Goal: Task Accomplishment & Management: Manage account settings

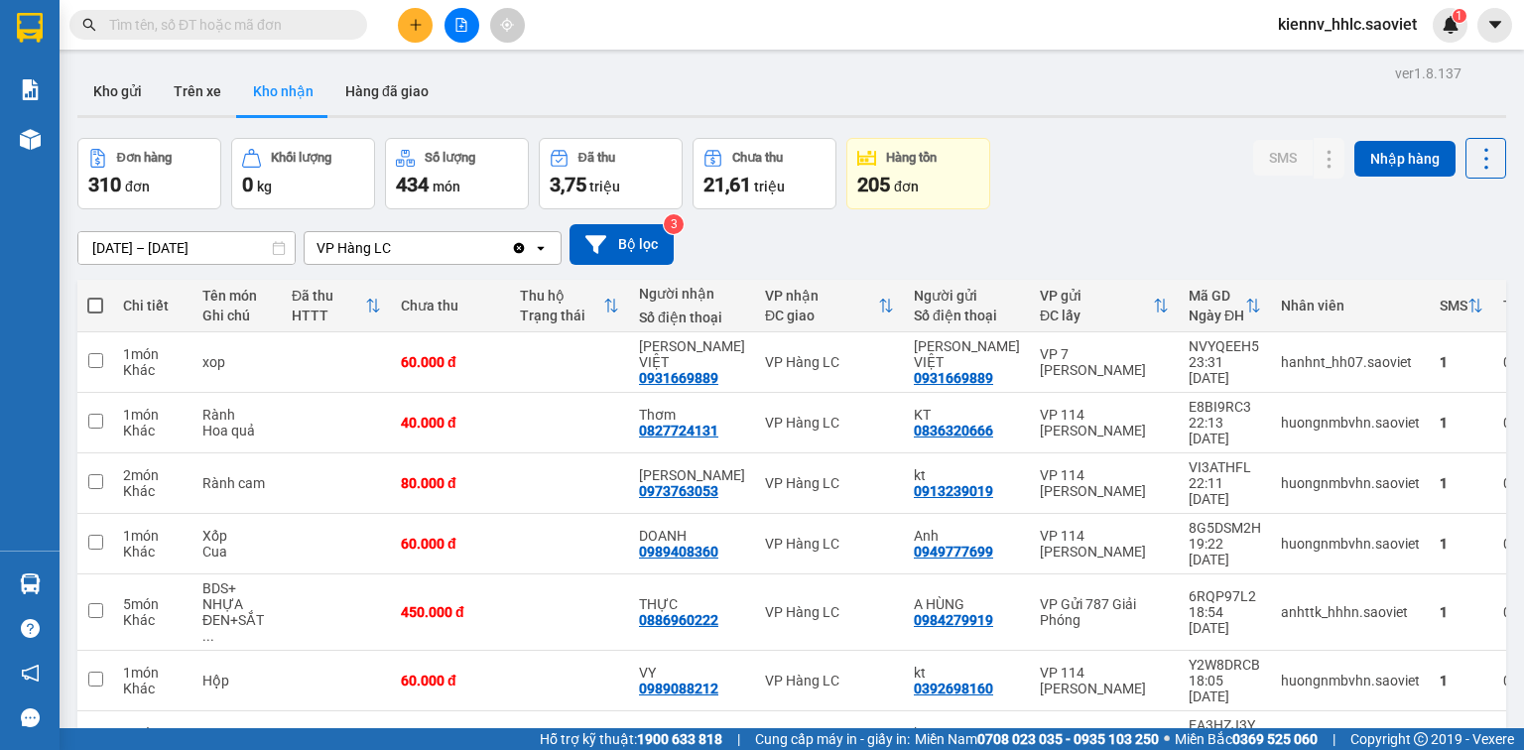
click at [450, 21] on button at bounding box center [462, 25] width 35 height 35
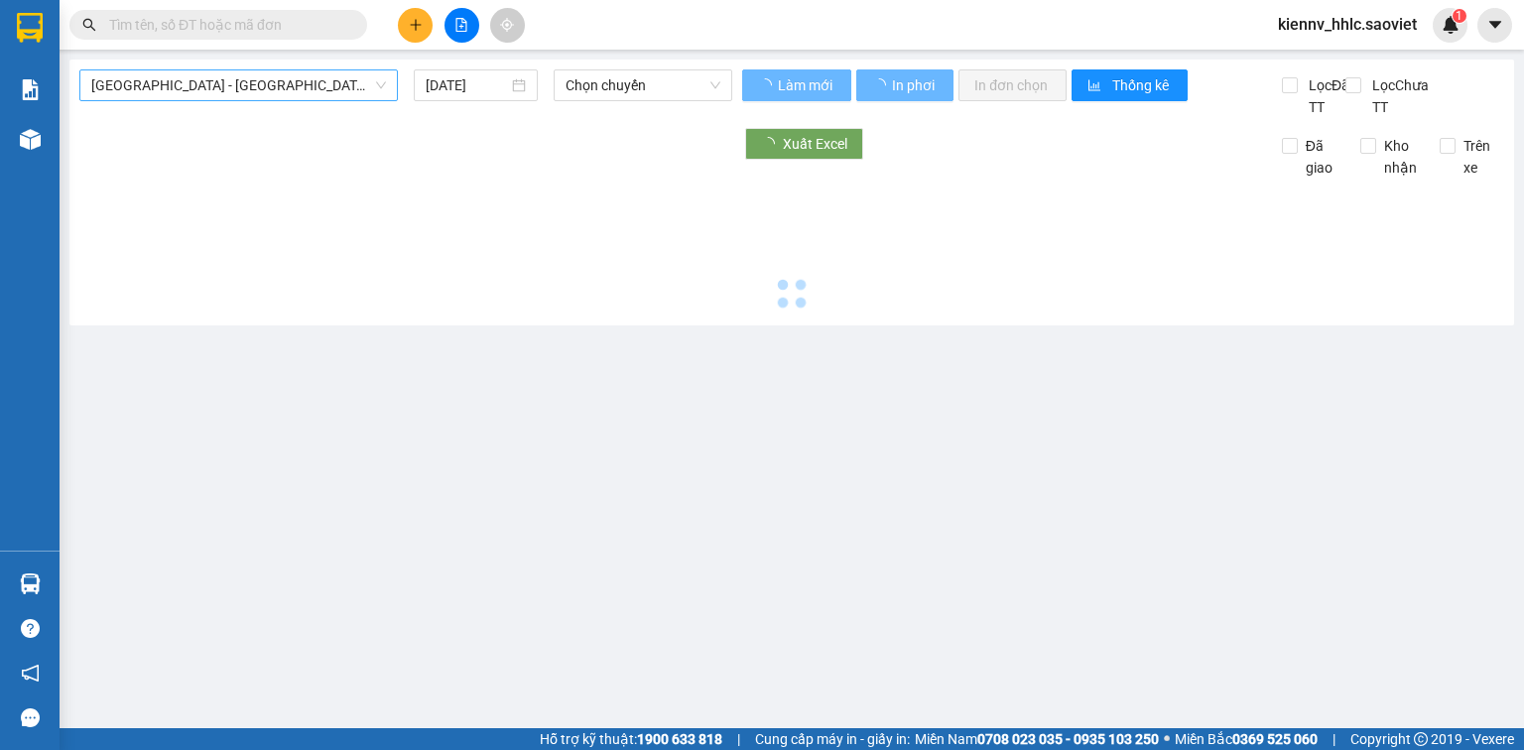
type input "12/08/2025"
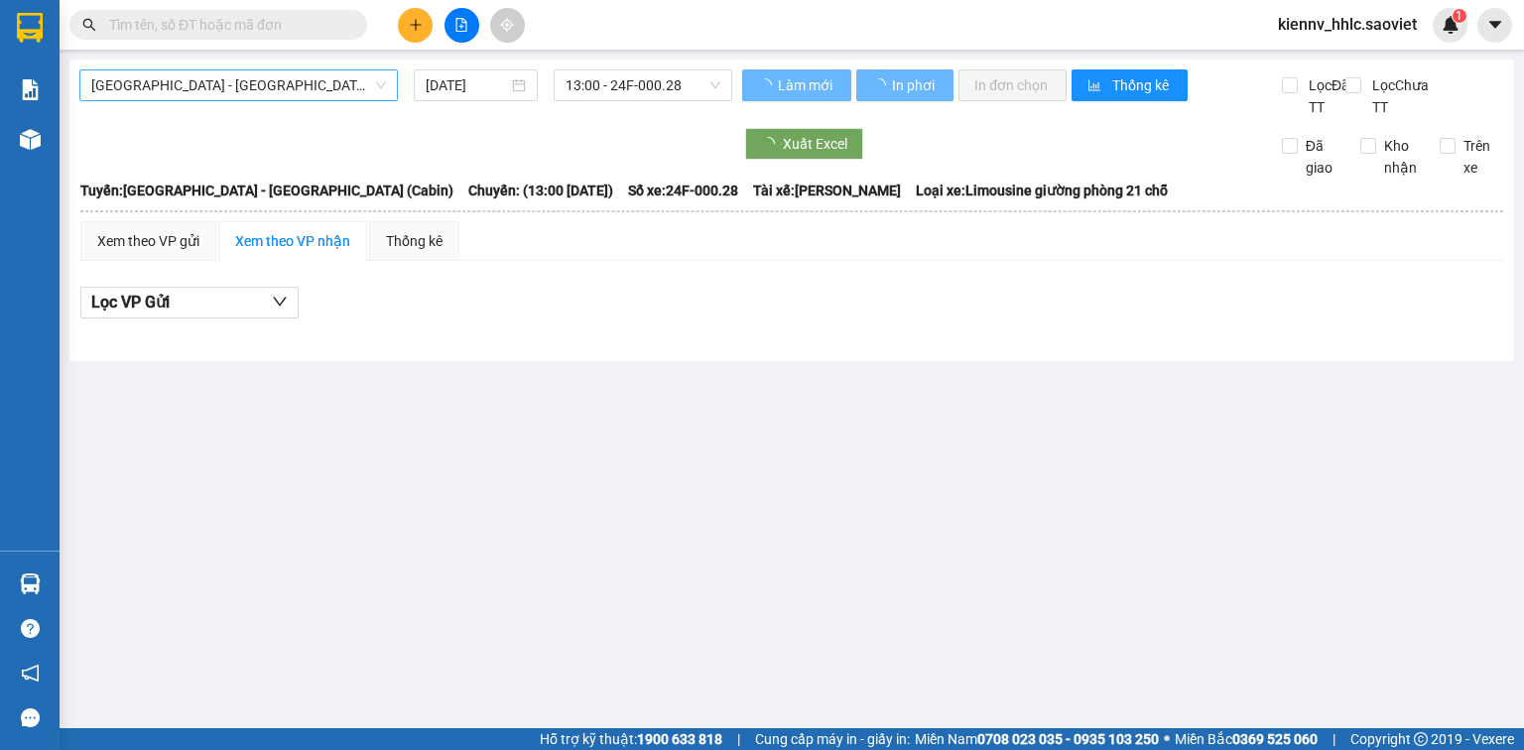
click at [297, 84] on span "Hà Nội - Lào Cai (Cabin)" at bounding box center [238, 85] width 295 height 30
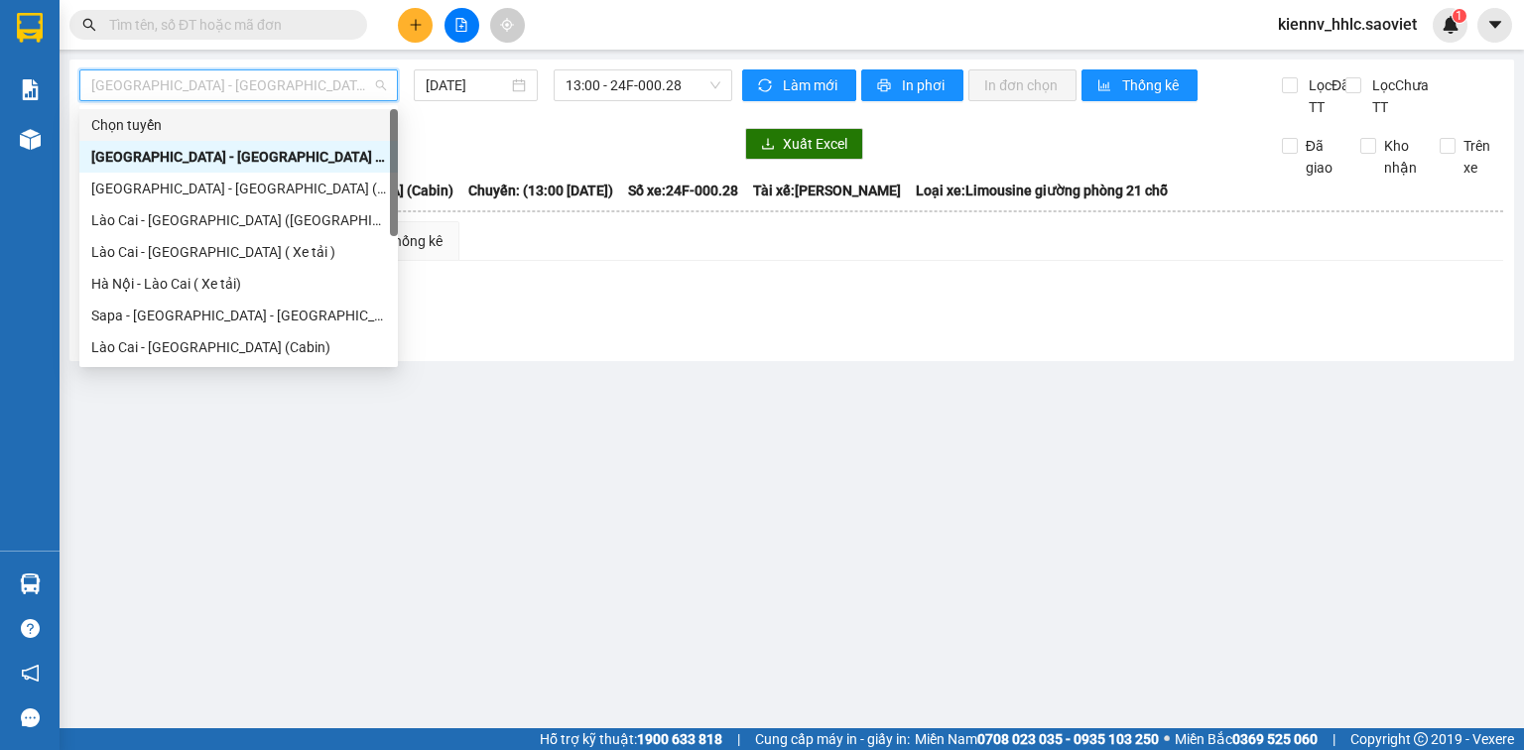
scroll to position [159, 0]
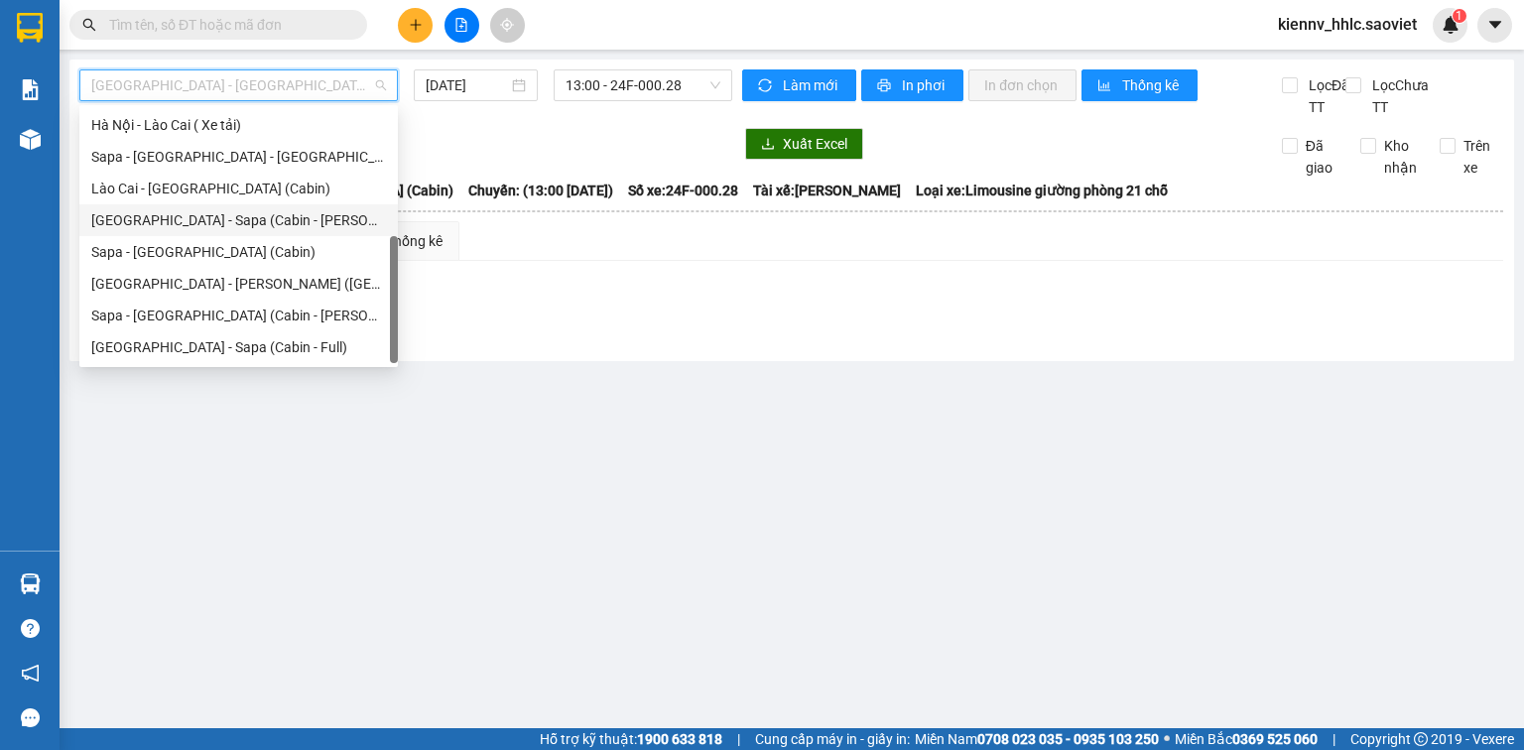
click at [322, 233] on div "Hà Nội - Sapa (Cabin - Thăng Long)" at bounding box center [238, 220] width 319 height 32
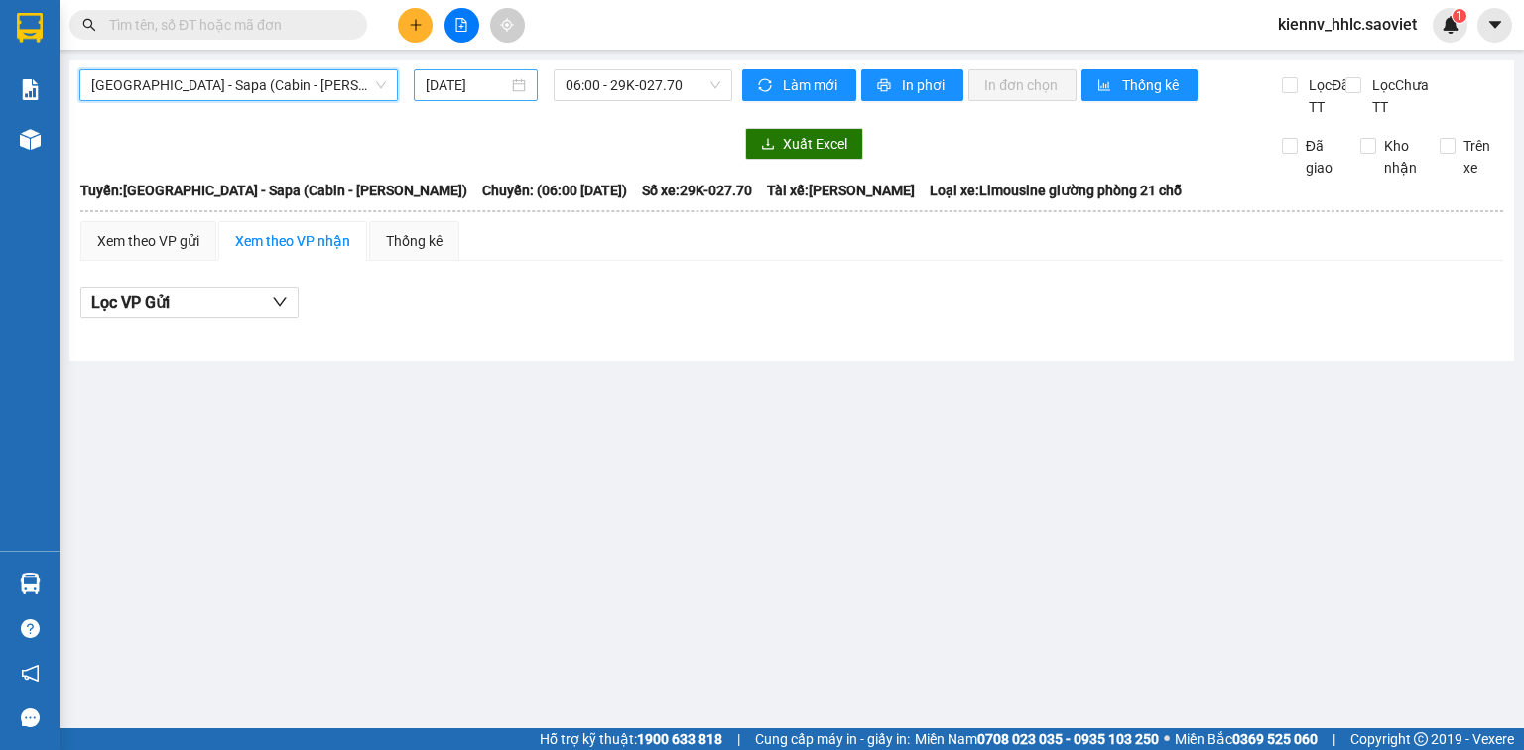
click at [496, 87] on input "12/08/2025" at bounding box center [466, 85] width 81 height 22
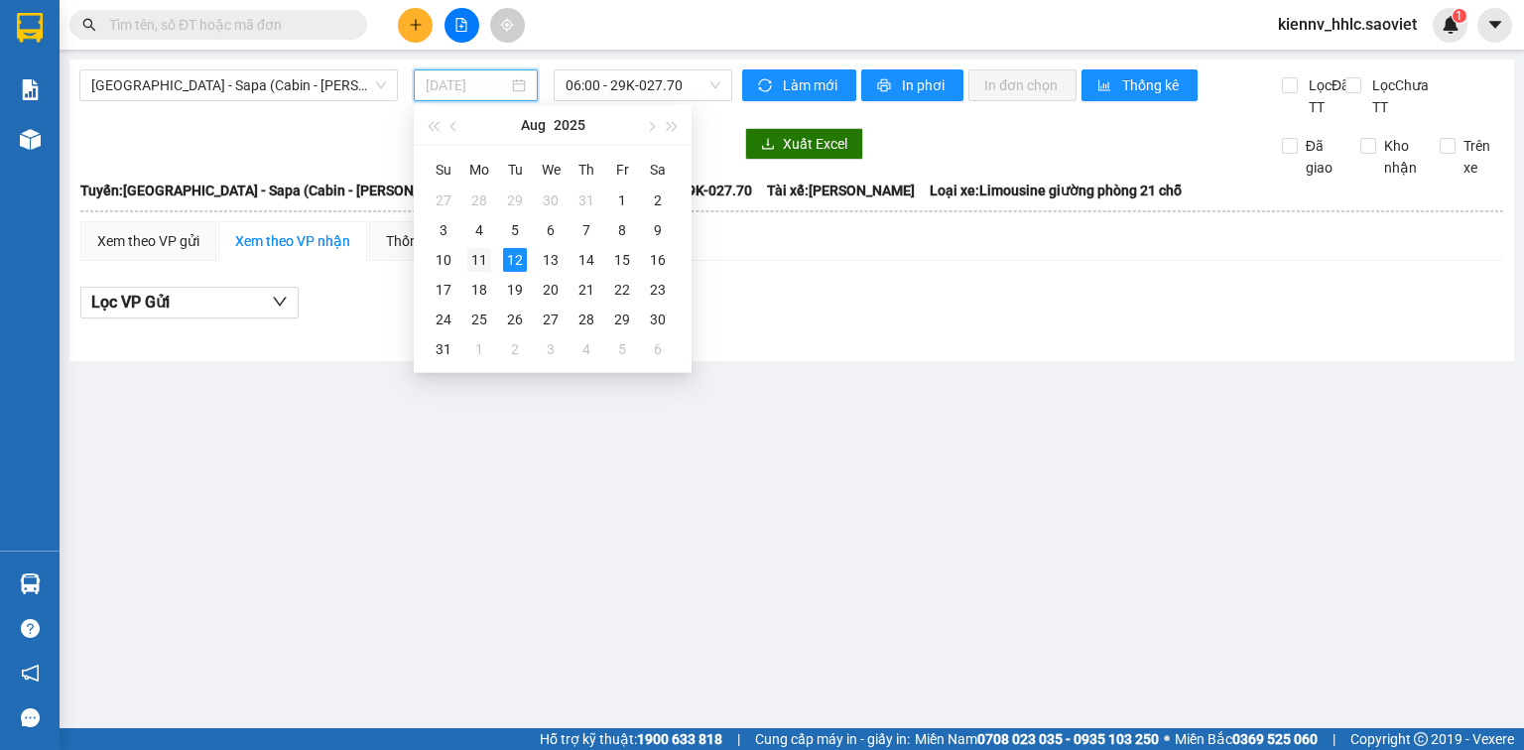
click at [468, 254] on div "11" at bounding box center [479, 260] width 24 height 24
type input "11/08/2025"
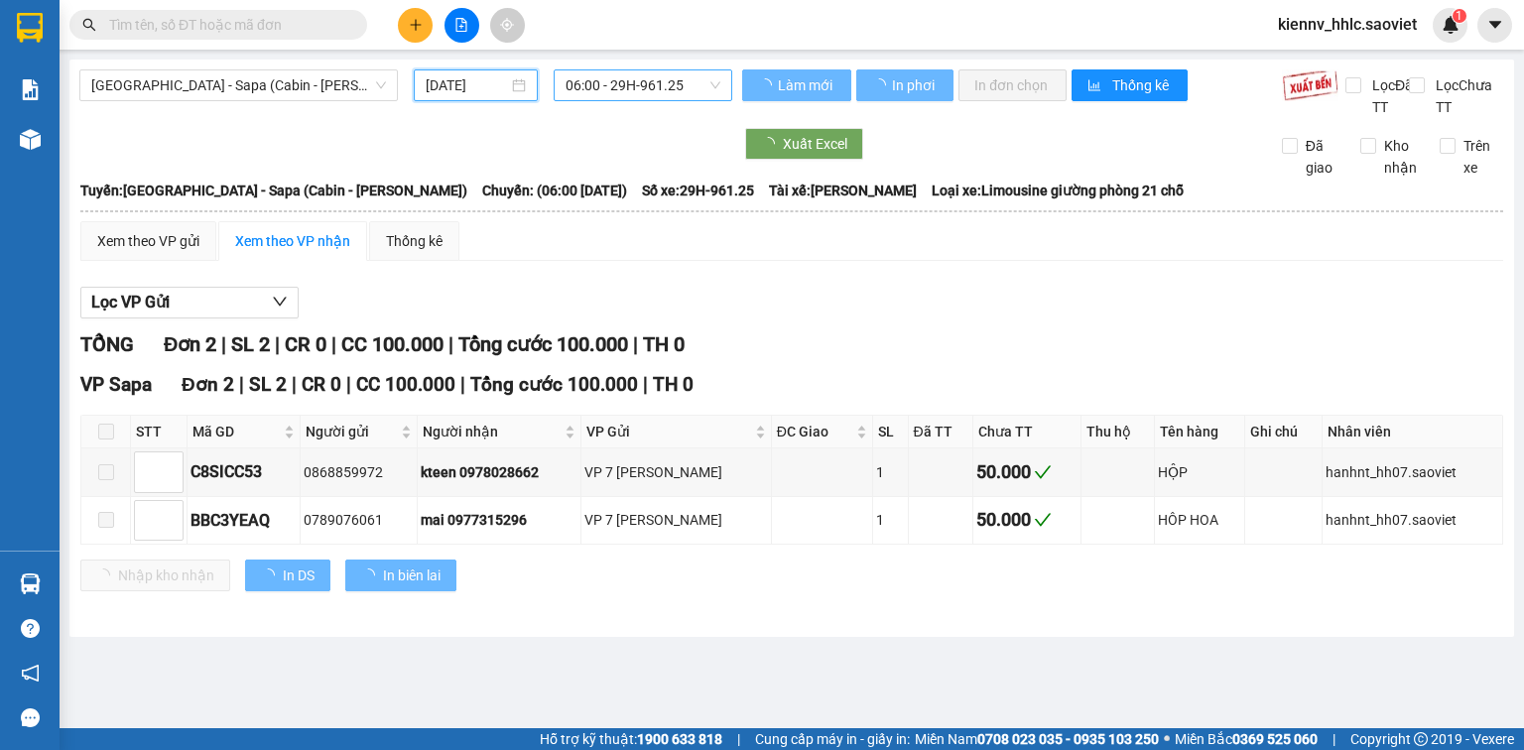
click at [616, 85] on span "06:00 - 29H-961.25" at bounding box center [644, 85] width 156 height 30
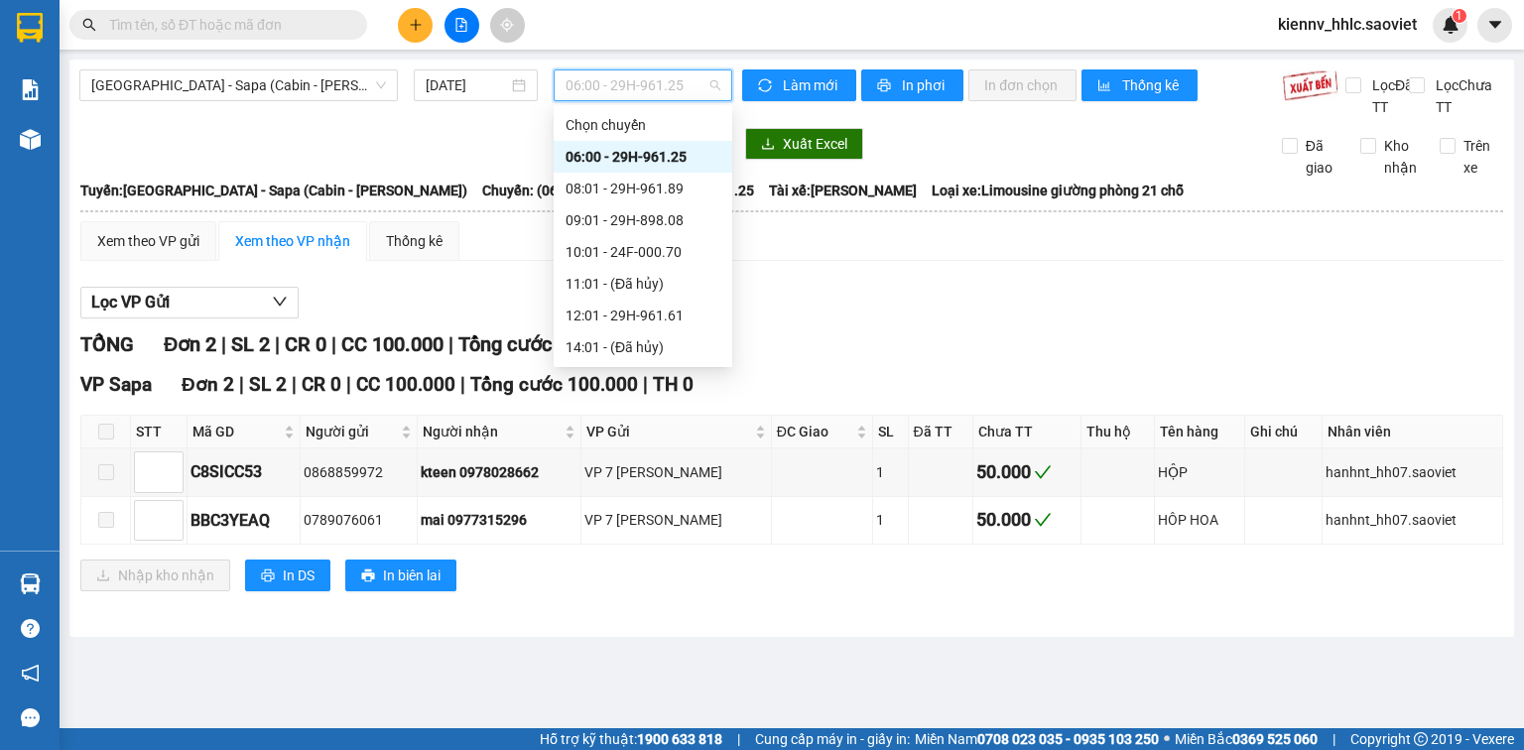
scroll to position [159, 0]
click at [690, 286] on div "23:30 - 24B-006.79" at bounding box center [643, 284] width 155 height 22
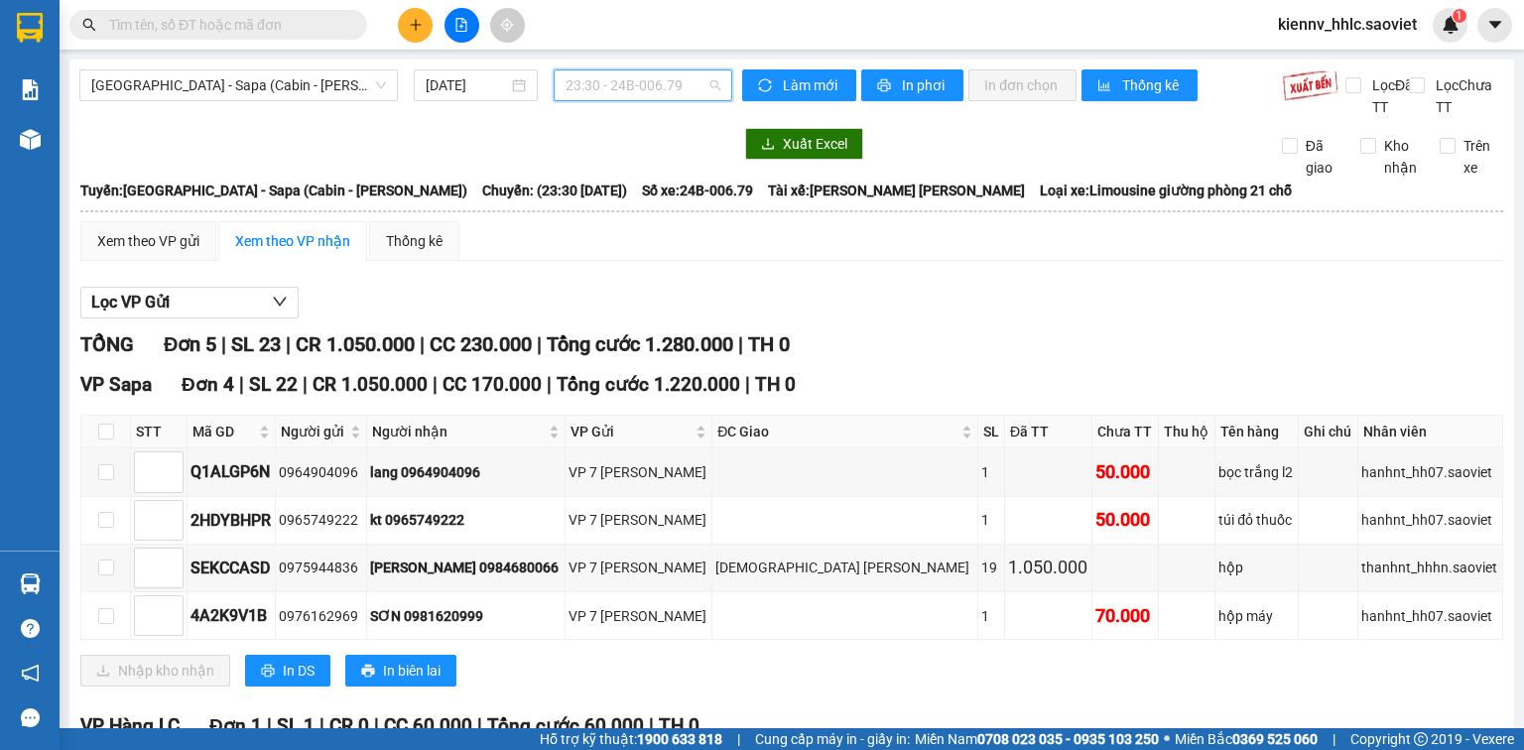
click at [667, 81] on span "23:30 - 24B-006.79" at bounding box center [644, 85] width 156 height 30
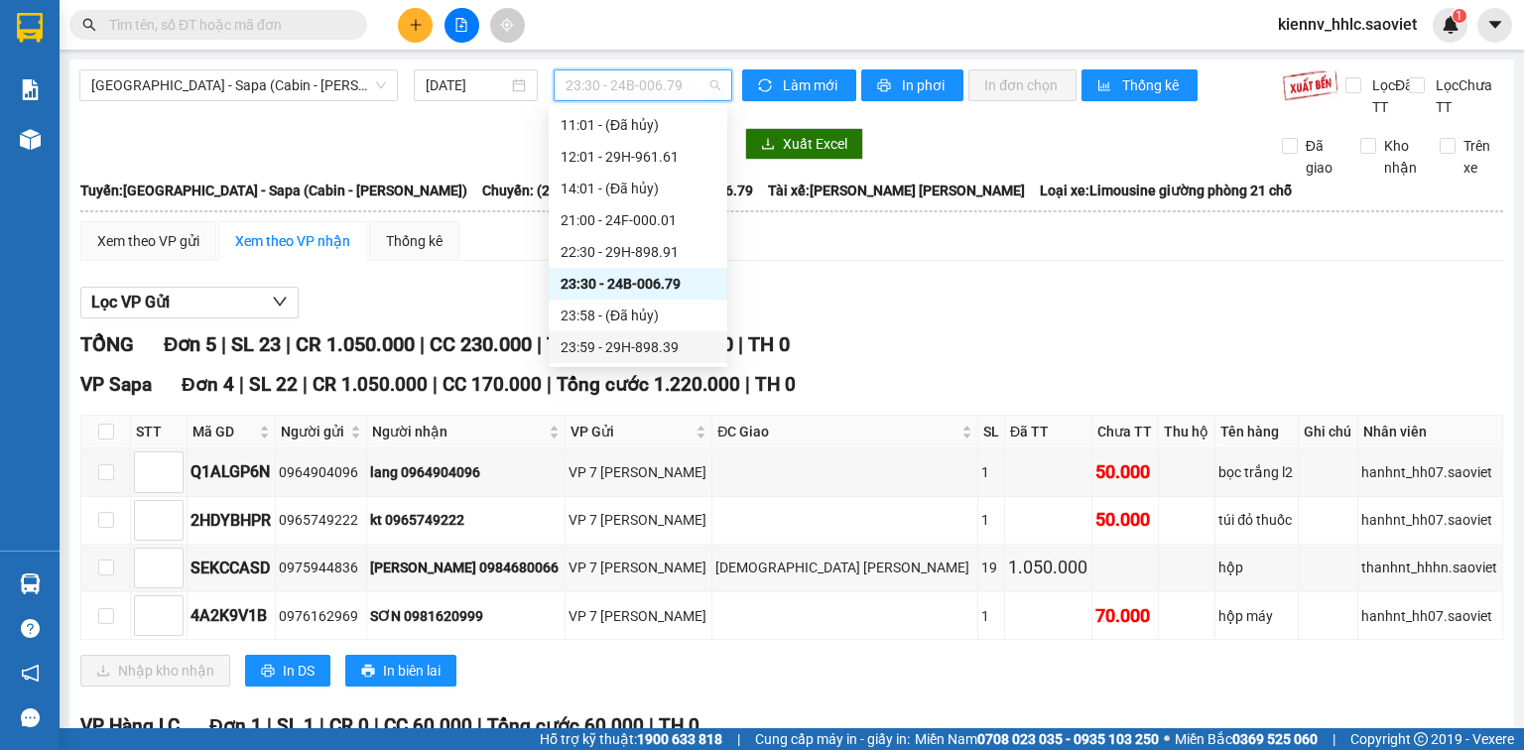
click at [632, 352] on div "23:59 - 29H-898.39" at bounding box center [638, 347] width 155 height 22
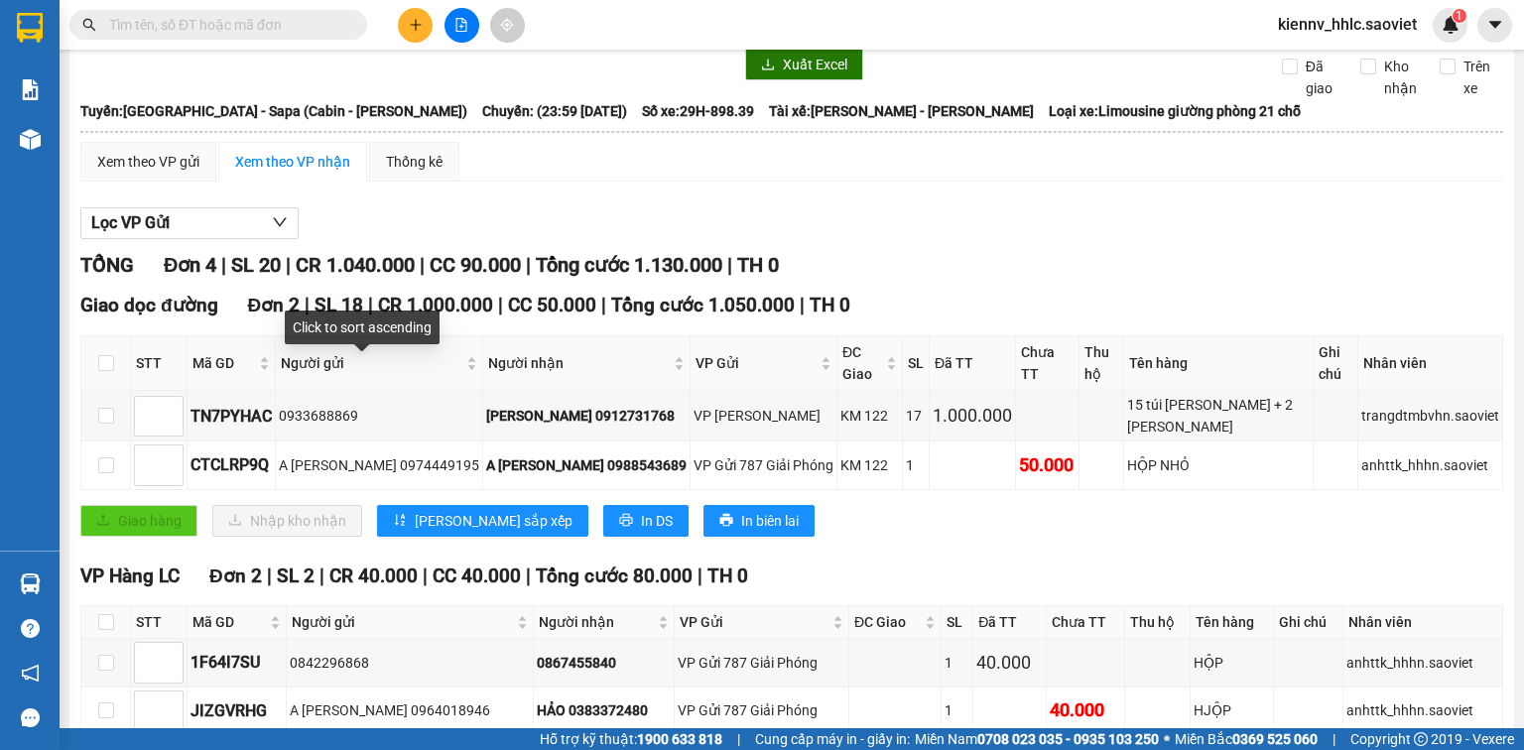
scroll to position [182, 0]
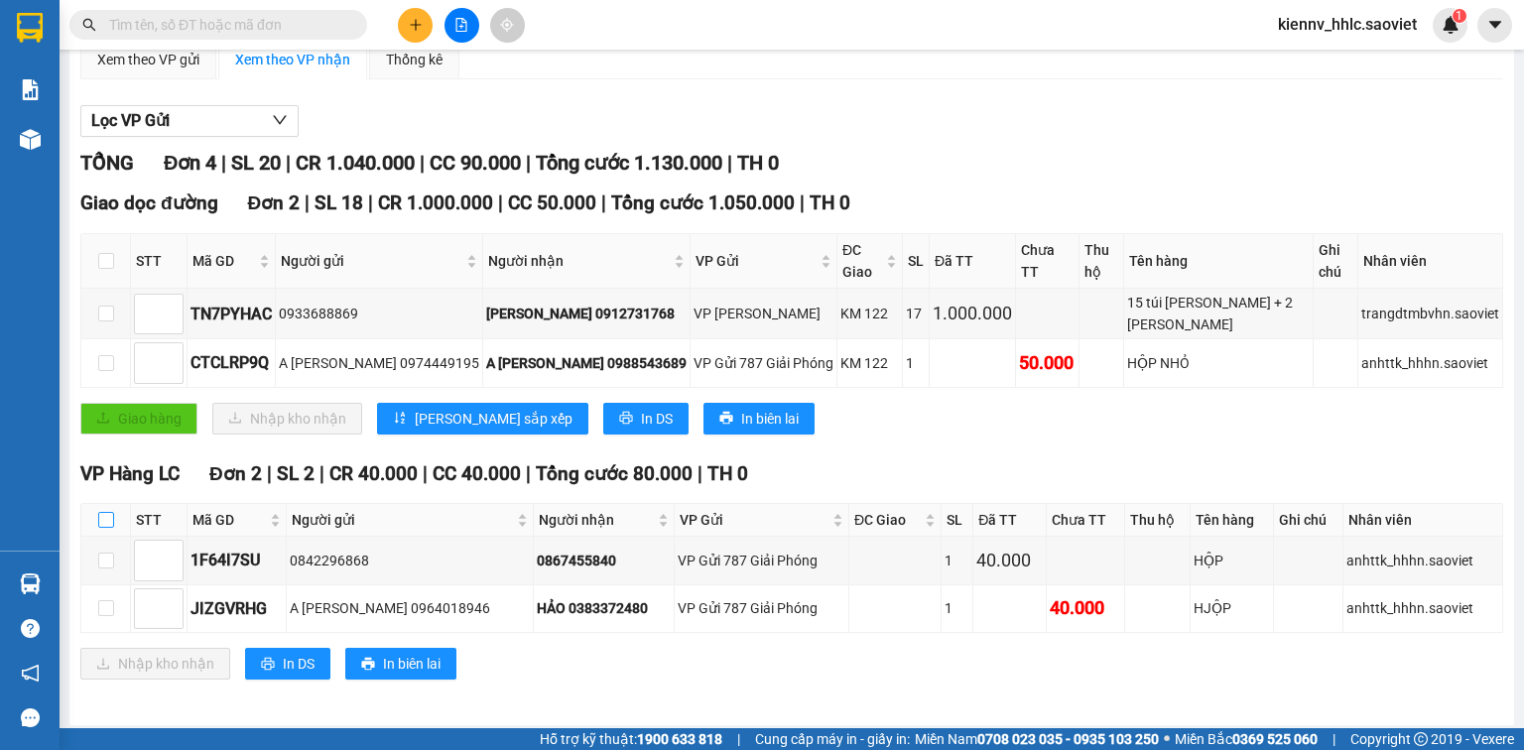
click at [103, 516] on input "checkbox" at bounding box center [106, 520] width 16 height 16
checkbox input "true"
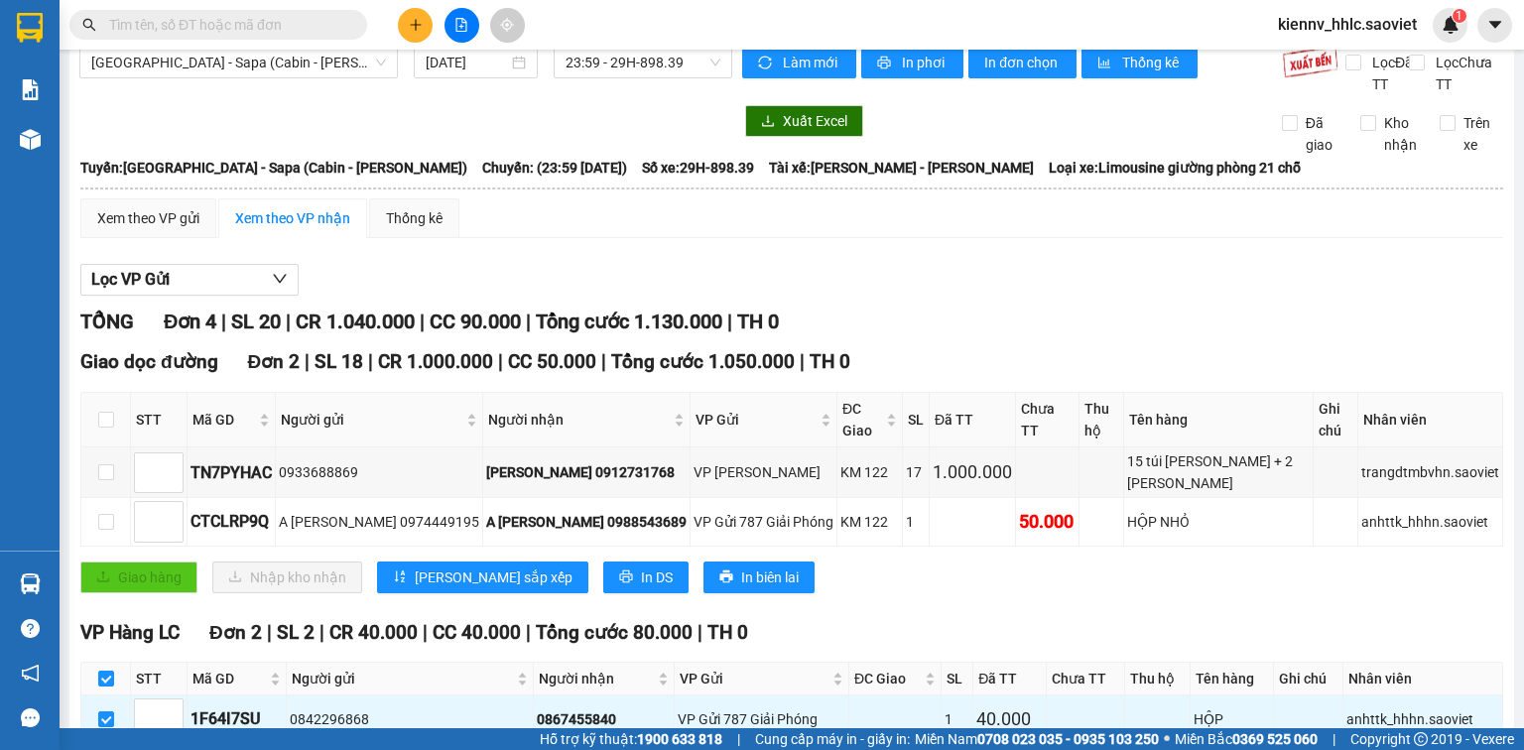
scroll to position [0, 0]
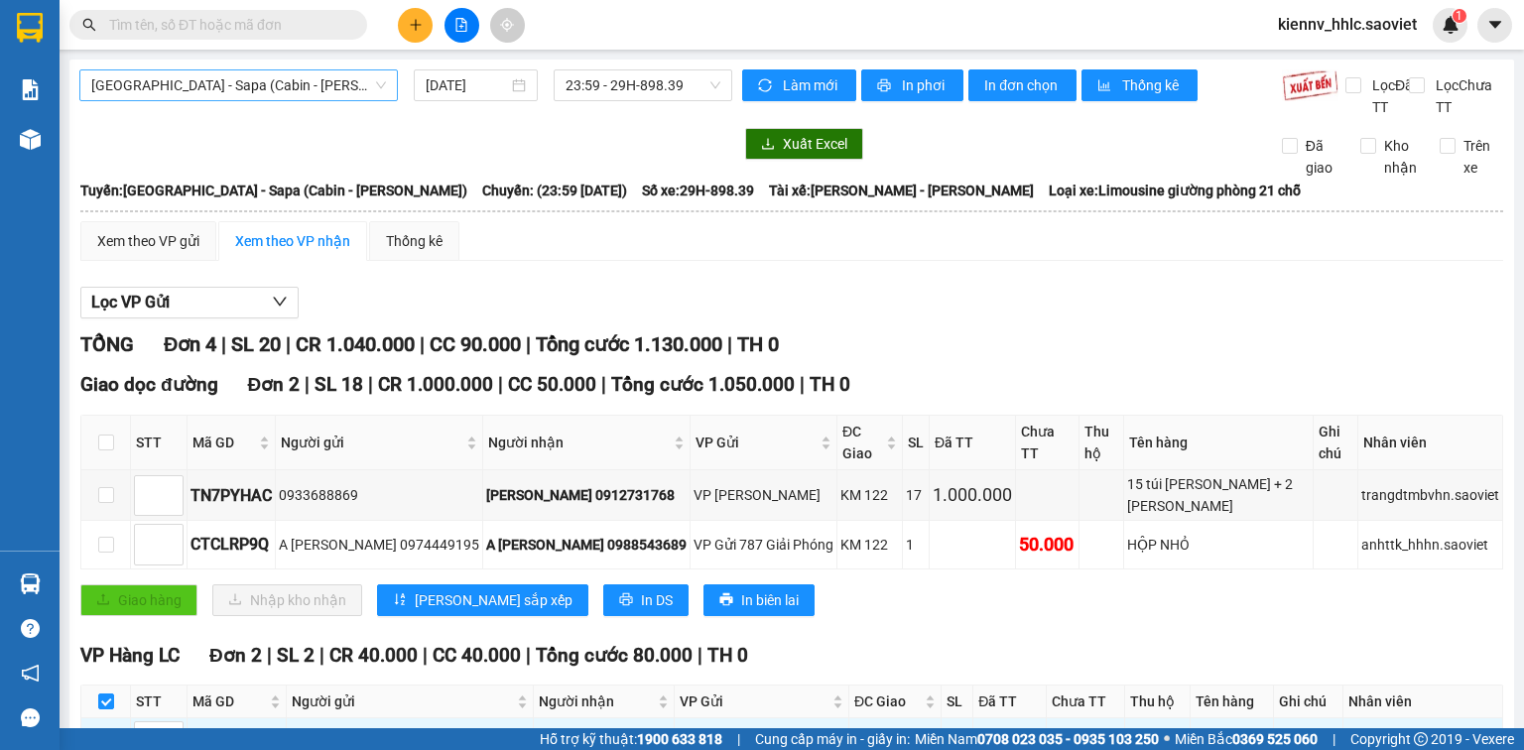
click at [306, 75] on span "Hà Nội - Sapa (Cabin - Thăng Long)" at bounding box center [238, 85] width 295 height 30
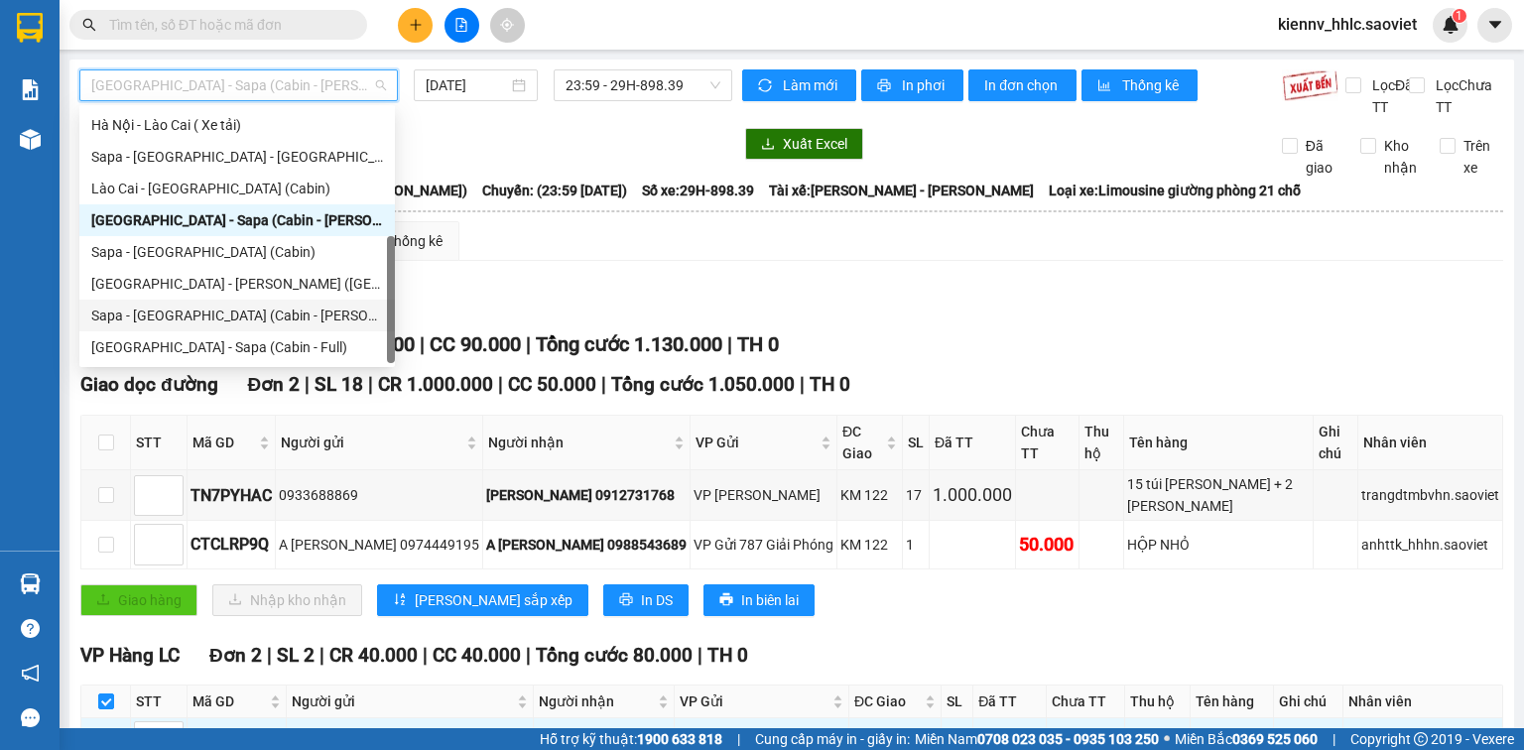
click at [310, 288] on div "Hà Nội - Lào Cai - Sapa (Giường)" at bounding box center [237, 284] width 292 height 22
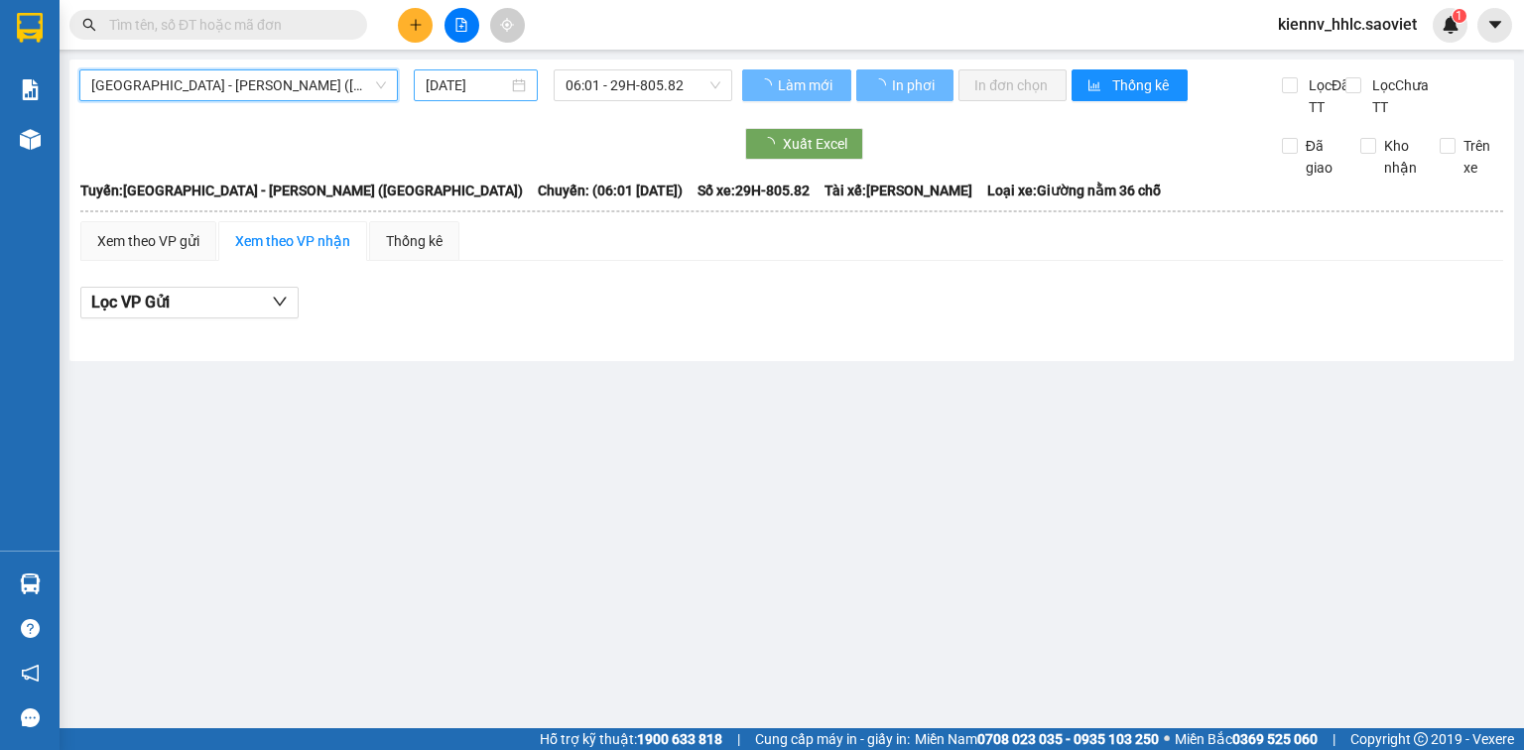
click at [492, 79] on input "12/08/2025" at bounding box center [466, 85] width 81 height 22
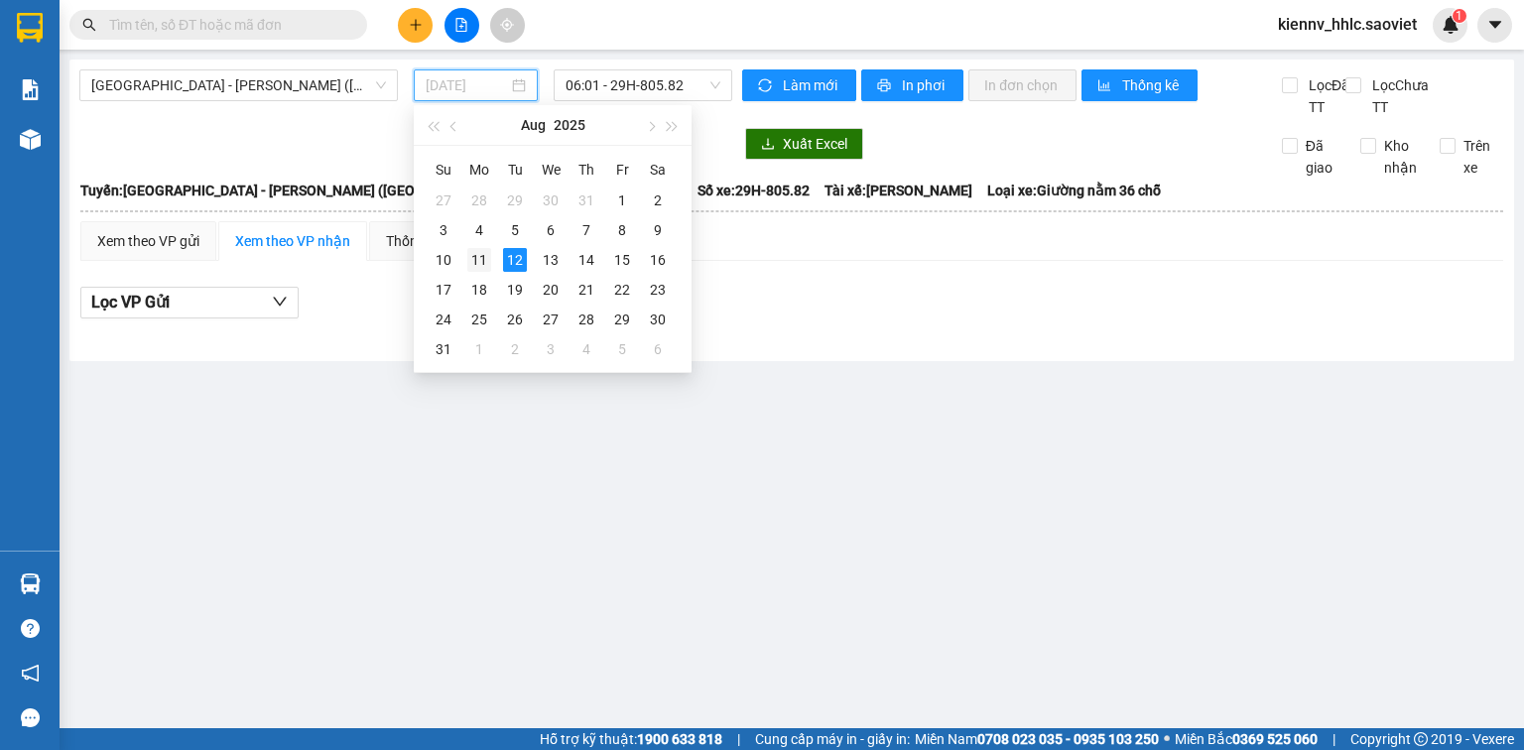
click at [481, 266] on div "11" at bounding box center [479, 260] width 24 height 24
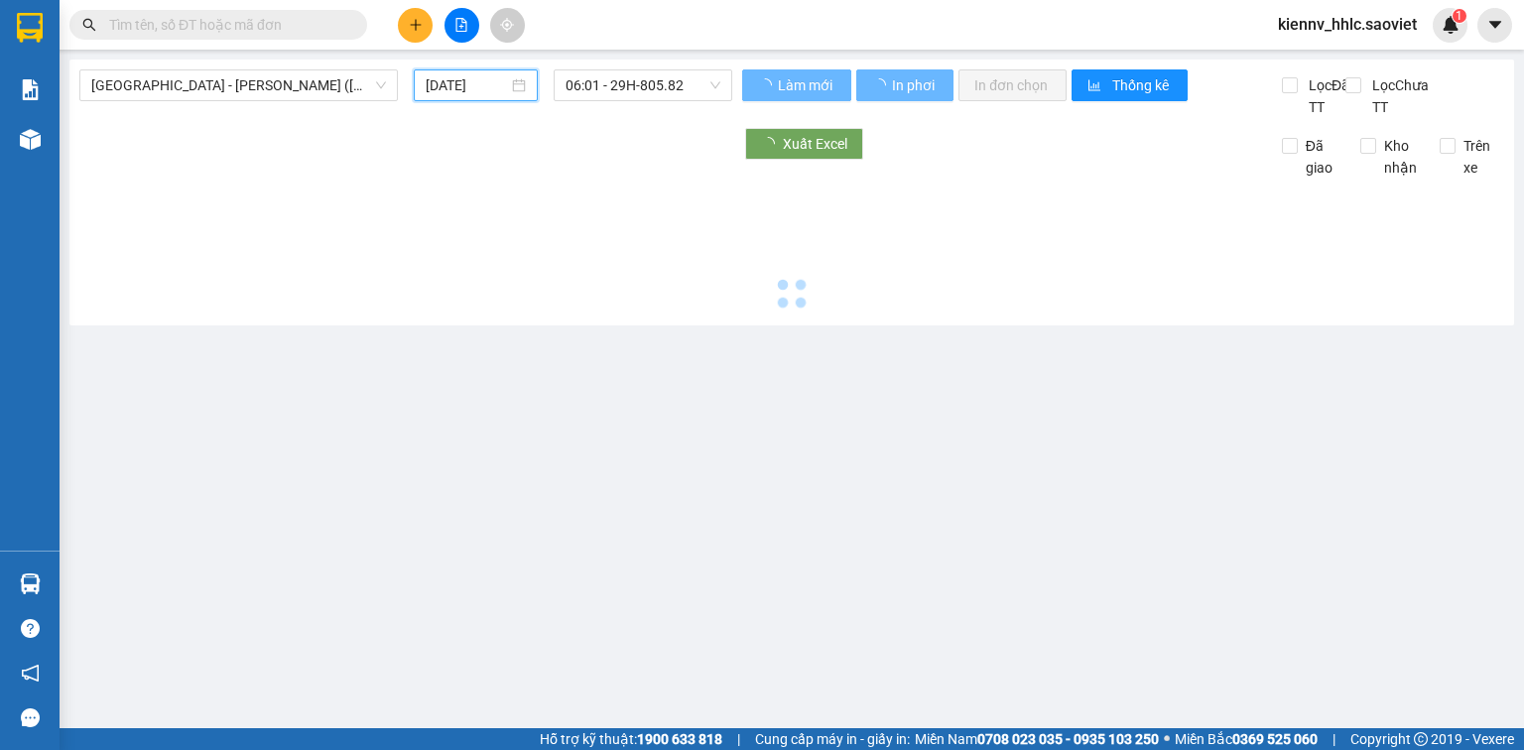
type input "11/08/2025"
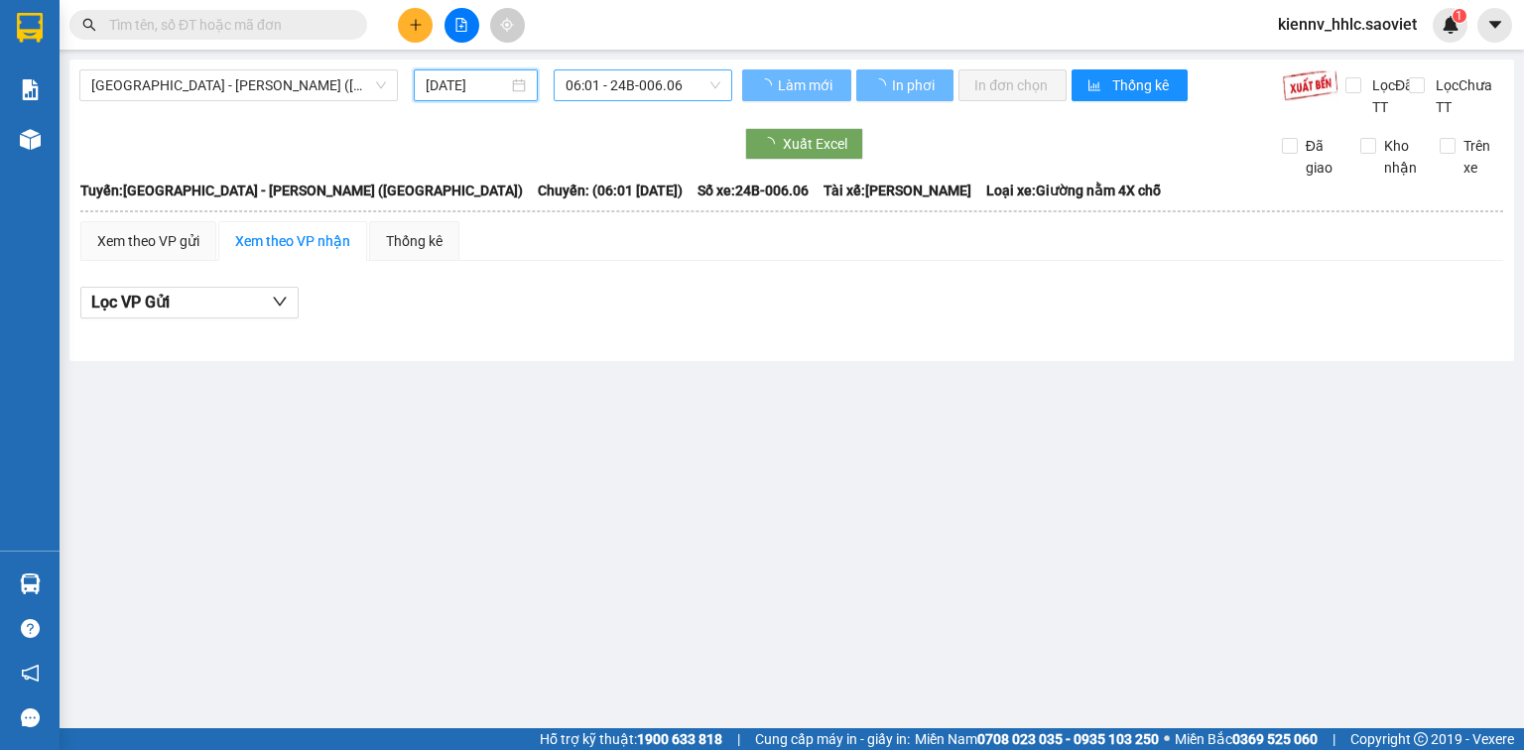
click at [647, 78] on span "06:01 - 24B-006.06" at bounding box center [644, 85] width 156 height 30
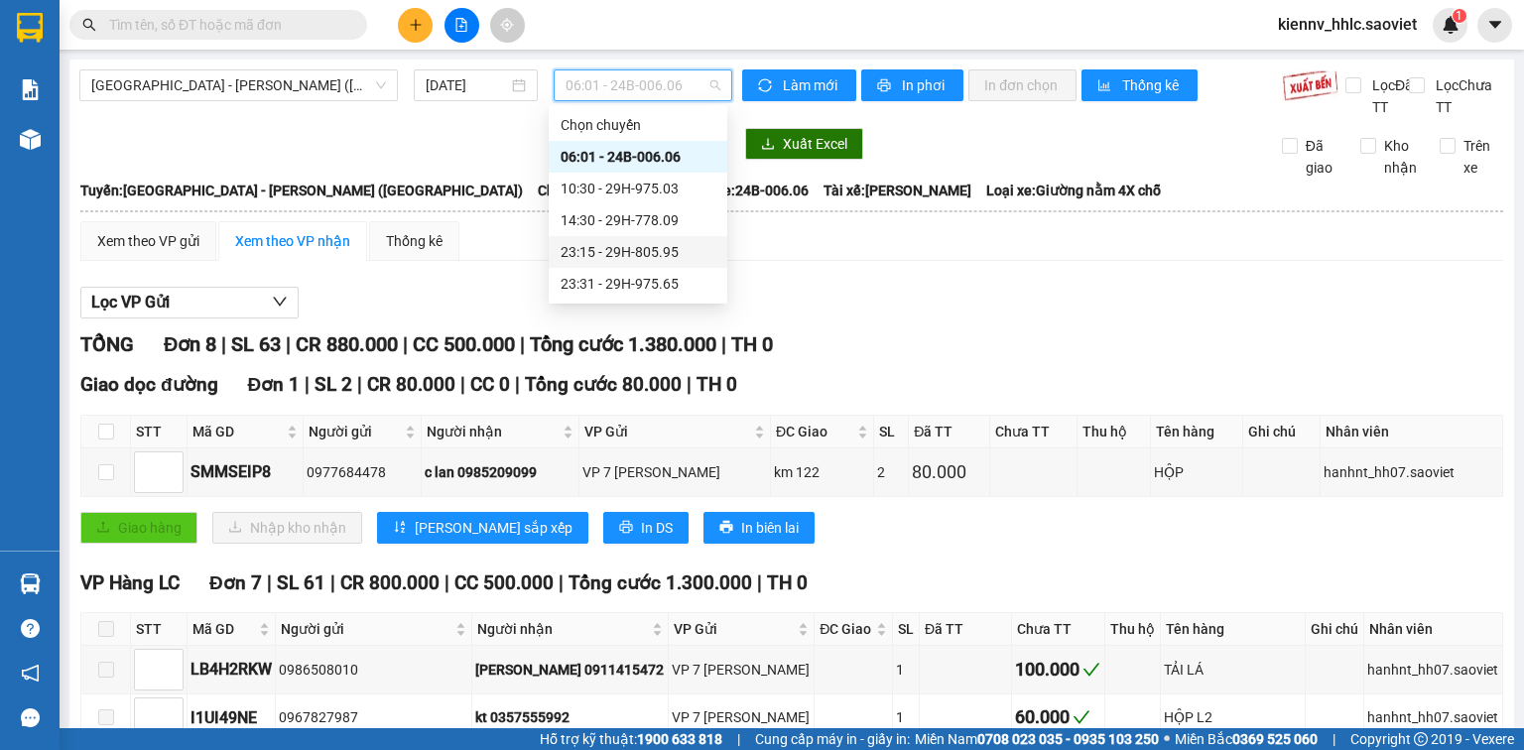
click at [663, 247] on div "23:15 - 29H-805.95" at bounding box center [638, 252] width 155 height 22
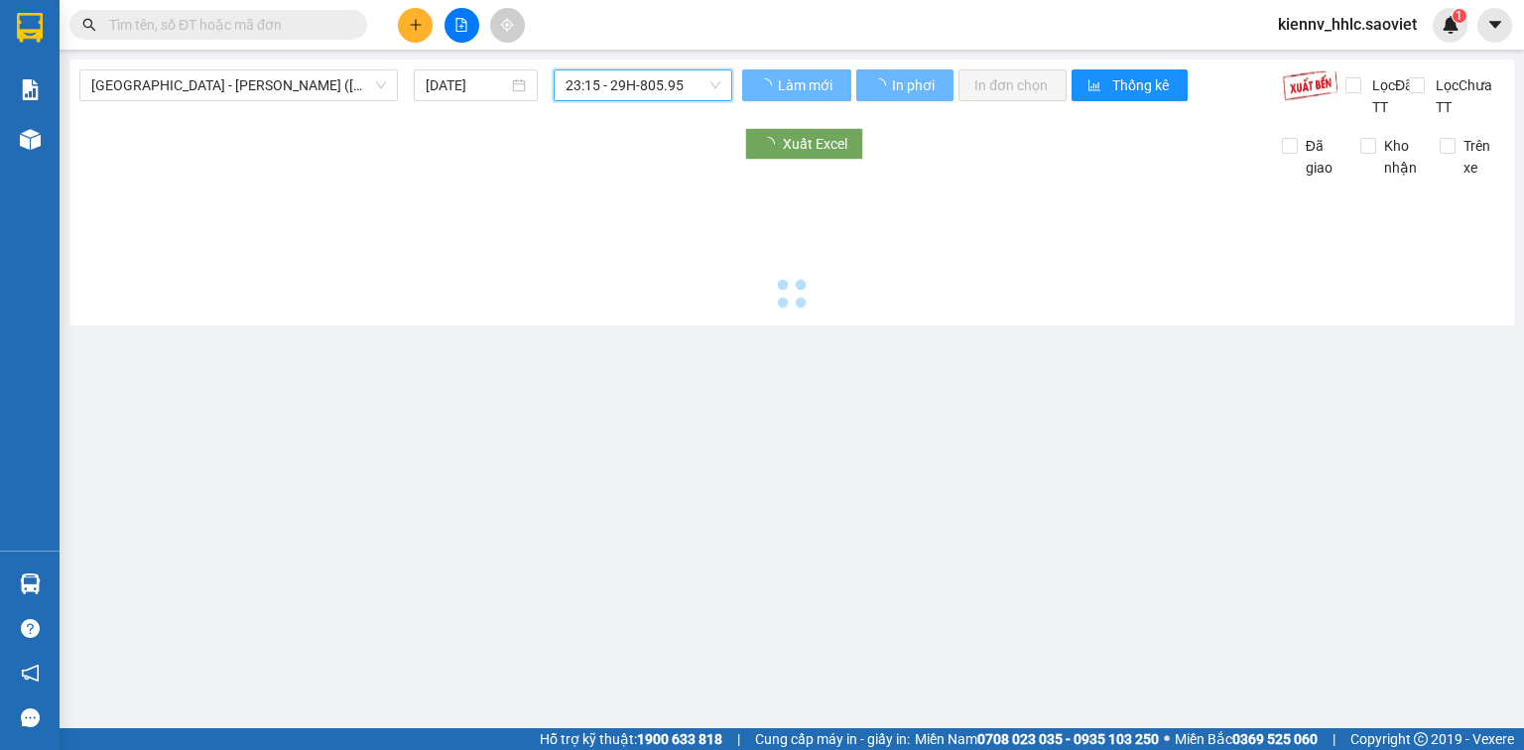
click at [683, 72] on span "23:15 - 29H-805.95" at bounding box center [644, 85] width 156 height 30
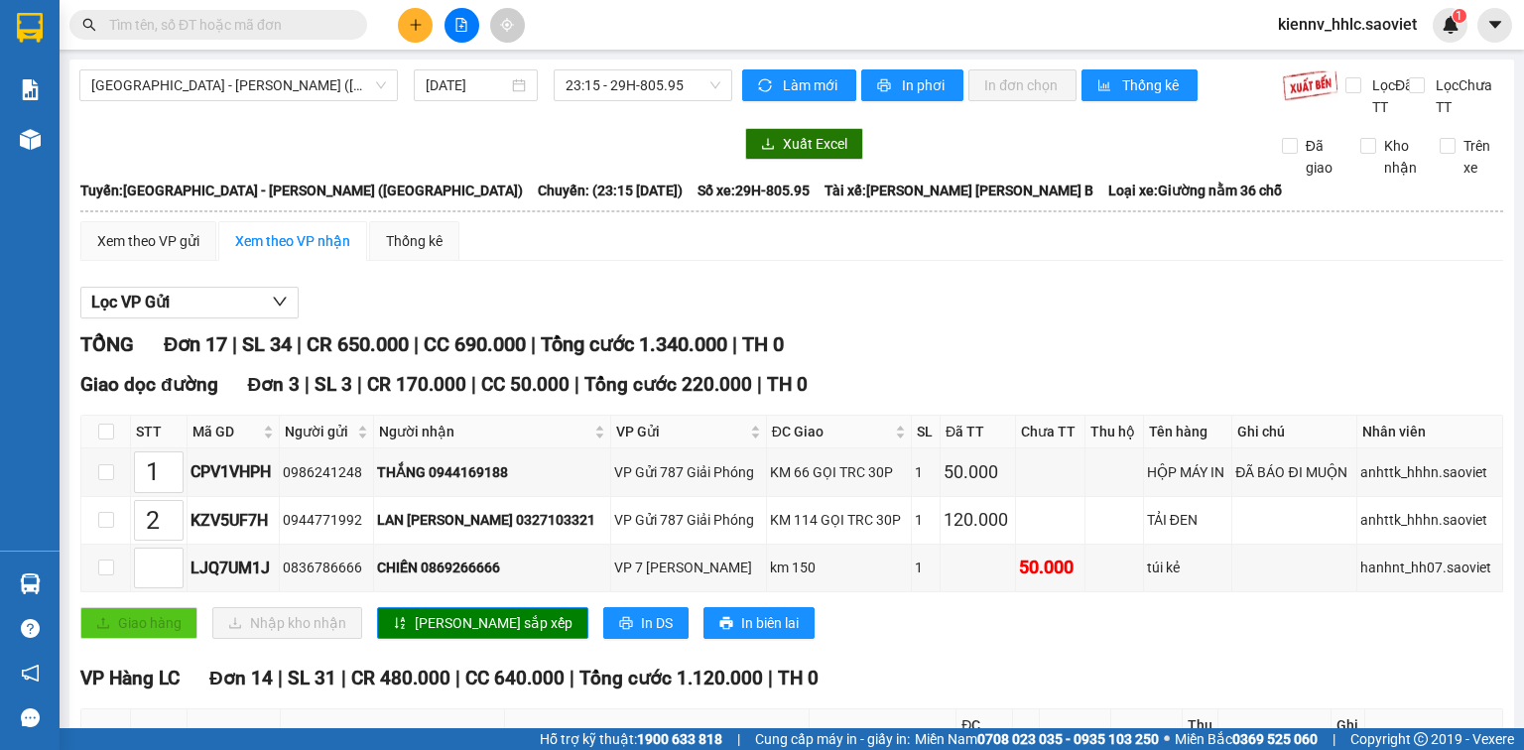
click at [955, 261] on div "Xem theo VP gửi Xem theo VP nhận Thống kê" at bounding box center [791, 241] width 1423 height 40
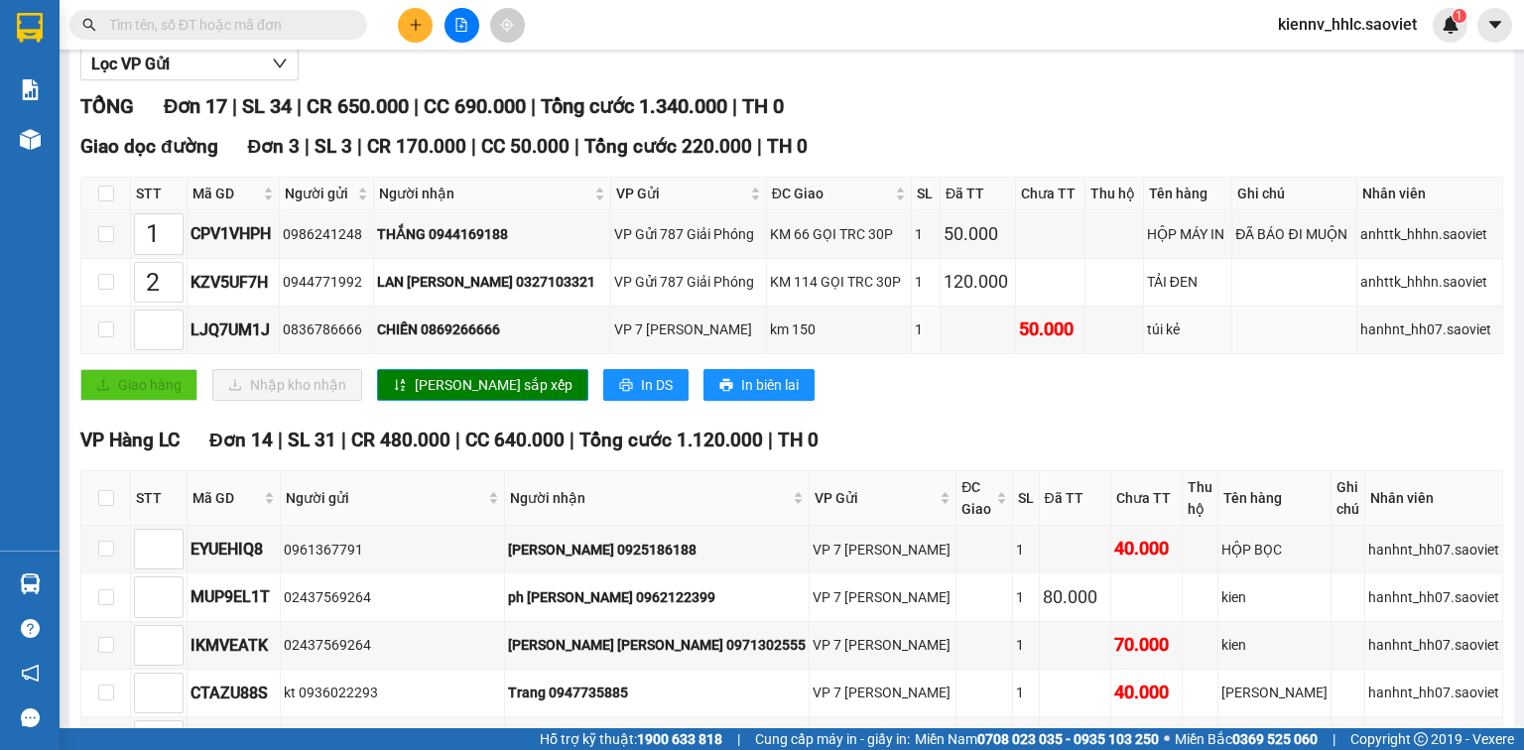
scroll to position [318, 0]
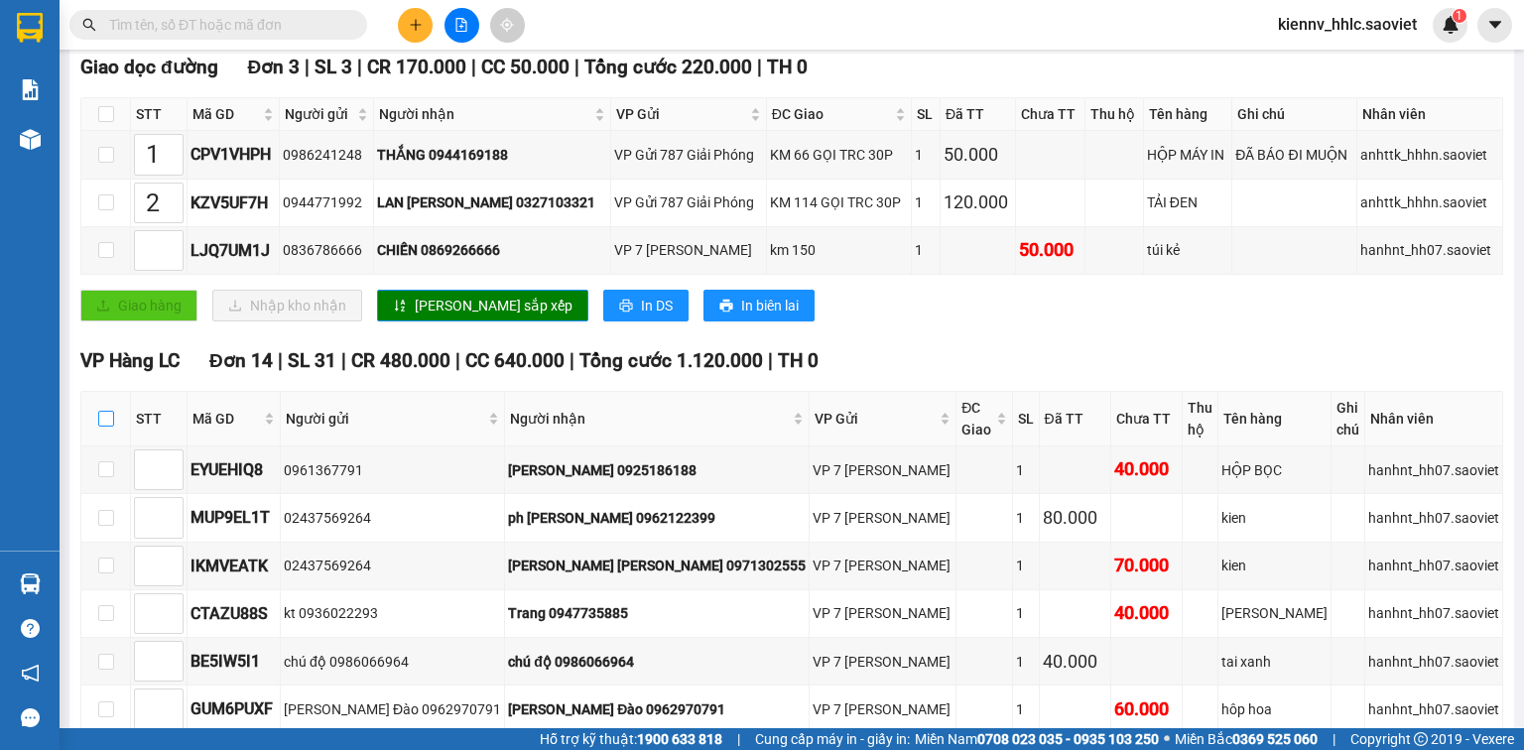
click at [100, 427] on input "checkbox" at bounding box center [106, 419] width 16 height 16
checkbox input "true"
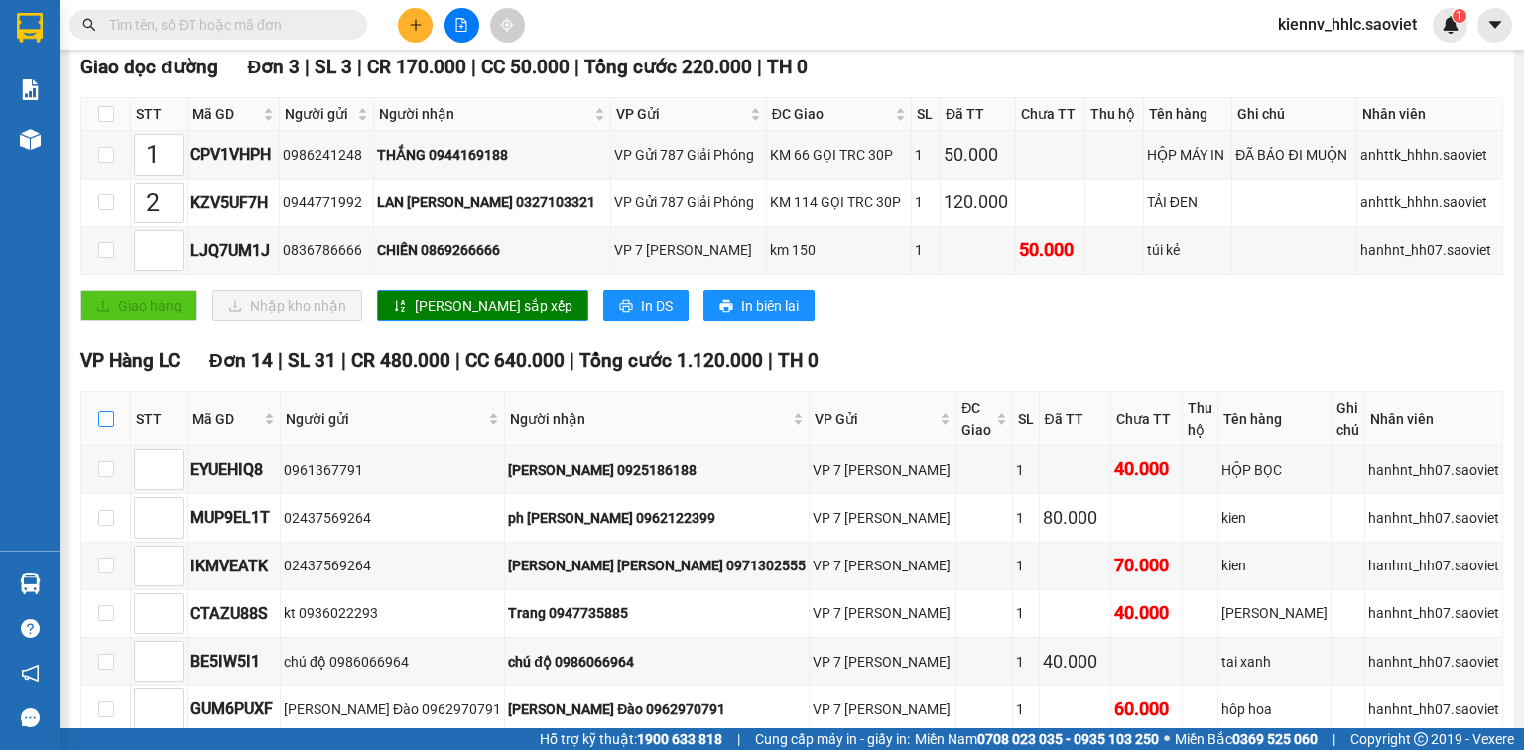
checkbox input "true"
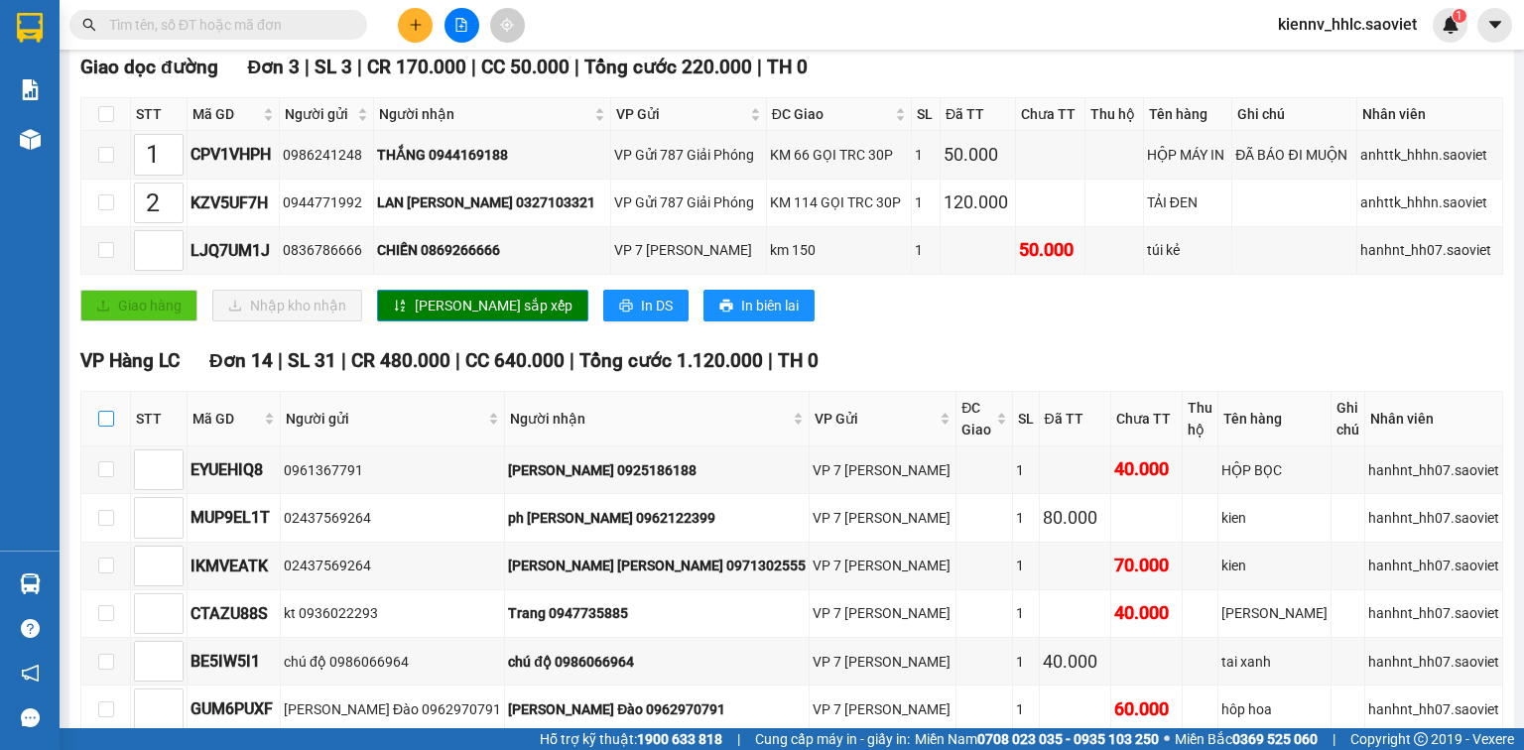
checkbox input "true"
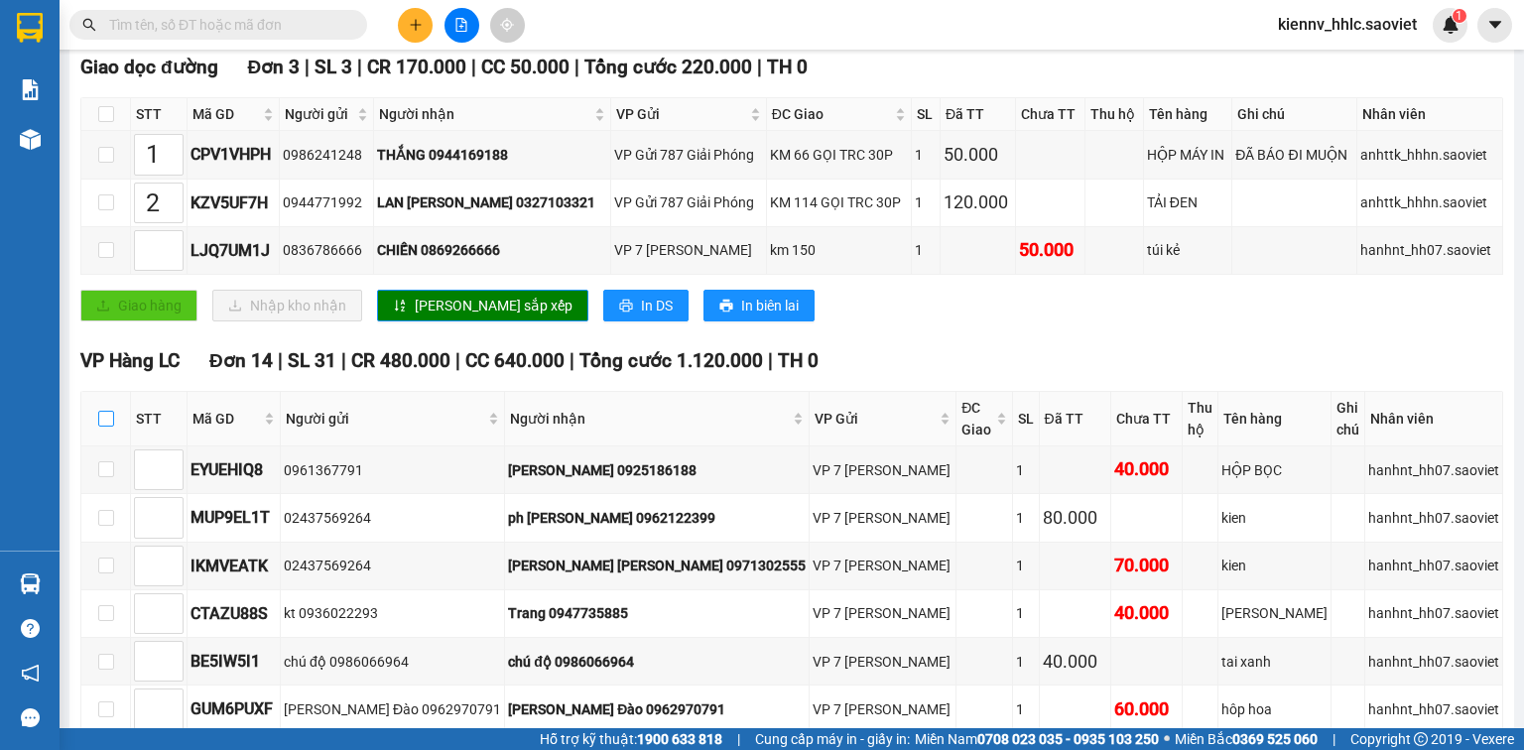
checkbox input "true"
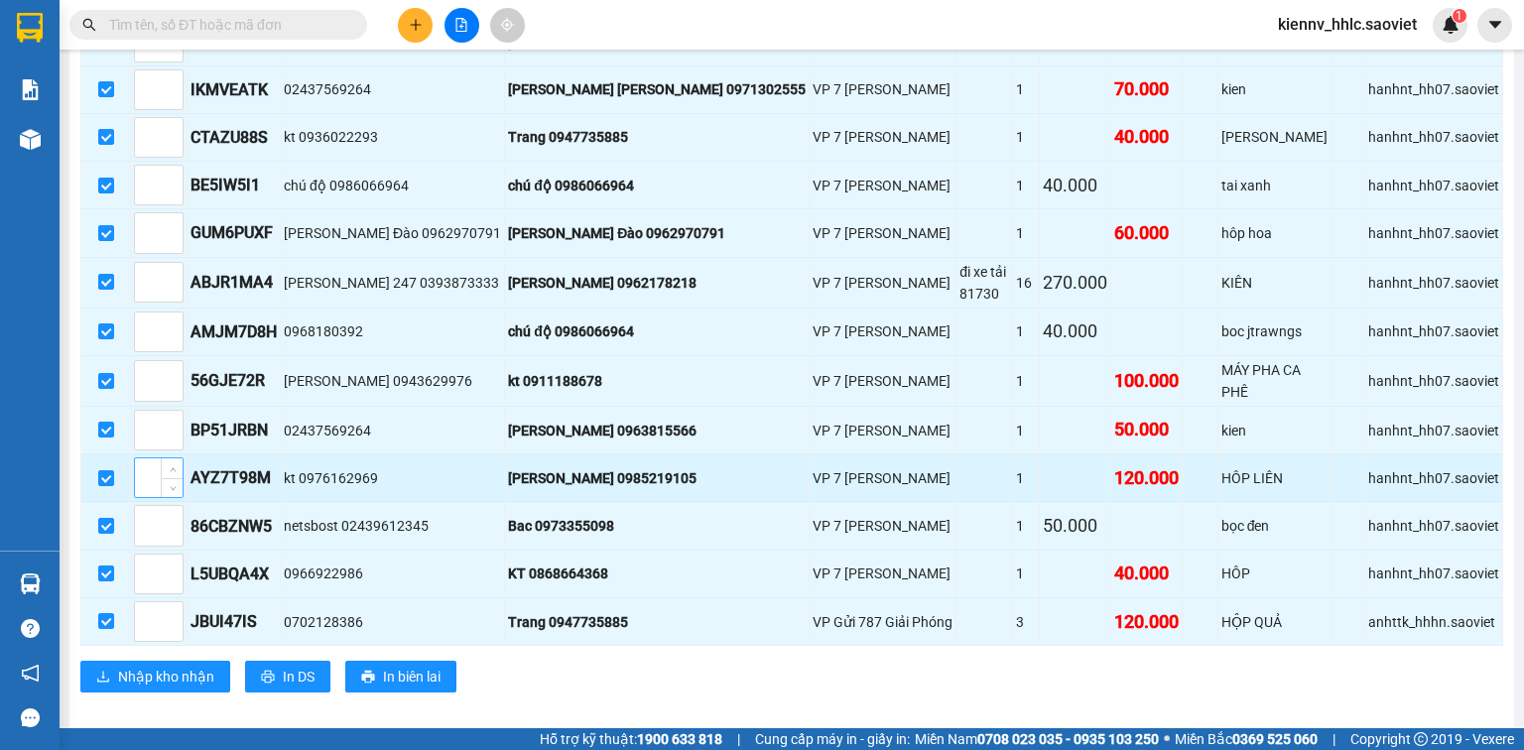
scroll to position [797, 0]
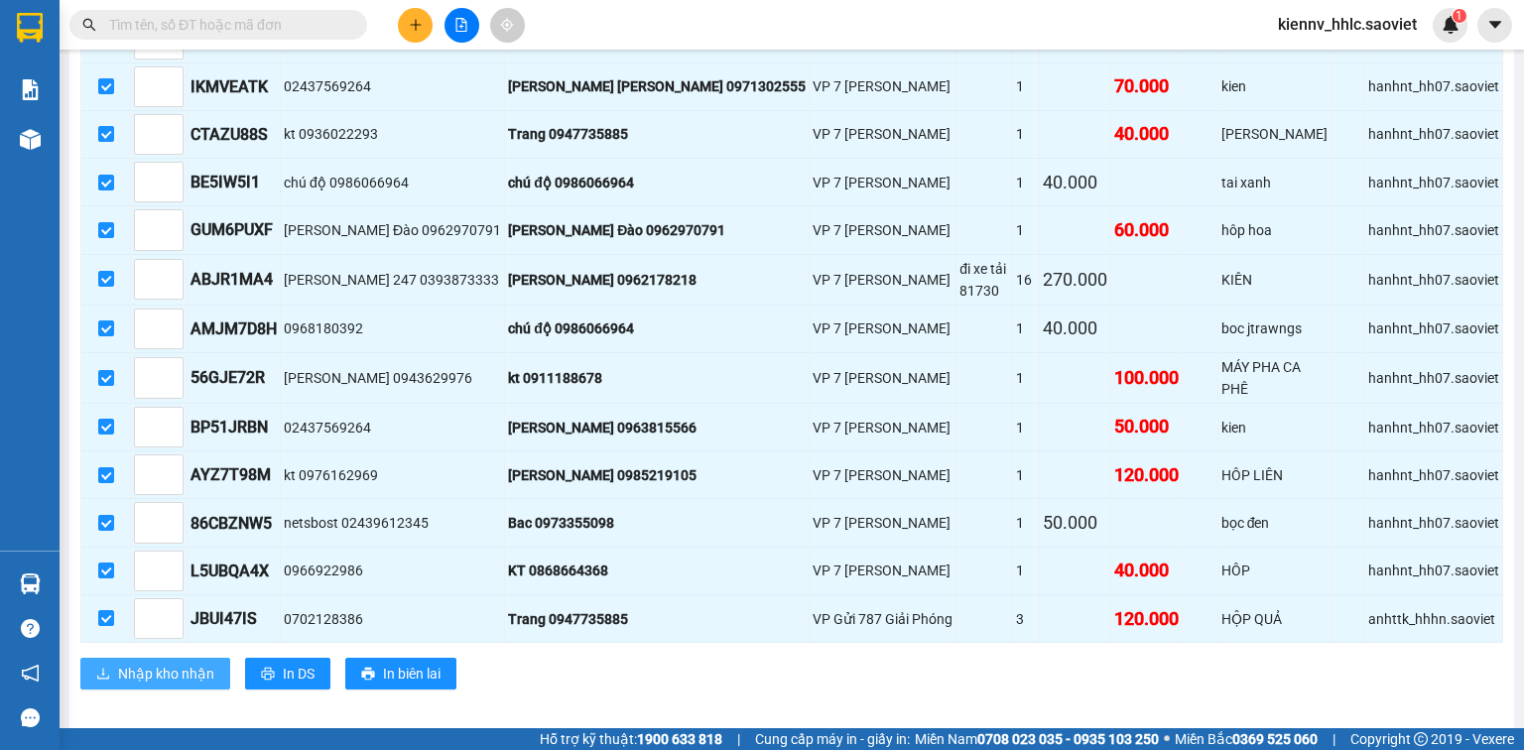
click at [163, 665] on span "Nhập kho nhận" at bounding box center [166, 674] width 96 height 22
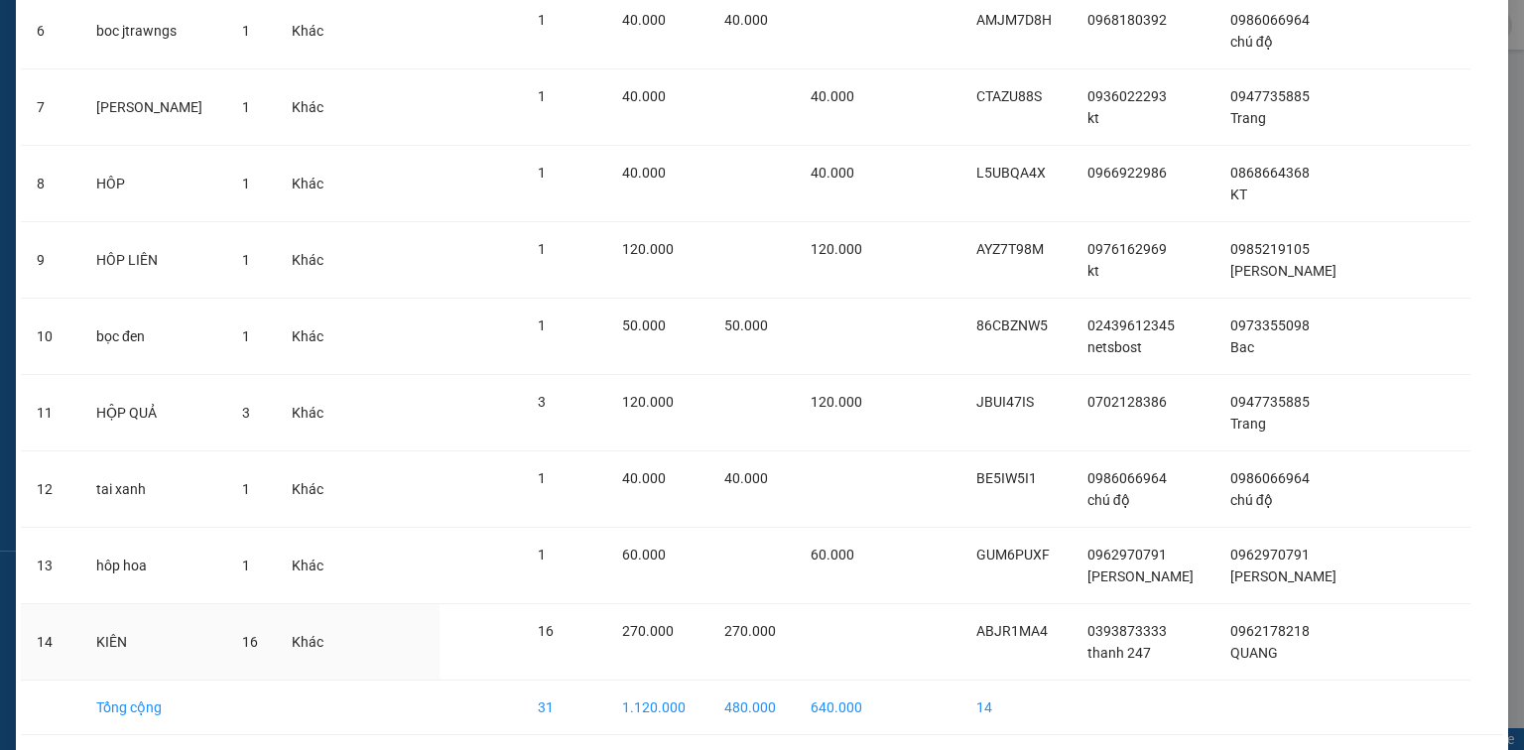
scroll to position [627, 0]
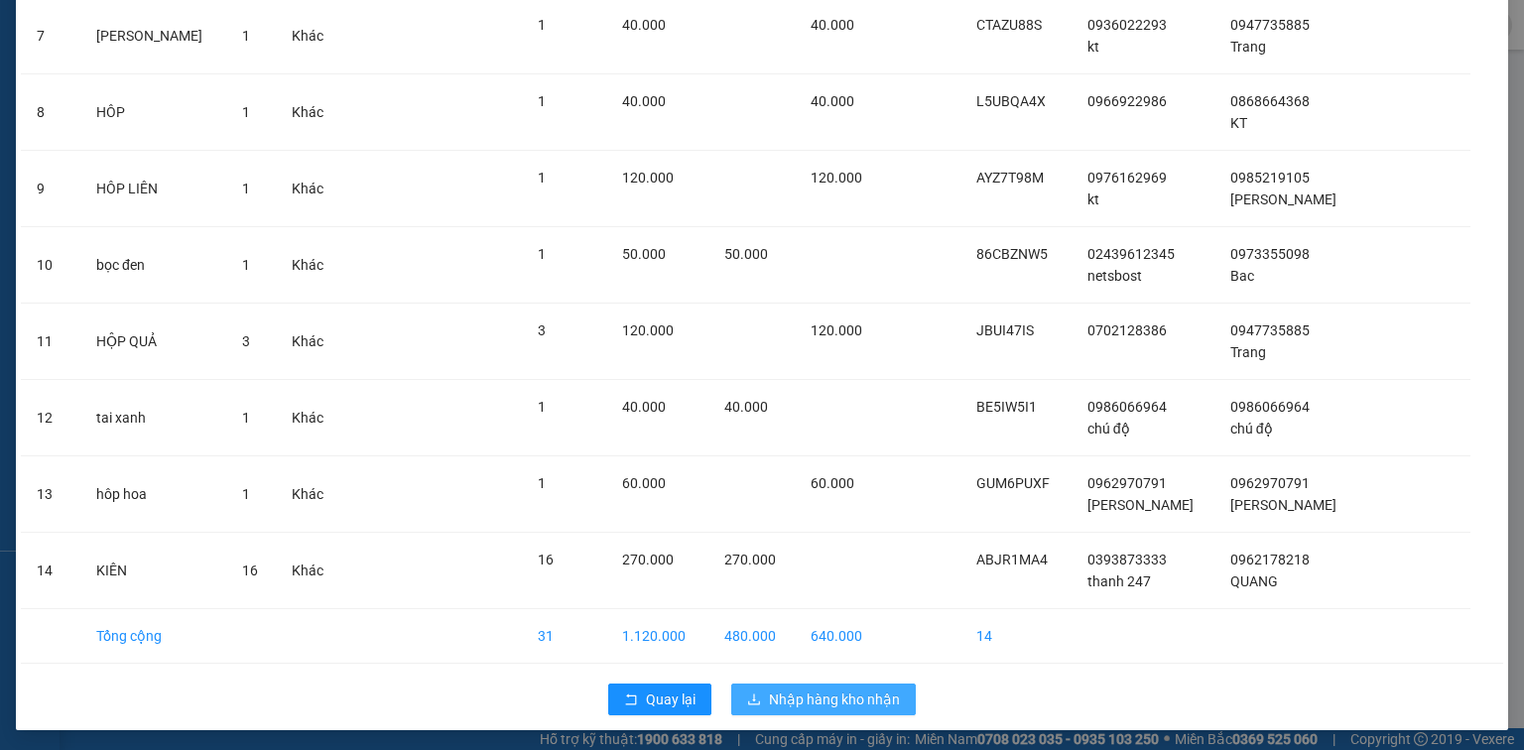
drag, startPoint x: 794, startPoint y: 695, endPoint x: 791, endPoint y: 685, distance: 10.4
click at [793, 695] on span "Nhập hàng kho nhận" at bounding box center [834, 700] width 131 height 22
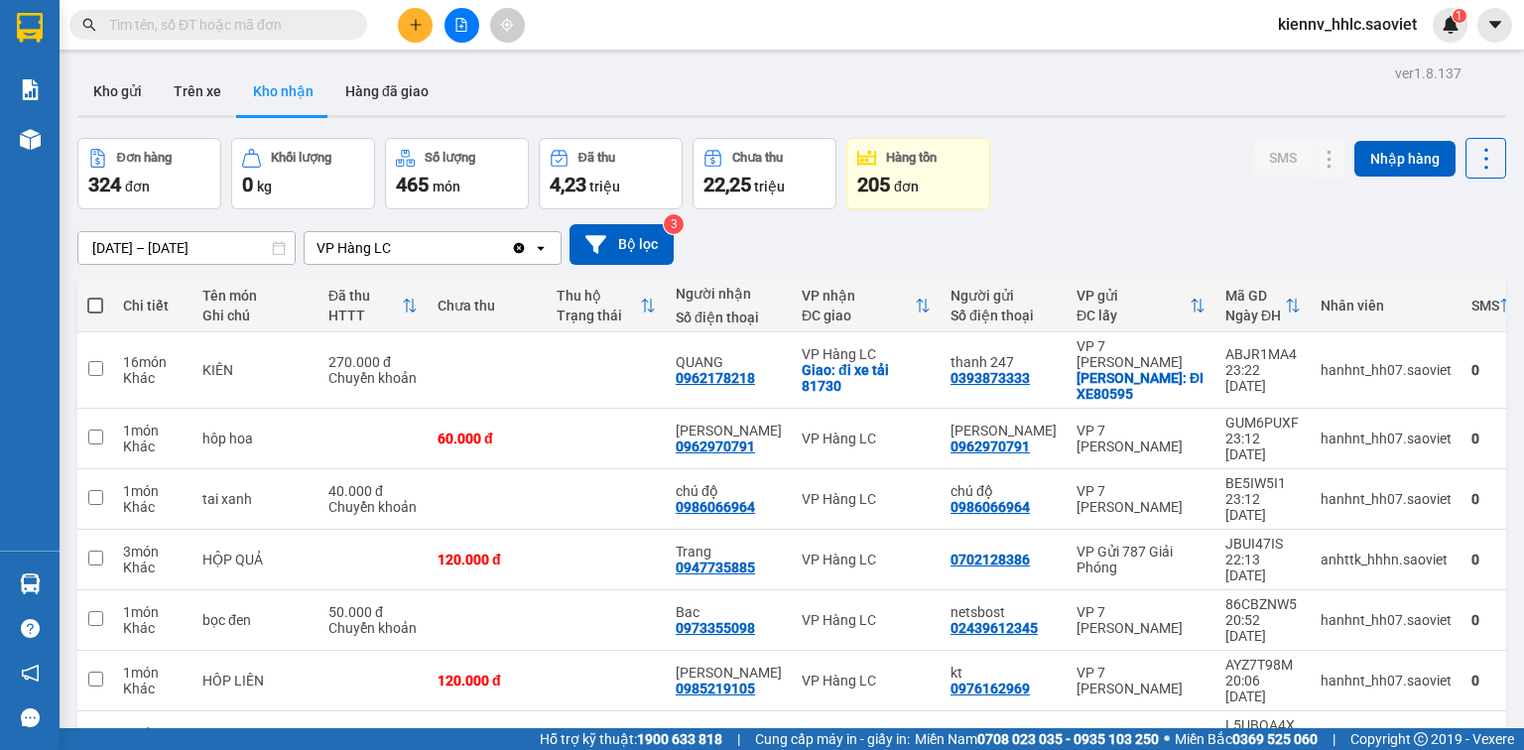
click at [95, 310] on span at bounding box center [95, 306] width 16 height 16
click at [95, 296] on input "checkbox" at bounding box center [95, 296] width 0 height 0
checkbox input "true"
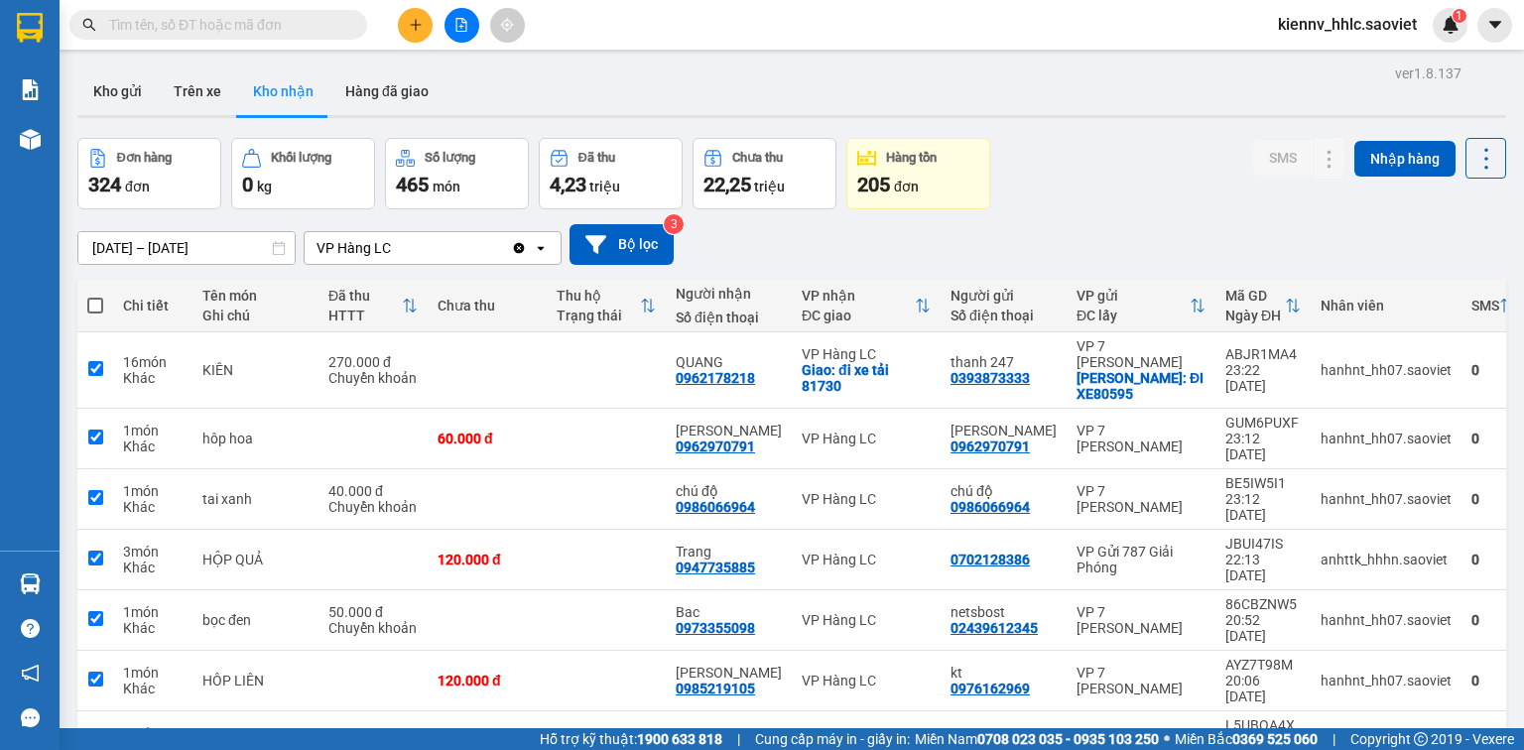
checkbox input "true"
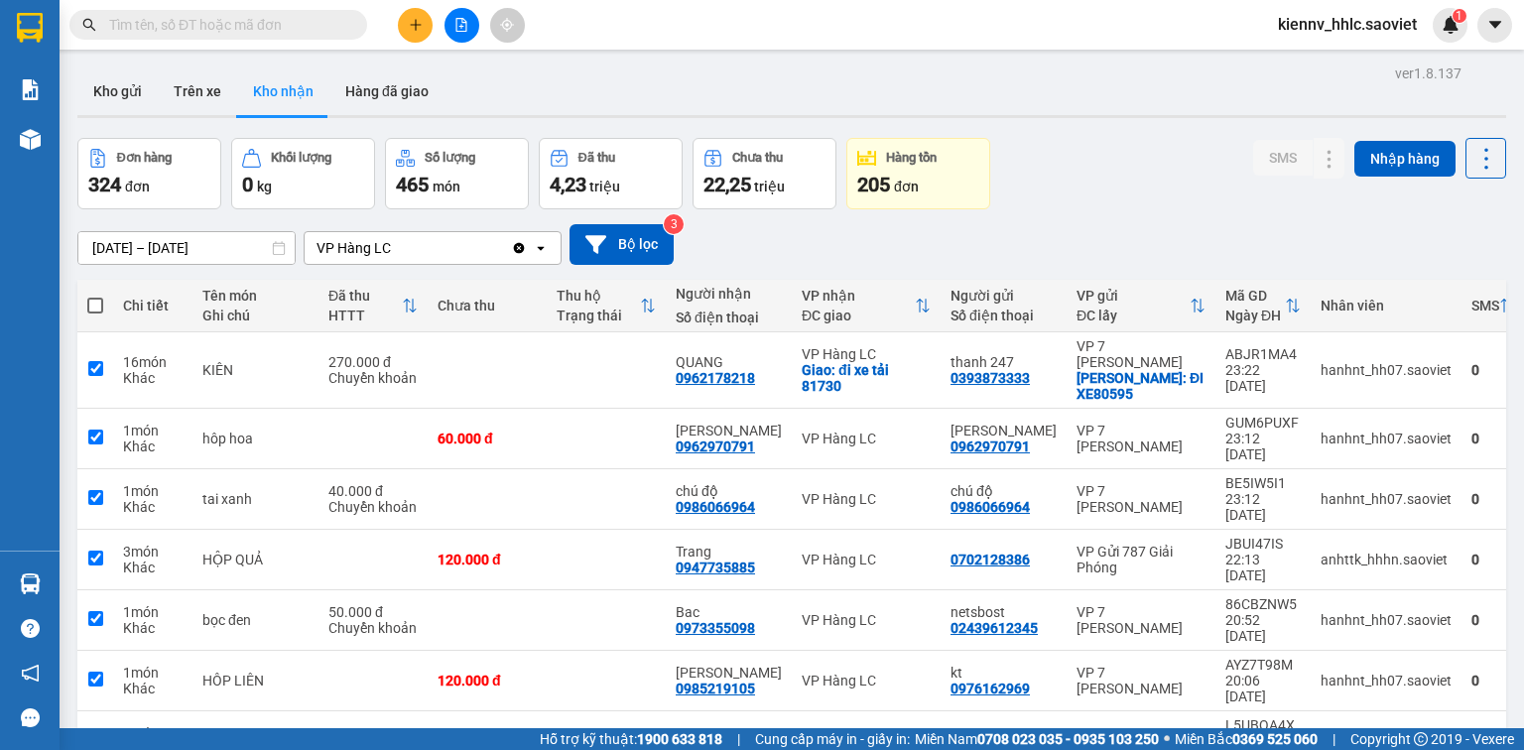
checkbox input "true"
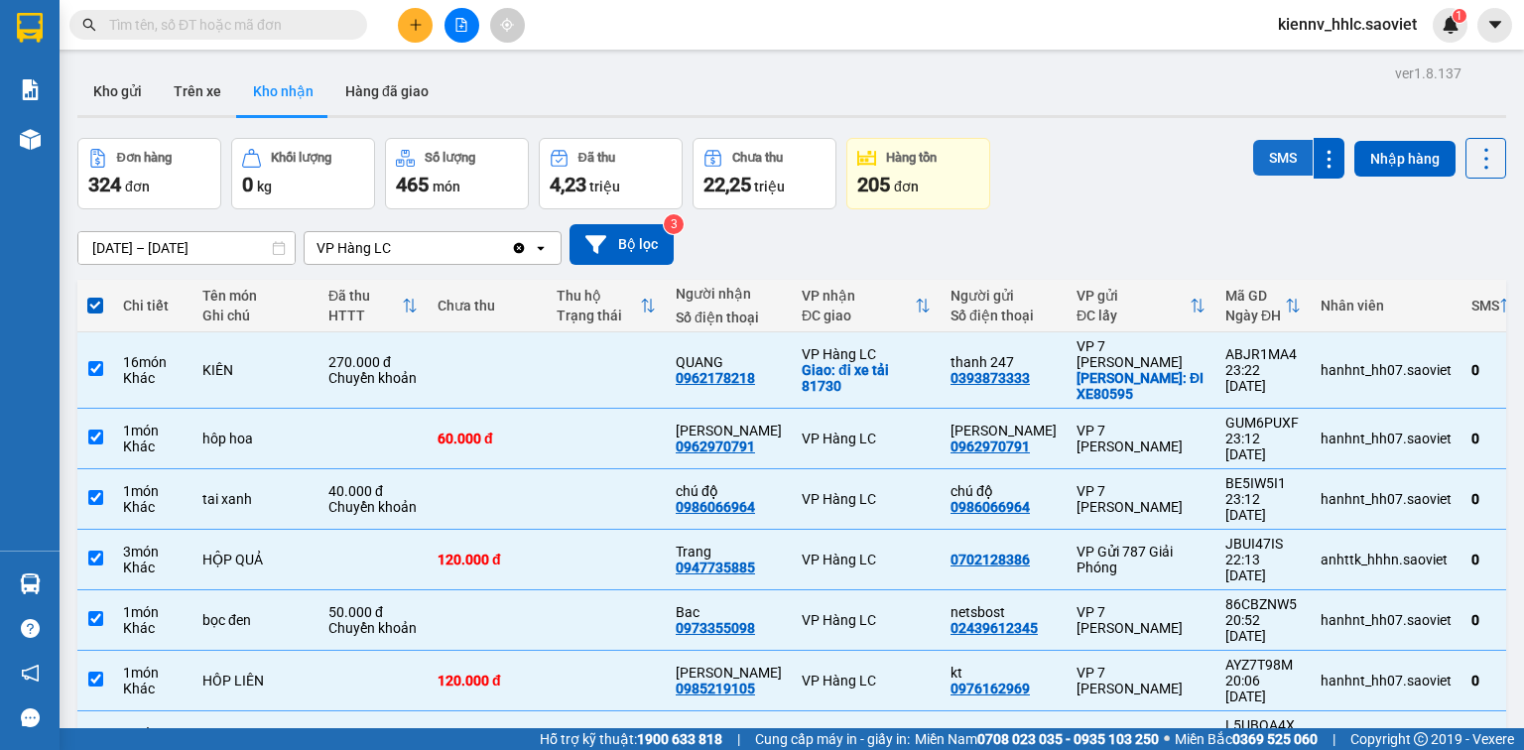
click at [1282, 152] on button "SMS" at bounding box center [1283, 158] width 60 height 36
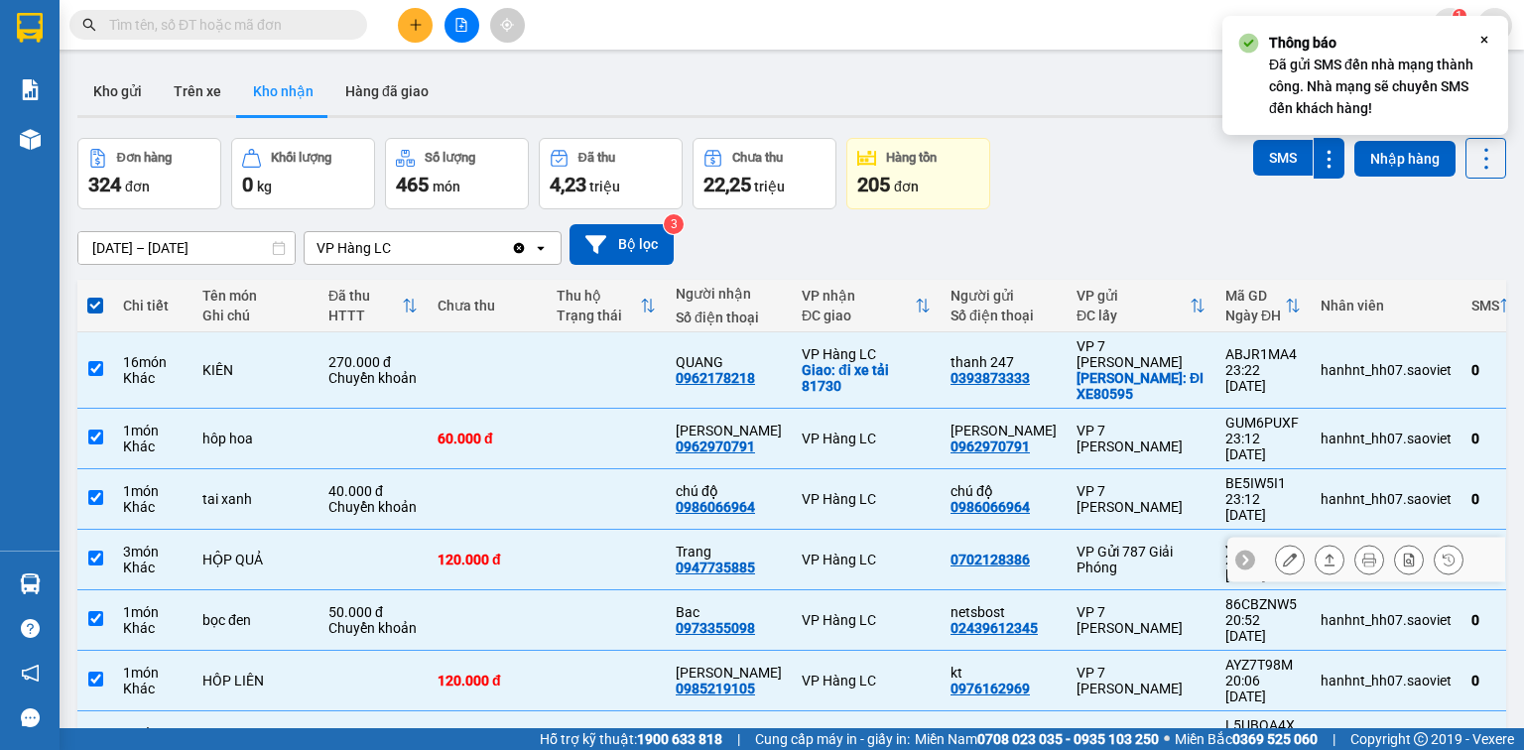
scroll to position [152, 0]
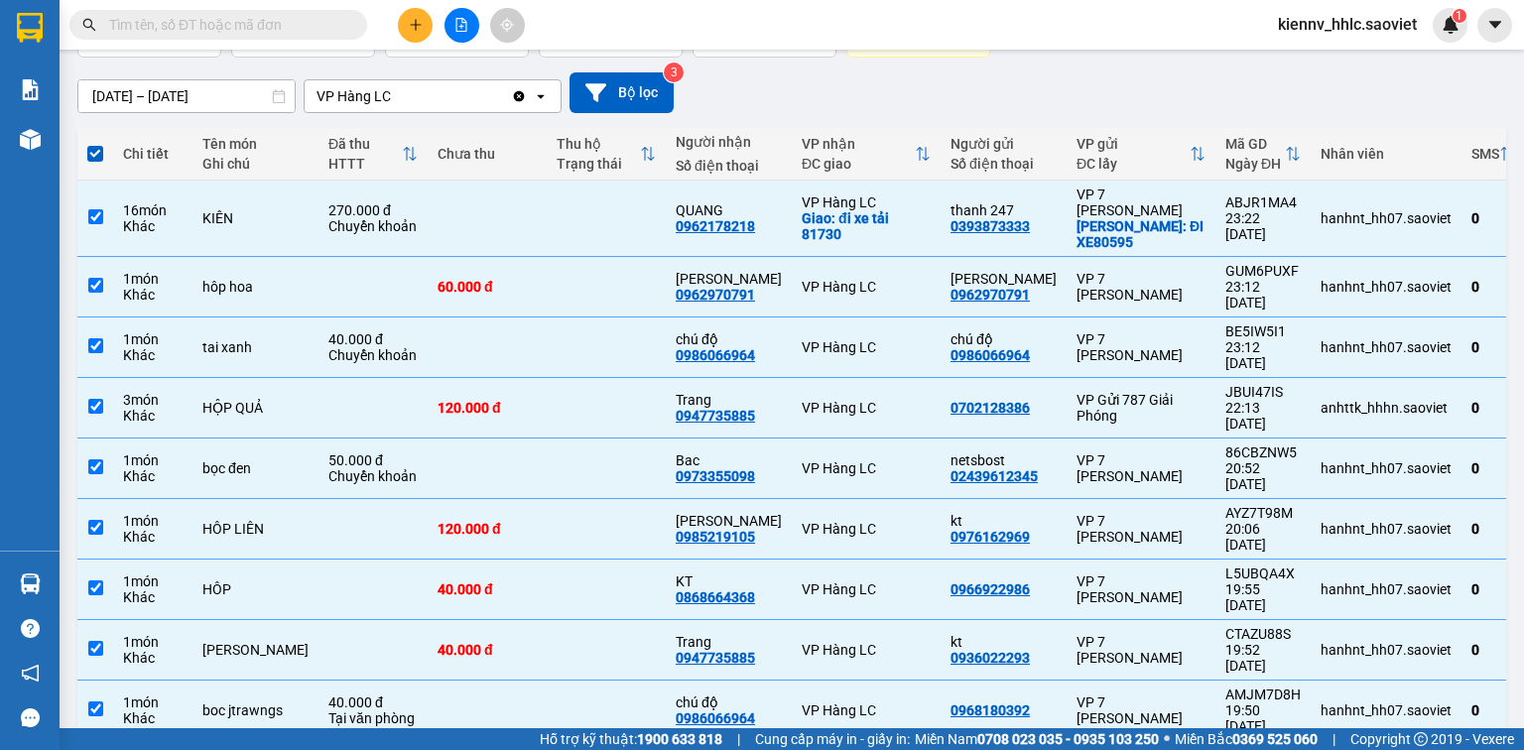
drag, startPoint x: 1107, startPoint y: 684, endPoint x: 1117, endPoint y: 691, distance: 12.1
checkbox input "false"
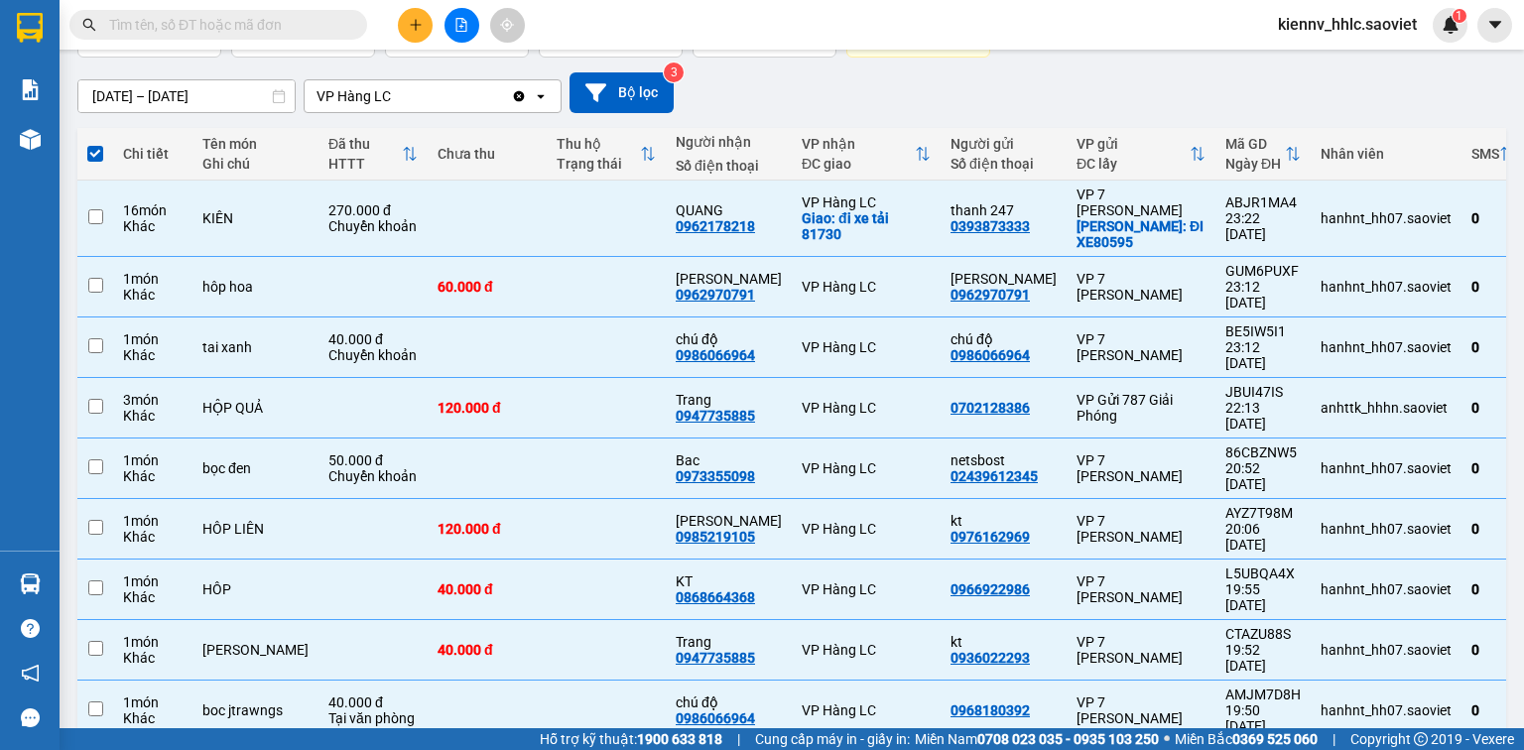
checkbox input "false"
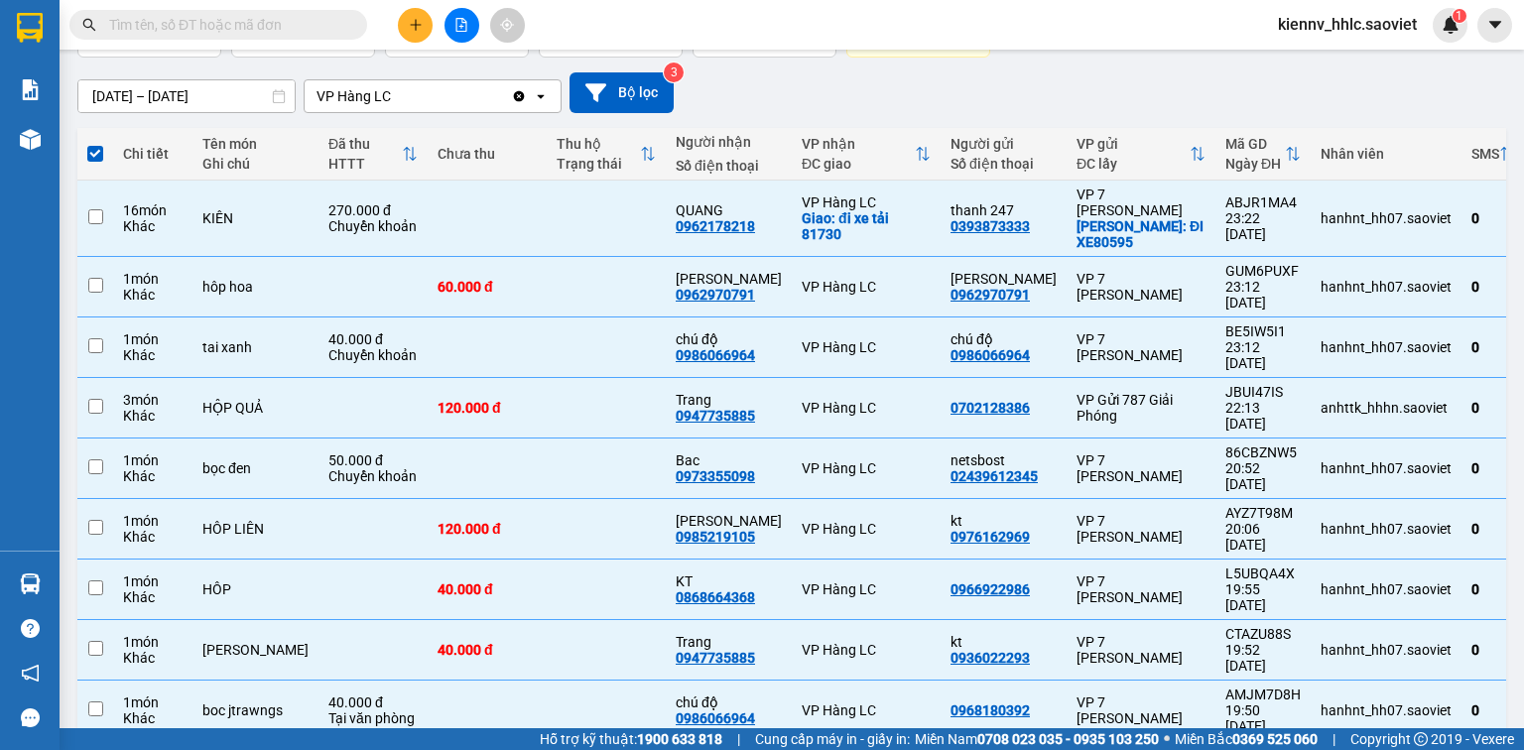
checkbox input "false"
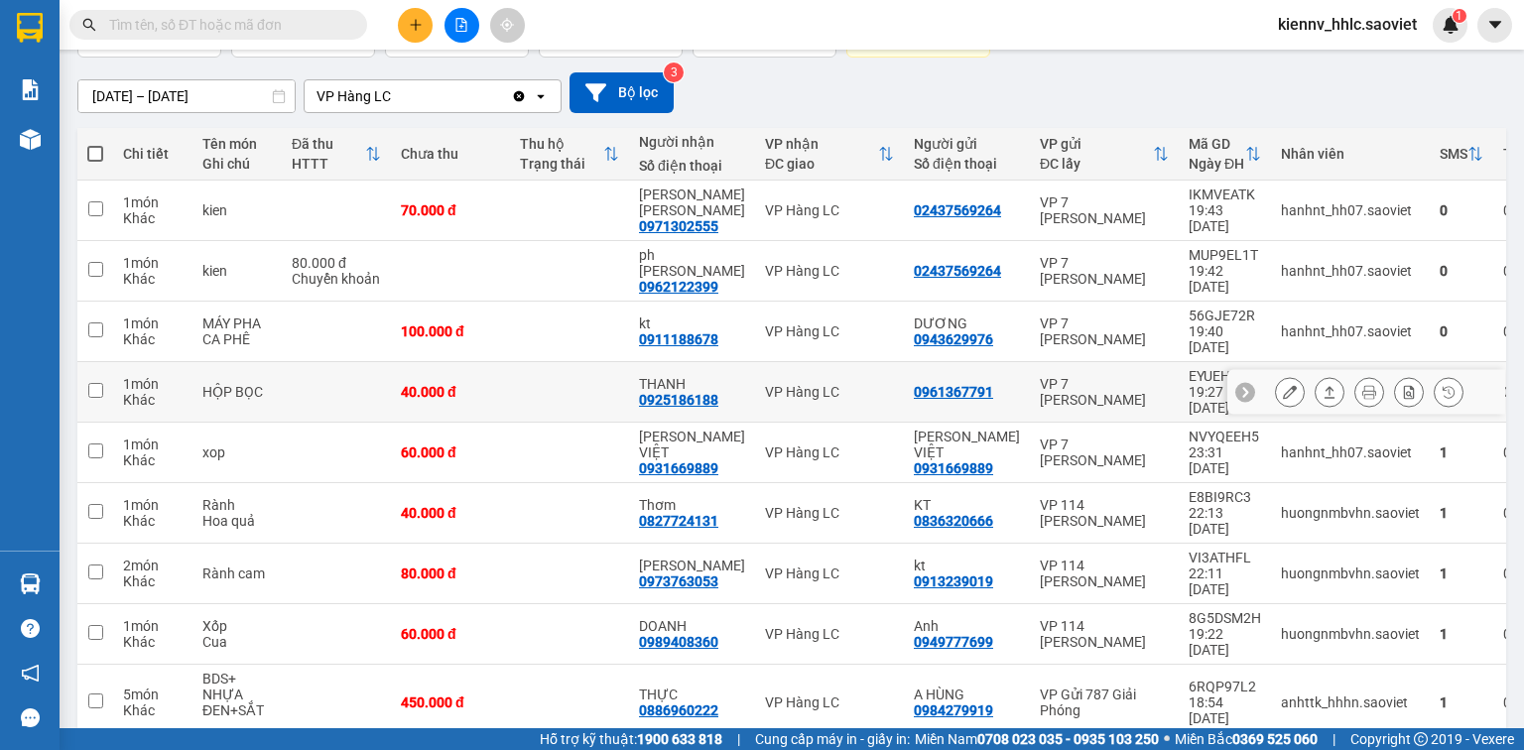
drag, startPoint x: 597, startPoint y: 340, endPoint x: 595, endPoint y: 305, distance: 35.8
click at [597, 362] on td at bounding box center [569, 392] width 119 height 61
checkbox input "true"
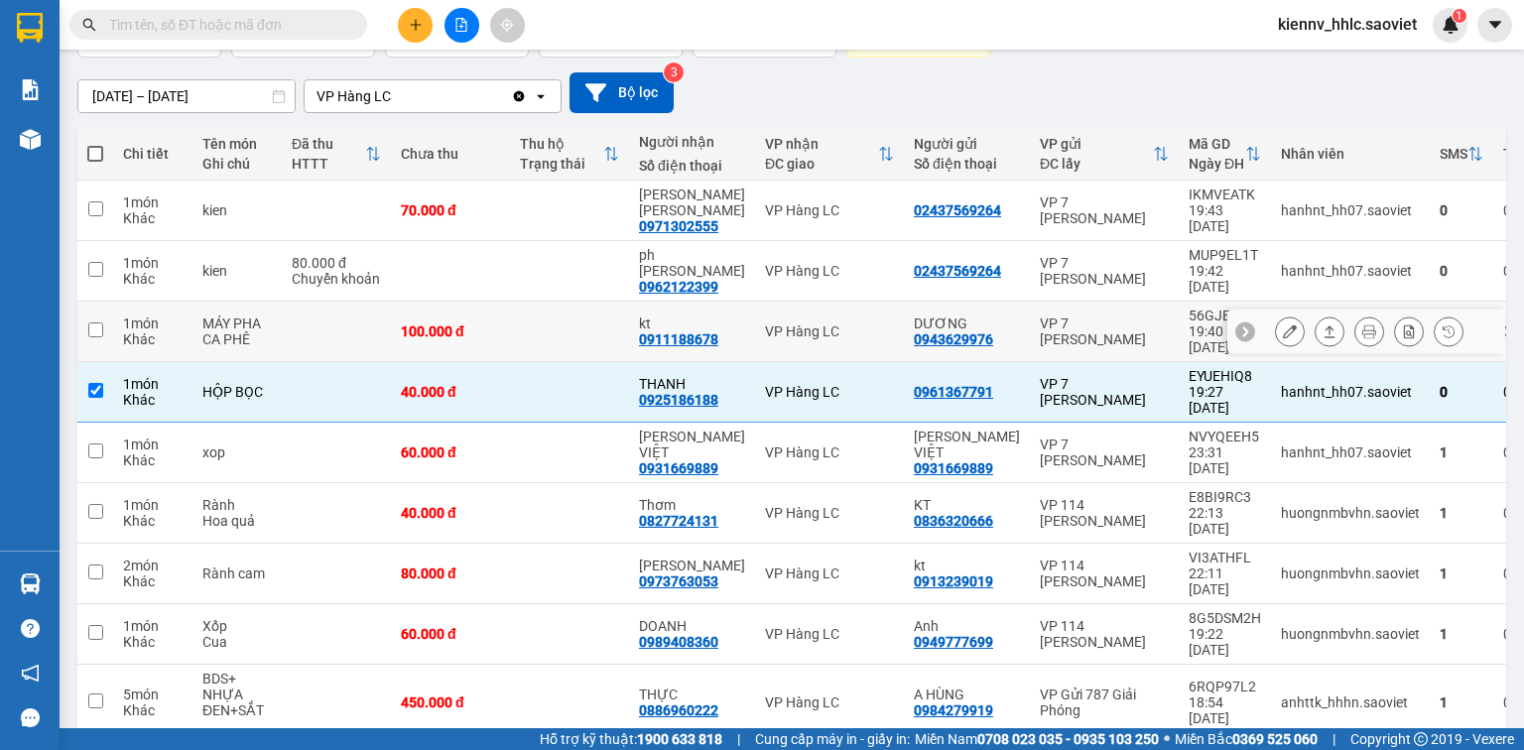
drag, startPoint x: 593, startPoint y: 302, endPoint x: 586, endPoint y: 278, distance: 24.8
click at [588, 302] on td at bounding box center [569, 332] width 119 height 61
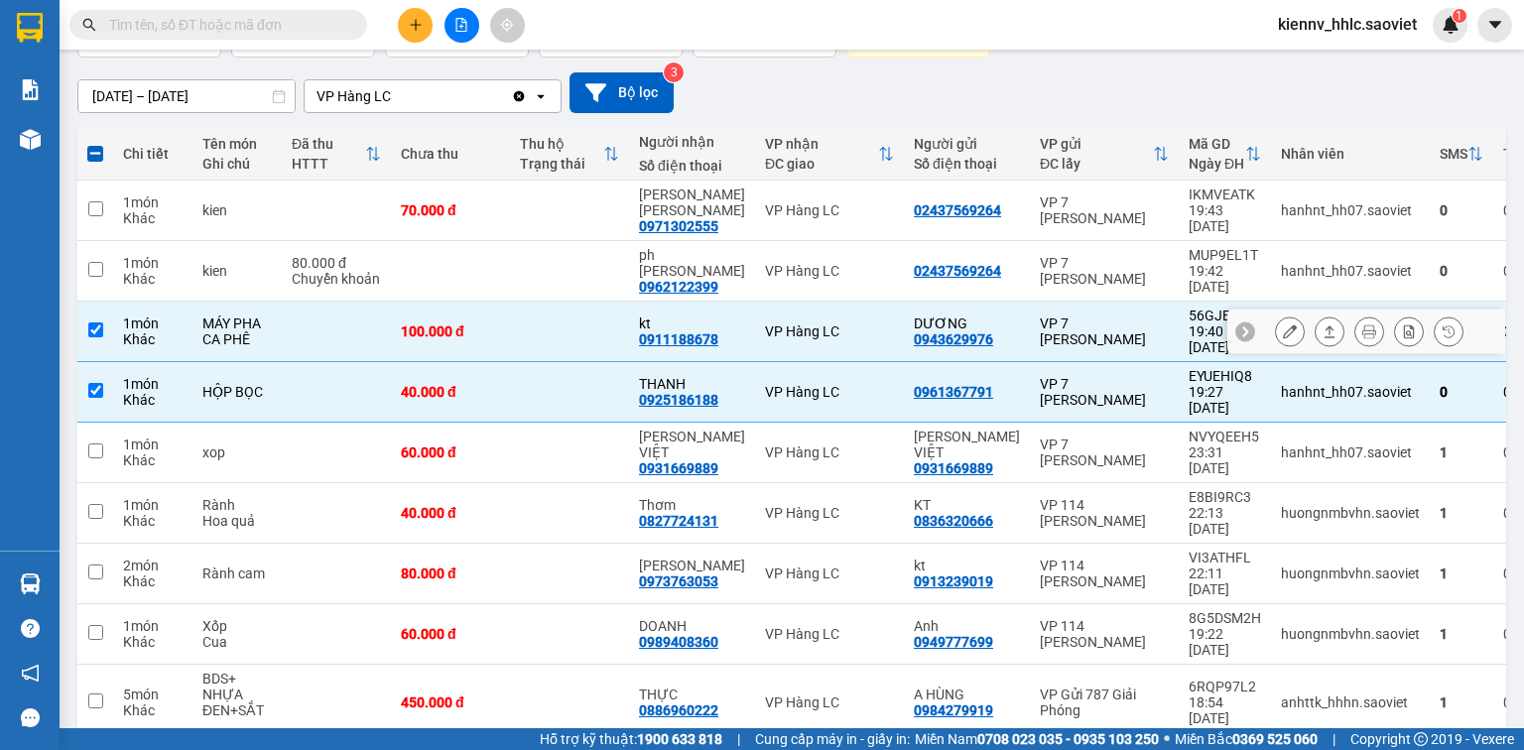
checkbox input "true"
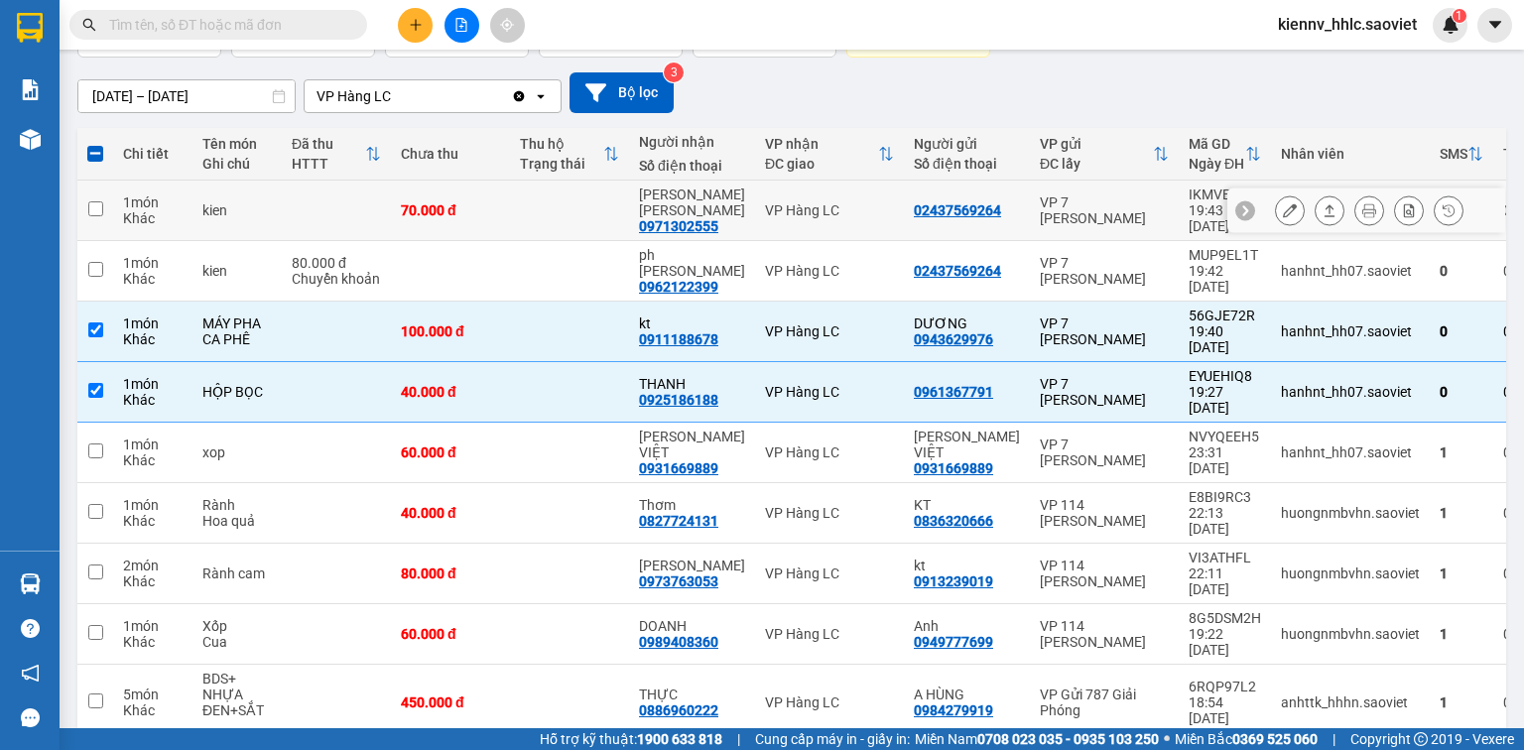
drag, startPoint x: 574, startPoint y: 220, endPoint x: 584, endPoint y: 183, distance: 39.0
click at [574, 218] on td at bounding box center [569, 211] width 119 height 61
checkbox input "true"
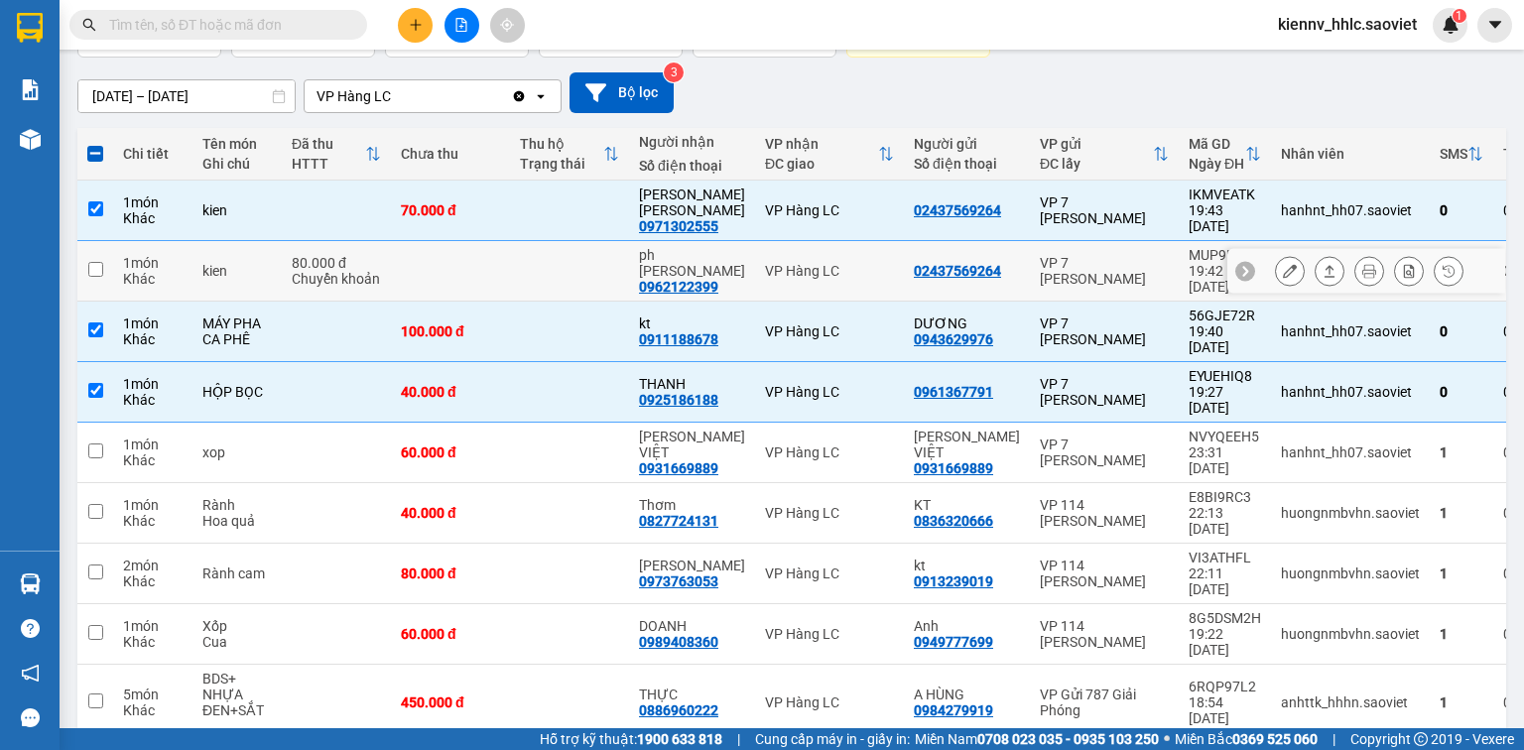
click at [603, 241] on td at bounding box center [569, 271] width 119 height 61
checkbox input "true"
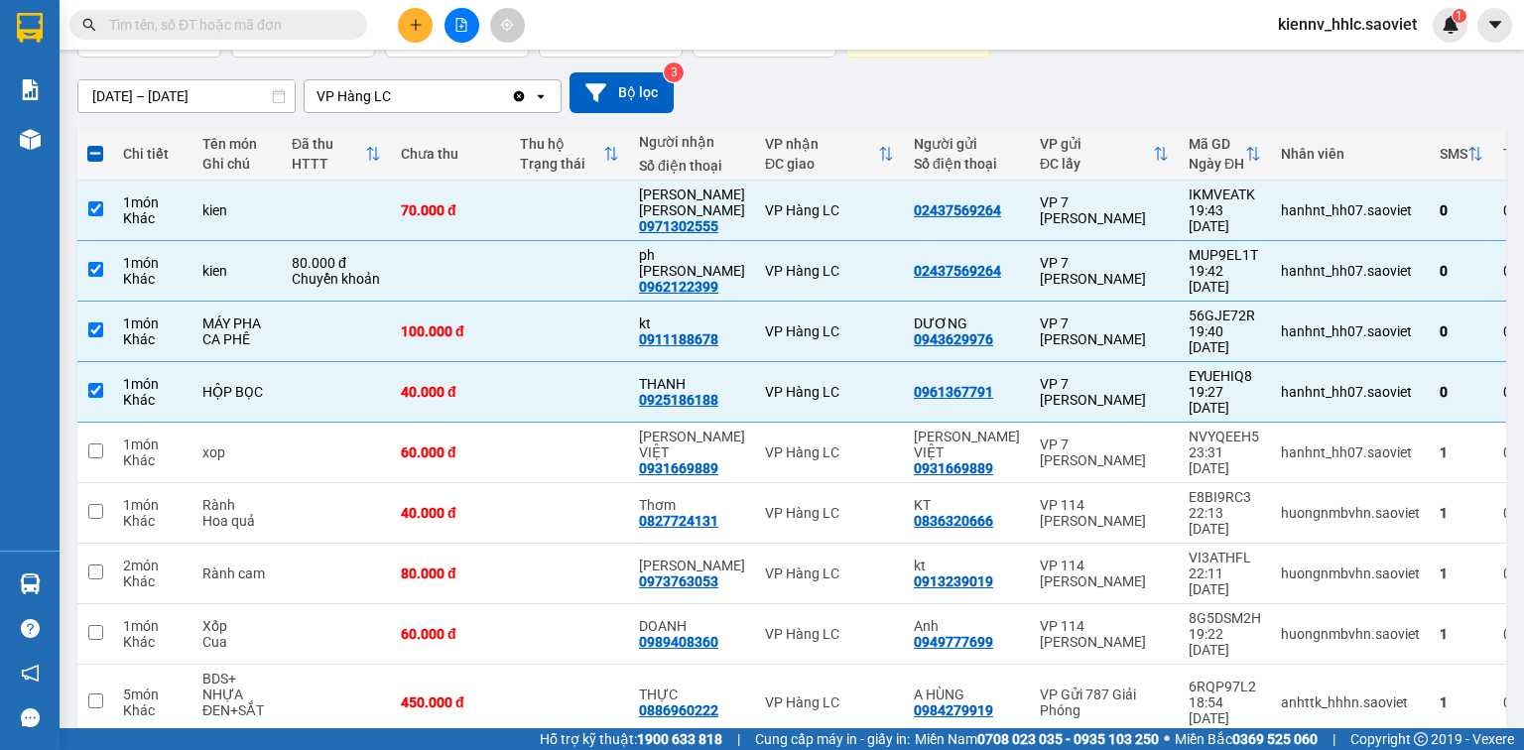
scroll to position [0, 0]
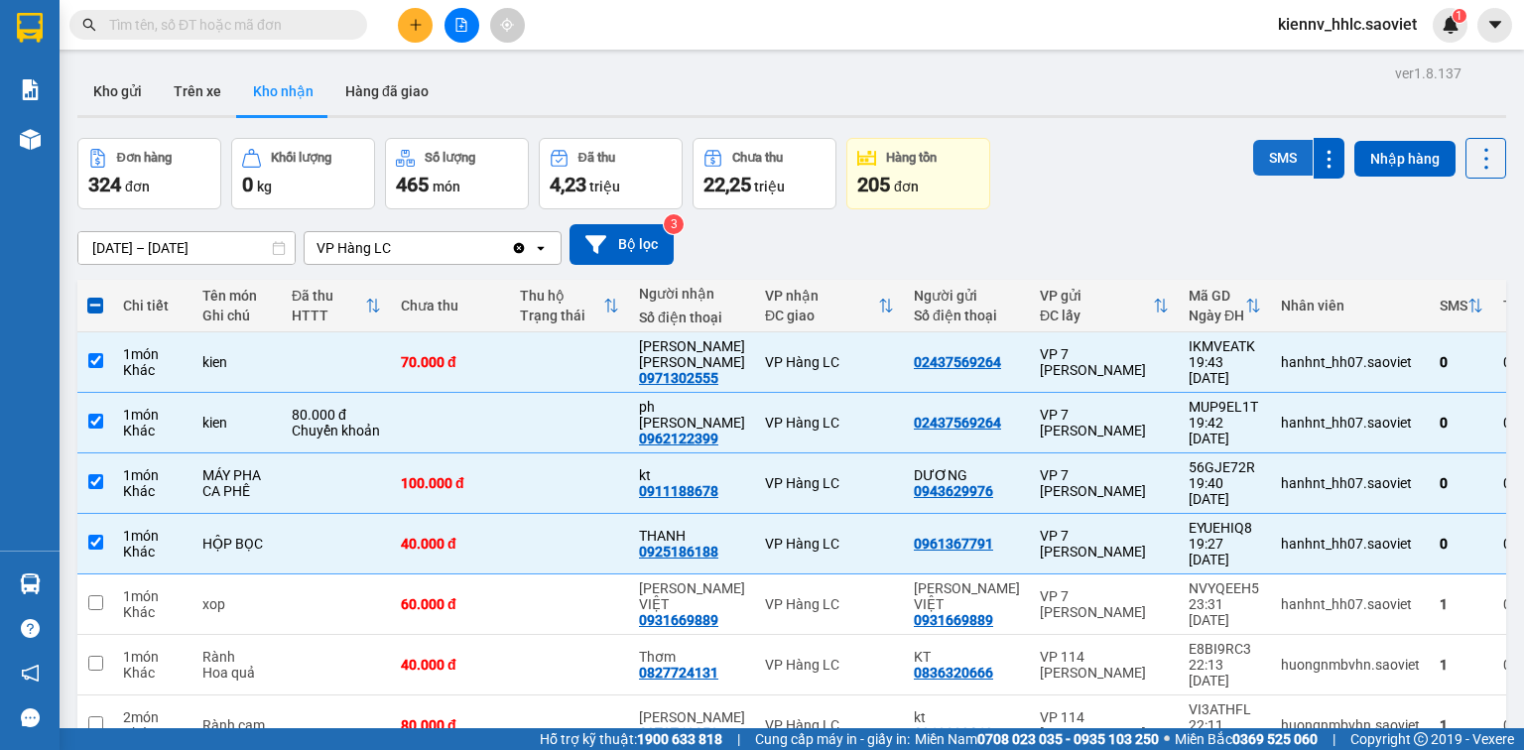
click at [1261, 155] on button "SMS" at bounding box center [1283, 158] width 60 height 36
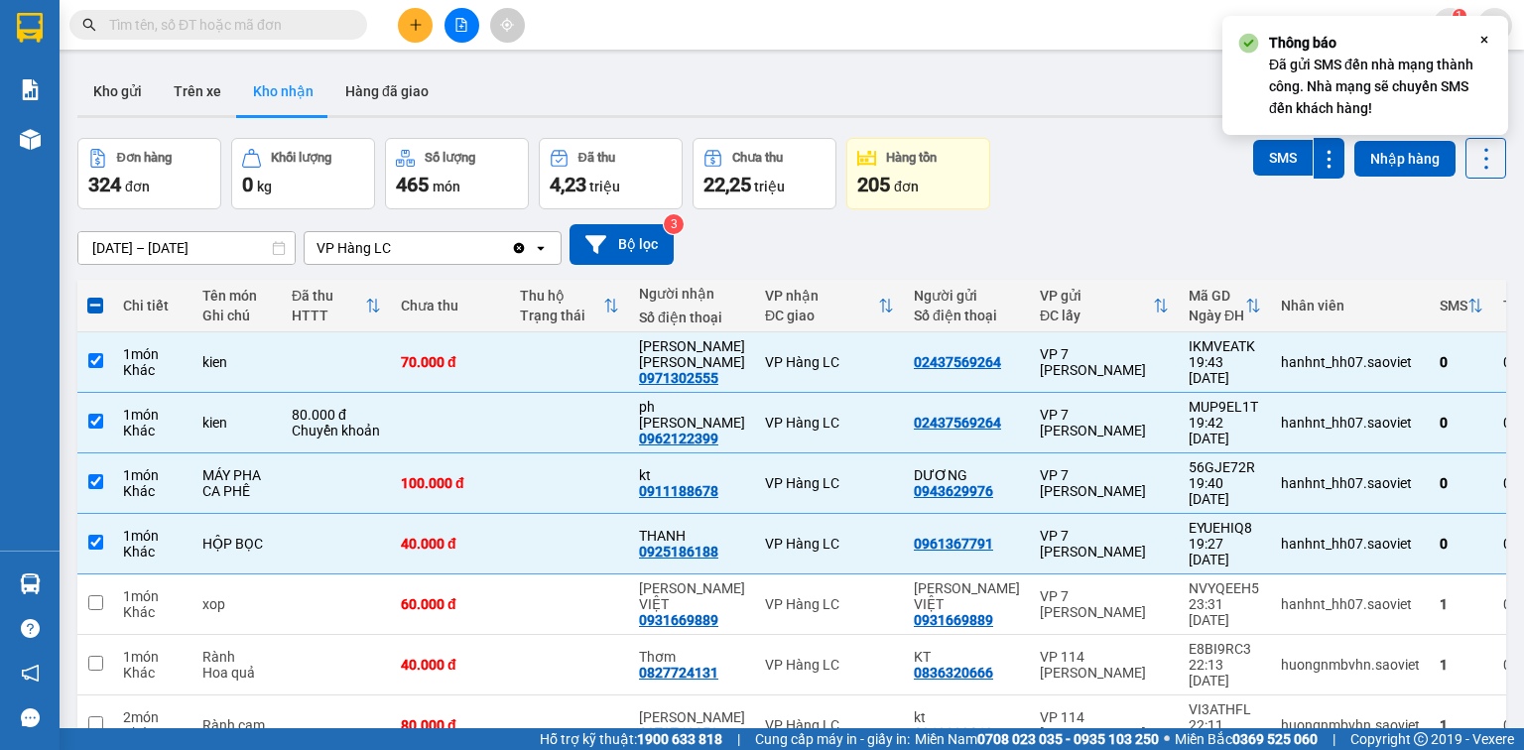
drag, startPoint x: 115, startPoint y: 104, endPoint x: 145, endPoint y: 0, distance: 108.4
click at [116, 103] on button "Kho gửi" at bounding box center [117, 91] width 80 height 48
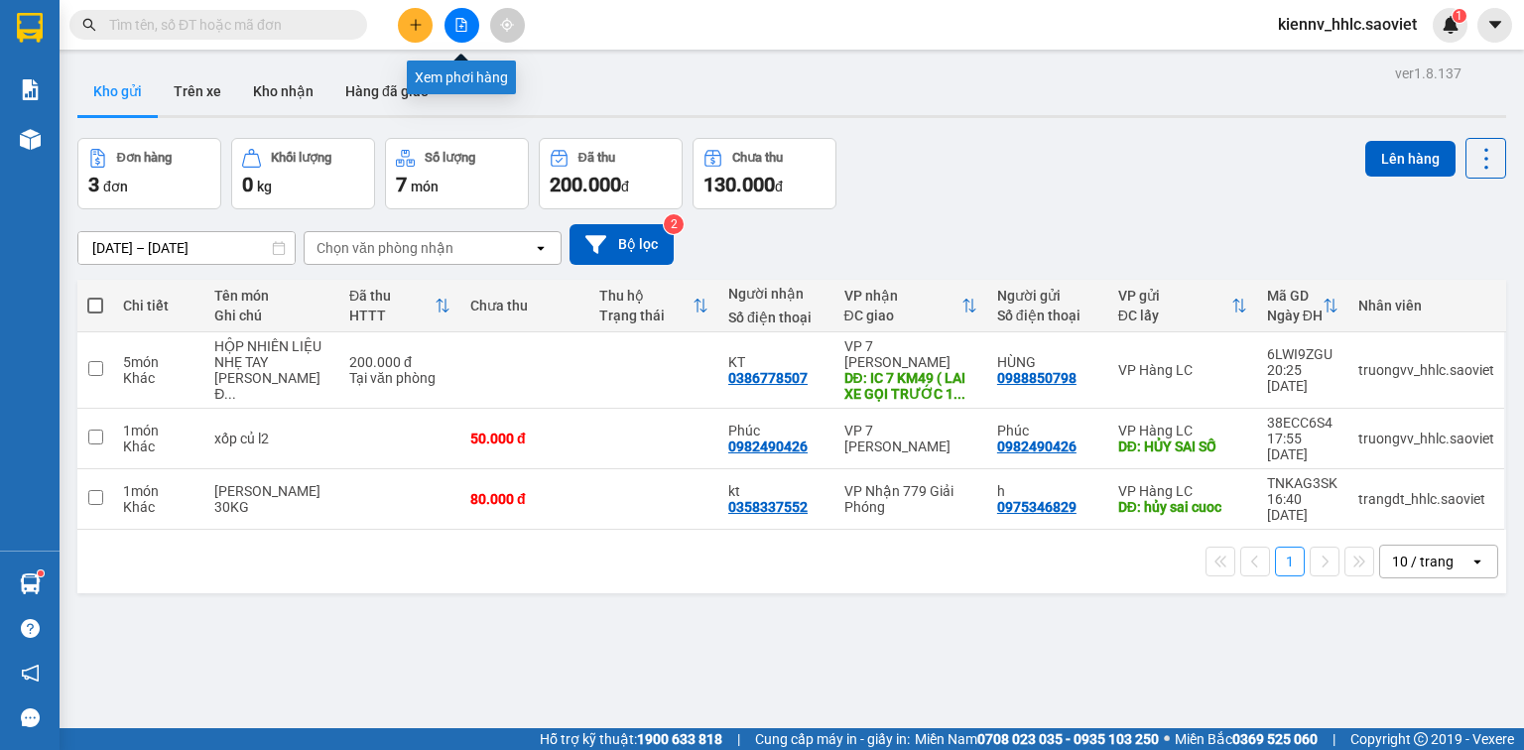
click at [459, 31] on icon "file-add" at bounding box center [461, 25] width 11 height 14
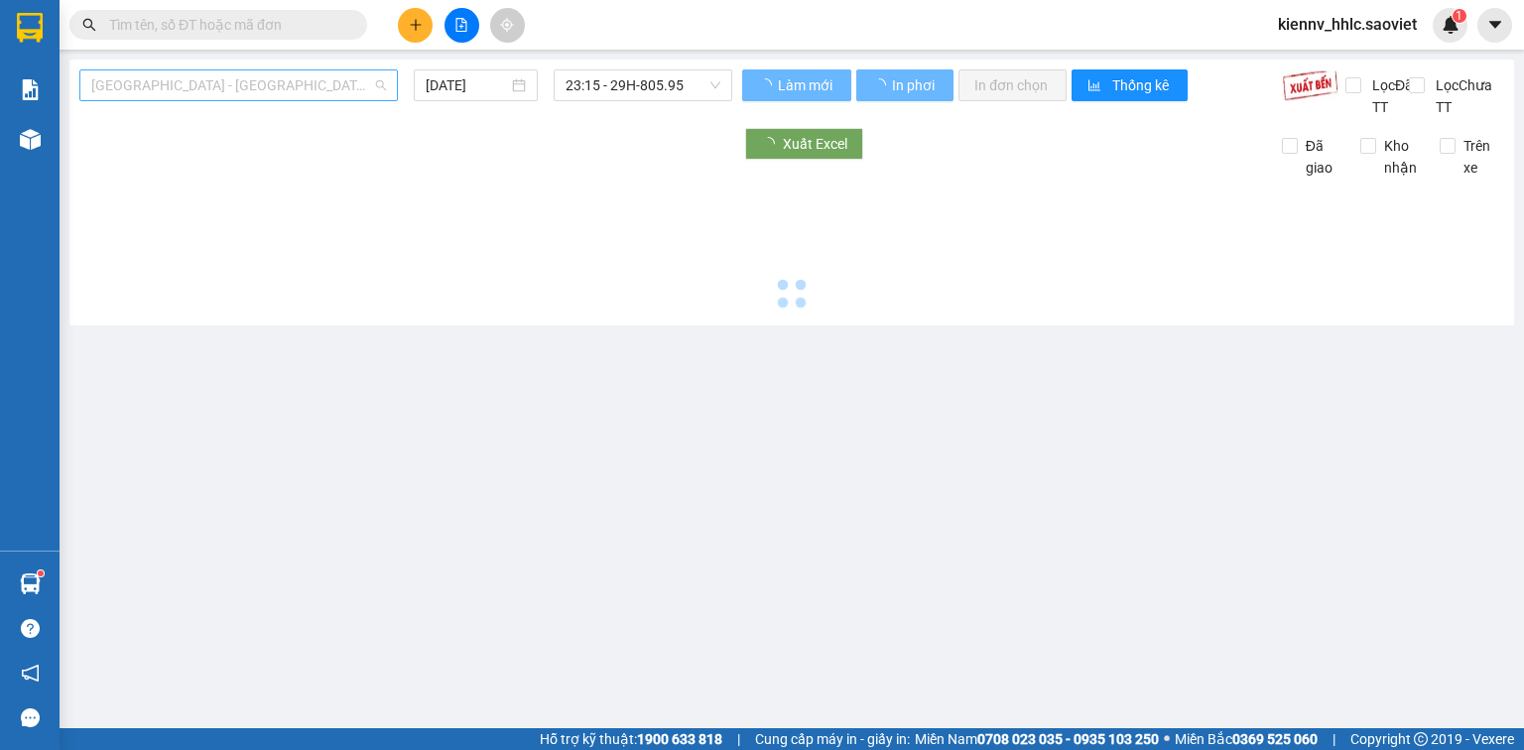
click at [252, 87] on span "Hà Nội - Lào Cai (Cabin)" at bounding box center [238, 85] width 295 height 30
type input "12/08/2025"
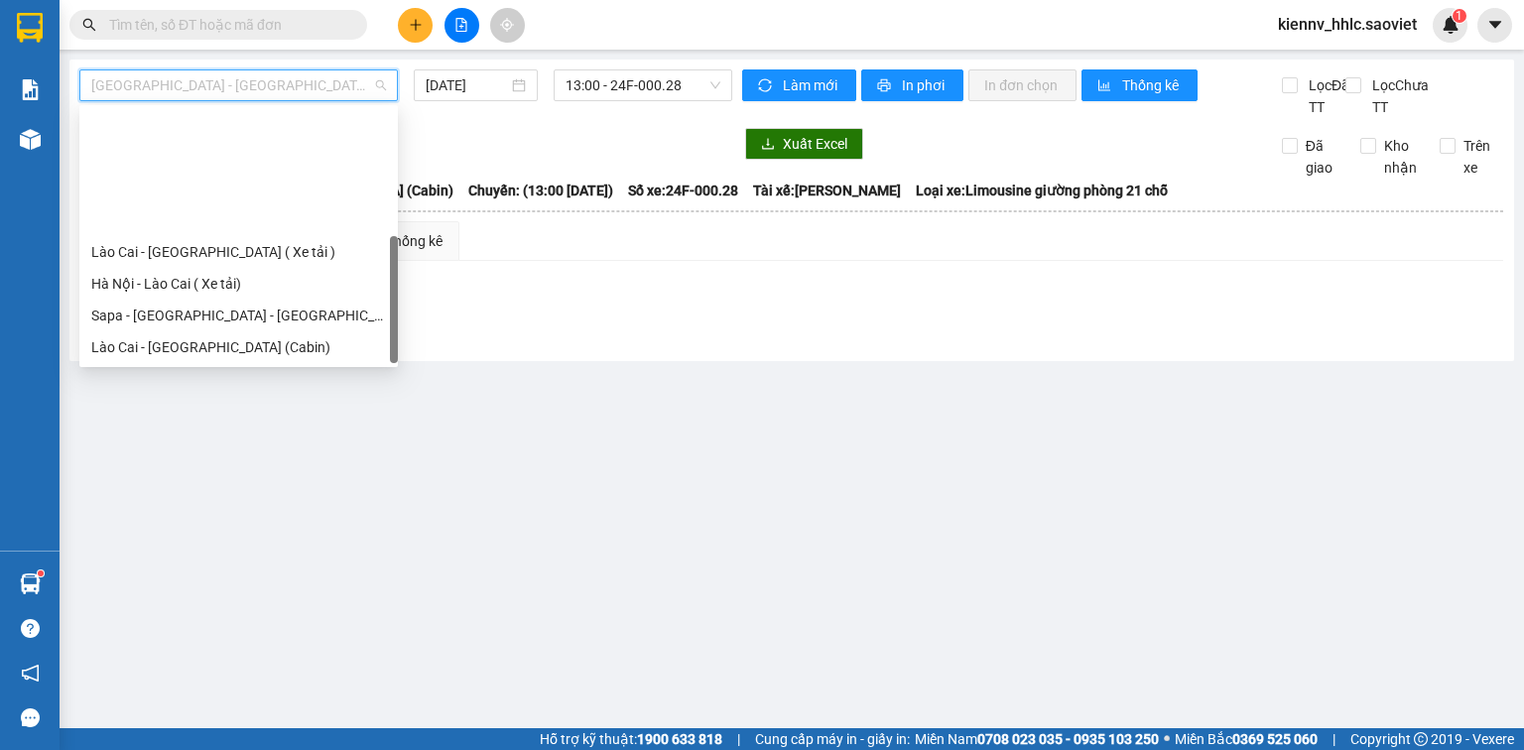
scroll to position [159, 0]
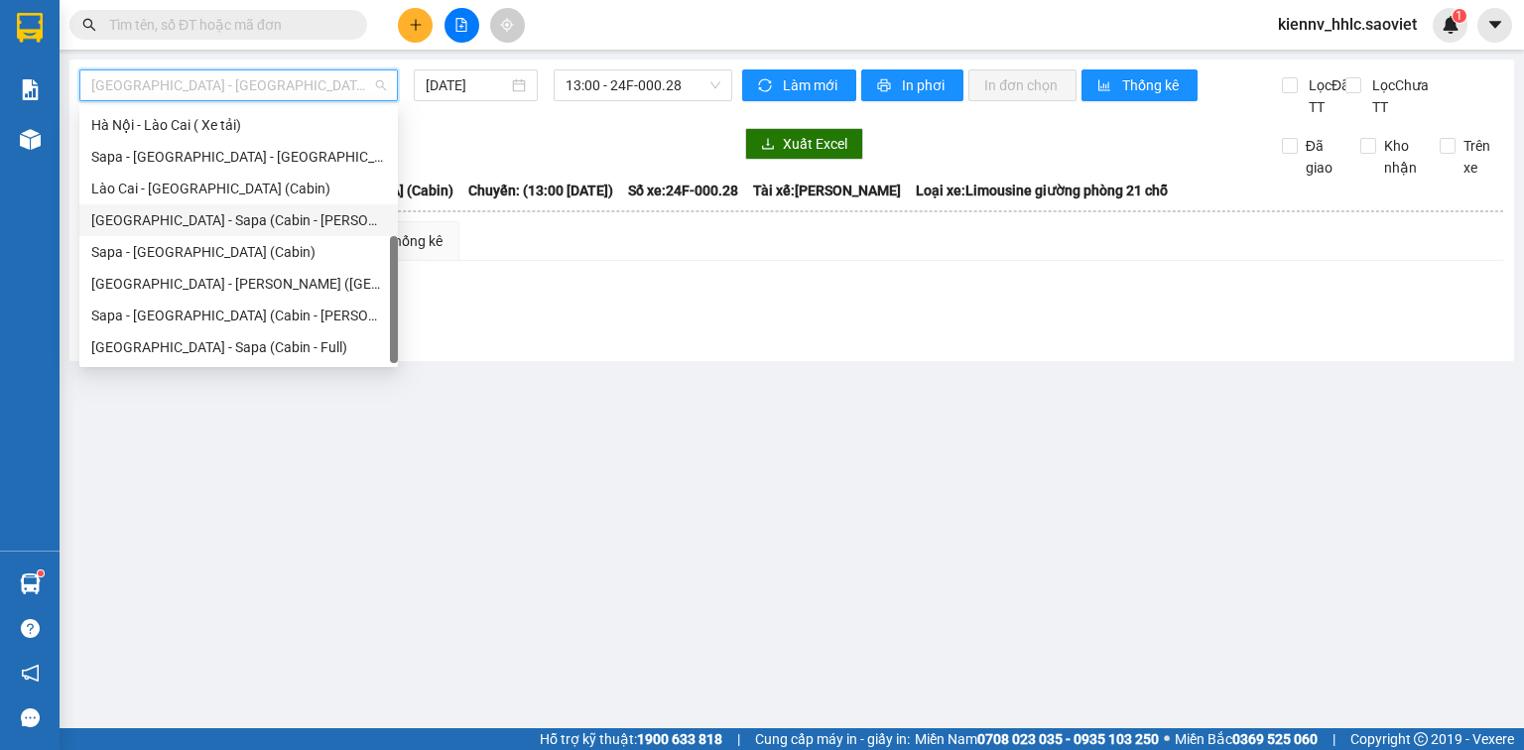
click at [315, 230] on div "Hà Nội - Sapa (Cabin - Thăng Long)" at bounding box center [238, 220] width 295 height 22
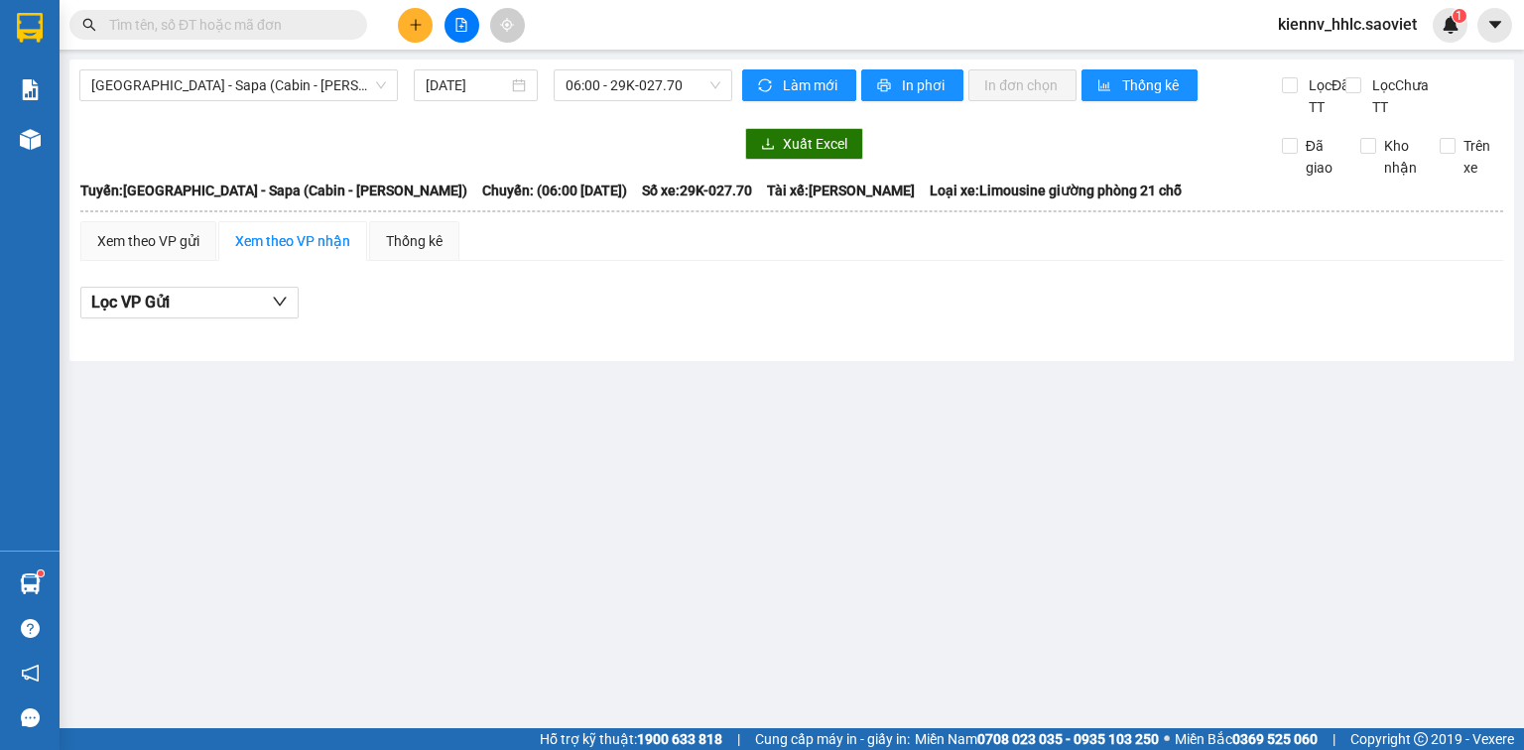
click at [498, 107] on div "Hà Nội - Sapa (Cabin - Thăng Long) 12/08/2025 06:00 - 29K-027.70" at bounding box center [405, 93] width 653 height 49
click at [500, 89] on input "12/08/2025" at bounding box center [466, 85] width 81 height 22
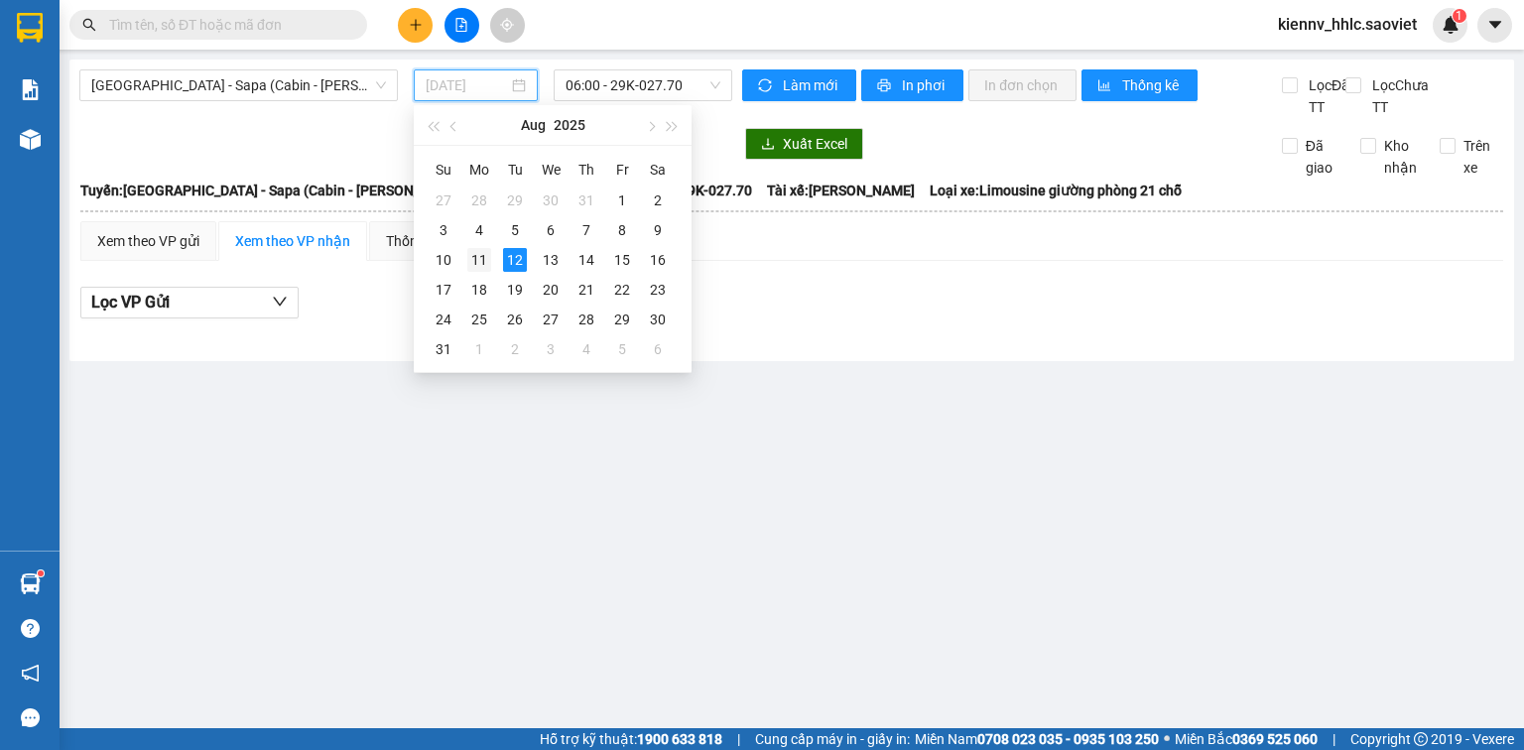
click at [475, 252] on div "11" at bounding box center [479, 260] width 24 height 24
type input "11/08/2025"
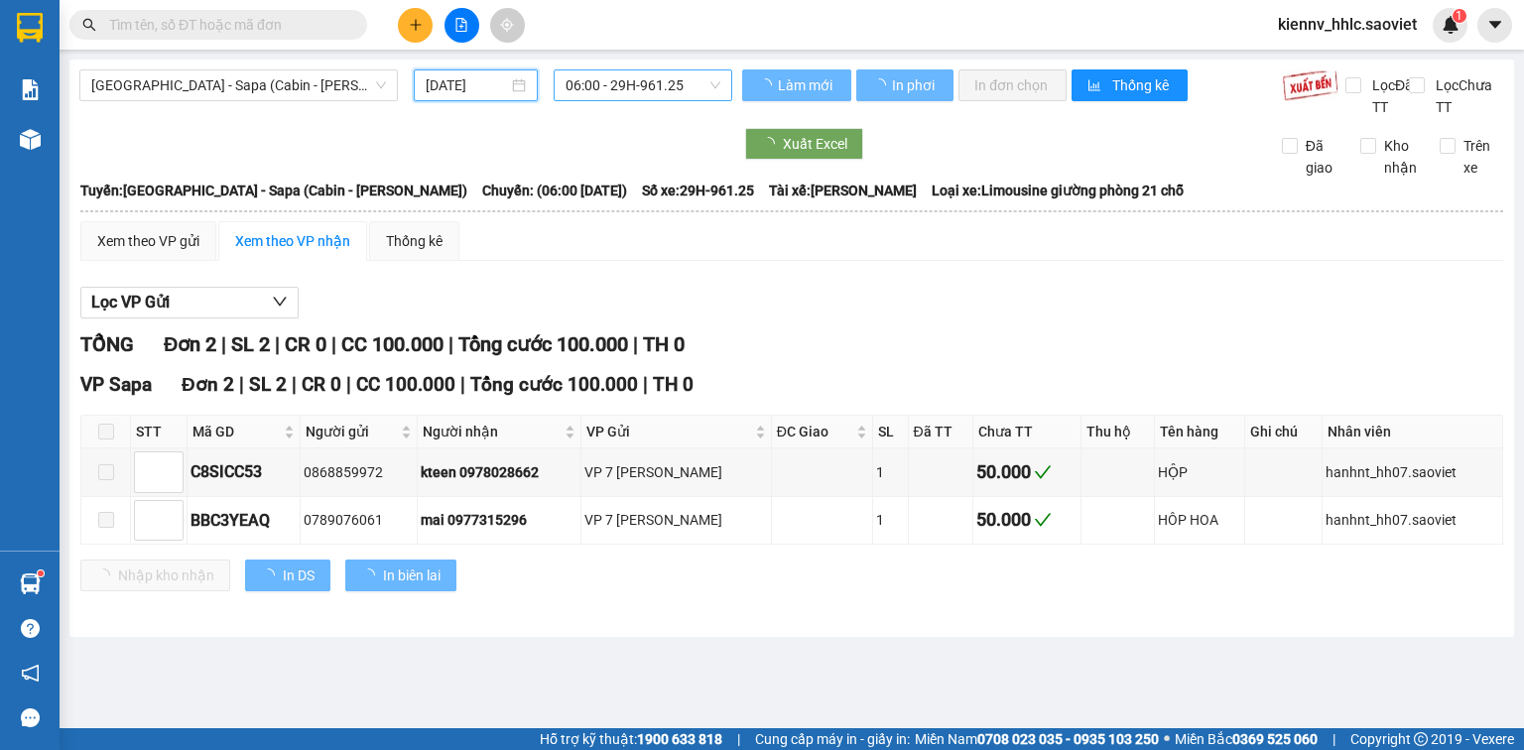
click at [612, 79] on span "06:00 - 29H-961.25" at bounding box center [644, 85] width 156 height 30
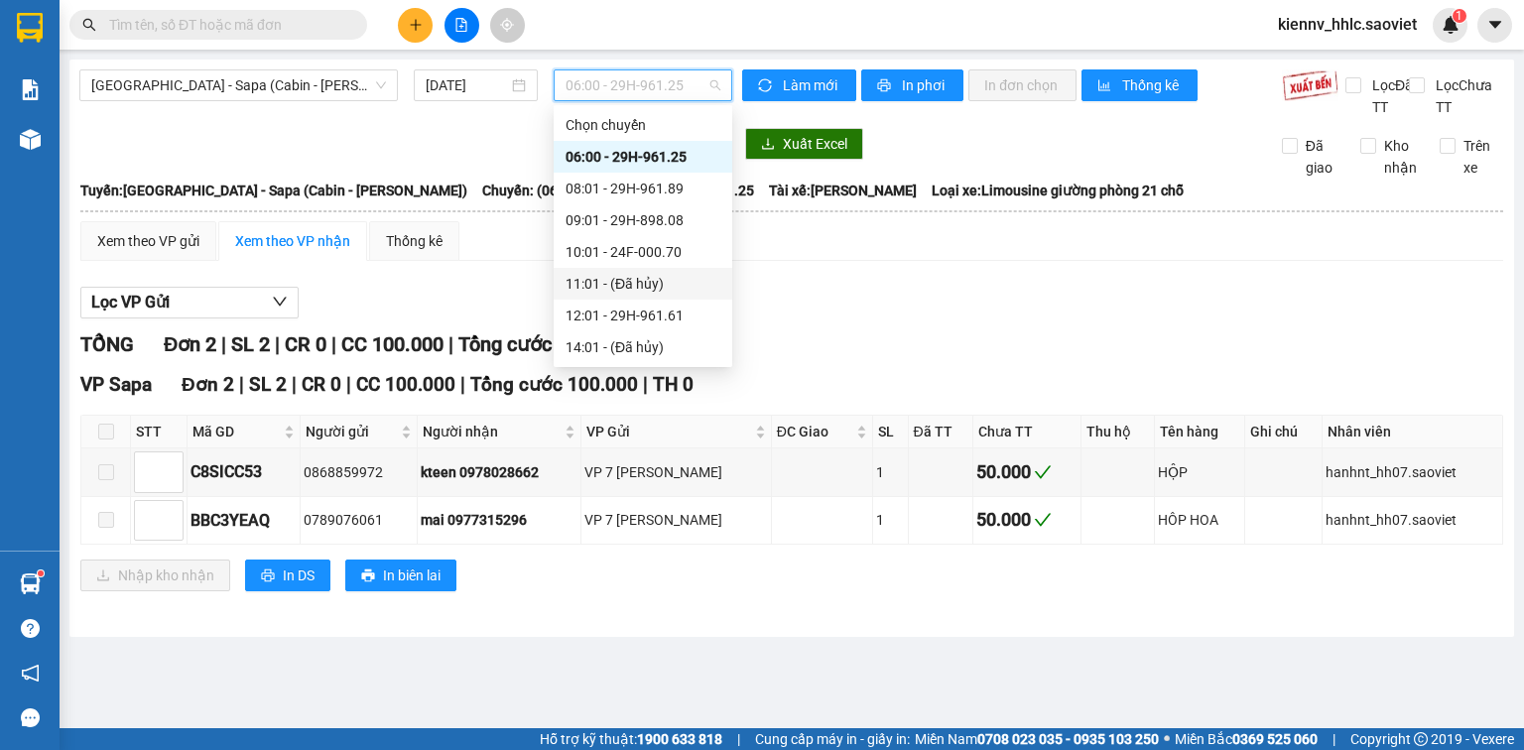
scroll to position [159, 0]
click at [666, 338] on div "23:59 - 29H-898.39" at bounding box center [643, 347] width 155 height 22
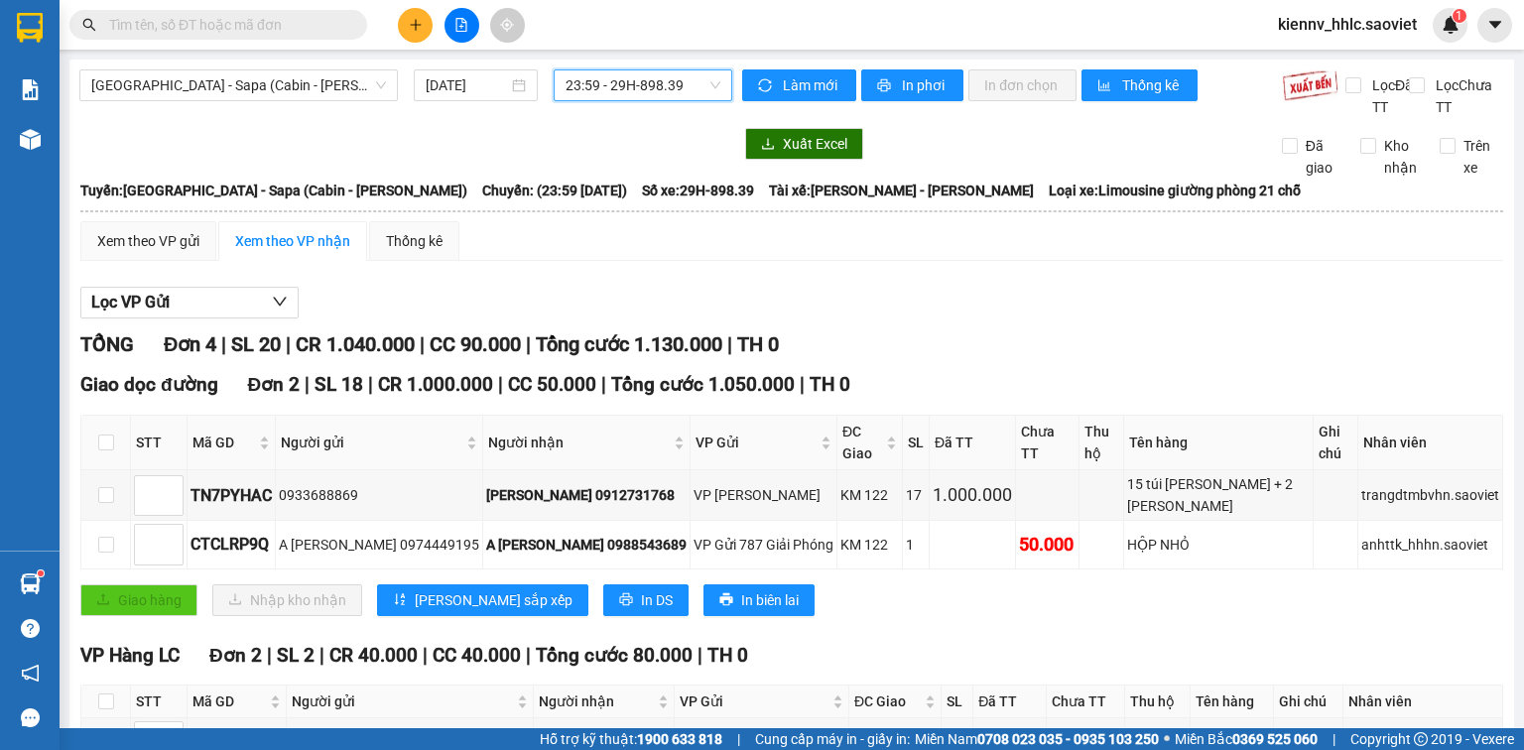
scroll to position [182, 0]
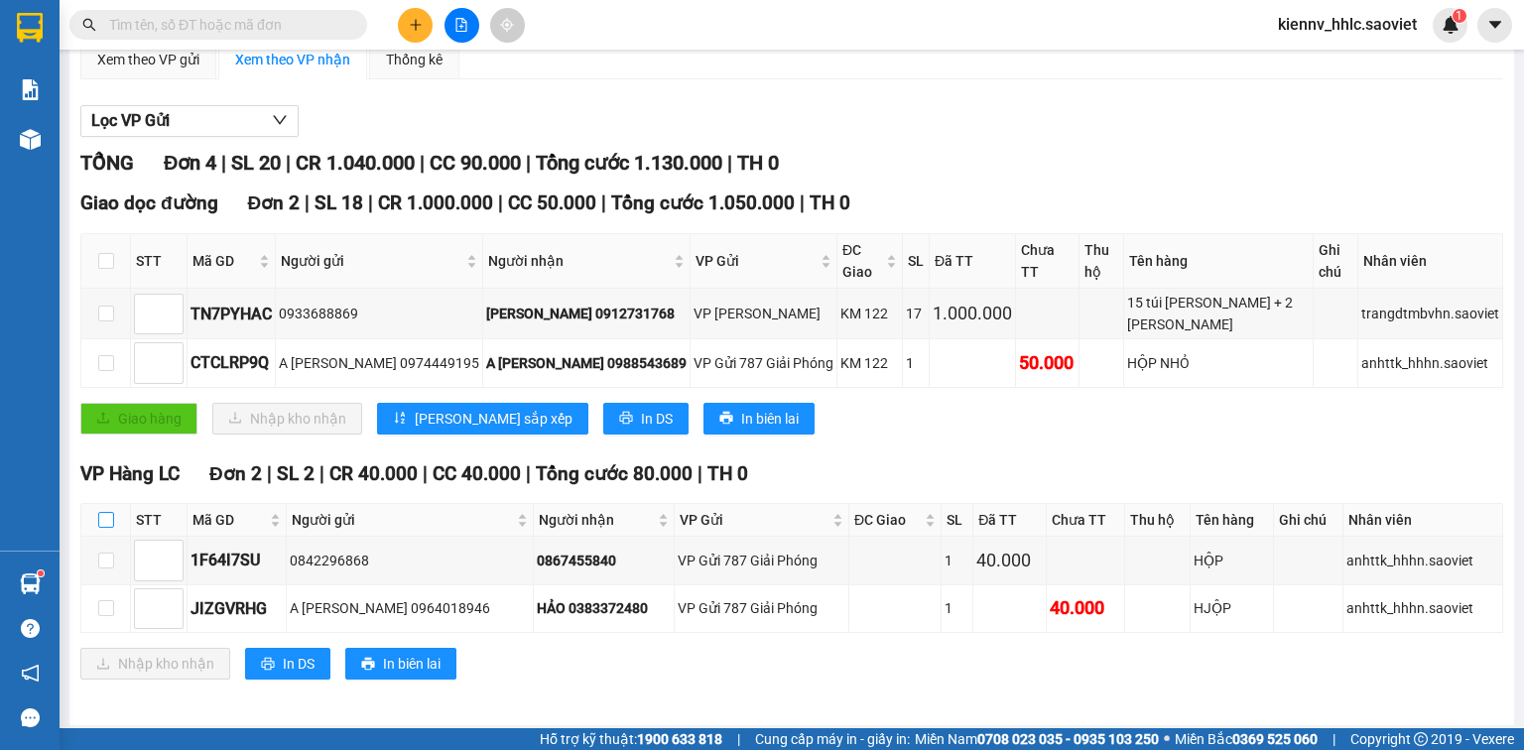
click at [108, 512] on input "checkbox" at bounding box center [106, 520] width 16 height 16
checkbox input "true"
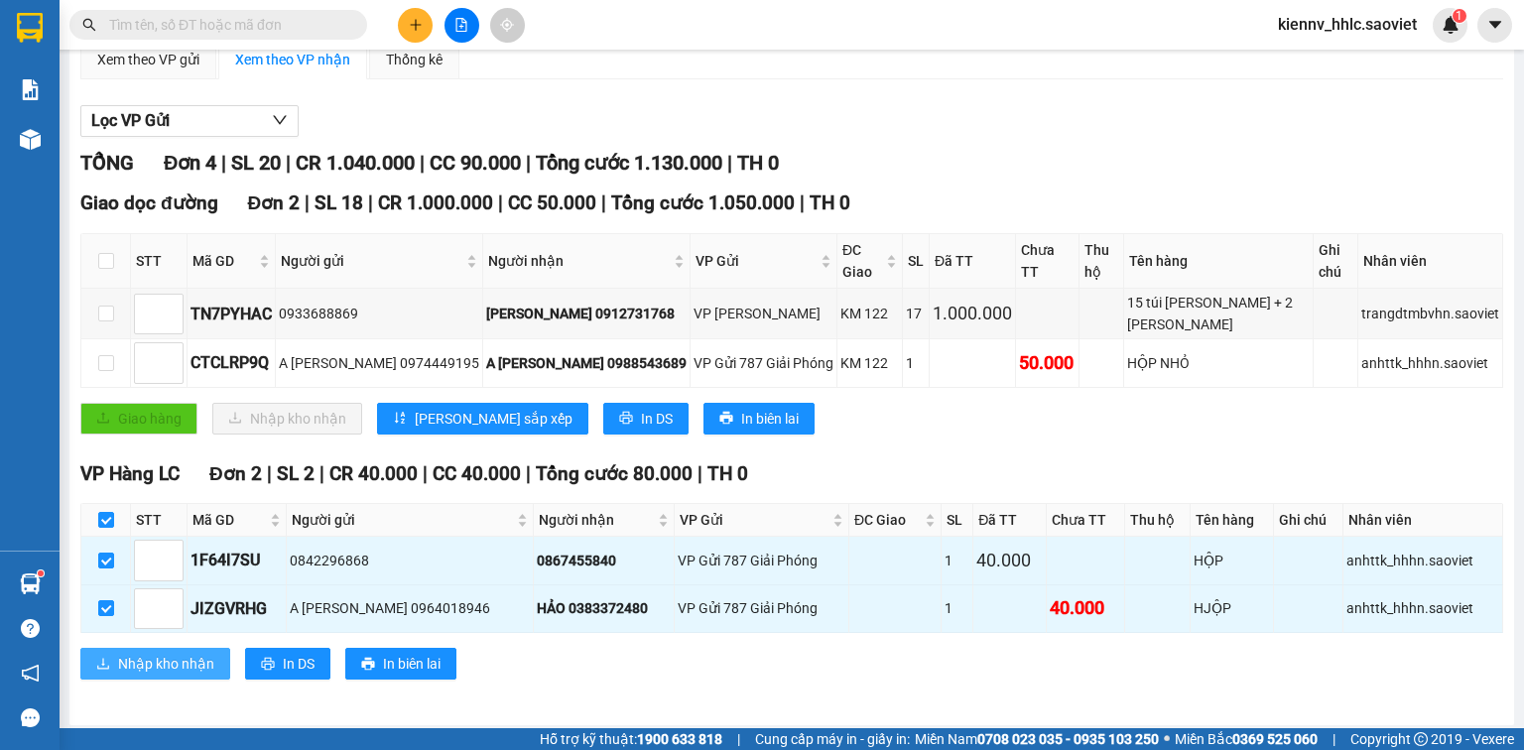
click at [206, 662] on span "Nhập kho nhận" at bounding box center [166, 664] width 96 height 22
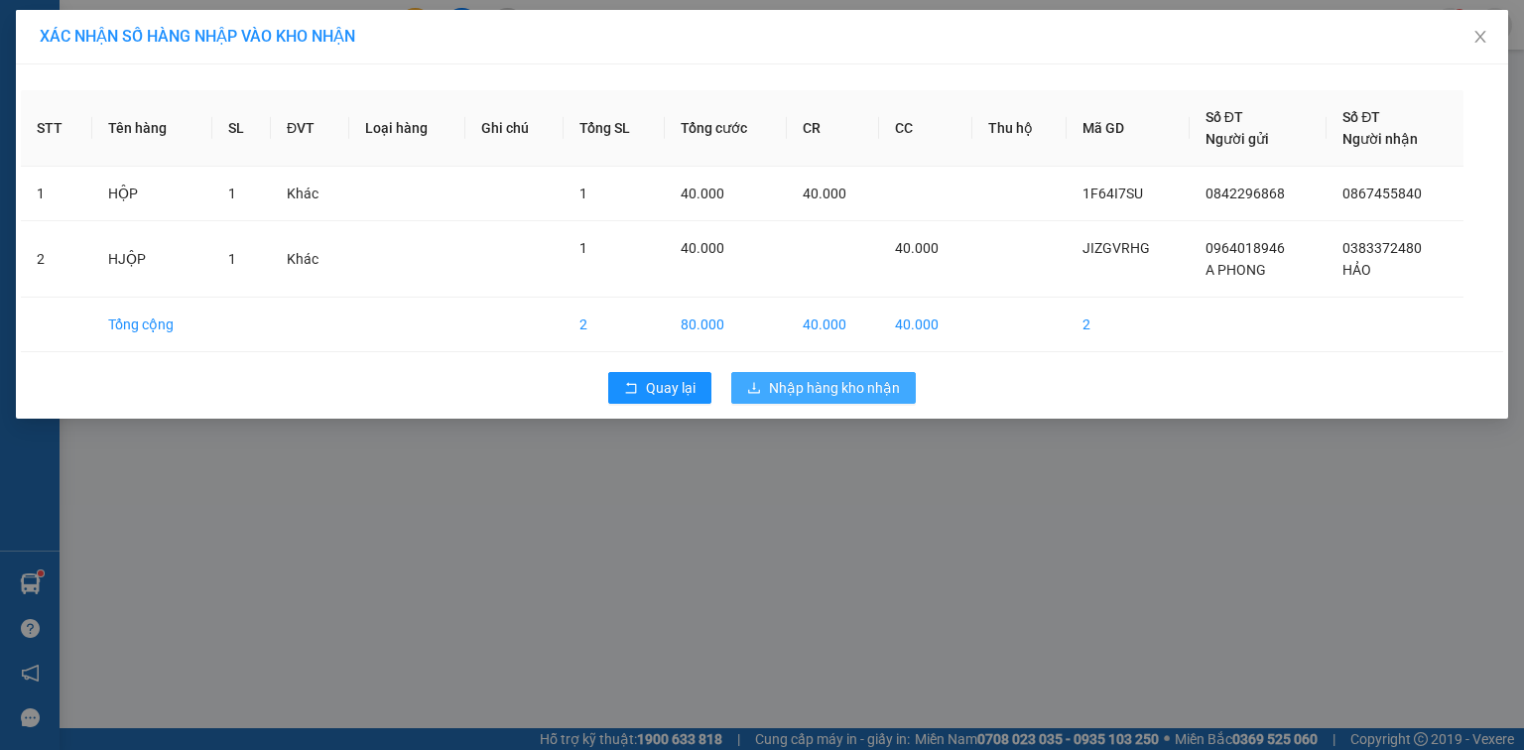
click at [787, 385] on span "Nhập hàng kho nhận" at bounding box center [834, 388] width 131 height 22
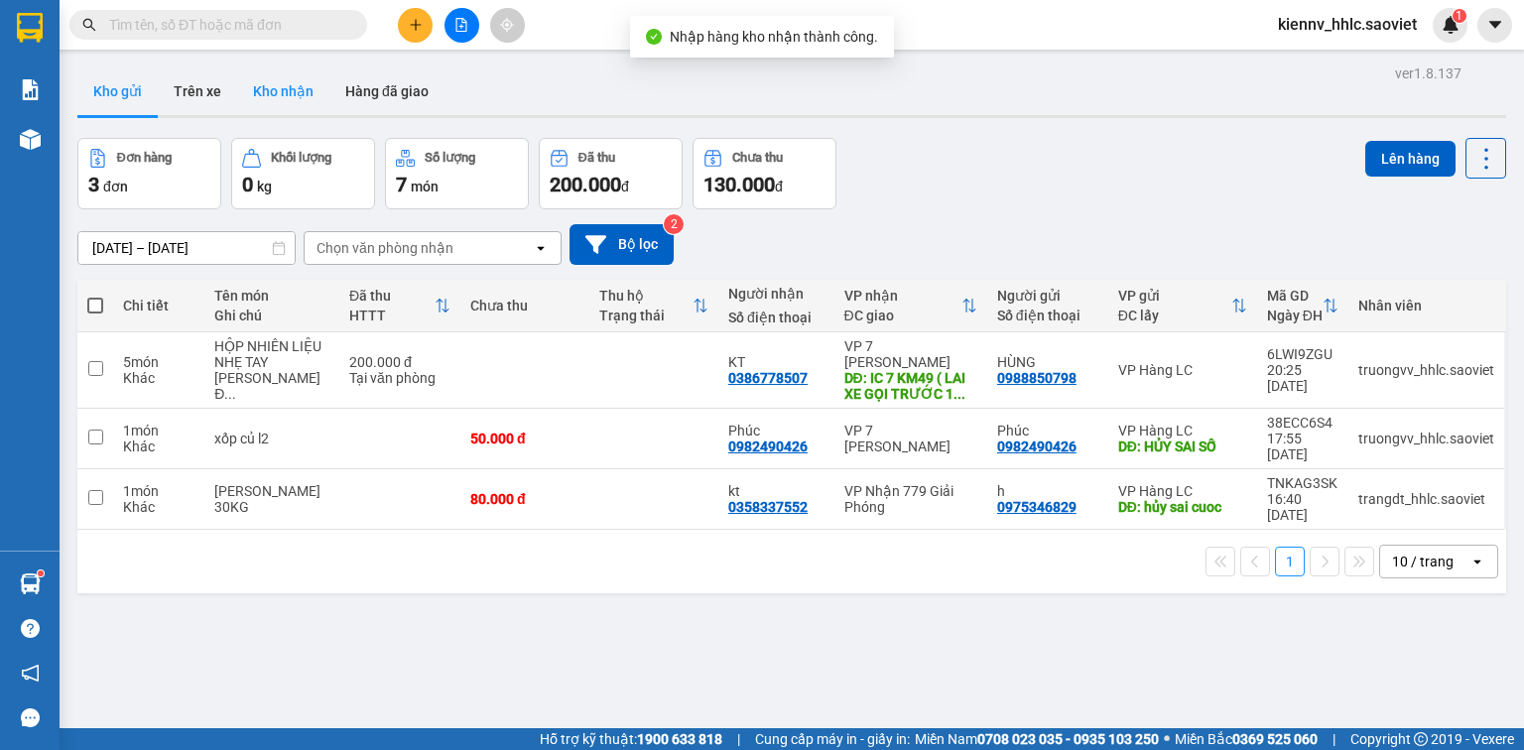
click at [298, 87] on button "Kho nhận" at bounding box center [283, 91] width 92 height 48
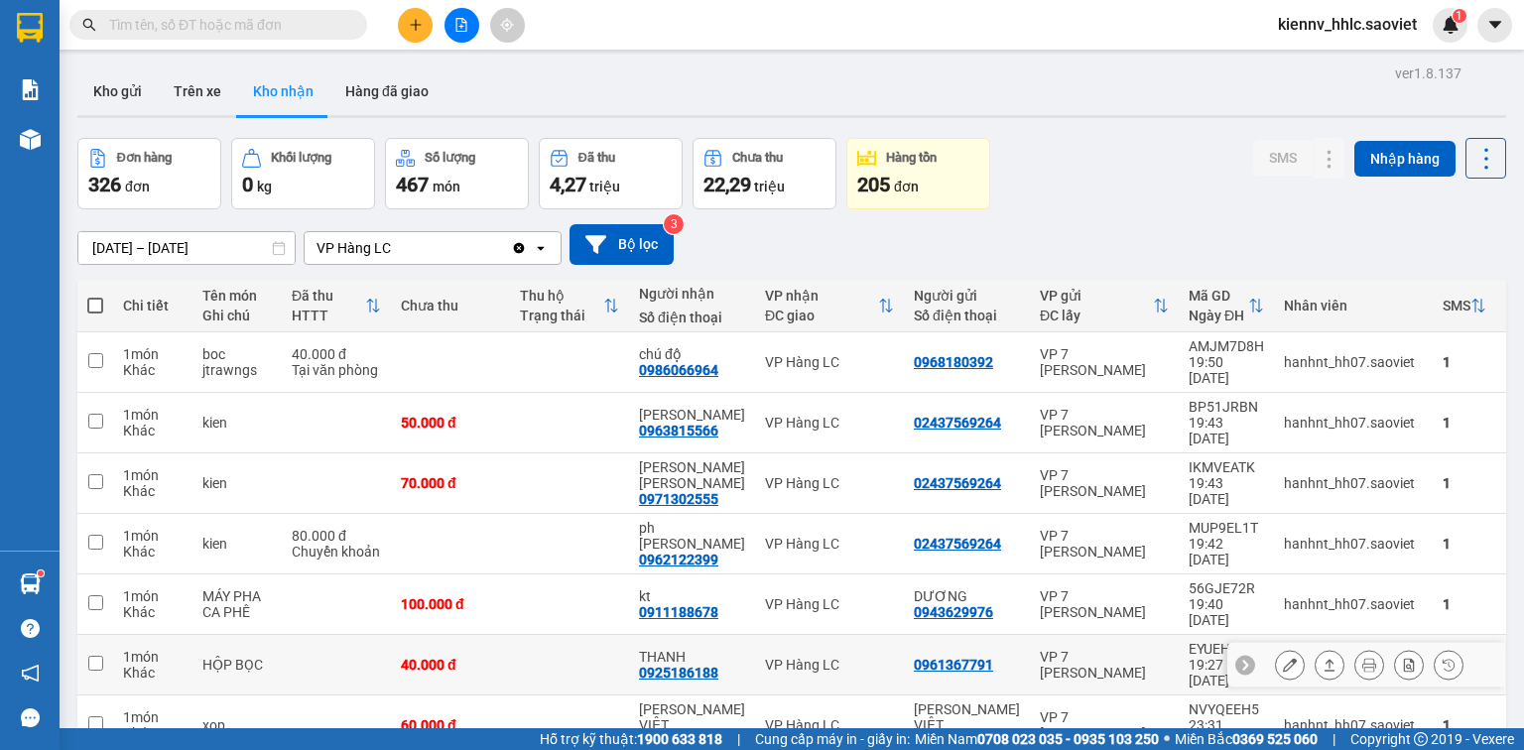
scroll to position [136, 0]
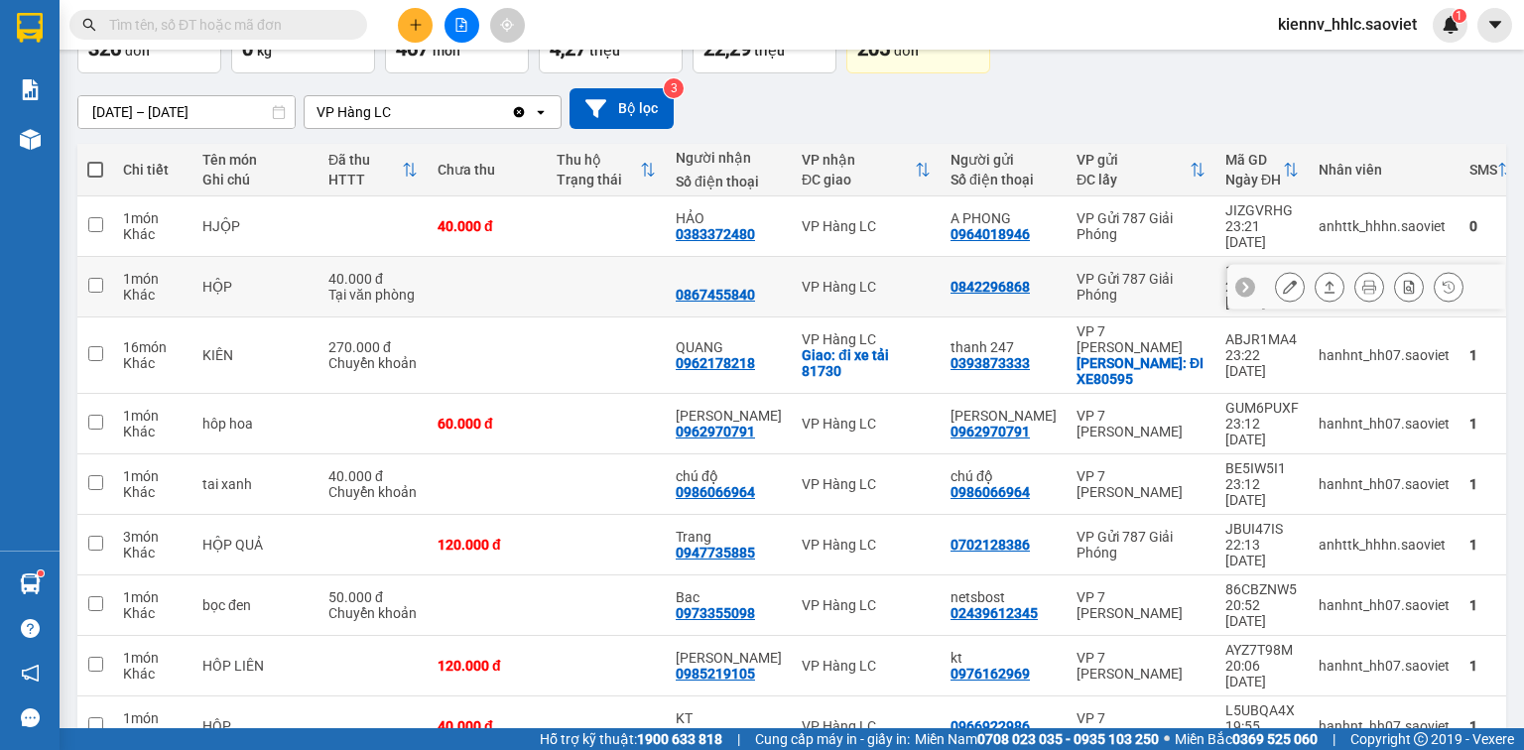
drag, startPoint x: 608, startPoint y: 254, endPoint x: 603, endPoint y: 207, distance: 46.9
click at [609, 237] on tbody "1 món Khác HJỘP 40.000 đ HẢO 0383372480 VP Hàng LC A PHONG 0964018946 VP Gửi 78…" at bounding box center [835, 506] width 1517 height 621
click at [599, 220] on td at bounding box center [606, 226] width 119 height 61
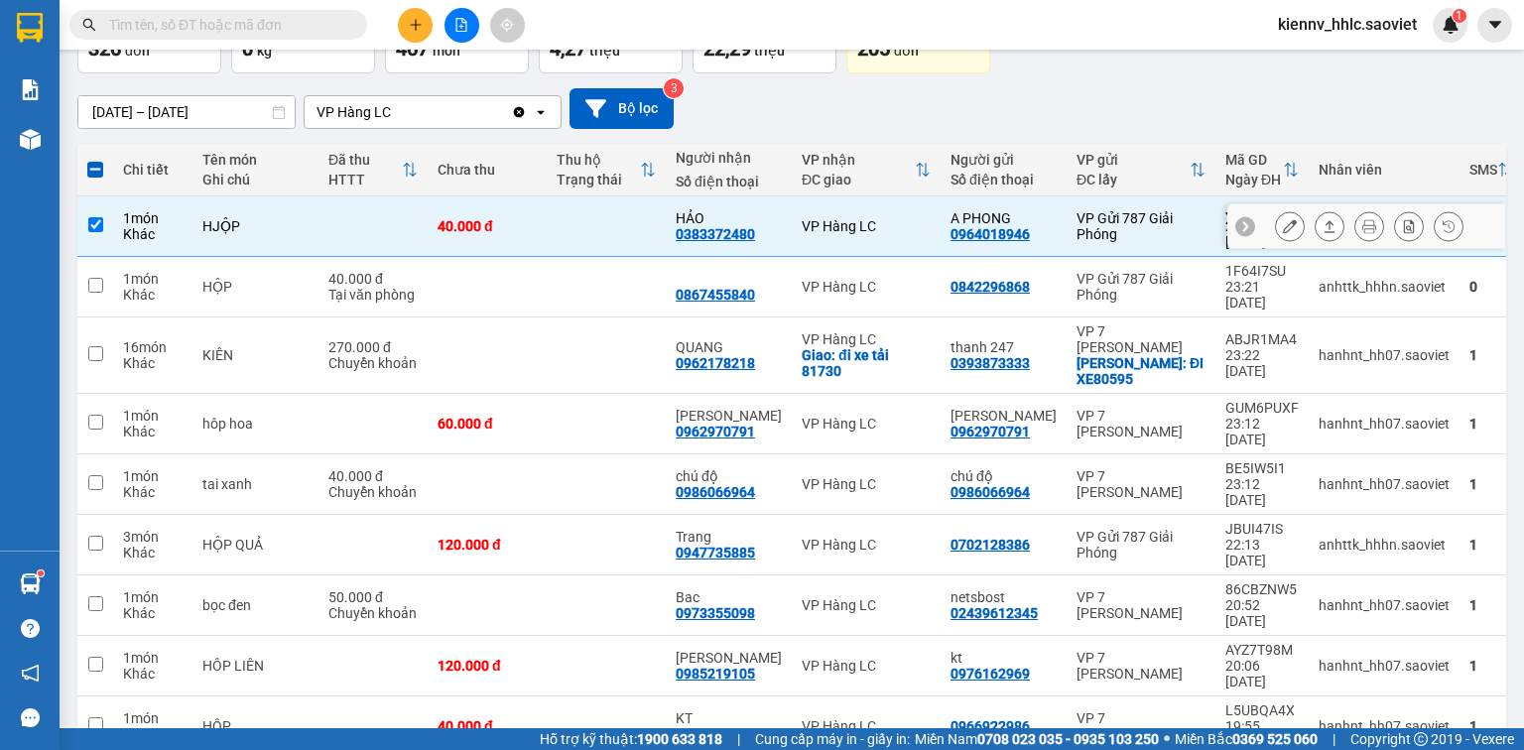
click at [569, 215] on td at bounding box center [606, 226] width 119 height 61
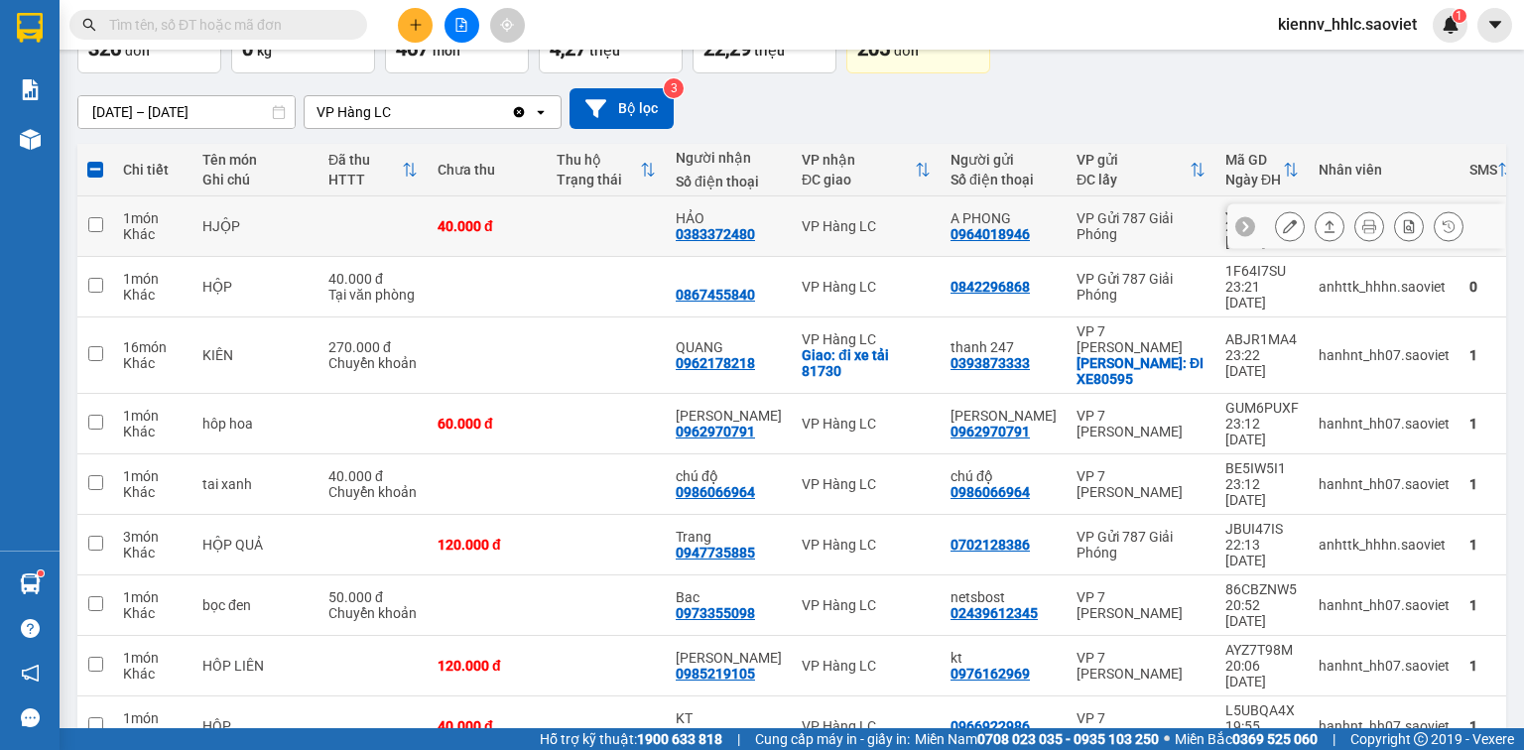
checkbox input "false"
drag, startPoint x: 572, startPoint y: 276, endPoint x: 588, endPoint y: 262, distance: 21.9
click at [573, 276] on td at bounding box center [606, 287] width 119 height 61
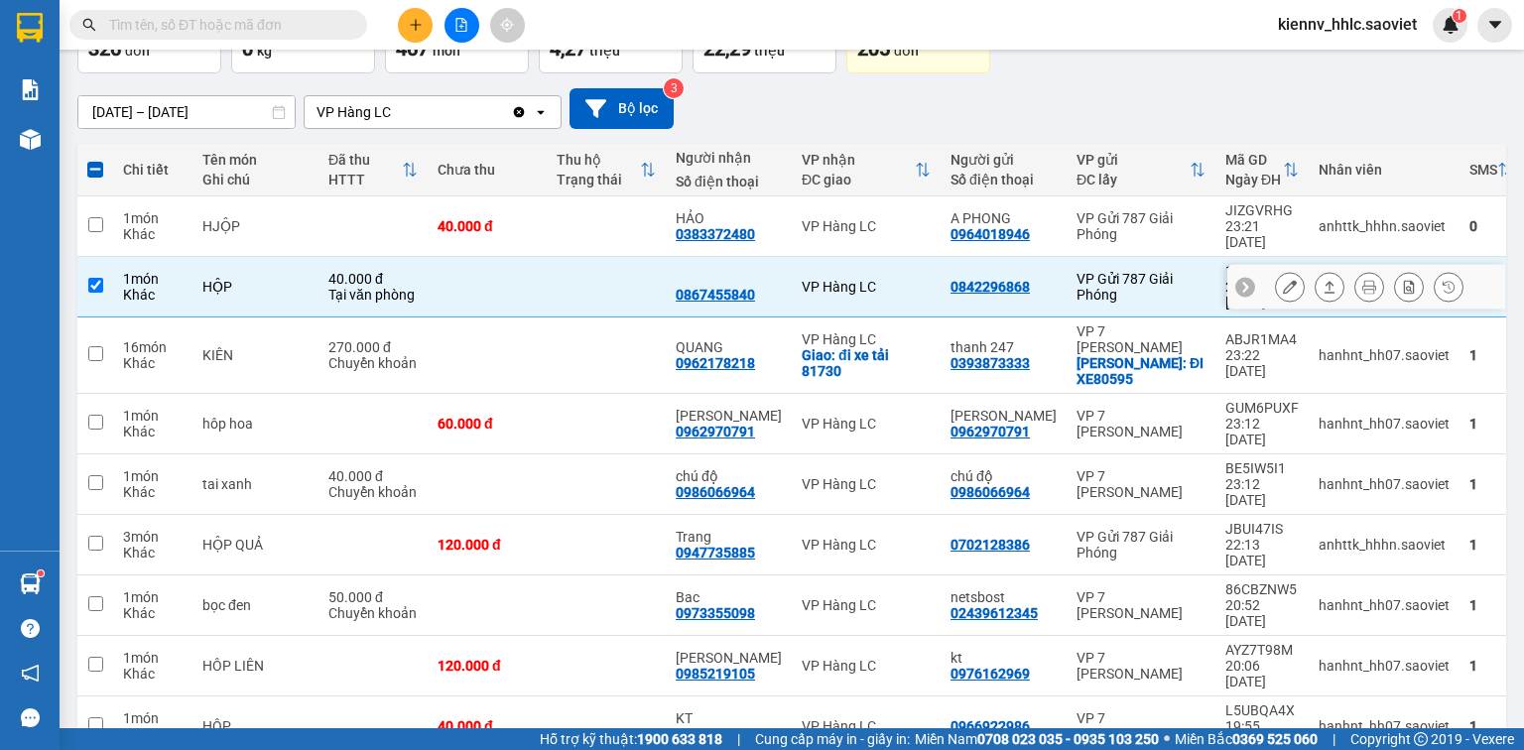
drag, startPoint x: 586, startPoint y: 258, endPoint x: 592, endPoint y: 222, distance: 36.2
click at [586, 257] on td at bounding box center [606, 287] width 119 height 61
checkbox input "false"
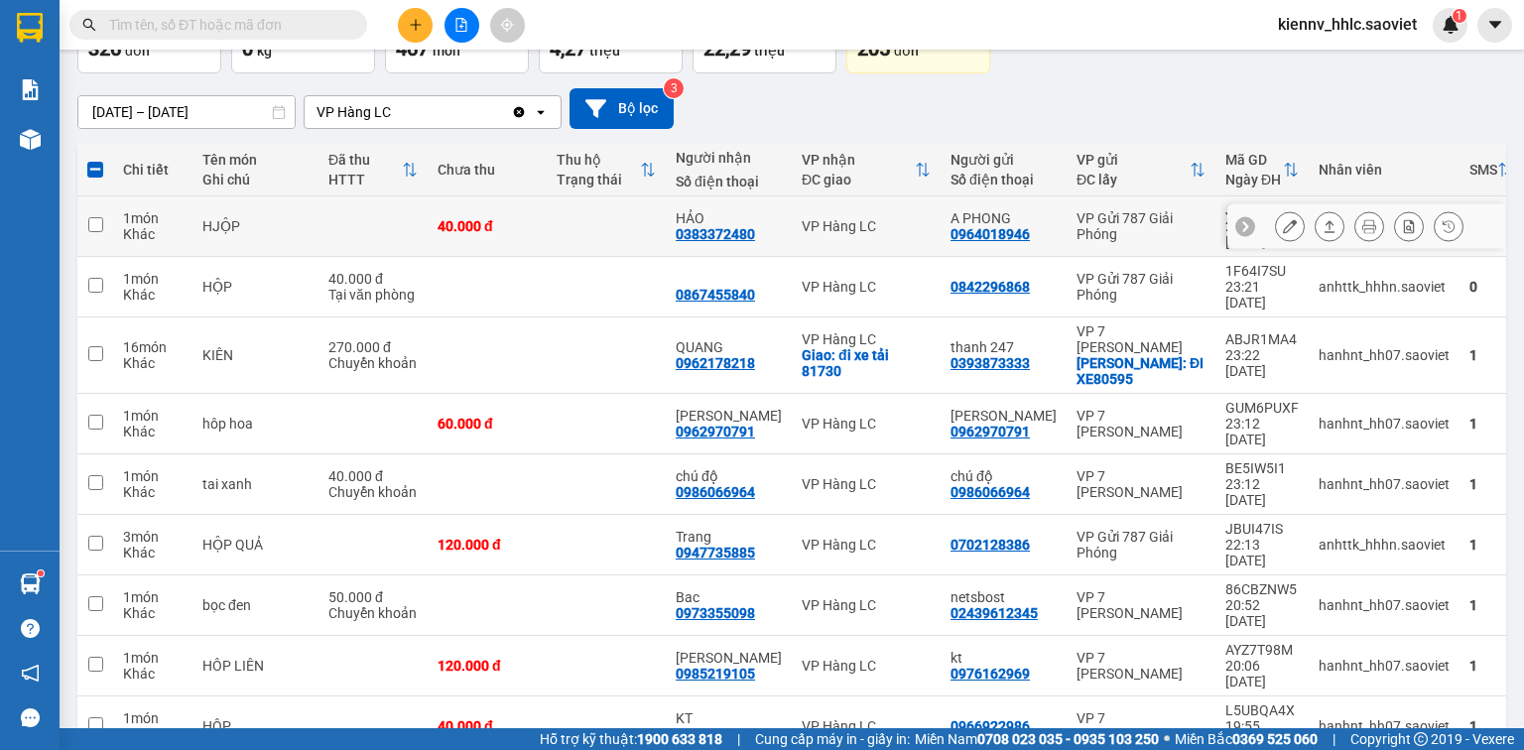
click at [591, 225] on td at bounding box center [606, 226] width 119 height 61
checkbox input "true"
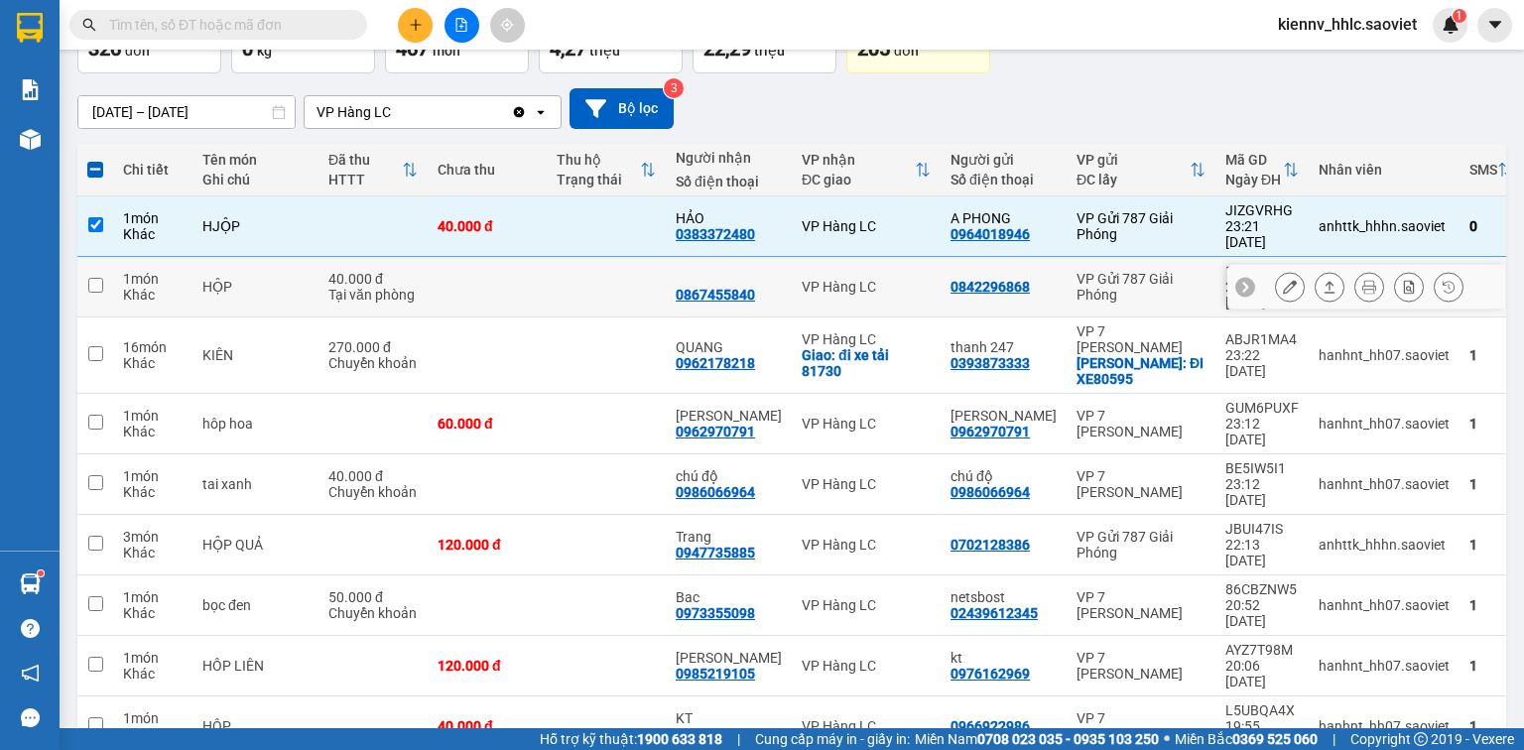
click at [594, 257] on td at bounding box center [606, 287] width 119 height 61
checkbox input "true"
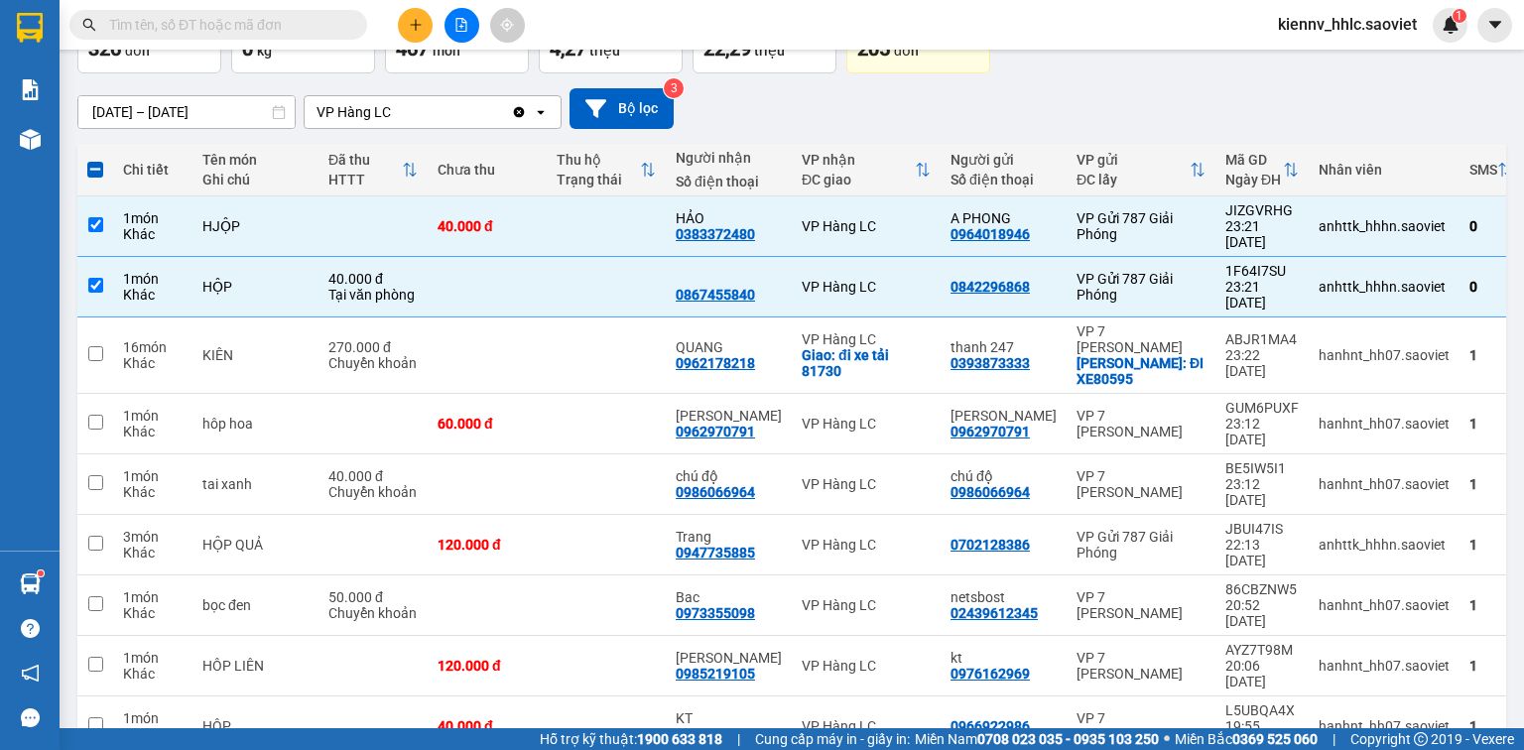
scroll to position [0, 0]
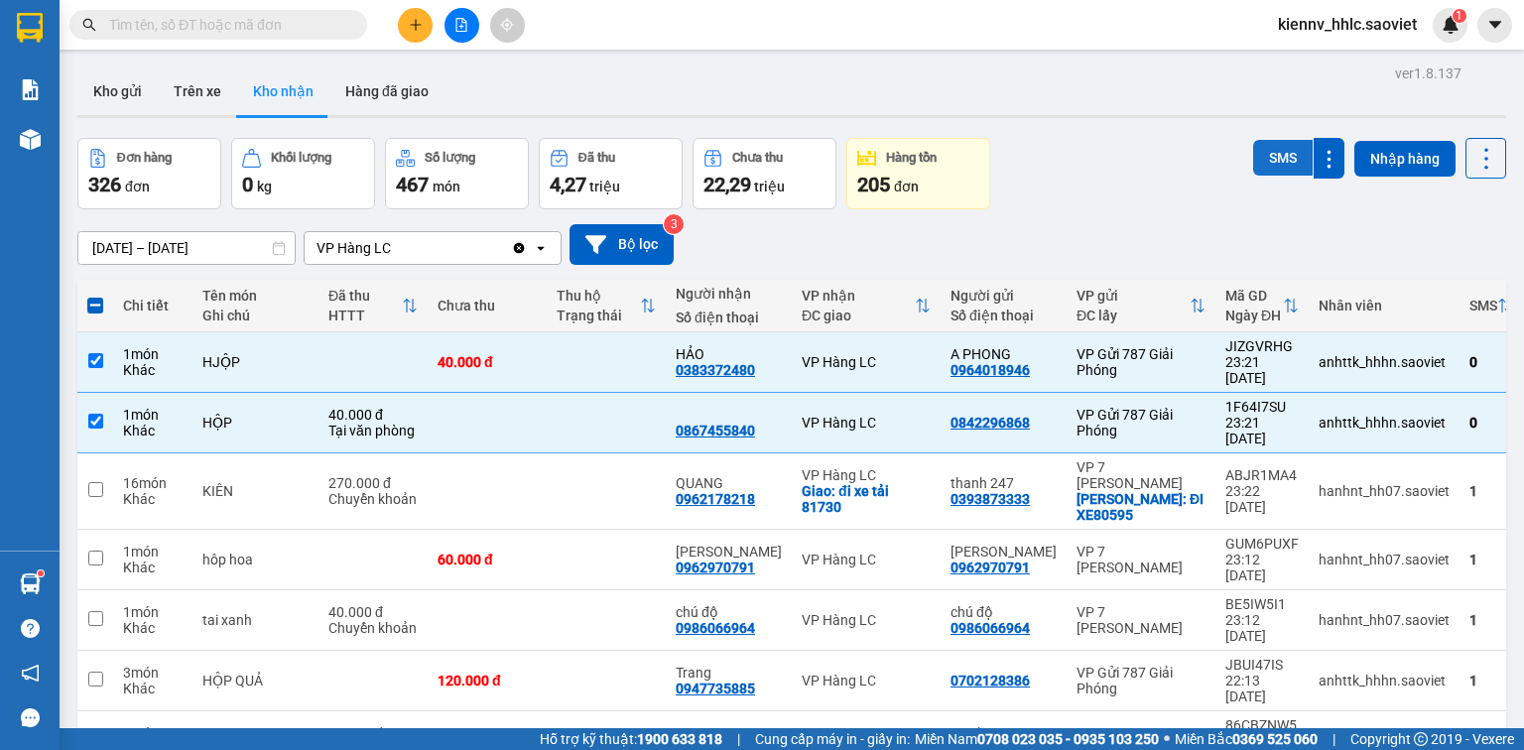
click at [1253, 168] on button "SMS" at bounding box center [1283, 158] width 60 height 36
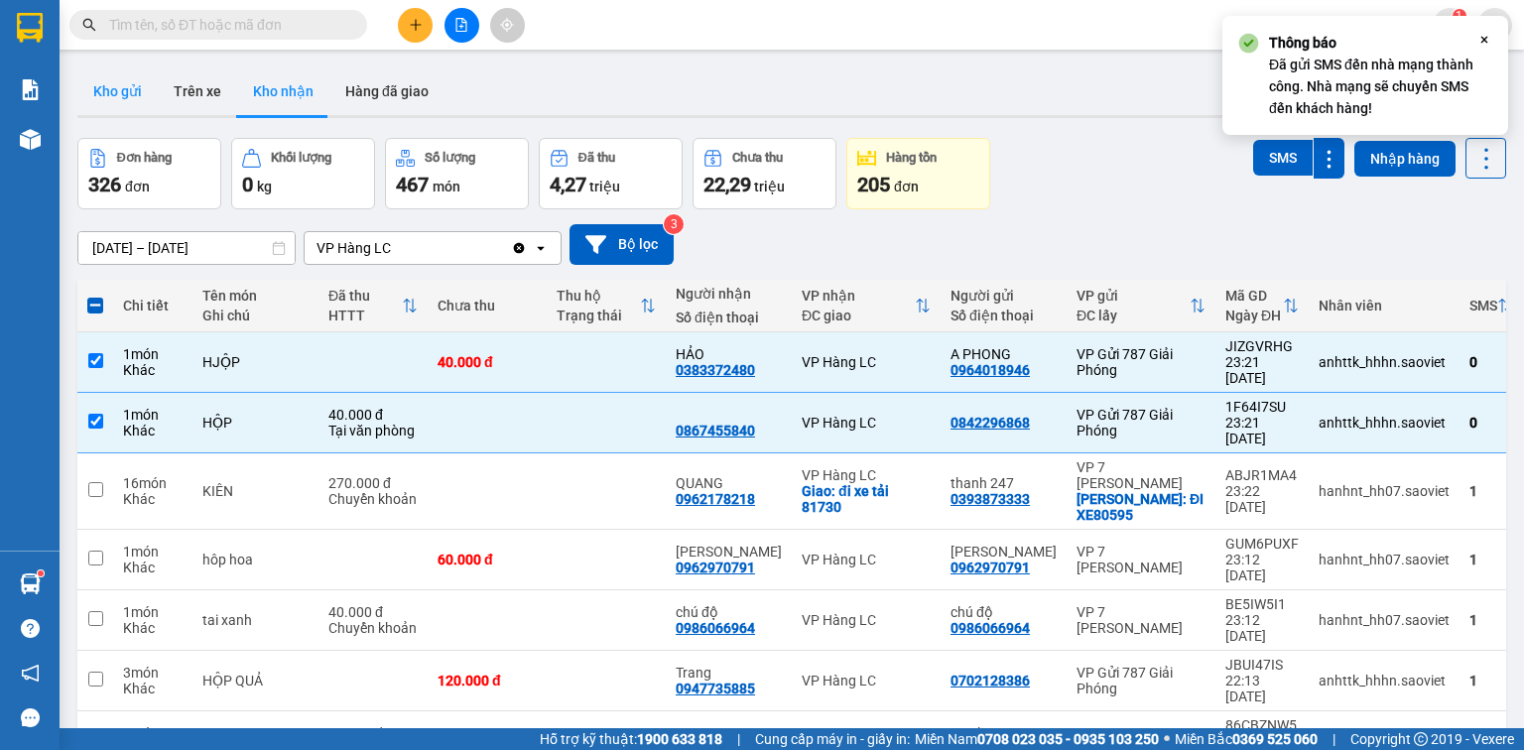
click at [115, 96] on button "Kho gửi" at bounding box center [117, 91] width 80 height 48
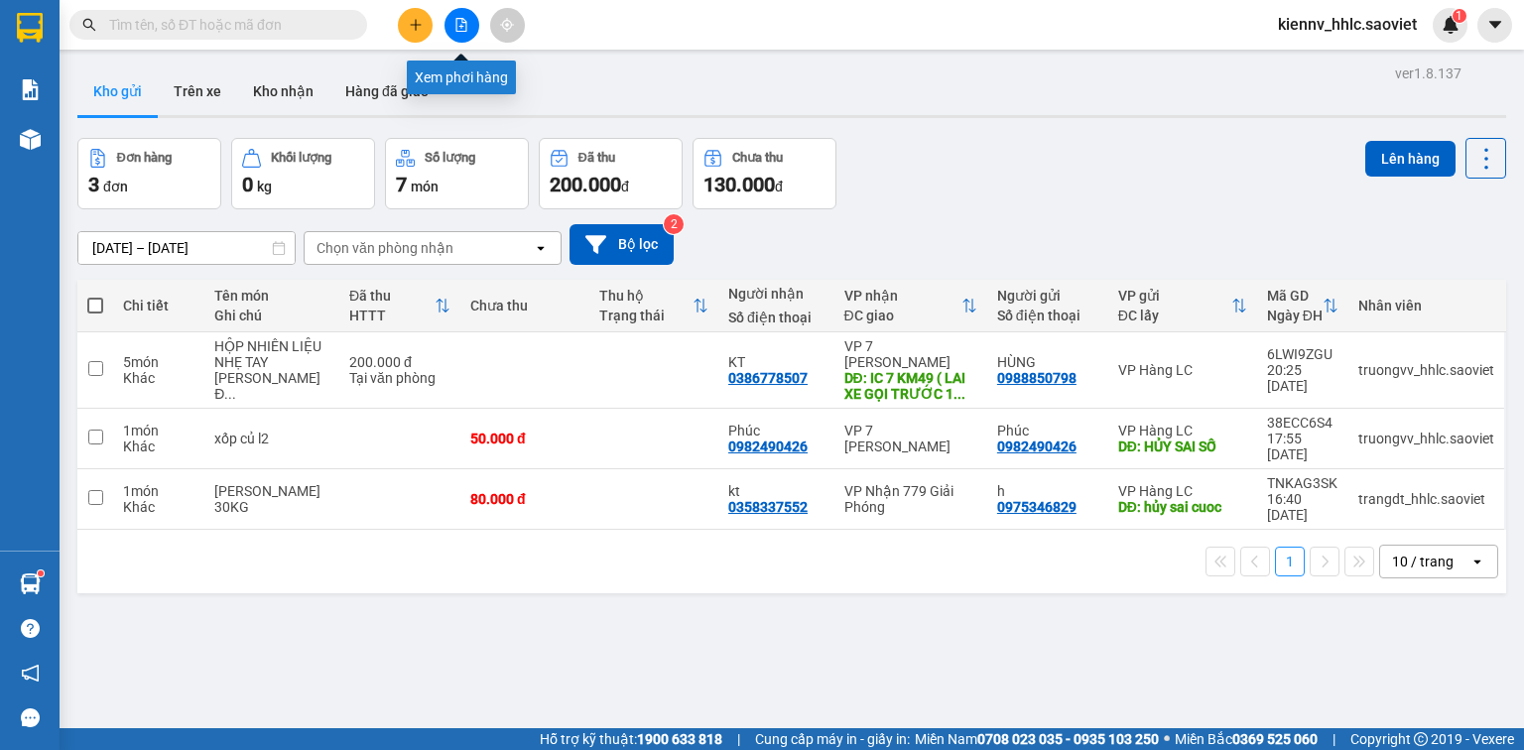
click at [463, 27] on icon "file-add" at bounding box center [461, 25] width 14 height 14
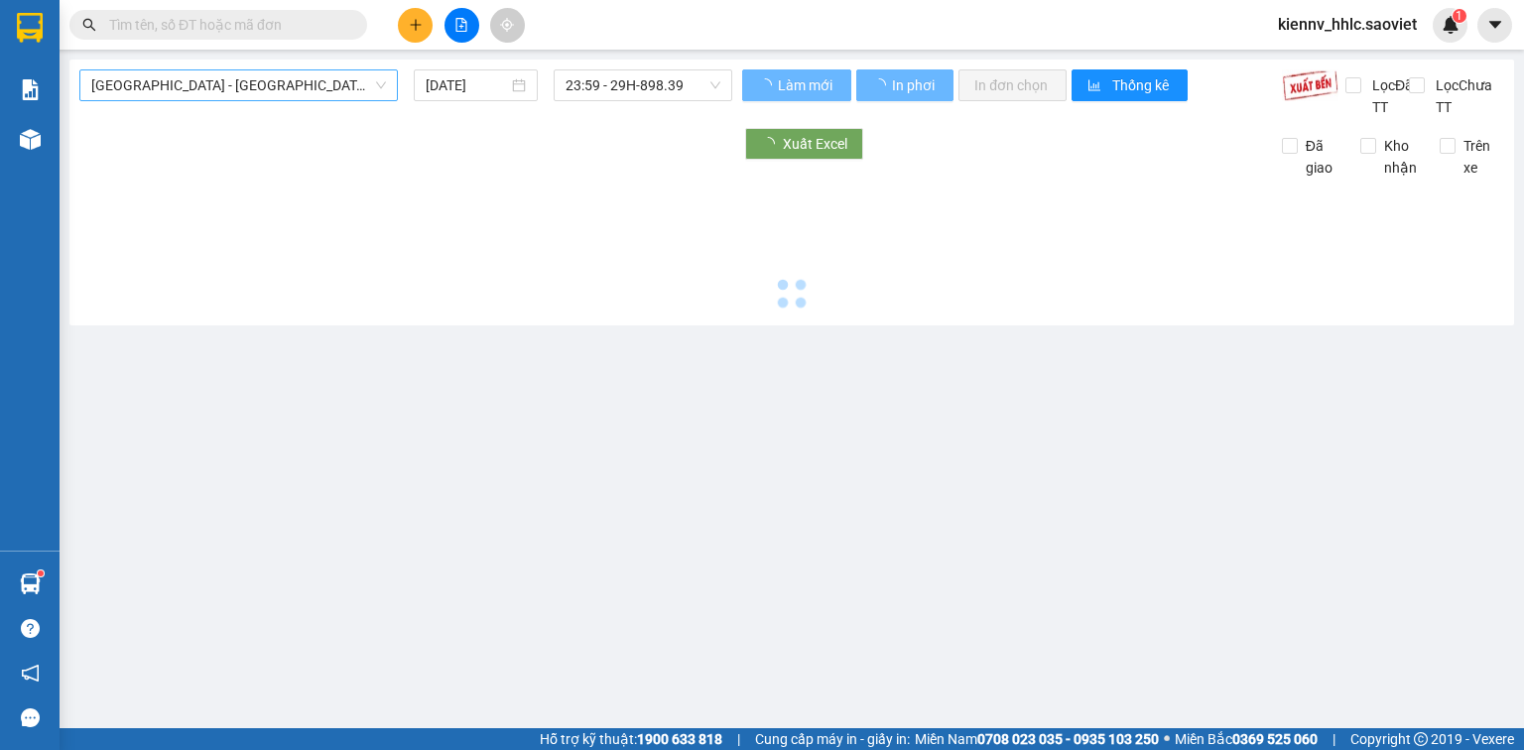
type input "12/08/2025"
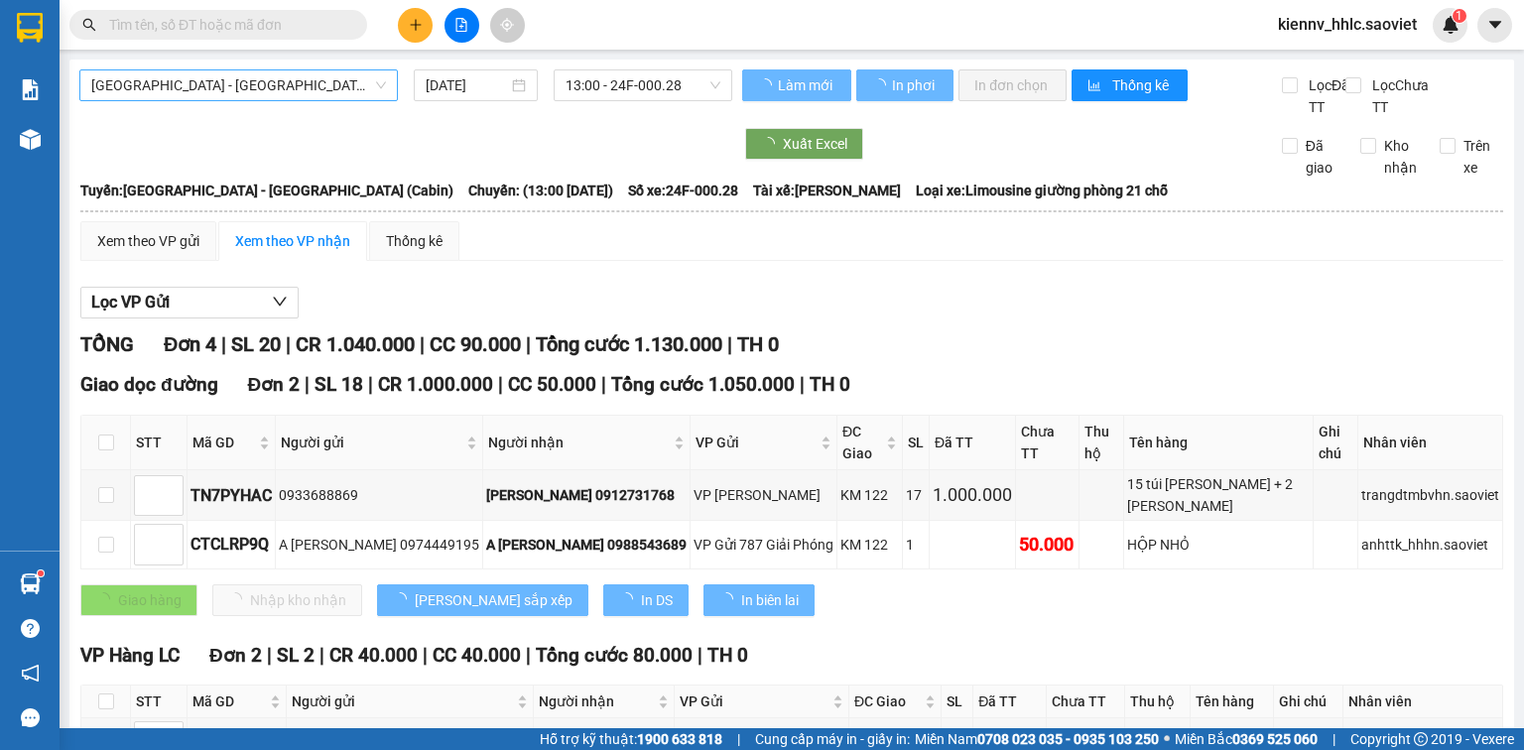
click at [329, 83] on span "Hà Nội - Lào Cai (Cabin)" at bounding box center [238, 85] width 295 height 30
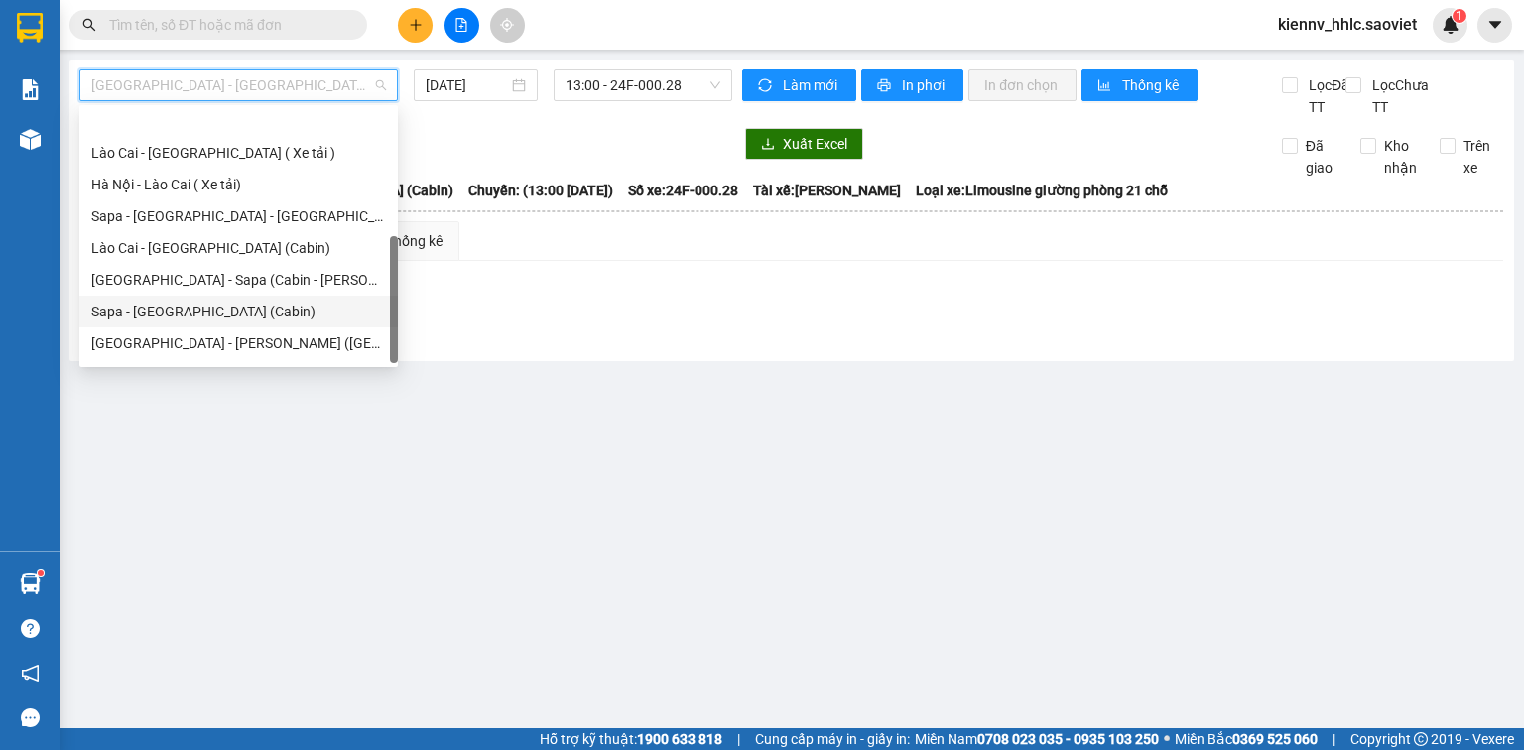
scroll to position [159, 0]
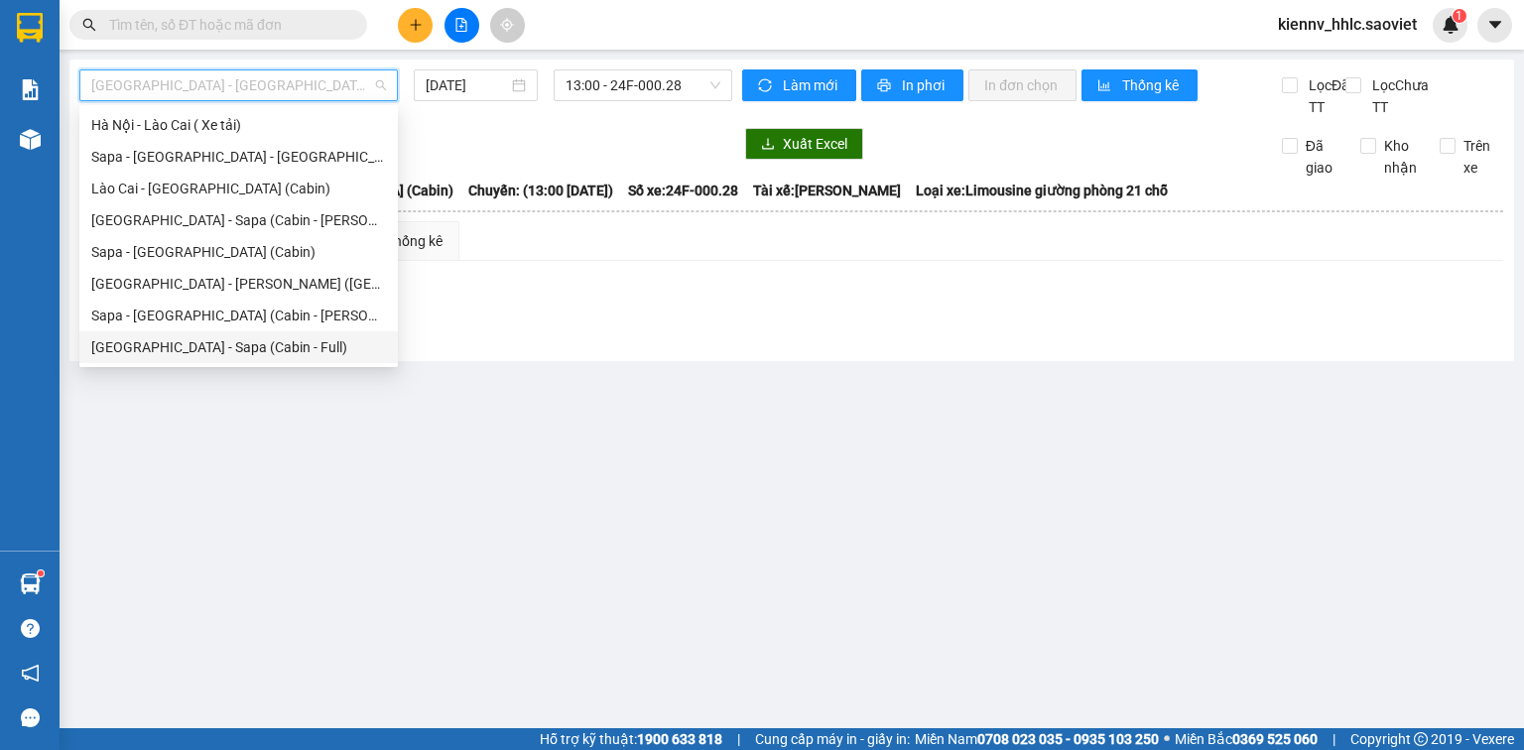
click at [310, 349] on div "[GEOGRAPHIC_DATA] - Sapa (Cabin - Full)" at bounding box center [238, 347] width 295 height 22
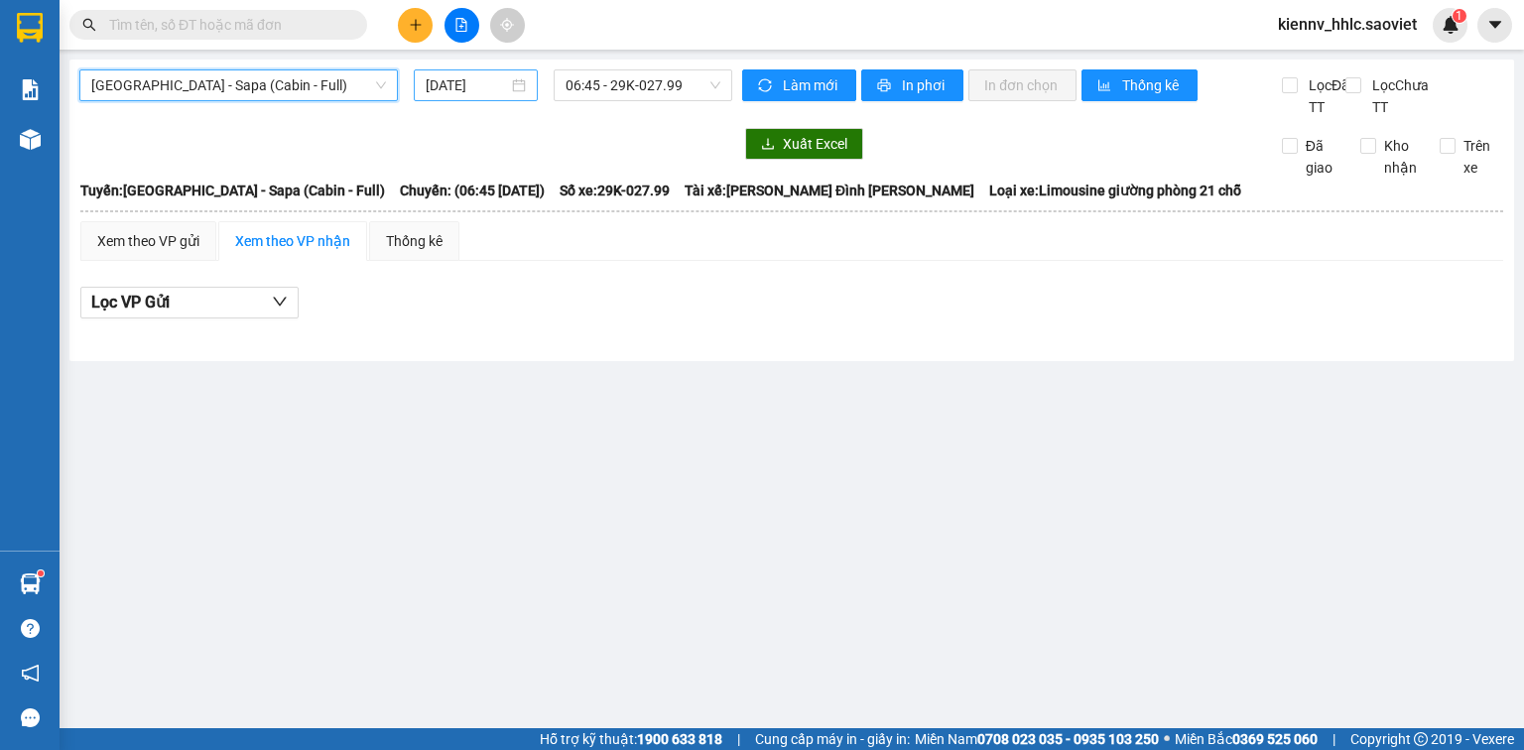
click at [507, 85] on input "12/08/2025" at bounding box center [466, 85] width 81 height 22
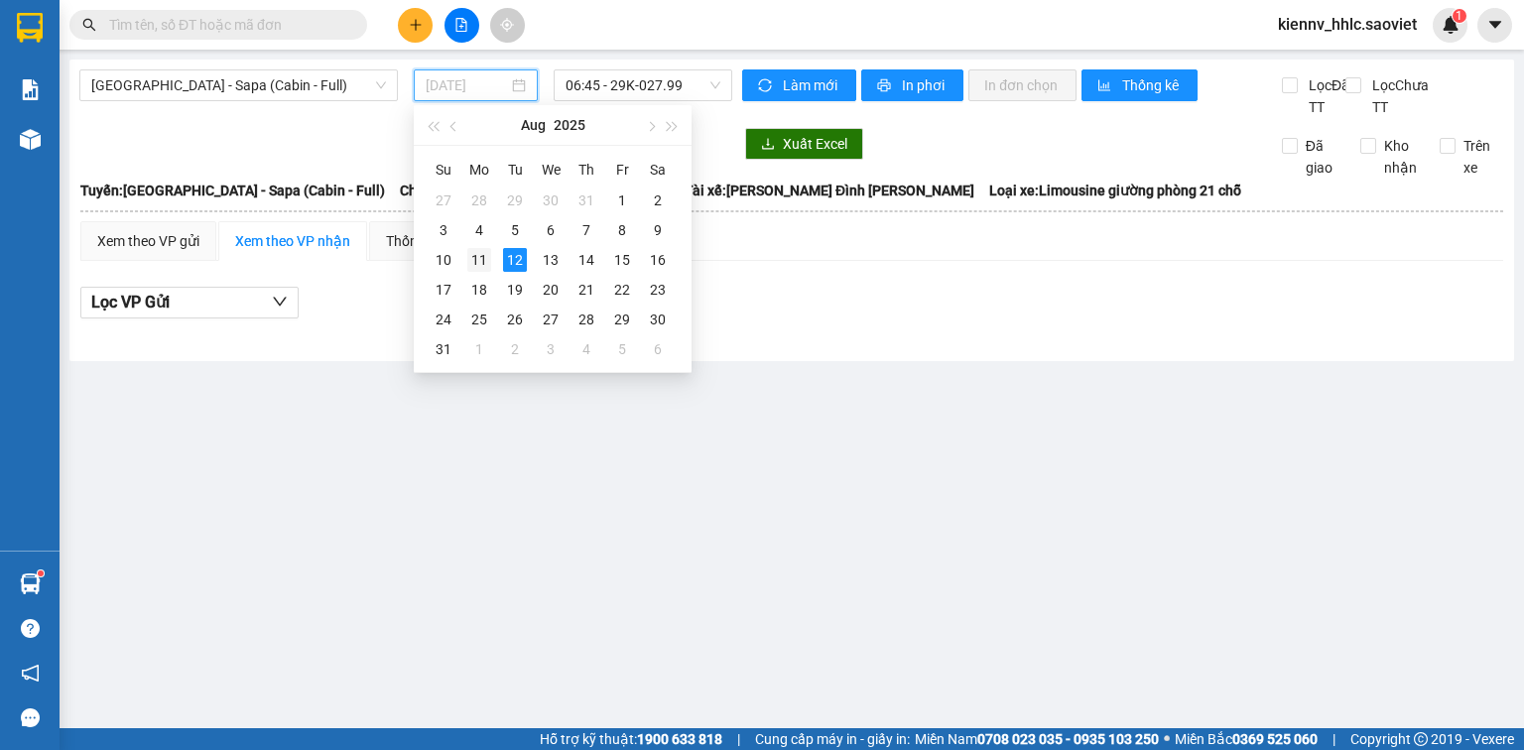
click at [481, 258] on div "11" at bounding box center [479, 260] width 24 height 24
type input "11/08/2025"
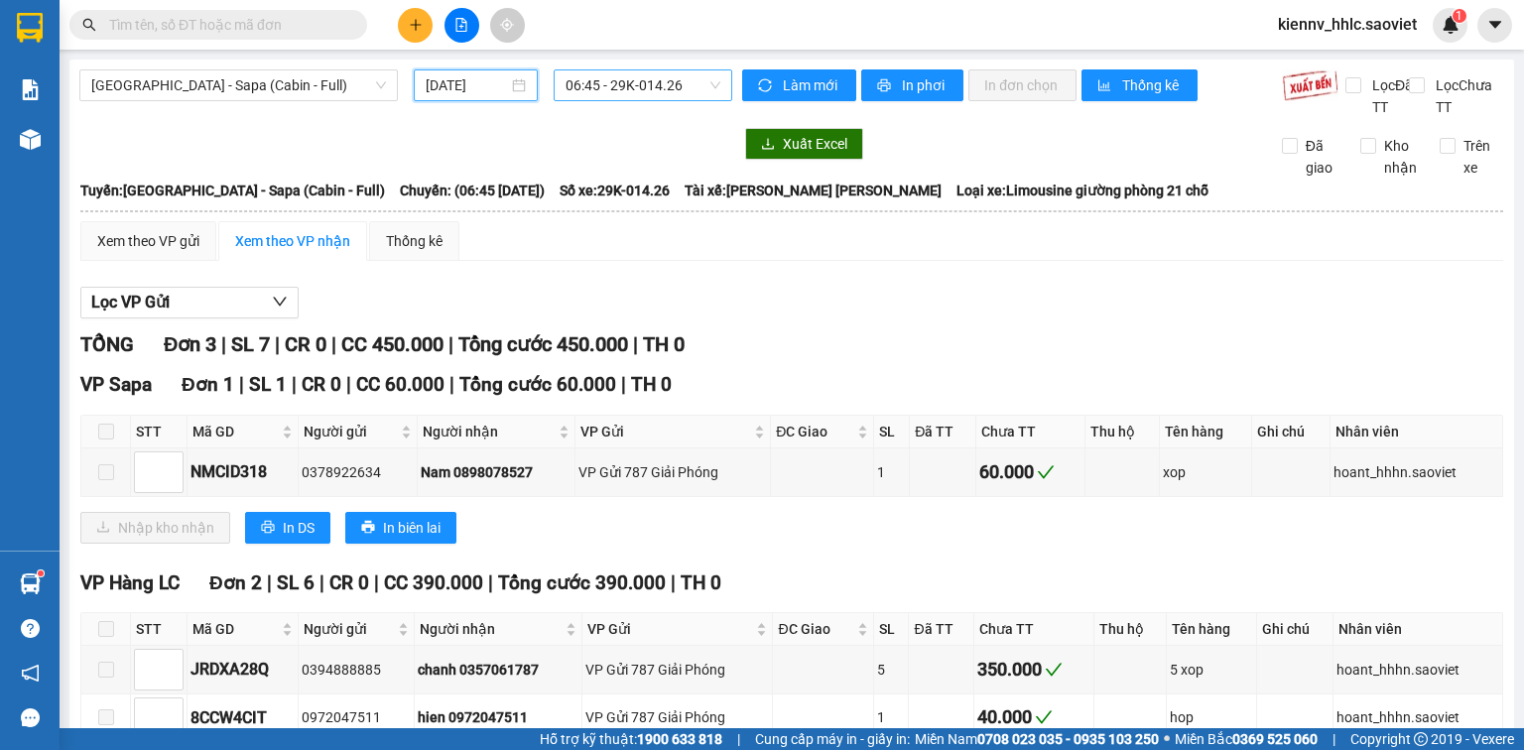
click at [627, 99] on span "06:45 - 29K-014.26" at bounding box center [644, 85] width 156 height 30
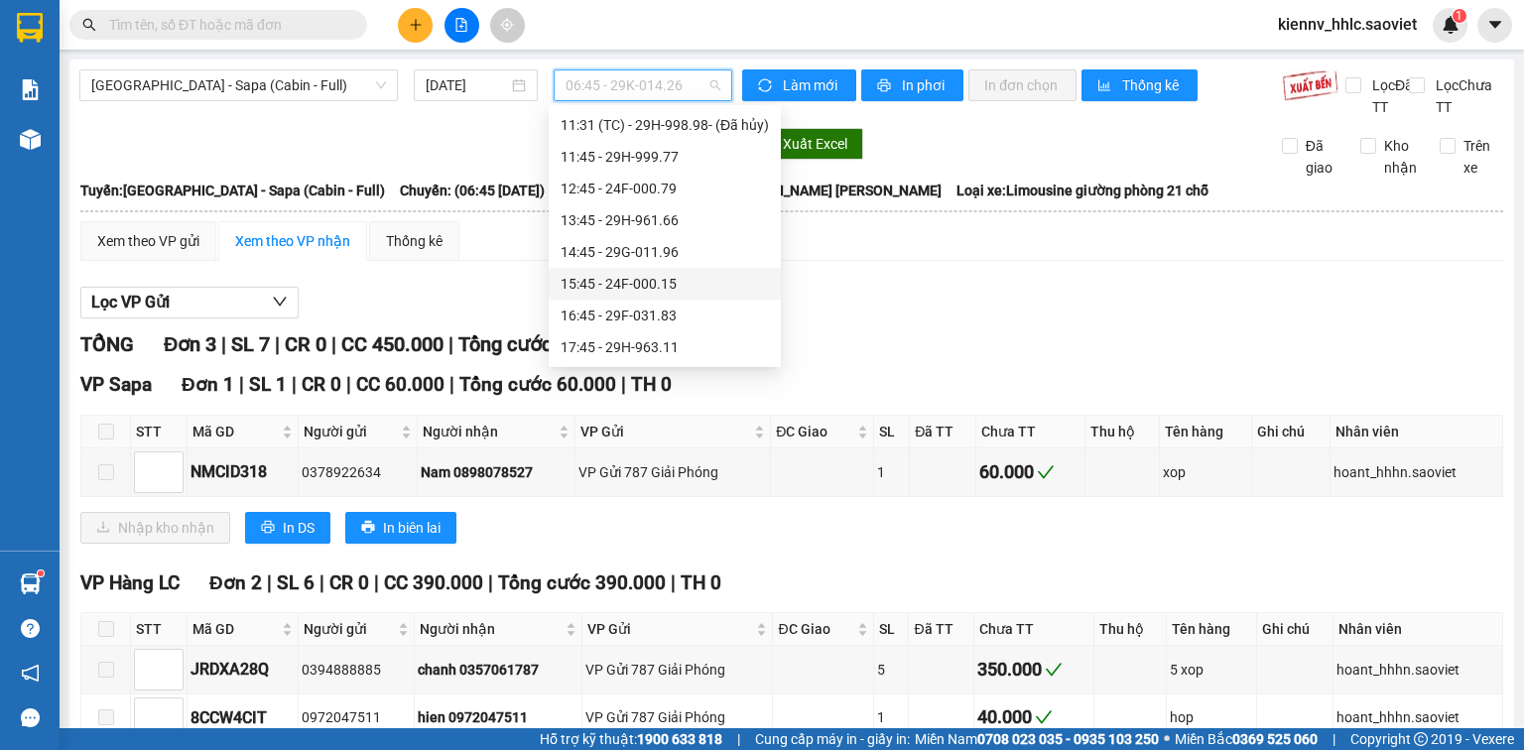
scroll to position [349, 0]
click at [655, 231] on div "19:15 - 24F-000.68" at bounding box center [665, 220] width 232 height 32
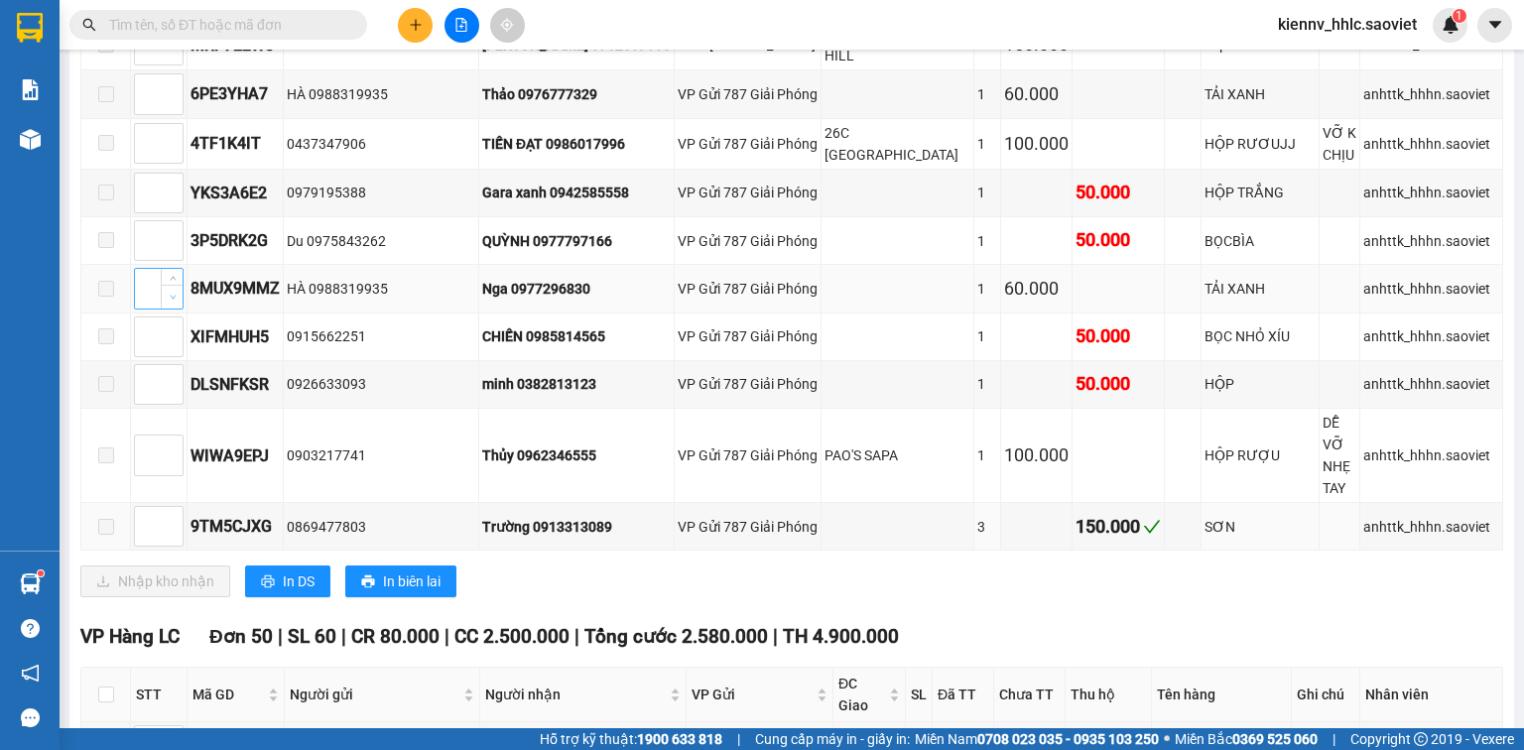
scroll to position [873, 0]
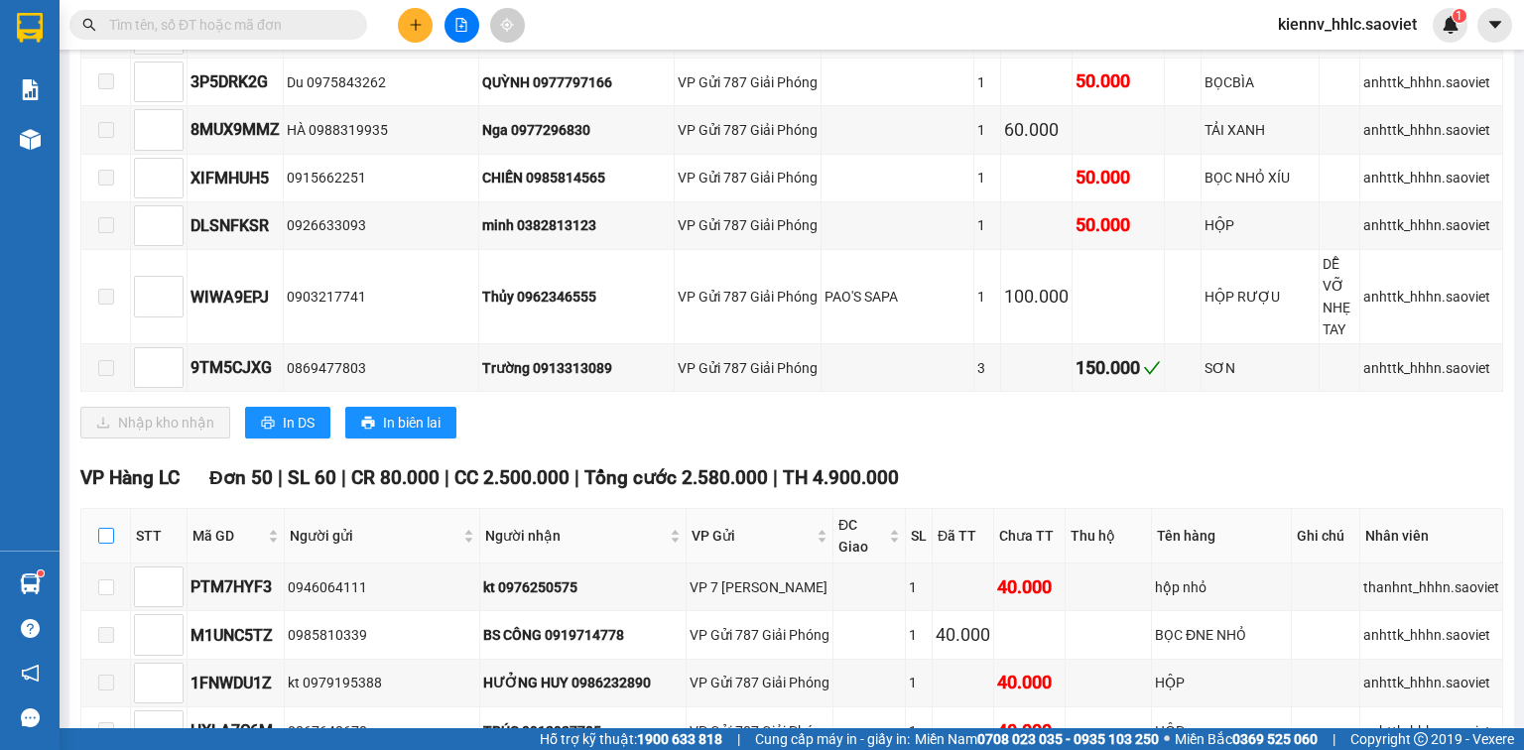
click at [107, 528] on input "checkbox" at bounding box center [106, 536] width 16 height 16
checkbox input "true"
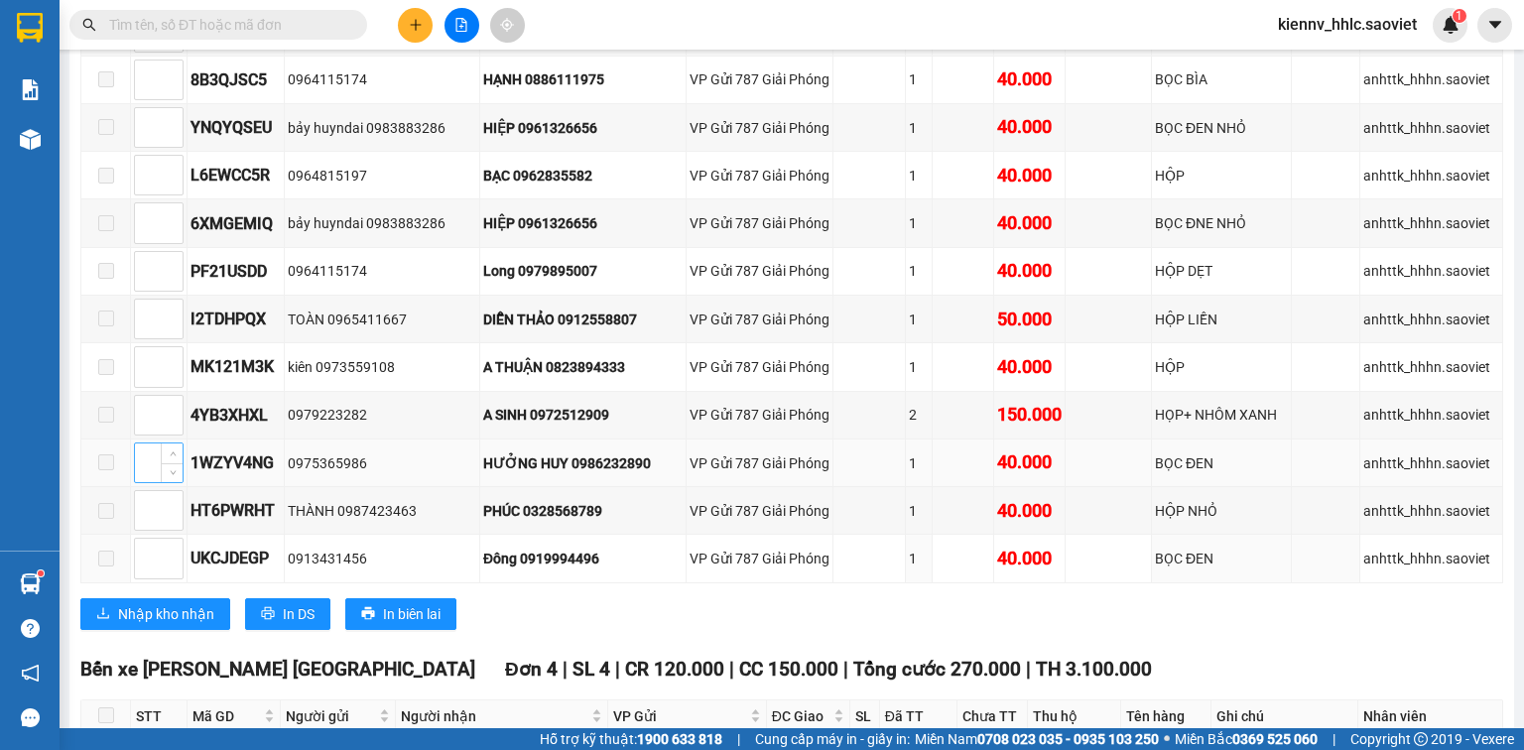
scroll to position [3465, 0]
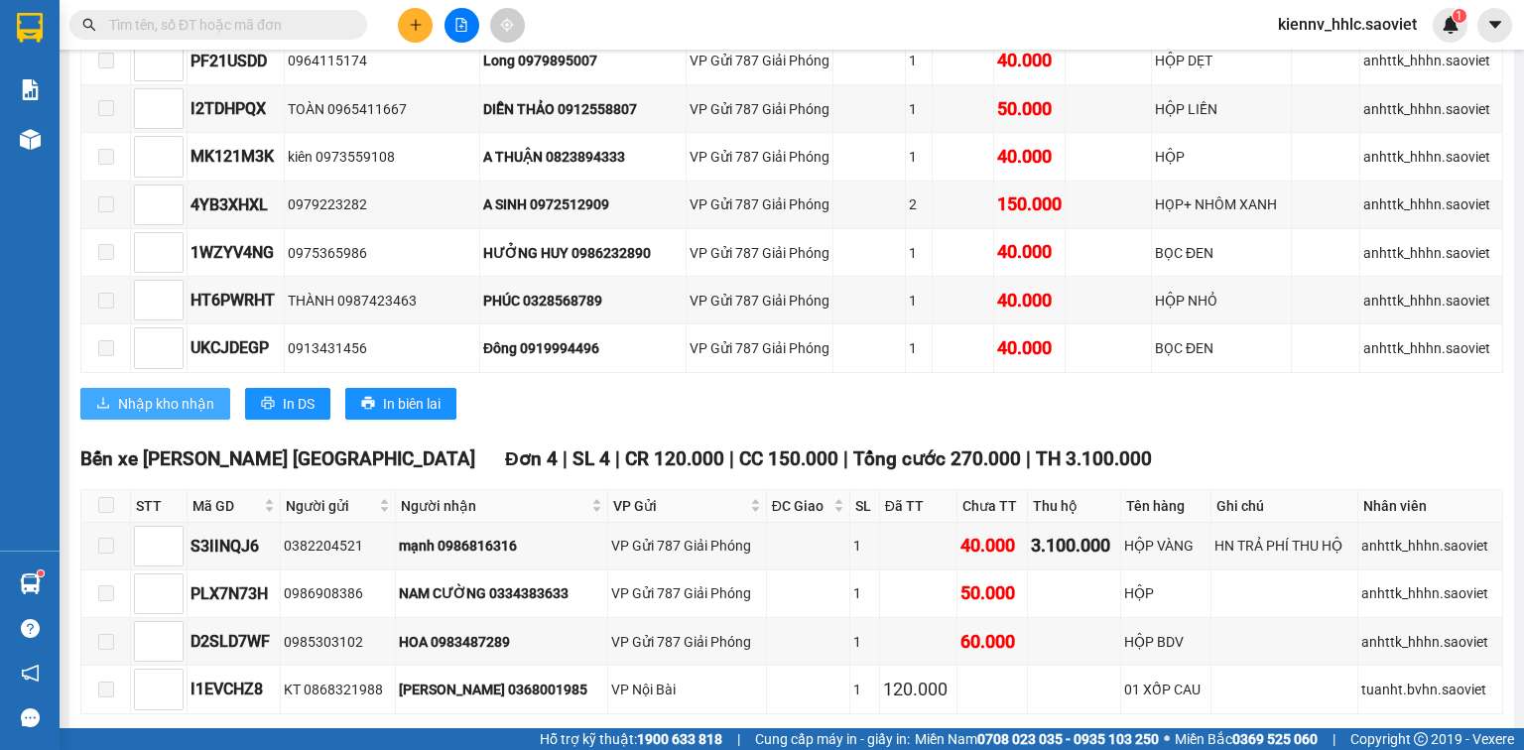
click at [186, 388] on button "Nhập kho nhận" at bounding box center [155, 404] width 150 height 32
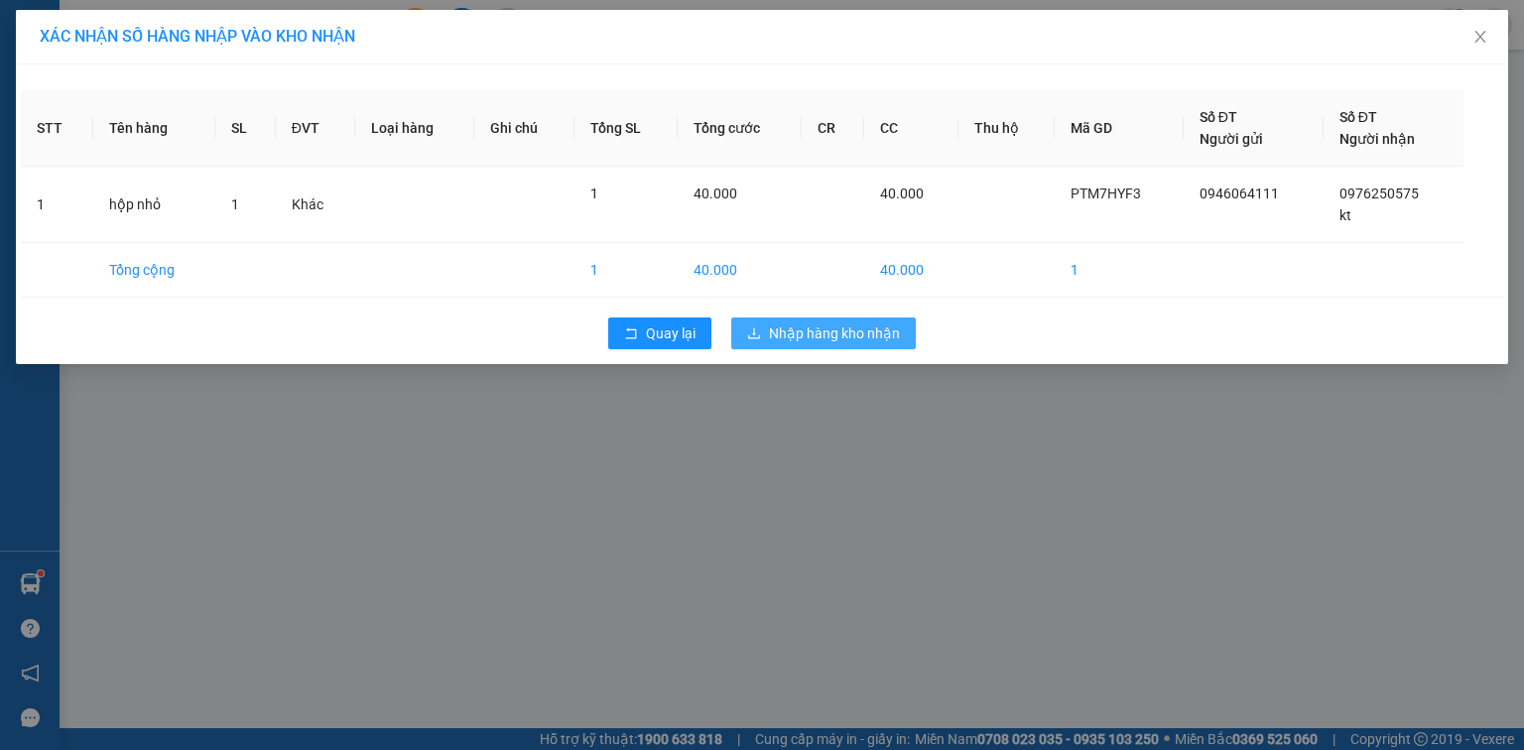
click at [785, 334] on span "Nhập hàng kho nhận" at bounding box center [834, 334] width 131 height 22
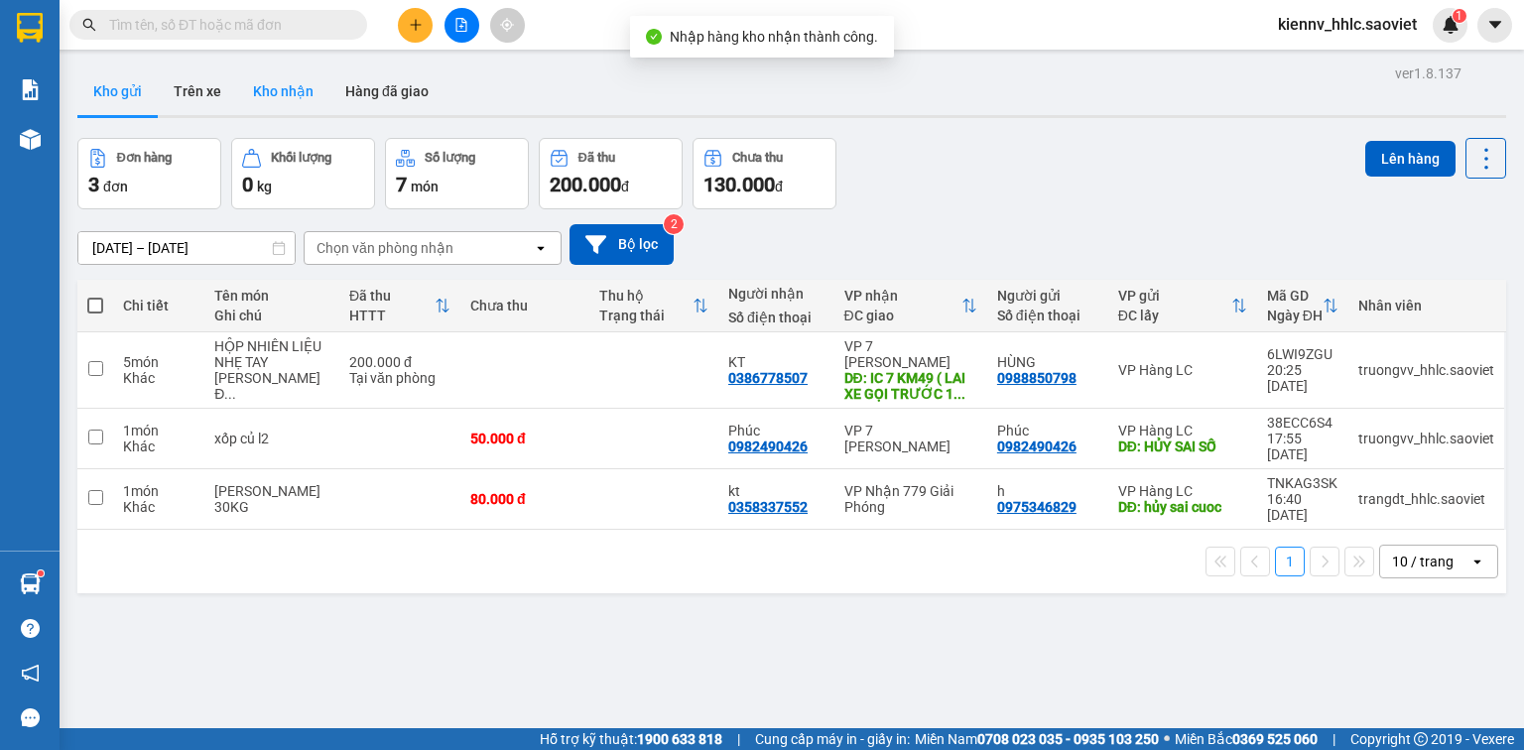
click at [298, 97] on button "Kho nhận" at bounding box center [283, 91] width 92 height 48
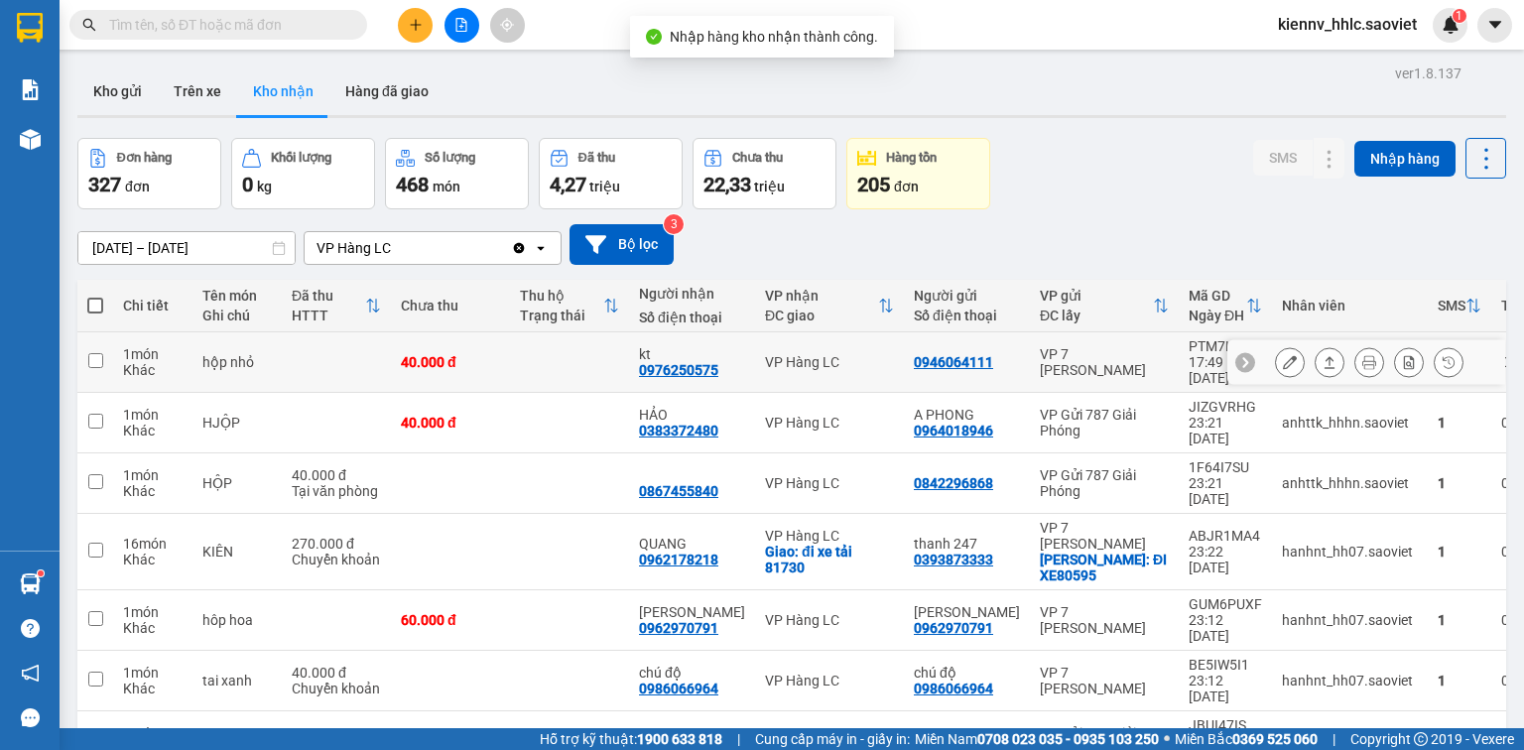
click at [564, 350] on td at bounding box center [569, 362] width 119 height 61
checkbox input "true"
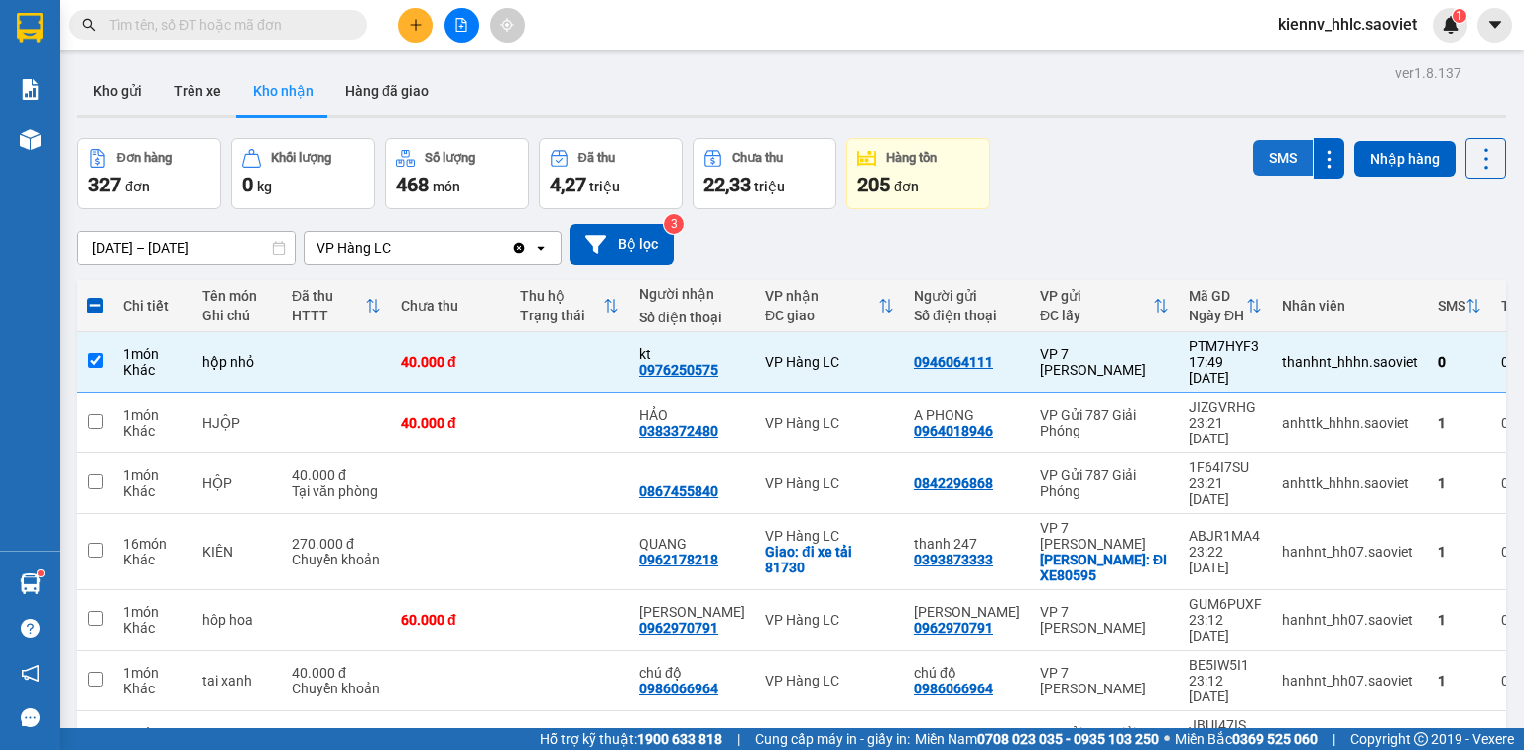
click at [1254, 156] on button "SMS" at bounding box center [1283, 158] width 60 height 36
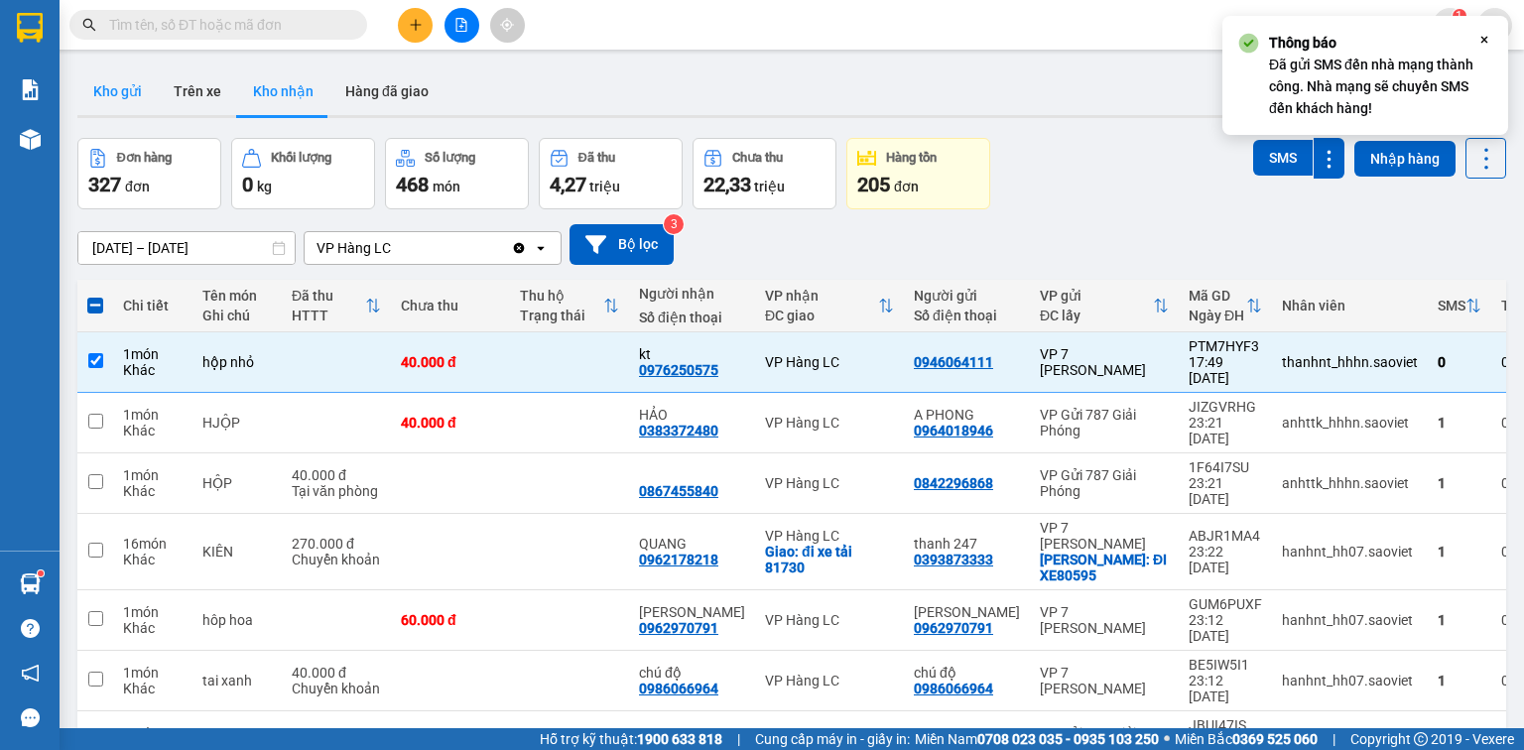
click at [134, 103] on button "Kho gửi" at bounding box center [117, 91] width 80 height 48
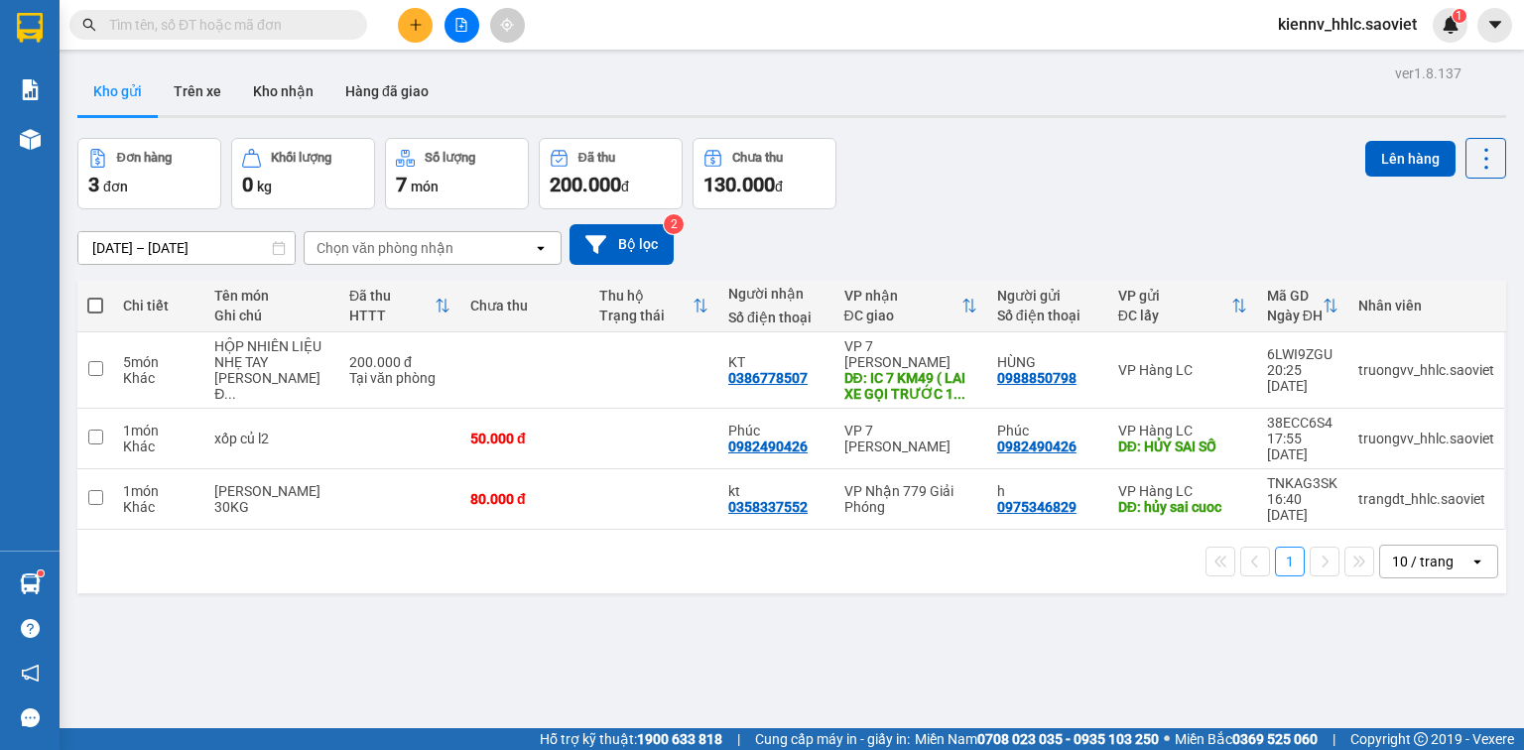
drag, startPoint x: 170, startPoint y: 27, endPoint x: 179, endPoint y: 39, distance: 14.9
click at [174, 32] on input "text" at bounding box center [226, 25] width 234 height 22
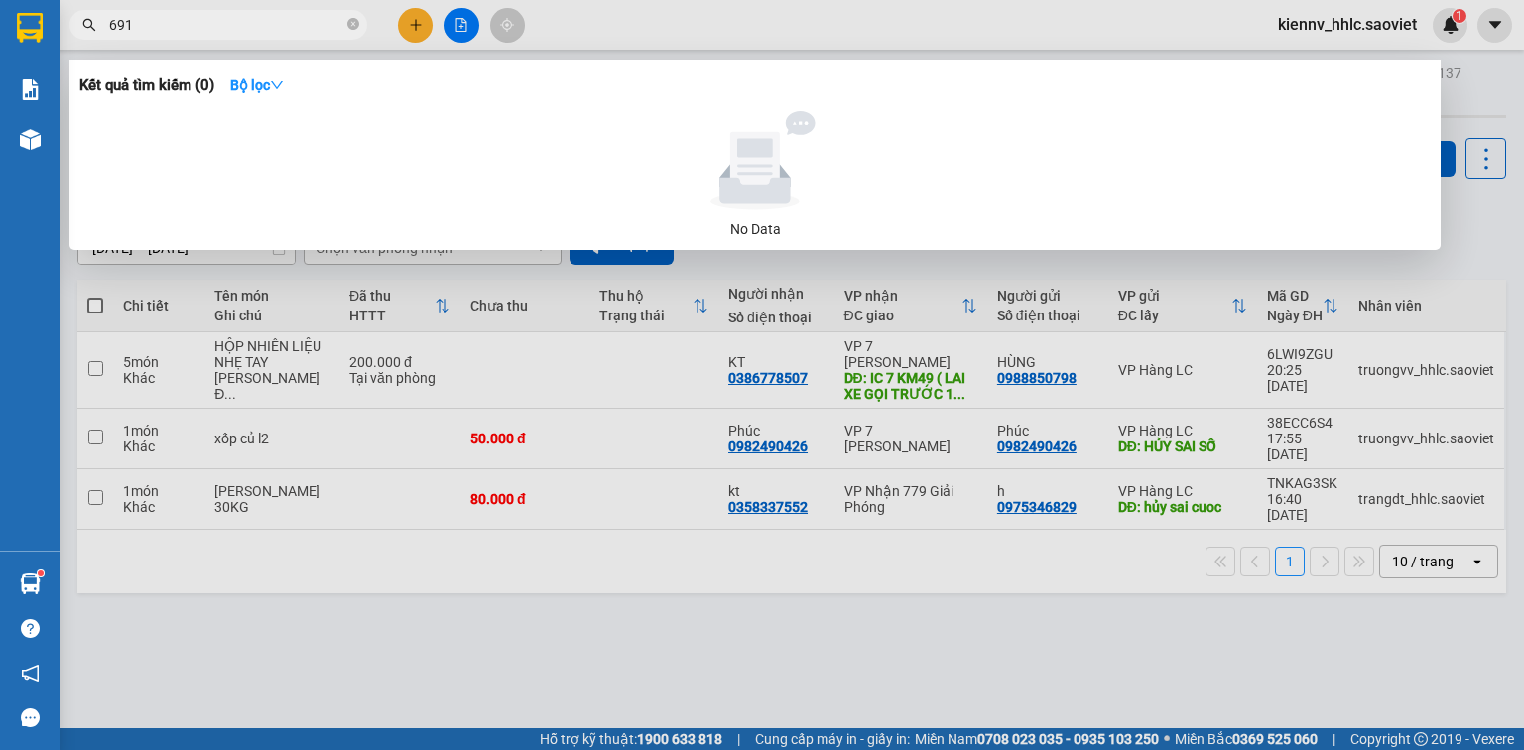
type input "6919"
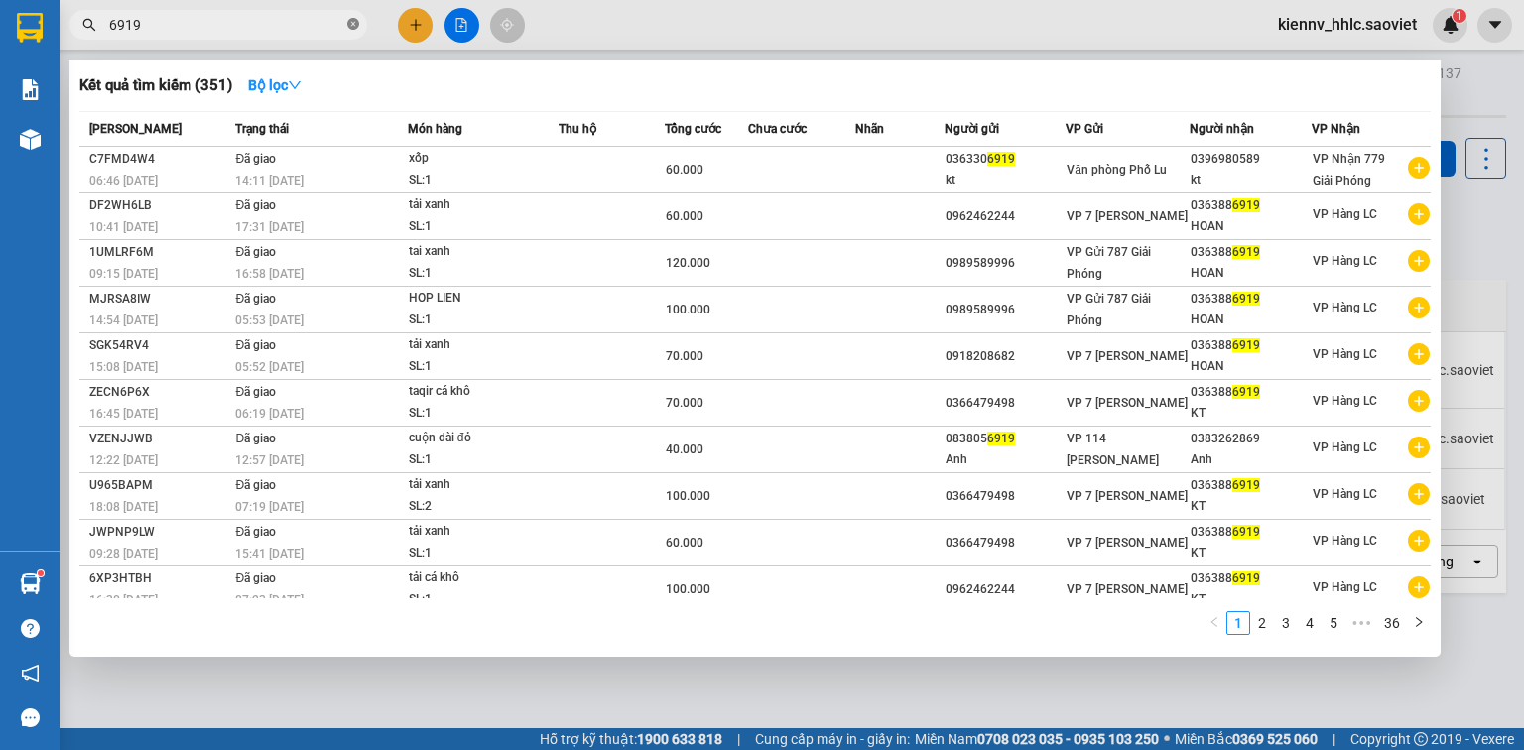
click at [353, 22] on icon "close-circle" at bounding box center [353, 24] width 12 height 12
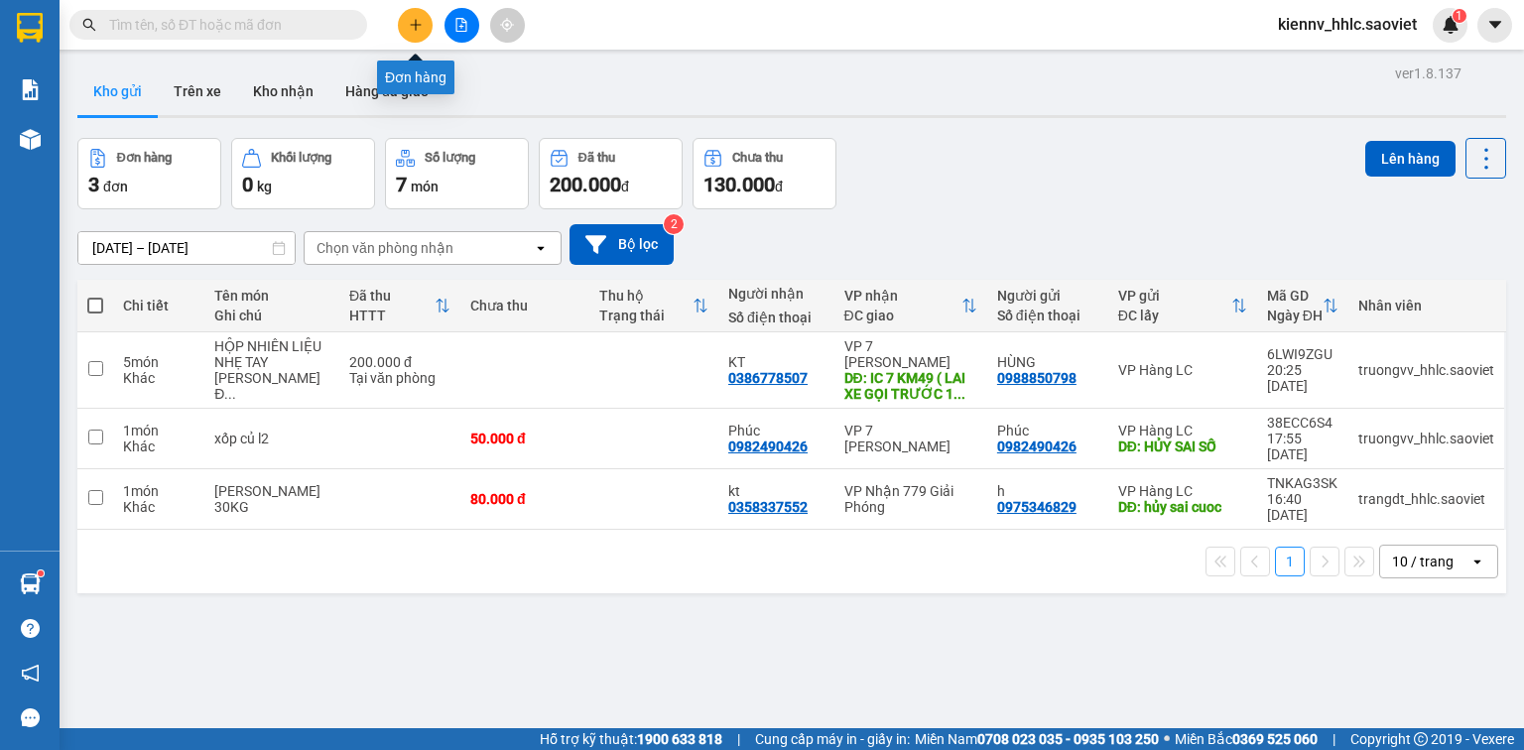
click at [417, 25] on icon "plus" at bounding box center [416, 25] width 14 height 14
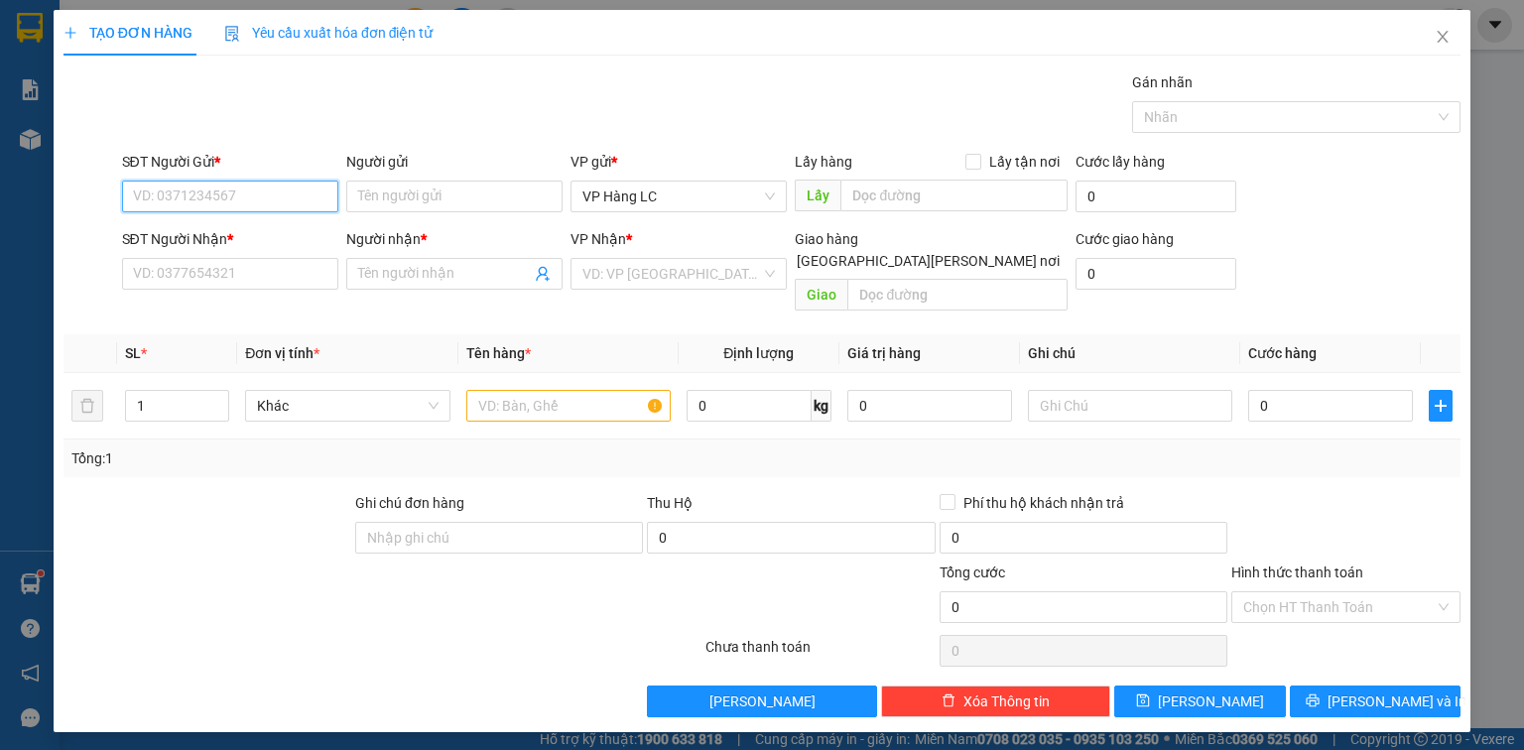
click at [262, 191] on input "SĐT Người Gửi *" at bounding box center [230, 197] width 216 height 32
click at [1443, 33] on icon "close" at bounding box center [1443, 37] width 16 height 16
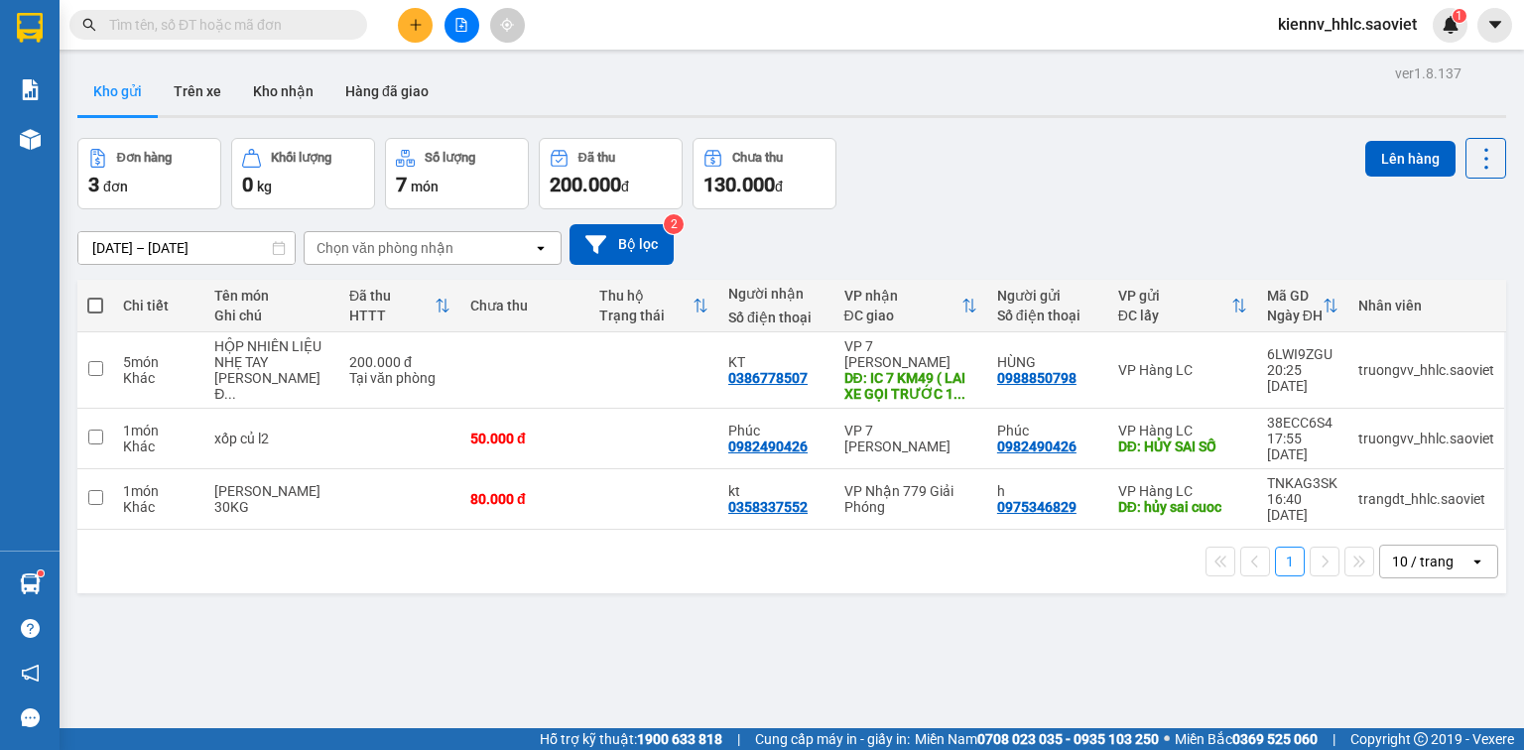
click at [168, 24] on input "text" at bounding box center [226, 25] width 234 height 22
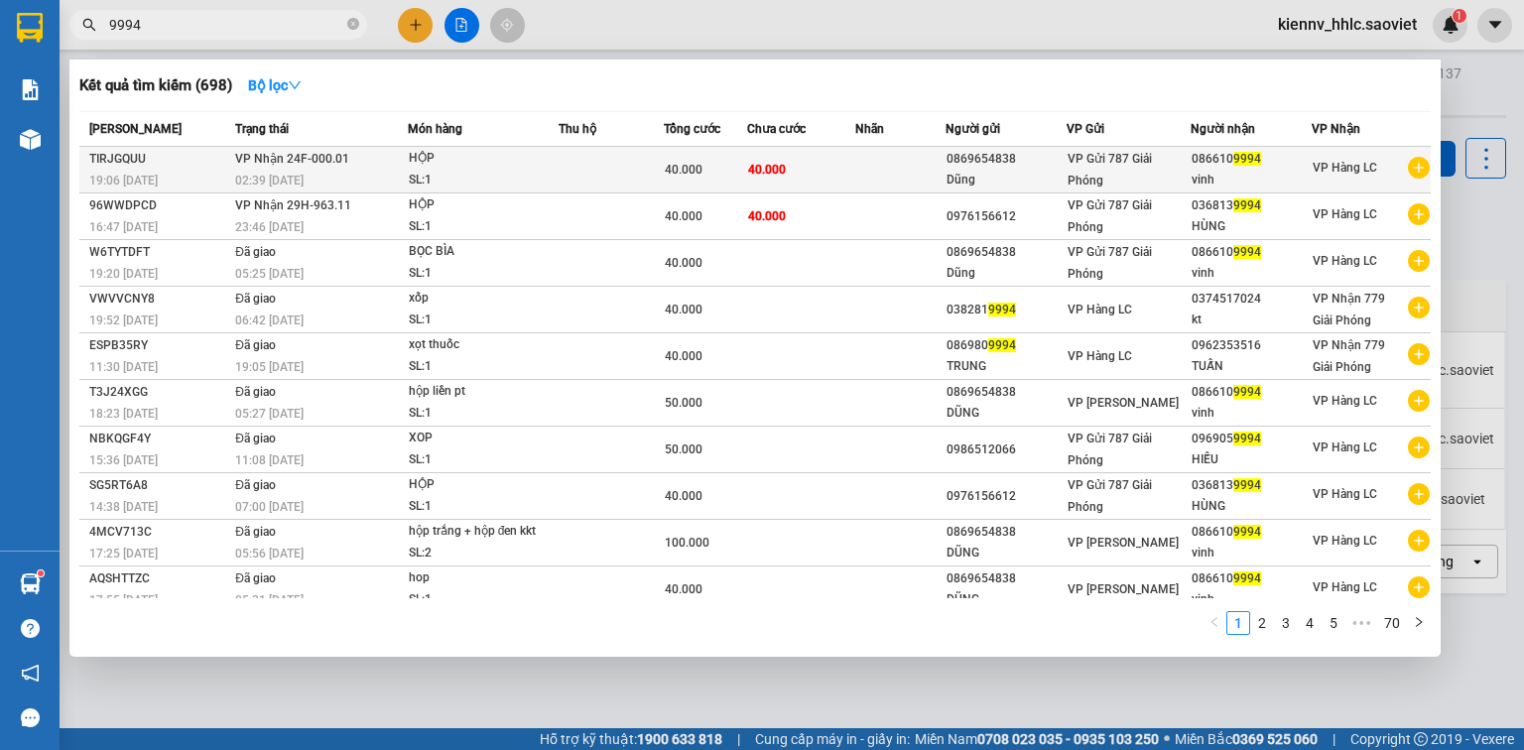
type input "9994"
click at [864, 173] on td at bounding box center [899, 170] width 89 height 47
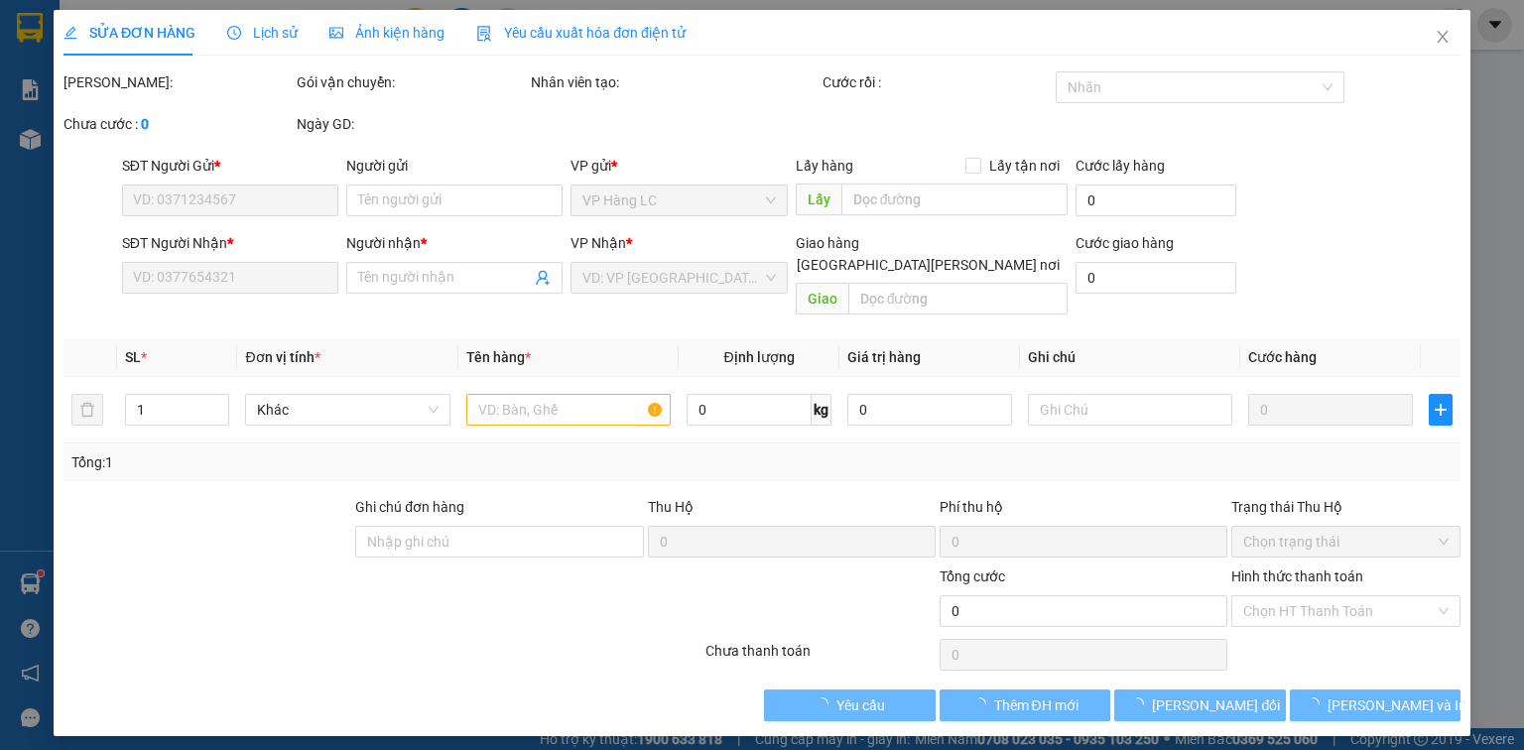
type input "0869654838"
type input "Dũng"
type input "0866109994"
type input "vinh"
type input "40.000"
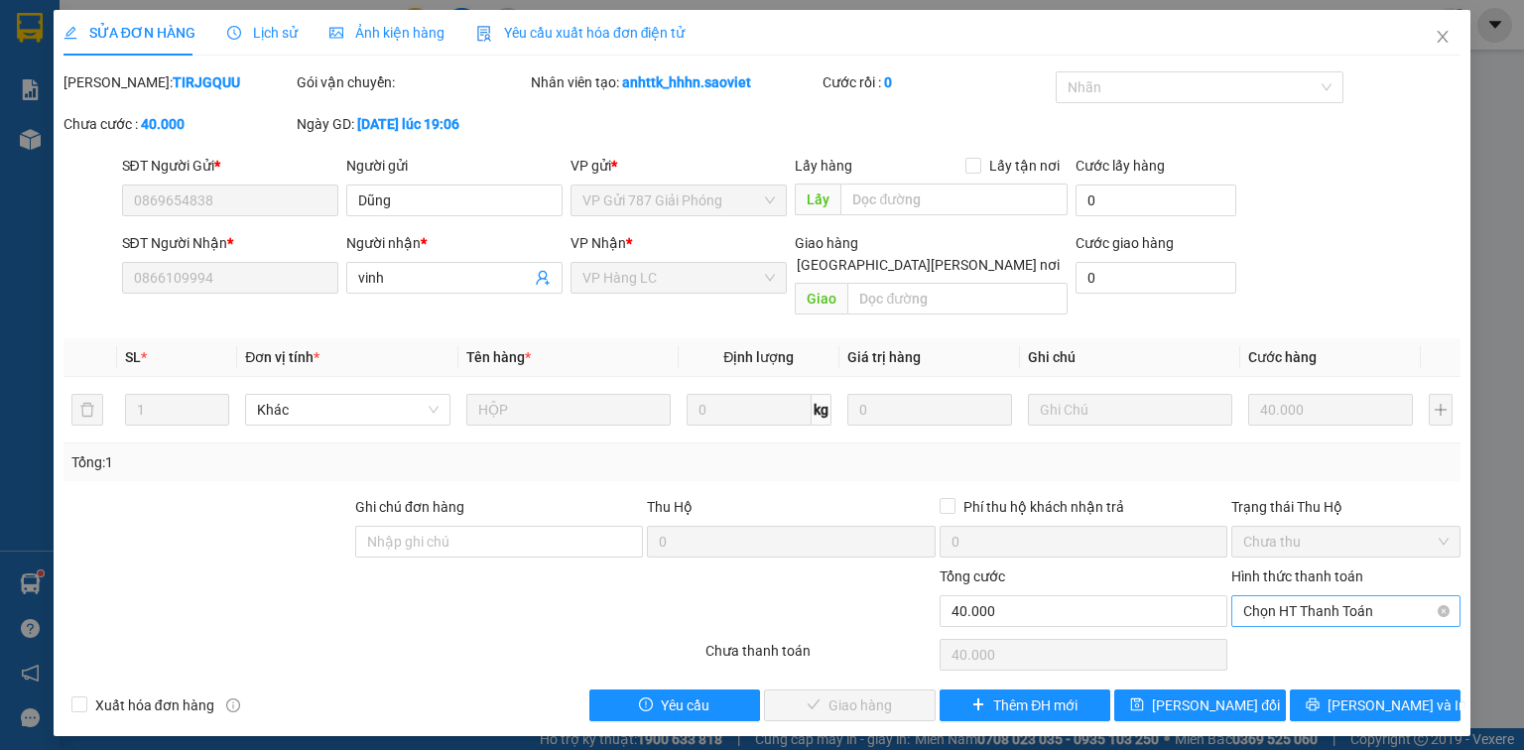
click at [1258, 596] on span "Chọn HT Thanh Toán" at bounding box center [1345, 611] width 205 height 30
click at [1269, 617] on div "Tại văn phòng" at bounding box center [1345, 628] width 205 height 22
type input "0"
click at [877, 695] on span "[PERSON_NAME] và [PERSON_NAME] hàng" at bounding box center [936, 706] width 268 height 22
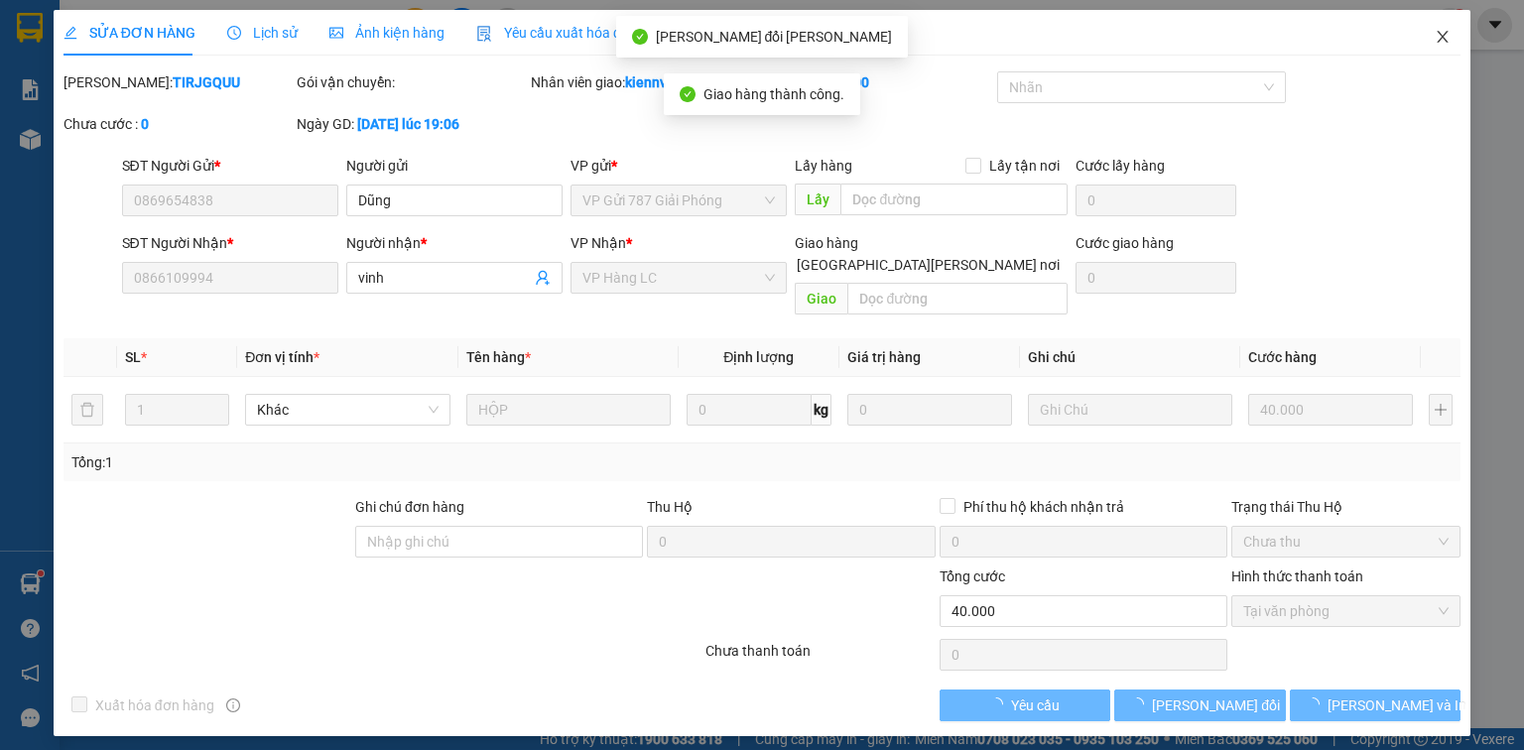
click at [1441, 40] on icon "close" at bounding box center [1443, 37] width 11 height 12
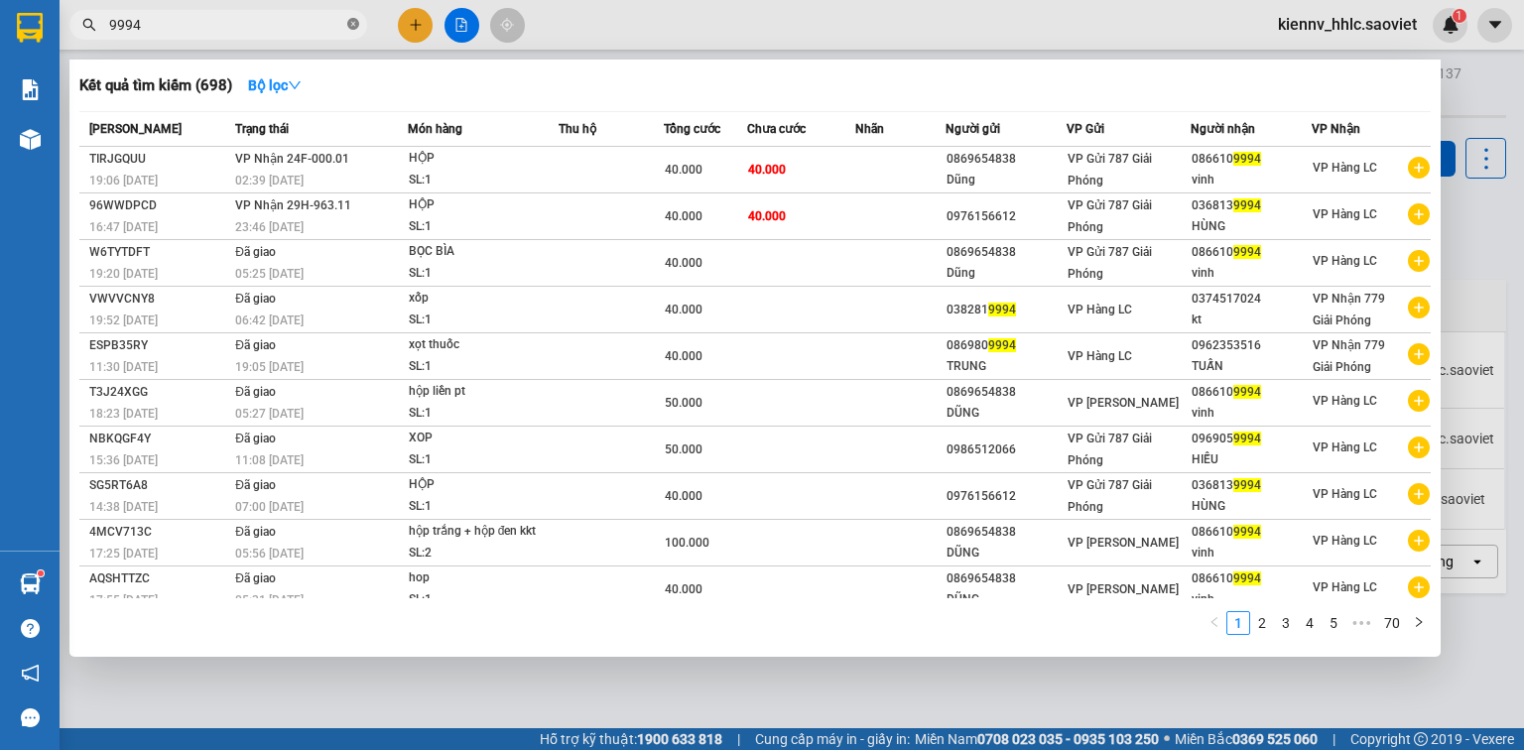
click at [355, 20] on icon "close-circle" at bounding box center [353, 24] width 12 height 12
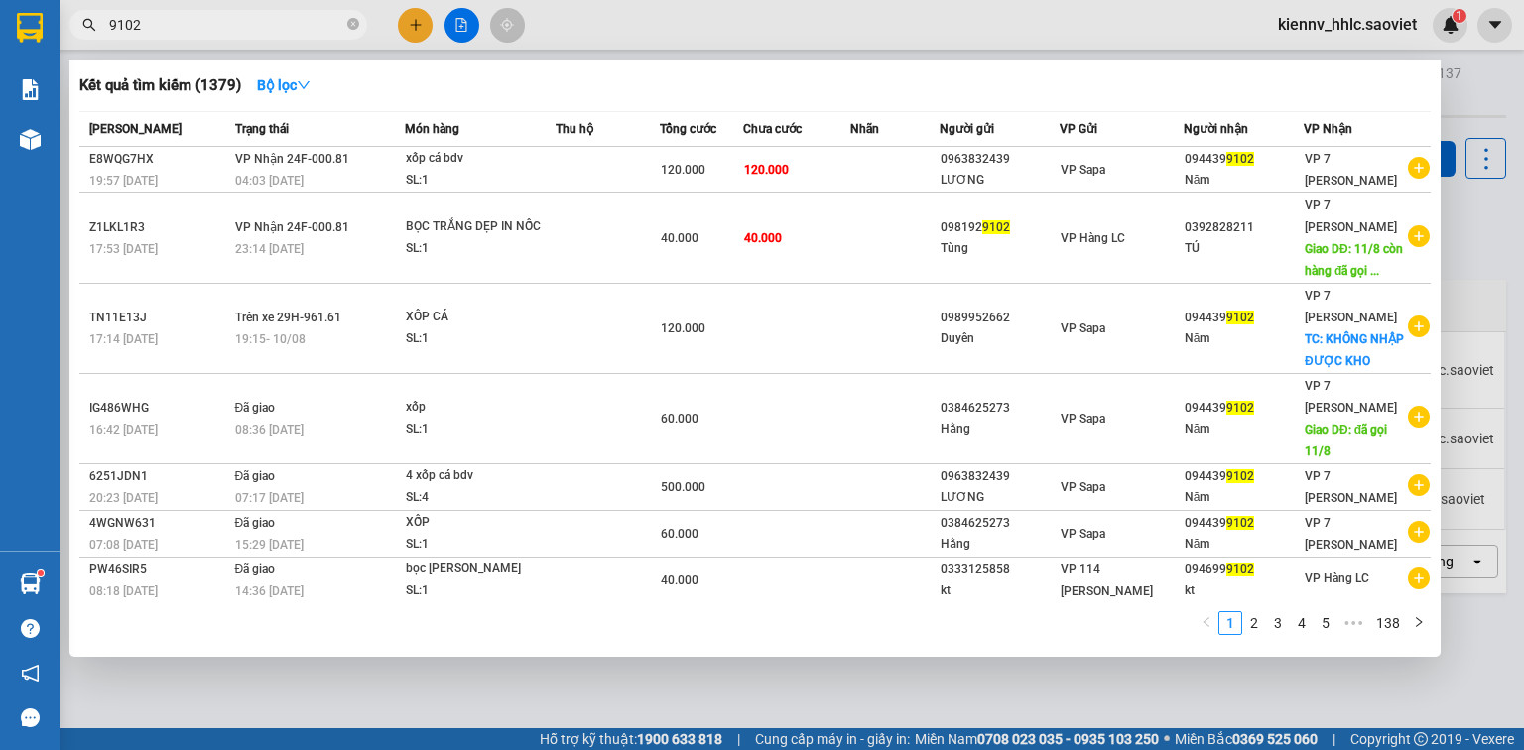
type input "9102"
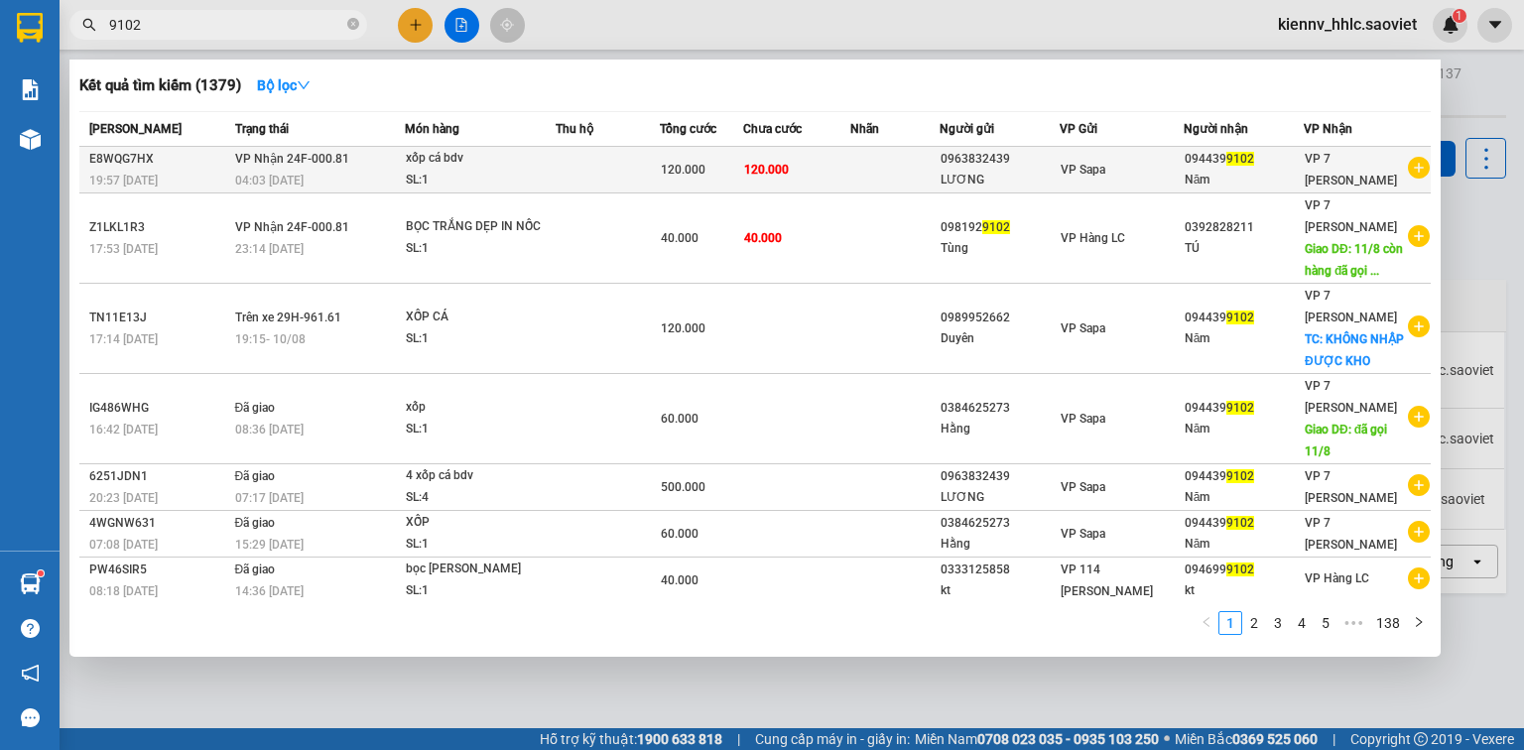
click at [601, 173] on td at bounding box center [608, 170] width 104 height 47
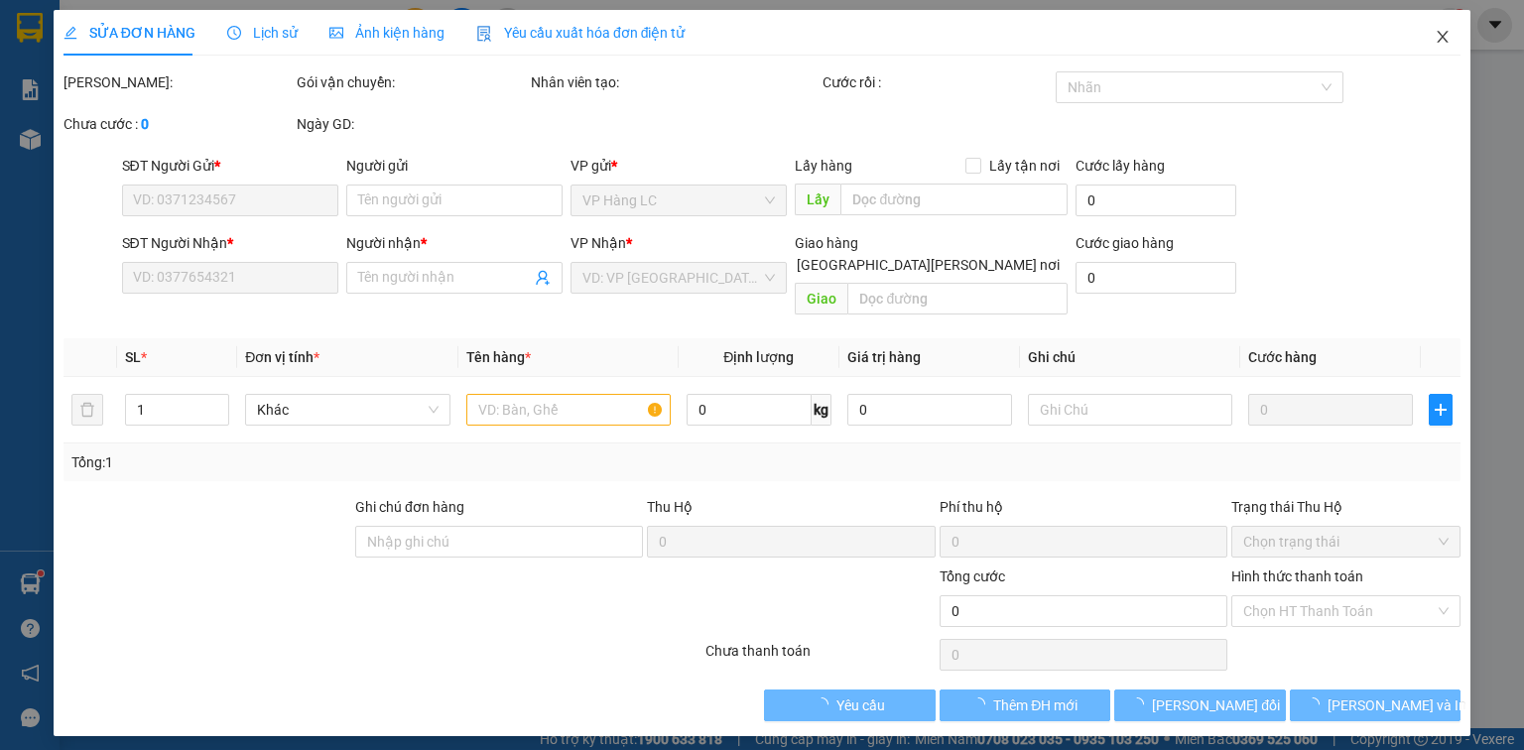
type input "0963832439"
type input "LƯƠNG"
type input "0944399102"
type input "Năm"
type input "120.000"
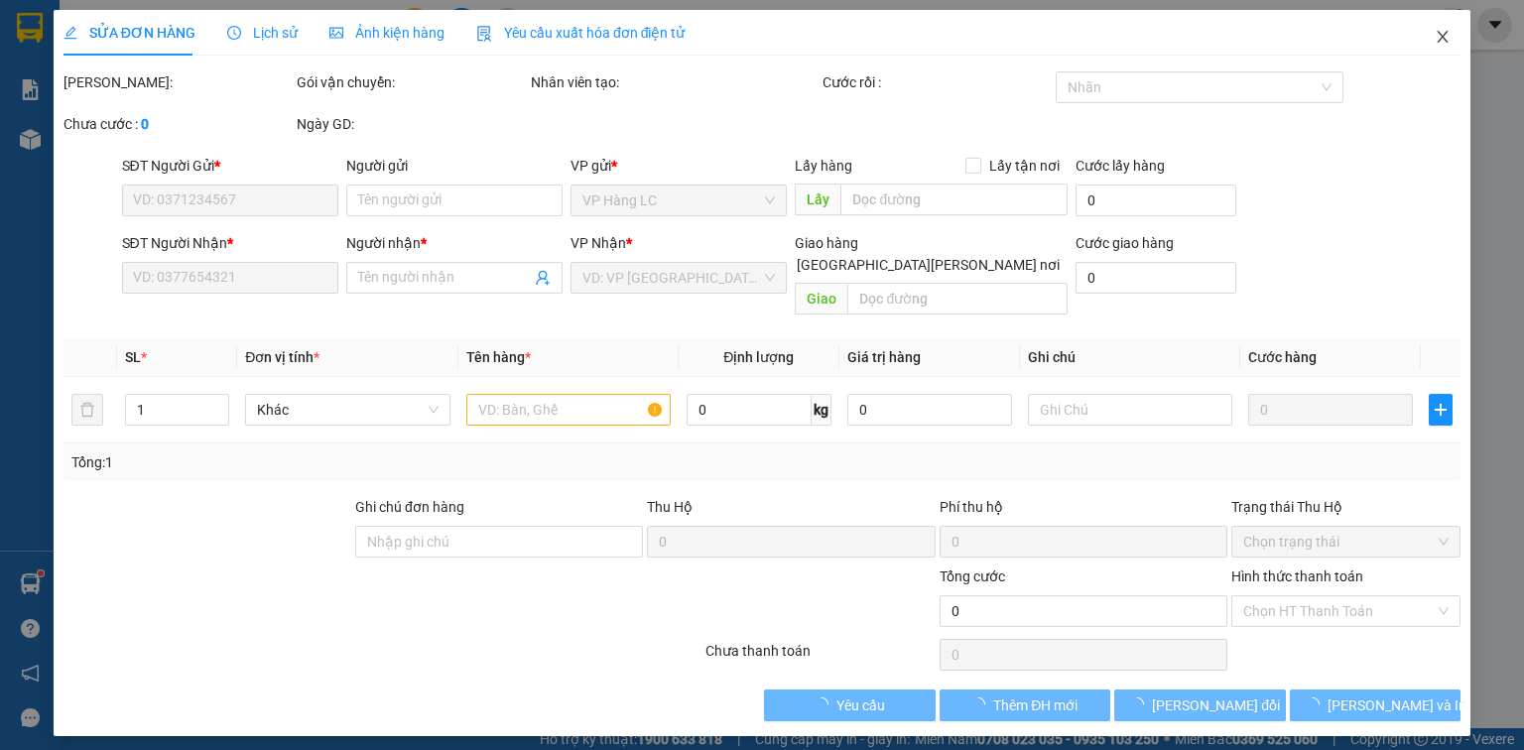
type input "120.000"
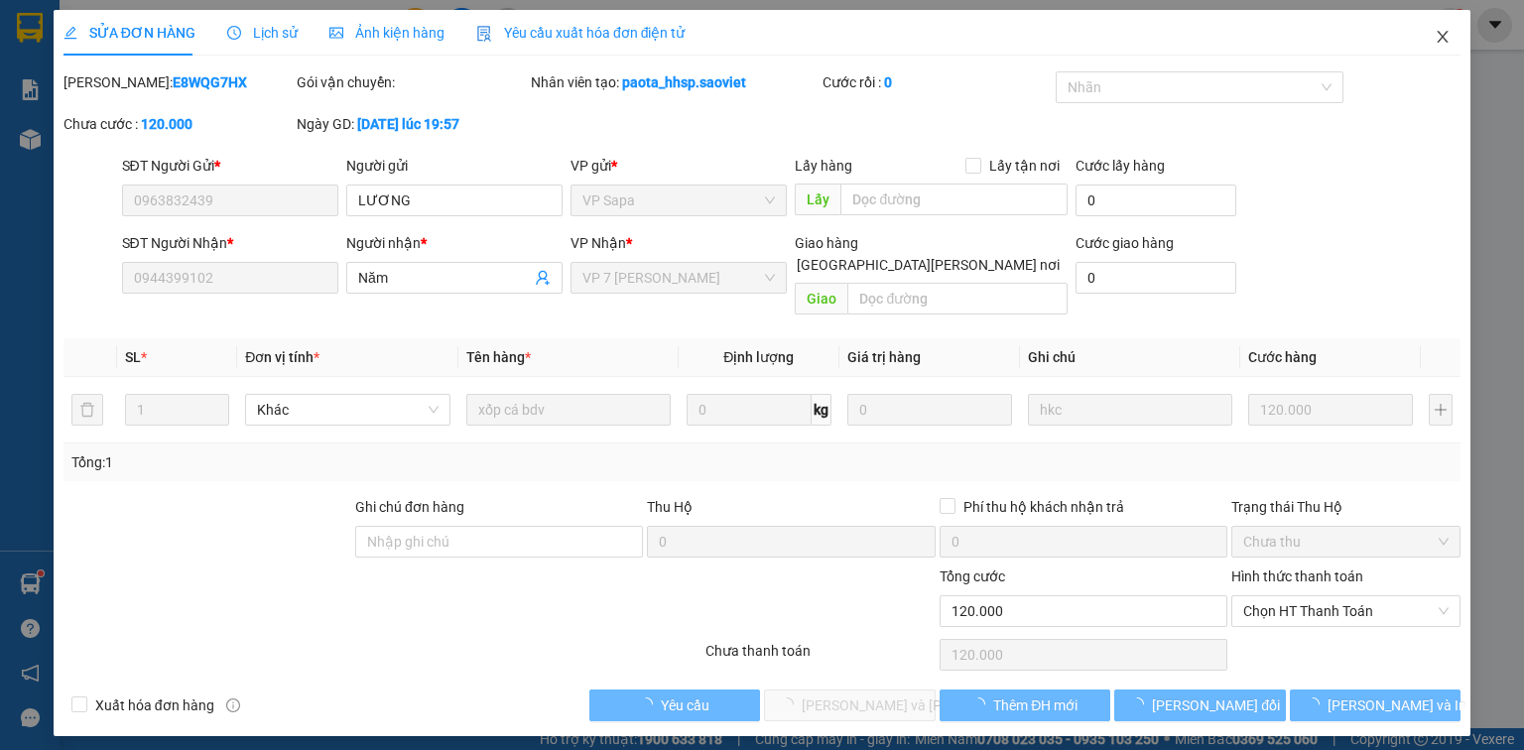
click at [1443, 38] on icon "close" at bounding box center [1443, 37] width 16 height 16
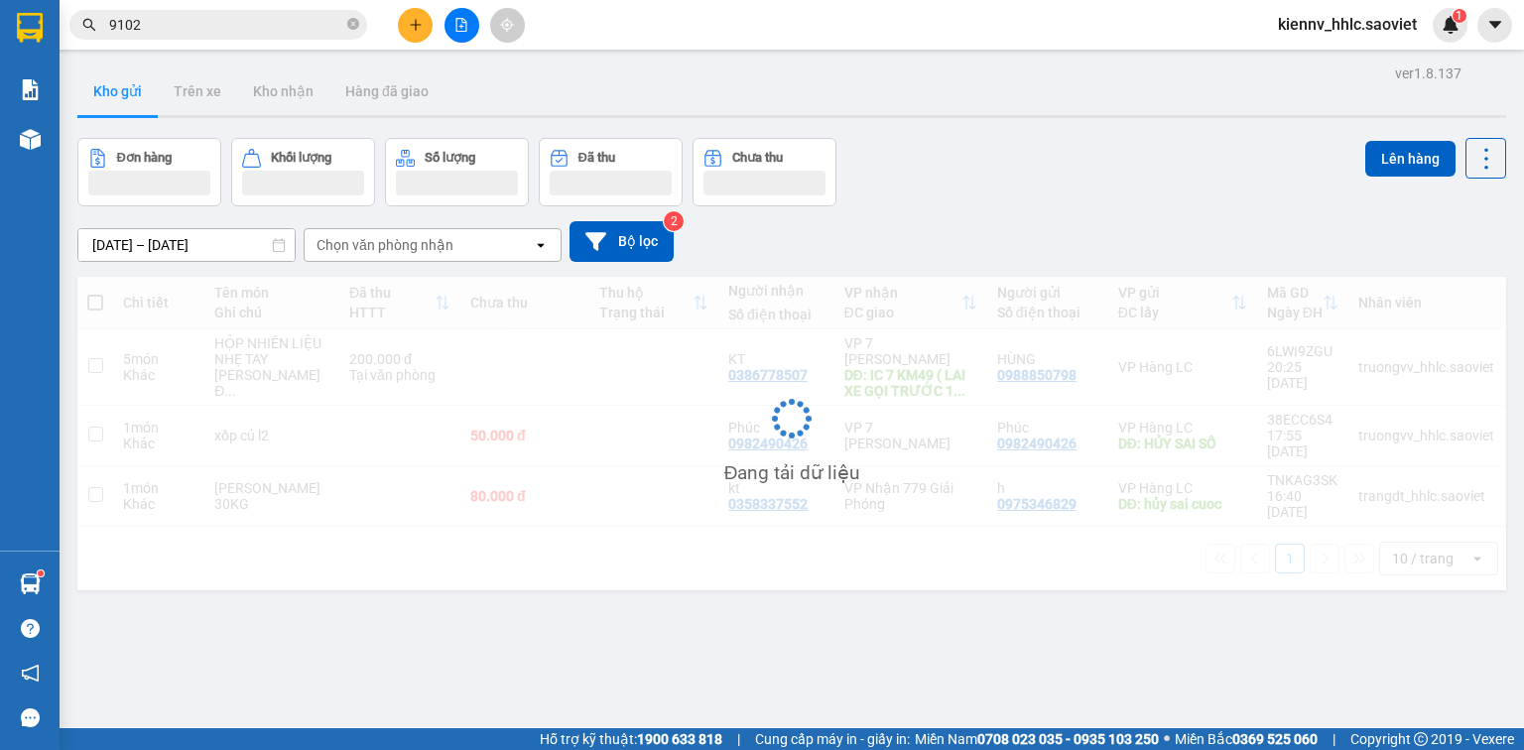
click at [218, 32] on input "9102" at bounding box center [226, 25] width 234 height 22
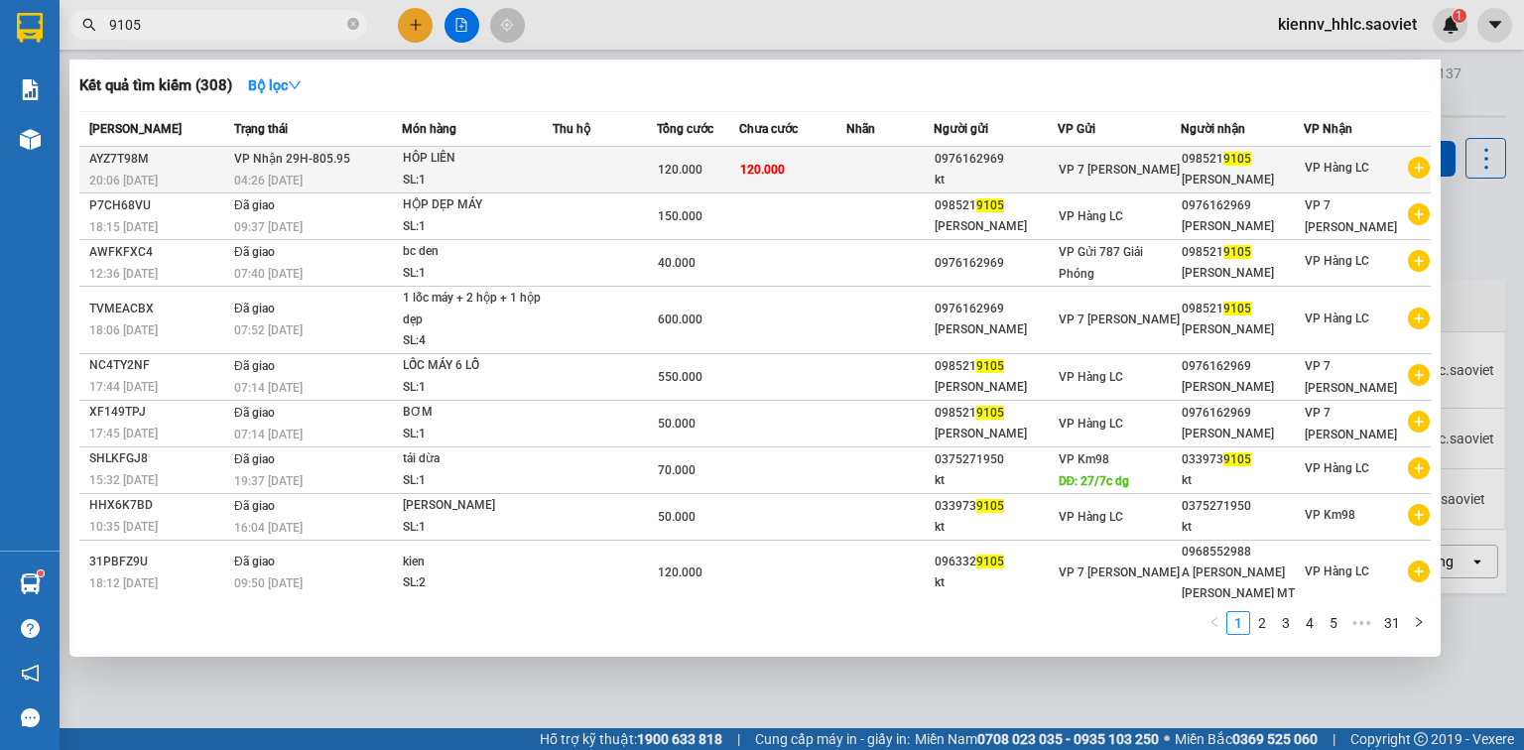
type input "9105"
click at [656, 160] on td at bounding box center [604, 170] width 103 height 47
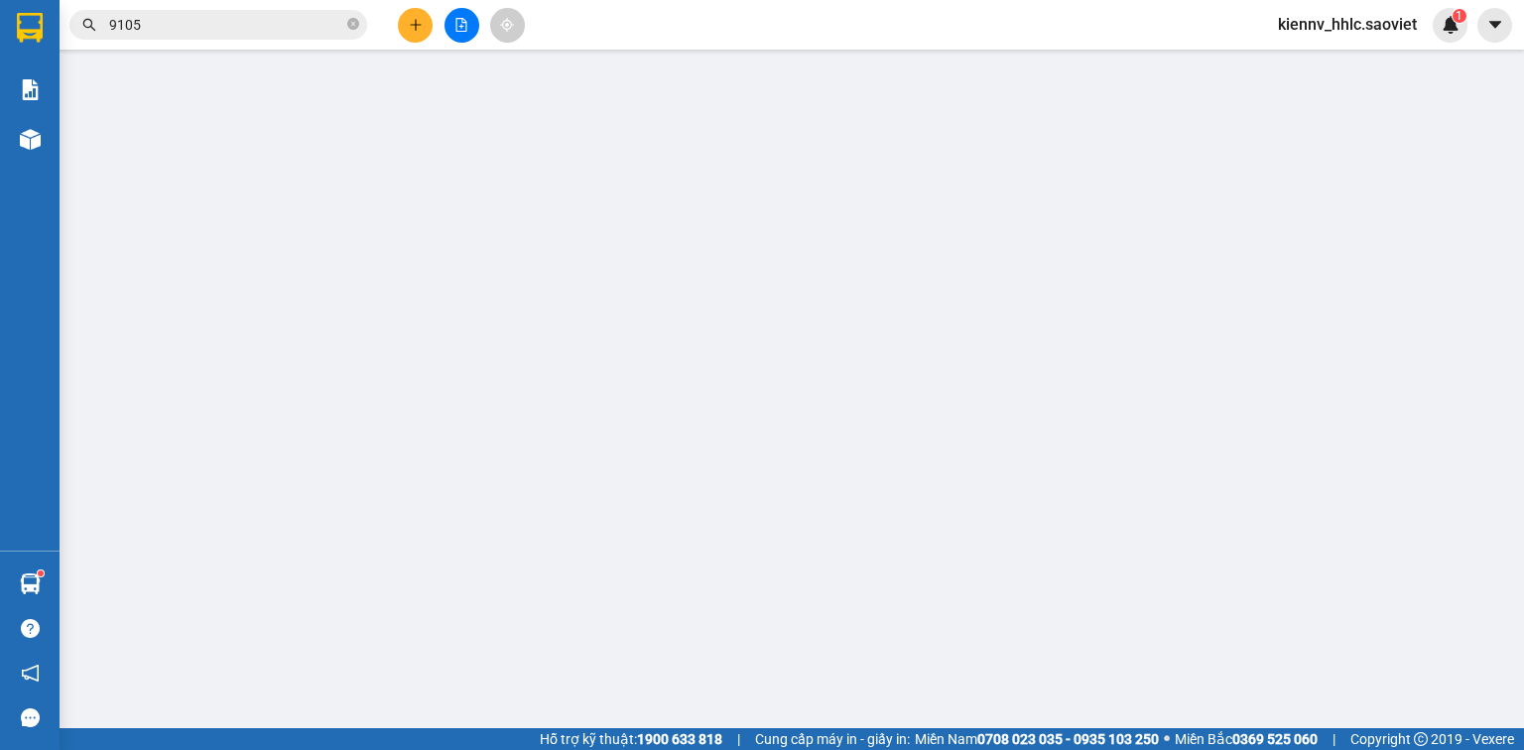
type input "0976162969"
type input "kt"
type input "0985219105"
type input "NGOC THIEN"
type input "120.000"
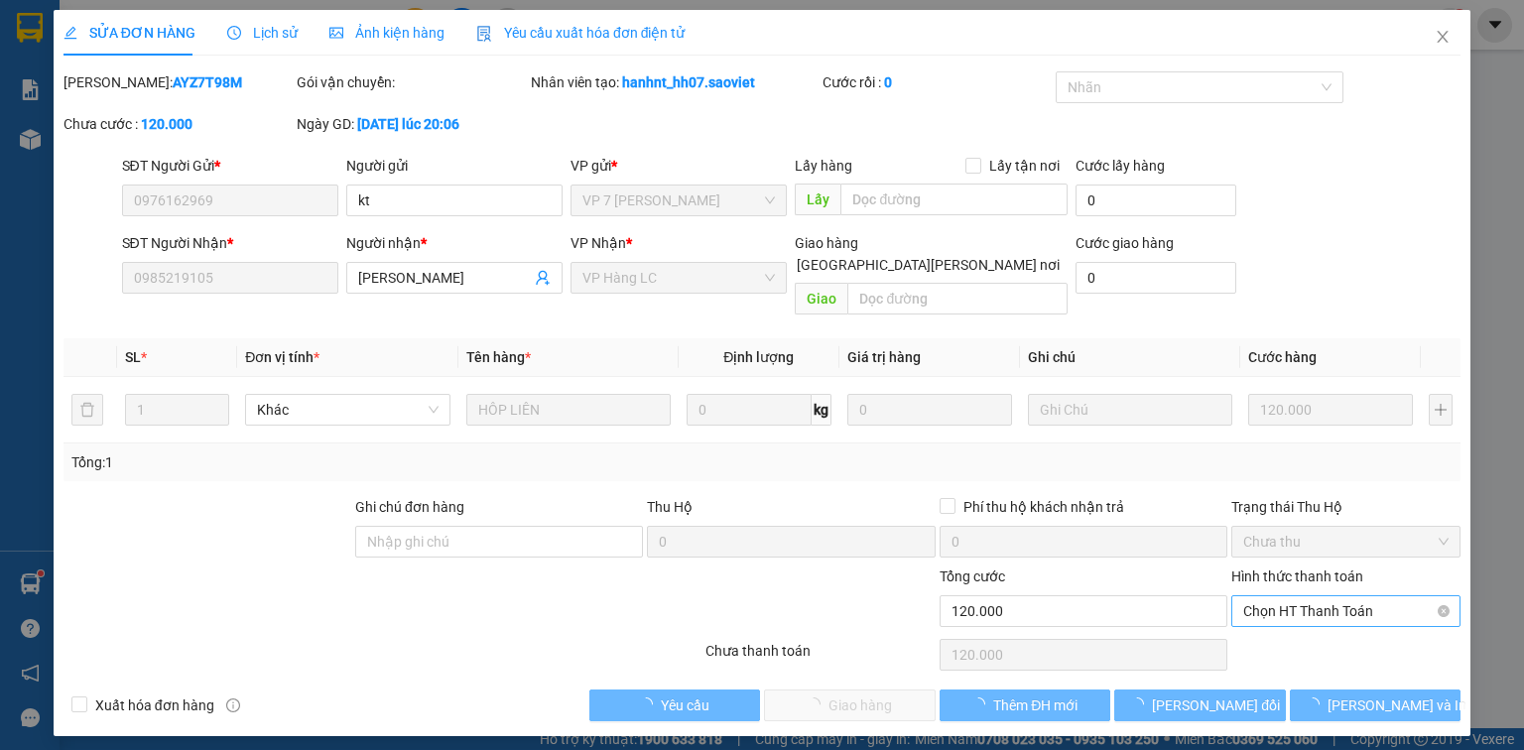
click at [1346, 596] on span "Chọn HT Thanh Toán" at bounding box center [1345, 611] width 205 height 30
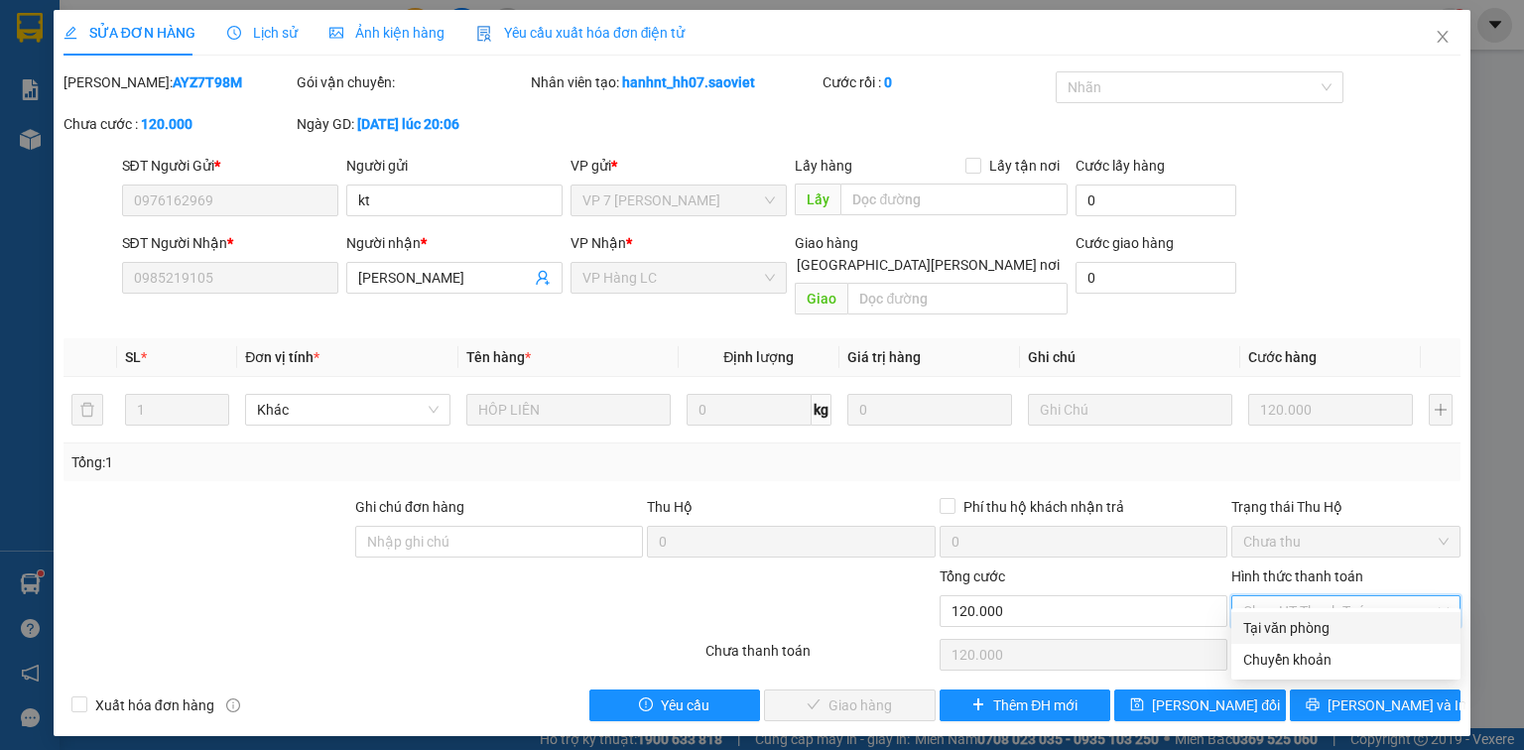
drag, startPoint x: 1326, startPoint y: 620, endPoint x: 1185, endPoint y: 633, distance: 141.5
click at [1326, 619] on div "Tại văn phòng" at bounding box center [1345, 628] width 205 height 22
type input "0"
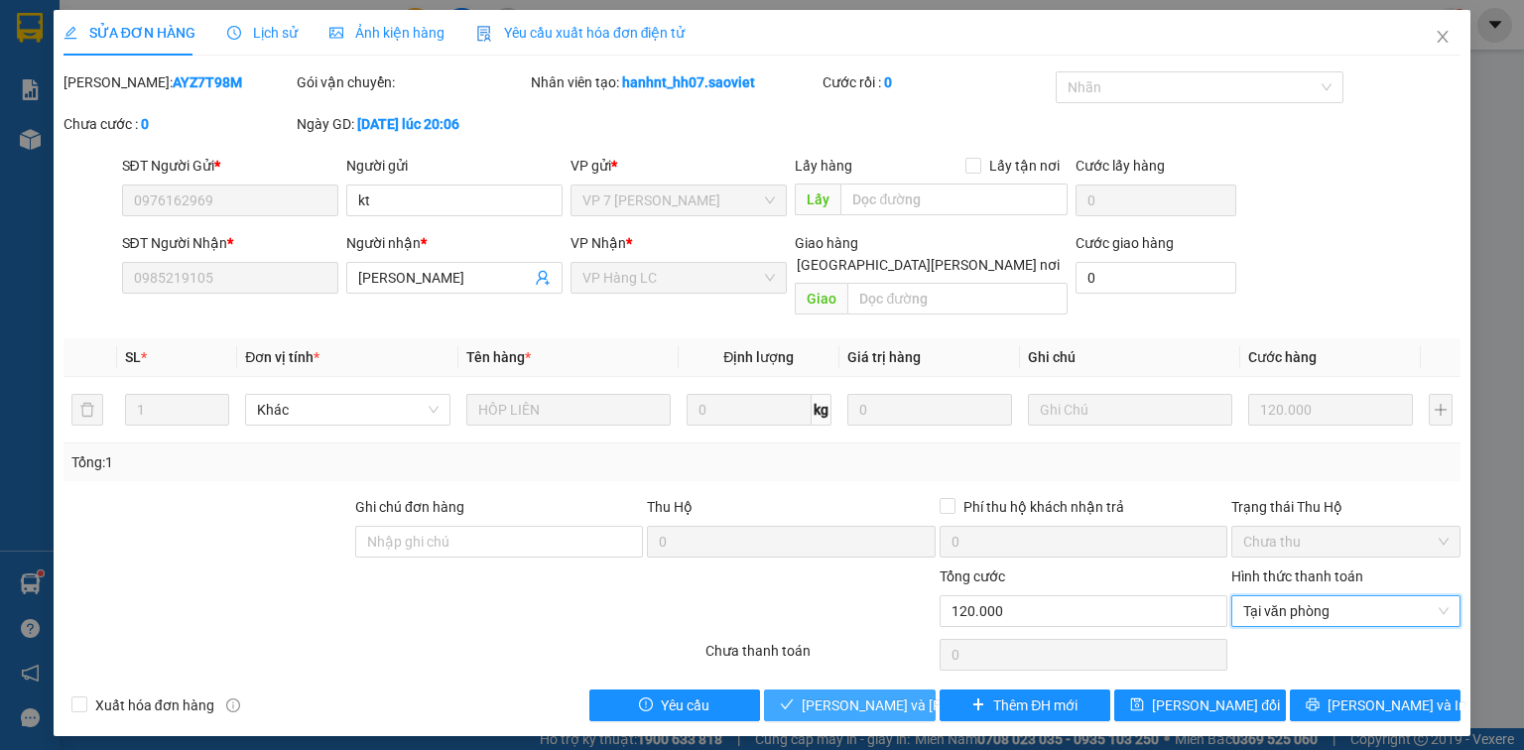
click at [821, 695] on span "[PERSON_NAME] và [PERSON_NAME] hàng" at bounding box center [936, 706] width 268 height 22
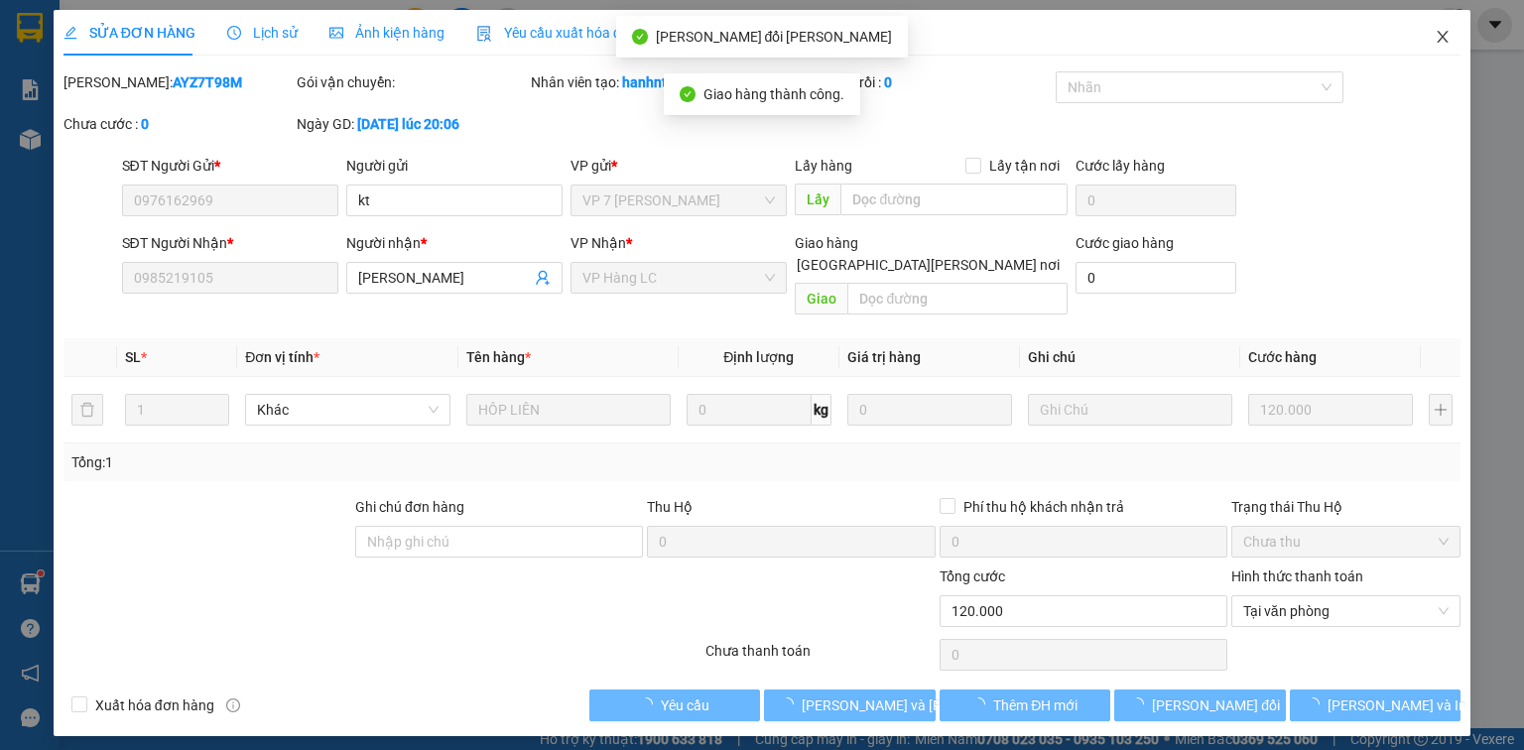
click at [1441, 35] on icon "close" at bounding box center [1443, 37] width 16 height 16
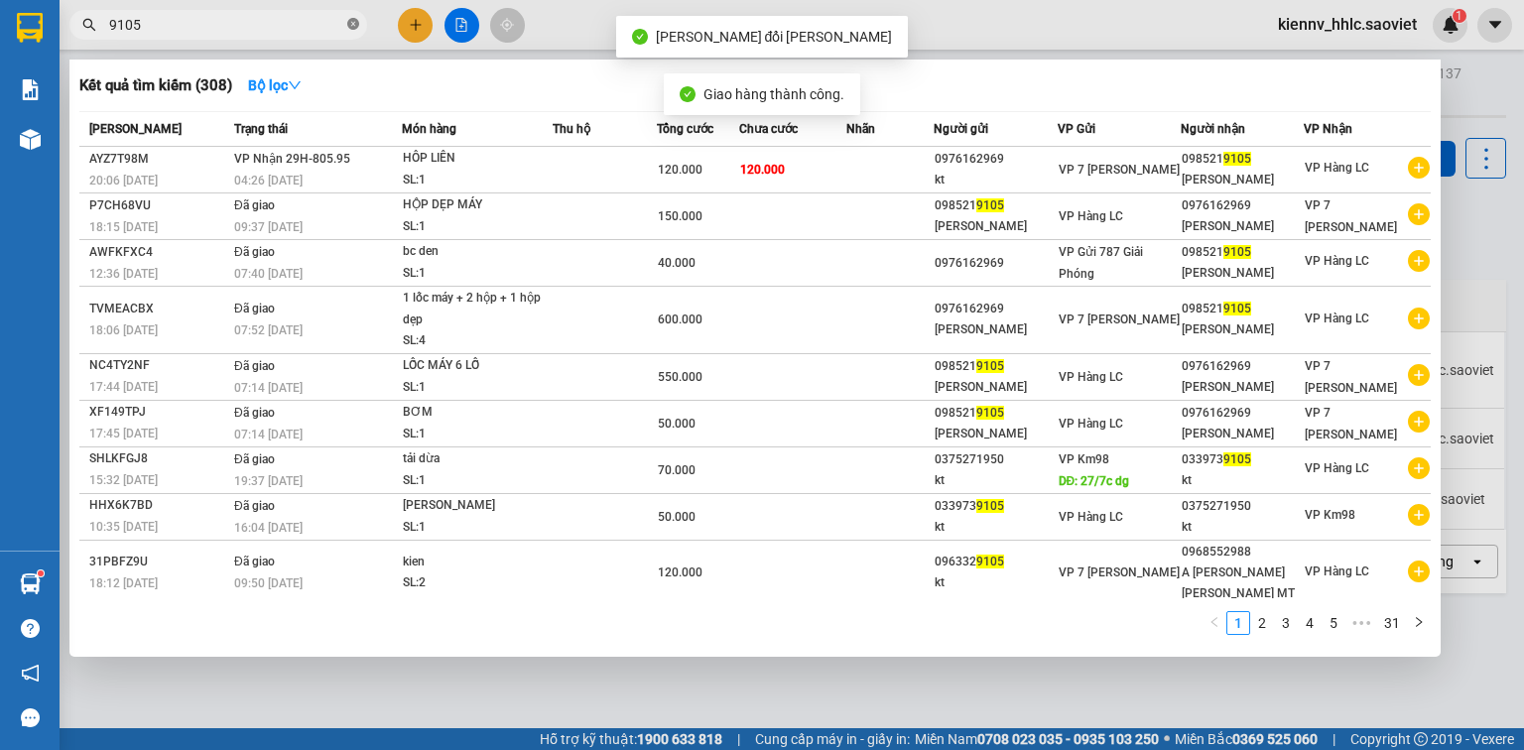
click at [356, 22] on icon "close-circle" at bounding box center [353, 24] width 12 height 12
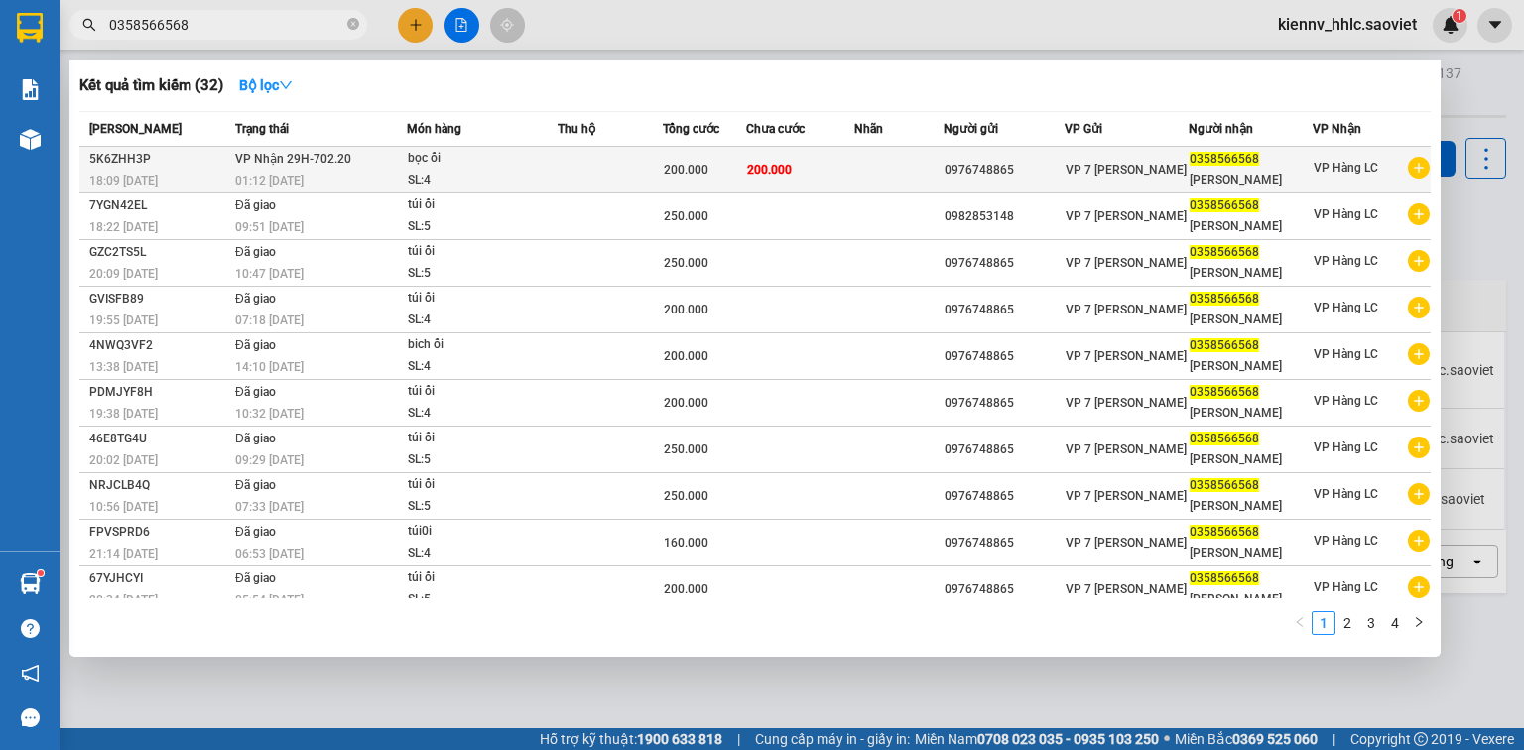
type input "0358566568"
click at [498, 176] on div "SL: 4" at bounding box center [482, 181] width 149 height 22
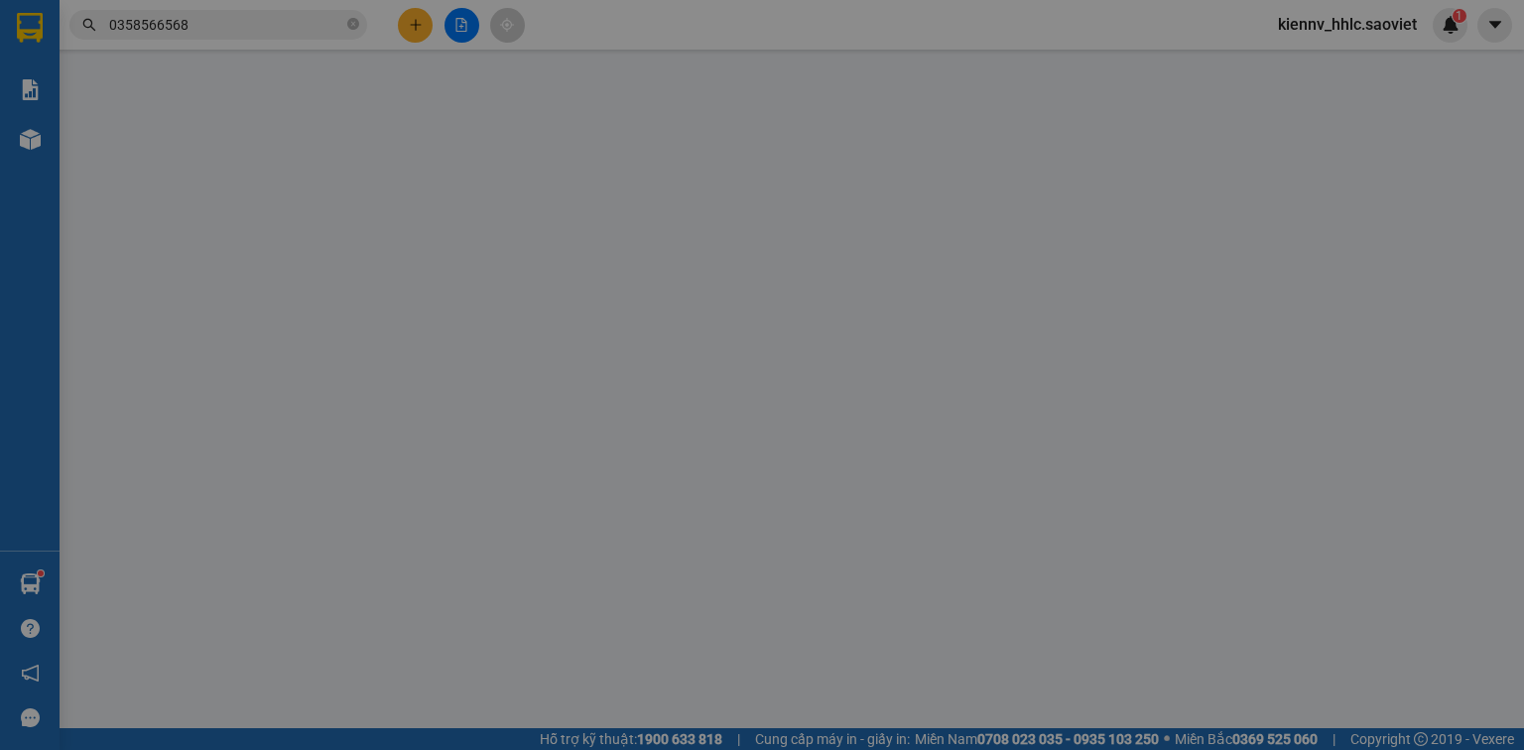
type input "0976748865"
type input "0358566568"
type input "c trinh"
type input "200.000"
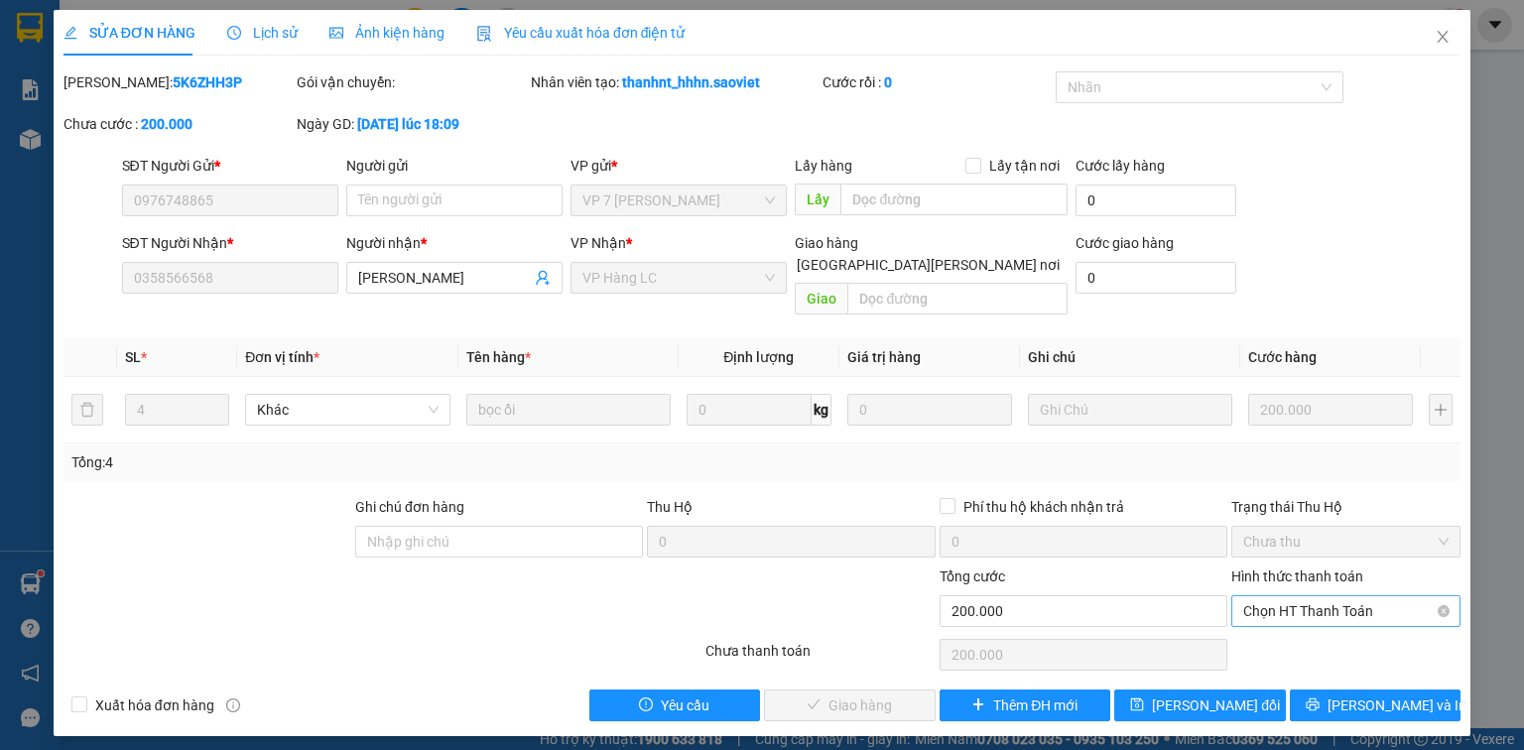
click at [1306, 600] on span "Chọn HT Thanh Toán" at bounding box center [1345, 611] width 205 height 30
click at [1303, 627] on div "Tại văn phòng" at bounding box center [1345, 628] width 205 height 22
type input "0"
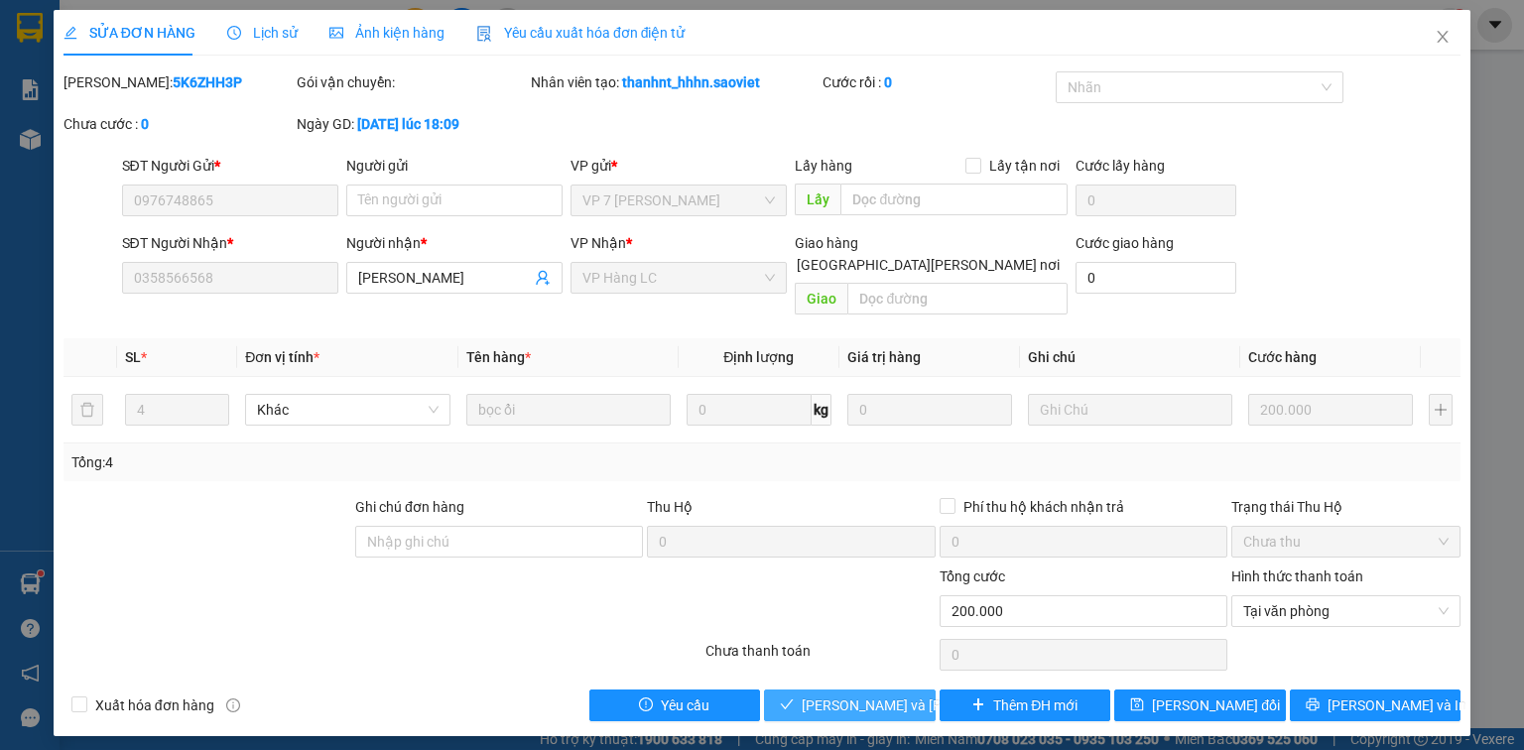
click at [866, 690] on button "[PERSON_NAME] và [PERSON_NAME] hàng" at bounding box center [850, 706] width 172 height 32
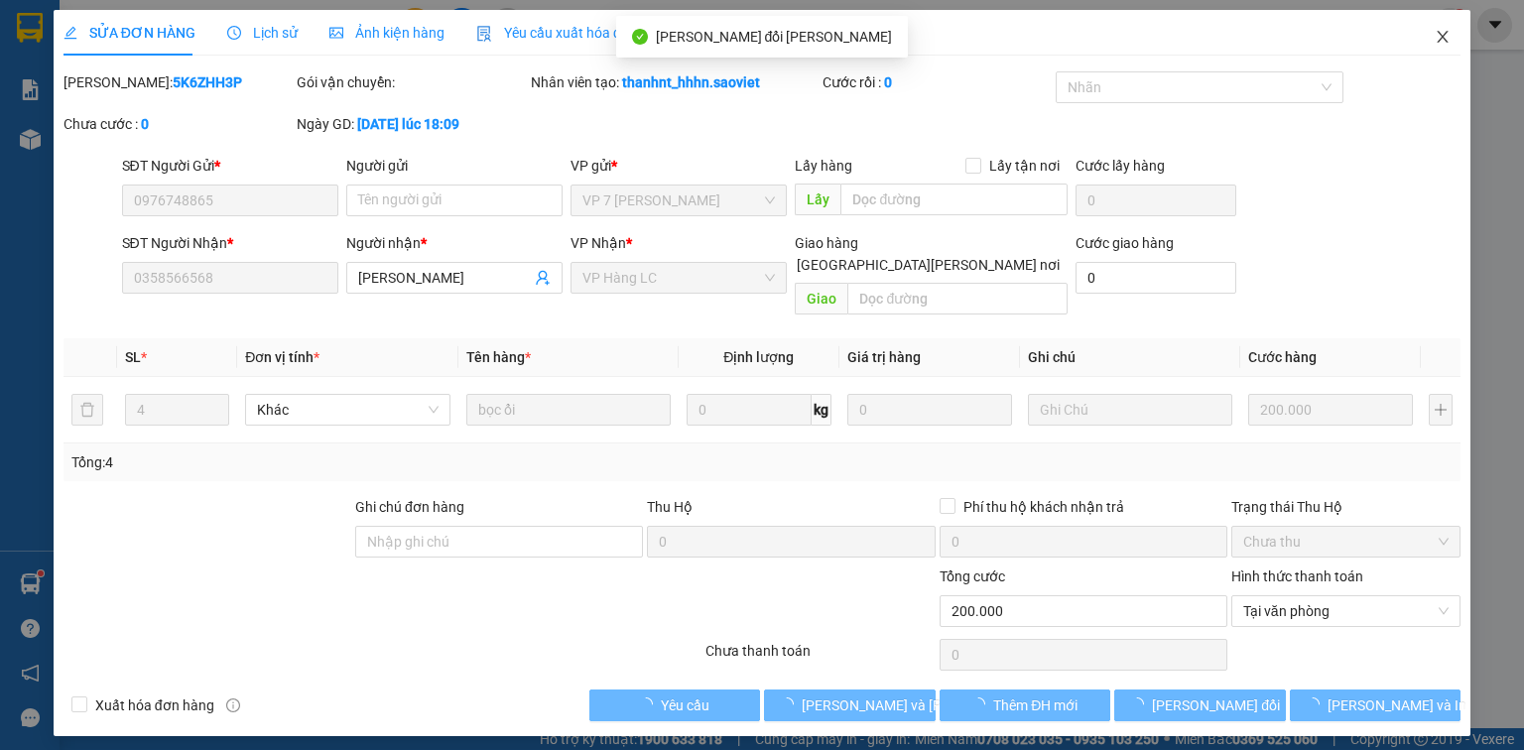
click at [1441, 35] on icon "close" at bounding box center [1443, 37] width 16 height 16
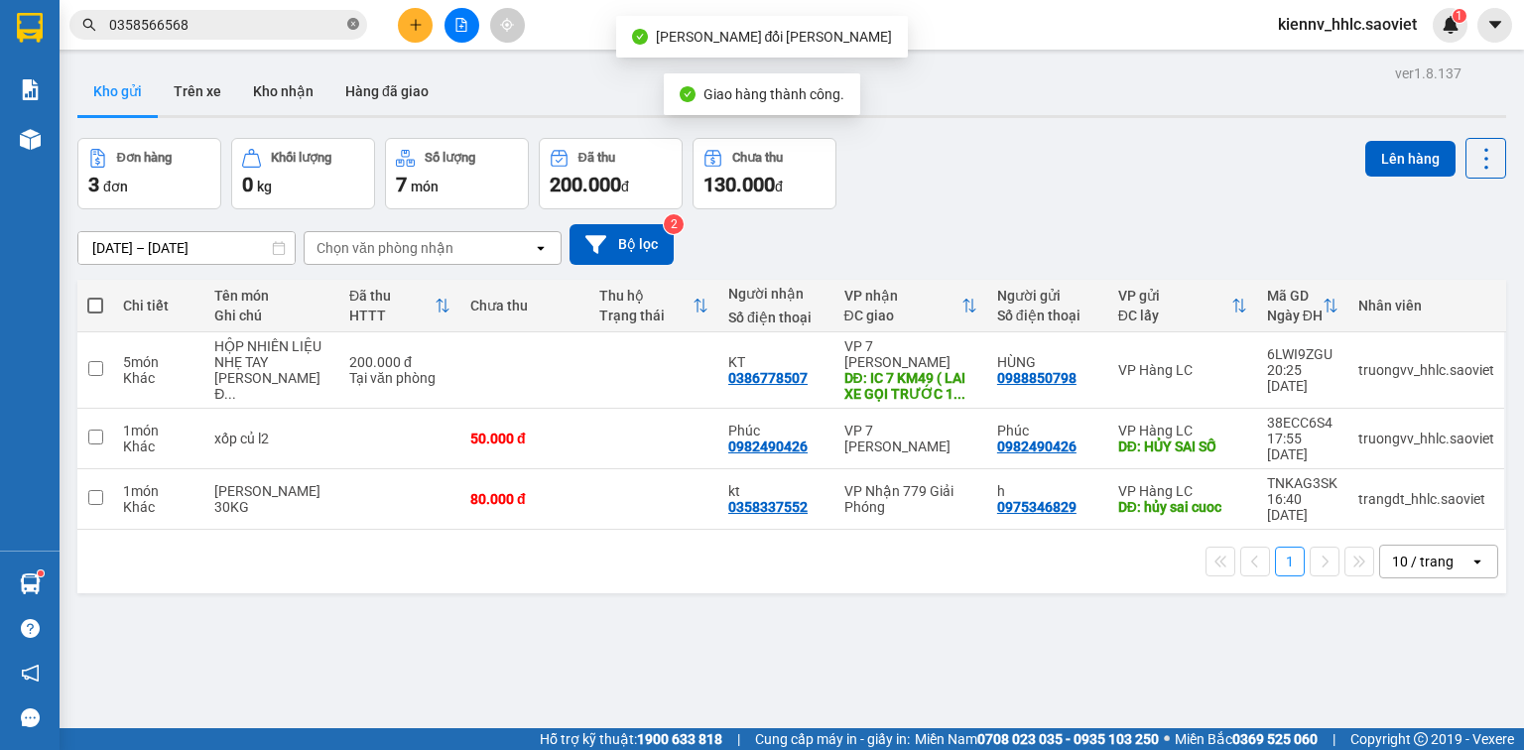
click at [350, 26] on icon "close-circle" at bounding box center [353, 24] width 12 height 12
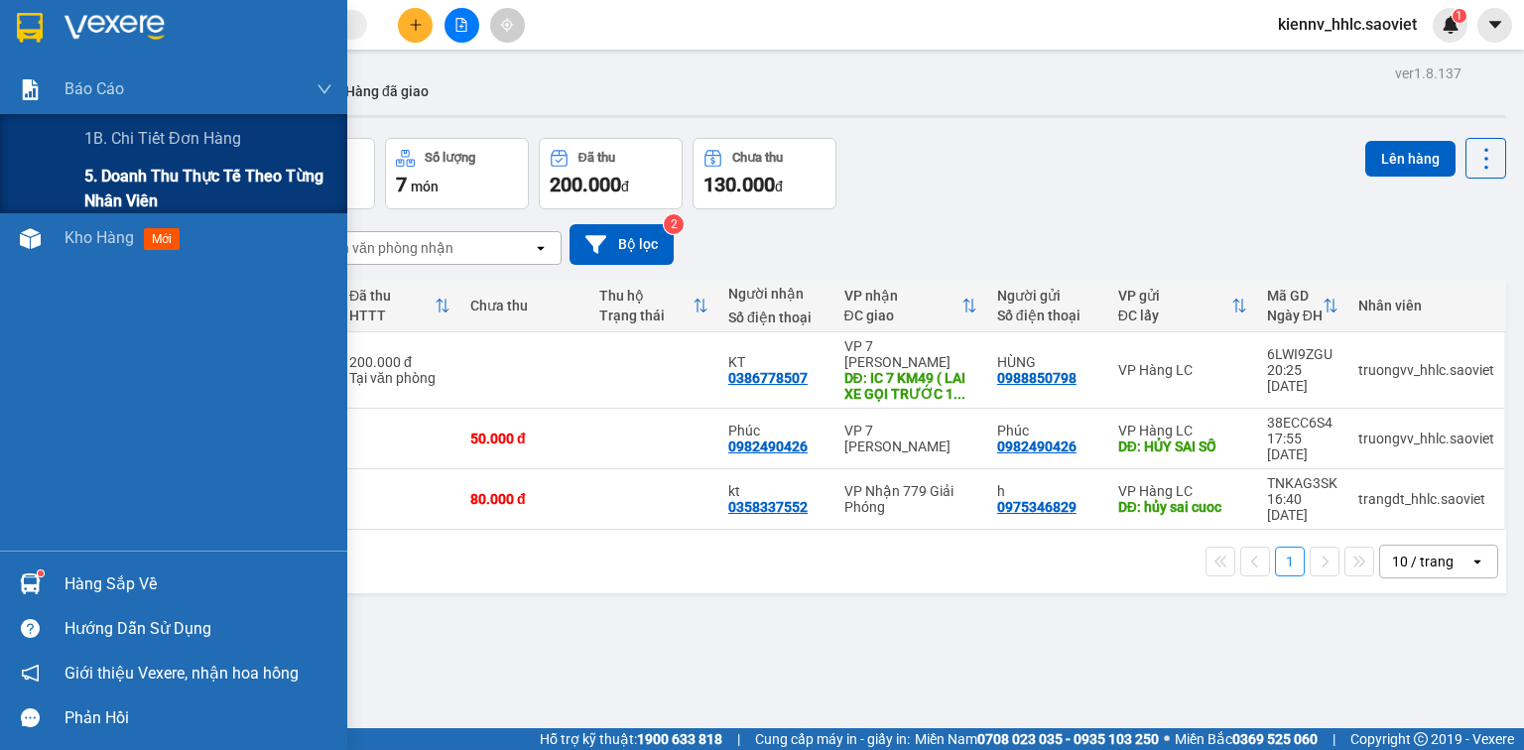
click at [122, 186] on span "5. Doanh thu thực tế theo từng nhân viên" at bounding box center [208, 189] width 248 height 50
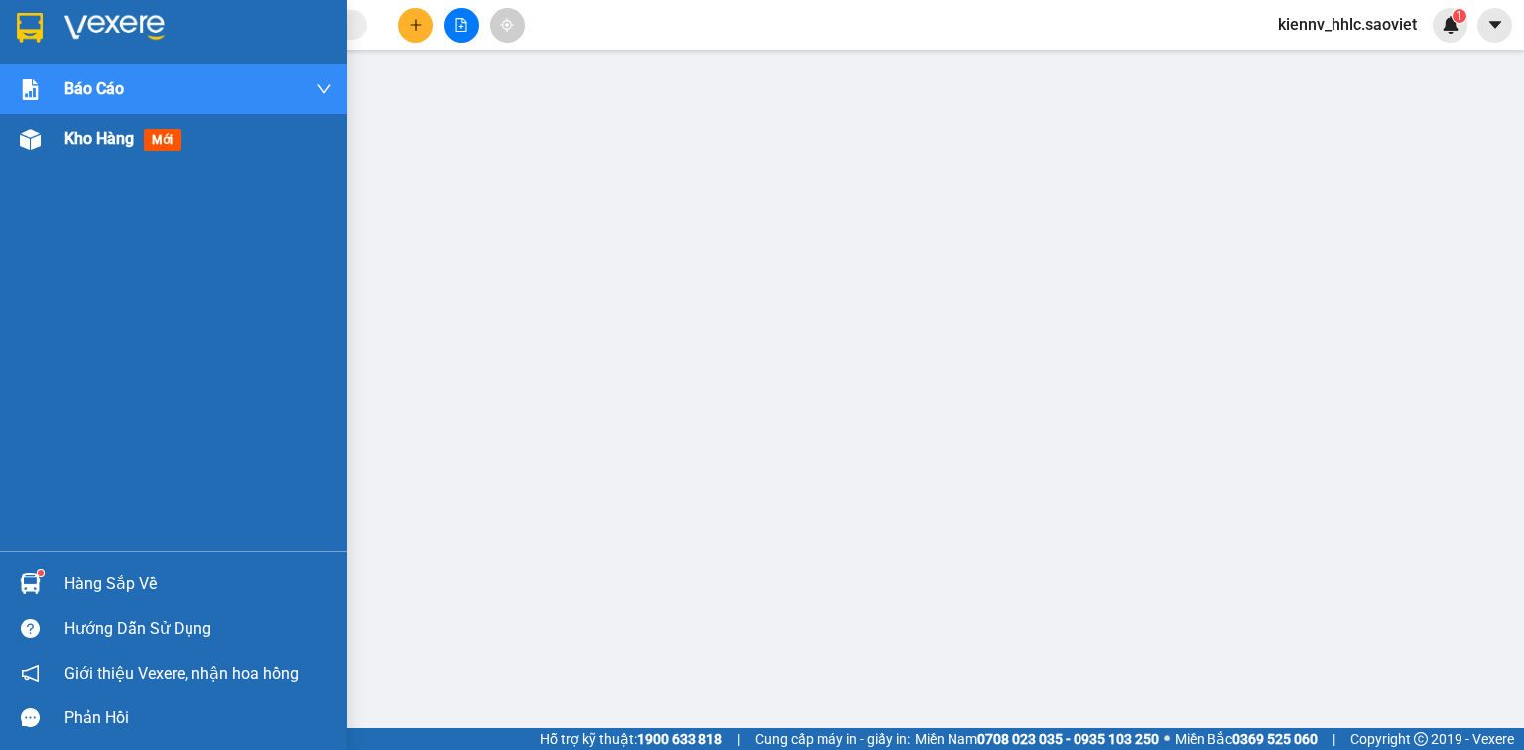
click at [77, 138] on span "Kho hàng" at bounding box center [99, 138] width 69 height 19
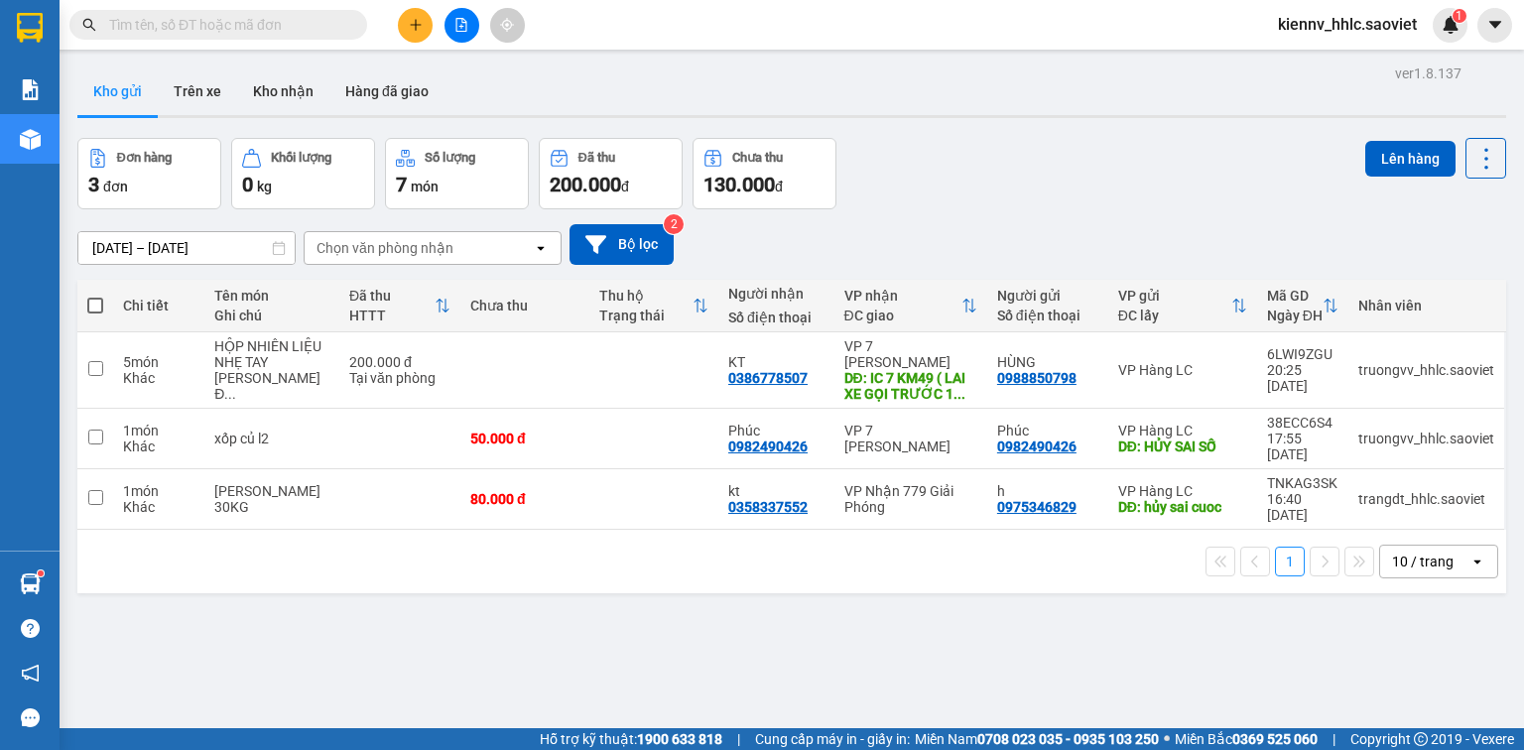
click at [249, 32] on input "text" at bounding box center [226, 25] width 234 height 22
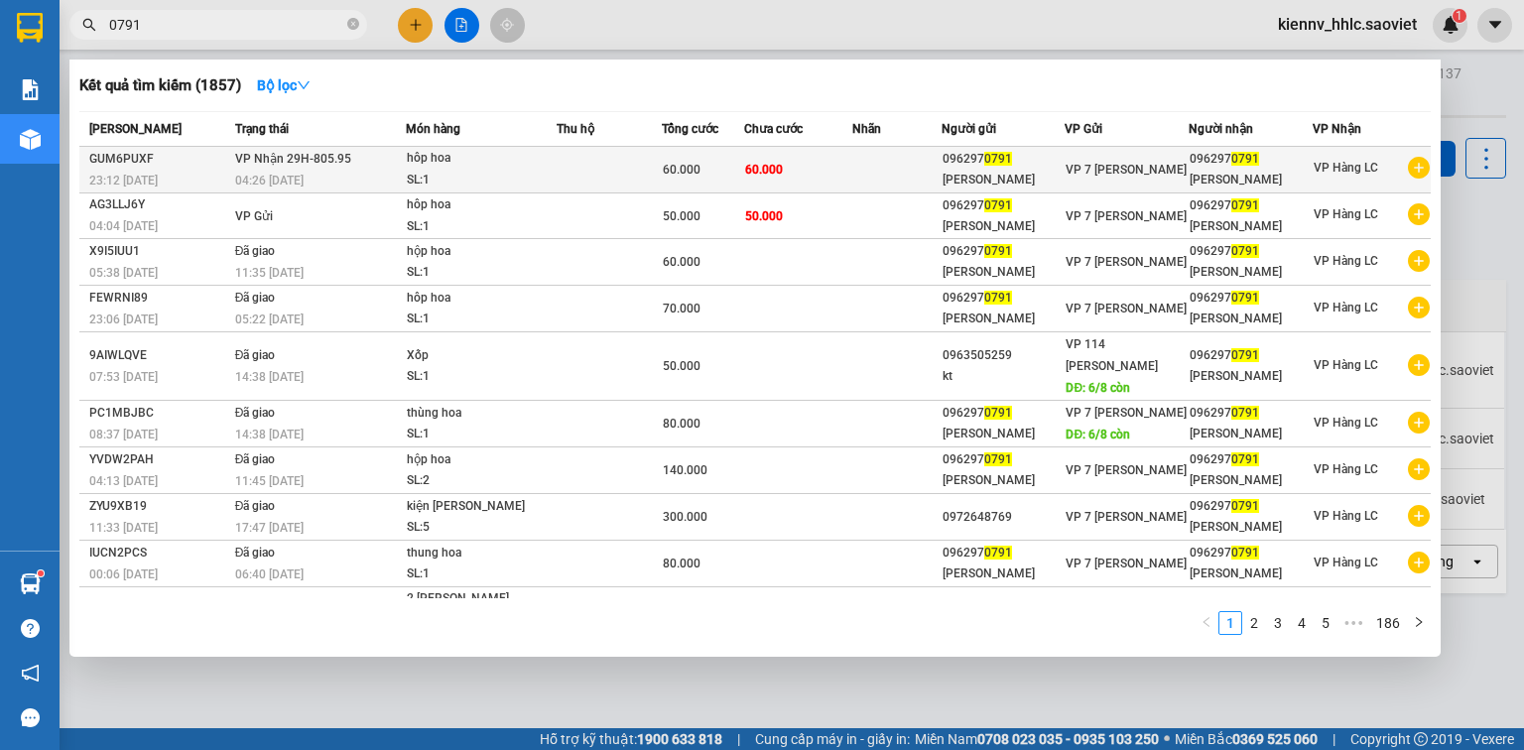
type input "0791"
click at [652, 160] on td at bounding box center [609, 170] width 105 height 47
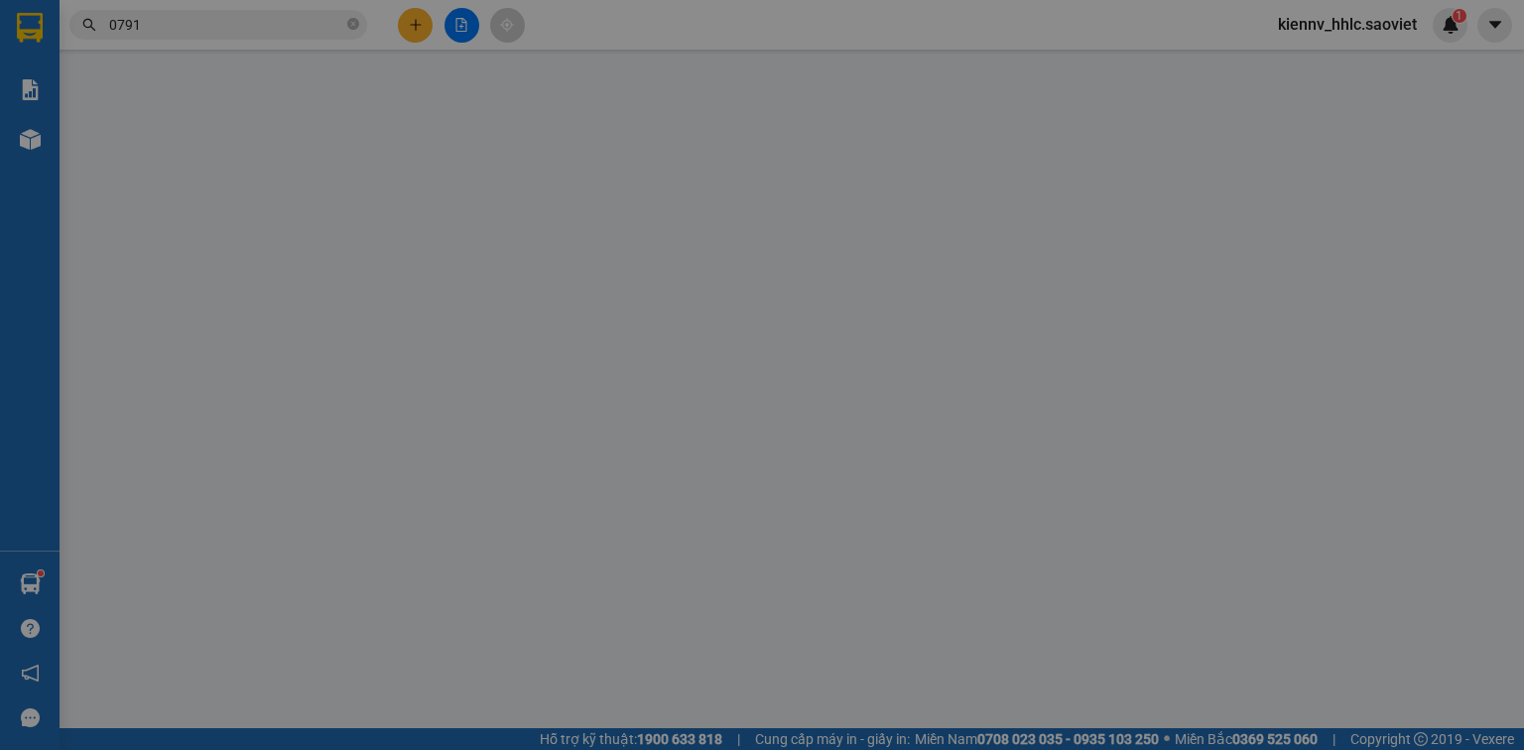
type input "0962970791"
type input "Anh Đào"
type input "0962970791"
type input "Anh Đào"
type input "60.000"
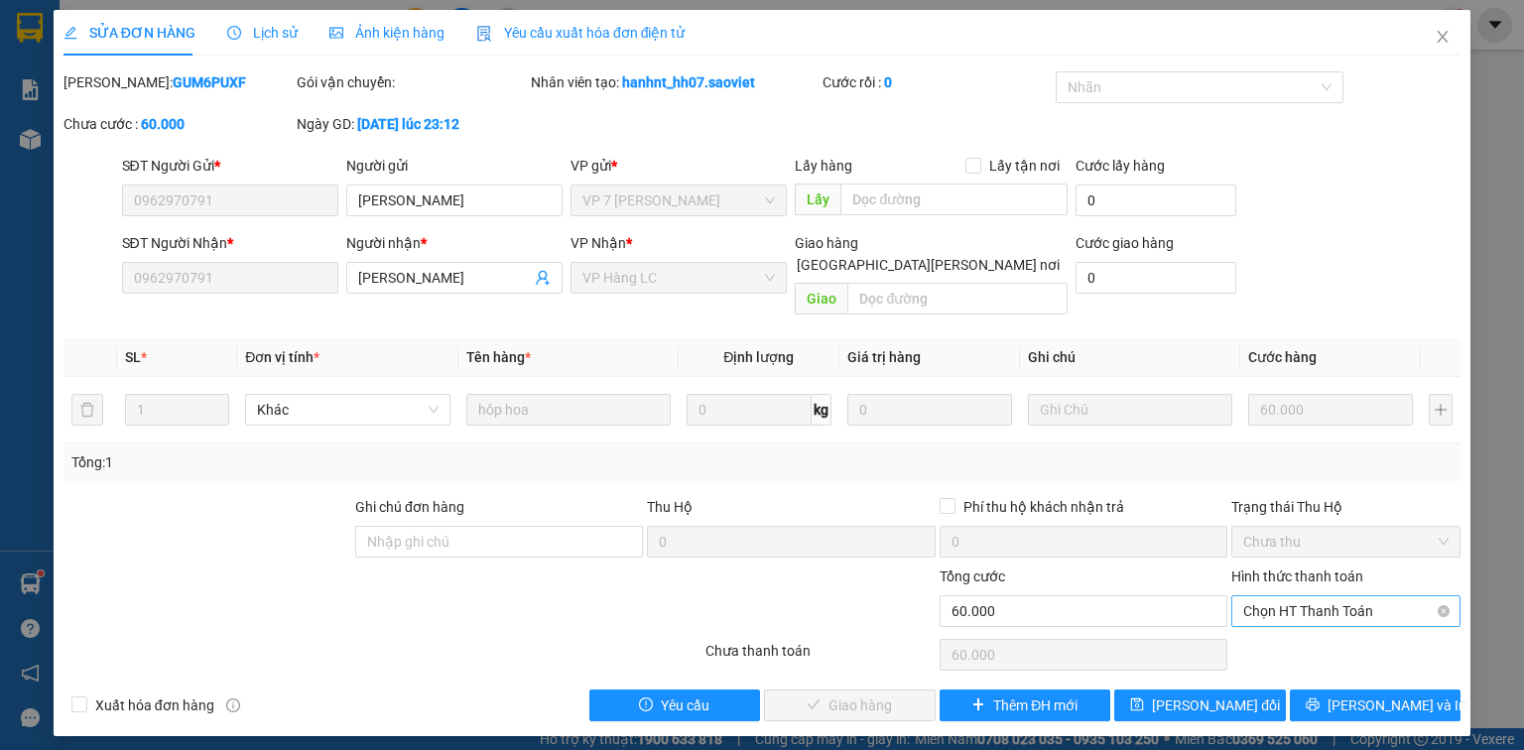
click at [1323, 596] on span "Chọn HT Thanh Toán" at bounding box center [1345, 611] width 205 height 30
click at [1314, 619] on div "Tại văn phòng" at bounding box center [1345, 628] width 205 height 22
type input "0"
click at [1261, 596] on span "Tại văn phòng" at bounding box center [1345, 611] width 205 height 30
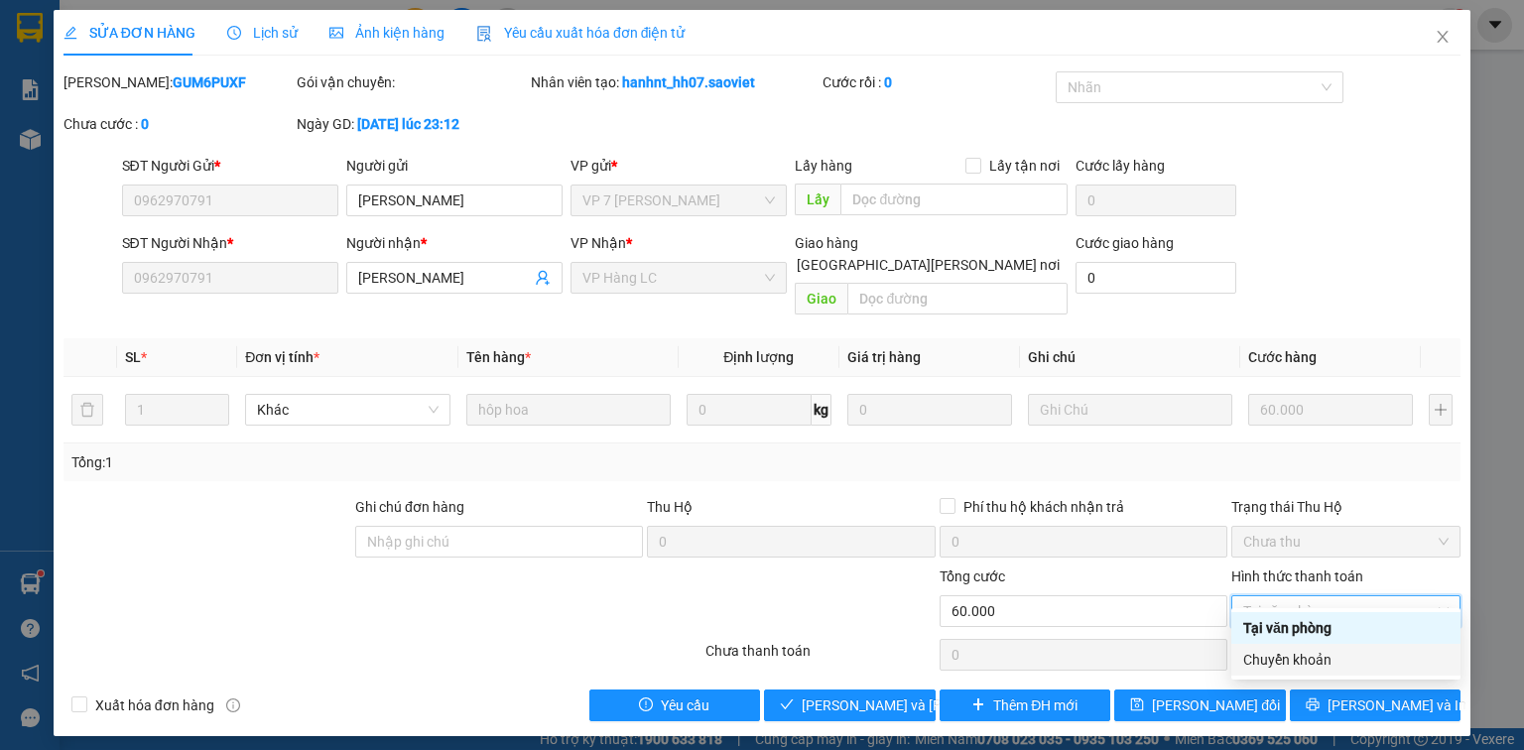
click at [1282, 660] on div "Chuyển khoản" at bounding box center [1345, 660] width 205 height 22
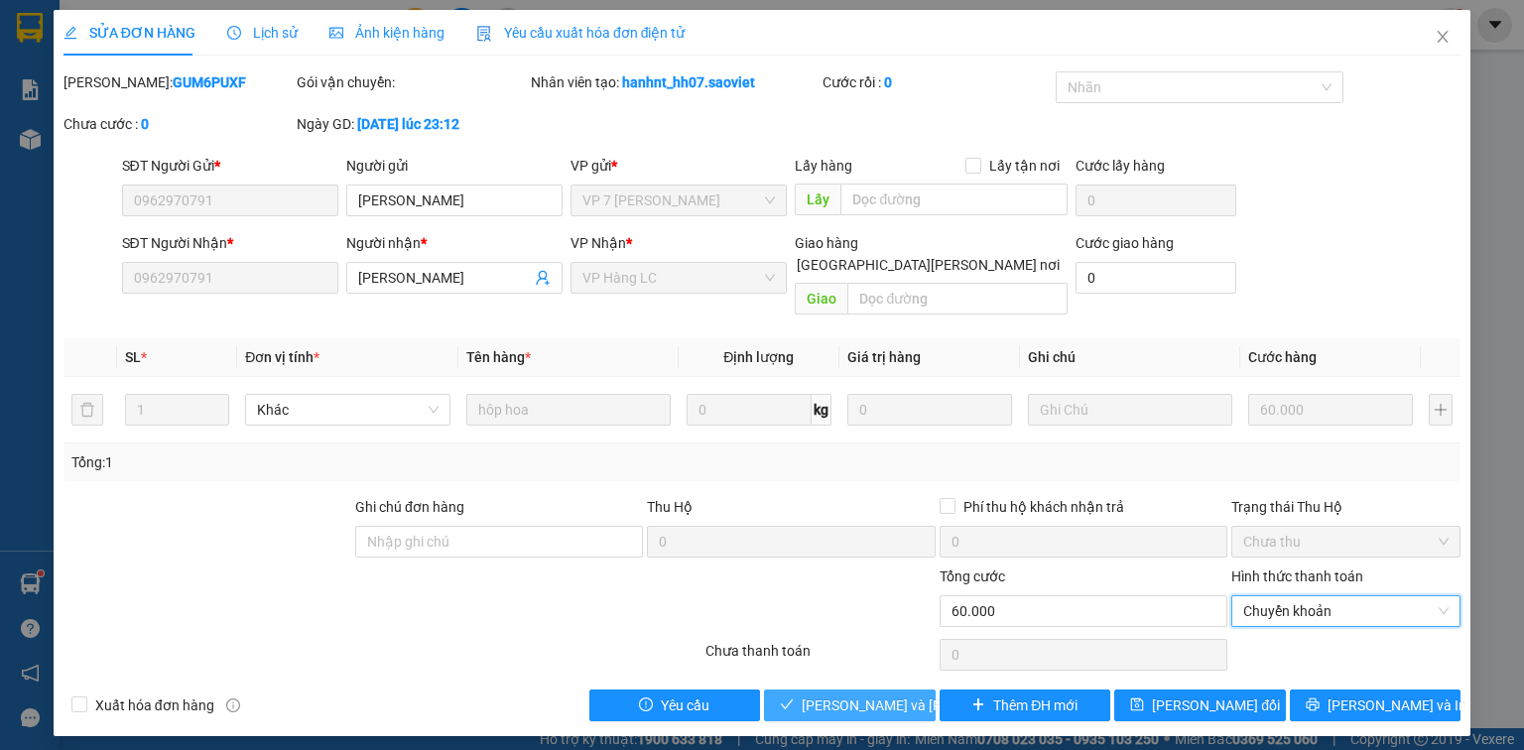
click at [880, 695] on span "[PERSON_NAME] và [PERSON_NAME] hàng" at bounding box center [936, 706] width 268 height 22
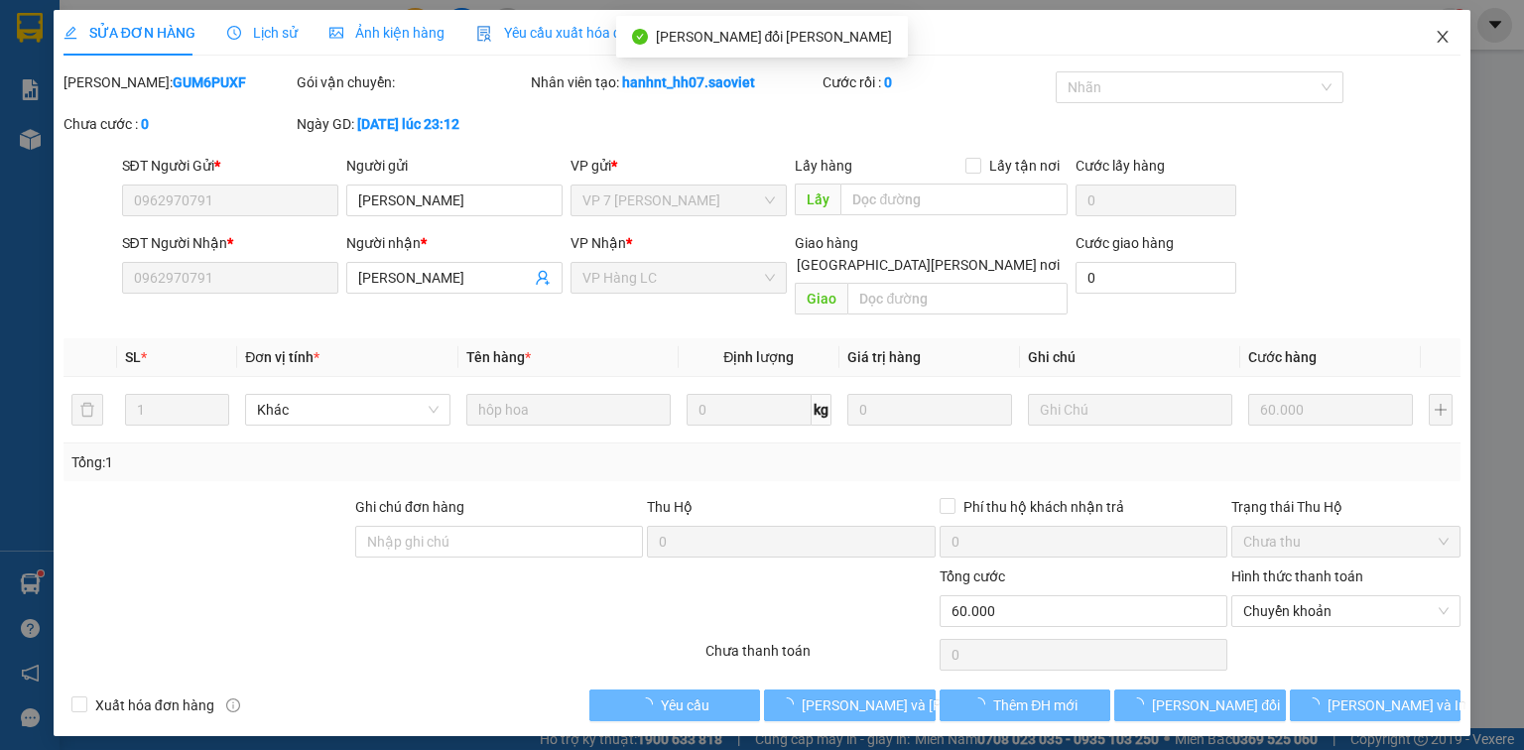
click at [1445, 40] on icon "close" at bounding box center [1443, 37] width 16 height 16
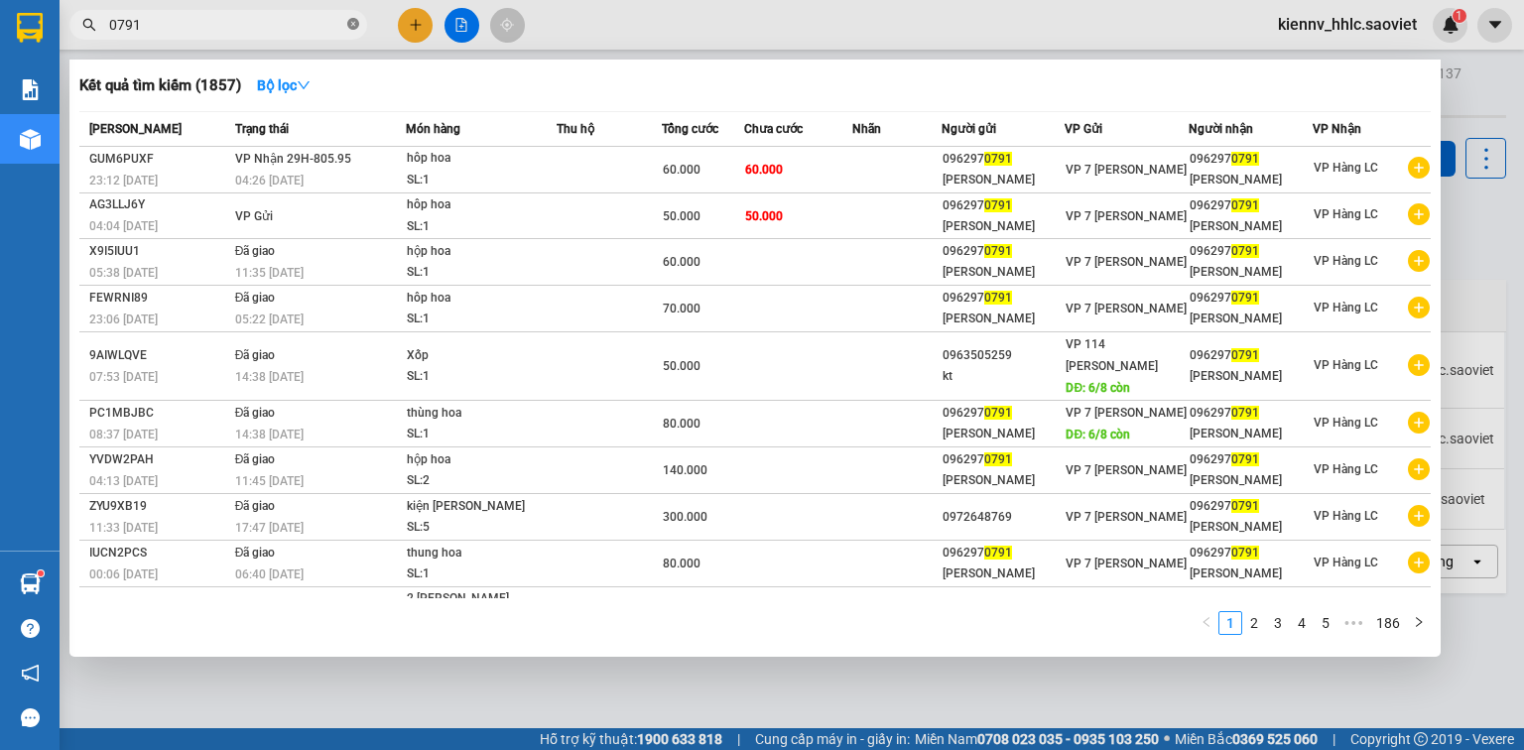
click at [357, 23] on icon "close-circle" at bounding box center [353, 24] width 12 height 12
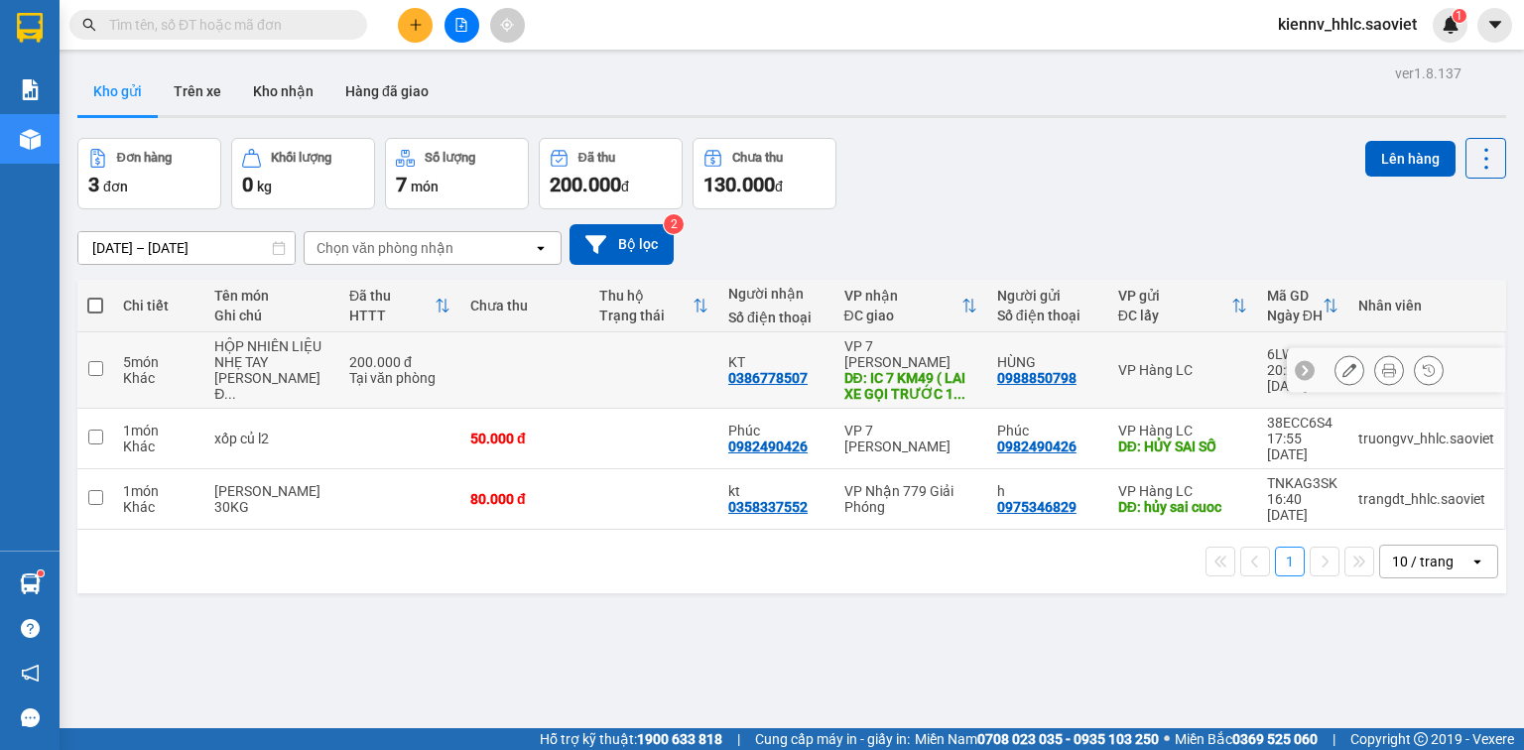
click at [518, 353] on td at bounding box center [524, 370] width 129 height 76
checkbox input "true"
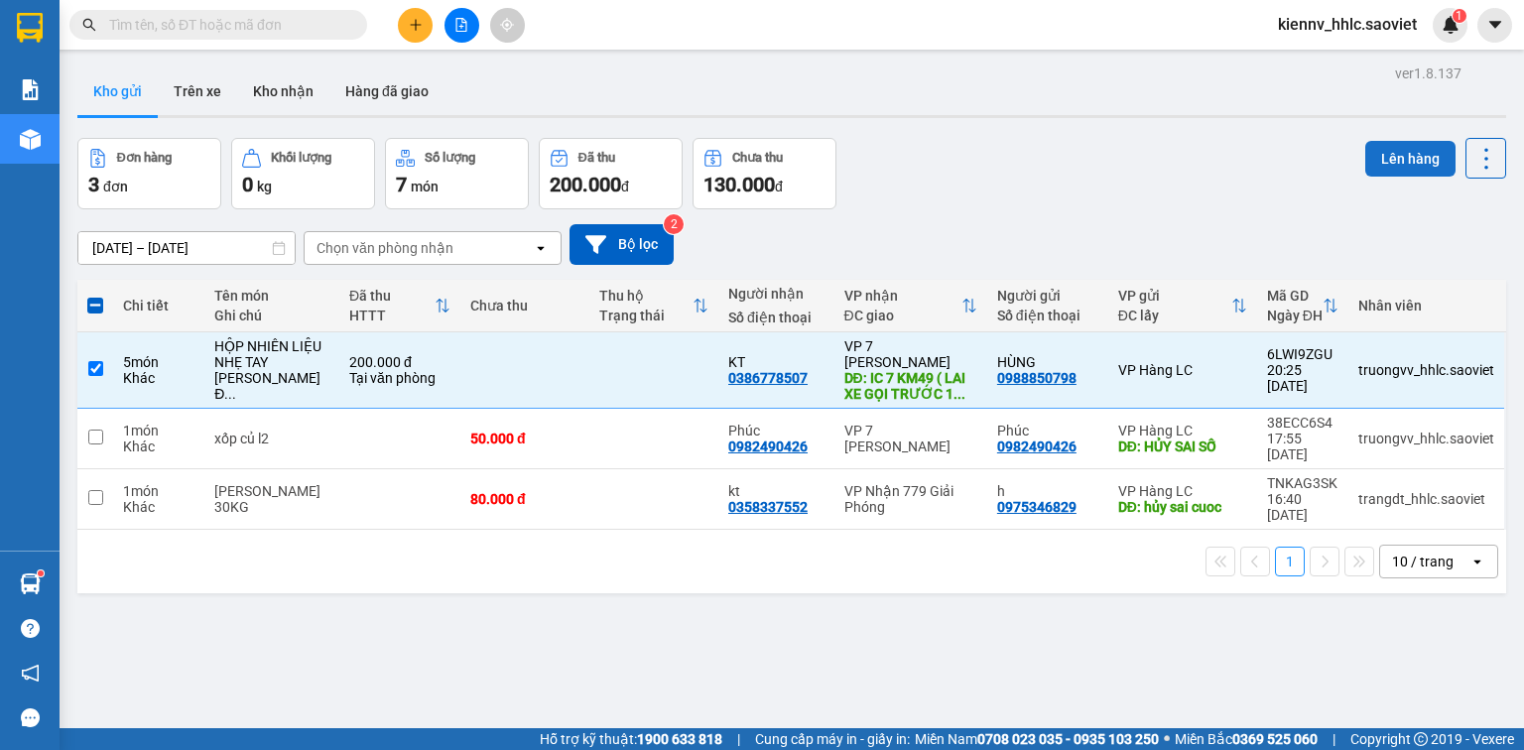
click at [1369, 170] on button "Lên hàng" at bounding box center [1410, 159] width 90 height 36
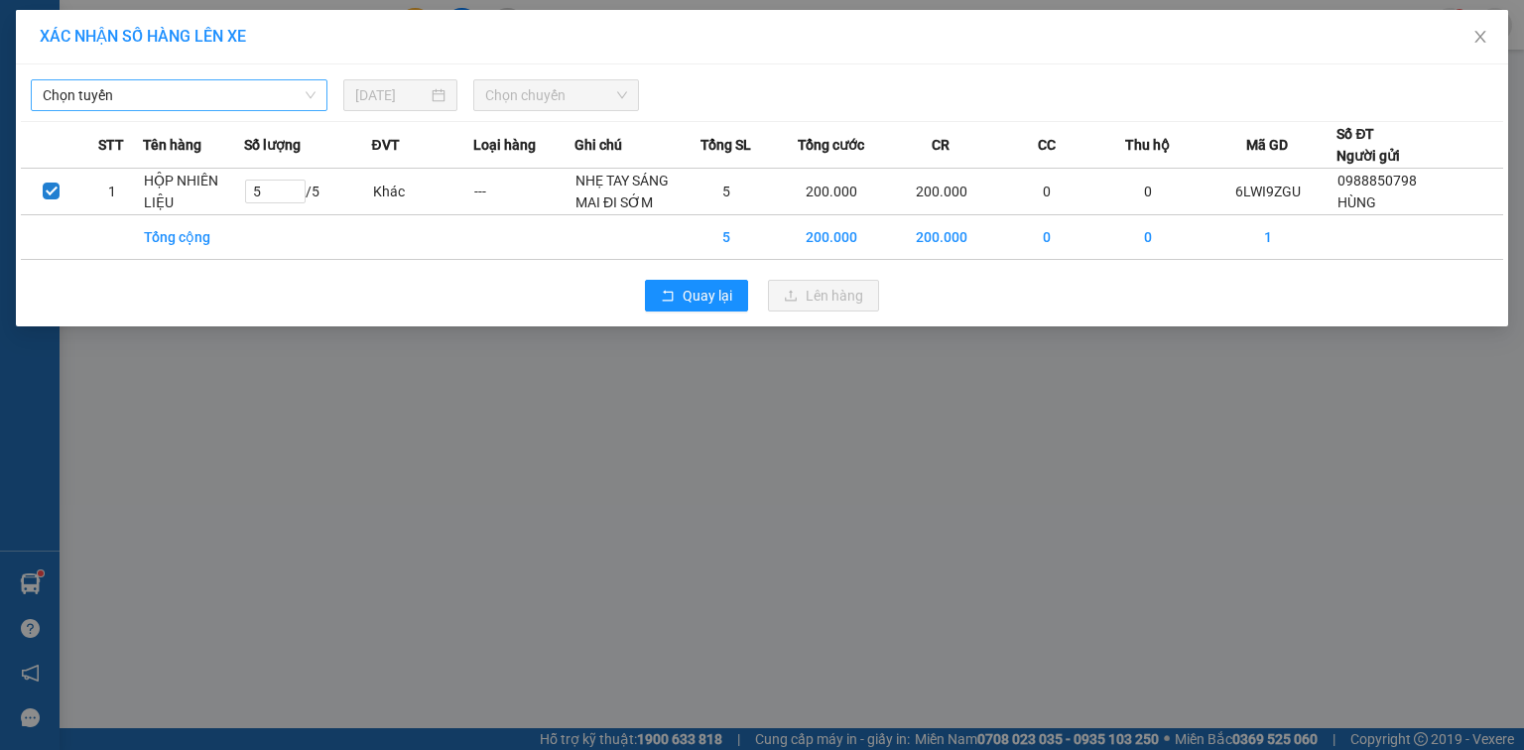
click at [244, 100] on span "Chọn tuyến" at bounding box center [179, 95] width 273 height 30
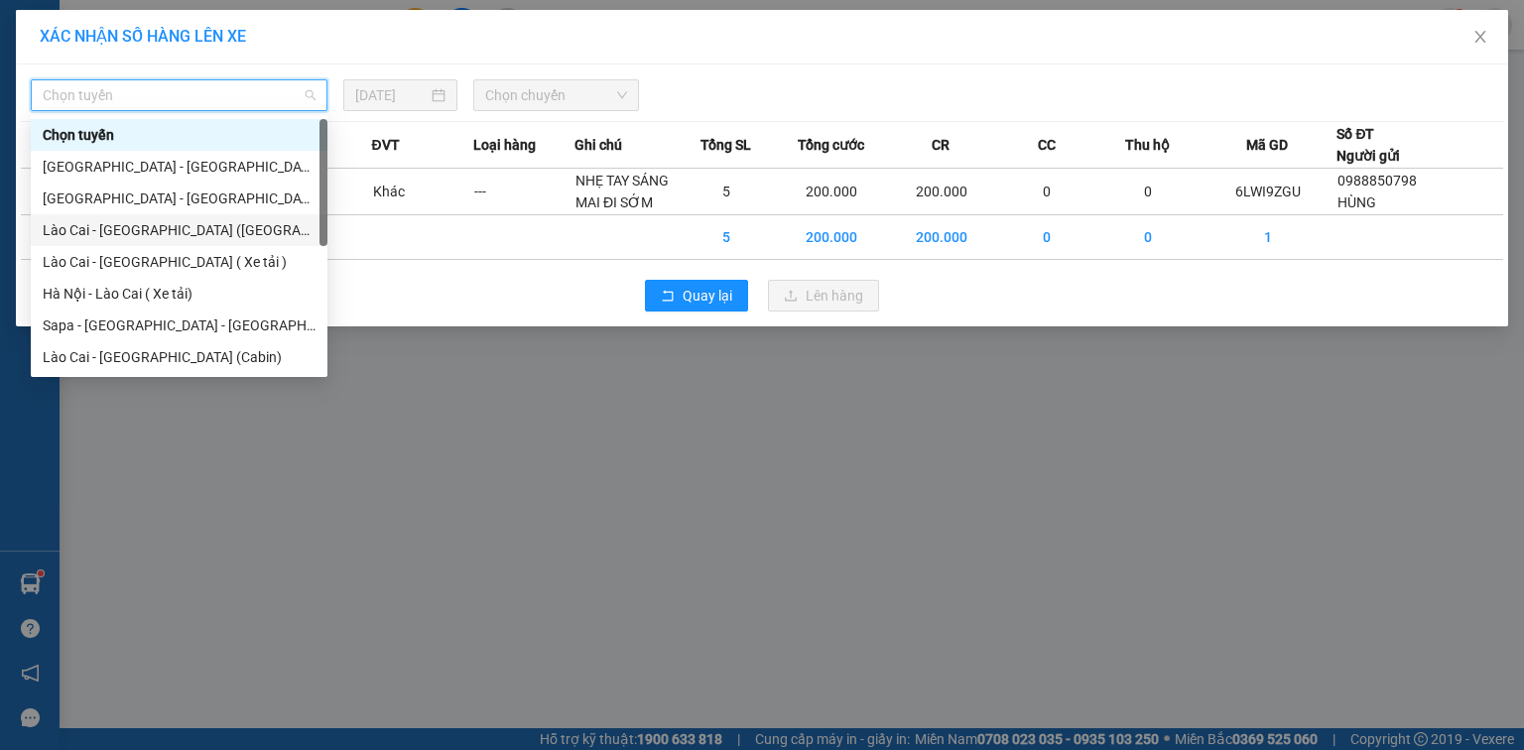
click at [208, 236] on div "Lào Cai - Hà Nội (Giường)" at bounding box center [179, 230] width 273 height 22
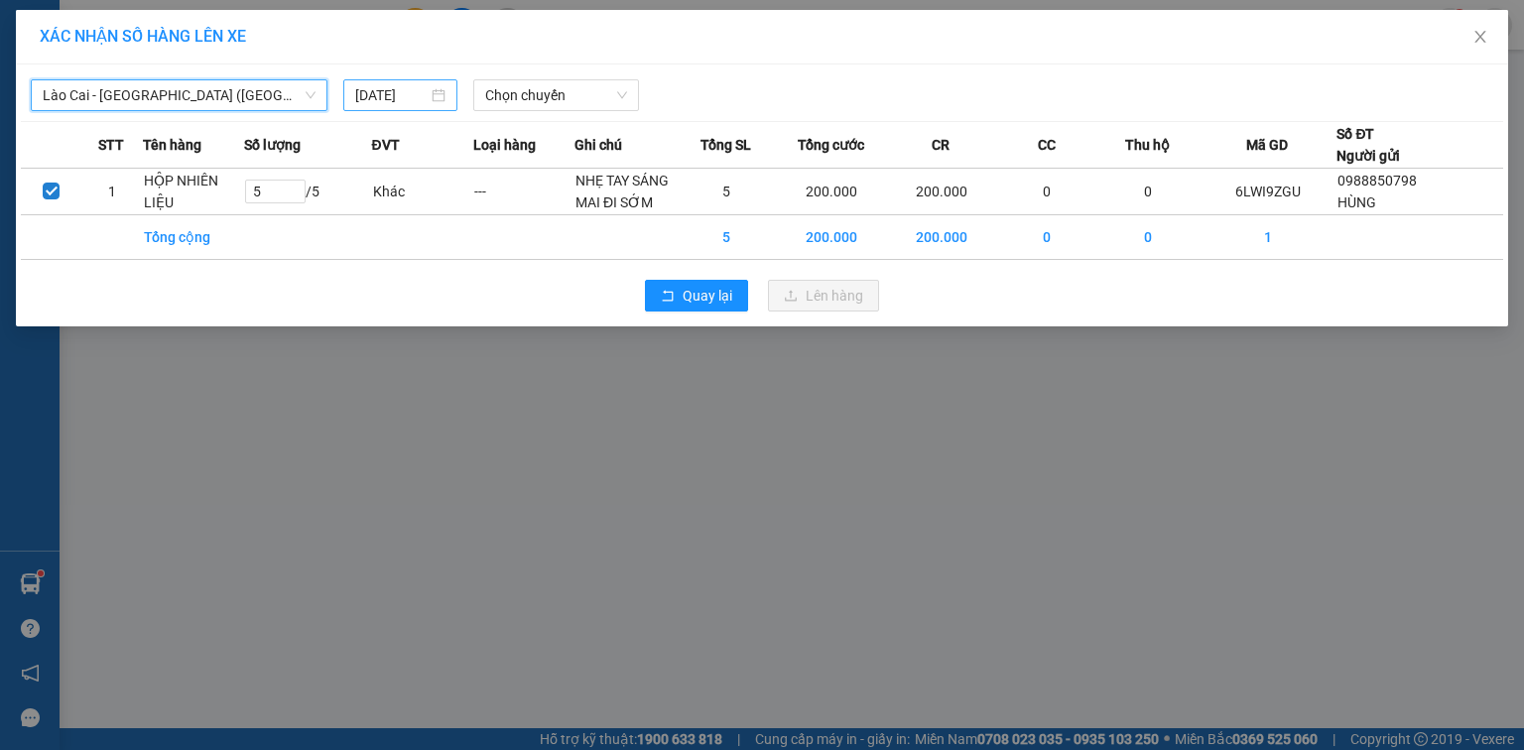
click at [394, 101] on input "11/08/2025" at bounding box center [391, 95] width 72 height 22
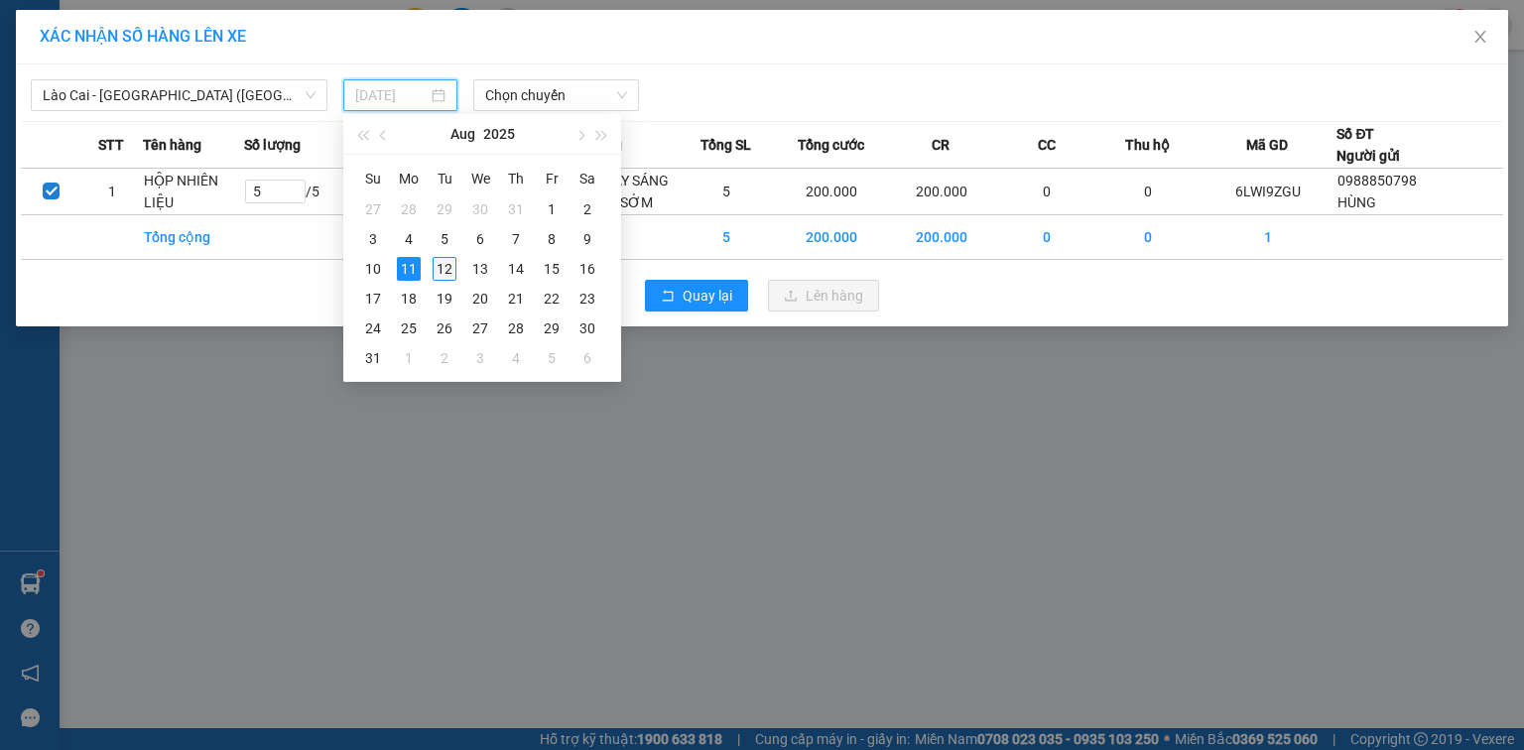
click at [440, 262] on div "12" at bounding box center [445, 269] width 24 height 24
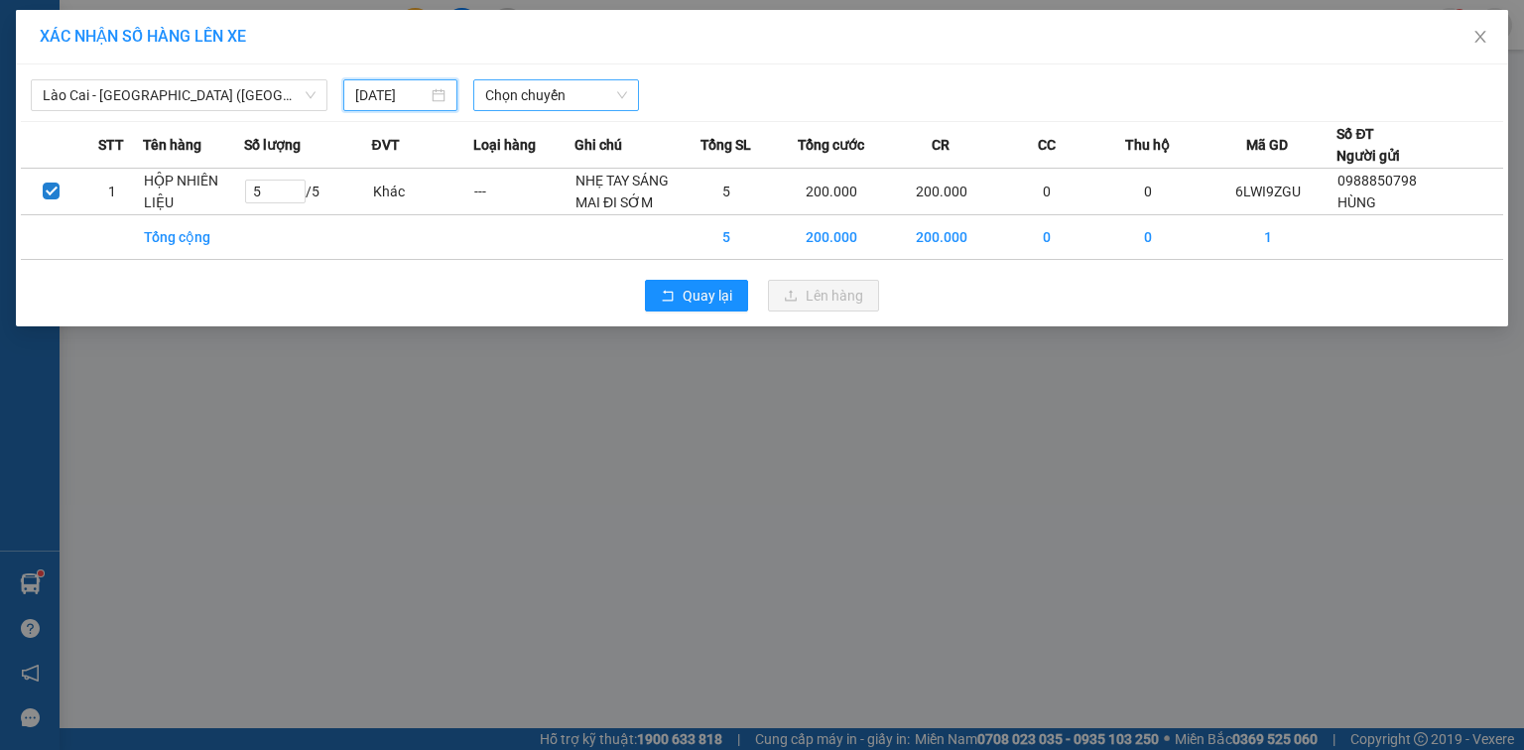
type input "12/08/2025"
click at [510, 83] on span "Chọn chuyến" at bounding box center [556, 95] width 143 height 30
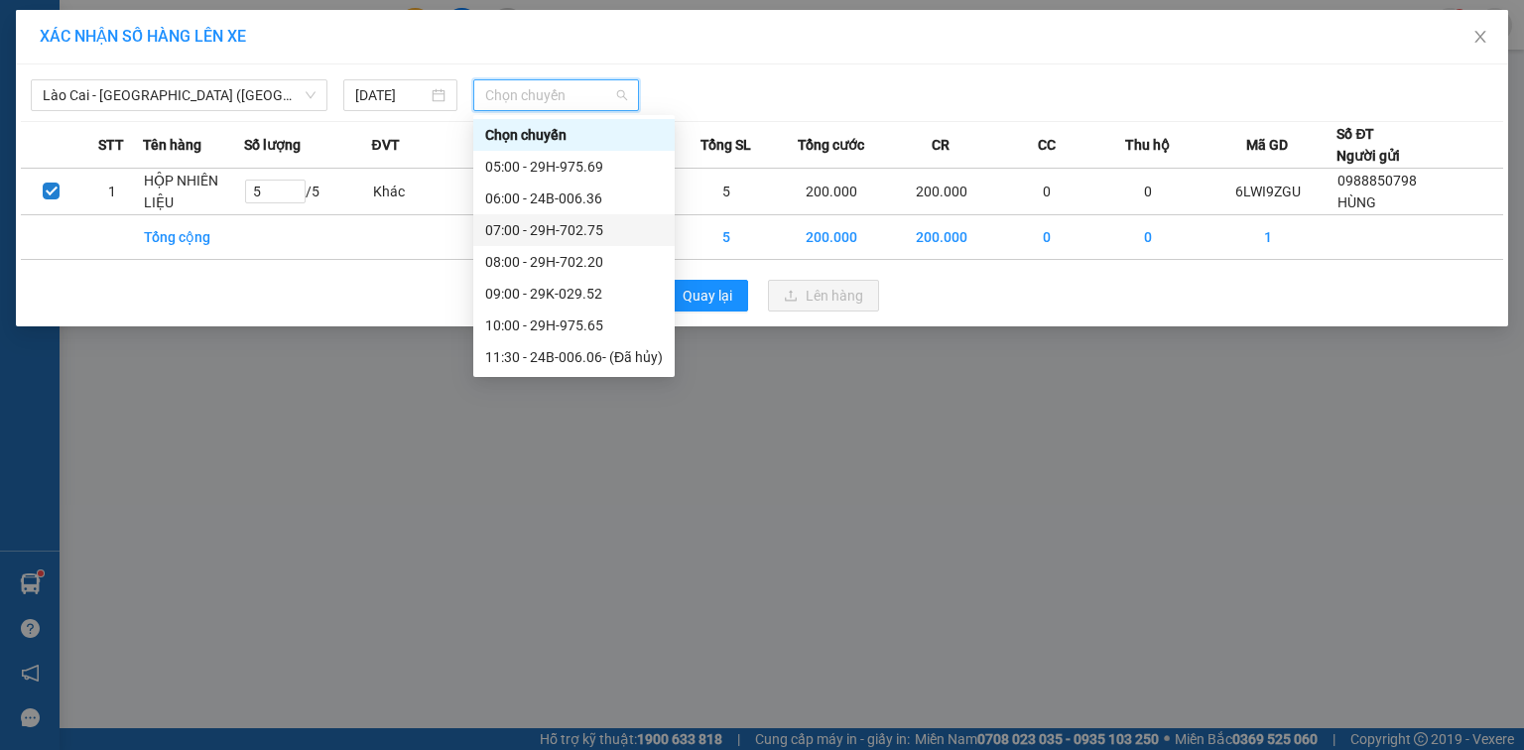
click at [587, 214] on div "07:00 - 29H-702.75" at bounding box center [573, 230] width 201 height 32
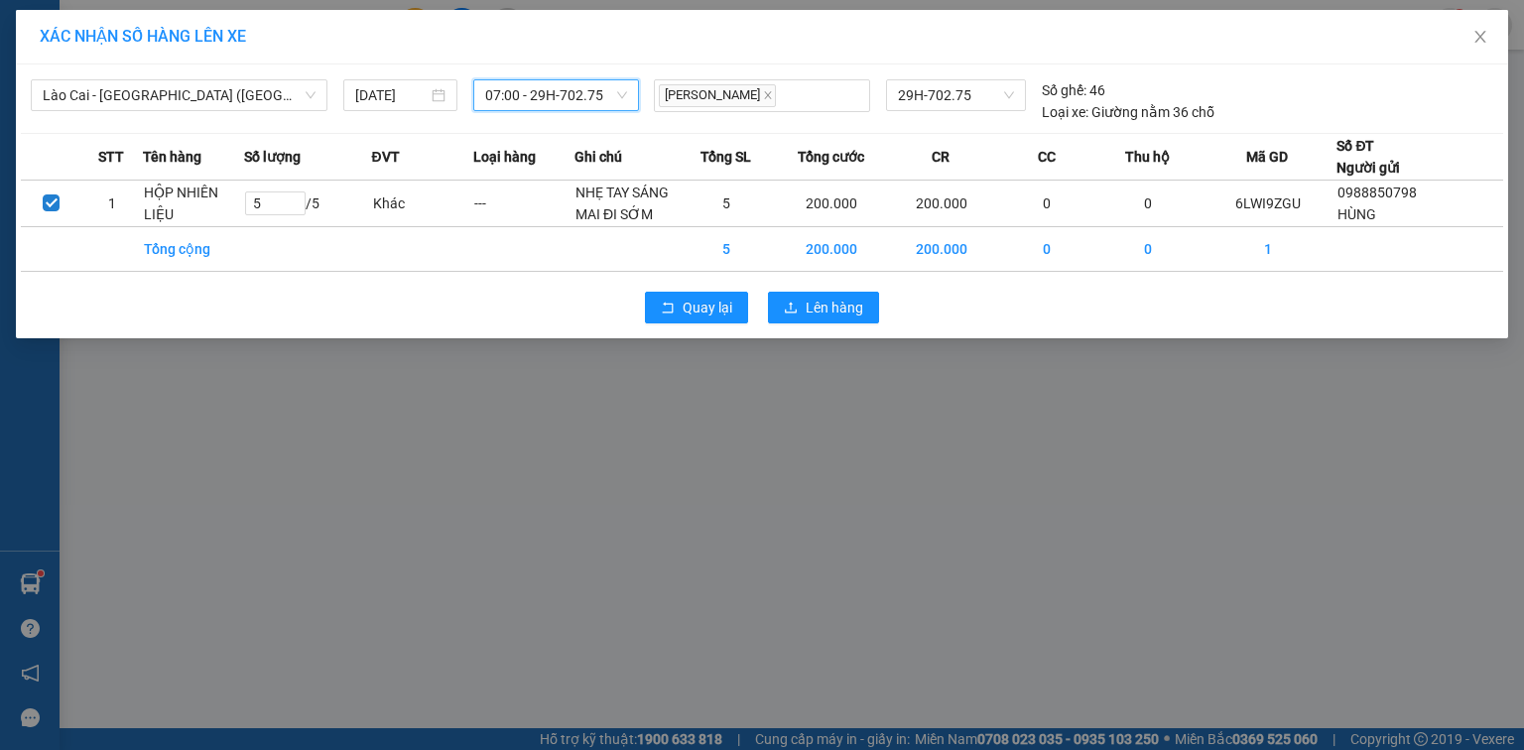
click at [586, 94] on span "07:00 - 29H-702.75" at bounding box center [556, 95] width 143 height 30
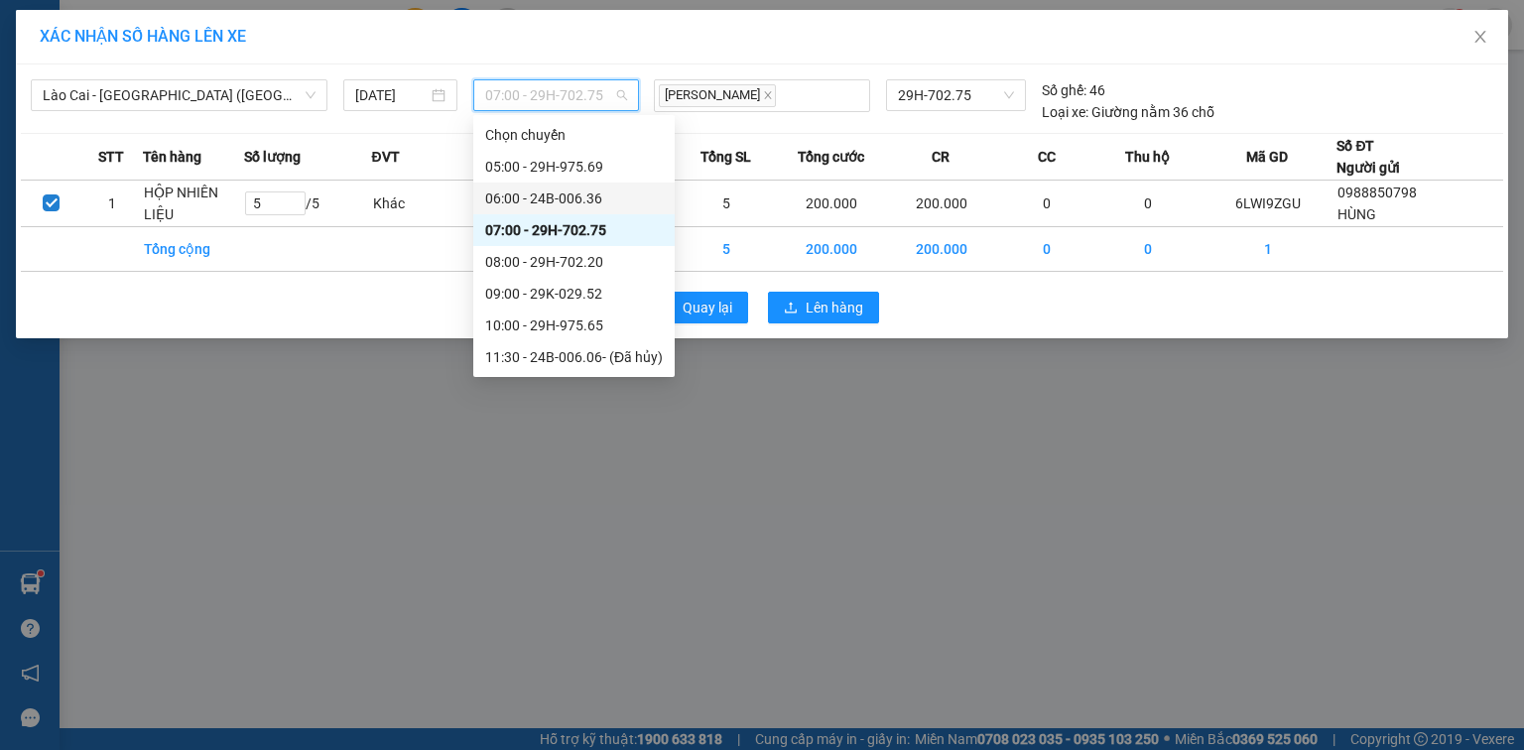
click at [594, 202] on div "06:00 - 24B-006.36" at bounding box center [574, 199] width 178 height 22
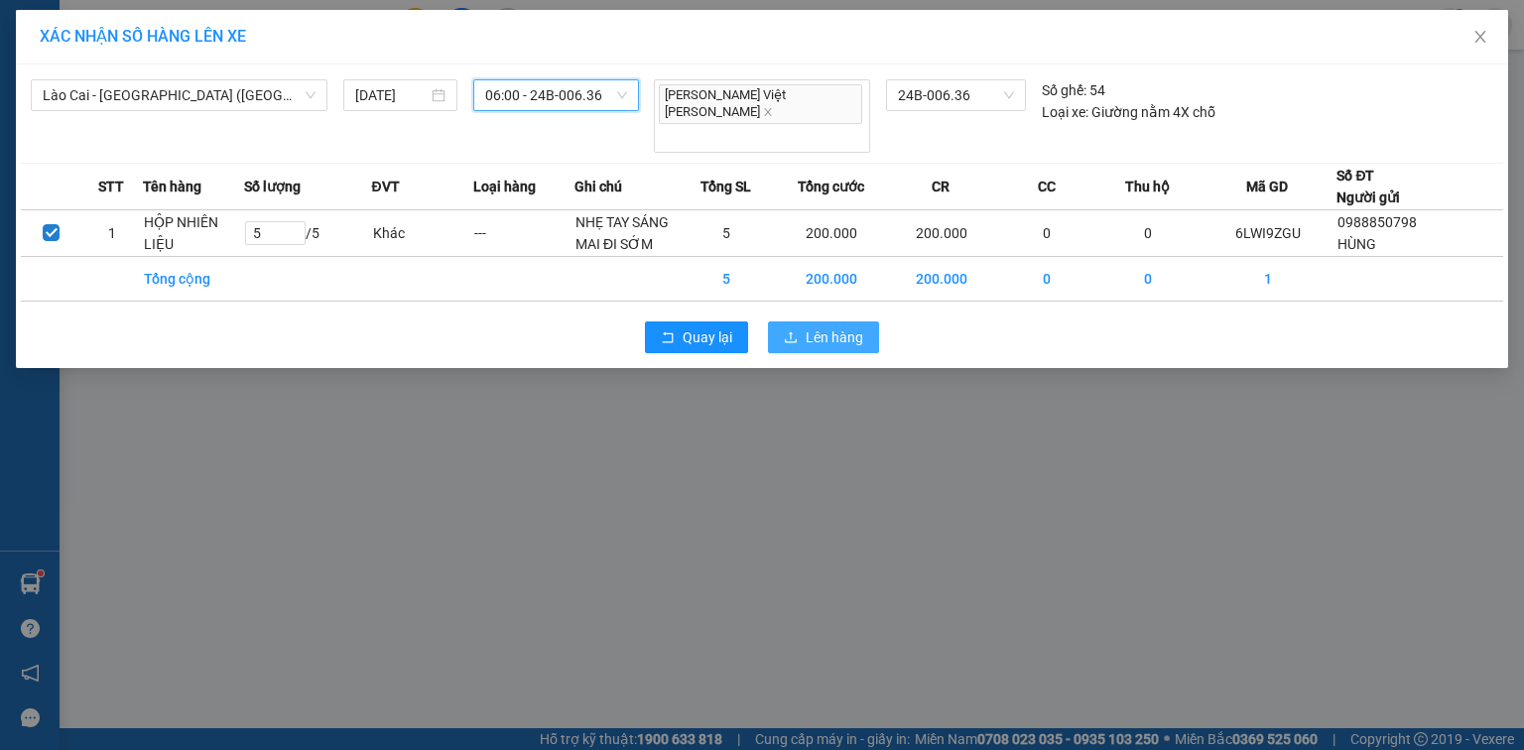
click at [834, 326] on span "Lên hàng" at bounding box center [835, 337] width 58 height 22
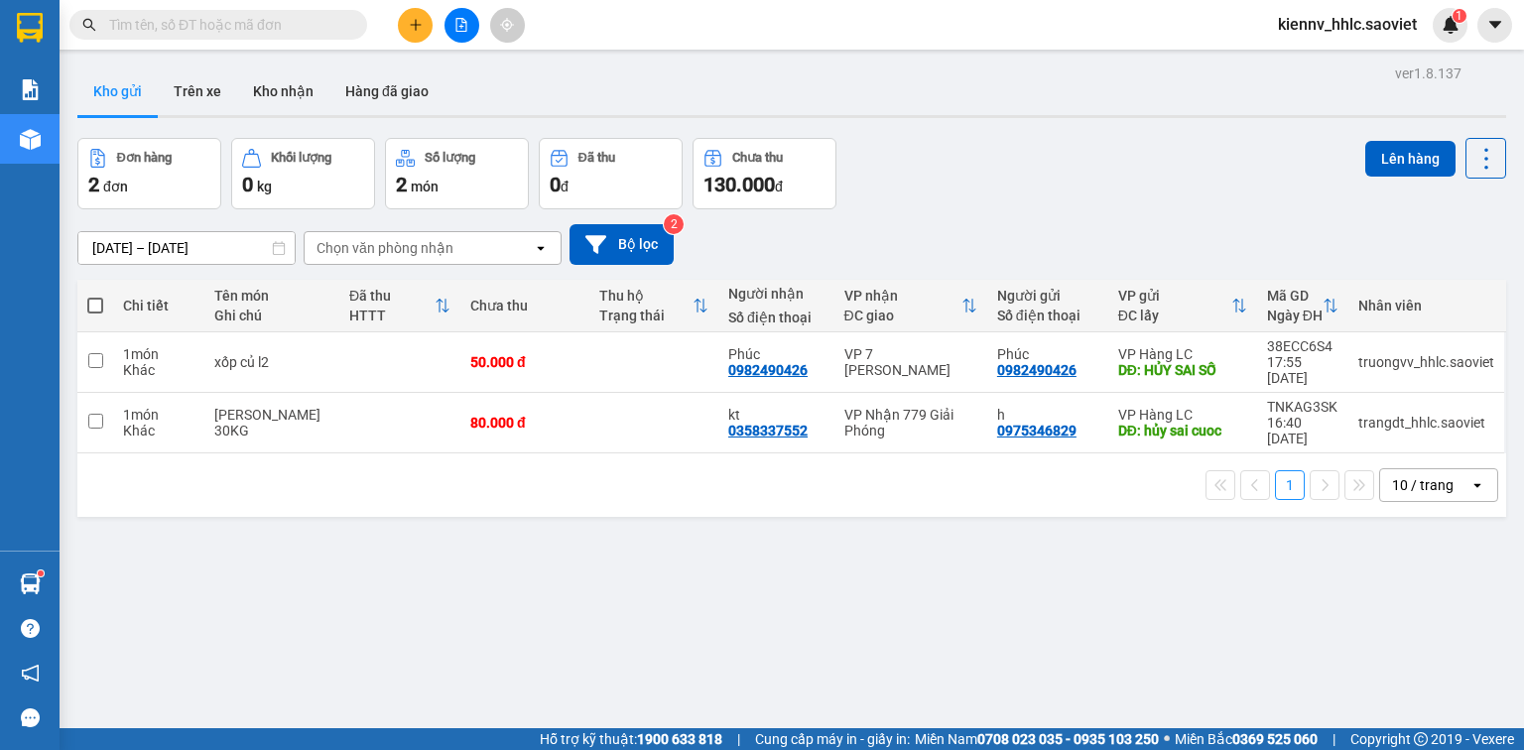
click at [306, 32] on input "text" at bounding box center [226, 25] width 234 height 22
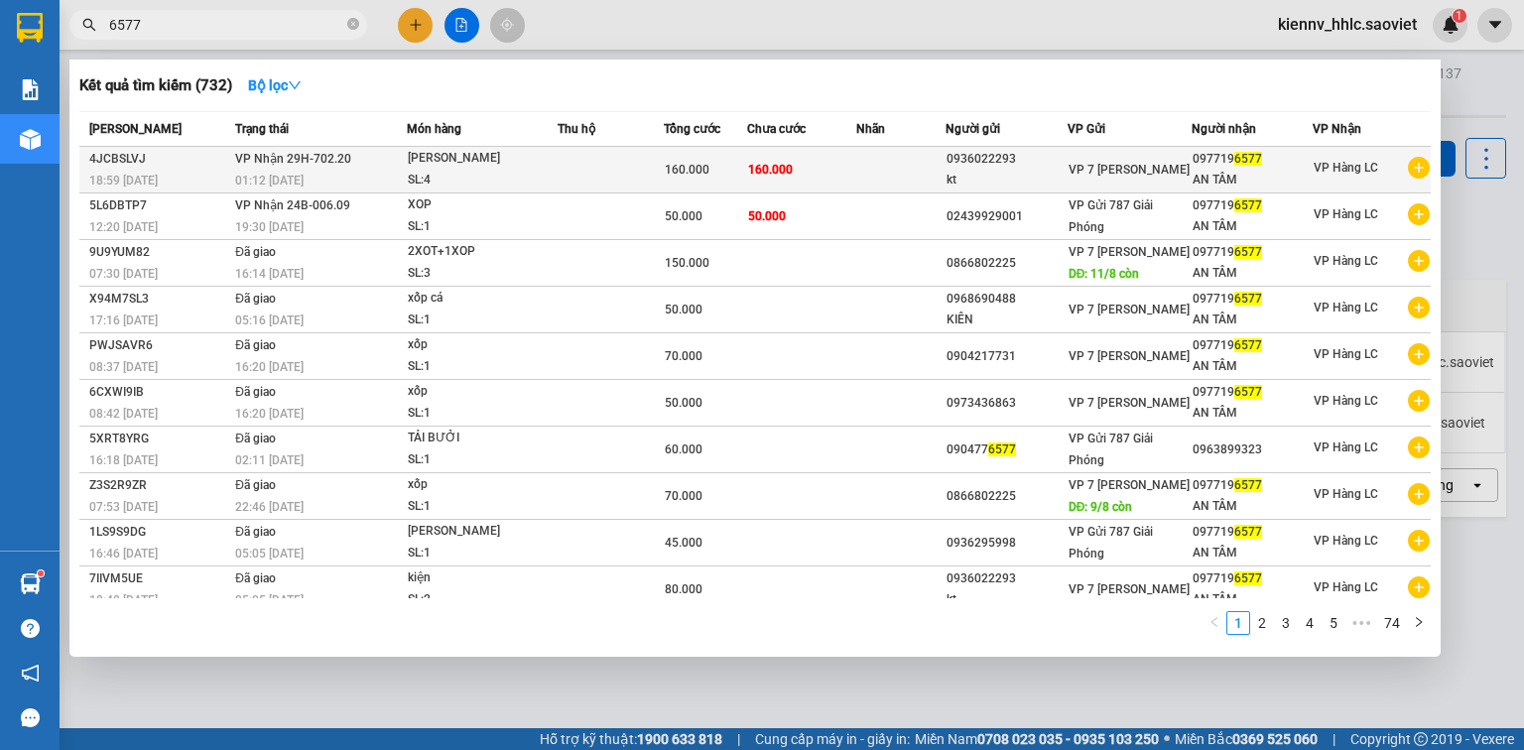
type input "6577"
click at [722, 188] on td "160.000" at bounding box center [705, 170] width 83 height 47
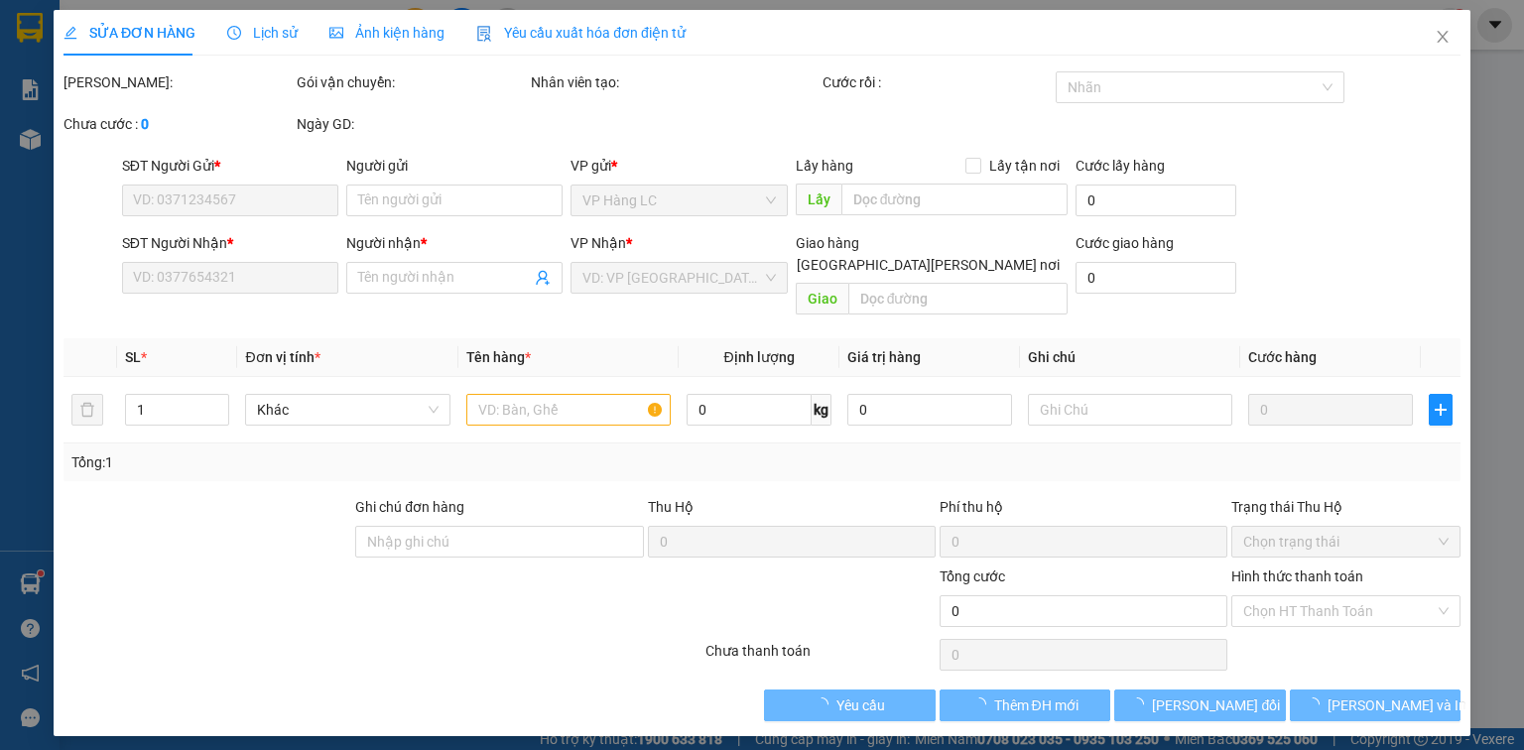
type input "0936022293"
type input "kt"
type input "0977196577"
type input "AN TÂM"
type input "160.000"
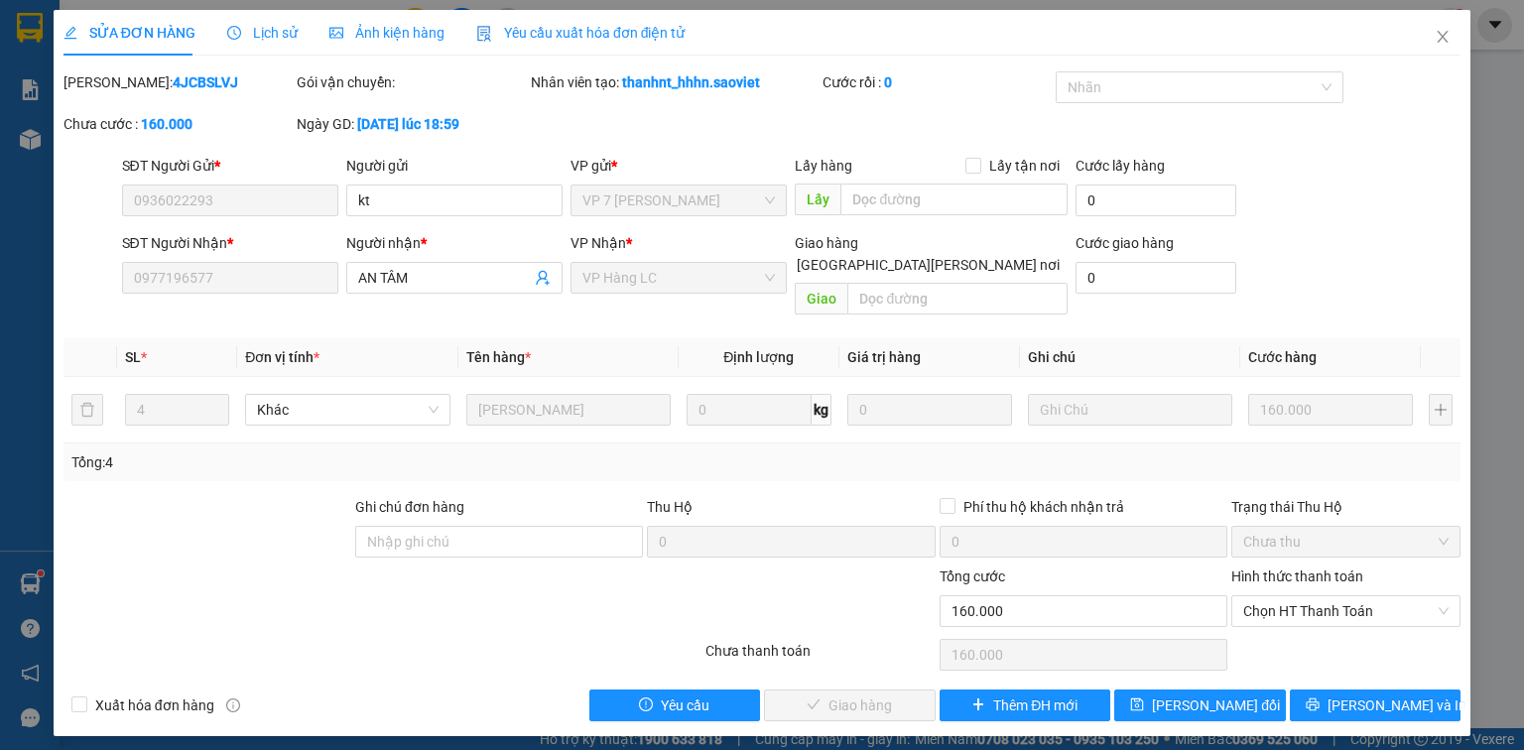
click at [1302, 596] on span "Chọn HT Thanh Toán" at bounding box center [1345, 611] width 205 height 30
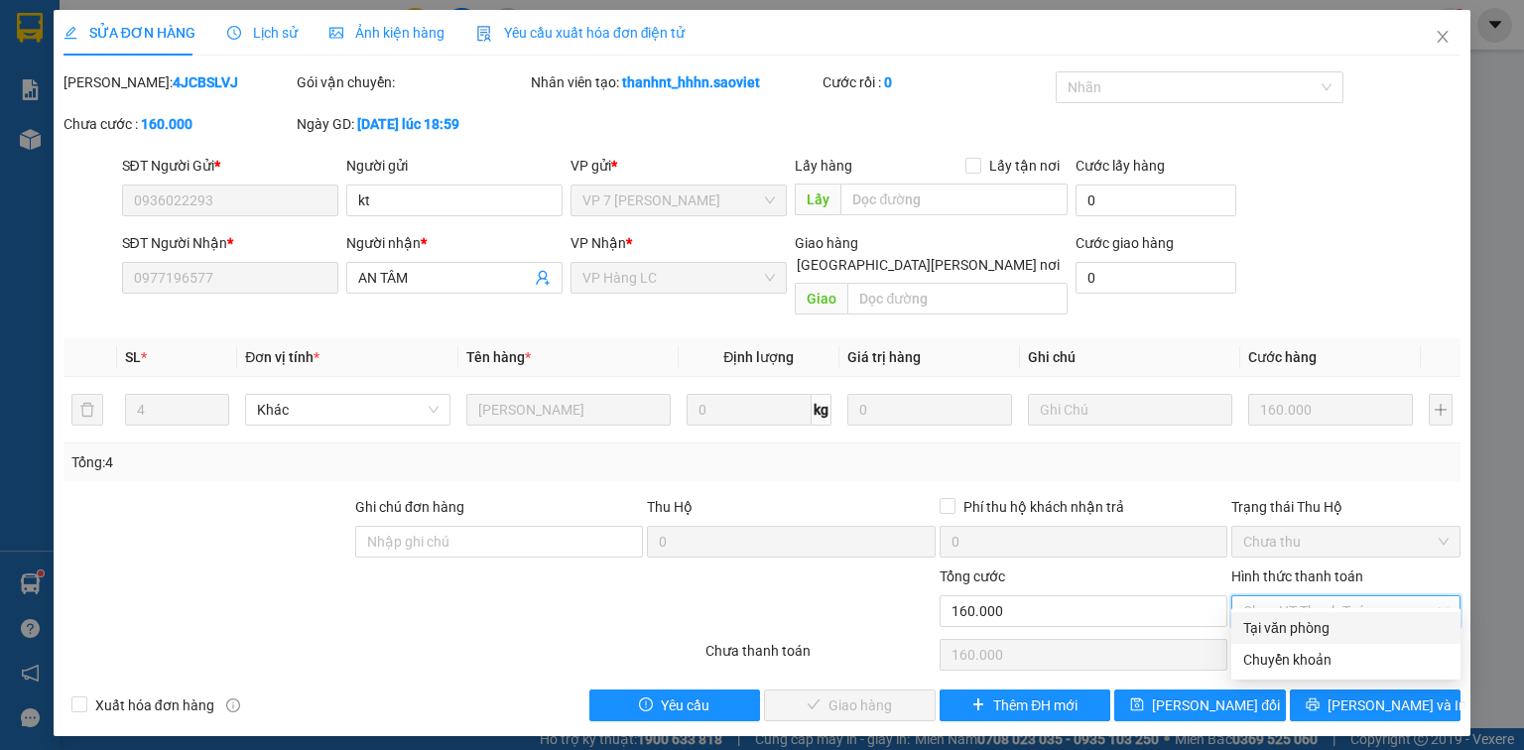
click at [1310, 627] on div "Tại văn phòng" at bounding box center [1345, 628] width 205 height 22
type input "0"
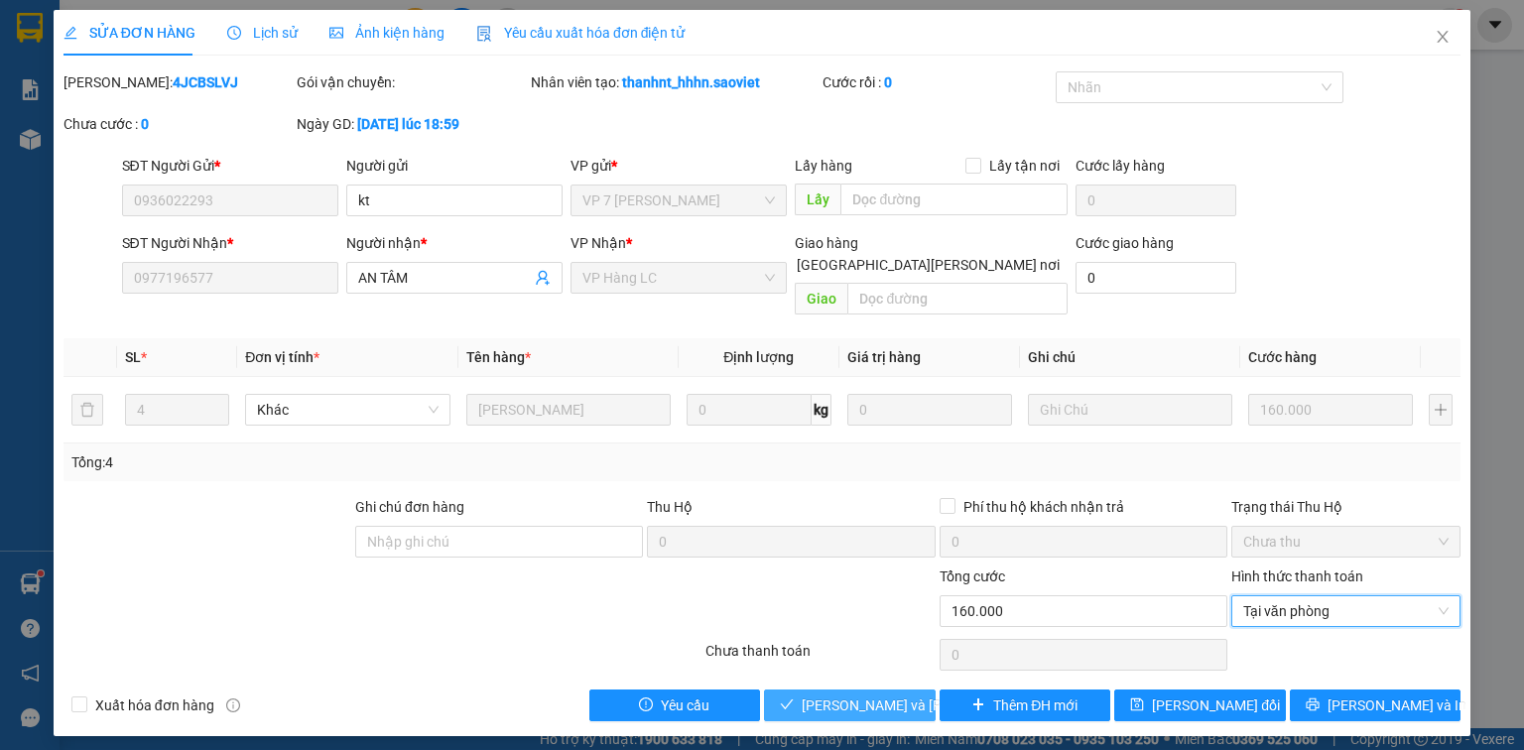
click at [873, 695] on span "[PERSON_NAME] và [PERSON_NAME] hàng" at bounding box center [936, 706] width 268 height 22
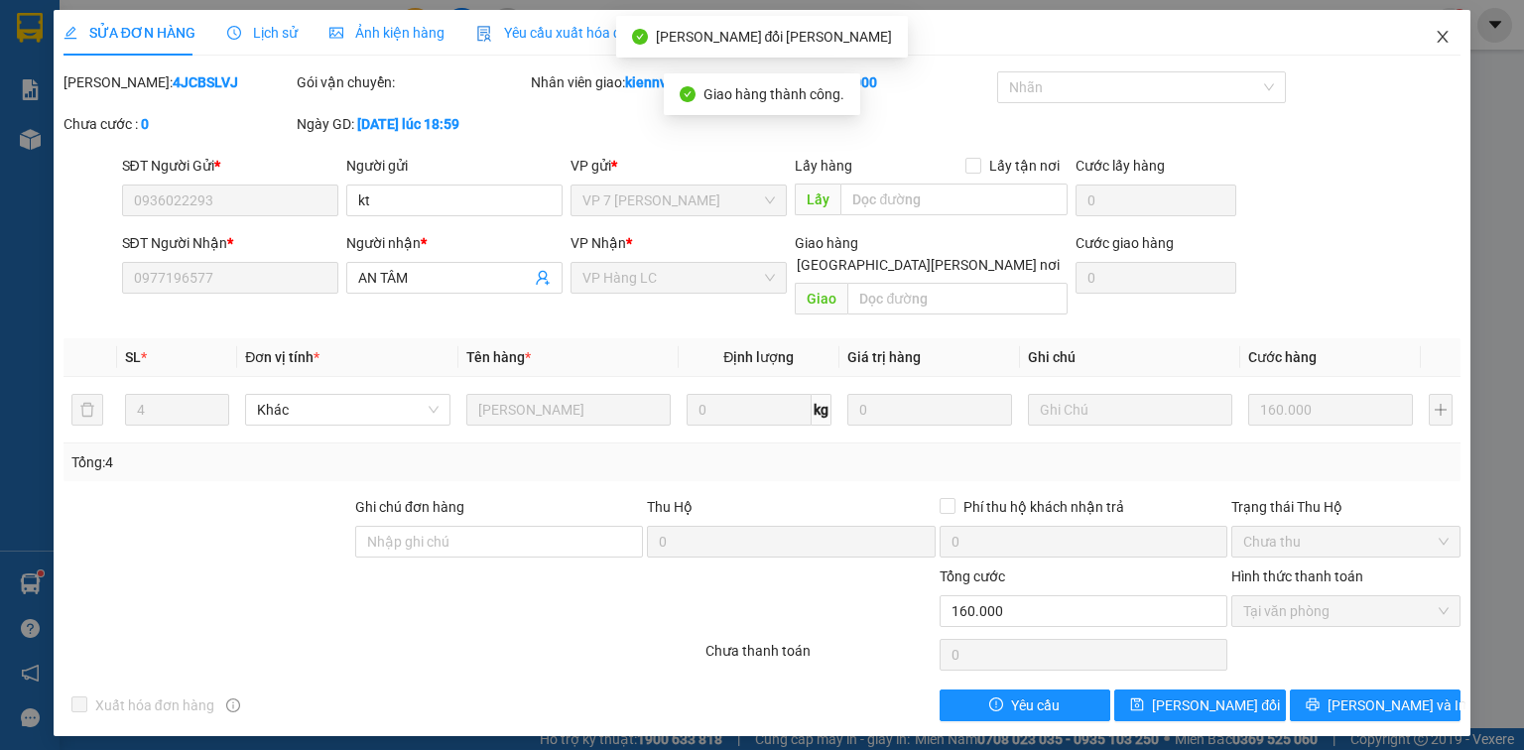
click at [1437, 39] on icon "close" at bounding box center [1443, 37] width 16 height 16
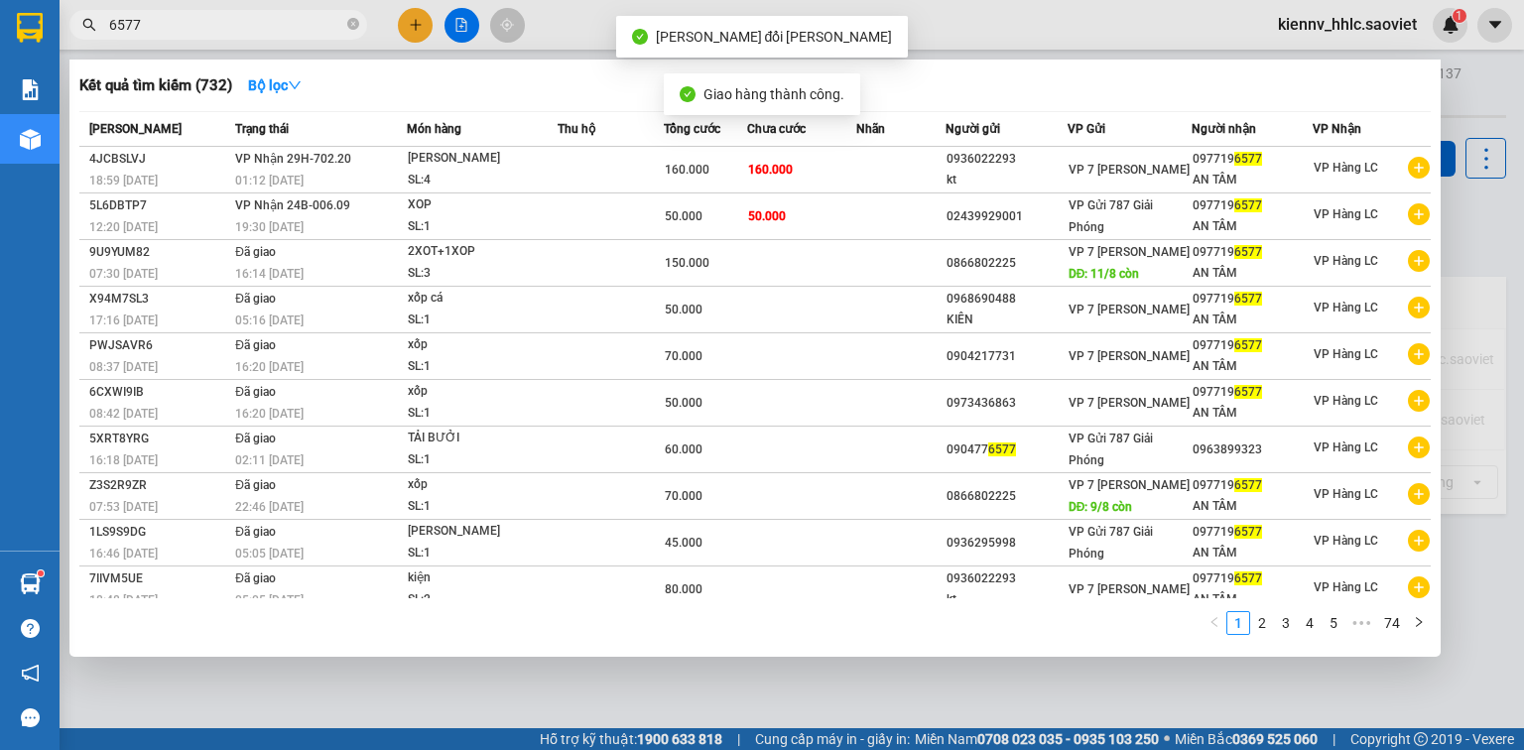
click at [217, 16] on input "6577" at bounding box center [226, 25] width 234 height 22
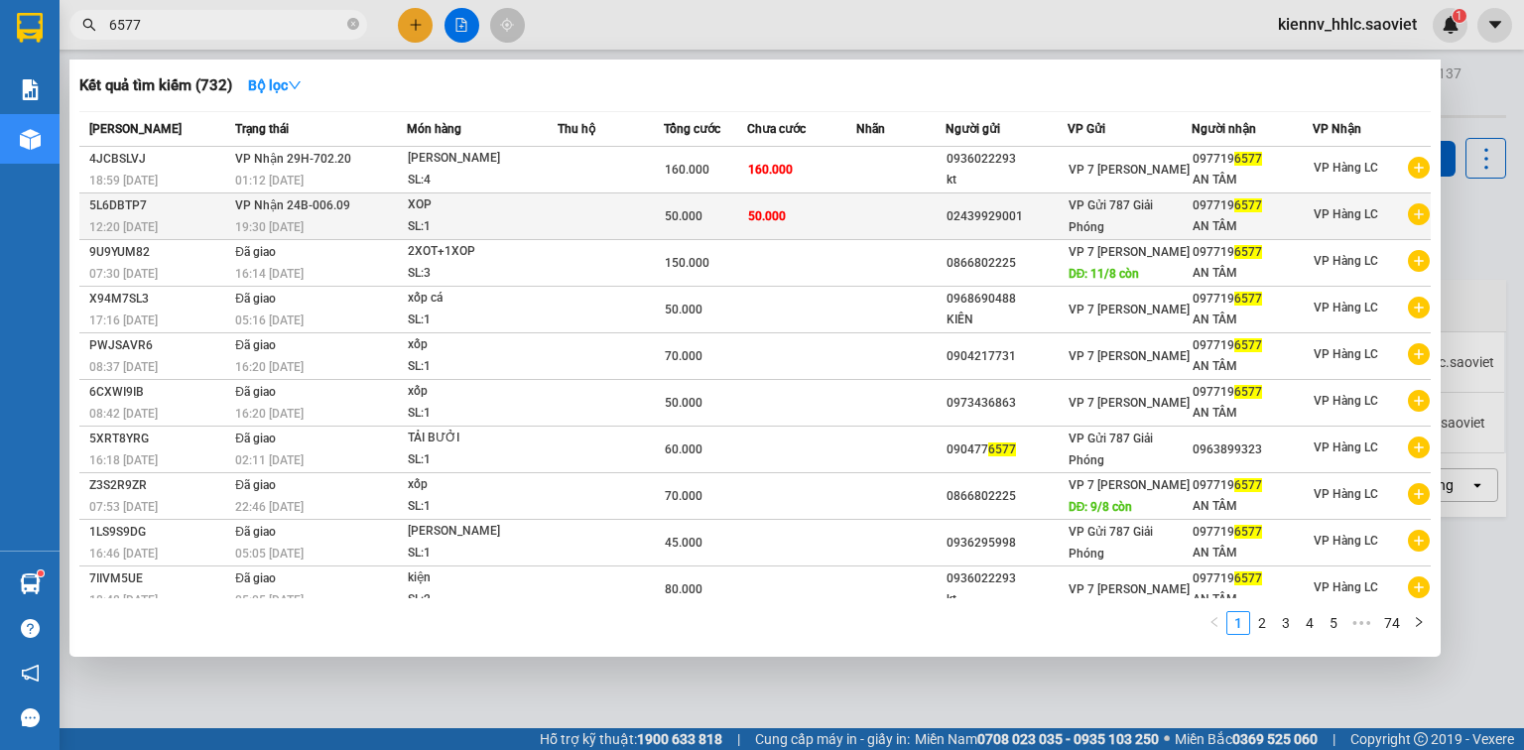
click at [612, 213] on td at bounding box center [610, 217] width 105 height 47
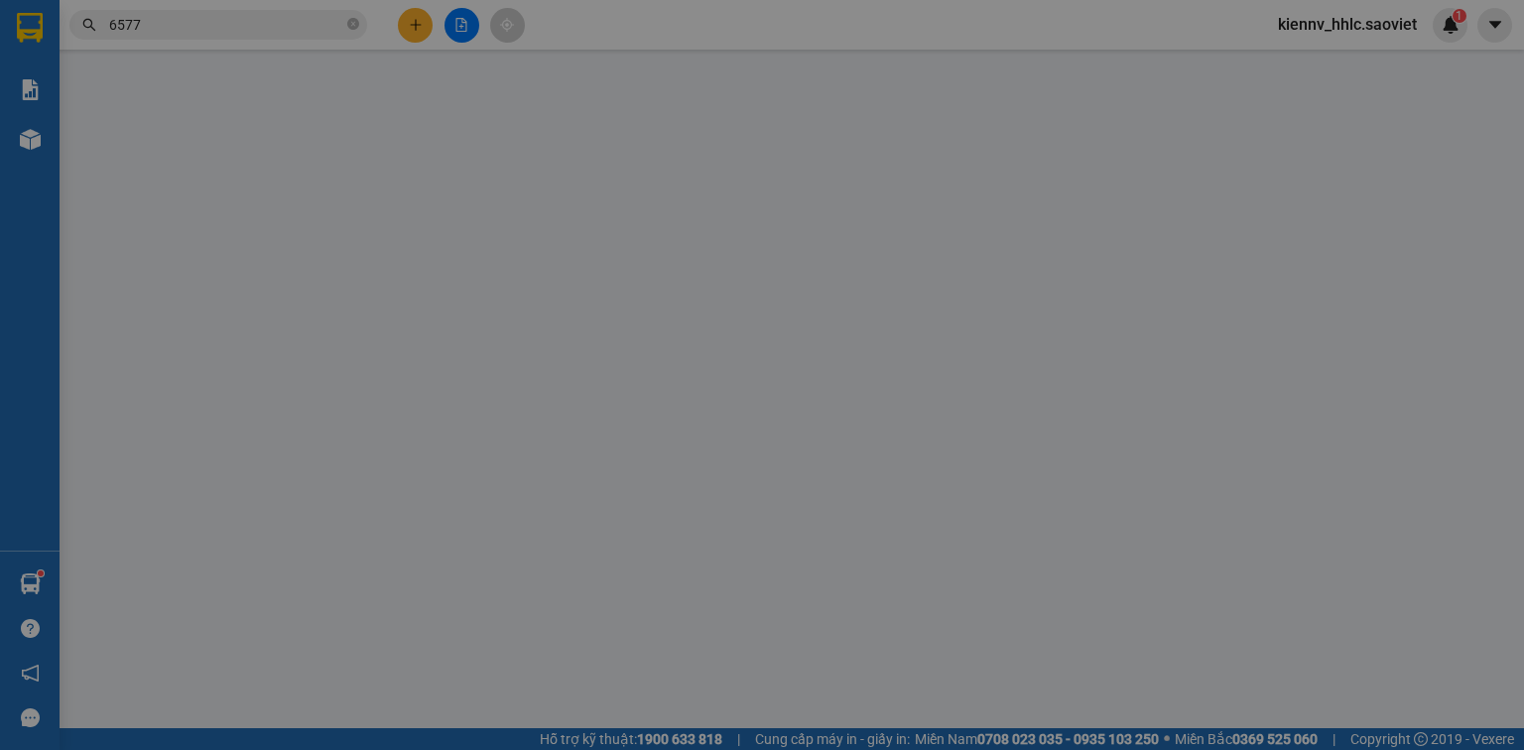
type input "02439929001"
type input "0977196577"
type input "AN TÂM"
type input "50.000"
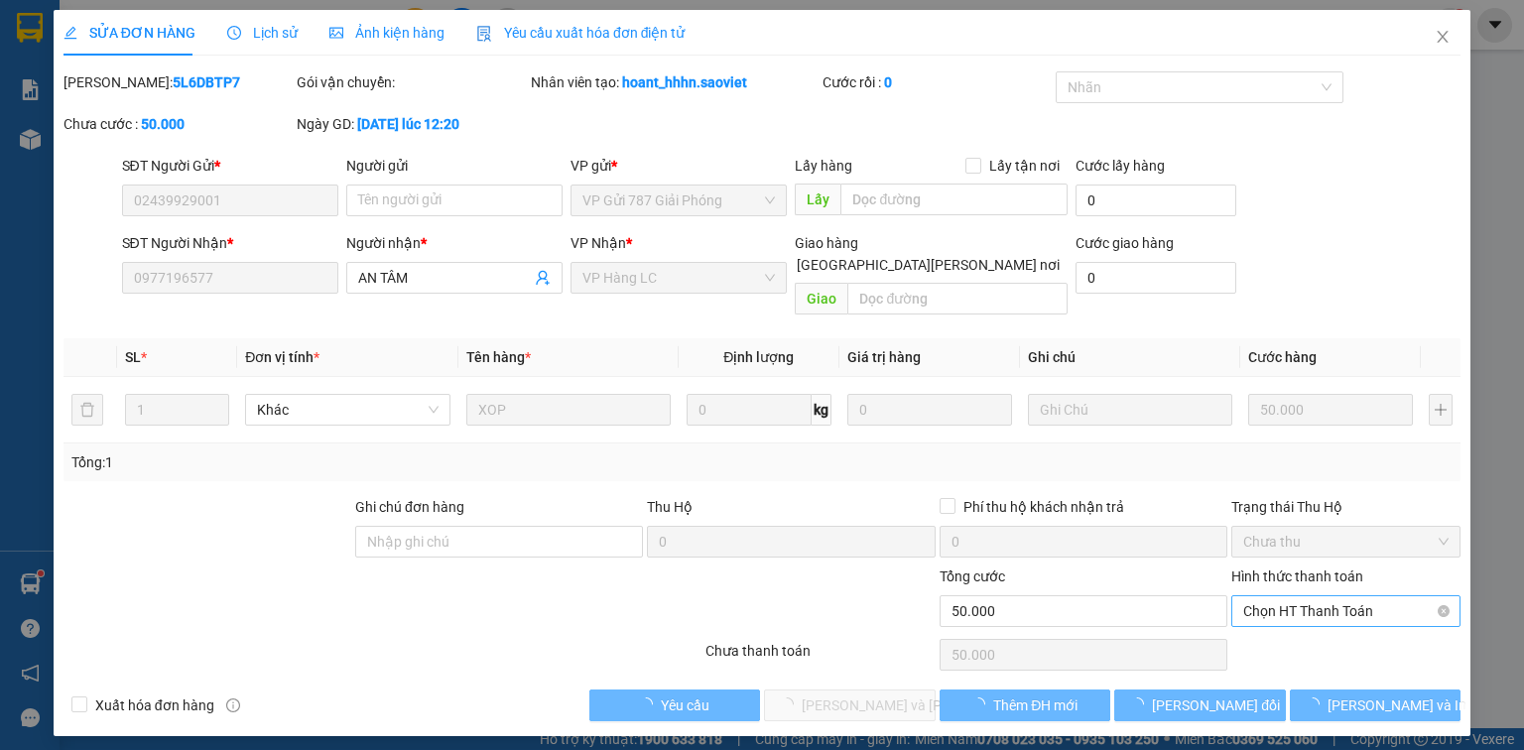
click at [1314, 596] on span "Chọn HT Thanh Toán" at bounding box center [1345, 611] width 205 height 30
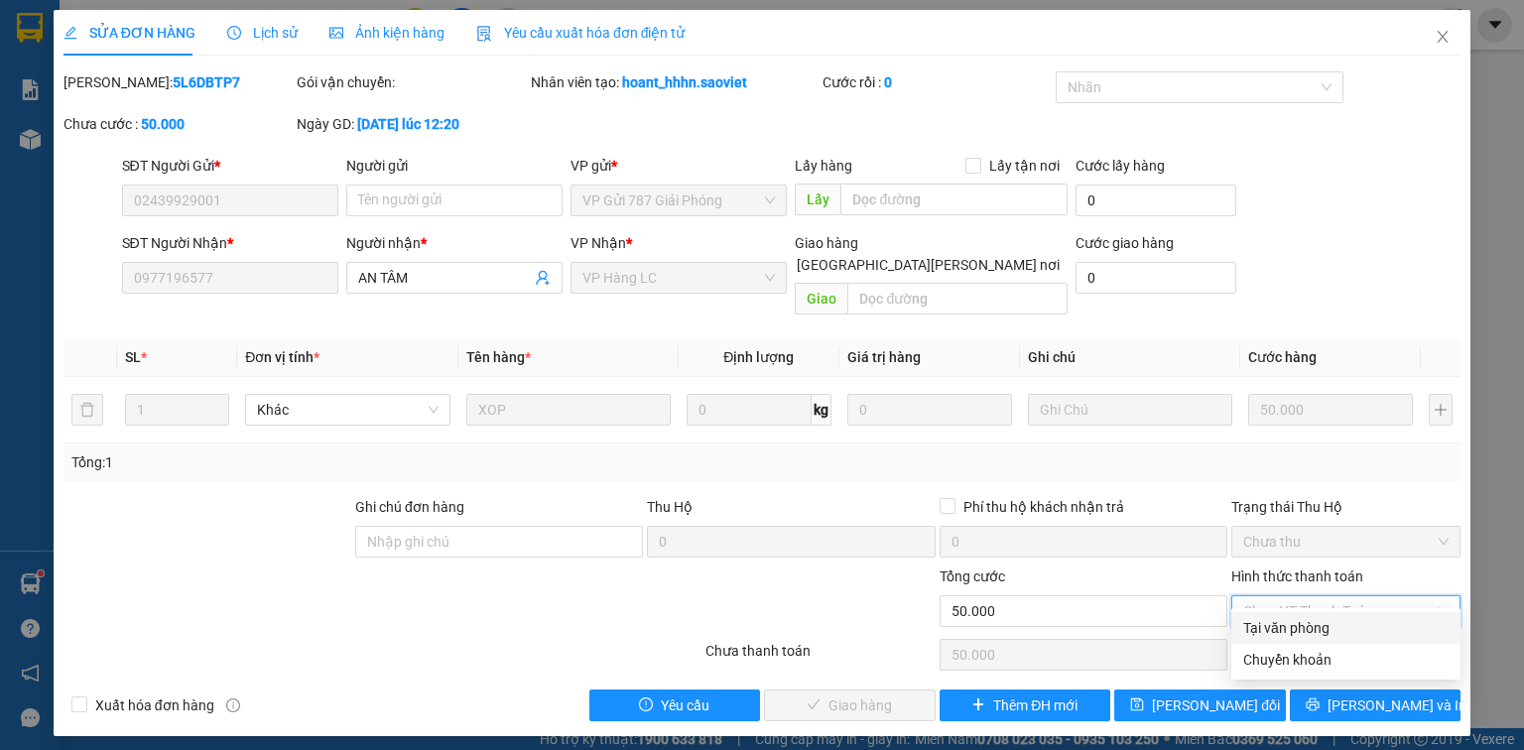
click at [1314, 627] on div "Tại văn phòng" at bounding box center [1345, 628] width 205 height 22
type input "0"
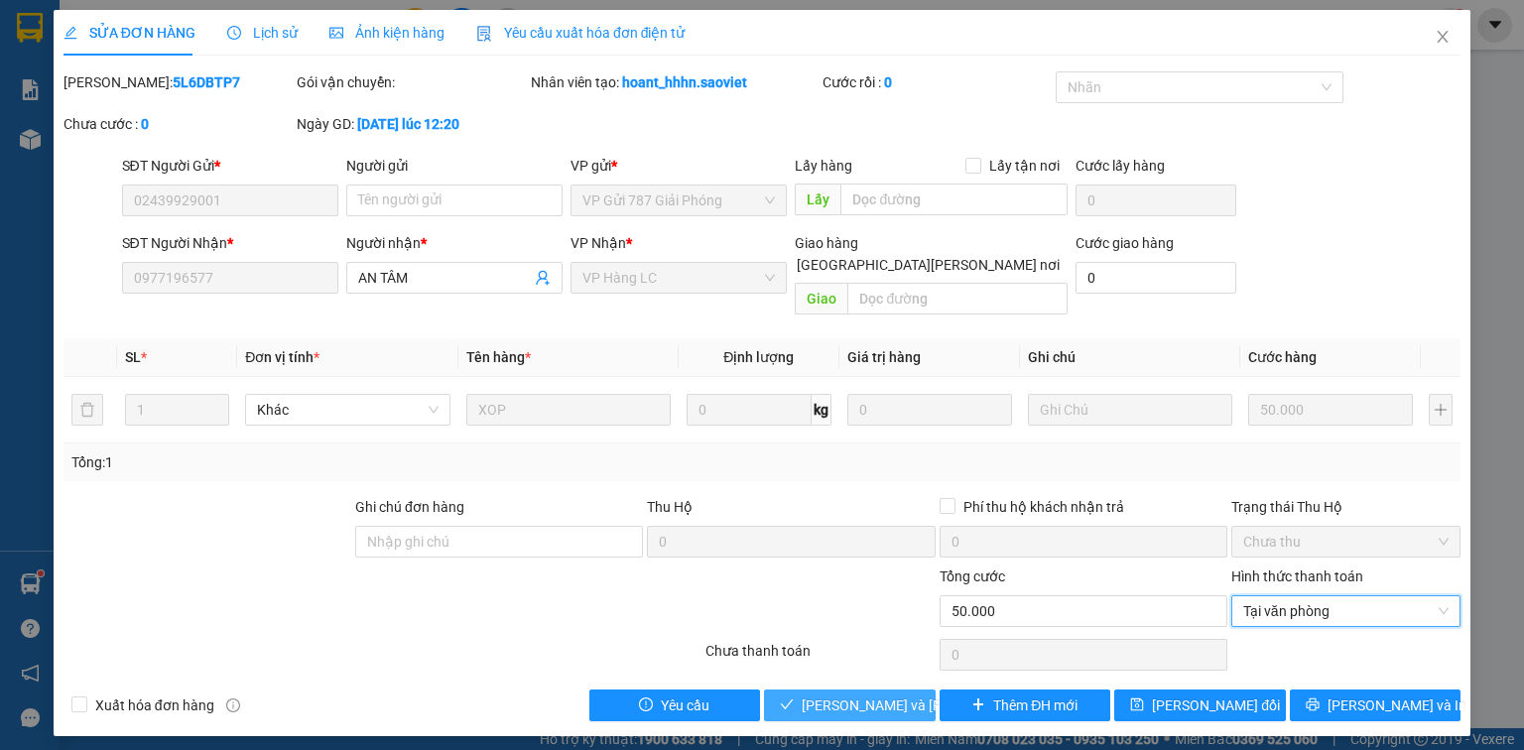
click at [818, 695] on span "[PERSON_NAME] và [PERSON_NAME] hàng" at bounding box center [936, 706] width 268 height 22
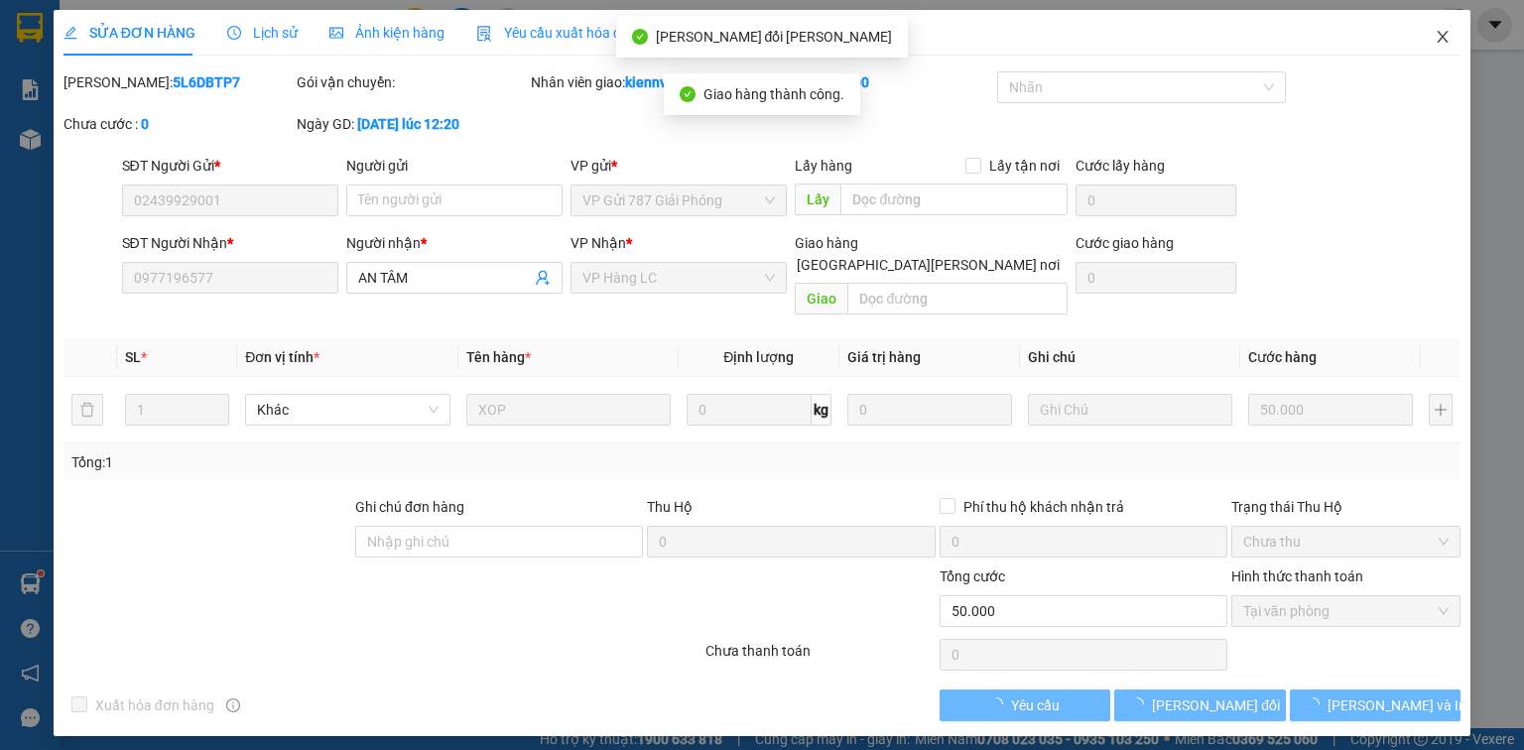
click at [1437, 40] on icon "close" at bounding box center [1443, 37] width 16 height 16
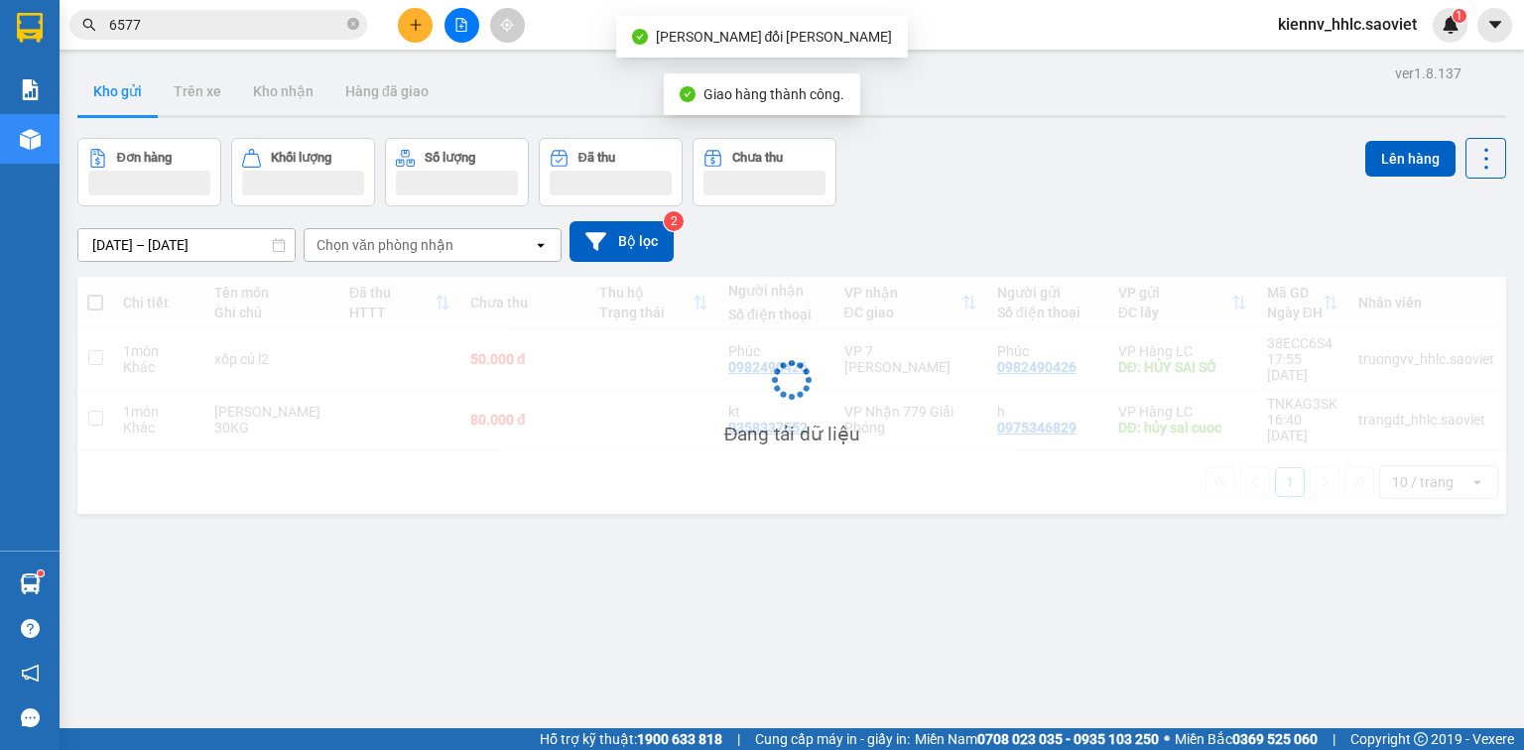
click at [224, 21] on input "6577" at bounding box center [226, 25] width 234 height 22
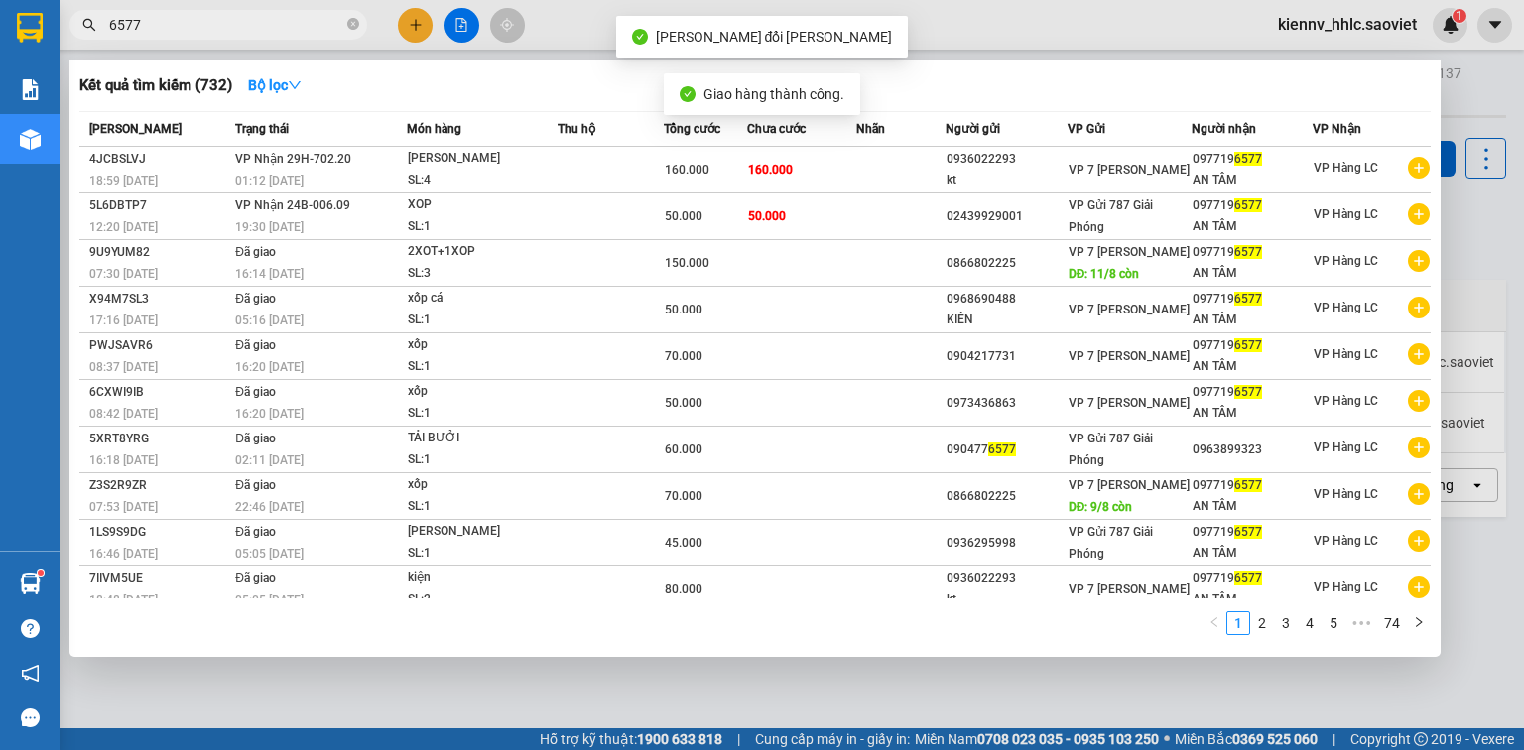
click at [224, 21] on input "6577" at bounding box center [226, 25] width 234 height 22
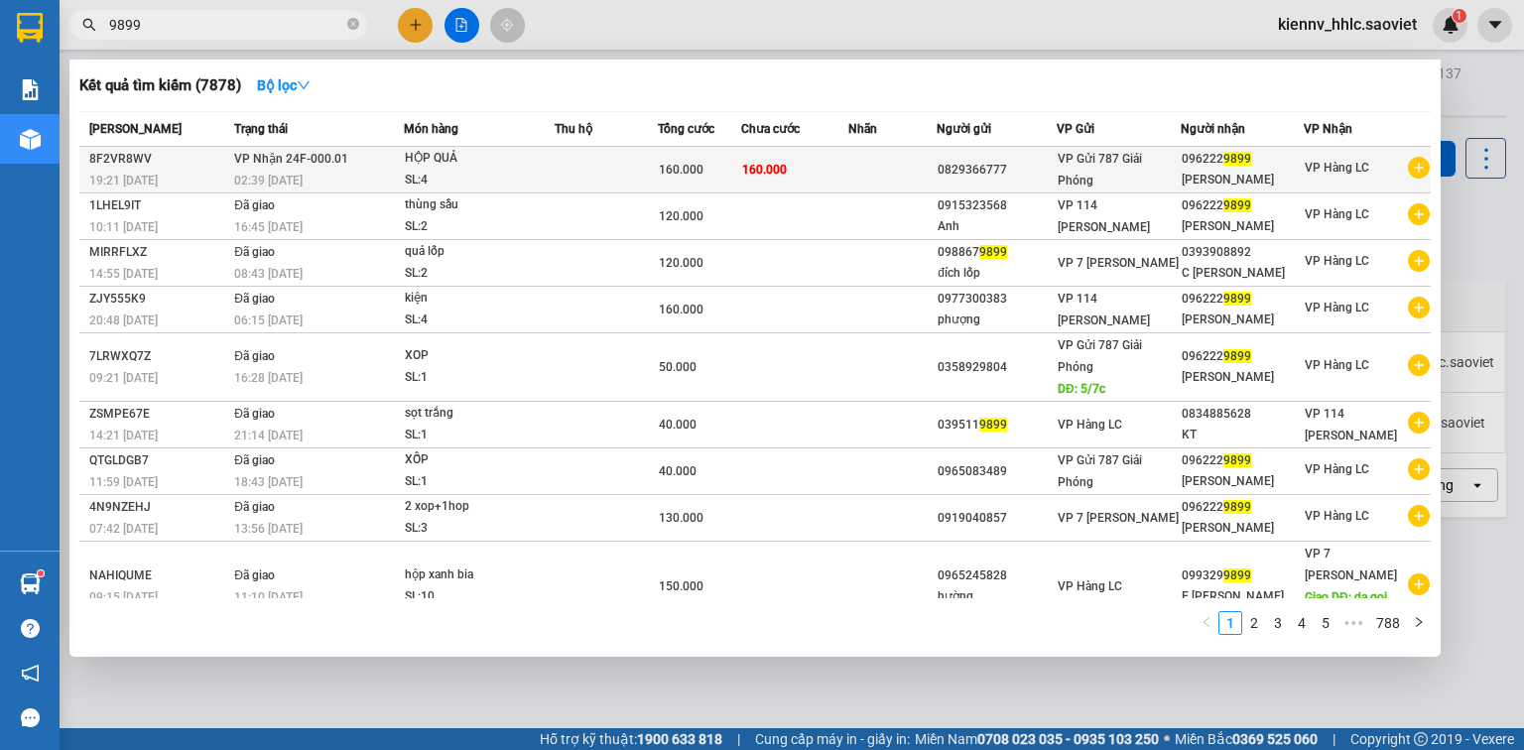
type input "9899"
click at [702, 157] on td "160.000" at bounding box center [699, 170] width 82 height 47
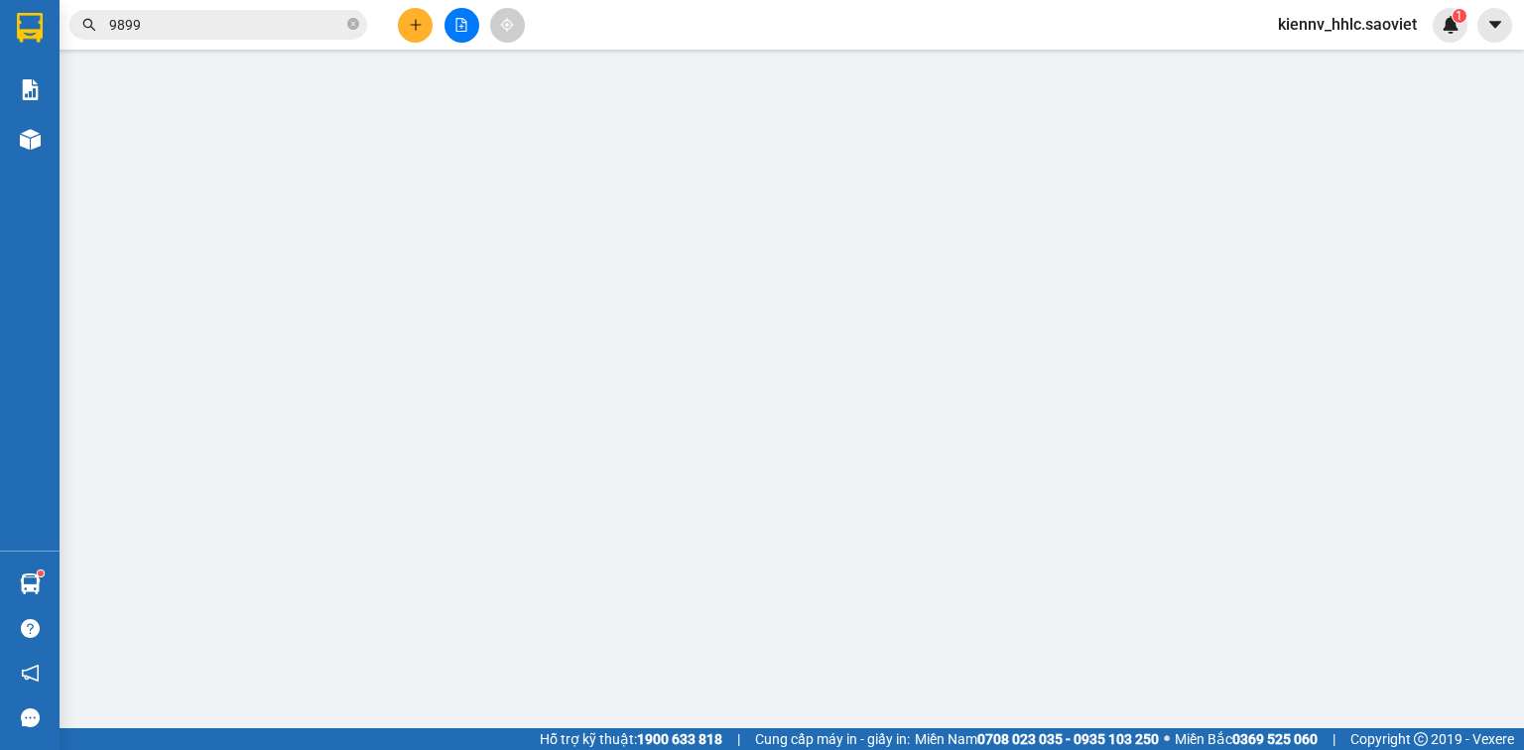
type input "0829366777"
type input "0962229899"
type input "Mạnh"
type input "160.000"
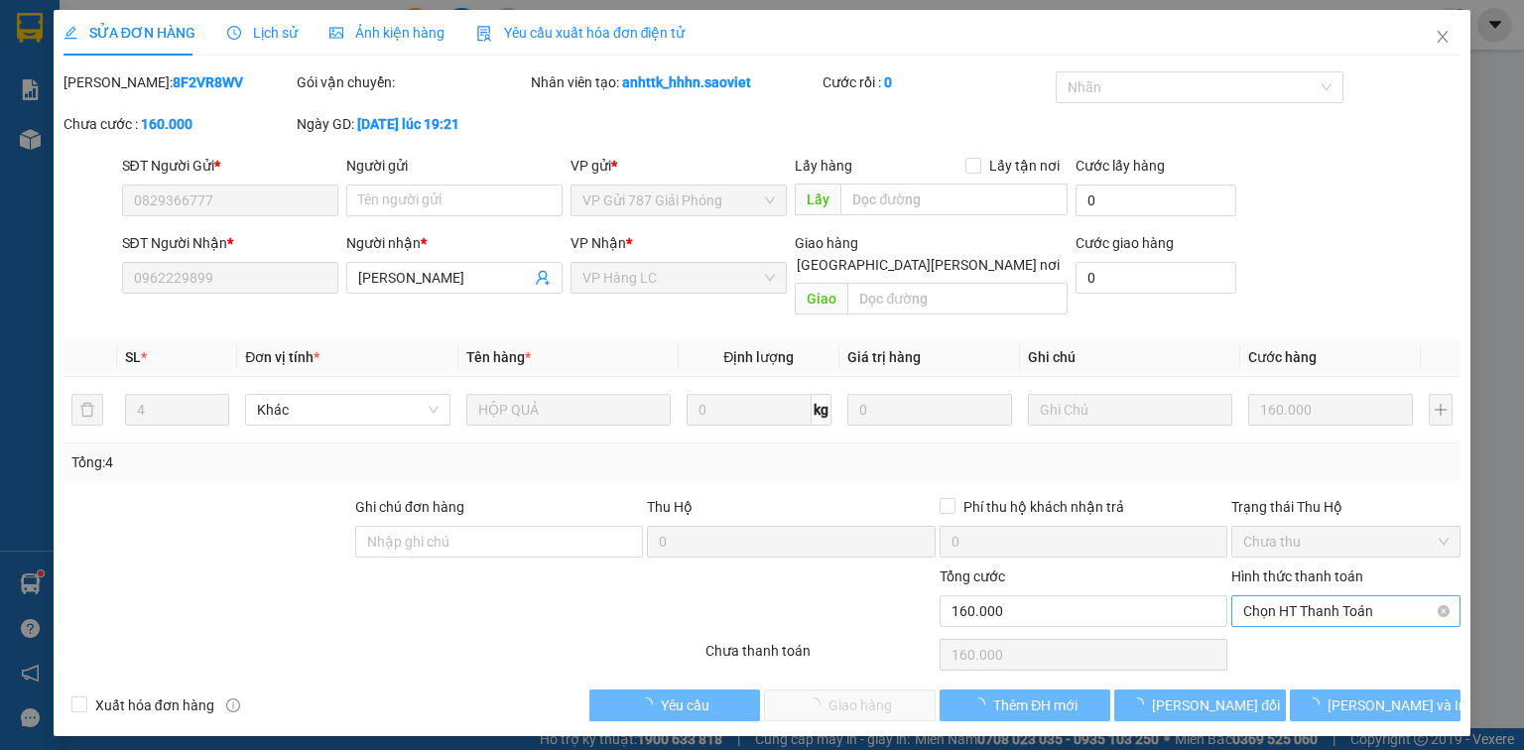
click at [1315, 596] on span "Chọn HT Thanh Toán" at bounding box center [1345, 611] width 205 height 30
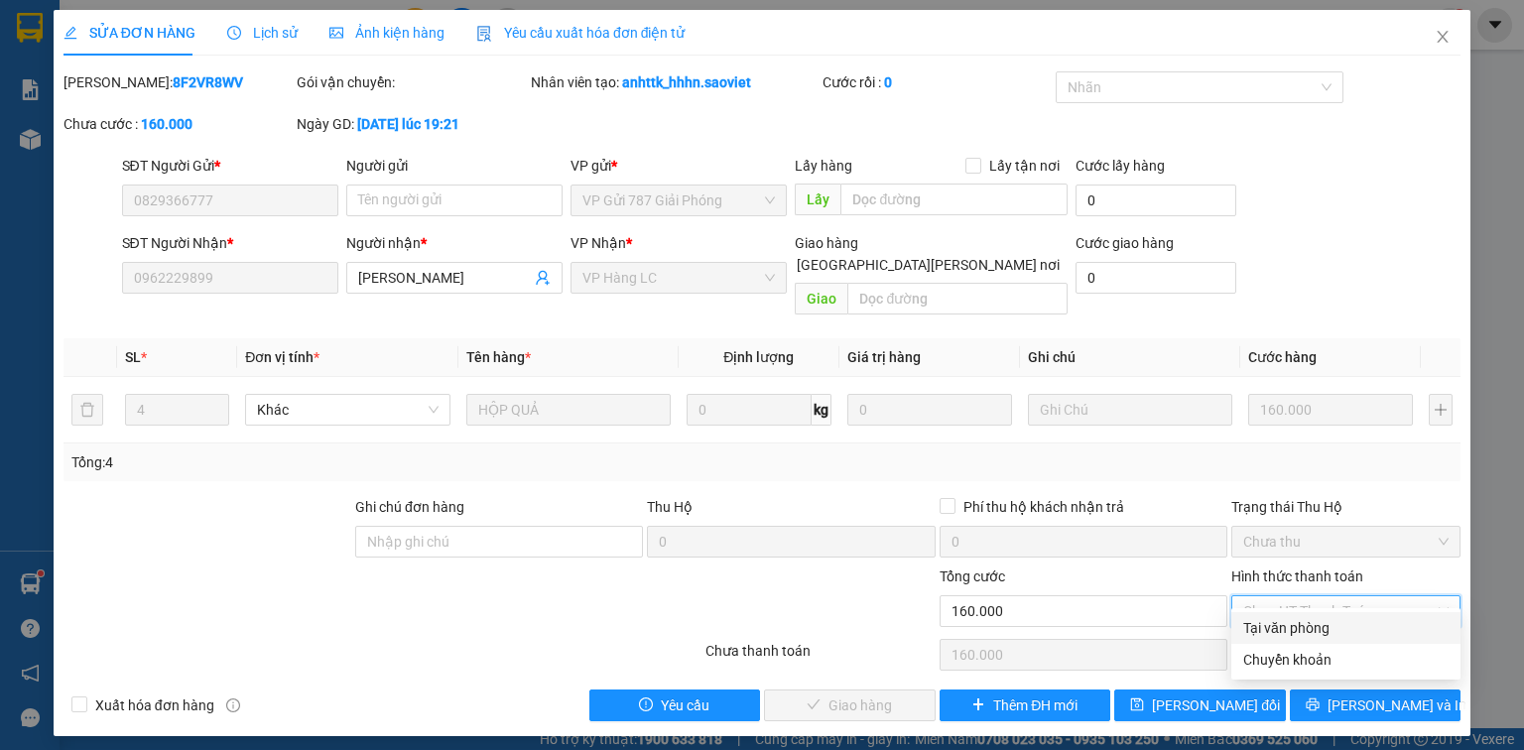
click at [1325, 640] on div "Tại văn phòng" at bounding box center [1346, 628] width 229 height 32
type input "0"
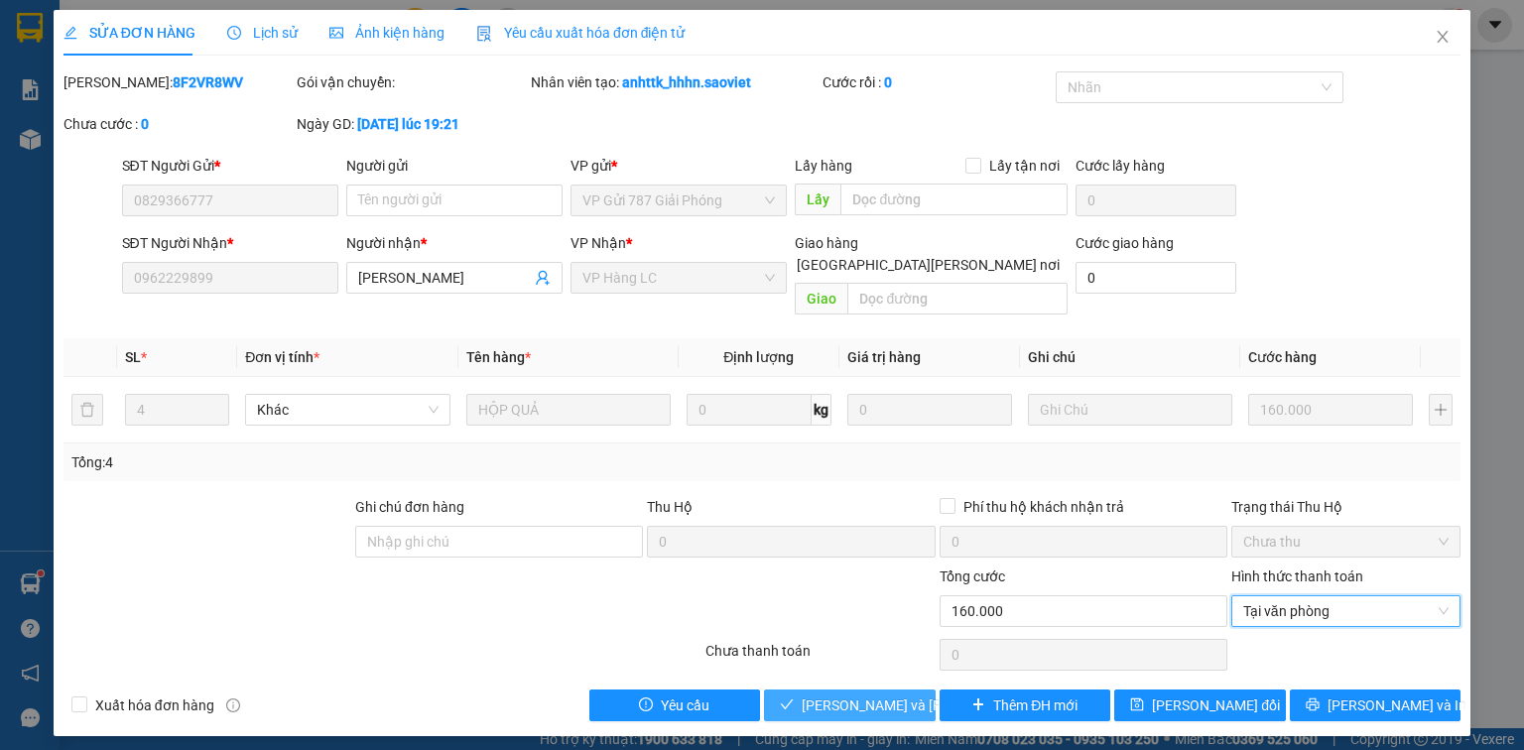
click at [893, 695] on span "[PERSON_NAME] và [PERSON_NAME] hàng" at bounding box center [936, 706] width 268 height 22
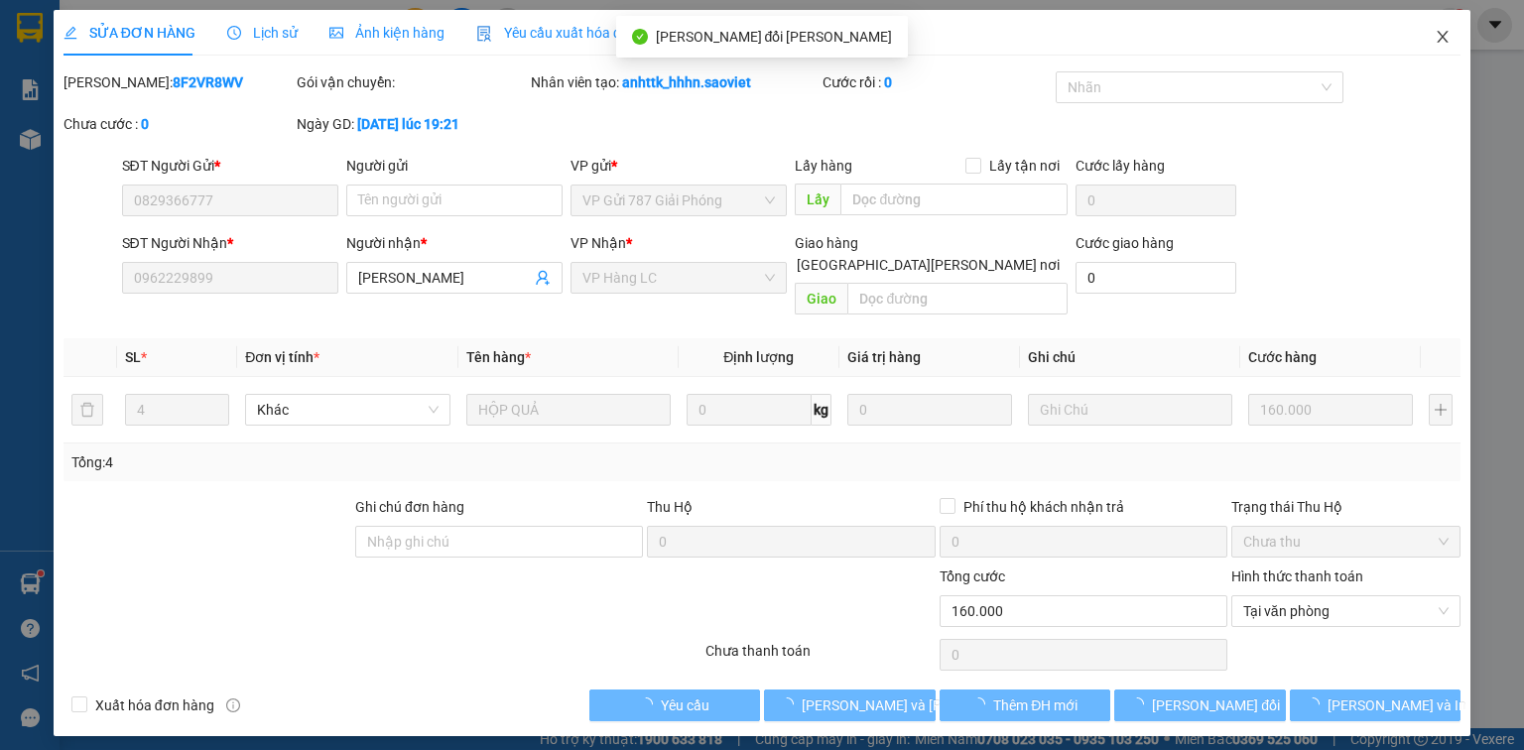
click at [1445, 39] on icon "close" at bounding box center [1443, 37] width 16 height 16
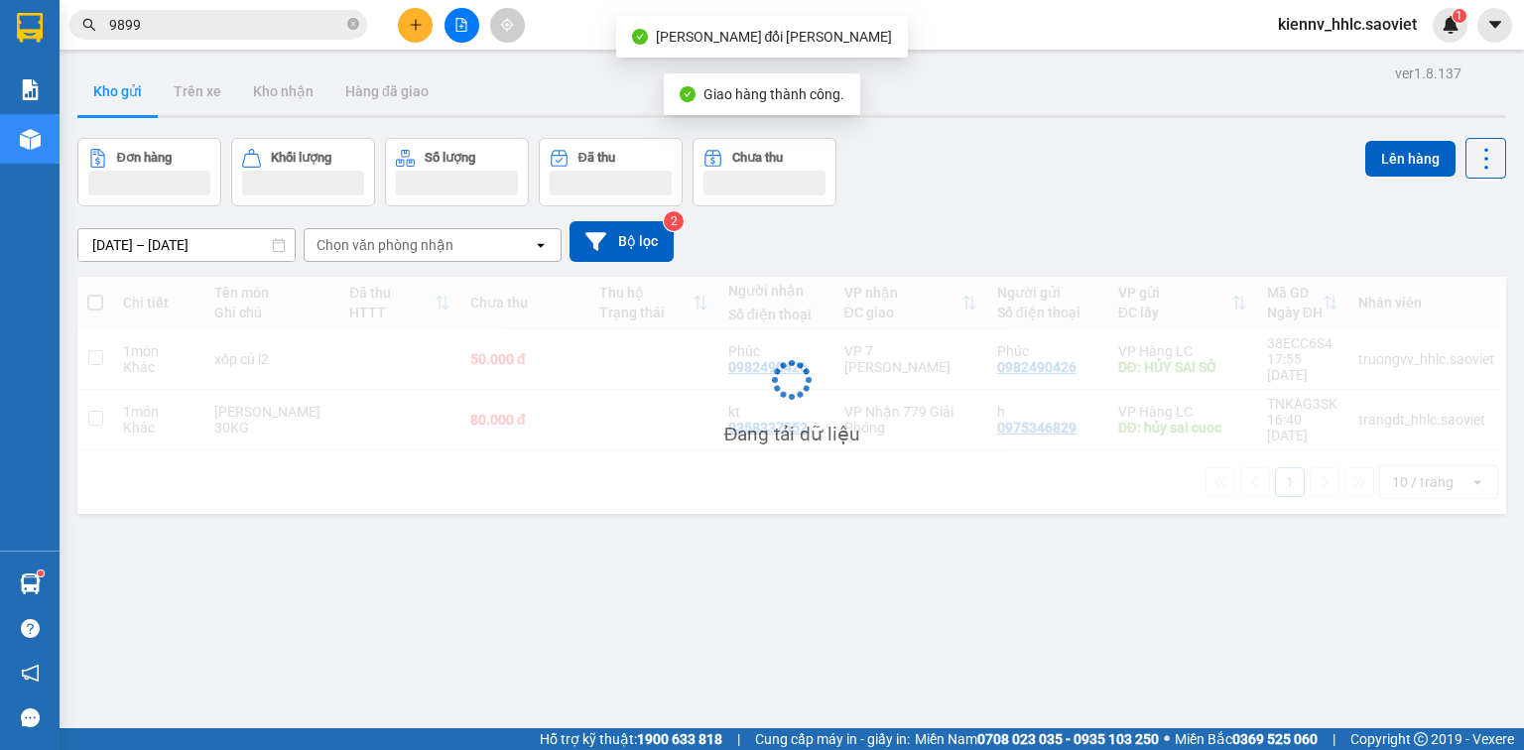
click at [287, 27] on input "9899" at bounding box center [226, 25] width 234 height 22
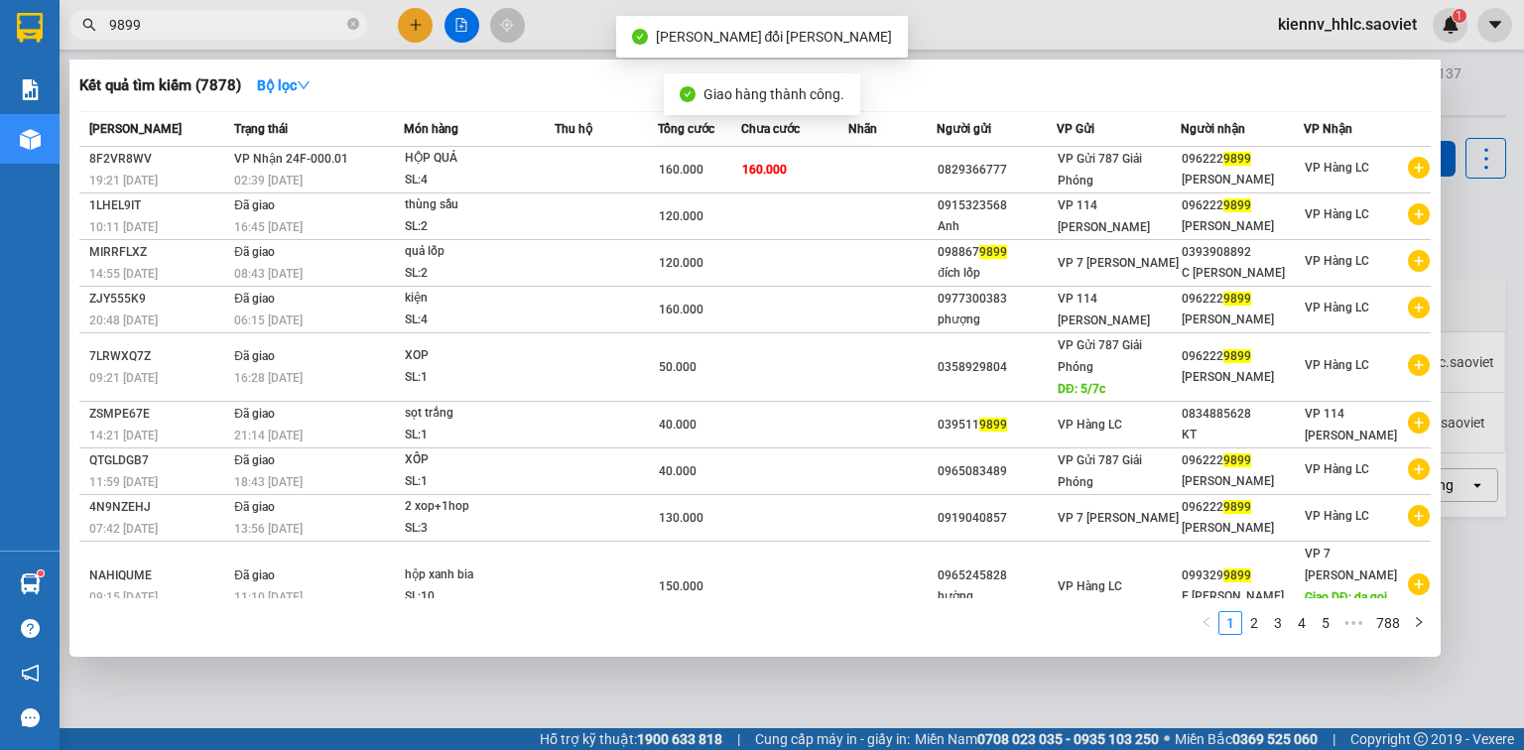
click at [287, 27] on input "9899" at bounding box center [226, 25] width 234 height 22
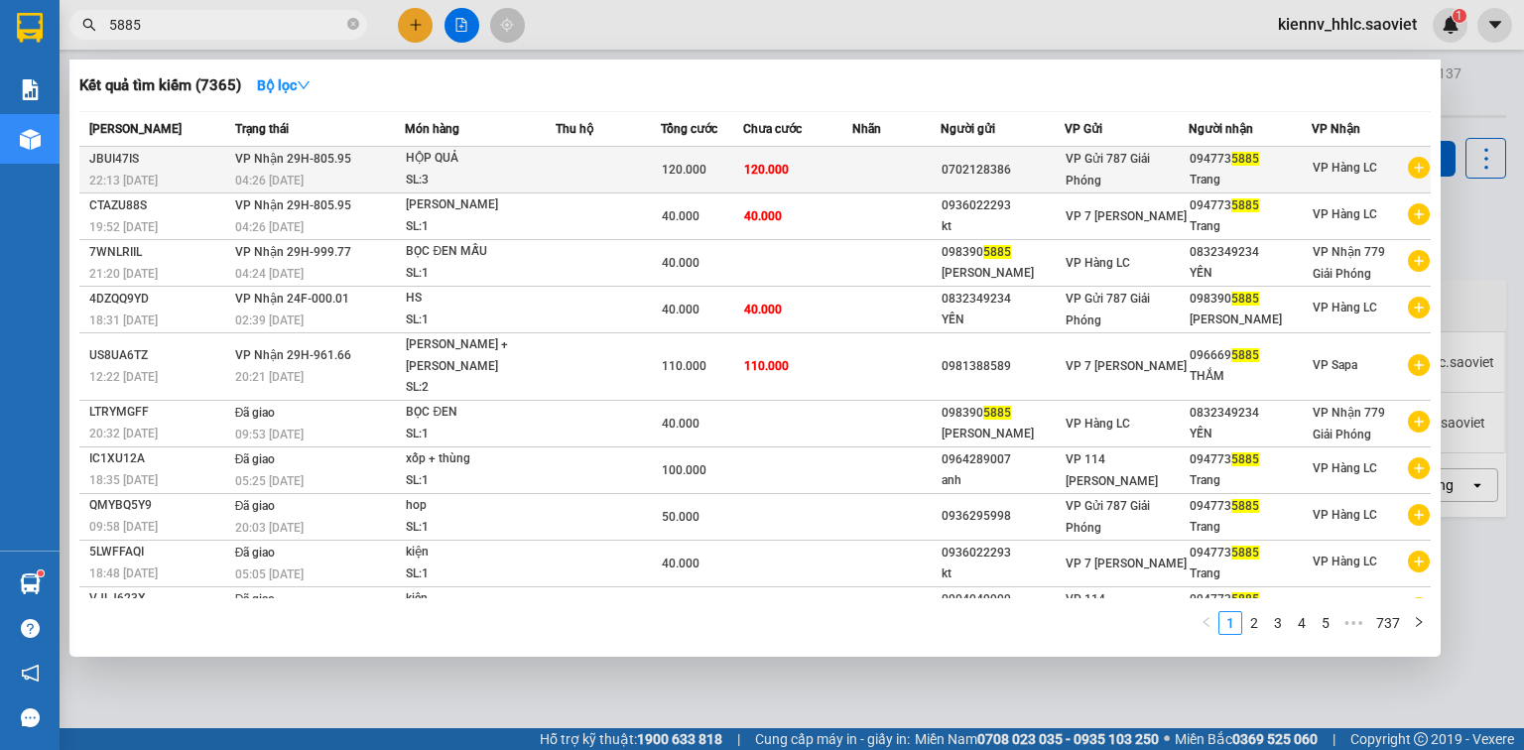
type input "5885"
click at [541, 163] on div "HỘP QUẢ" at bounding box center [480, 159] width 149 height 22
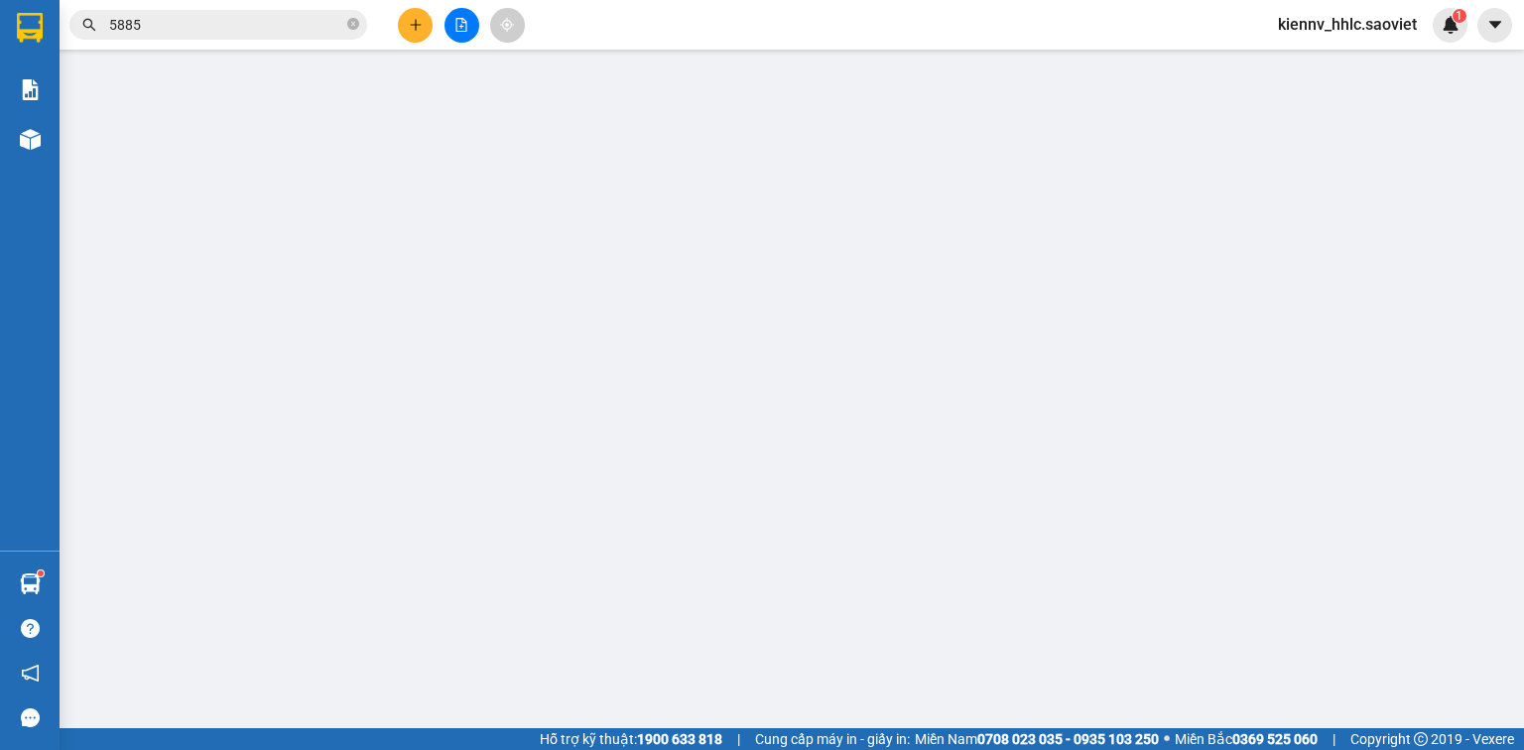
type input "0702128386"
type input "0947735885"
type input "Trang"
type input "120.000"
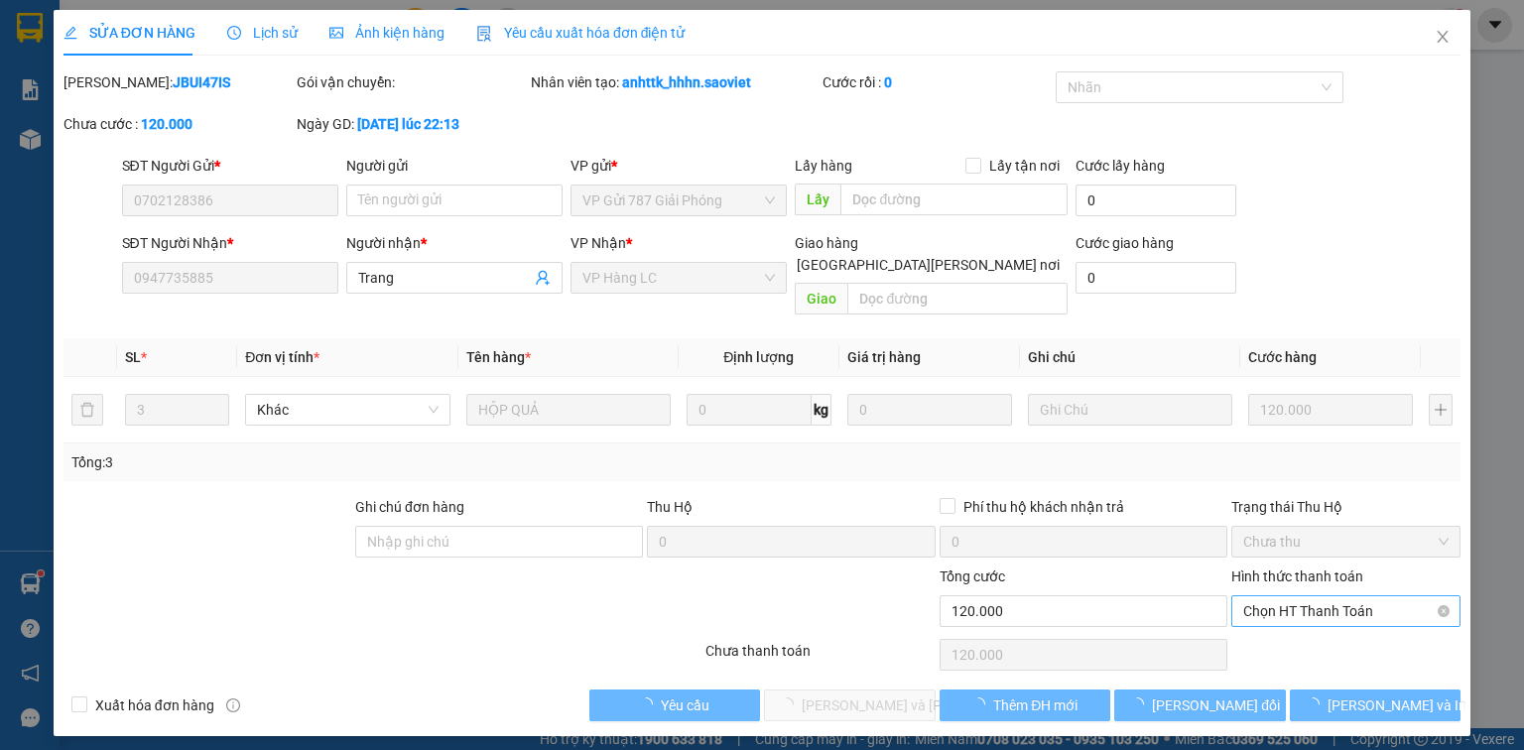
click at [1320, 596] on span "Chọn HT Thanh Toán" at bounding box center [1345, 611] width 205 height 30
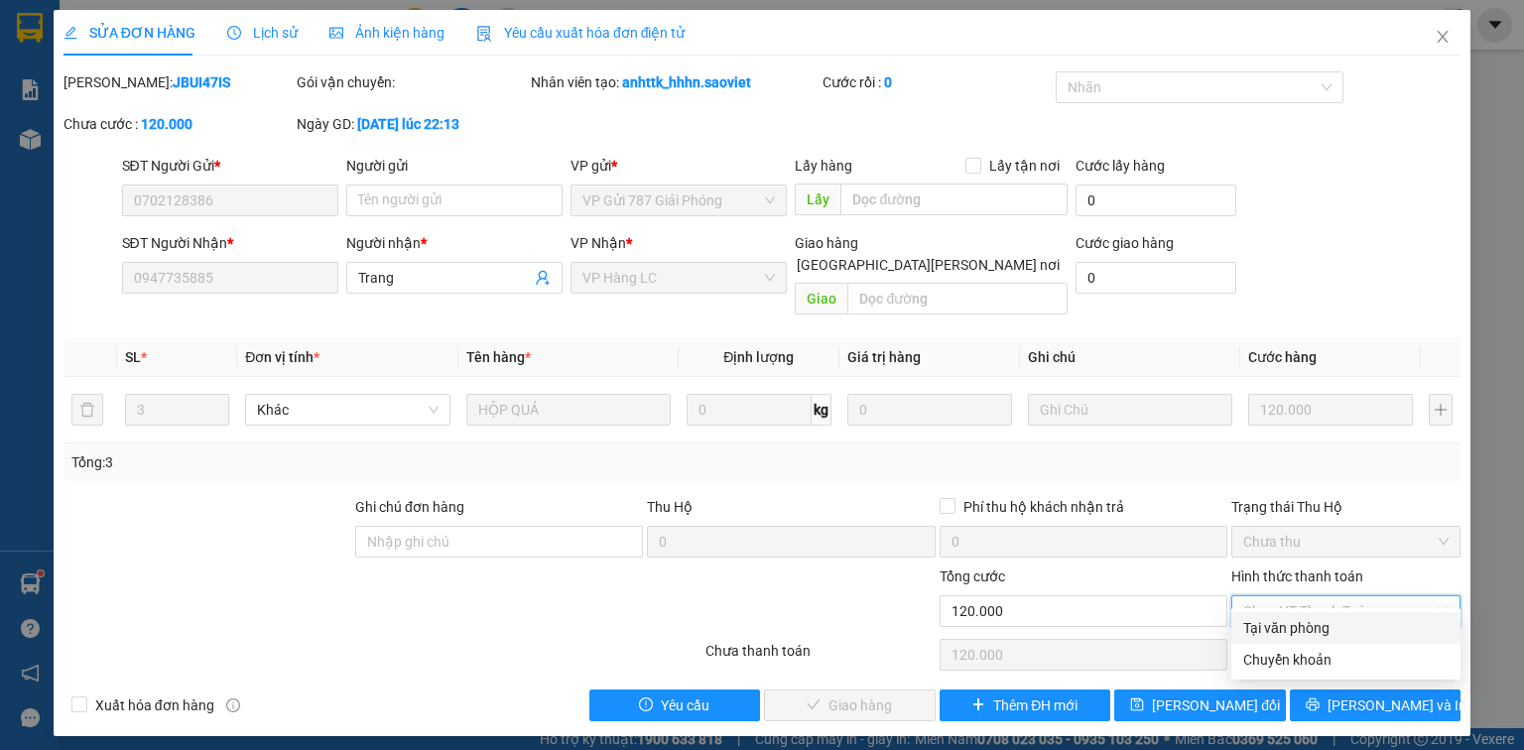
click at [1318, 626] on div "Tại văn phòng" at bounding box center [1345, 628] width 205 height 22
type input "0"
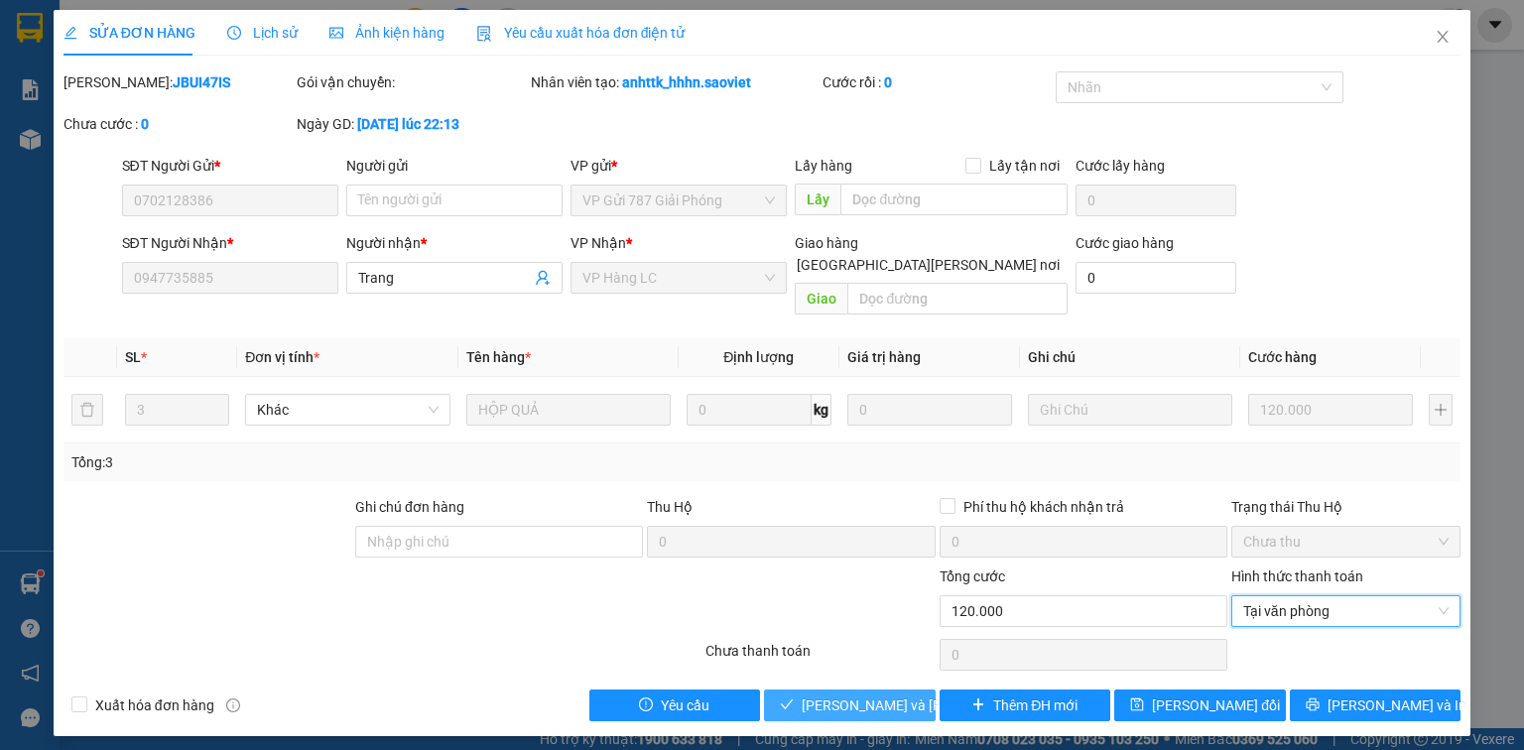
click at [904, 695] on span "[PERSON_NAME] và [PERSON_NAME] hàng" at bounding box center [936, 706] width 268 height 22
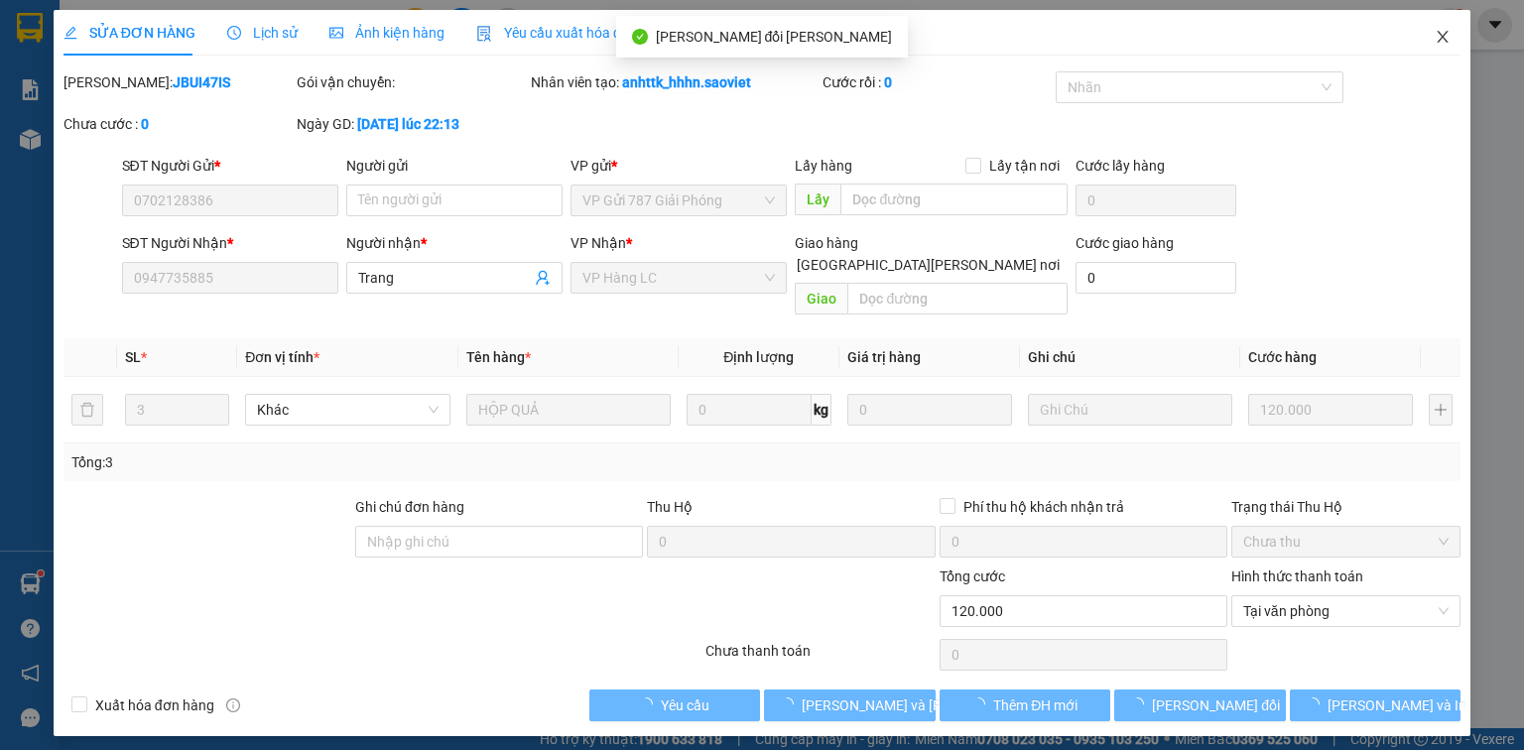
click at [1440, 37] on icon "close" at bounding box center [1443, 37] width 16 height 16
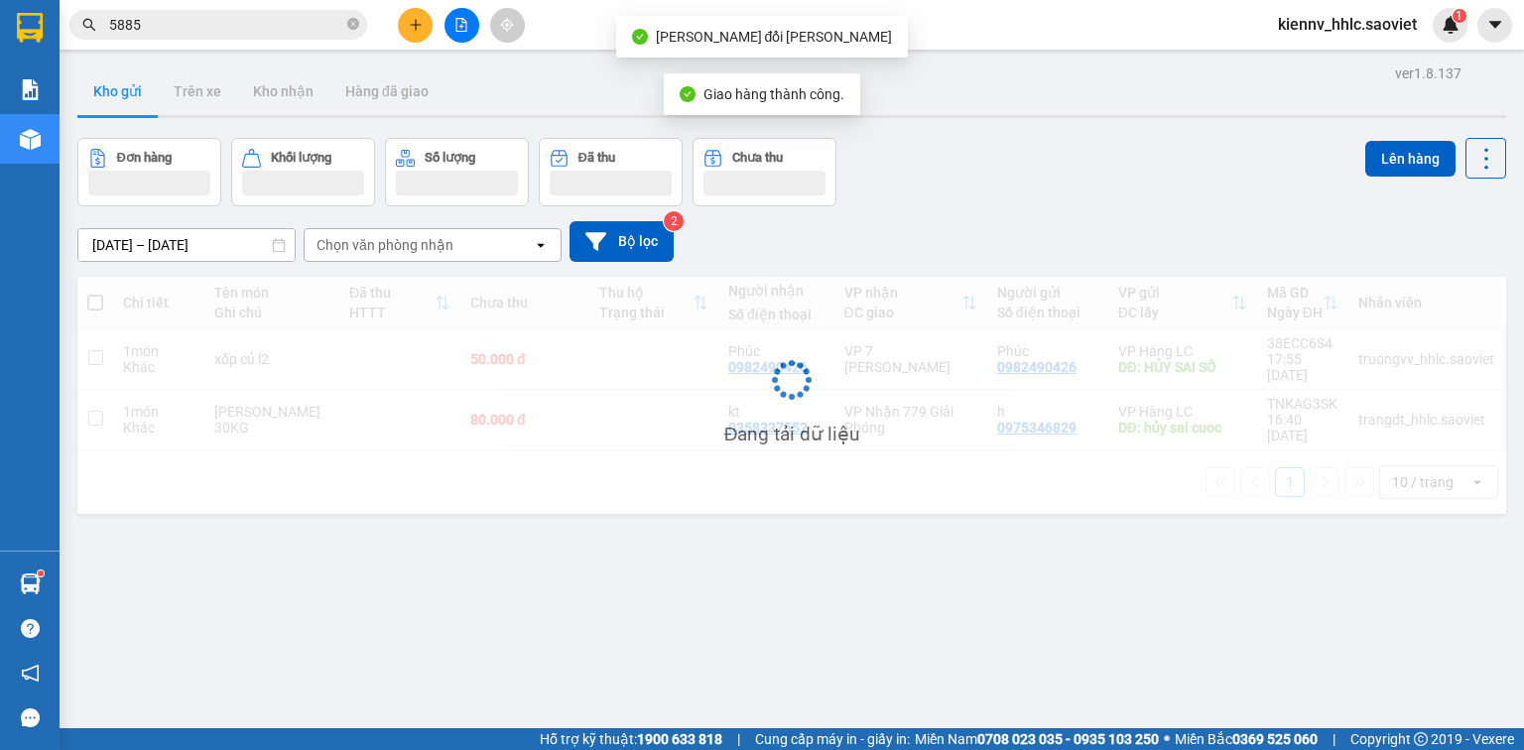
click at [216, 24] on input "5885" at bounding box center [226, 25] width 234 height 22
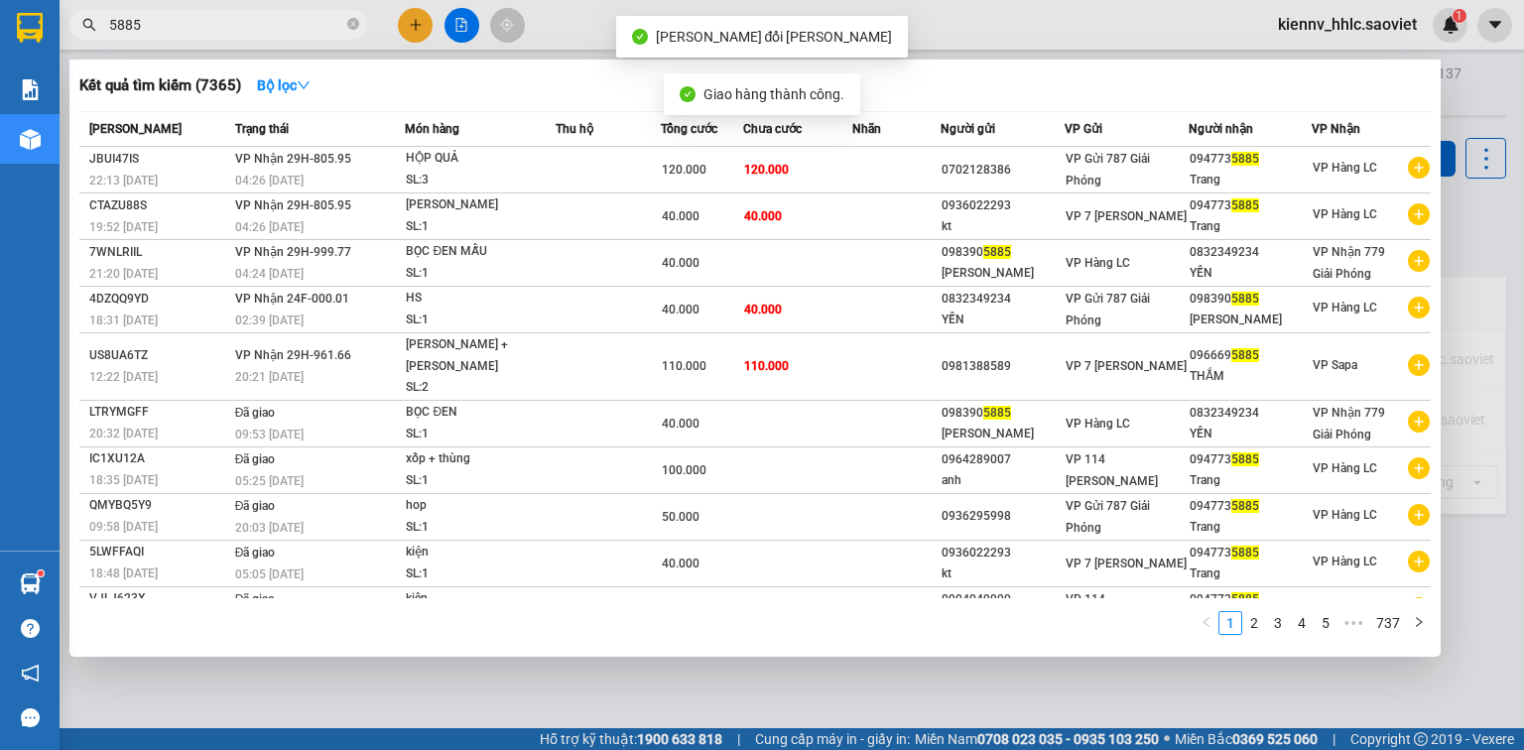
click at [216, 24] on input "5885" at bounding box center [226, 25] width 234 height 22
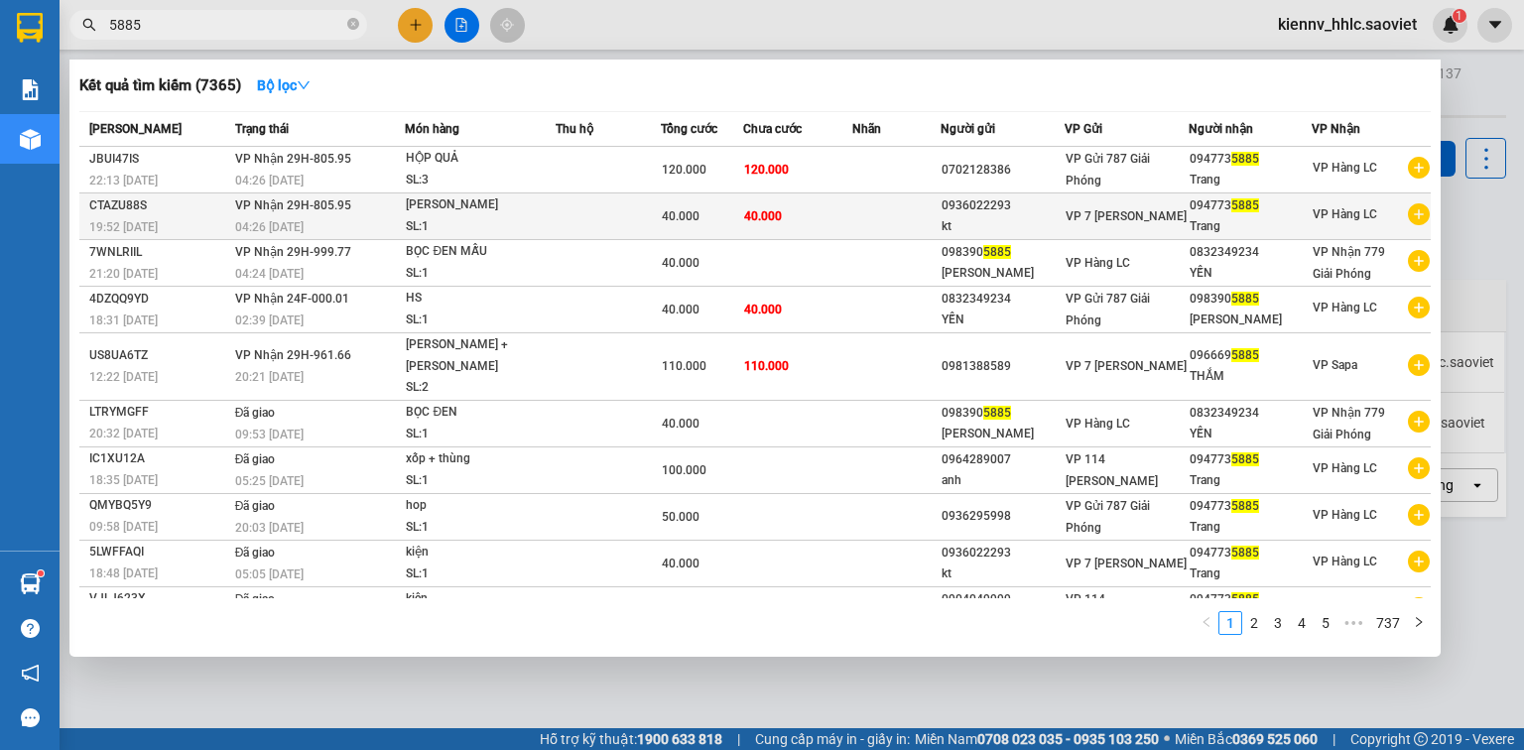
click at [446, 200] on div "kiện quả" at bounding box center [480, 206] width 149 height 22
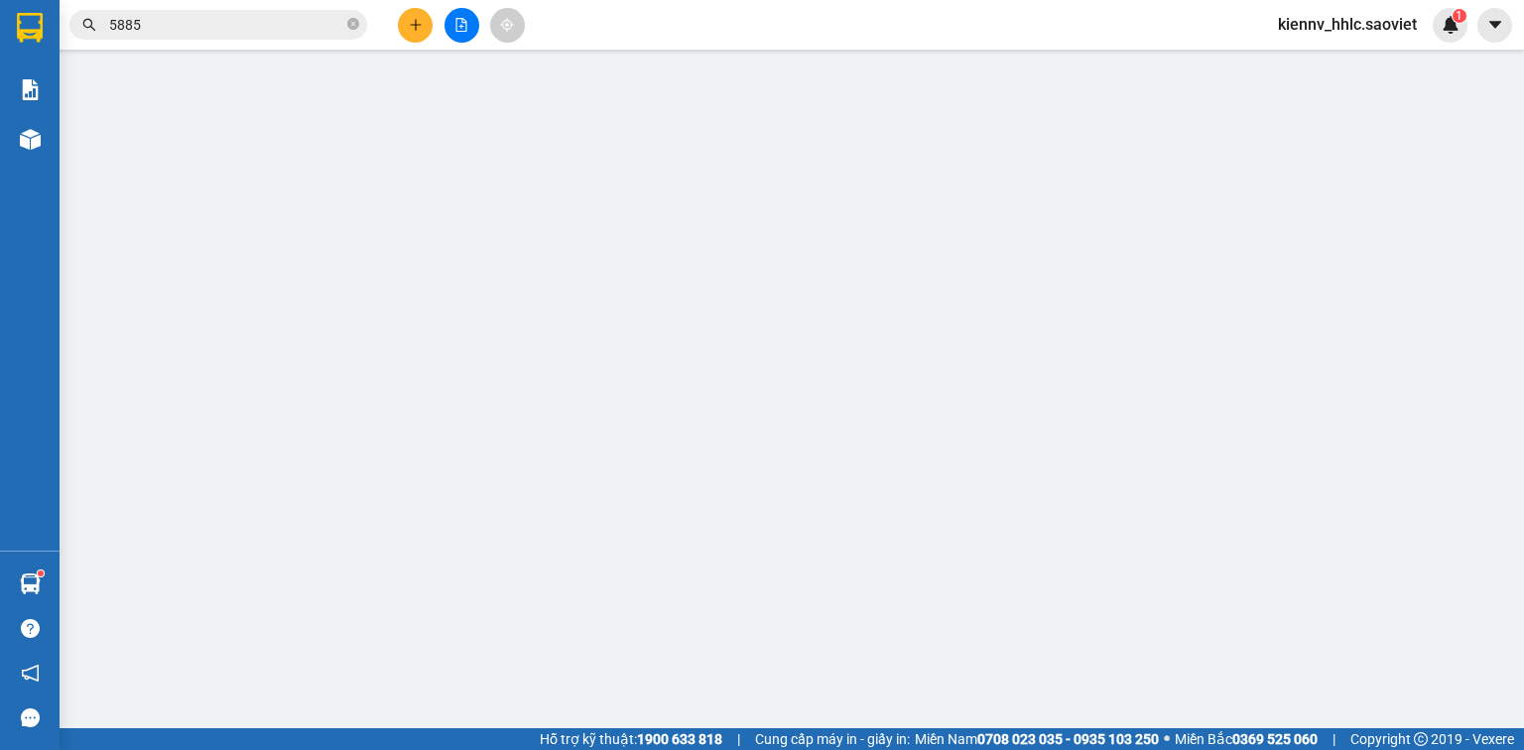
type input "0936022293"
type input "kt"
type input "0947735885"
type input "Trang"
type input "40.000"
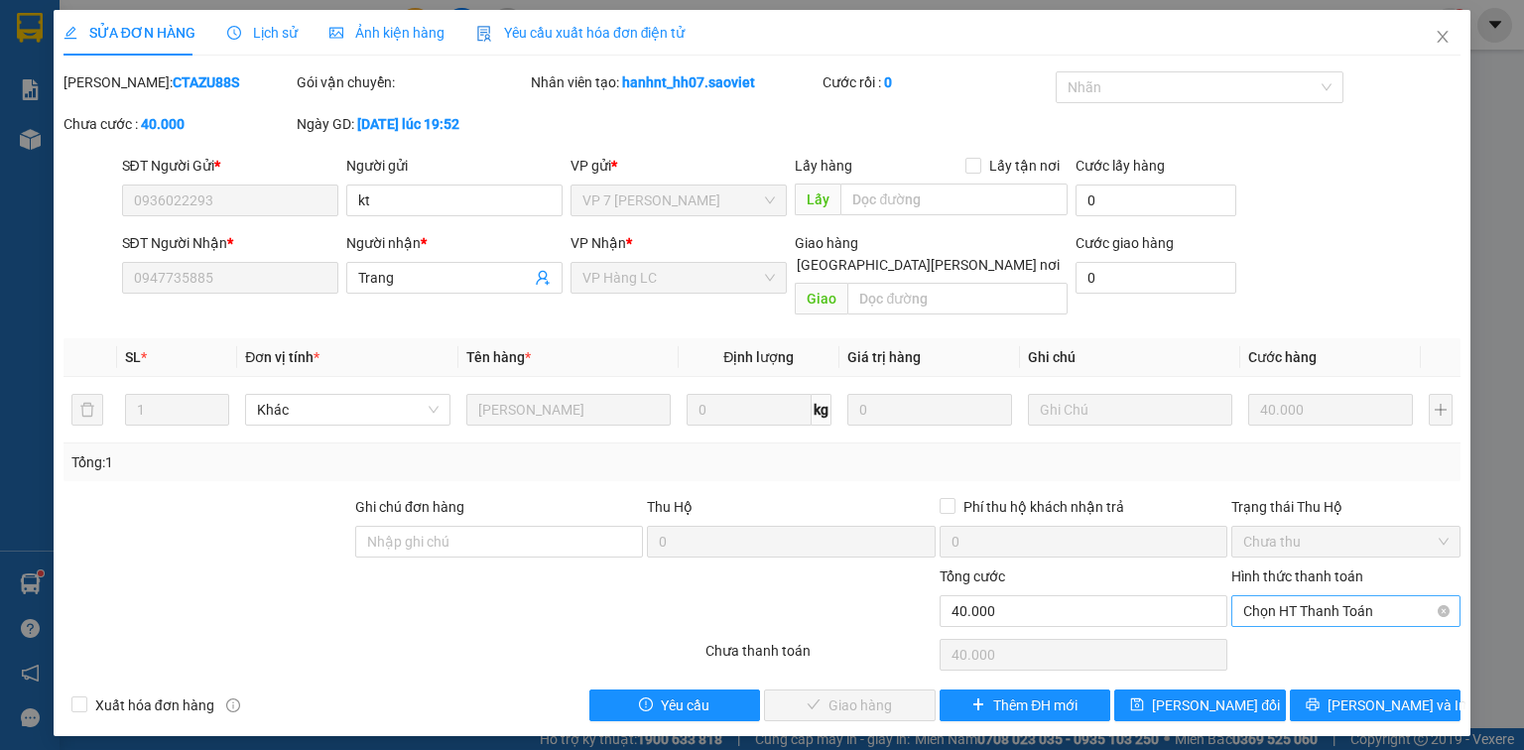
click at [1300, 596] on span "Chọn HT Thanh Toán" at bounding box center [1345, 611] width 205 height 30
click at [1310, 627] on div "Tại văn phòng" at bounding box center [1345, 628] width 205 height 22
type input "0"
click at [880, 695] on span "[PERSON_NAME] và [PERSON_NAME] hàng" at bounding box center [936, 706] width 268 height 22
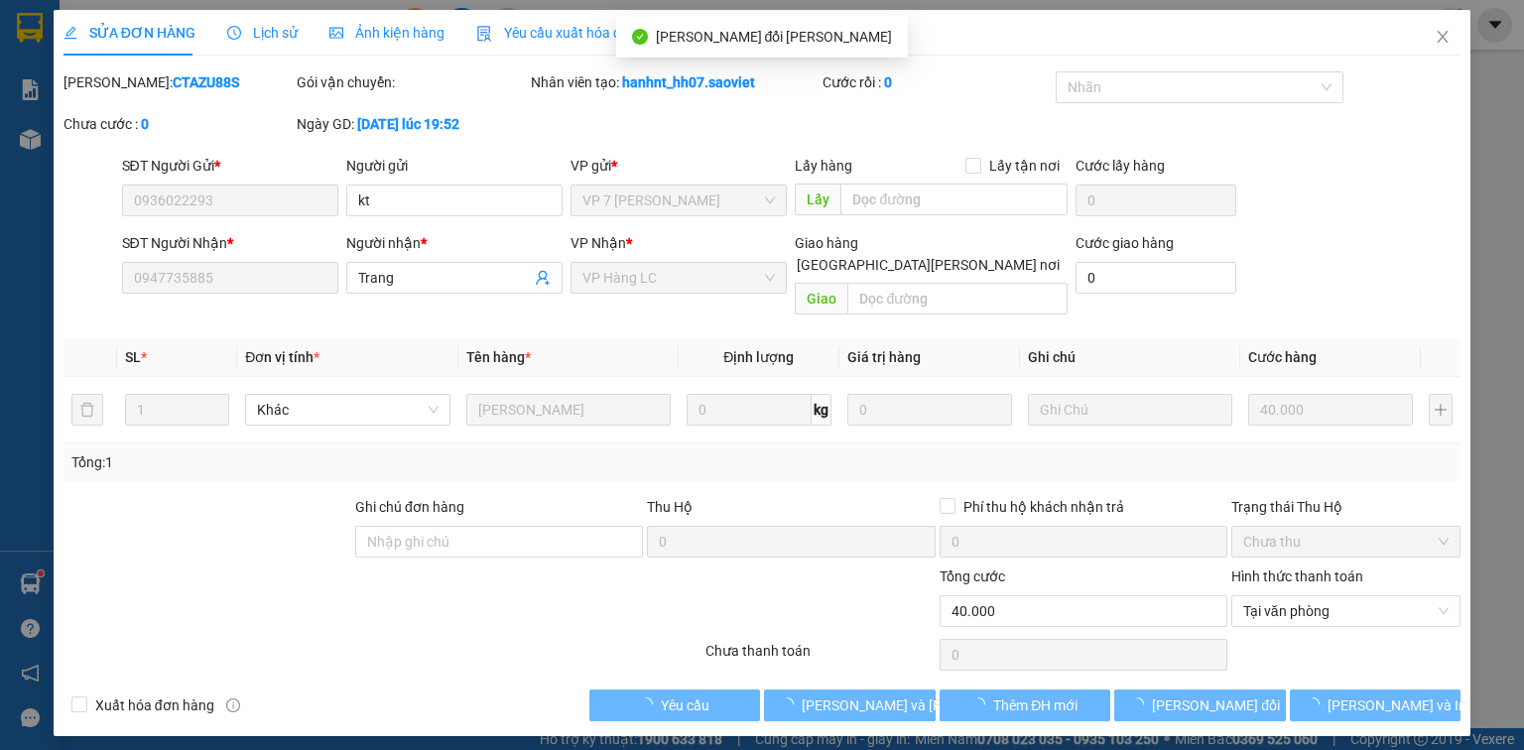
click at [1444, 40] on icon "close" at bounding box center [1443, 37] width 16 height 16
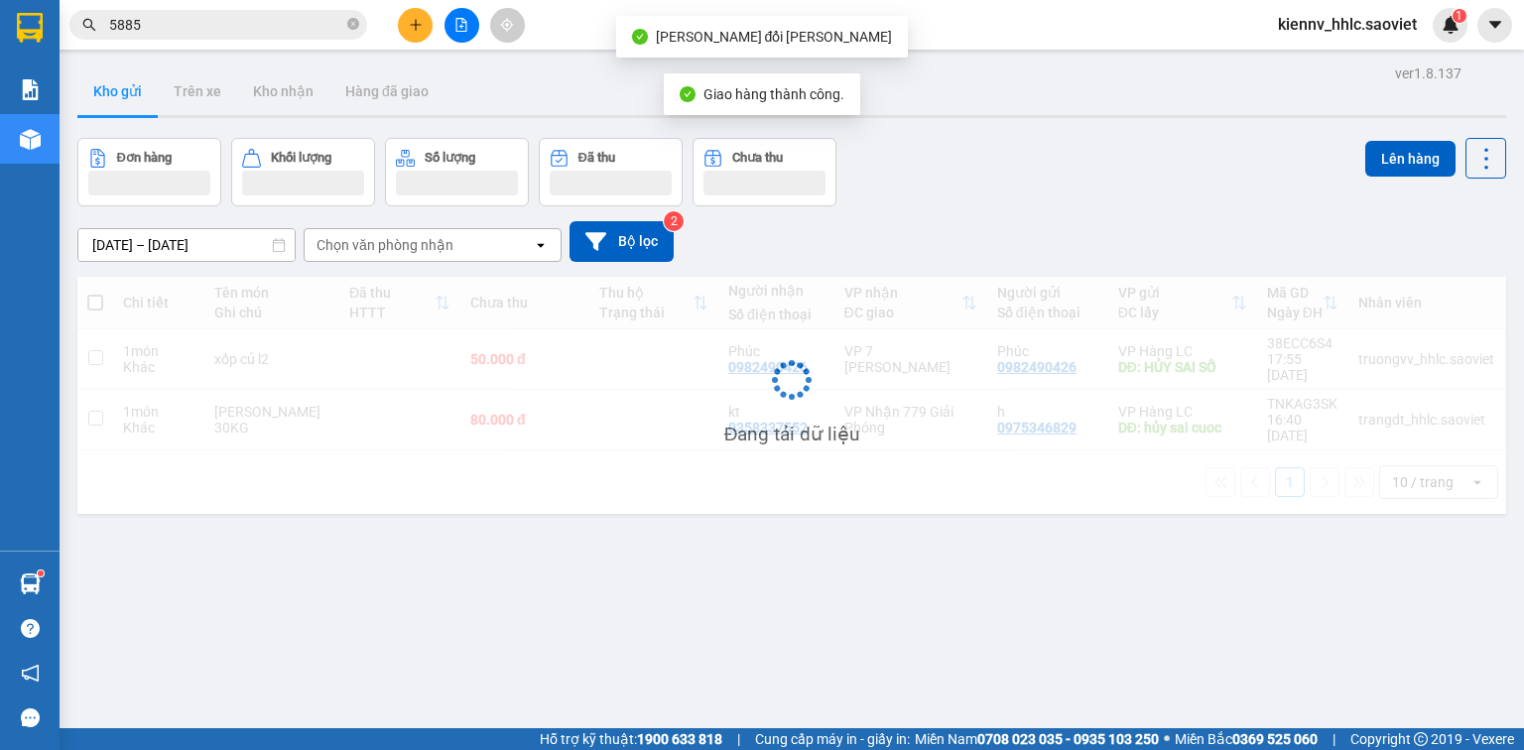
click at [202, 22] on input "5885" at bounding box center [226, 25] width 234 height 22
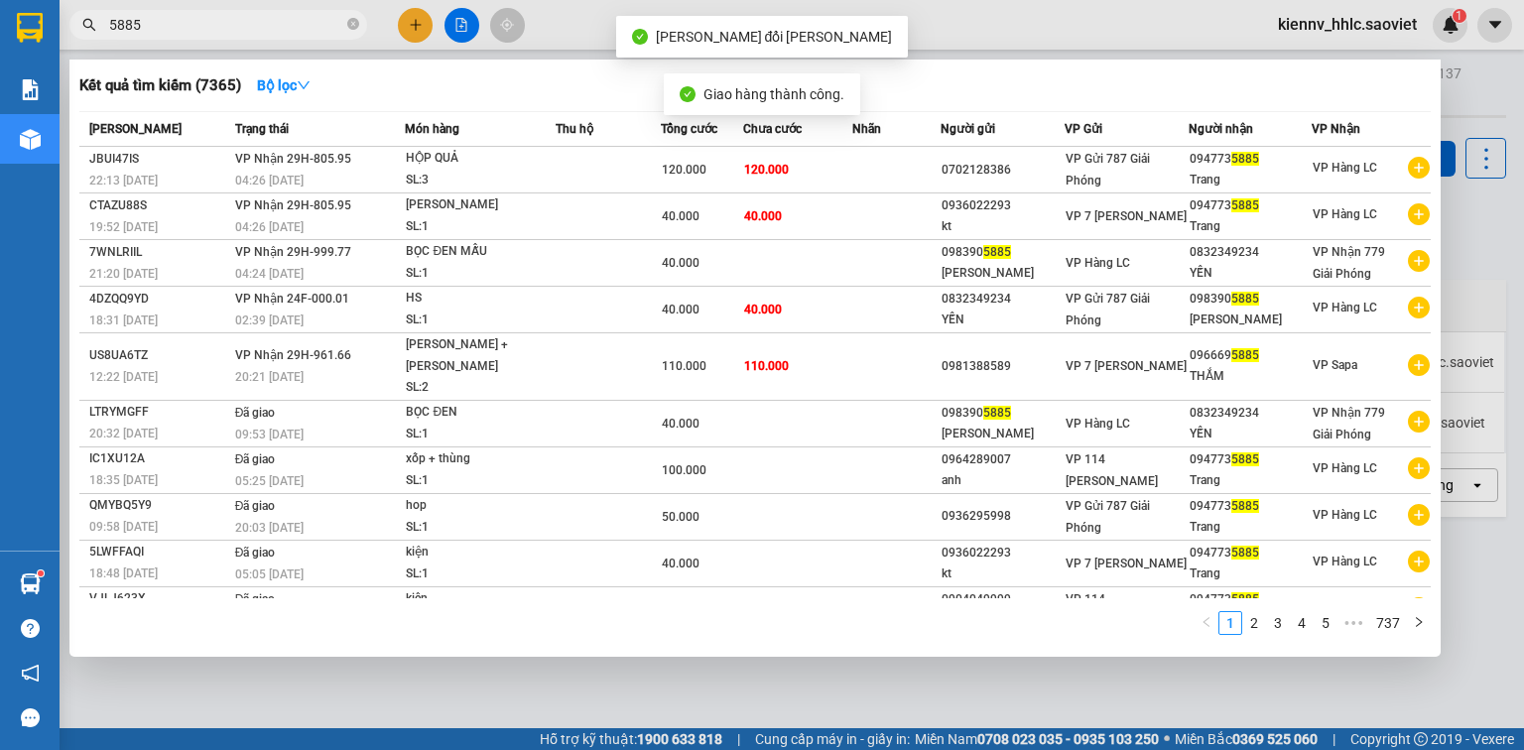
click at [202, 22] on input "5885" at bounding box center [226, 25] width 234 height 22
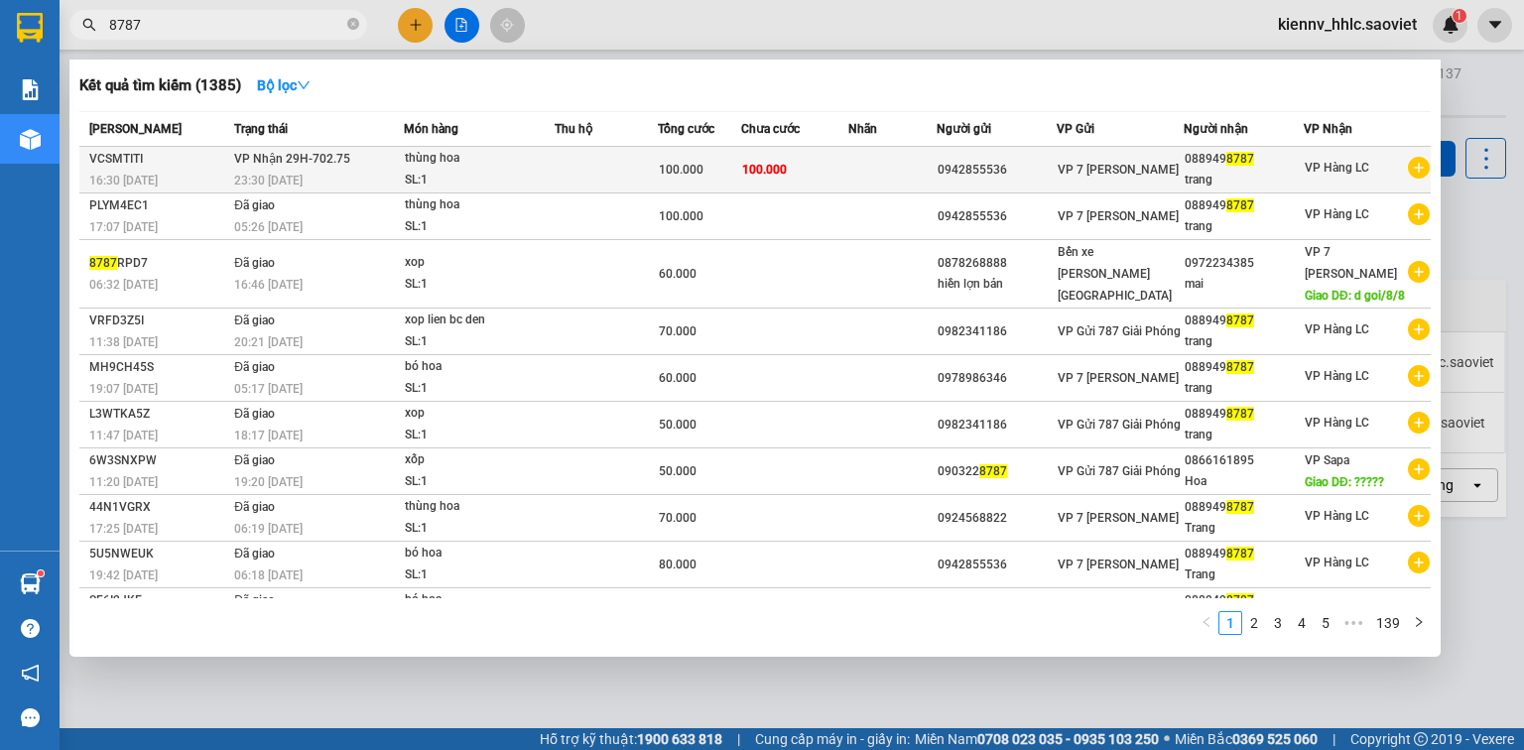
type input "8787"
click at [726, 170] on div "100.000" at bounding box center [699, 170] width 80 height 22
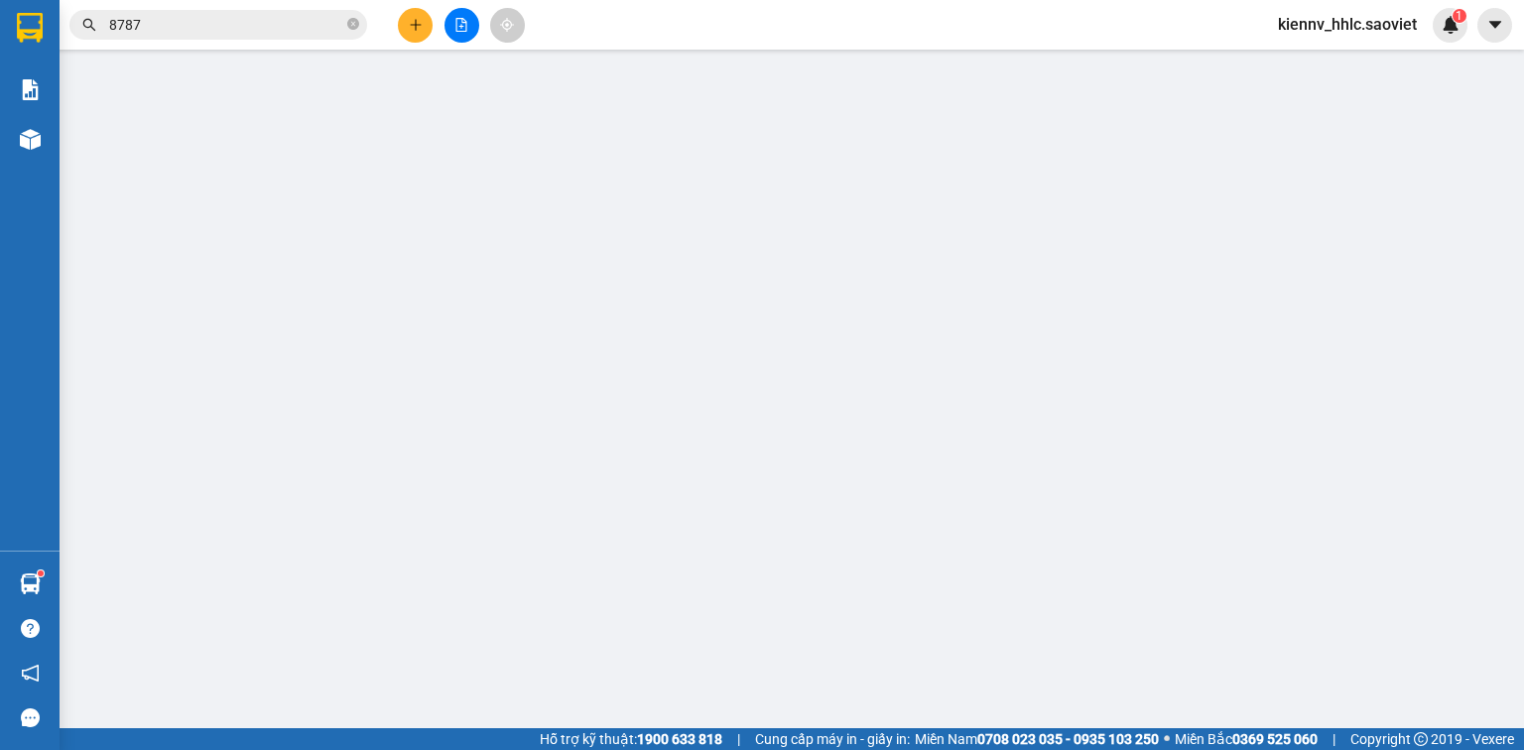
type input "0942855536"
type input "0889498787"
type input "trang"
type input "100.000"
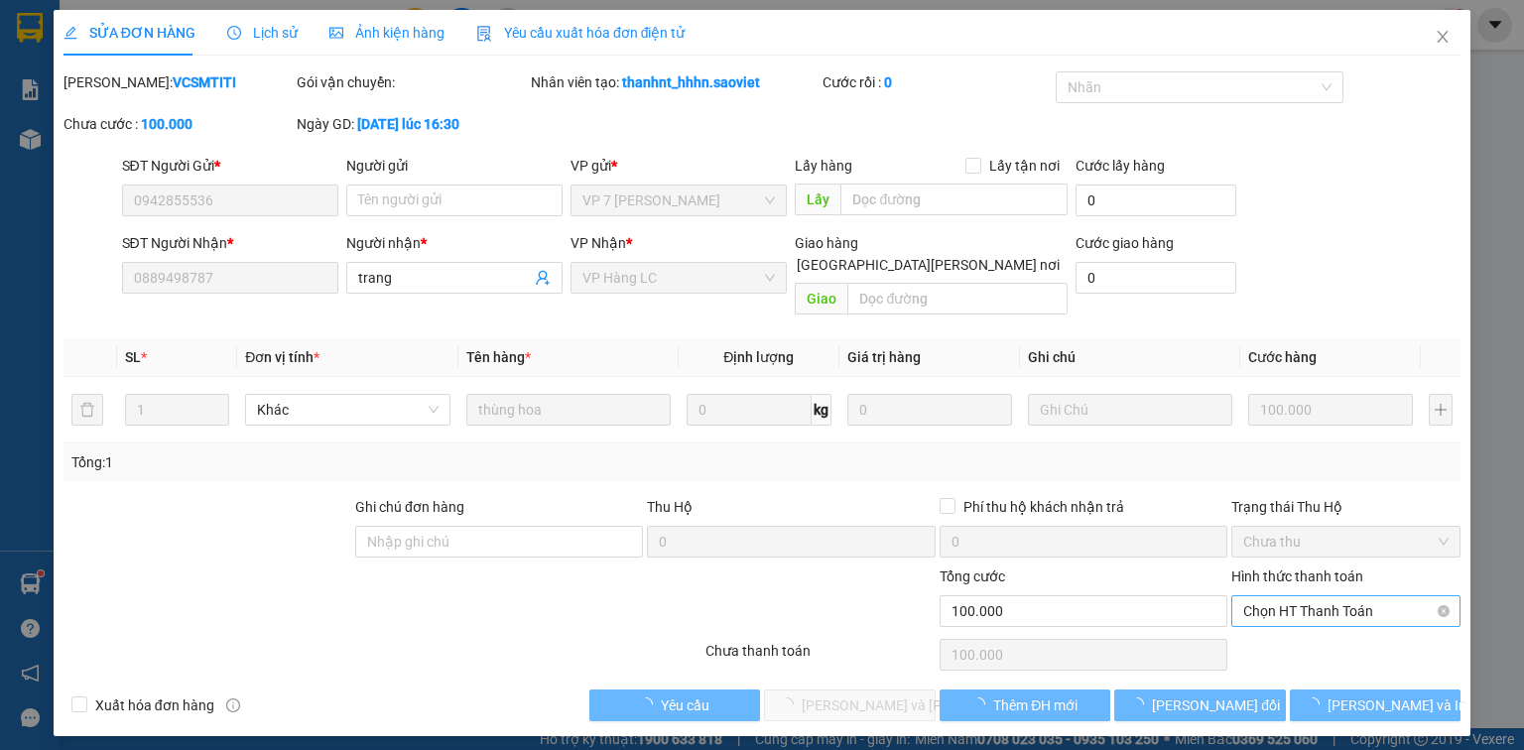
click at [1299, 596] on span "Chọn HT Thanh Toán" at bounding box center [1345, 611] width 205 height 30
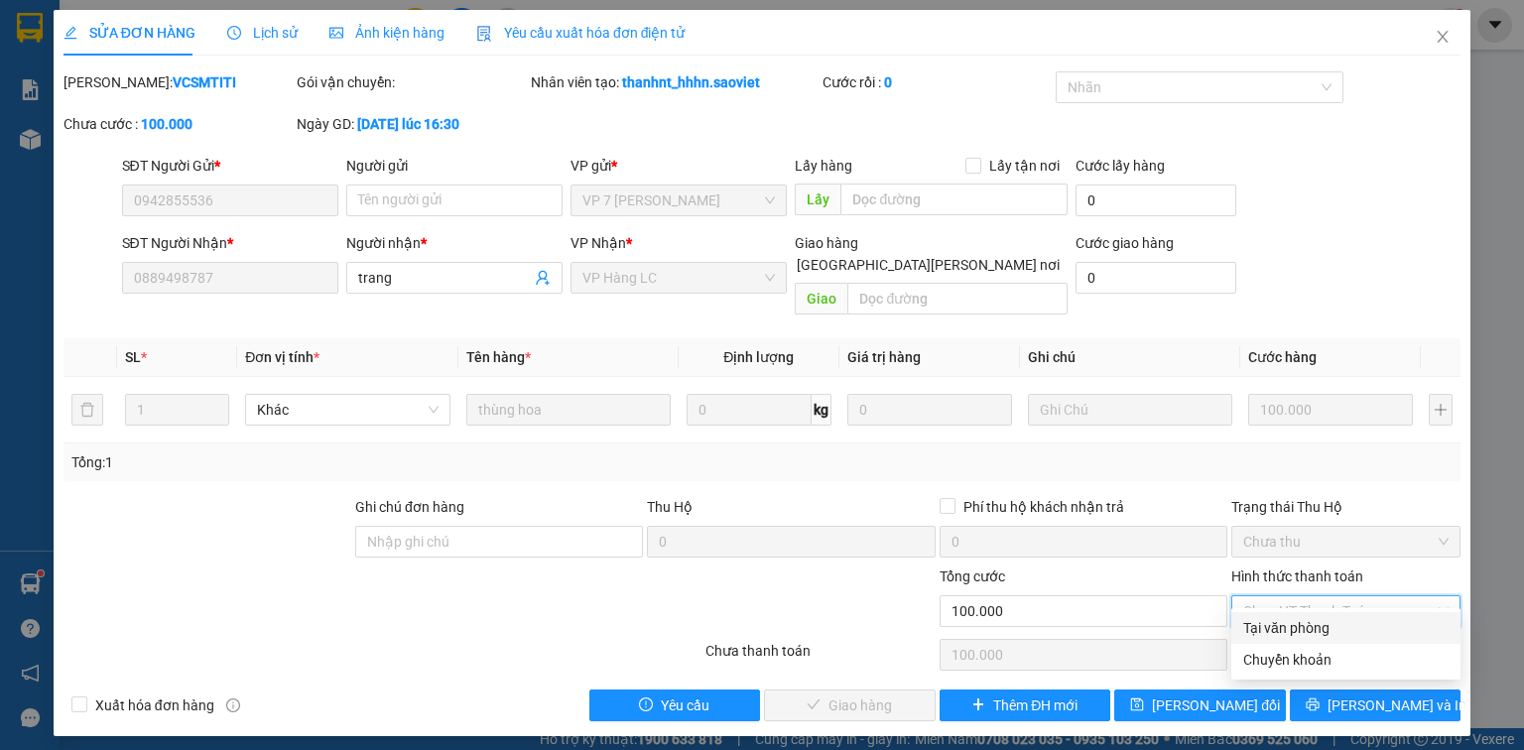
click at [1300, 633] on div "Tại văn phòng" at bounding box center [1345, 628] width 205 height 22
type input "0"
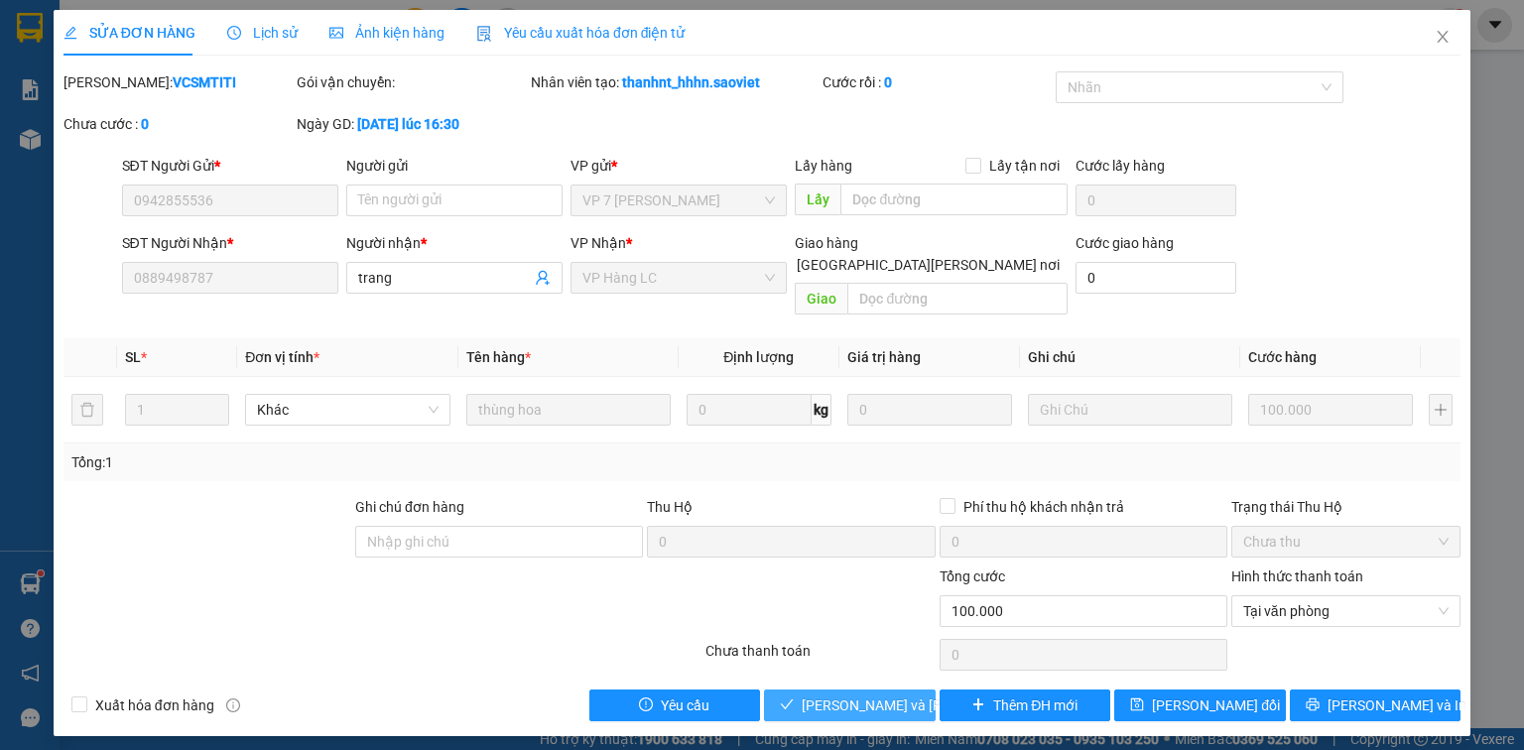
click at [880, 695] on span "[PERSON_NAME] và [PERSON_NAME] hàng" at bounding box center [936, 706] width 268 height 22
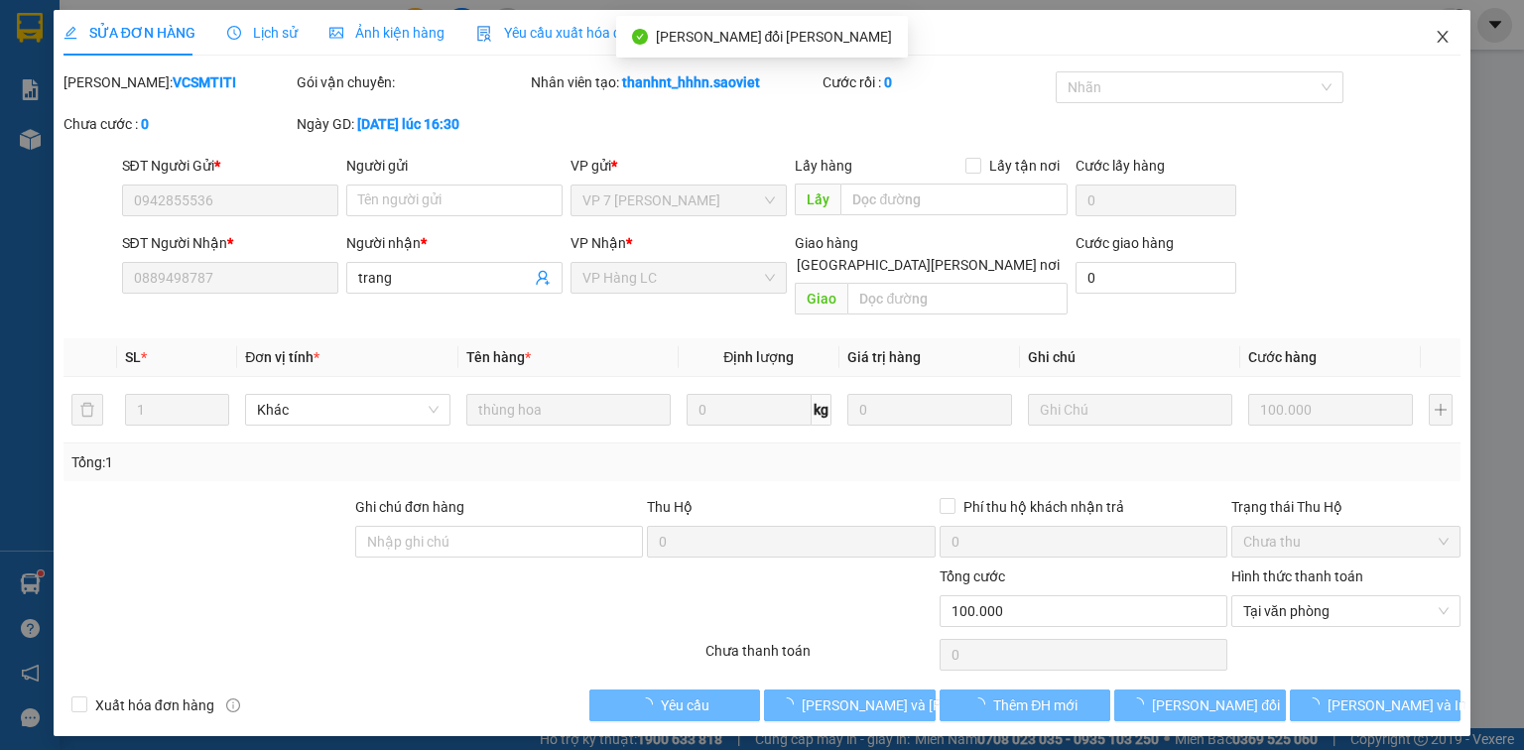
click at [1443, 40] on icon "close" at bounding box center [1443, 37] width 16 height 16
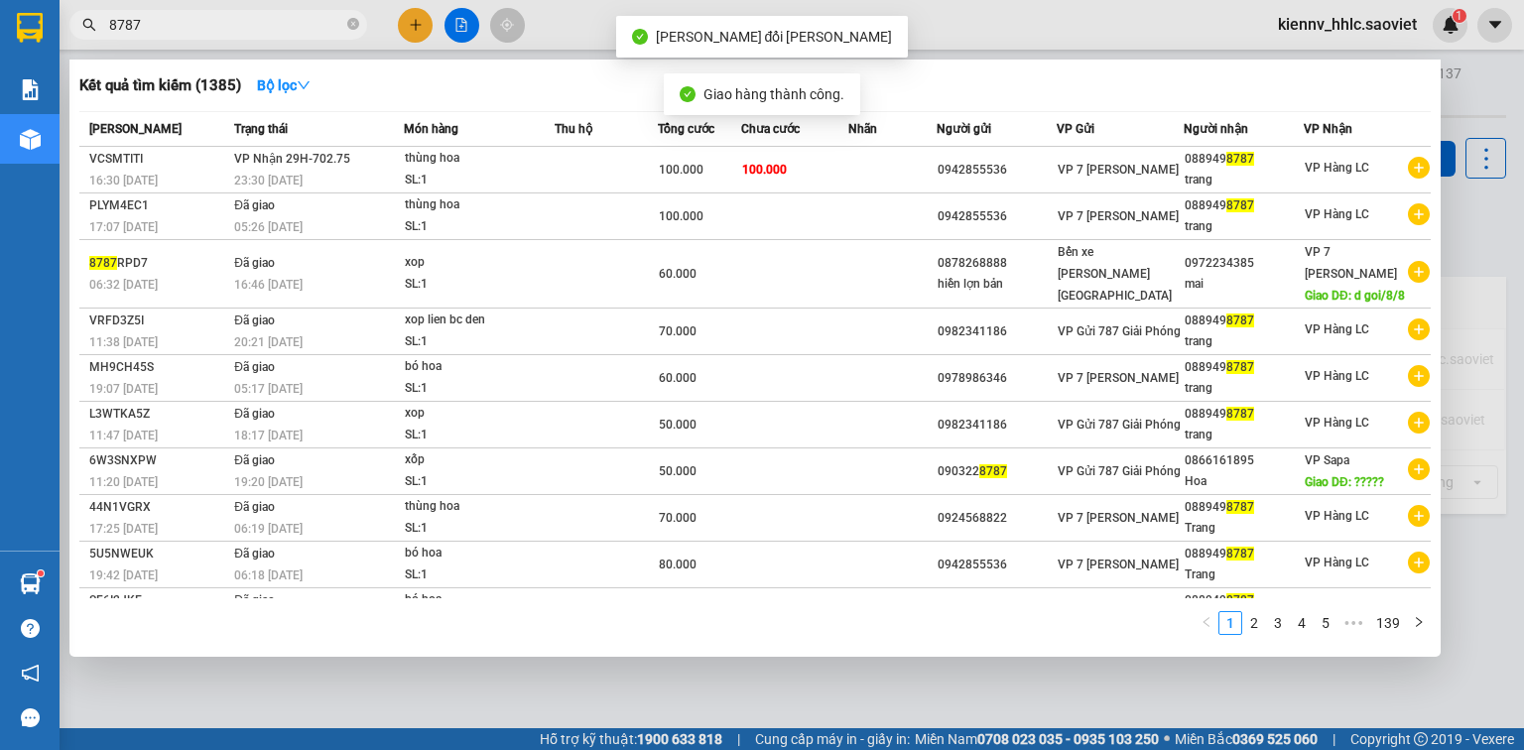
click at [202, 27] on input "8787" at bounding box center [226, 25] width 234 height 22
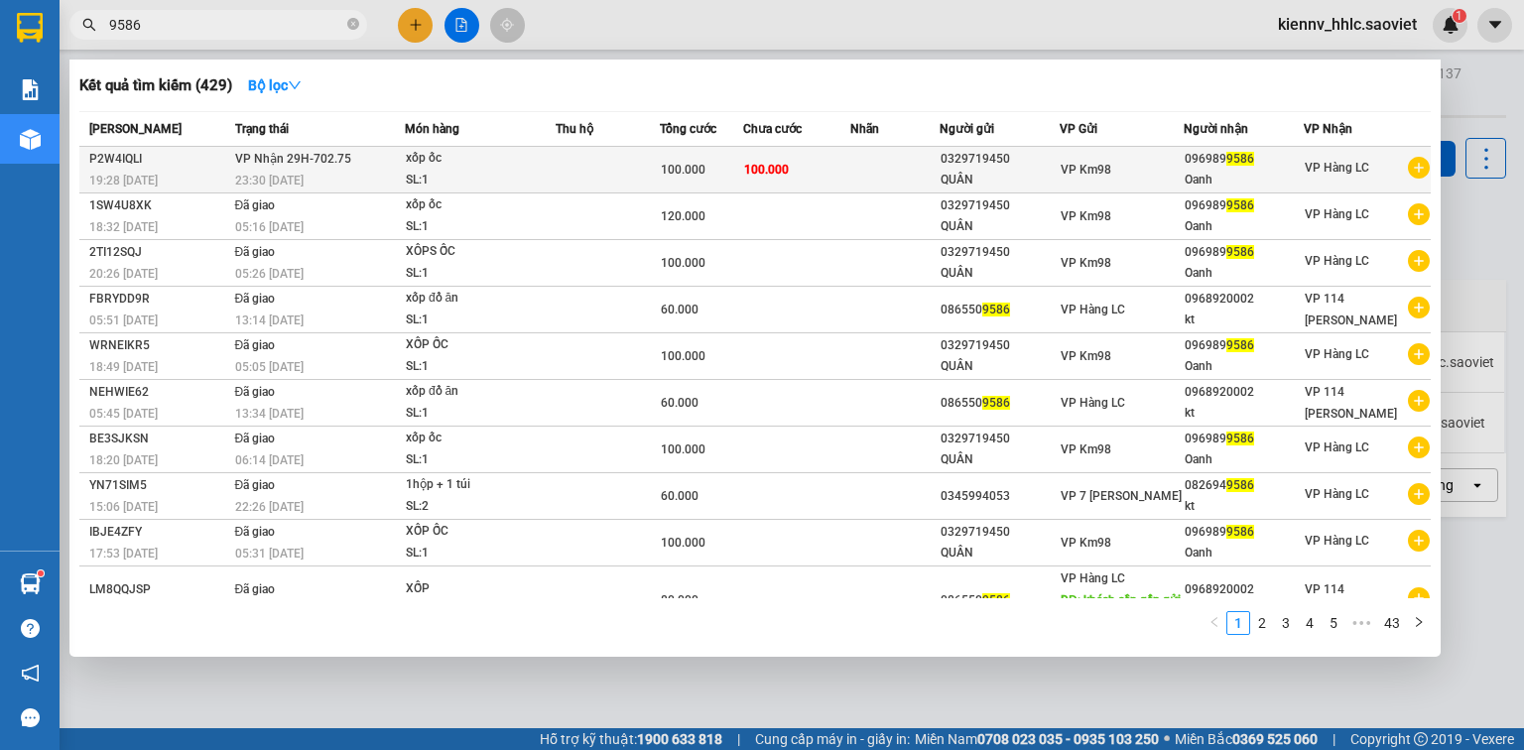
type input "9586"
click at [608, 177] on td at bounding box center [608, 170] width 104 height 47
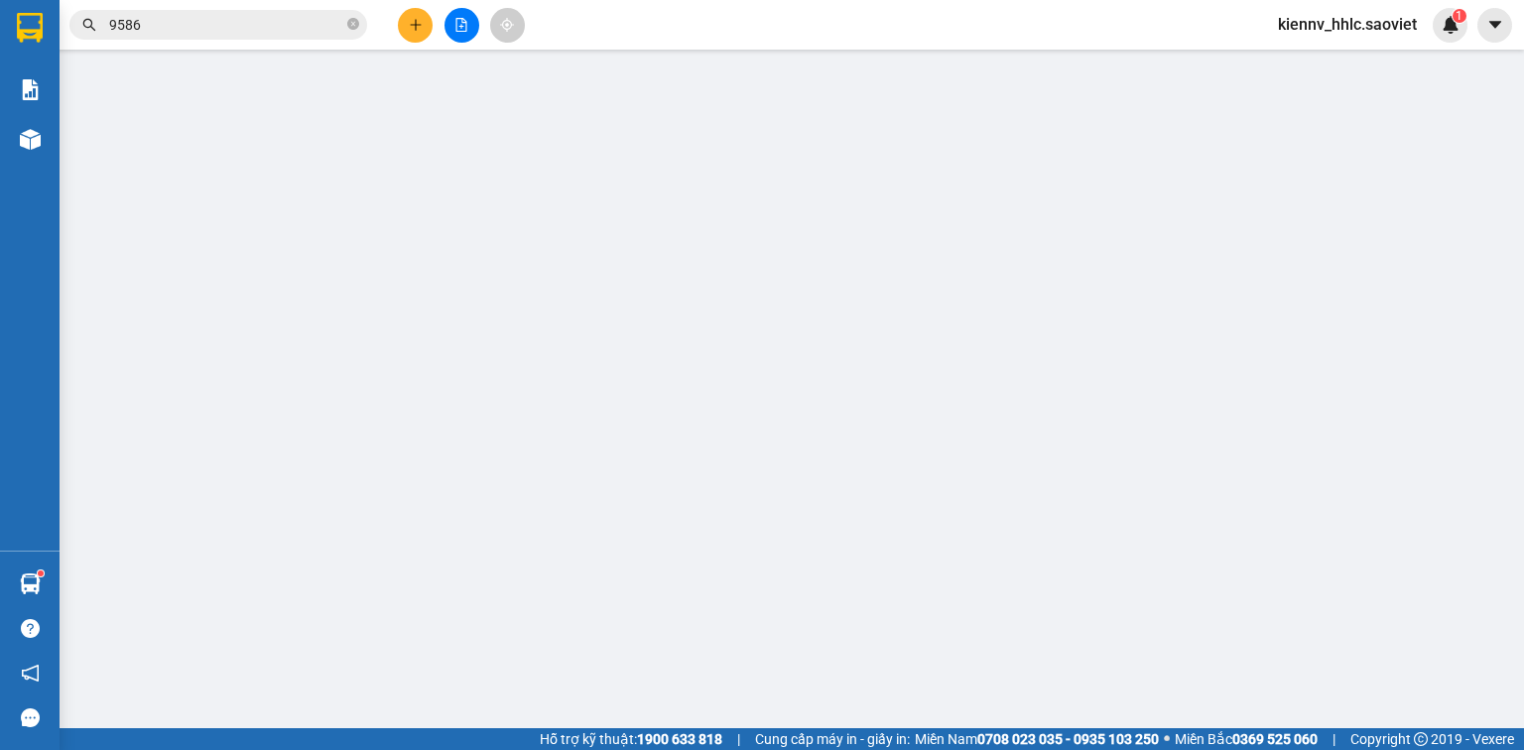
type input "0329719450"
type input "QUÂN"
type input "0969899586"
type input "Oanh"
type input "100.000"
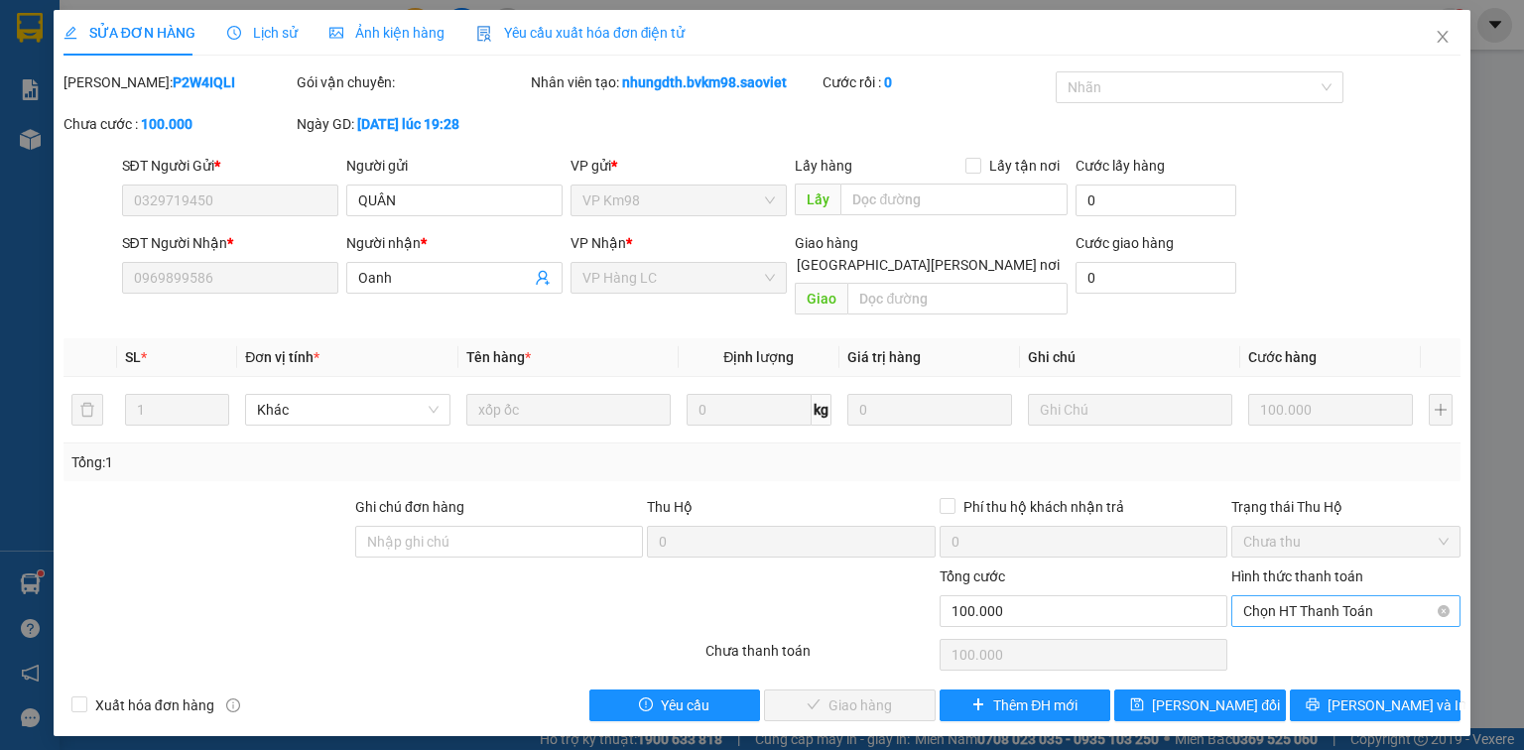
click at [1298, 596] on span "Chọn HT Thanh Toán" at bounding box center [1345, 611] width 205 height 30
click at [1301, 634] on div "Tại văn phòng" at bounding box center [1345, 628] width 205 height 22
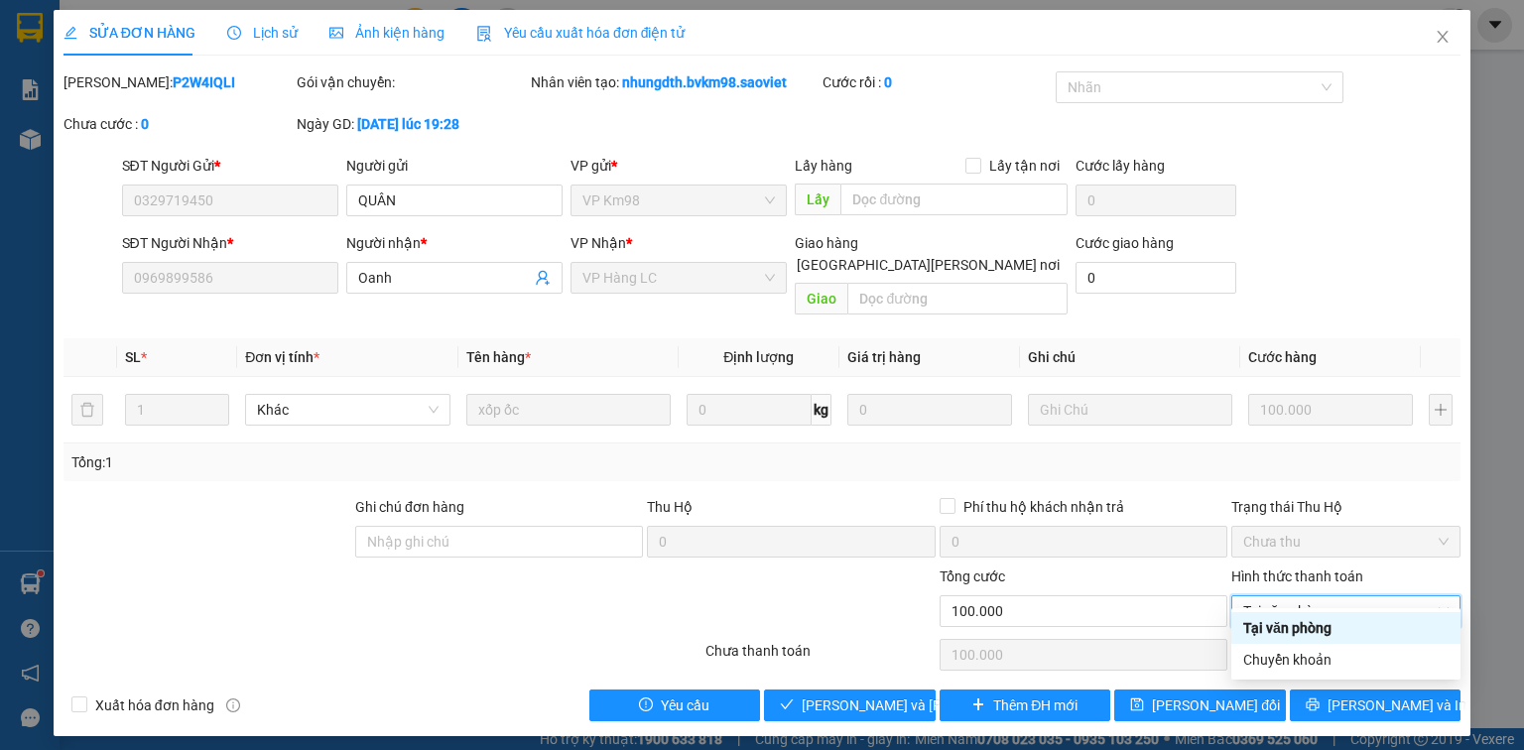
type input "0"
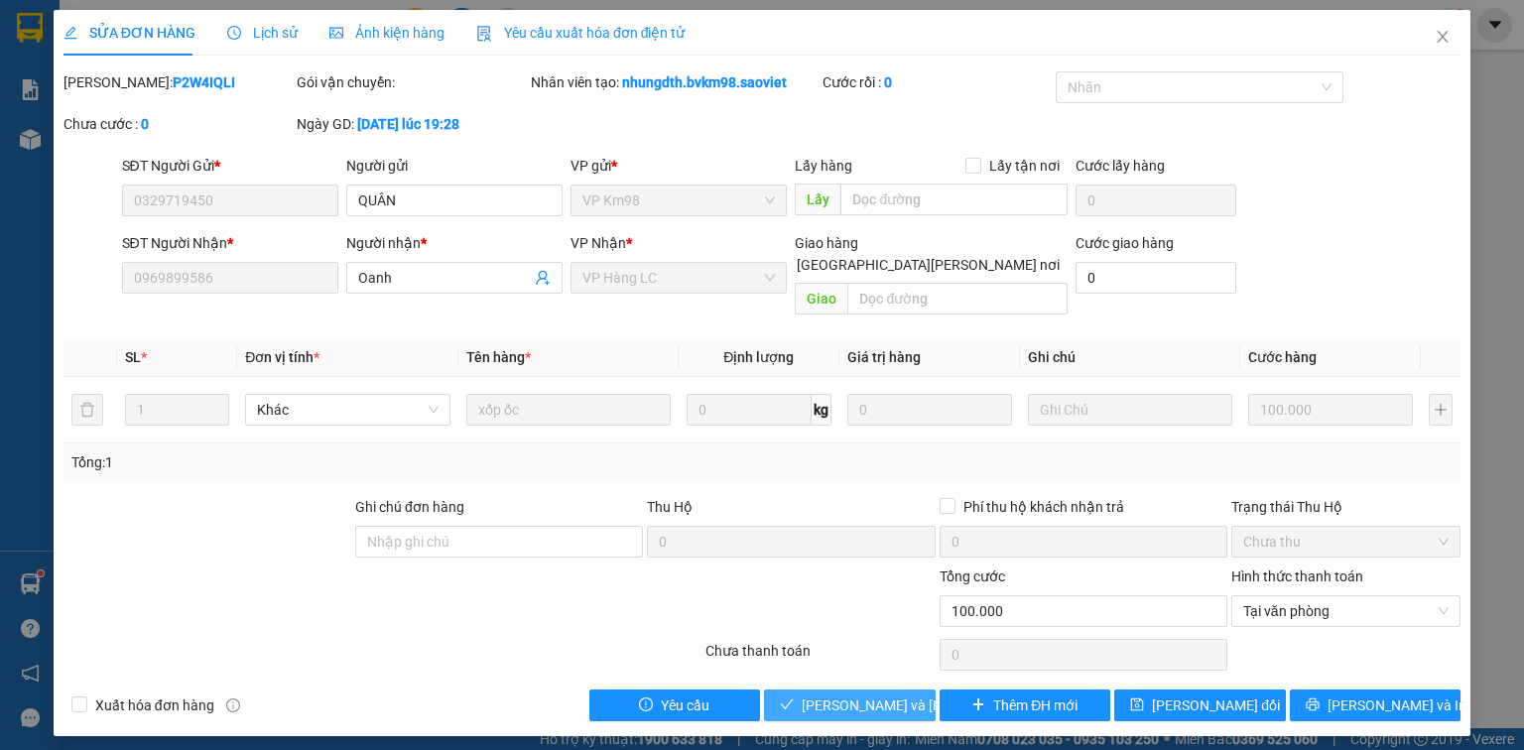
click at [842, 695] on span "[PERSON_NAME] và [PERSON_NAME] hàng" at bounding box center [936, 706] width 268 height 22
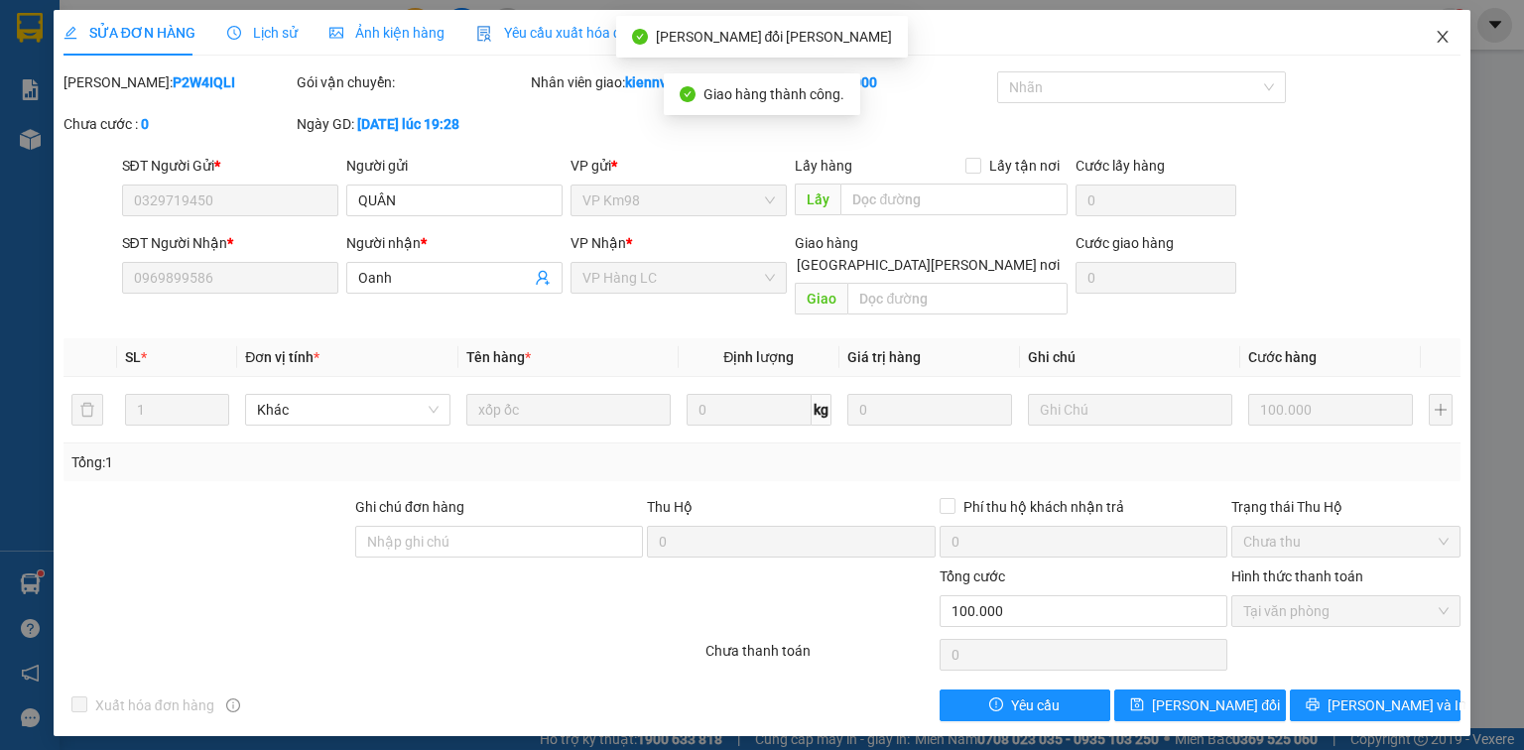
click at [1442, 39] on icon "close" at bounding box center [1443, 37] width 11 height 12
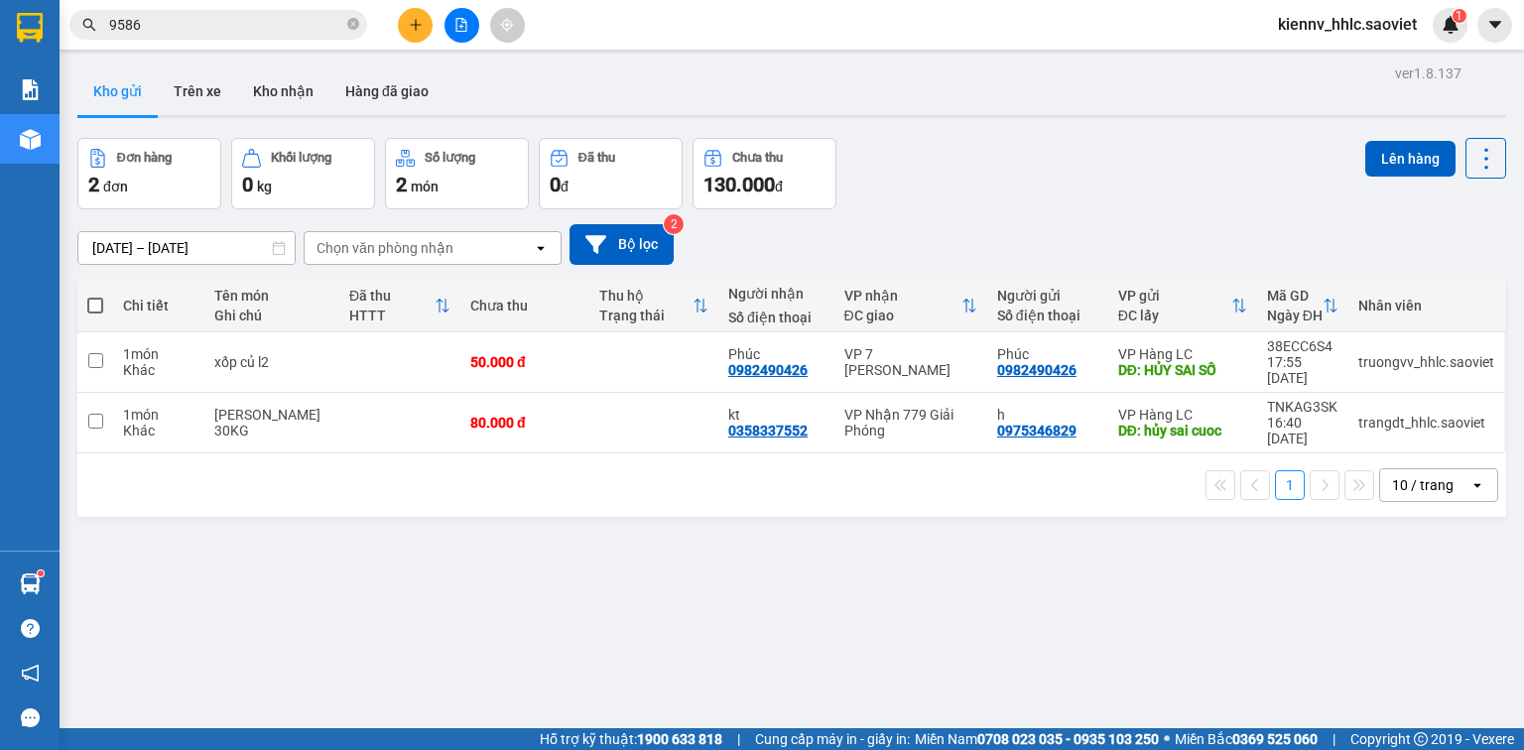
click at [210, 27] on input "9586" at bounding box center [226, 25] width 234 height 22
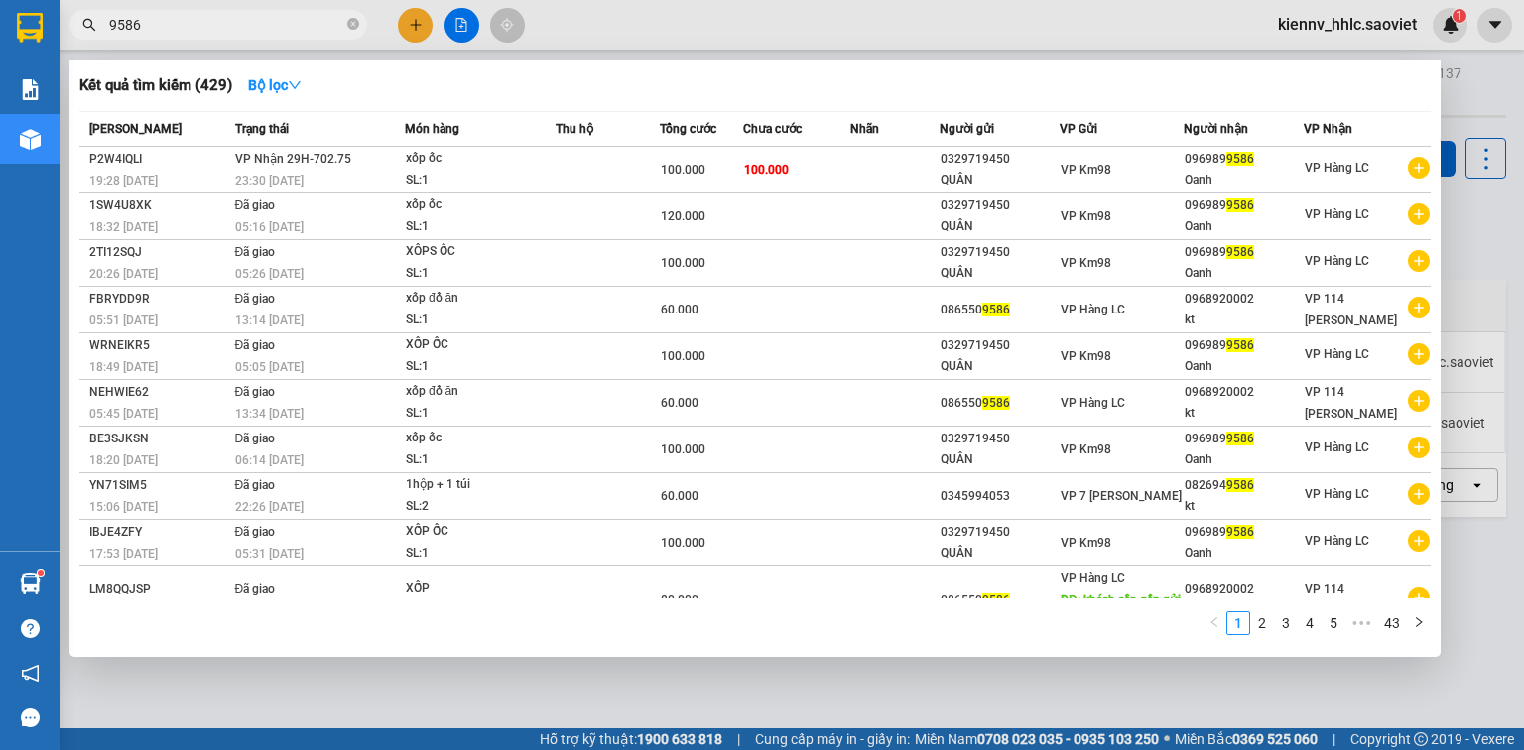
click at [210, 26] on input "9586" at bounding box center [226, 25] width 234 height 22
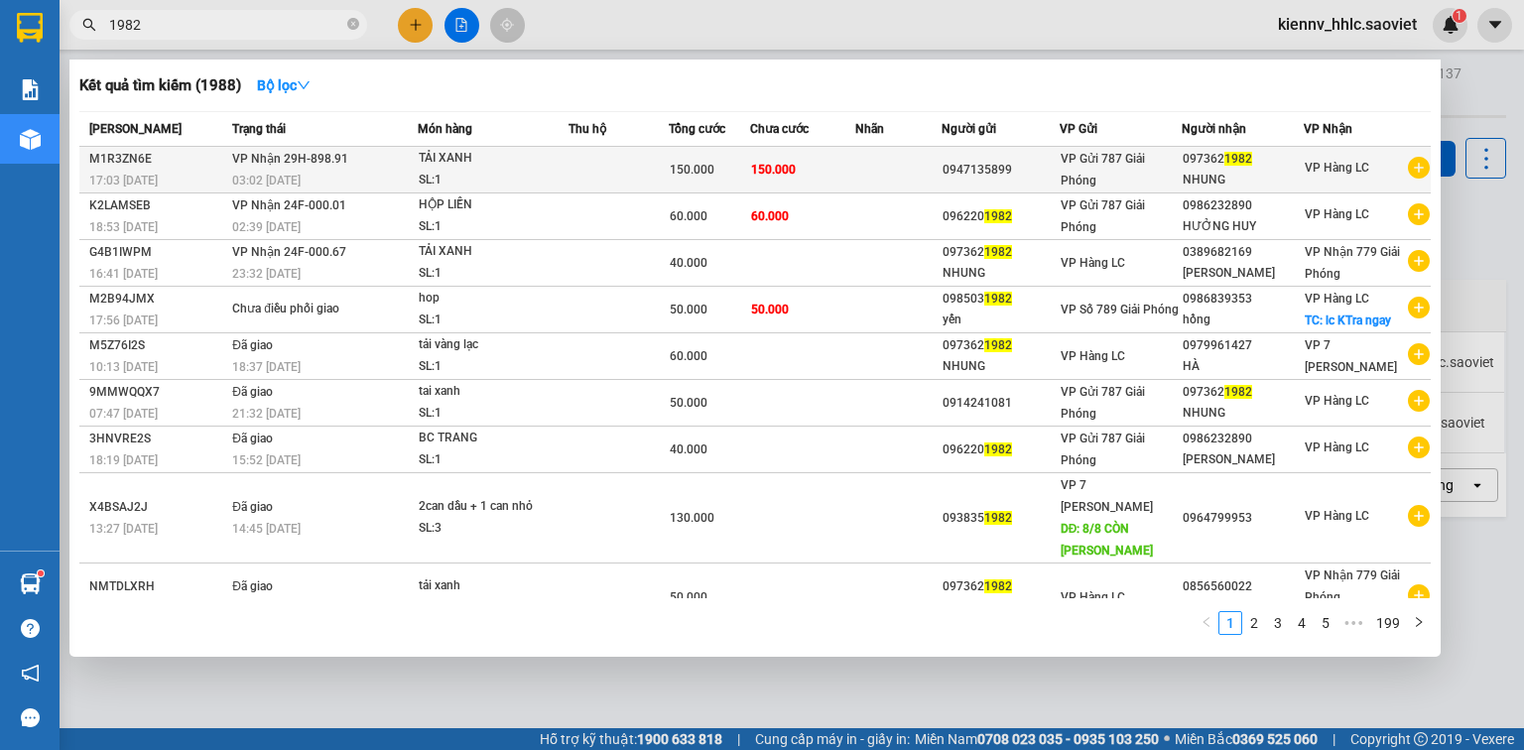
type input "1982"
click at [725, 175] on div "150.000" at bounding box center [709, 170] width 79 height 22
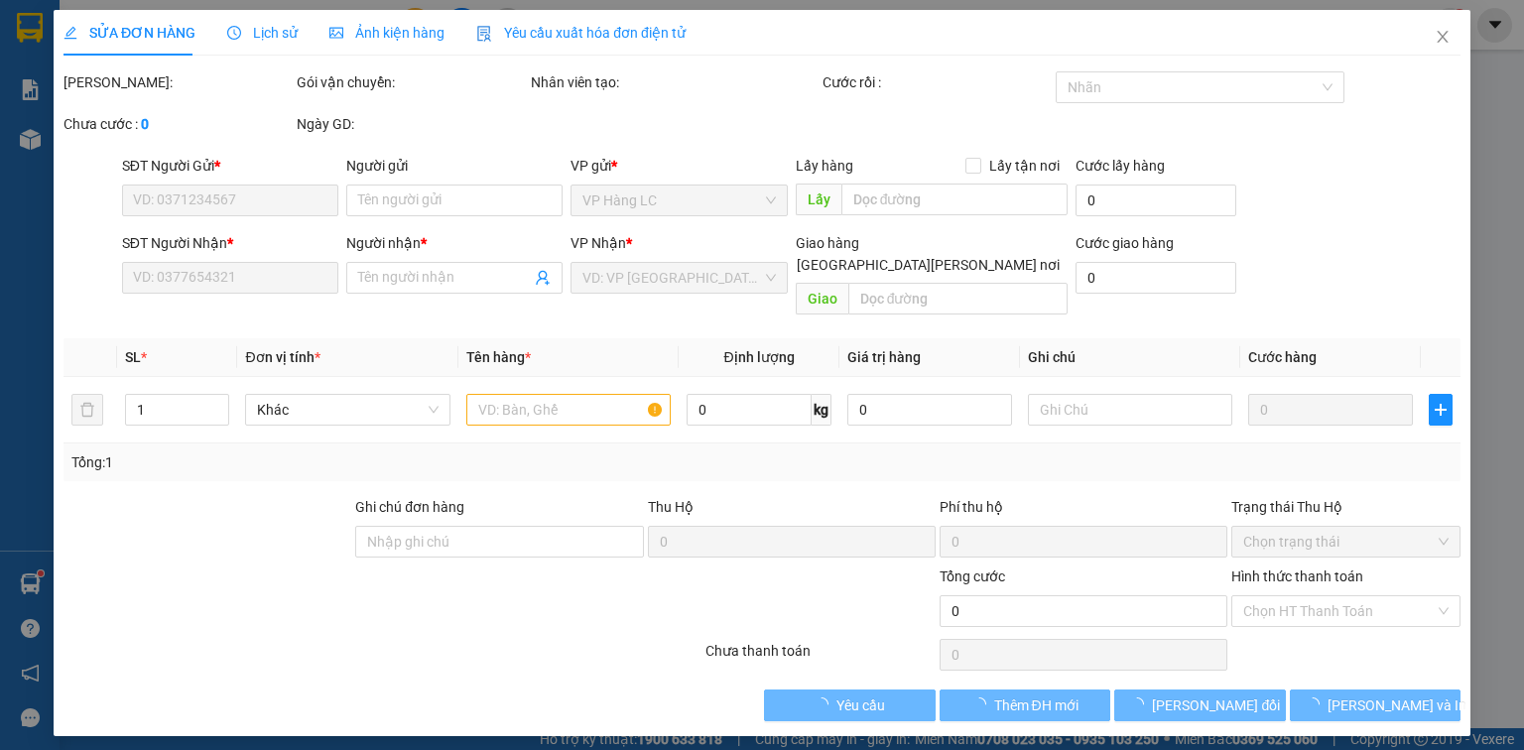
type input "0947135899"
type input "0973621982"
type input "NHUNG"
type input "150.000"
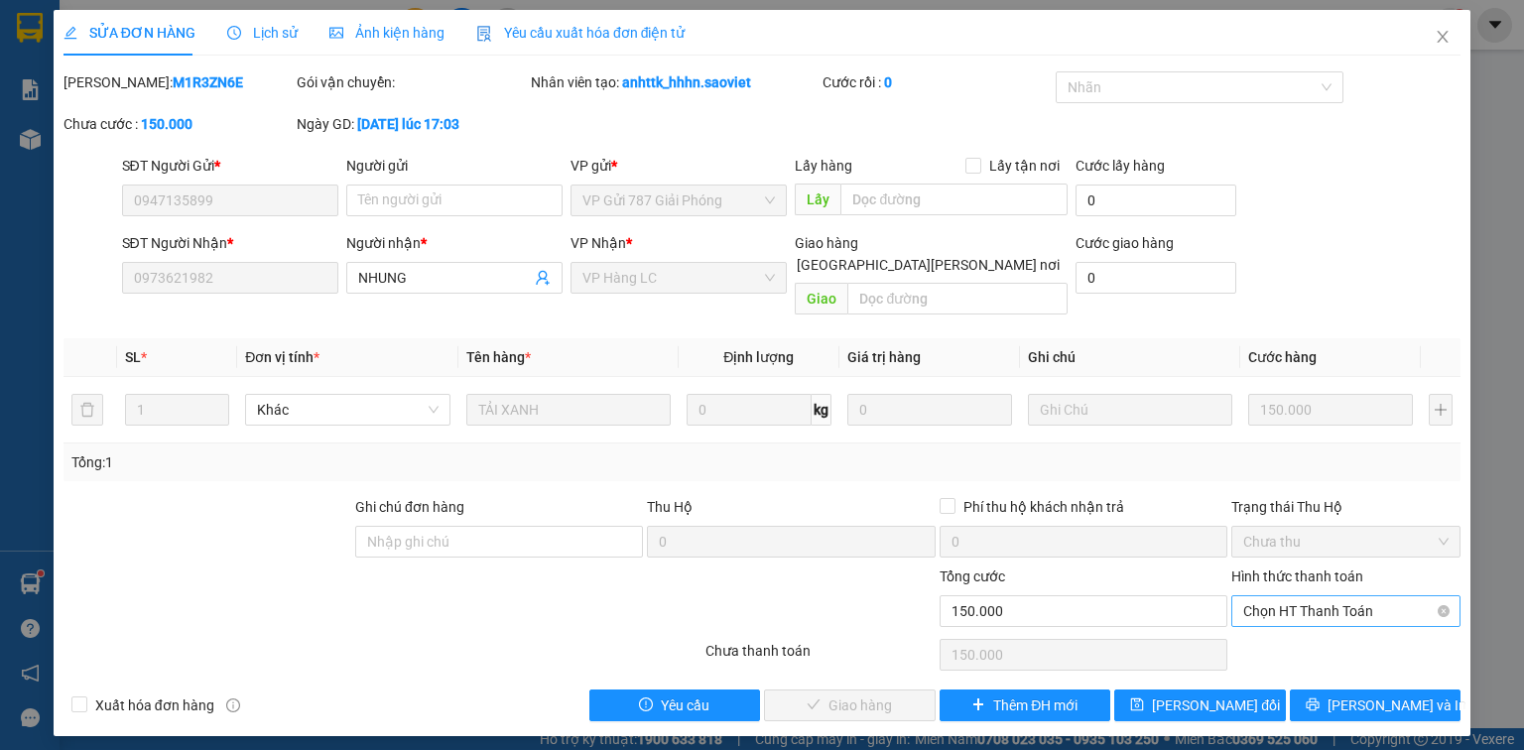
drag, startPoint x: 1302, startPoint y: 588, endPoint x: 1313, endPoint y: 584, distance: 11.6
click at [1302, 596] on span "Chọn HT Thanh Toán" at bounding box center [1345, 611] width 205 height 30
click at [1314, 627] on div "Tại văn phòng" at bounding box center [1345, 628] width 205 height 22
type input "0"
click at [852, 695] on span "[PERSON_NAME] và [PERSON_NAME] hàng" at bounding box center [936, 706] width 268 height 22
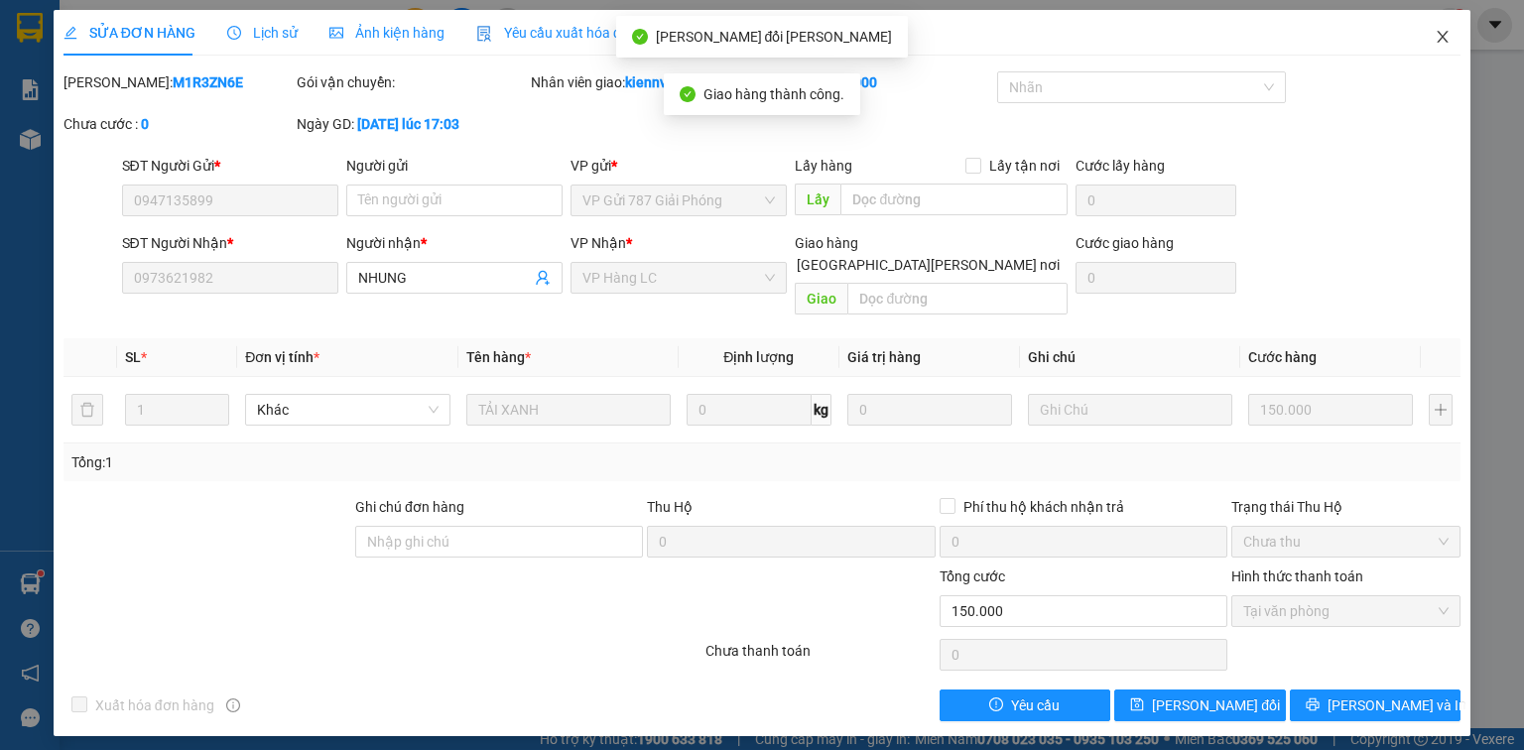
click at [1444, 36] on icon "close" at bounding box center [1443, 37] width 16 height 16
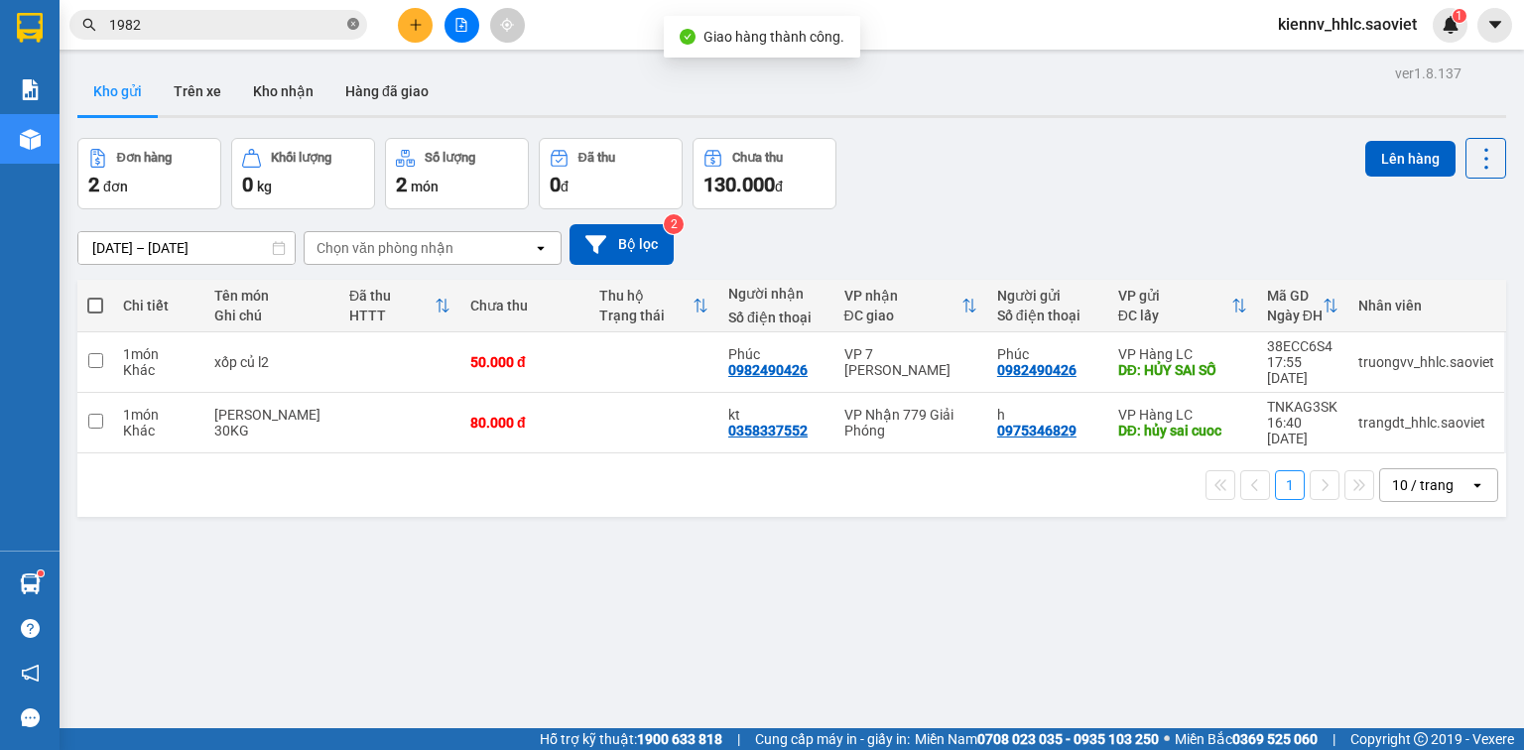
click at [353, 24] on icon "close-circle" at bounding box center [353, 24] width 12 height 12
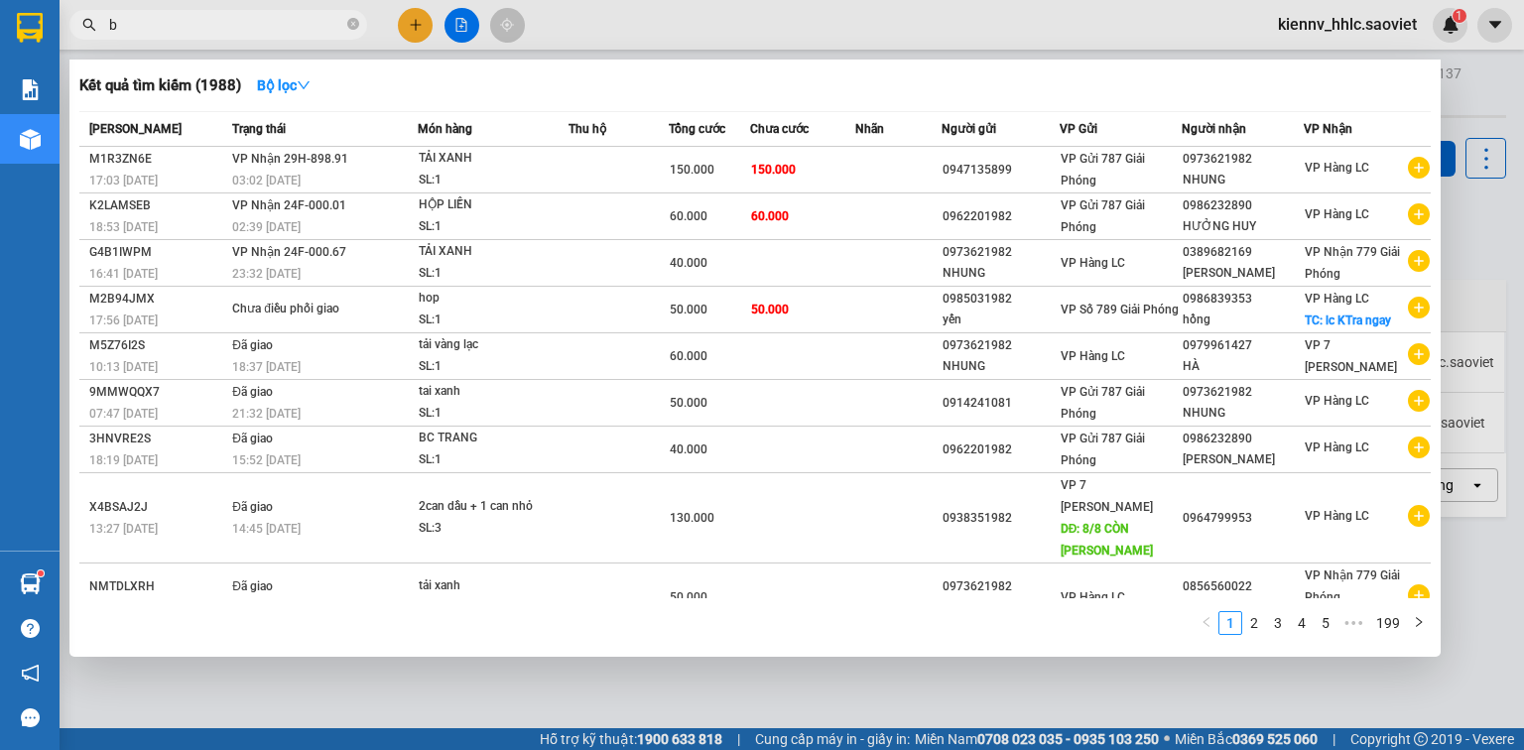
type input "b"
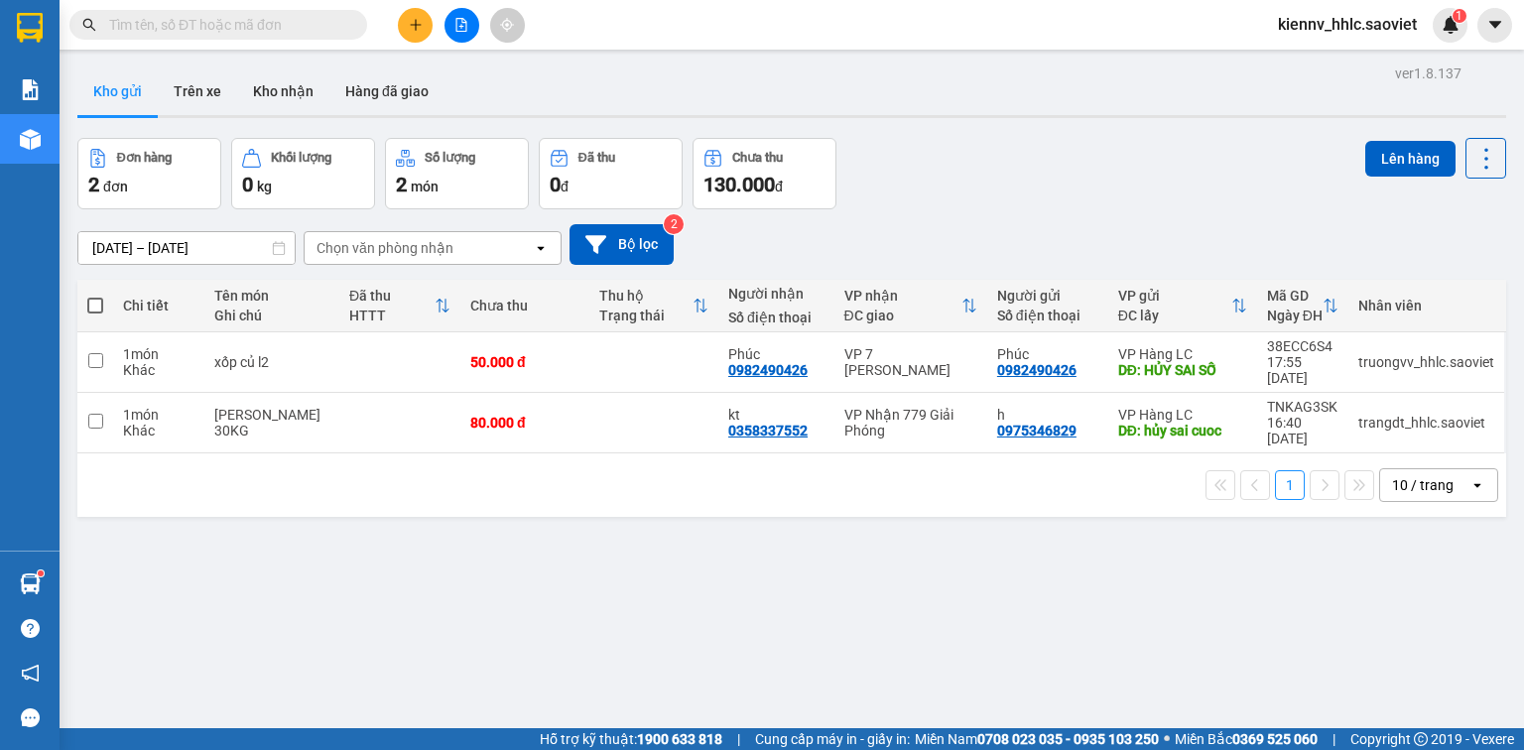
drag, startPoint x: 200, startPoint y: 12, endPoint x: 204, endPoint y: 24, distance: 12.6
click at [200, 13] on span at bounding box center [218, 25] width 298 height 30
click at [205, 24] on input "text" at bounding box center [226, 25] width 234 height 22
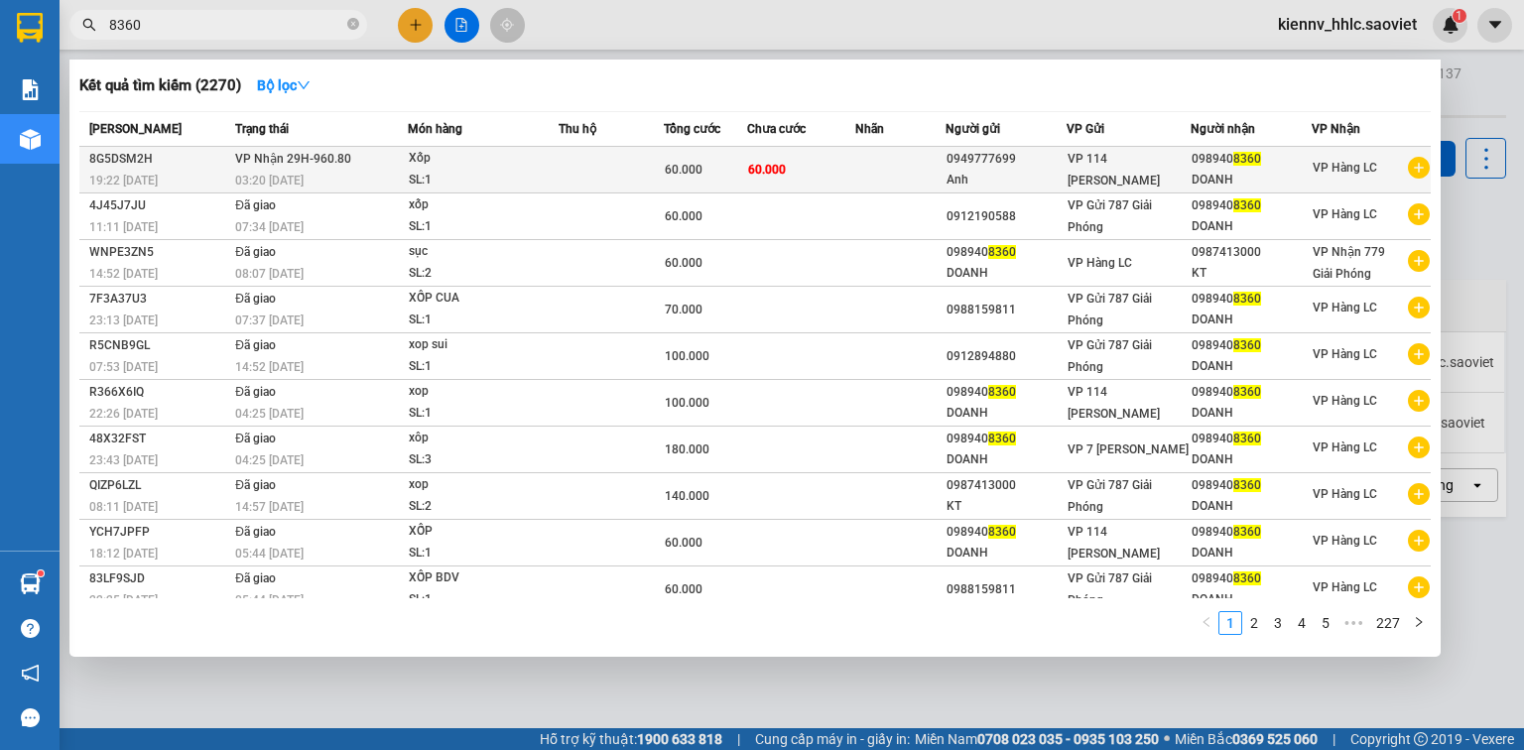
type input "8360"
click at [395, 162] on td "VP Nhận 29H-960.80 03:20 - 12/08" at bounding box center [318, 170] width 177 height 47
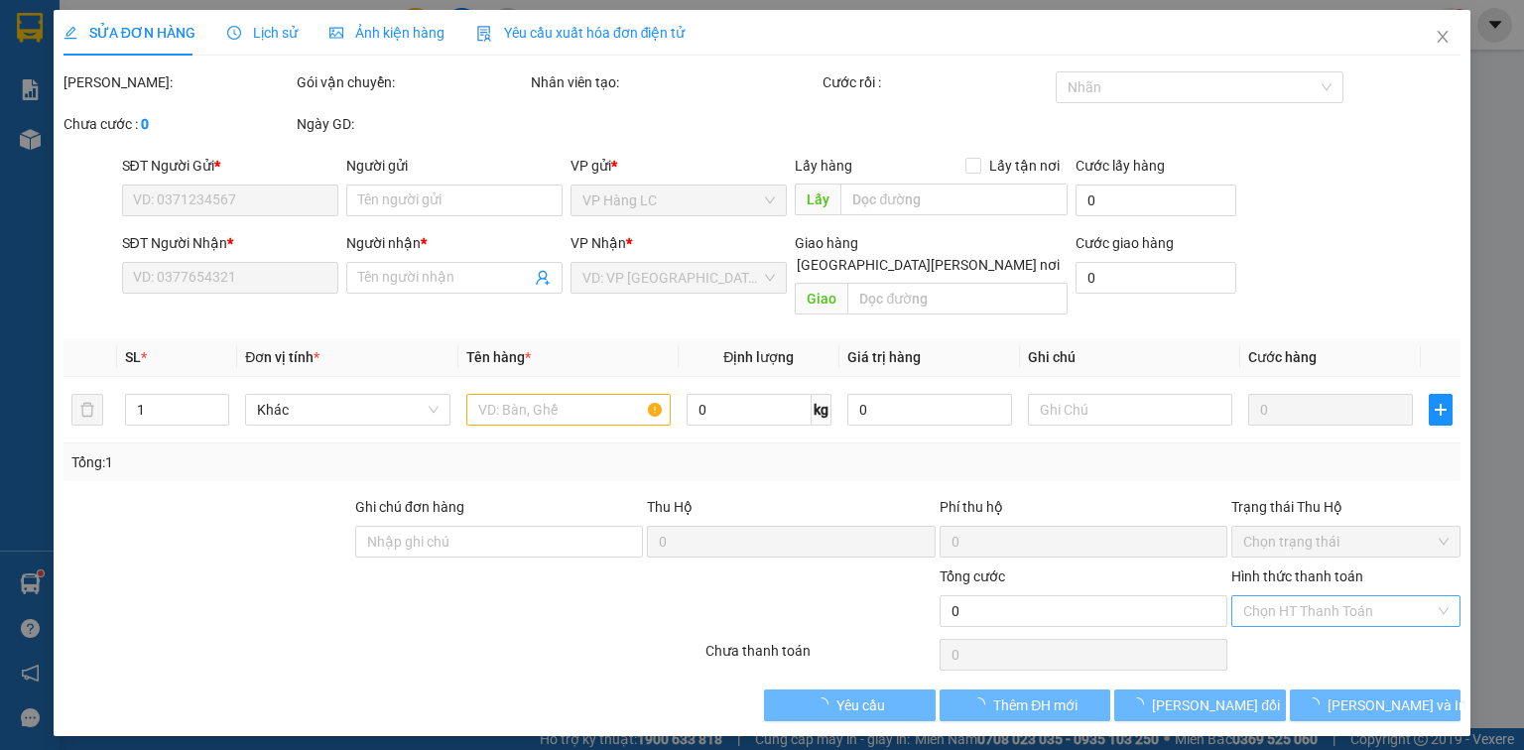
type input "0949777699"
type input "Anh"
type input "0989408360"
type input "DOANH"
type input "60.000"
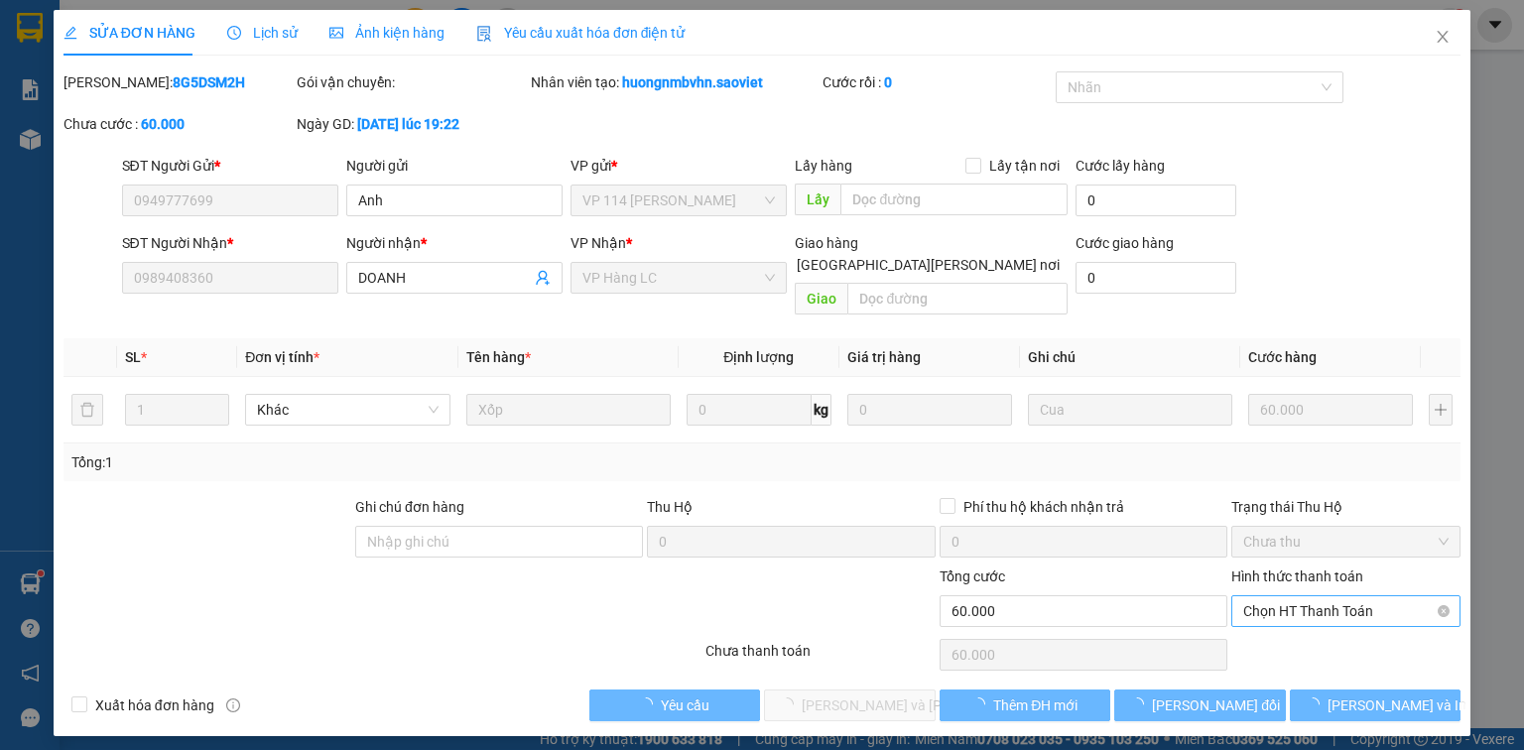
click at [1339, 596] on span "Chọn HT Thanh Toán" at bounding box center [1345, 611] width 205 height 30
drag, startPoint x: 1334, startPoint y: 624, endPoint x: 1318, endPoint y: 625, distance: 15.9
click at [1333, 622] on div "Tại văn phòng" at bounding box center [1345, 628] width 205 height 22
type input "0"
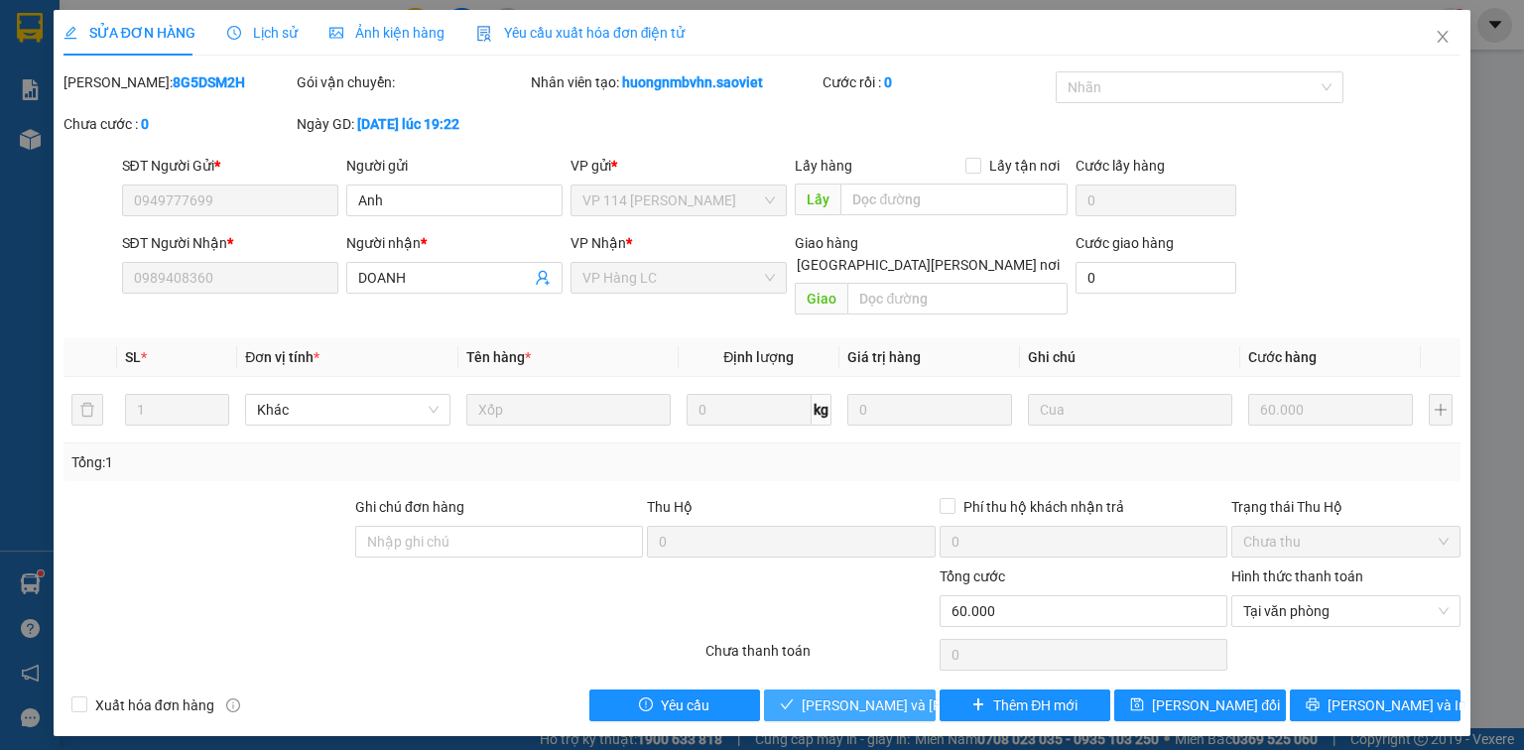
click at [883, 695] on span "[PERSON_NAME] và [PERSON_NAME] hàng" at bounding box center [936, 706] width 268 height 22
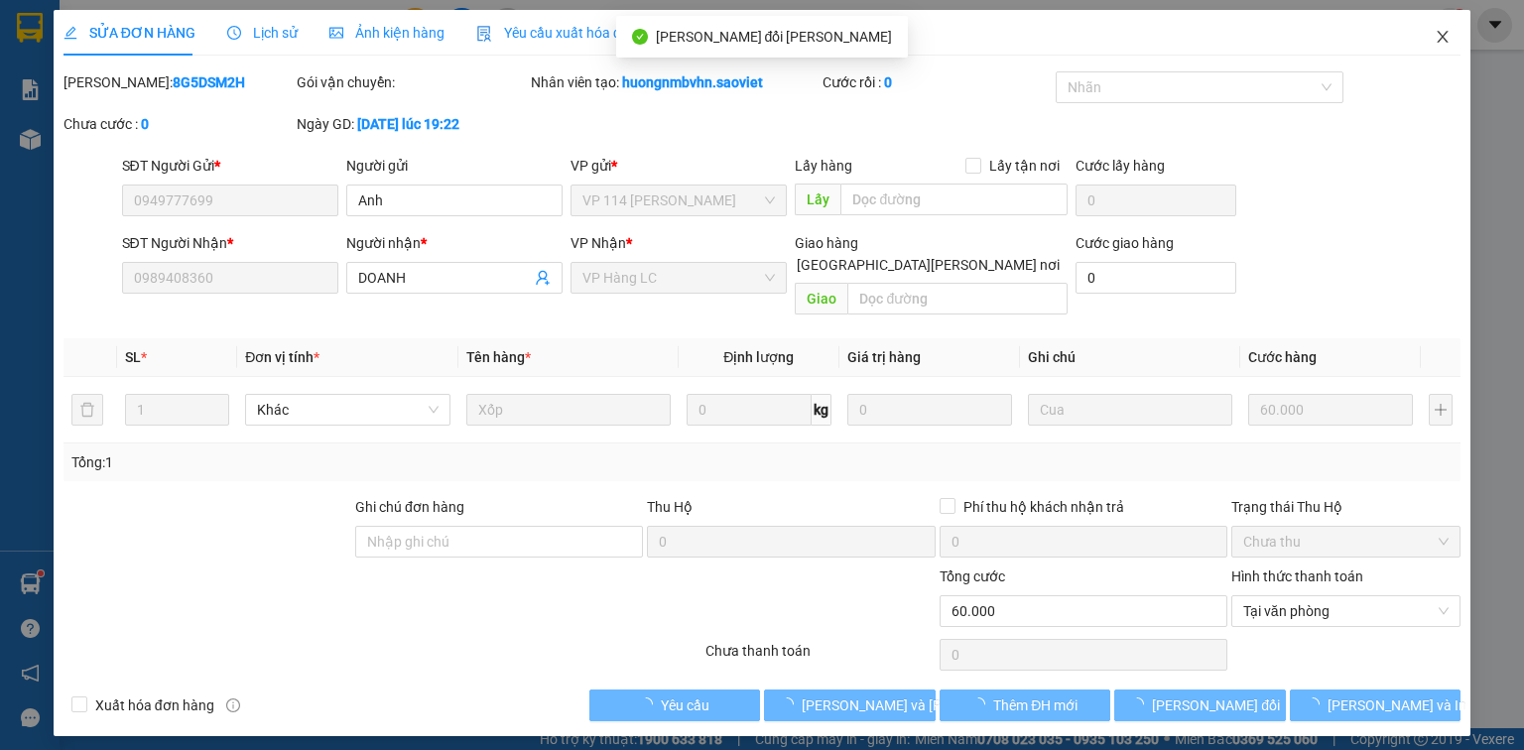
click at [1443, 36] on icon "close" at bounding box center [1443, 37] width 16 height 16
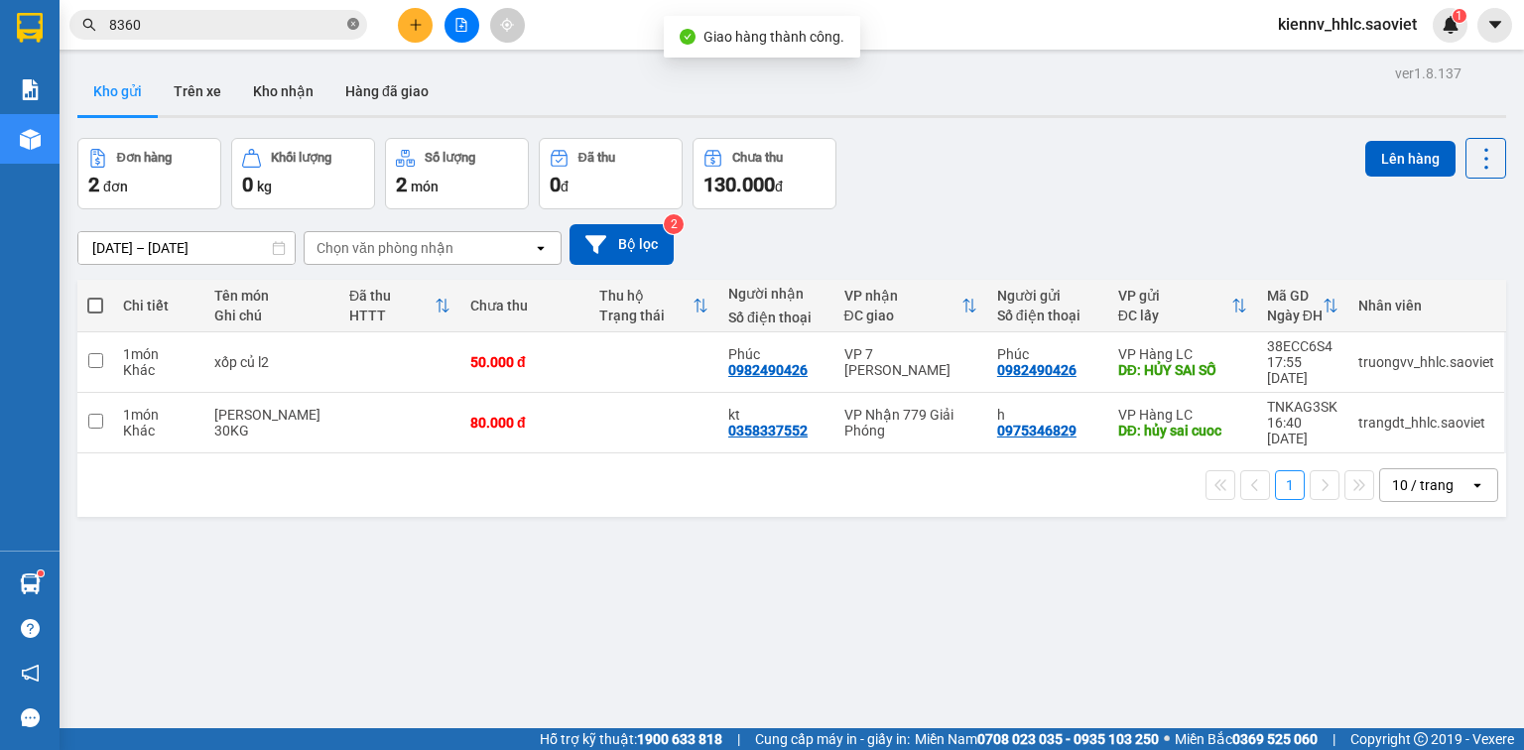
click at [351, 27] on icon "close-circle" at bounding box center [353, 24] width 12 height 12
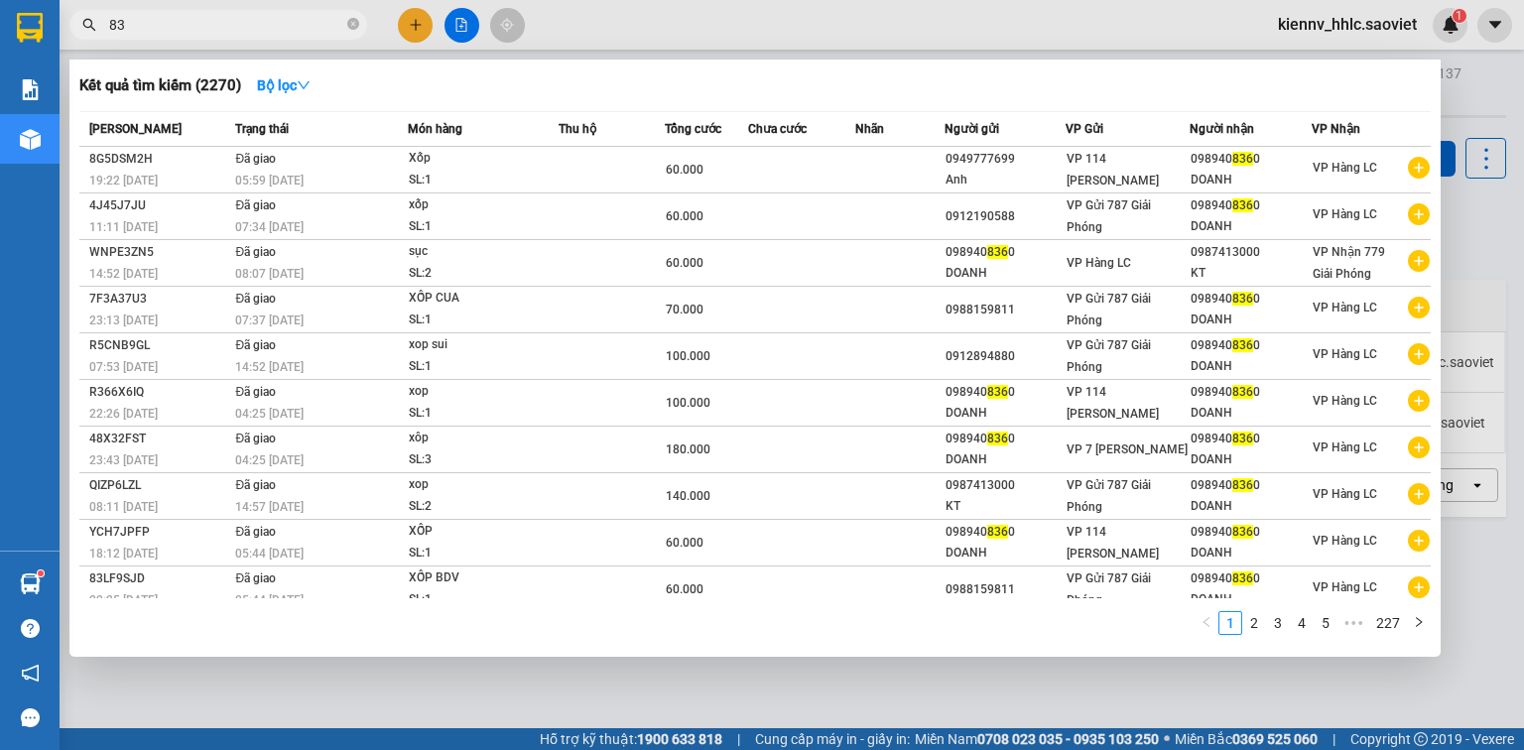
type input "8"
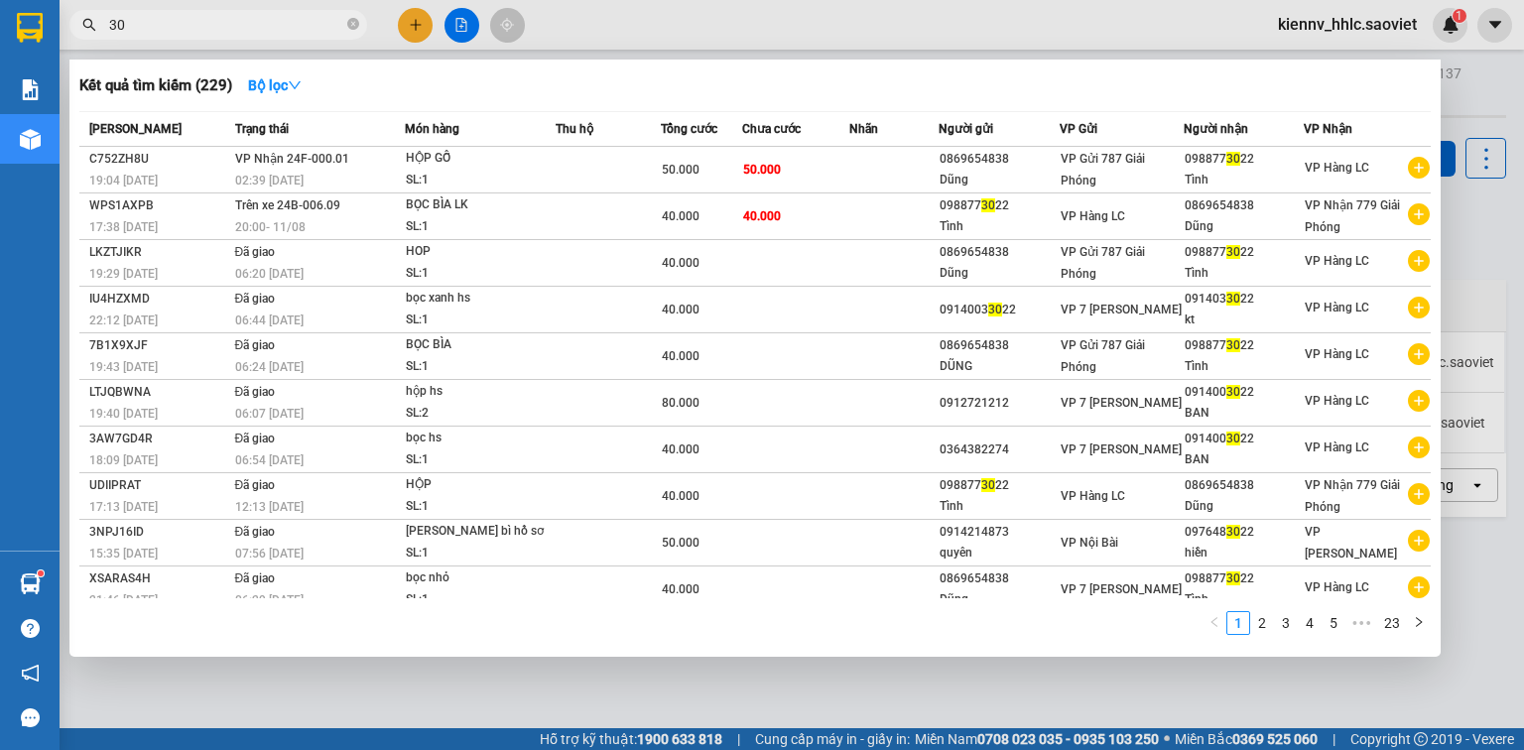
type input "3"
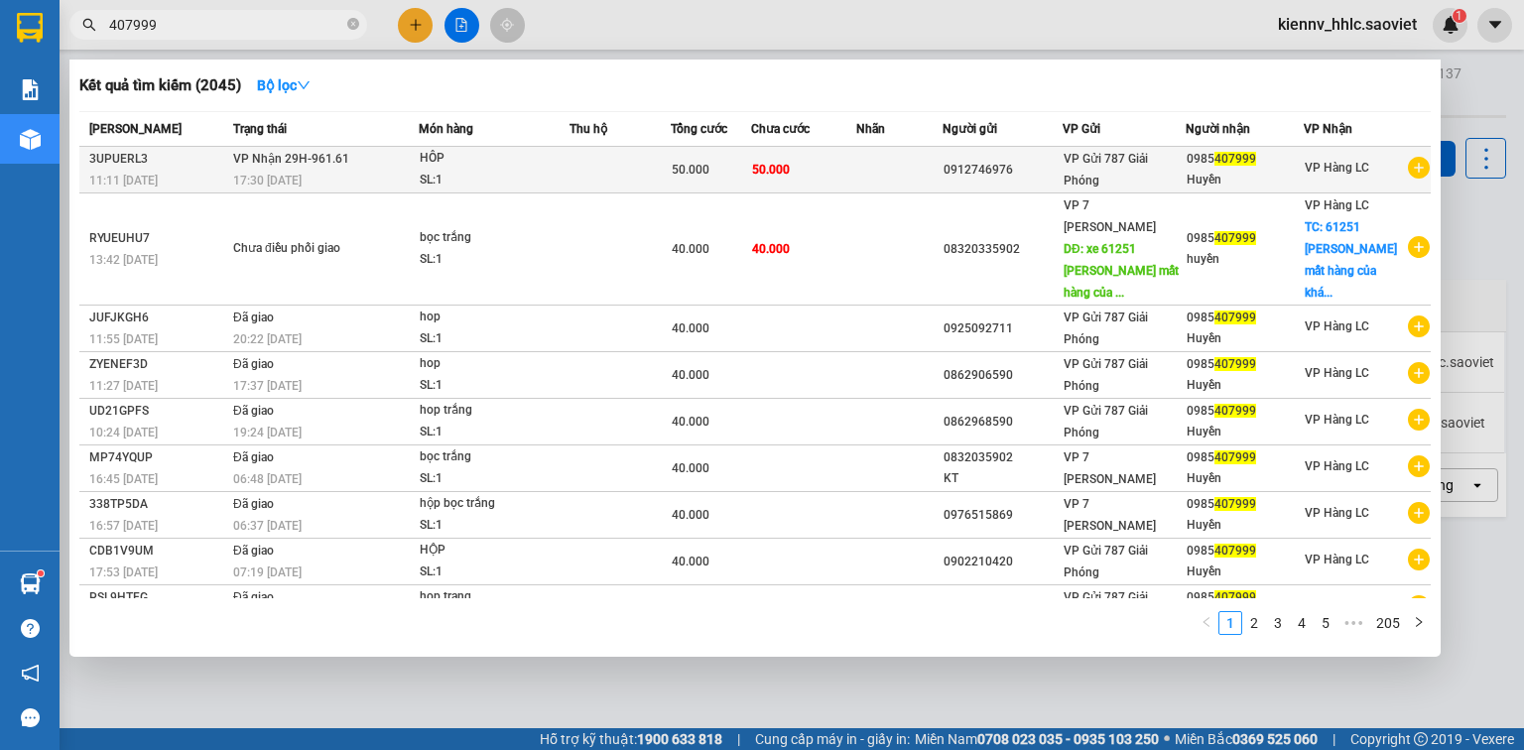
type input "407999"
click at [410, 175] on div "17:30 [DATE]" at bounding box center [325, 181] width 185 height 22
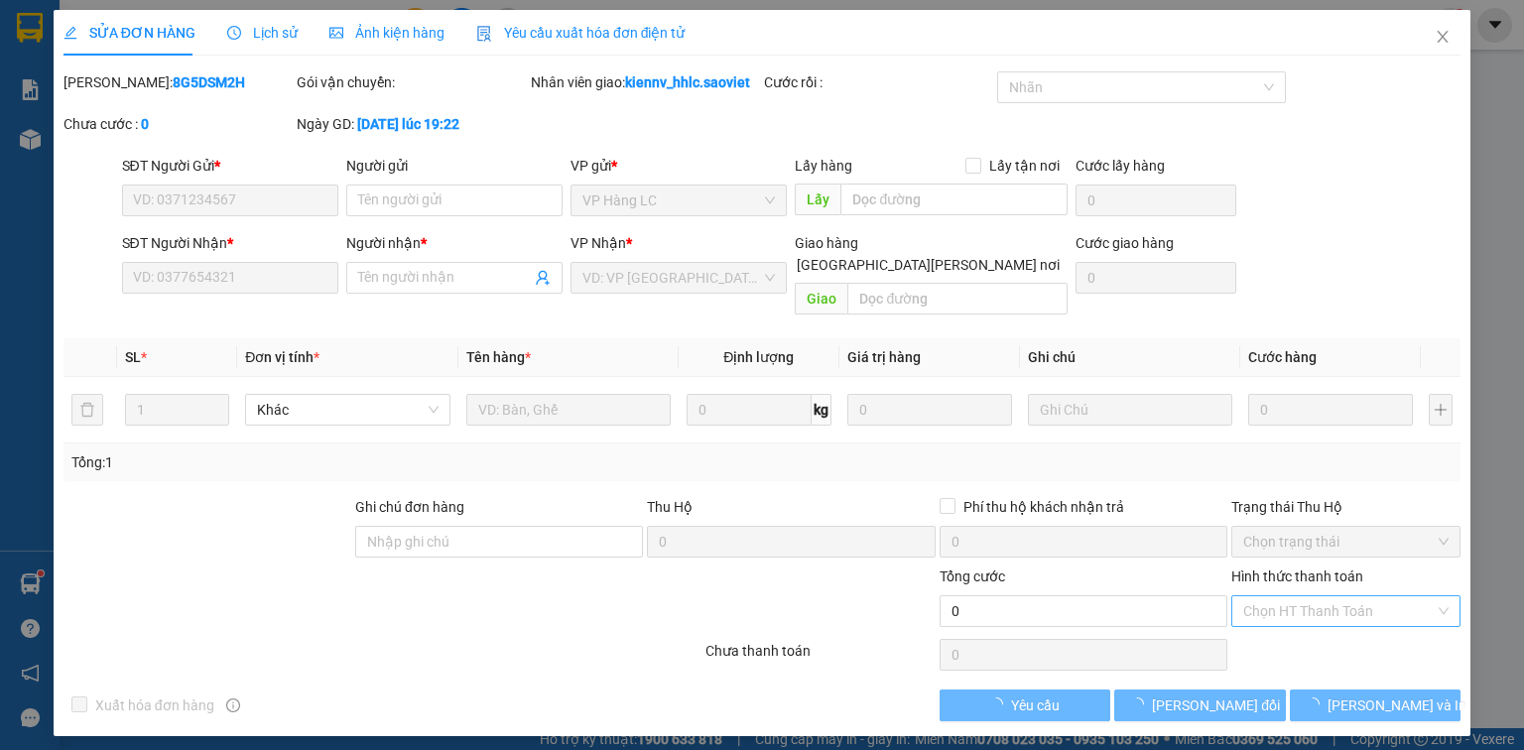
type input "0912746976"
type input "0985407999"
type input "Huyền"
type input "50.000"
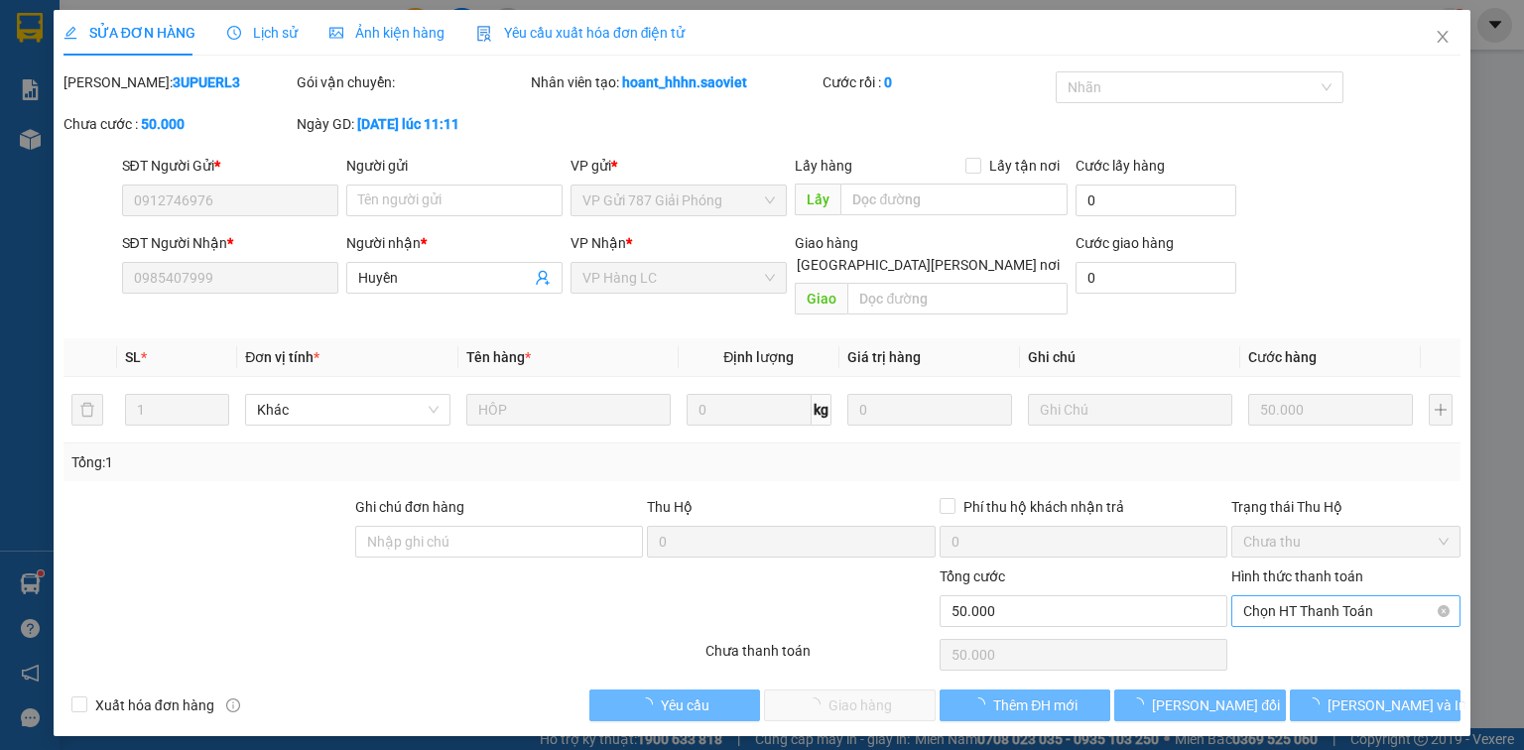
click at [1312, 596] on span "Chọn HT Thanh Toán" at bounding box center [1345, 611] width 205 height 30
click at [1318, 630] on div "Tại văn phòng" at bounding box center [1345, 628] width 205 height 22
type input "0"
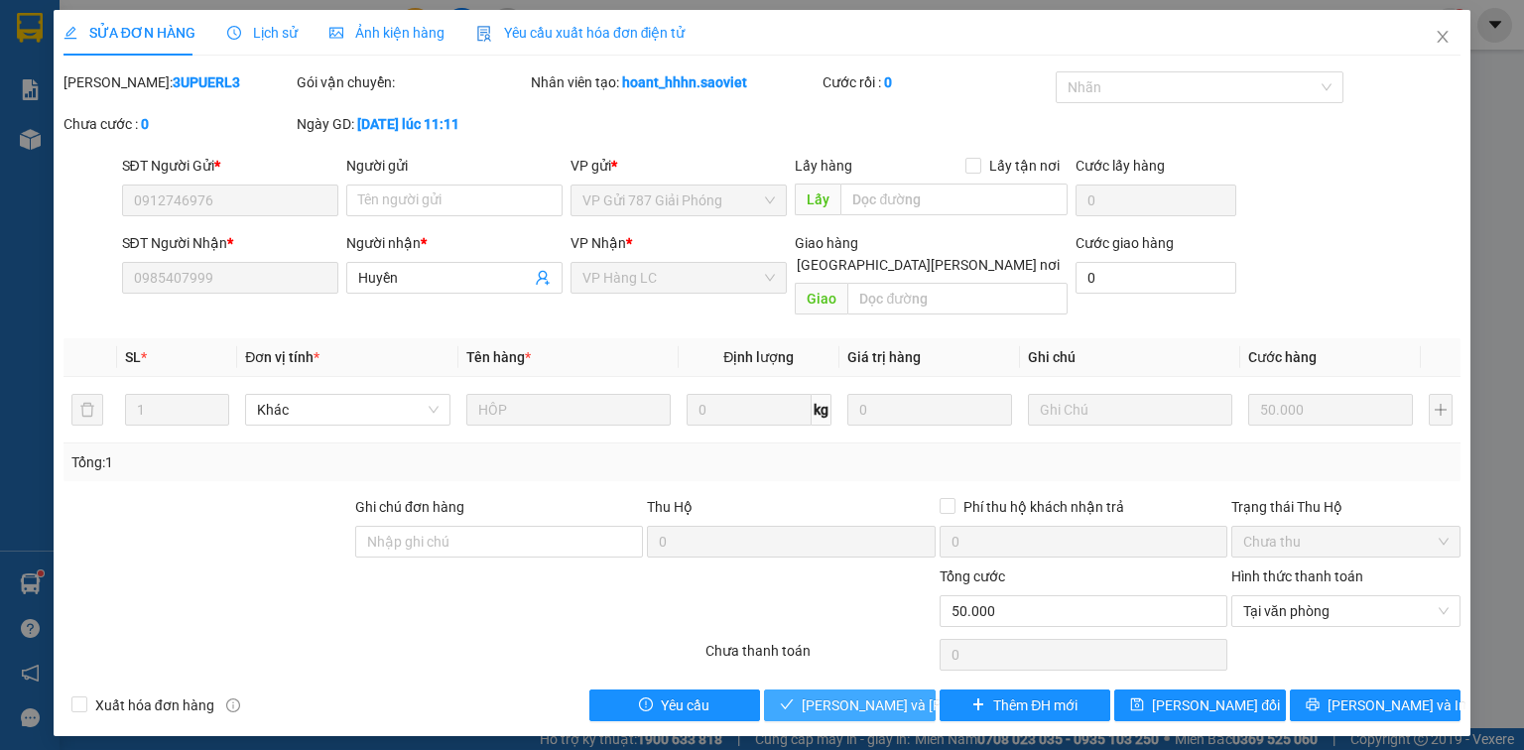
click at [873, 695] on span "[PERSON_NAME] và [PERSON_NAME] hàng" at bounding box center [936, 706] width 268 height 22
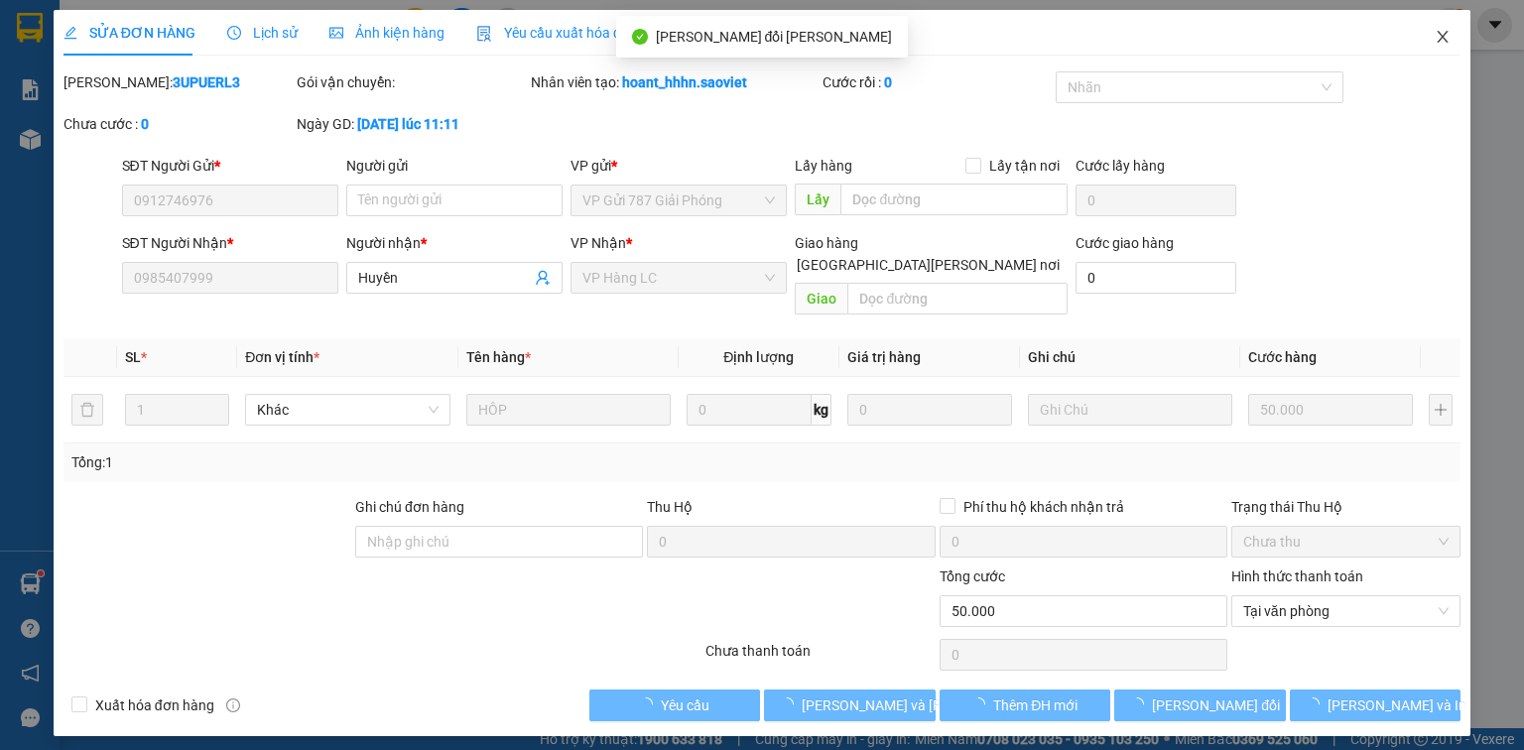
click at [1444, 38] on icon "close" at bounding box center [1443, 37] width 16 height 16
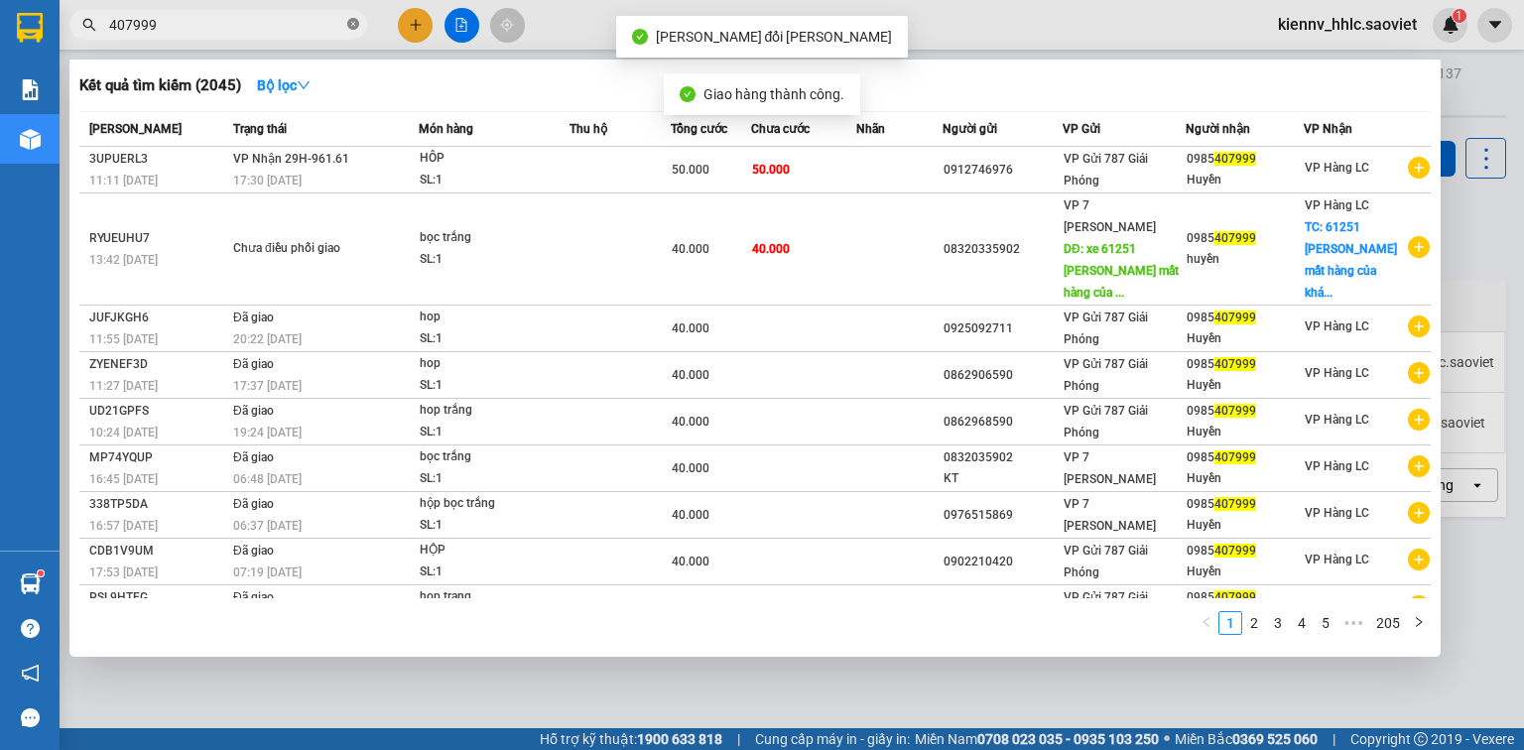
click at [356, 24] on icon "close-circle" at bounding box center [353, 24] width 12 height 12
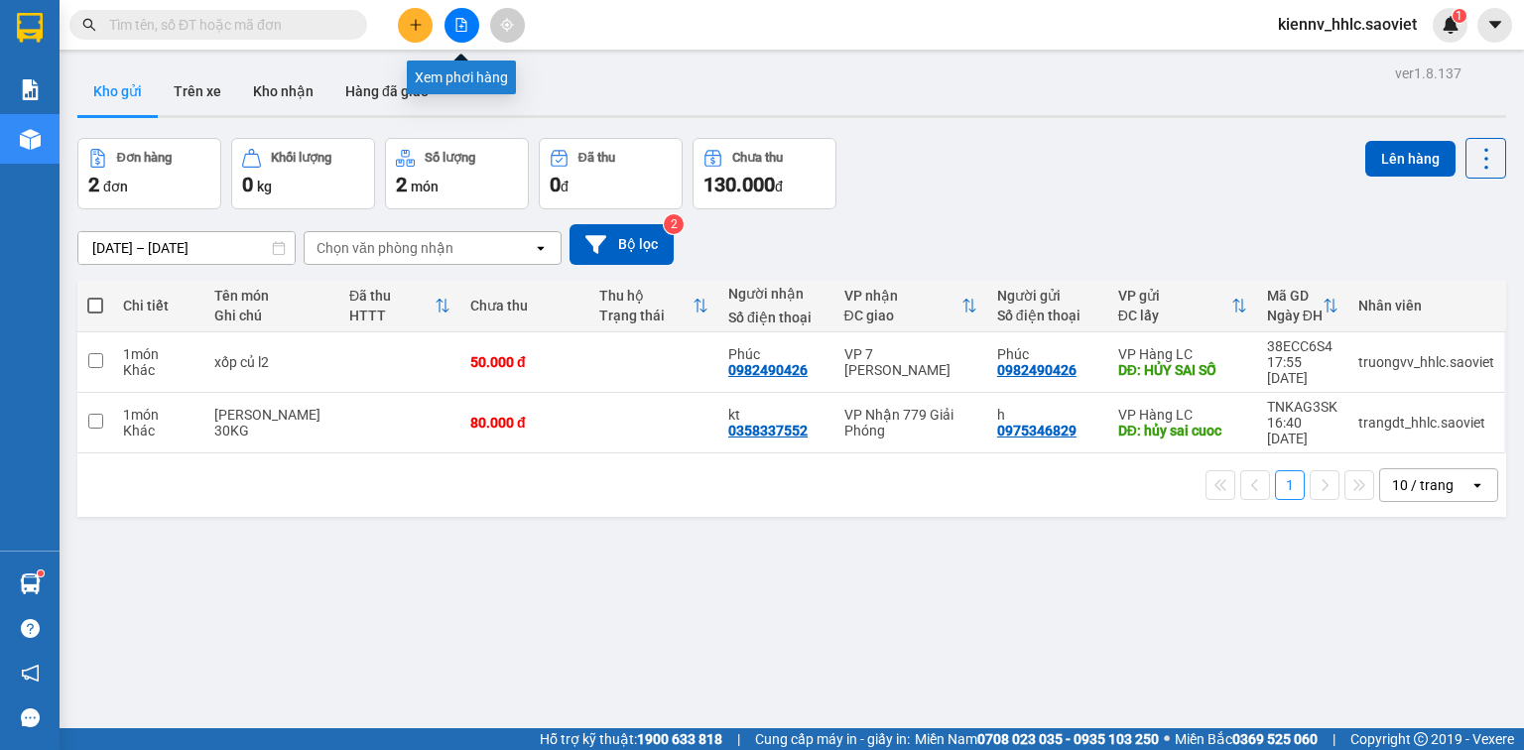
click at [454, 27] on icon "file-add" at bounding box center [461, 25] width 14 height 14
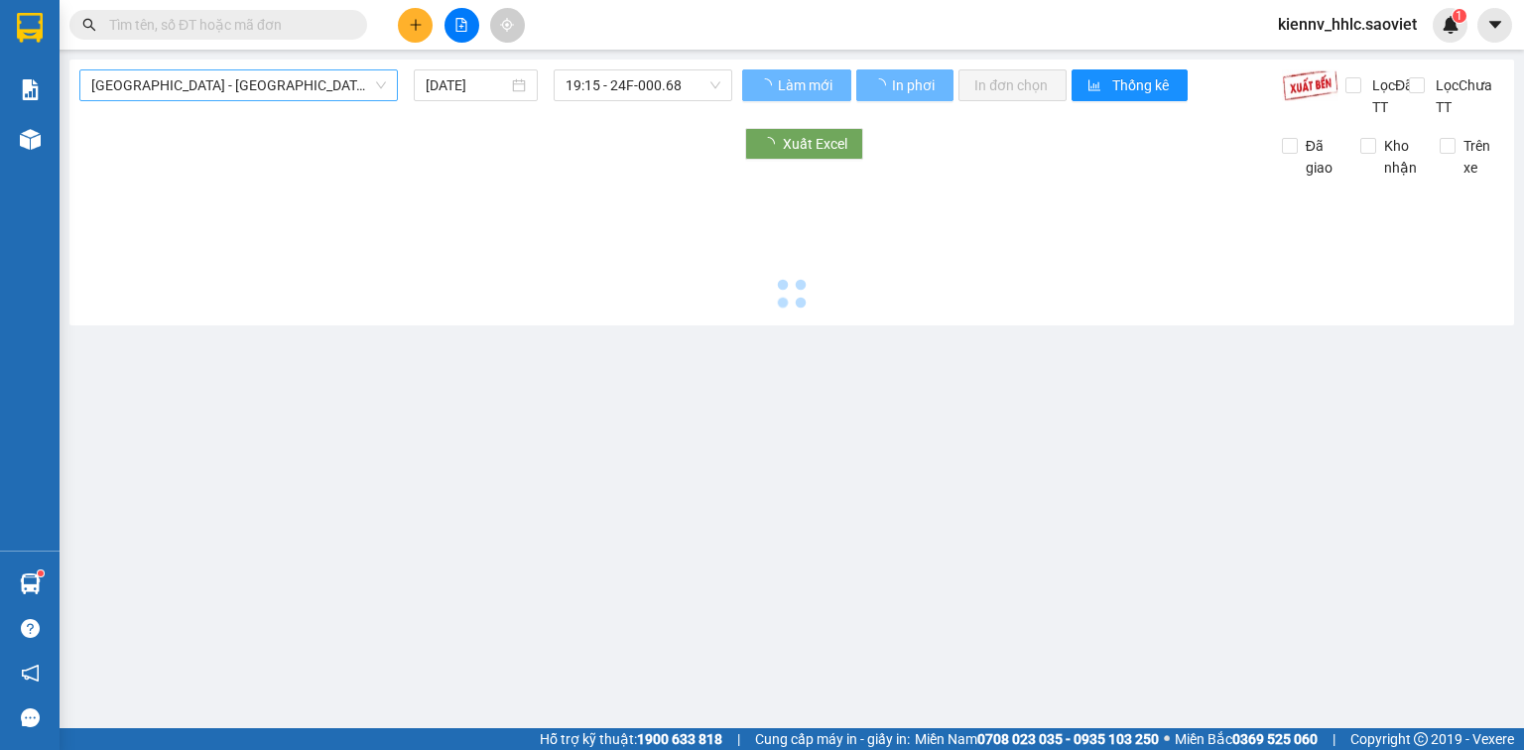
click at [254, 83] on span "Hà Nội - Lào Cai (Cabin)" at bounding box center [238, 85] width 295 height 30
type input "12/08/2025"
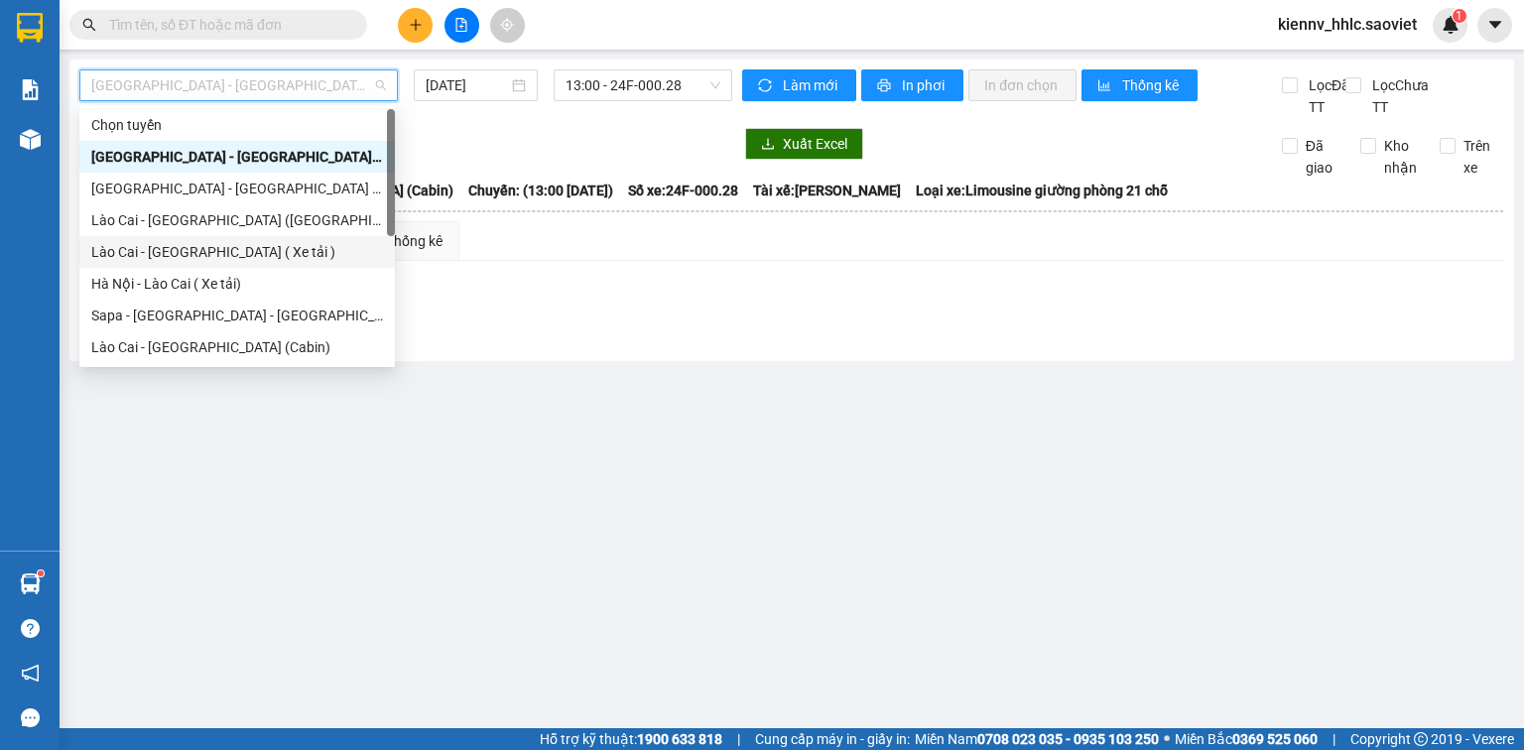
click at [278, 258] on div "Lào Cai - Hà Nội ( Xe tải )" at bounding box center [237, 252] width 292 height 22
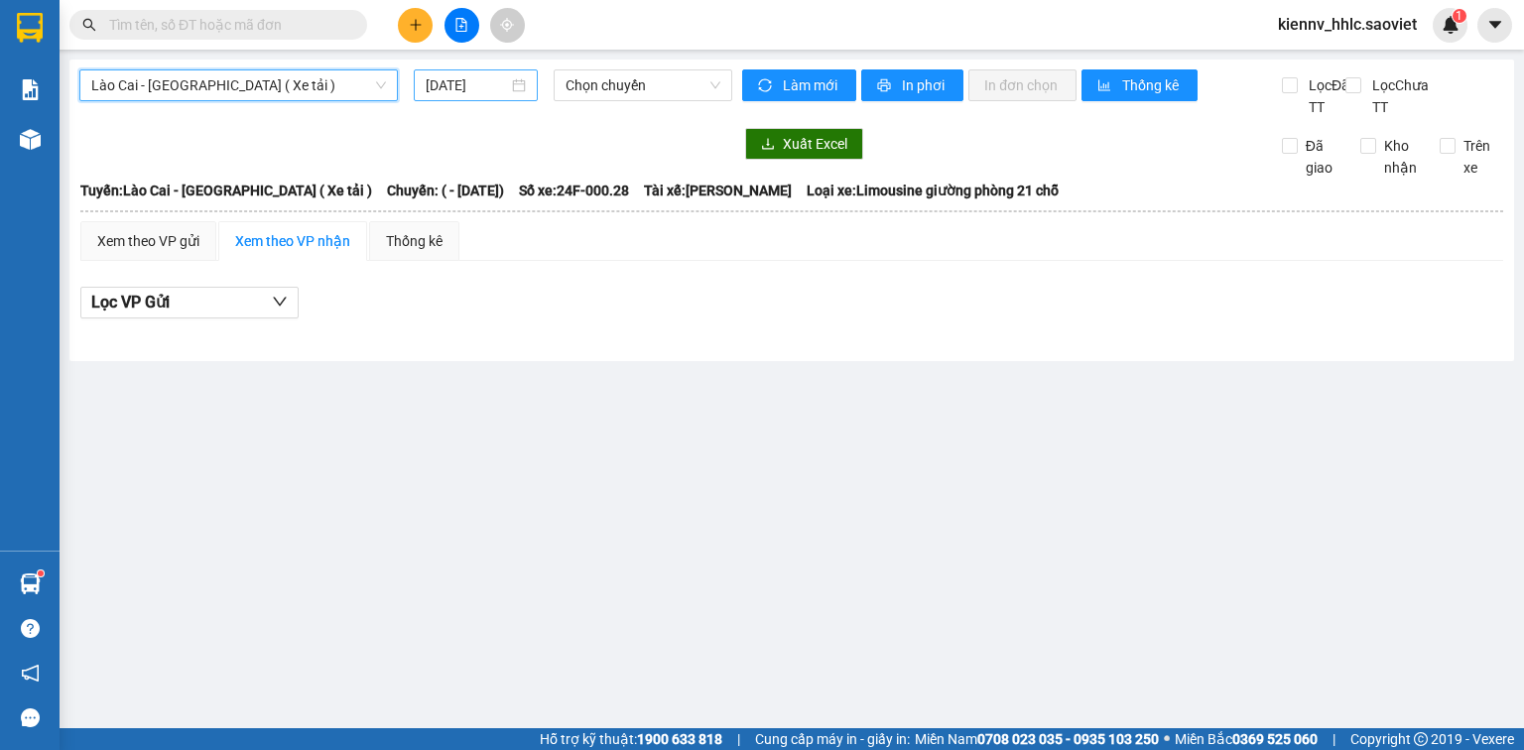
click at [494, 83] on input "12/08/2025" at bounding box center [466, 85] width 81 height 22
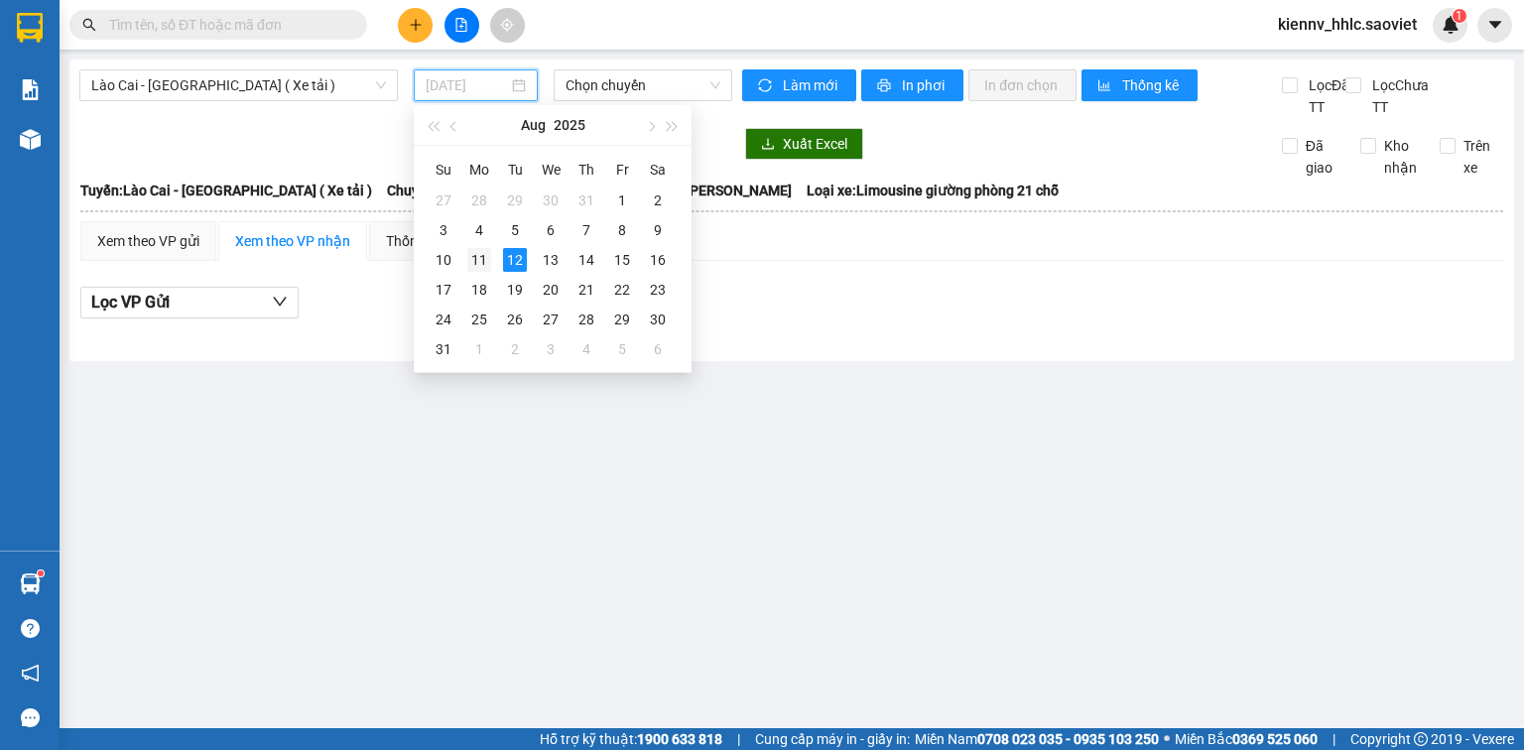
click at [485, 258] on div "11" at bounding box center [479, 260] width 24 height 24
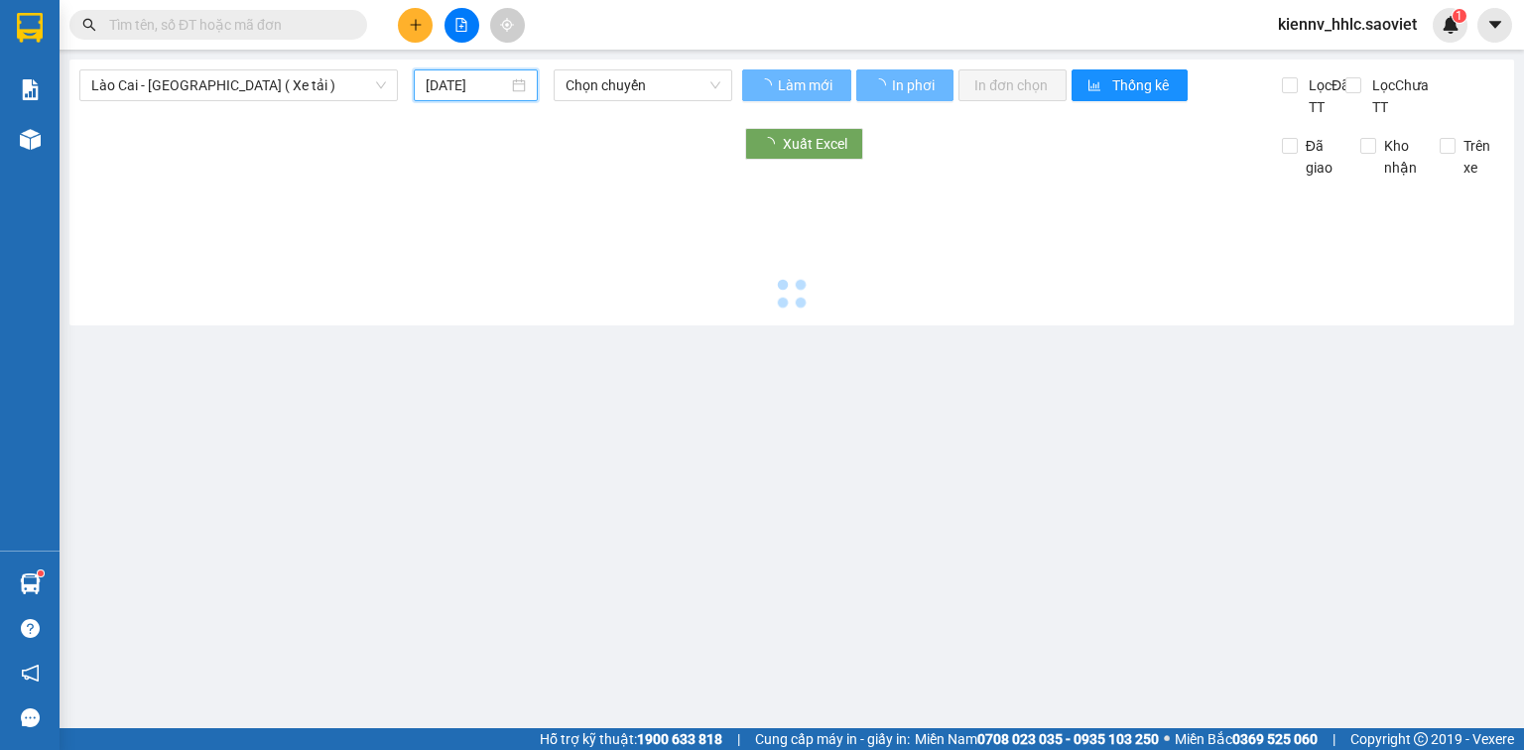
type input "11/08/2025"
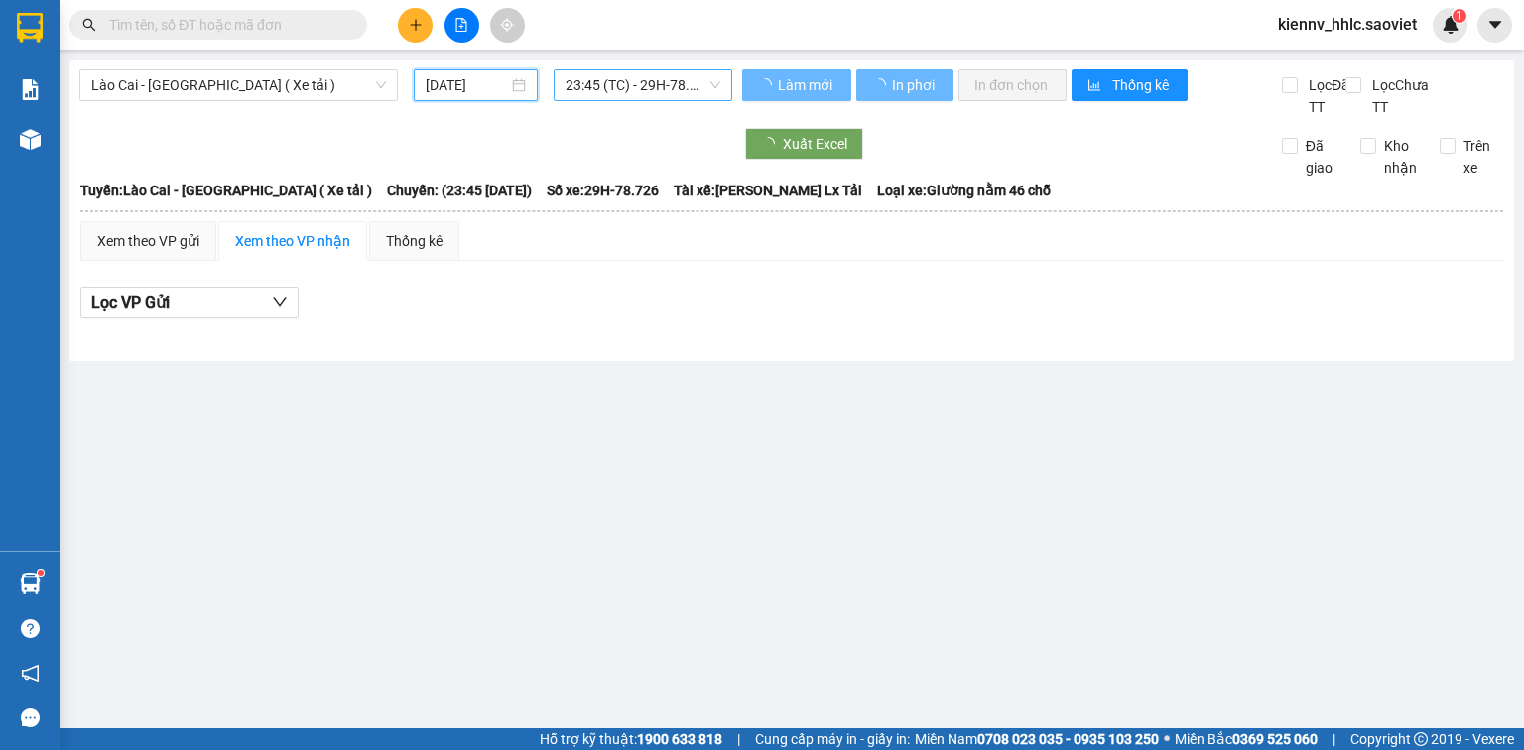
click at [624, 79] on span "23:45 (TC) - 29H-78.726" at bounding box center [644, 85] width 156 height 30
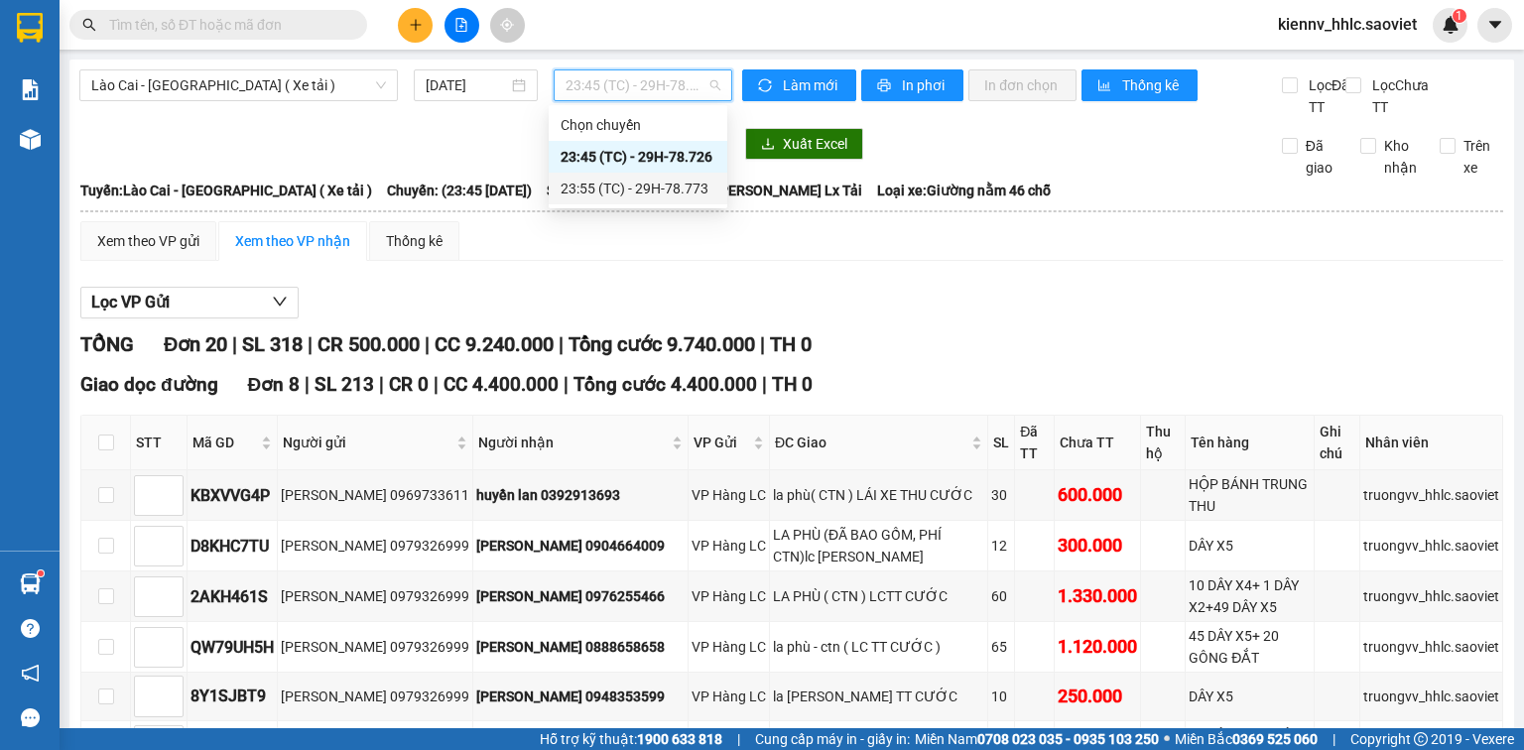
click at [655, 198] on div "23:55 (TC) - 29H-78.773" at bounding box center [638, 189] width 155 height 22
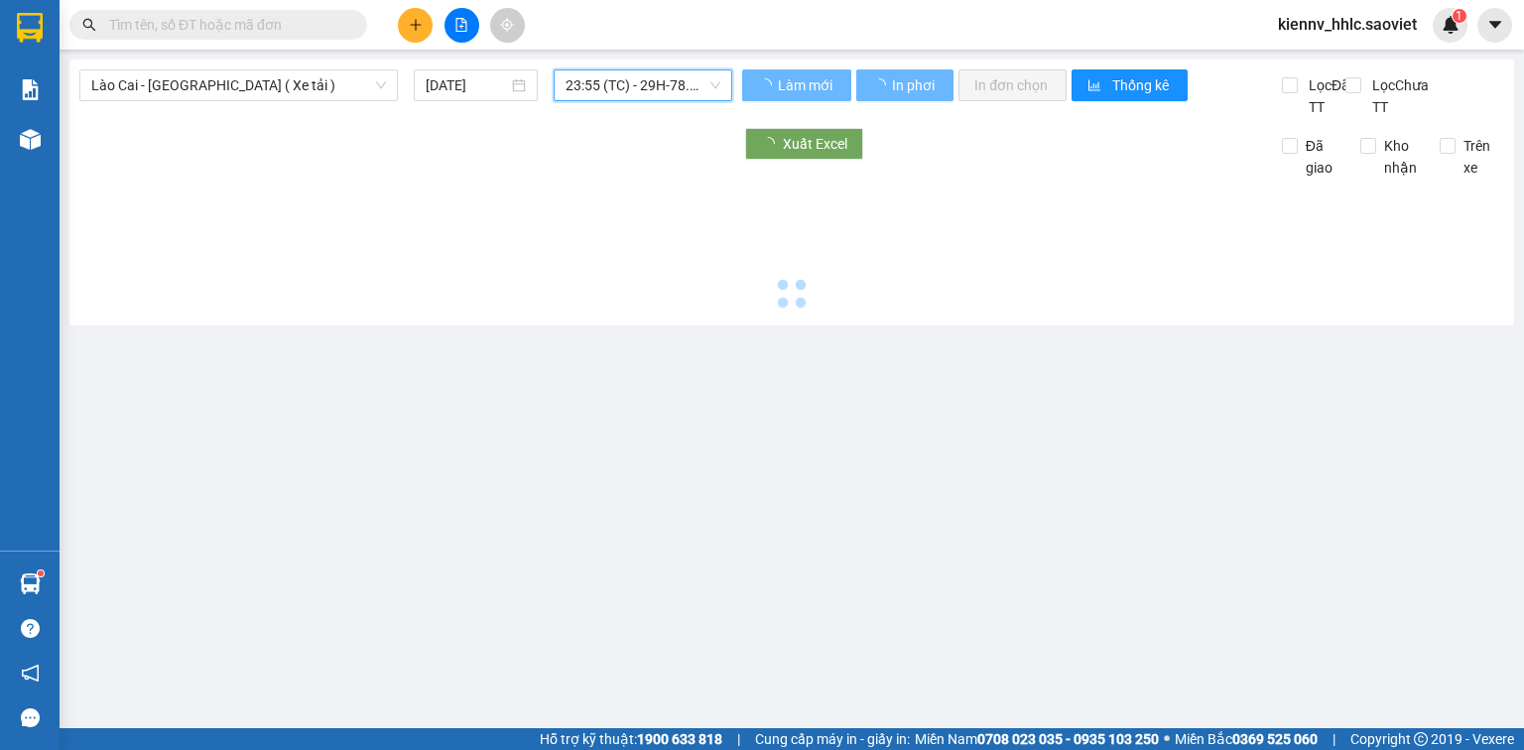
click at [662, 88] on span "23:55 (TC) - 29H-78.773" at bounding box center [644, 85] width 156 height 30
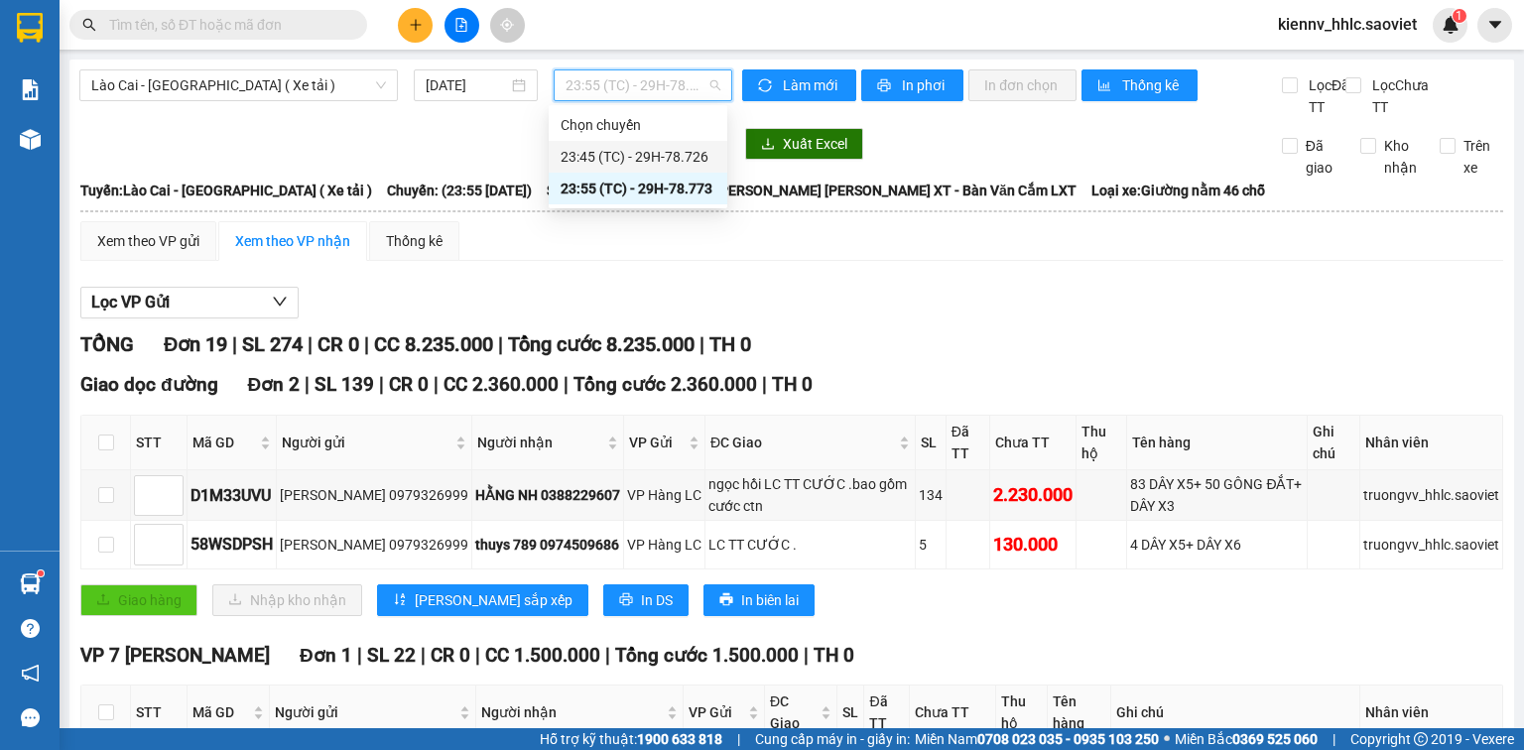
click at [670, 159] on div "23:45 (TC) - 29H-78.726" at bounding box center [638, 157] width 155 height 22
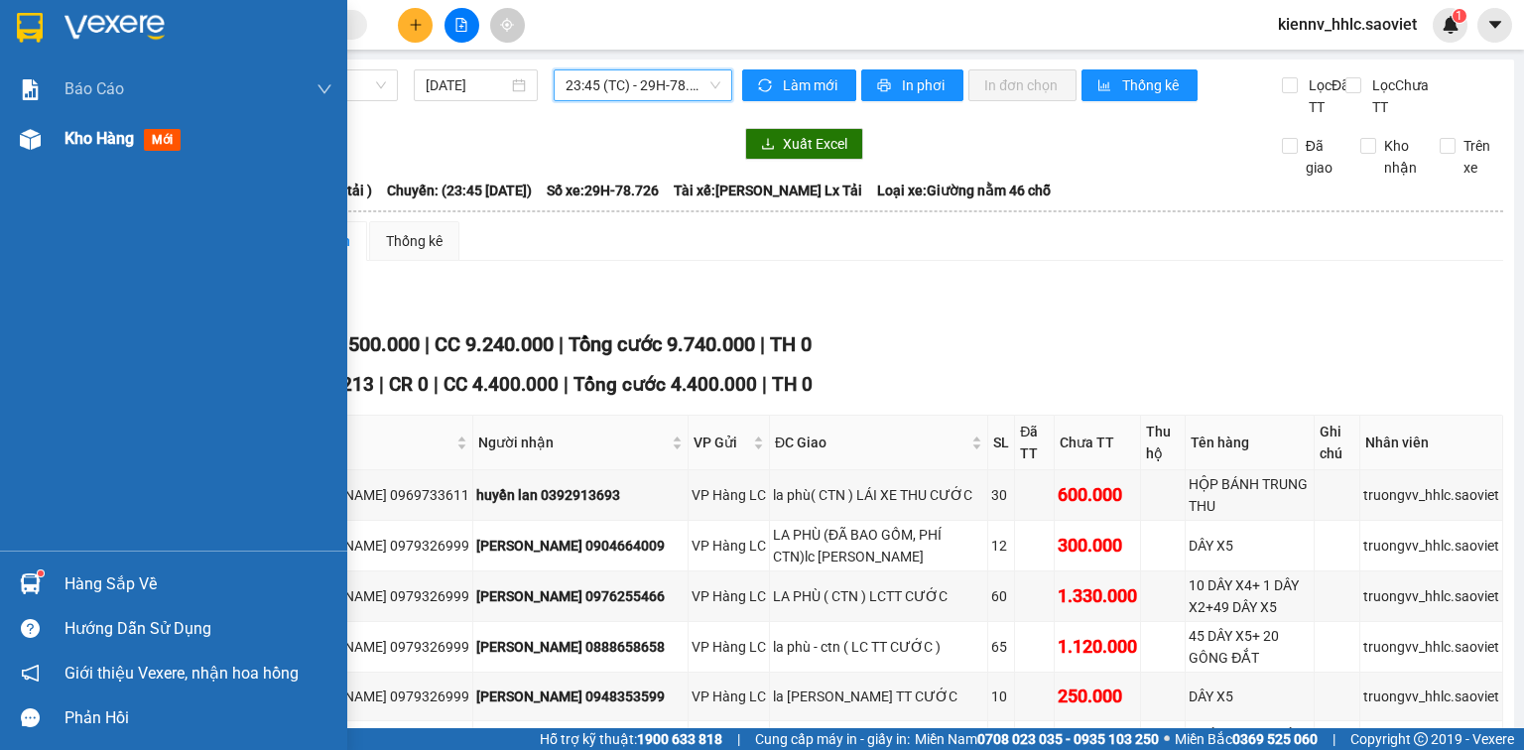
click at [73, 150] on div "Kho hàng mới" at bounding box center [127, 138] width 124 height 25
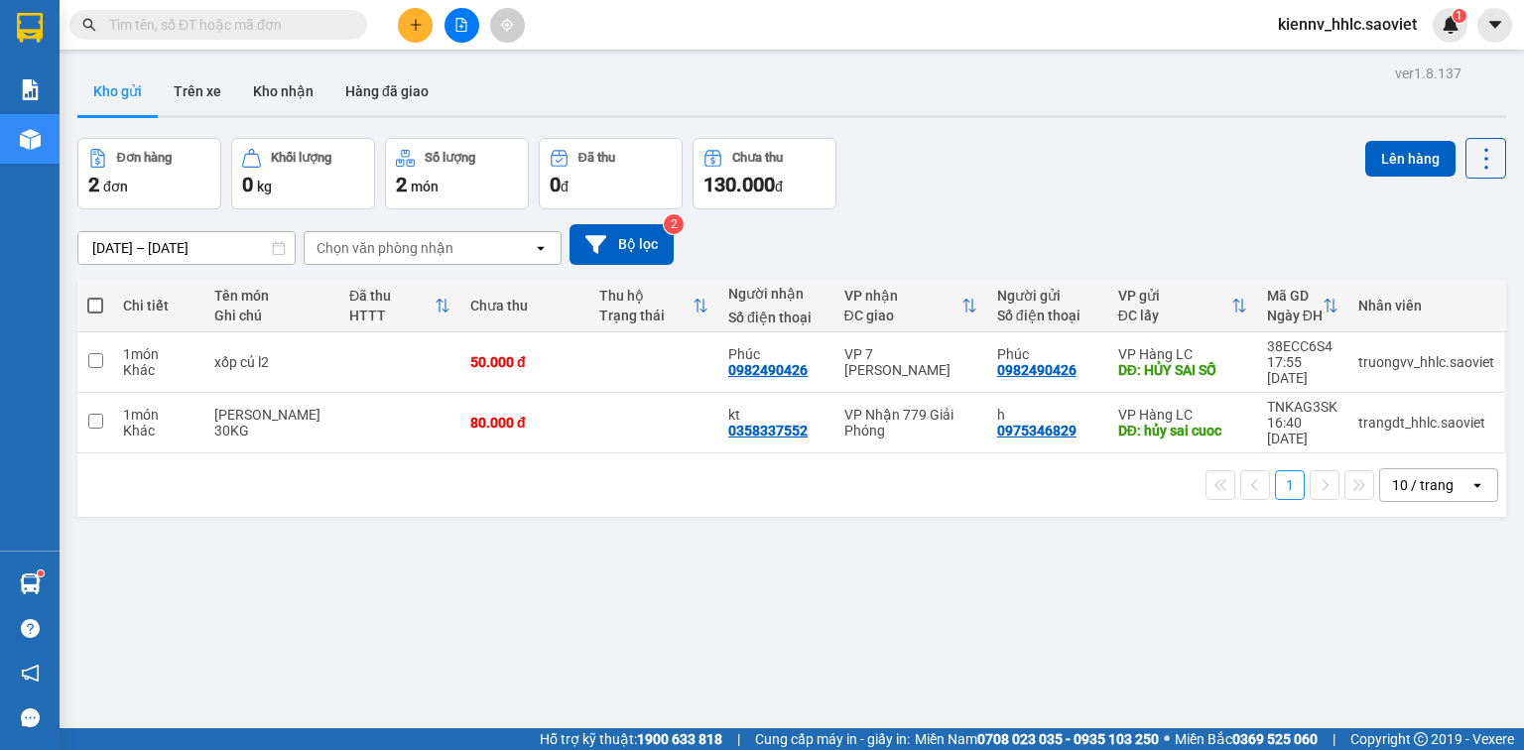
click at [147, 31] on input "text" at bounding box center [226, 25] width 234 height 22
click at [409, 23] on icon "plus" at bounding box center [416, 25] width 14 height 14
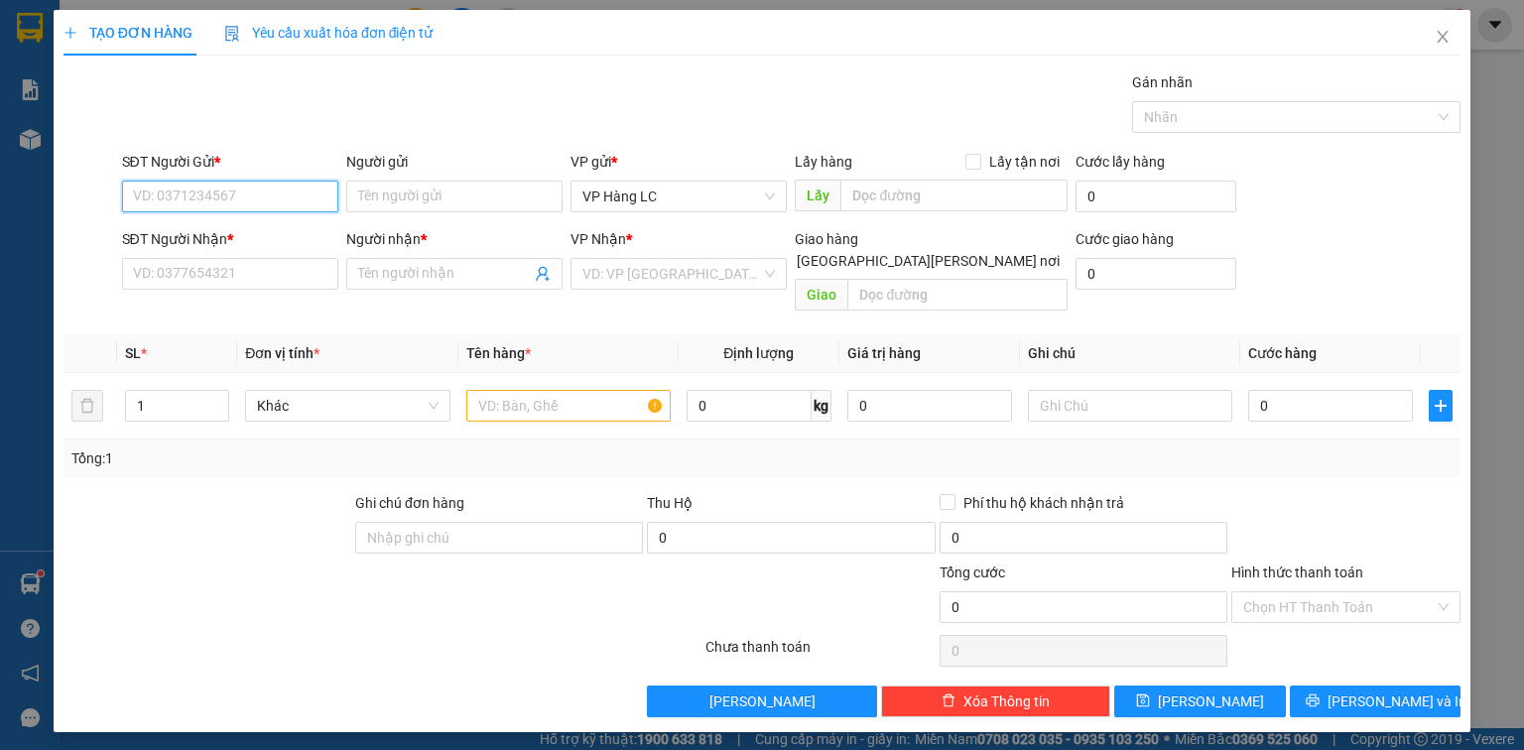
click at [258, 193] on input "SĐT Người Gửi *" at bounding box center [230, 197] width 216 height 32
type input "0392927959"
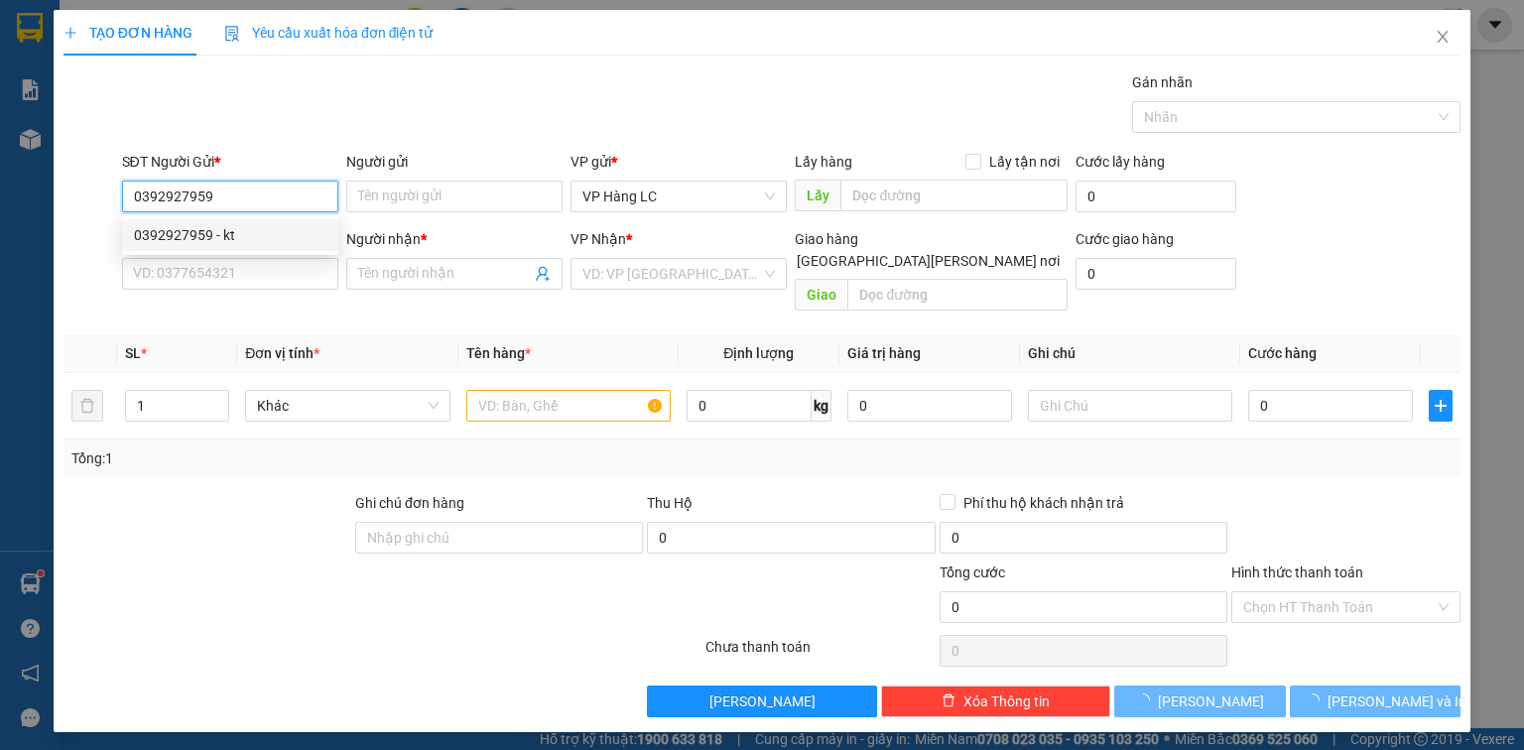
click at [230, 234] on div "0392927959 - kt" at bounding box center [230, 235] width 193 height 22
type input "kt"
type input "0912898506"
type input "kt"
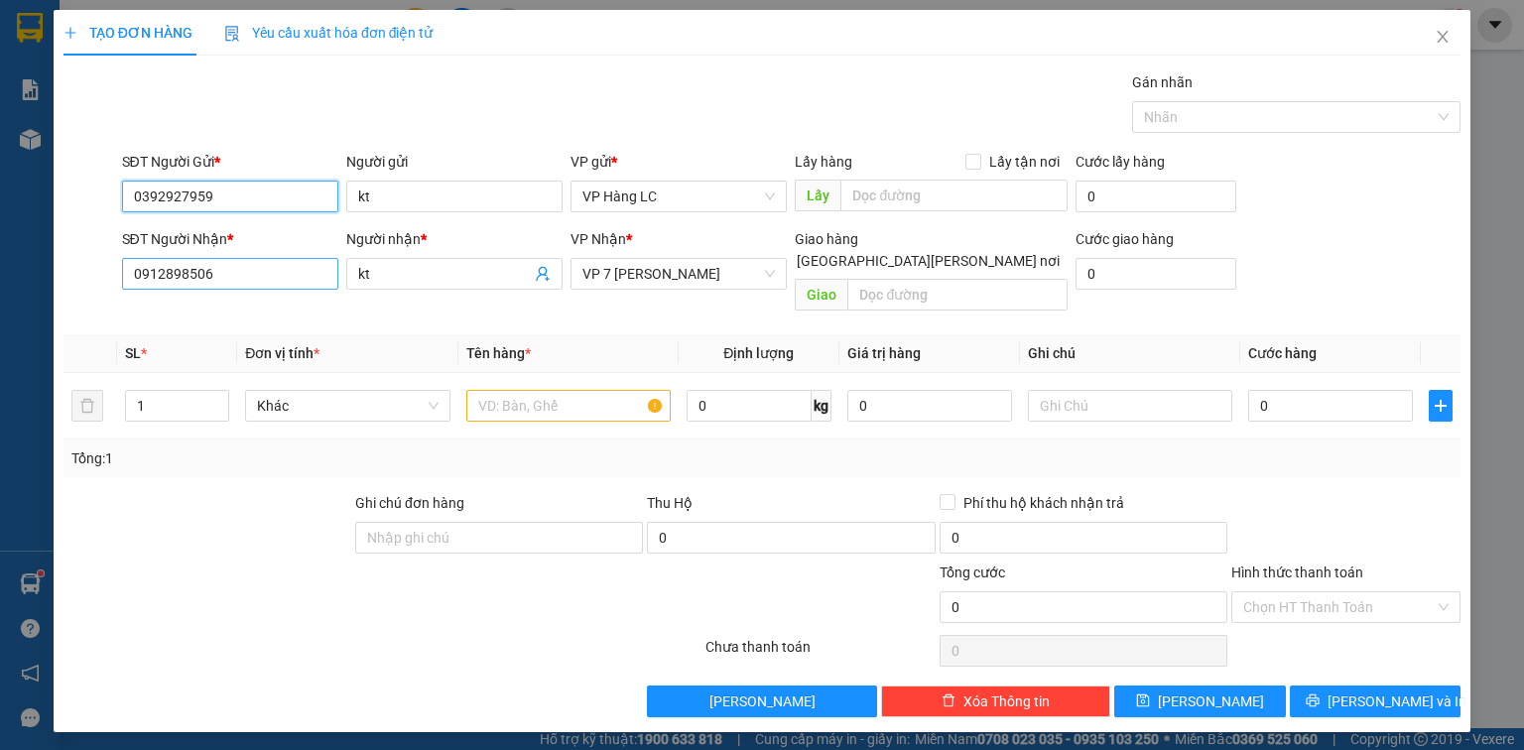
type input "0392927959"
click at [252, 266] on input "0912898506" at bounding box center [230, 274] width 216 height 32
type input "0389299580"
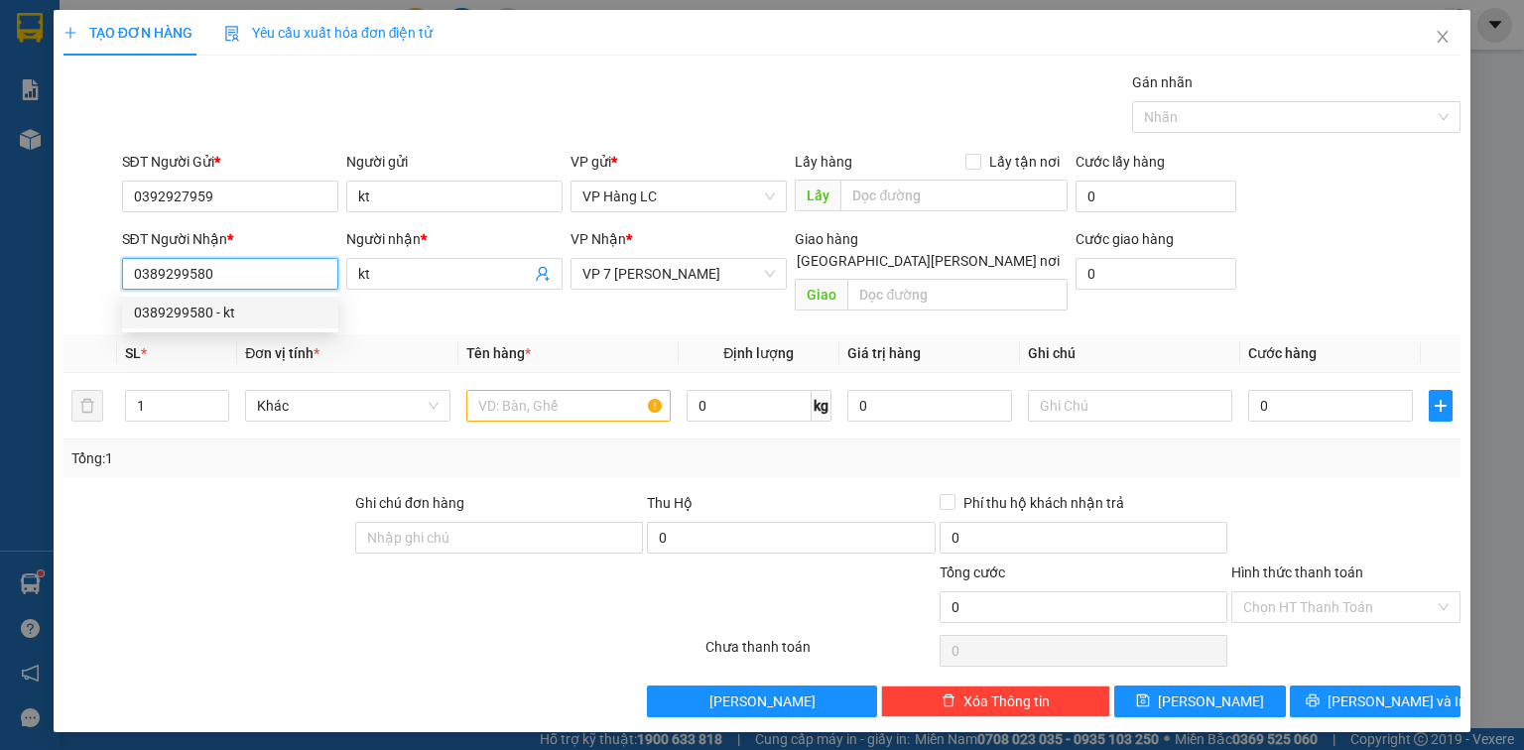
click at [213, 308] on div "0389299580 - kt" at bounding box center [230, 313] width 193 height 22
type input "kt"
click at [617, 269] on span "VP TẠM DỪNG HĐ" at bounding box center [679, 274] width 193 height 30
type input "0389299580"
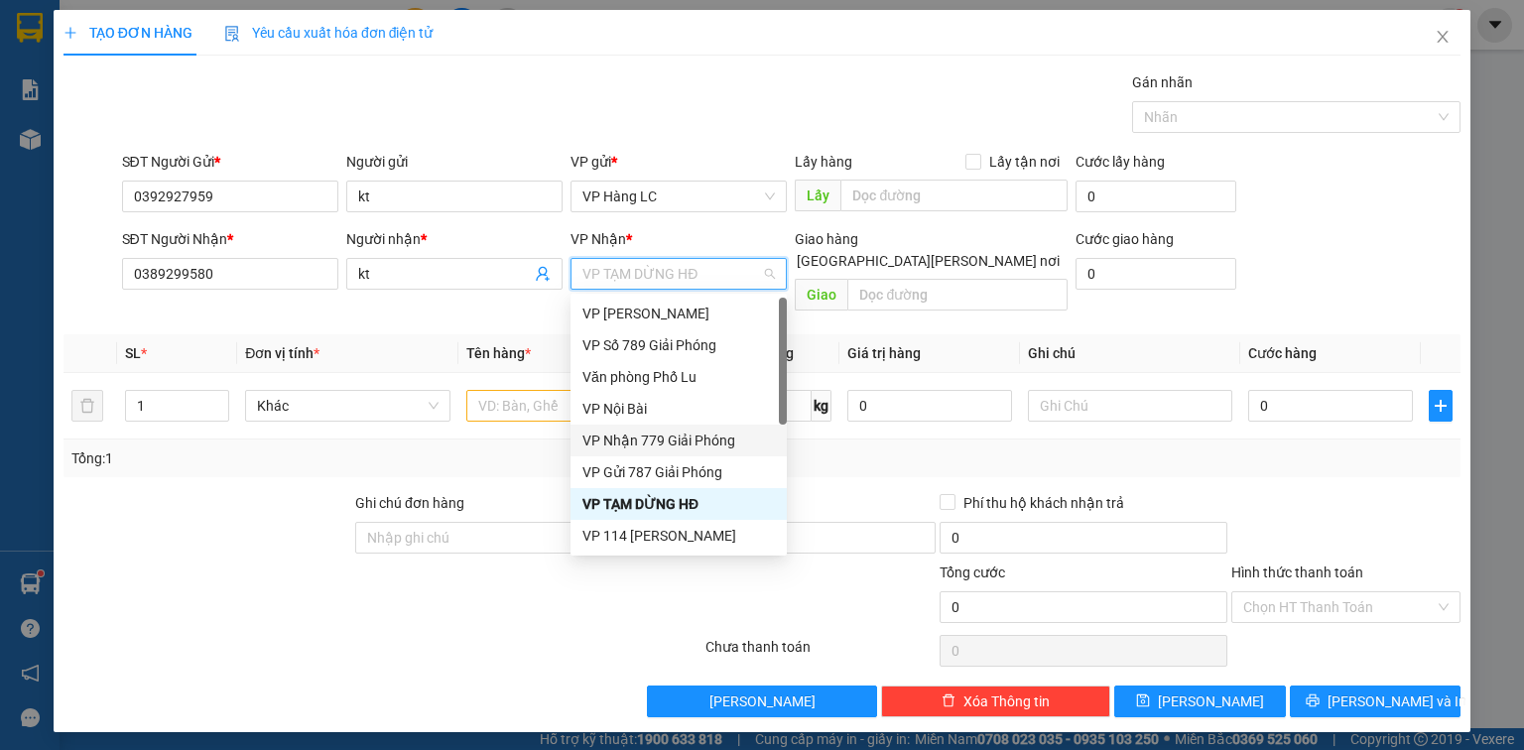
click at [686, 449] on div "VP Nhận 779 Giải Phóng" at bounding box center [679, 441] width 193 height 22
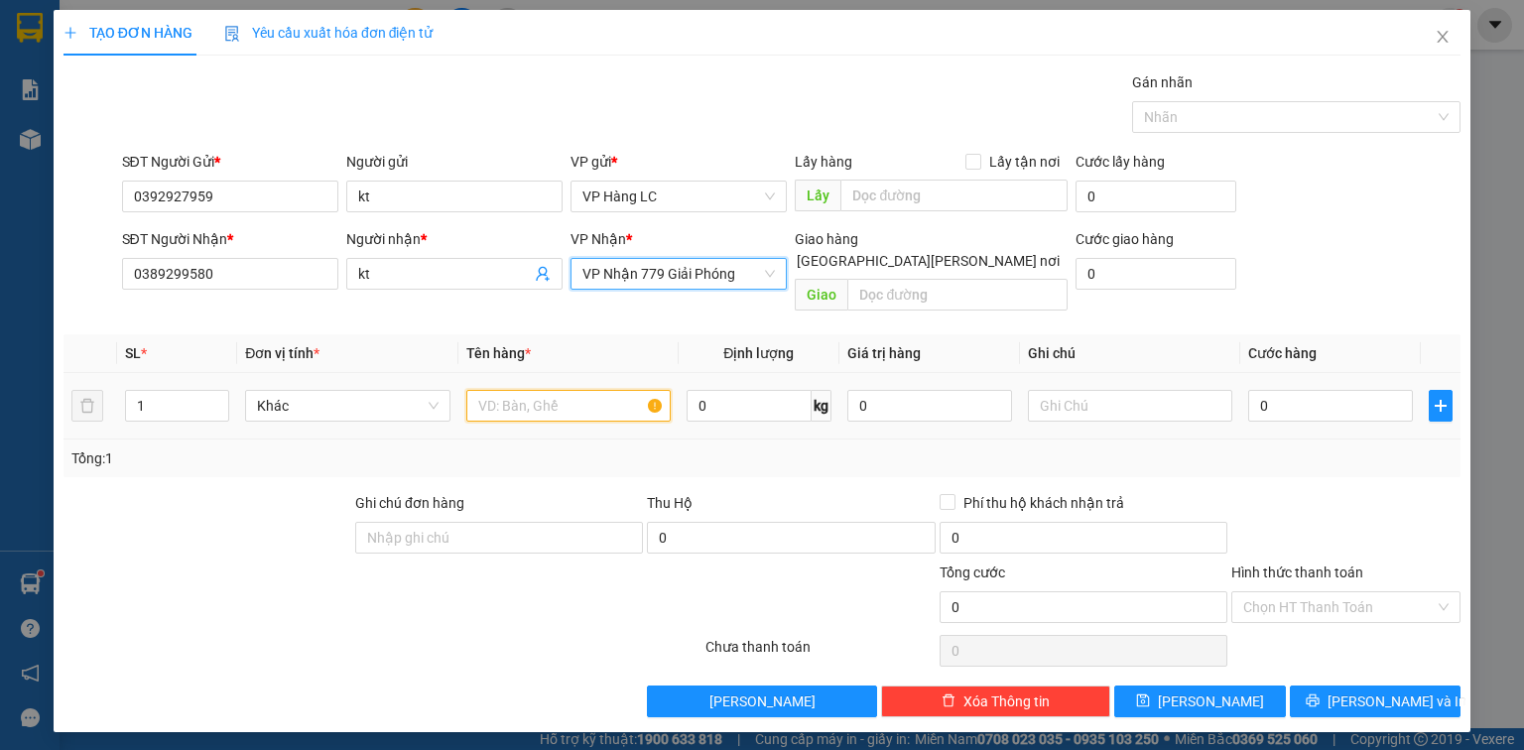
click at [569, 390] on input "text" at bounding box center [568, 406] width 204 height 32
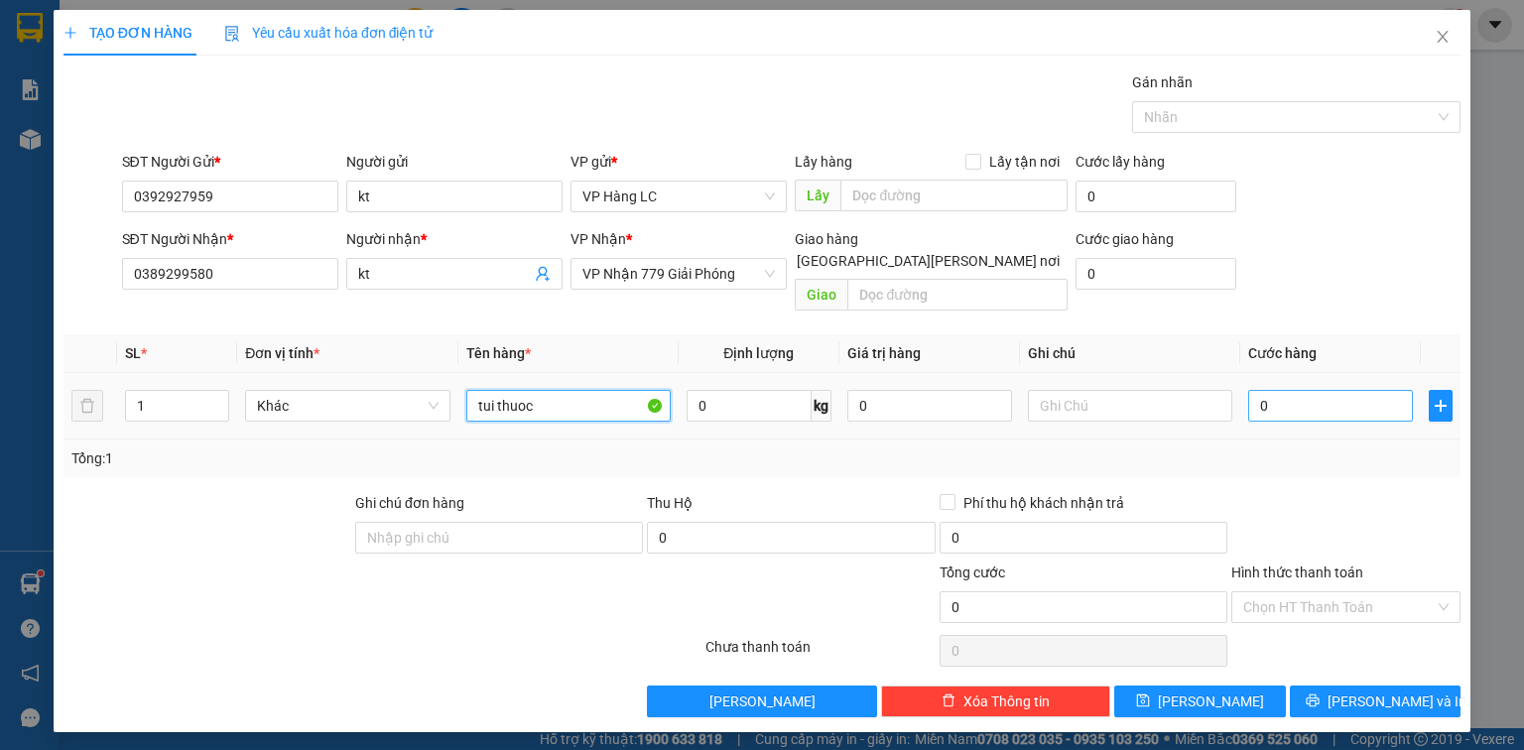
type input "tui thuoc"
click at [1346, 390] on input "0" at bounding box center [1330, 406] width 165 height 32
type input "4"
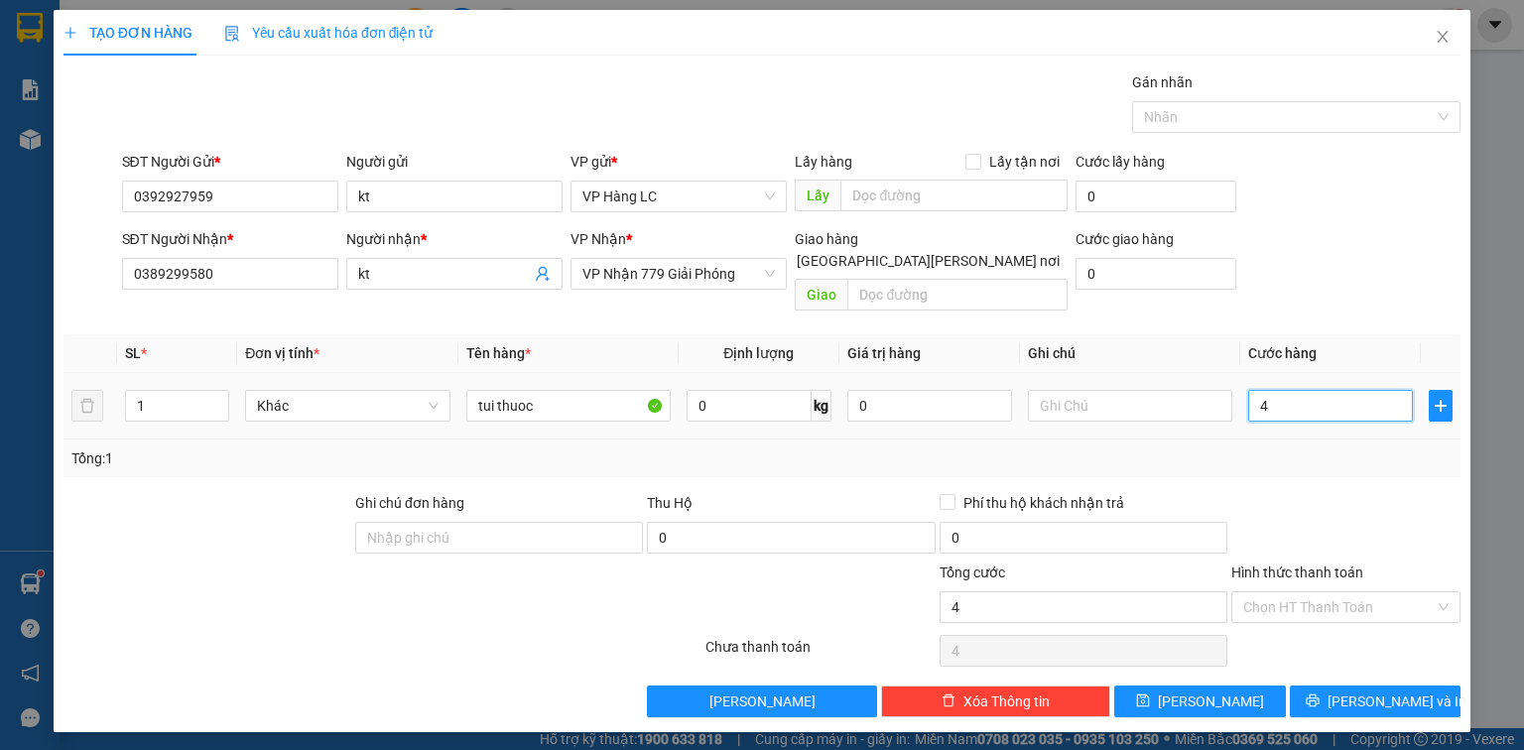
type input "40"
type input "400"
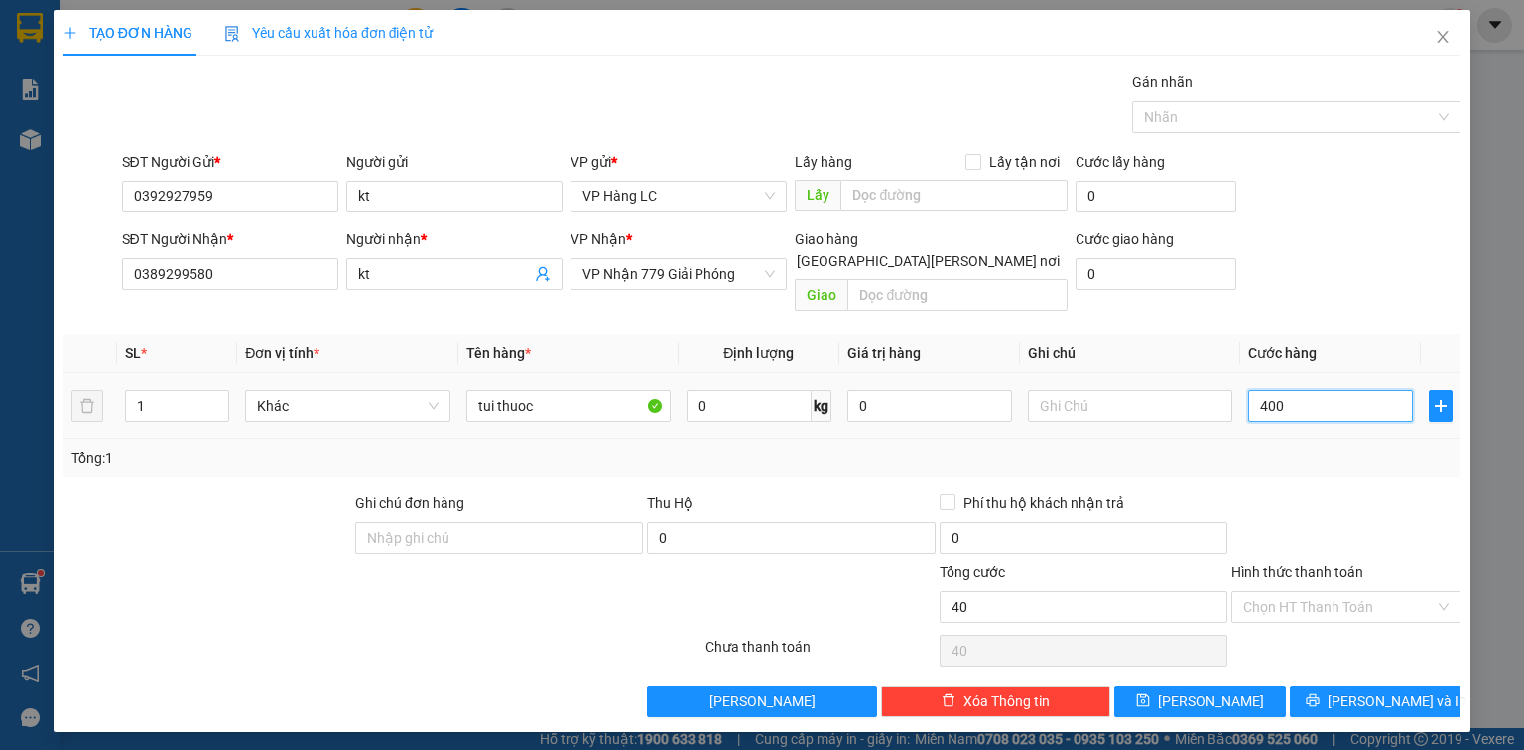
type input "400"
type input "4.000"
type input "40.000"
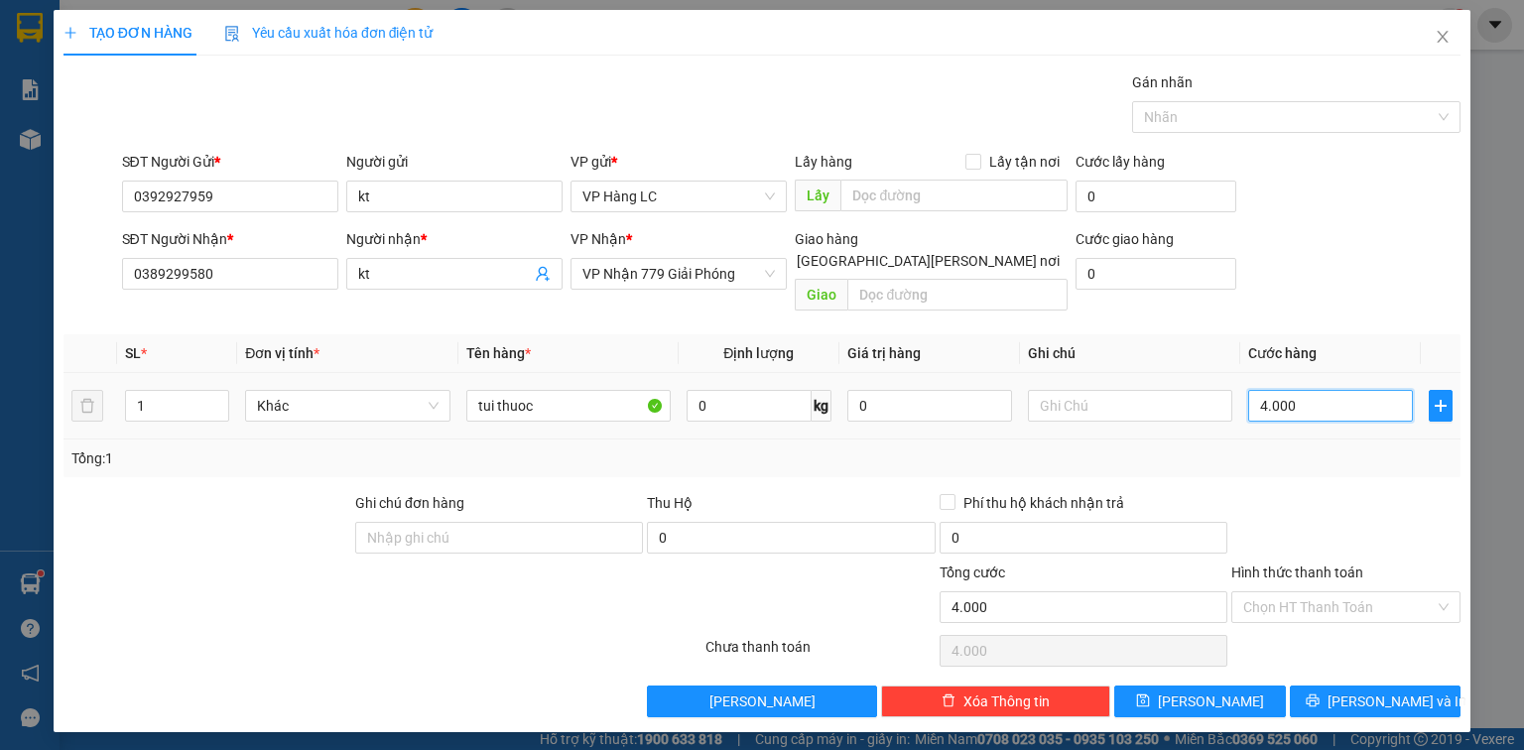
type input "40.000"
click at [1353, 686] on button "[PERSON_NAME] và In" at bounding box center [1376, 702] width 172 height 32
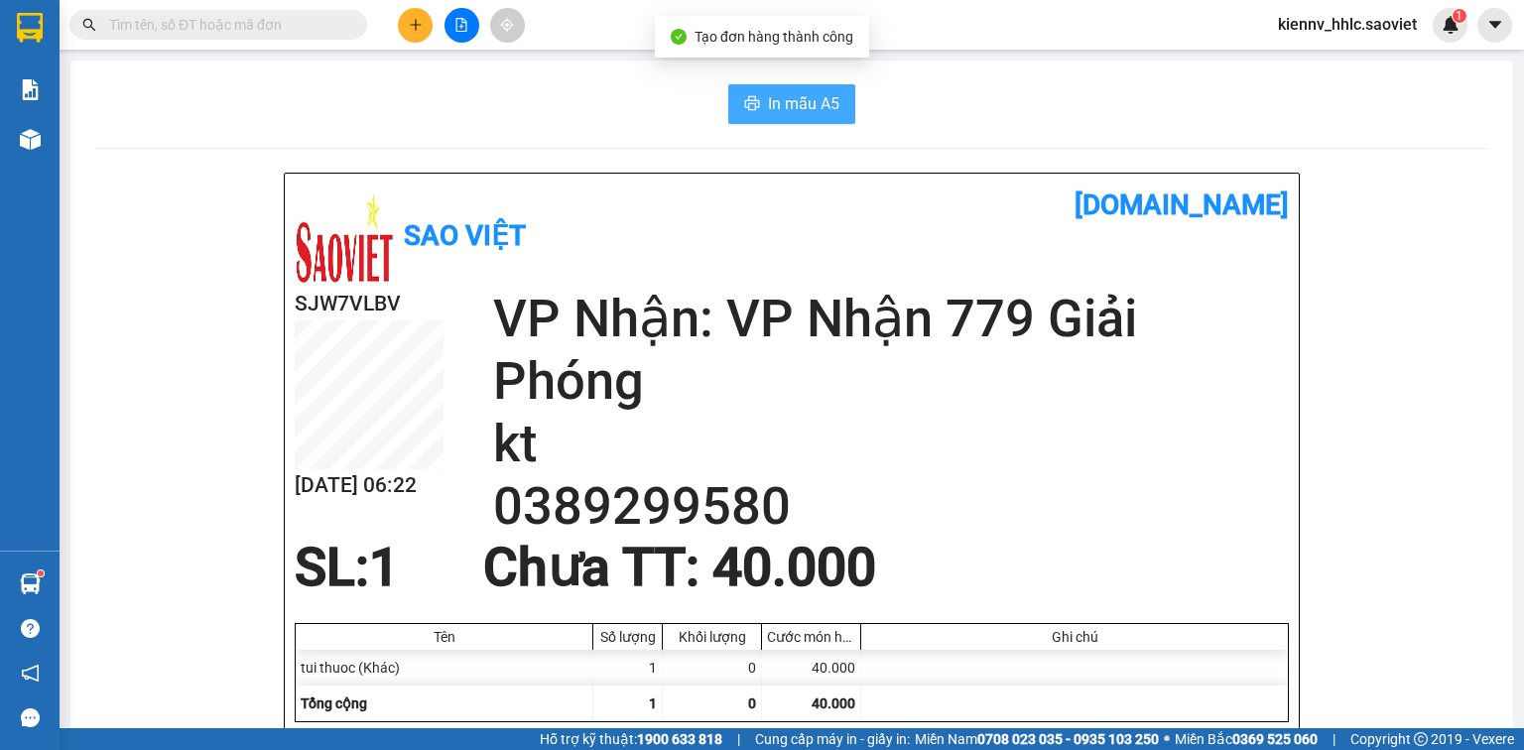
click at [812, 109] on span "In mẫu A5" at bounding box center [803, 103] width 71 height 25
click at [260, 28] on input "text" at bounding box center [226, 25] width 234 height 22
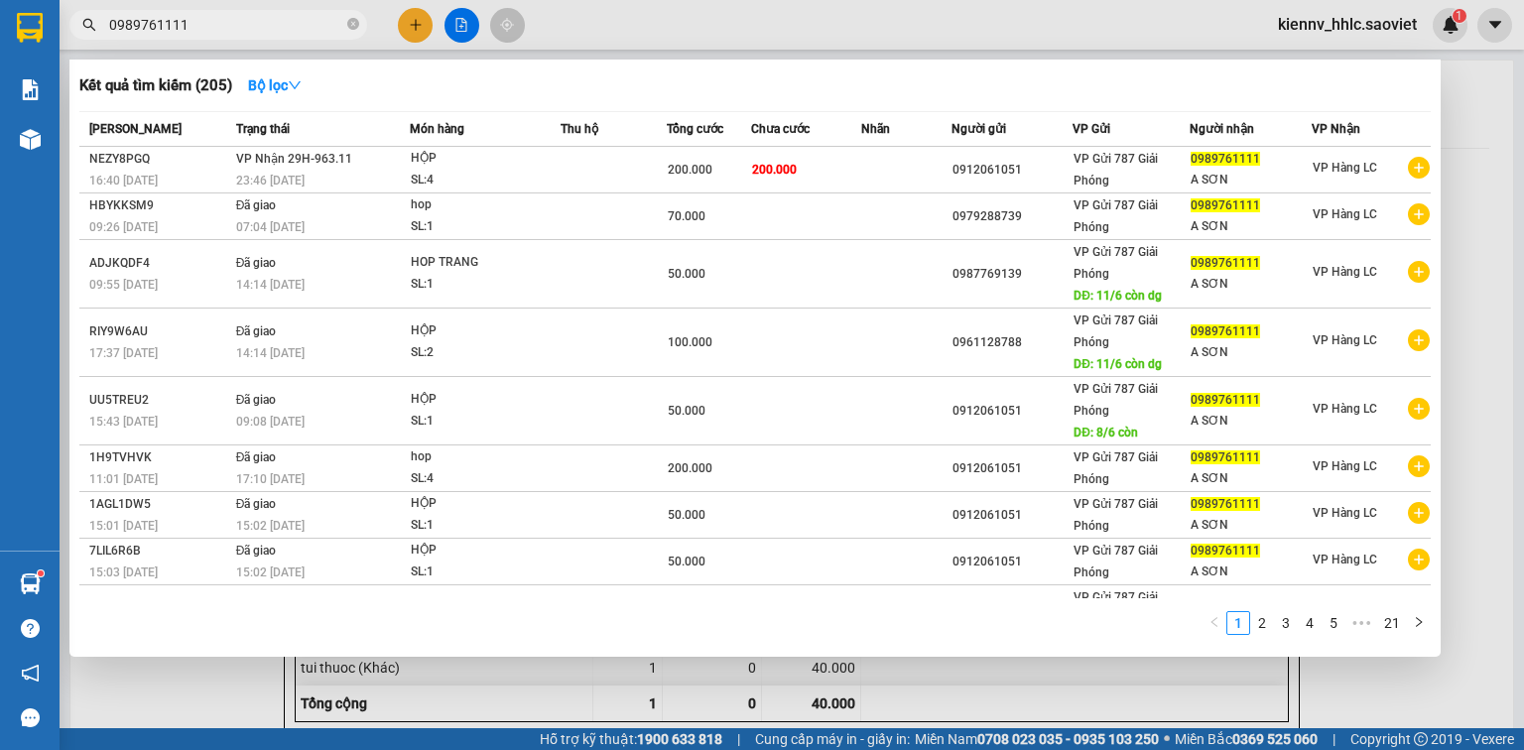
type input "0989761111"
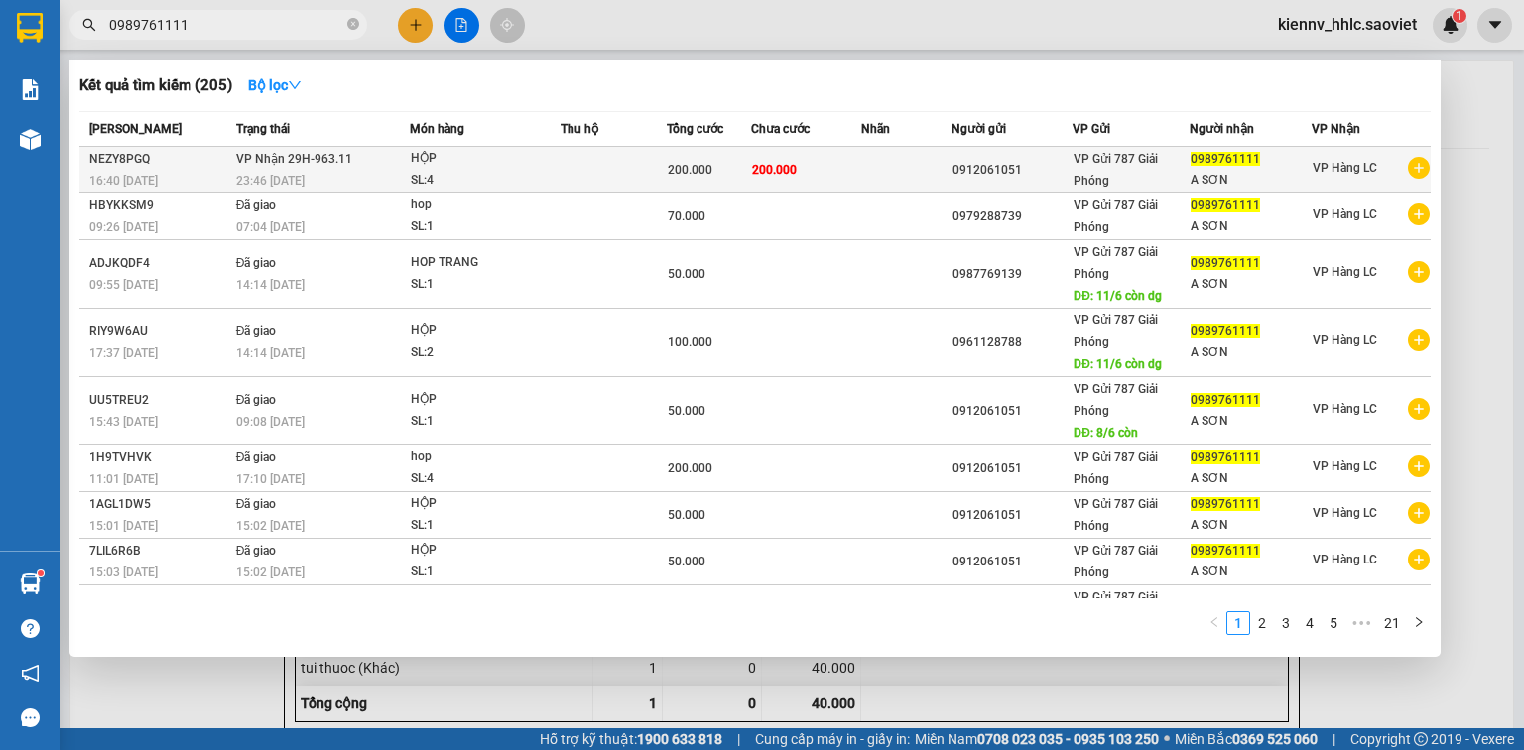
click at [580, 168] on td at bounding box center [614, 170] width 106 height 47
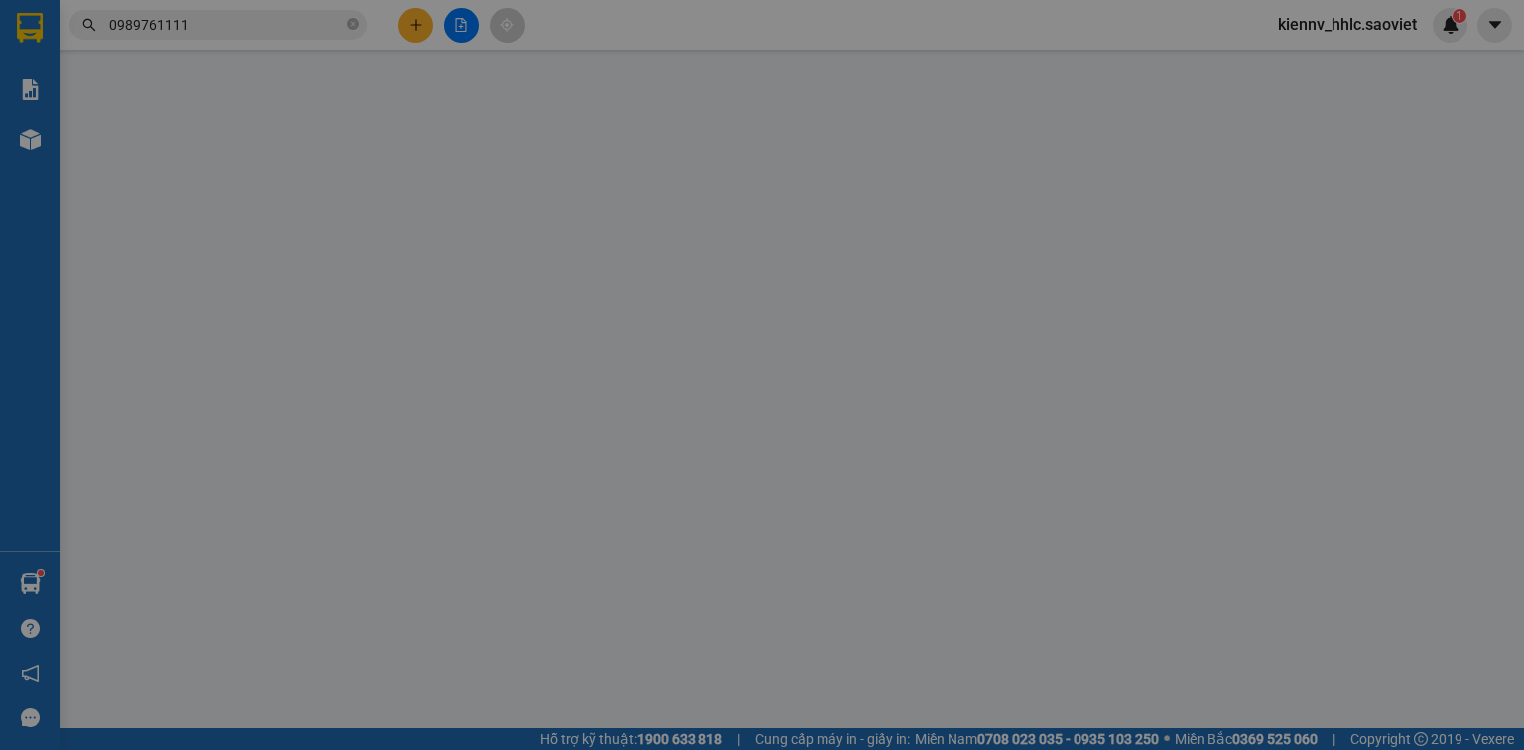
type input "0912061051"
type input "0989761111"
type input "A SƠN"
type input "200.000"
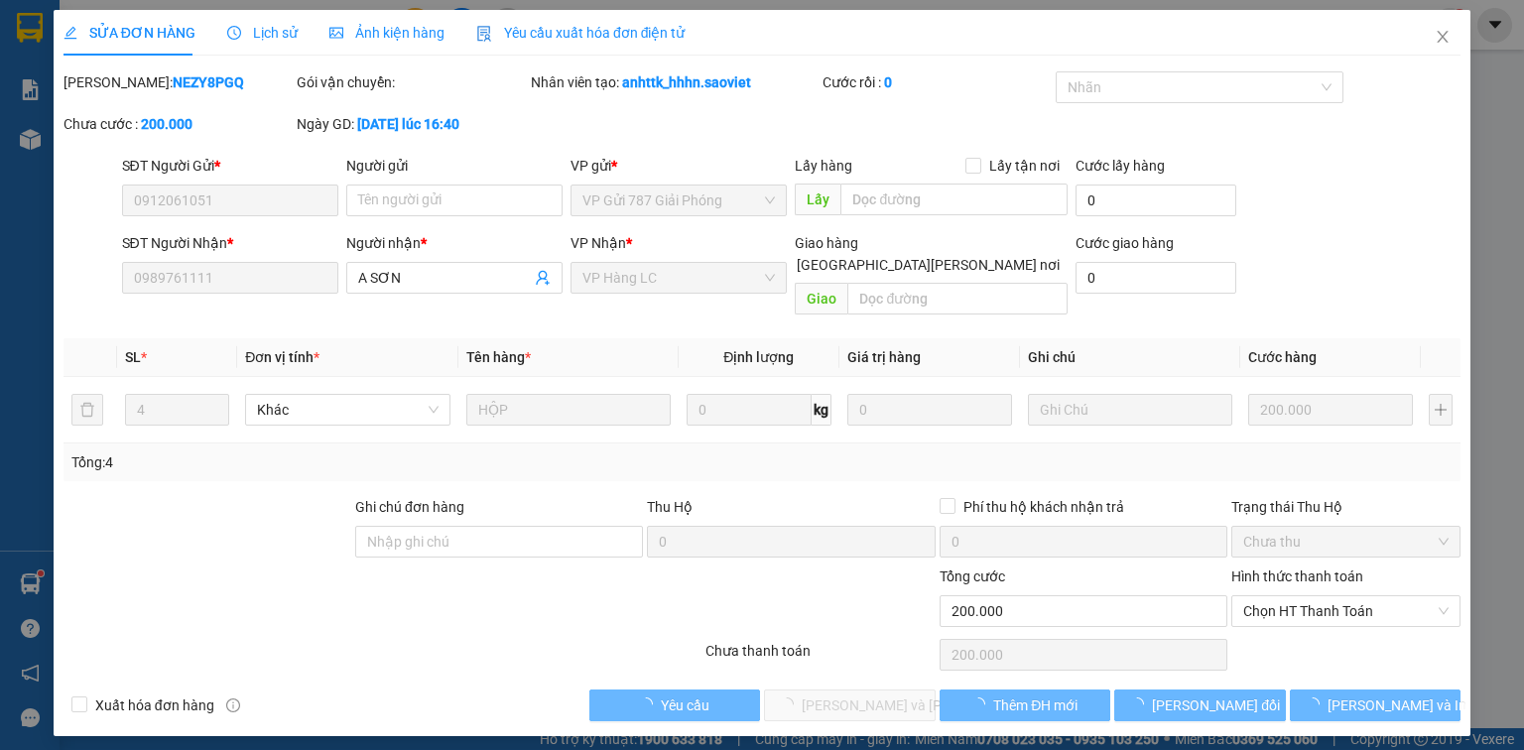
click at [1338, 596] on span "Chọn HT Thanh Toán" at bounding box center [1345, 611] width 205 height 30
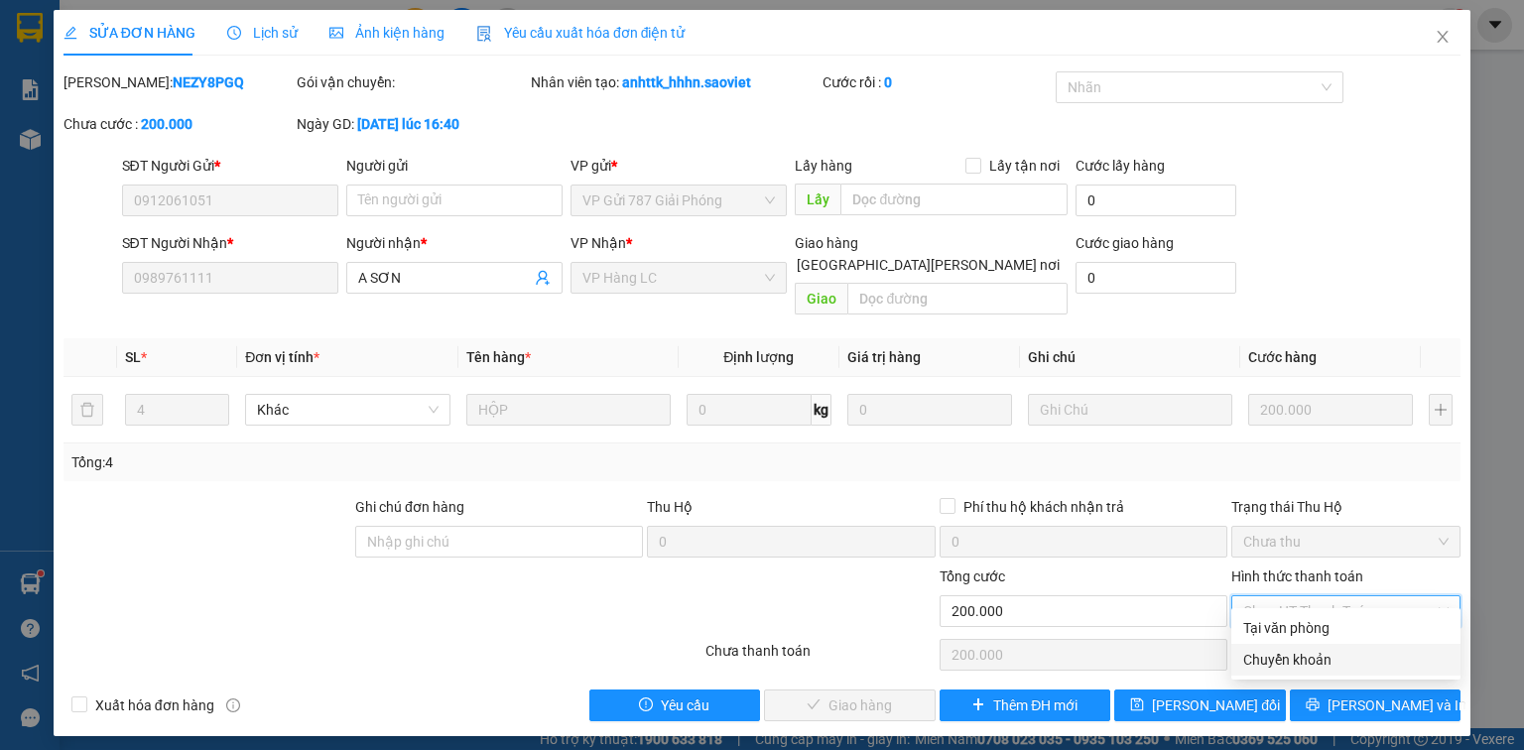
drag, startPoint x: 1309, startPoint y: 666, endPoint x: 1298, endPoint y: 663, distance: 11.3
click at [1308, 666] on div "Chuyển khoản" at bounding box center [1345, 660] width 205 height 22
type input "0"
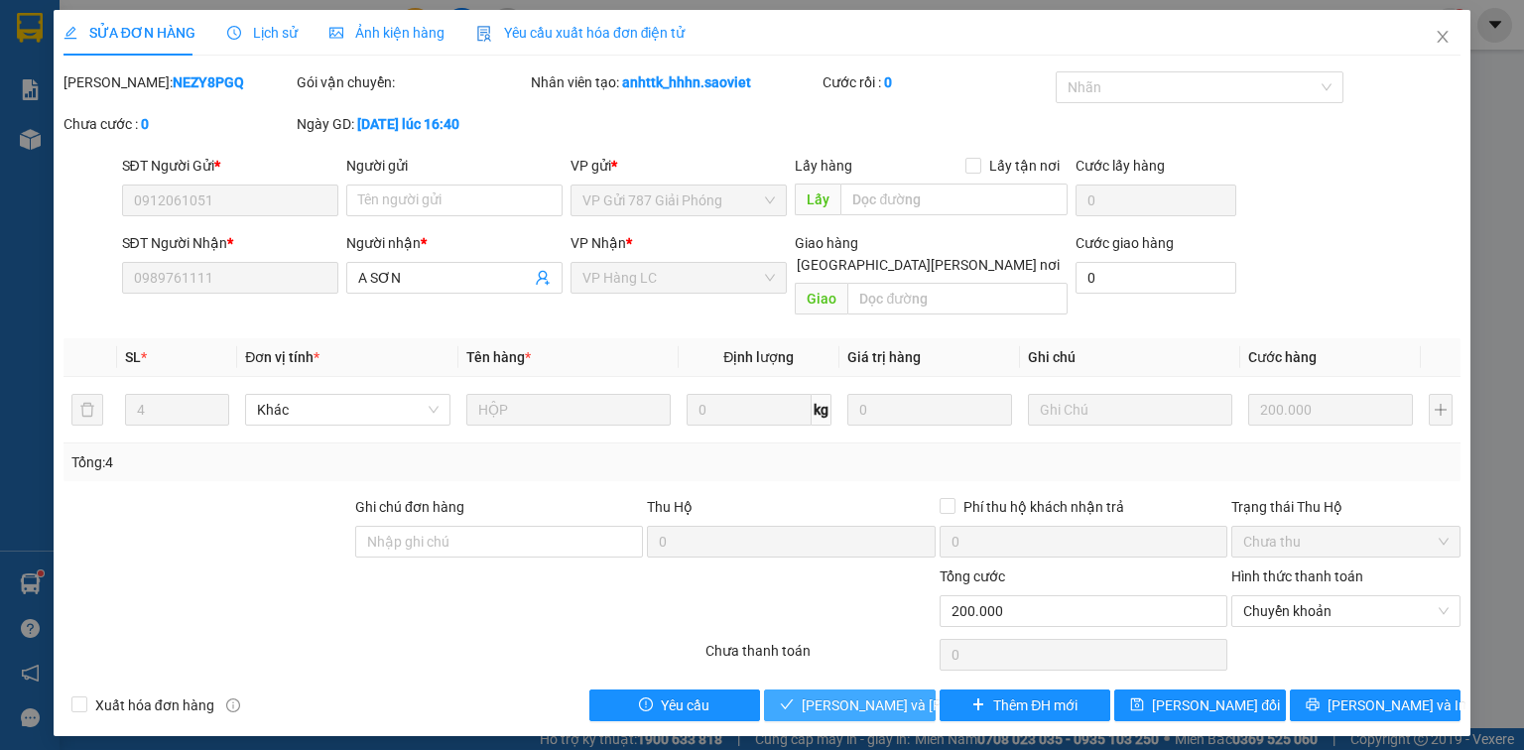
click at [802, 690] on button "[PERSON_NAME] và [PERSON_NAME] hàng" at bounding box center [850, 706] width 172 height 32
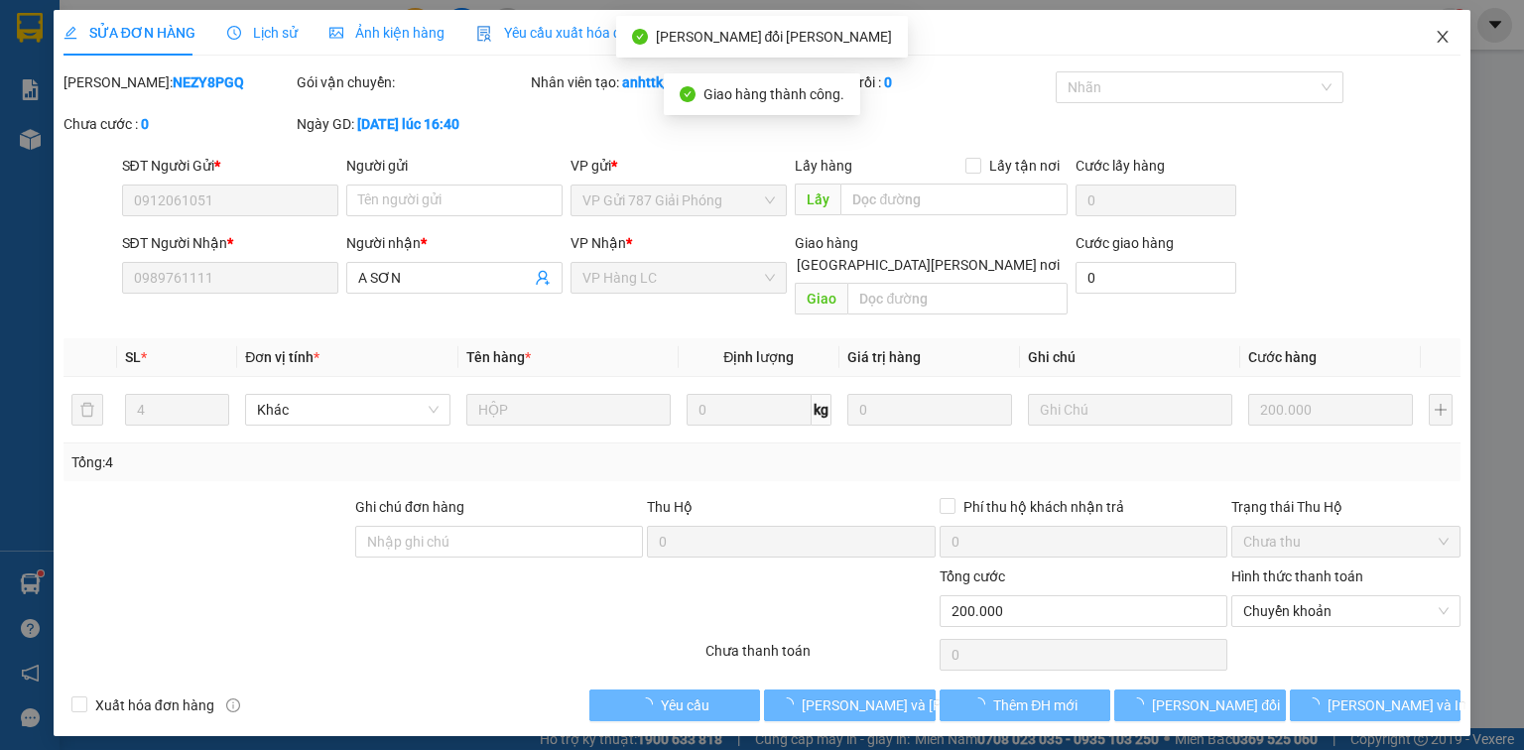
click at [1439, 40] on icon "close" at bounding box center [1443, 37] width 16 height 16
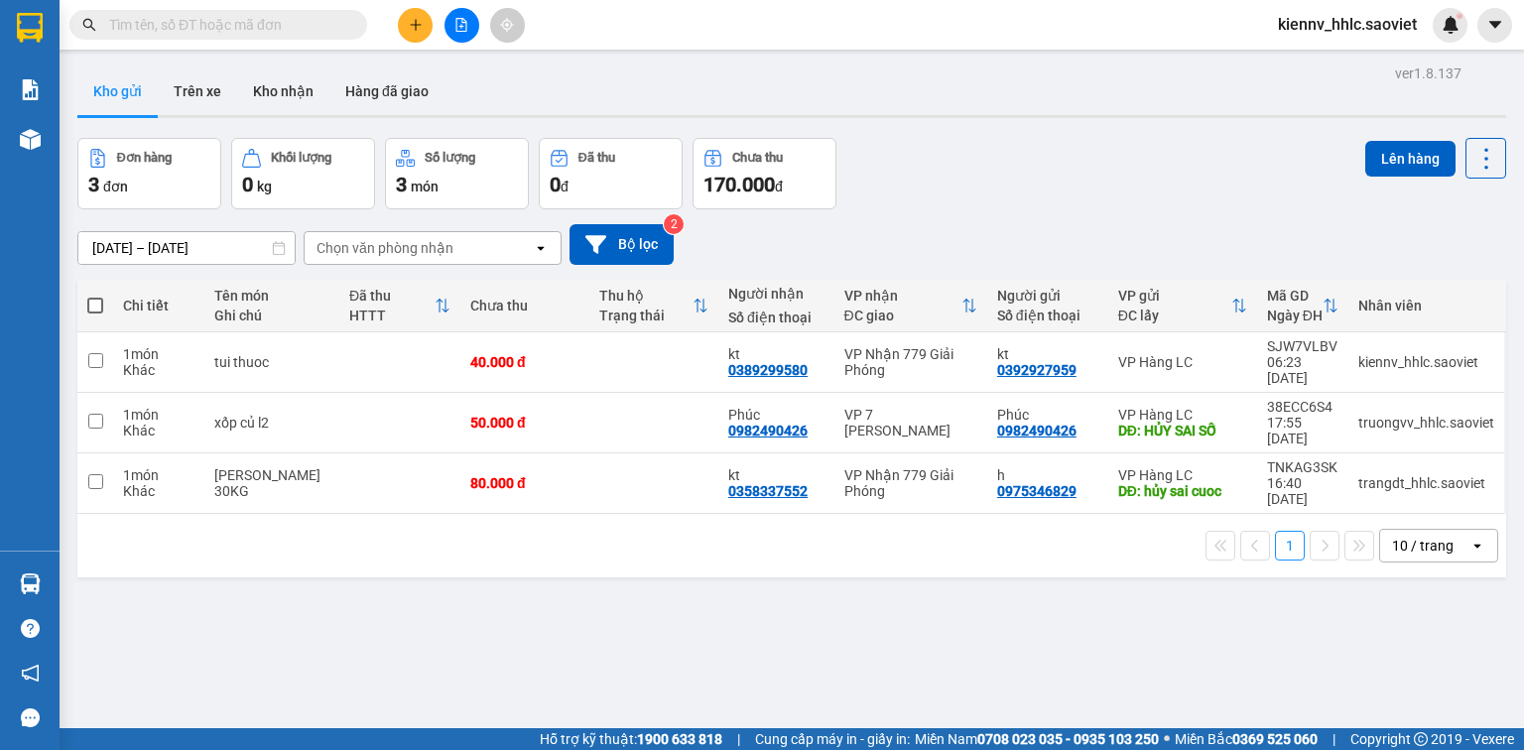
click at [240, 20] on input "text" at bounding box center [226, 25] width 234 height 22
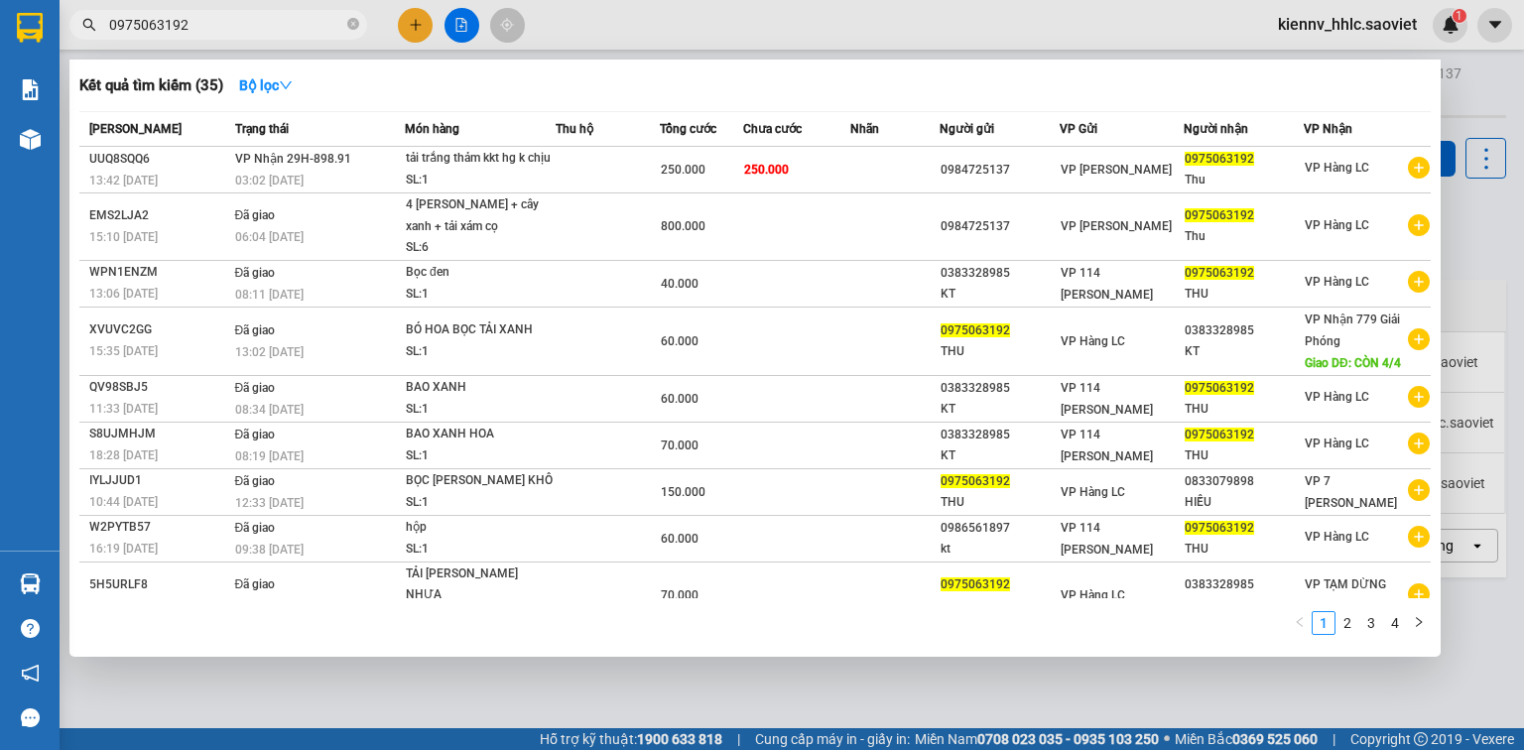
type input "0975063192"
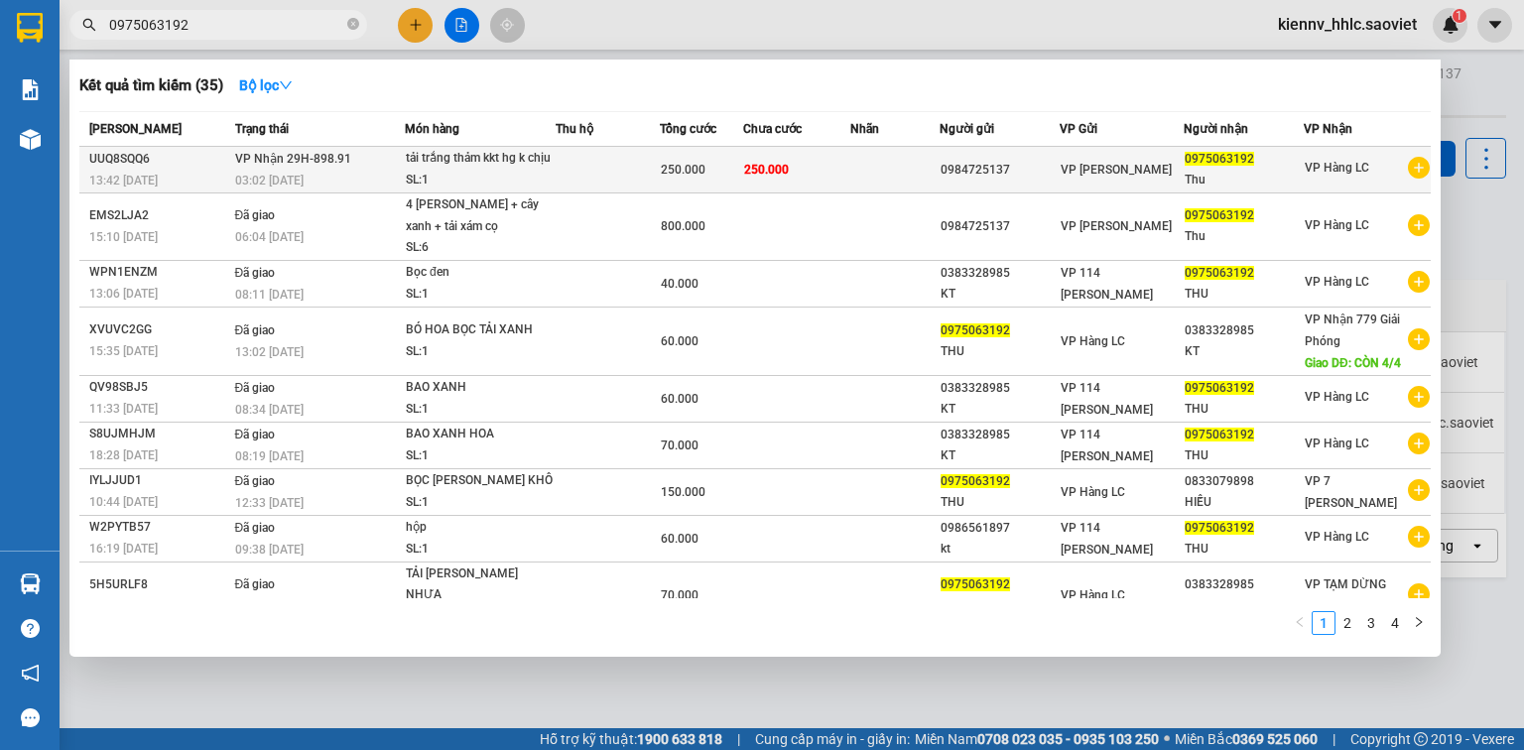
click at [736, 192] on td "250.000" at bounding box center [701, 170] width 82 height 47
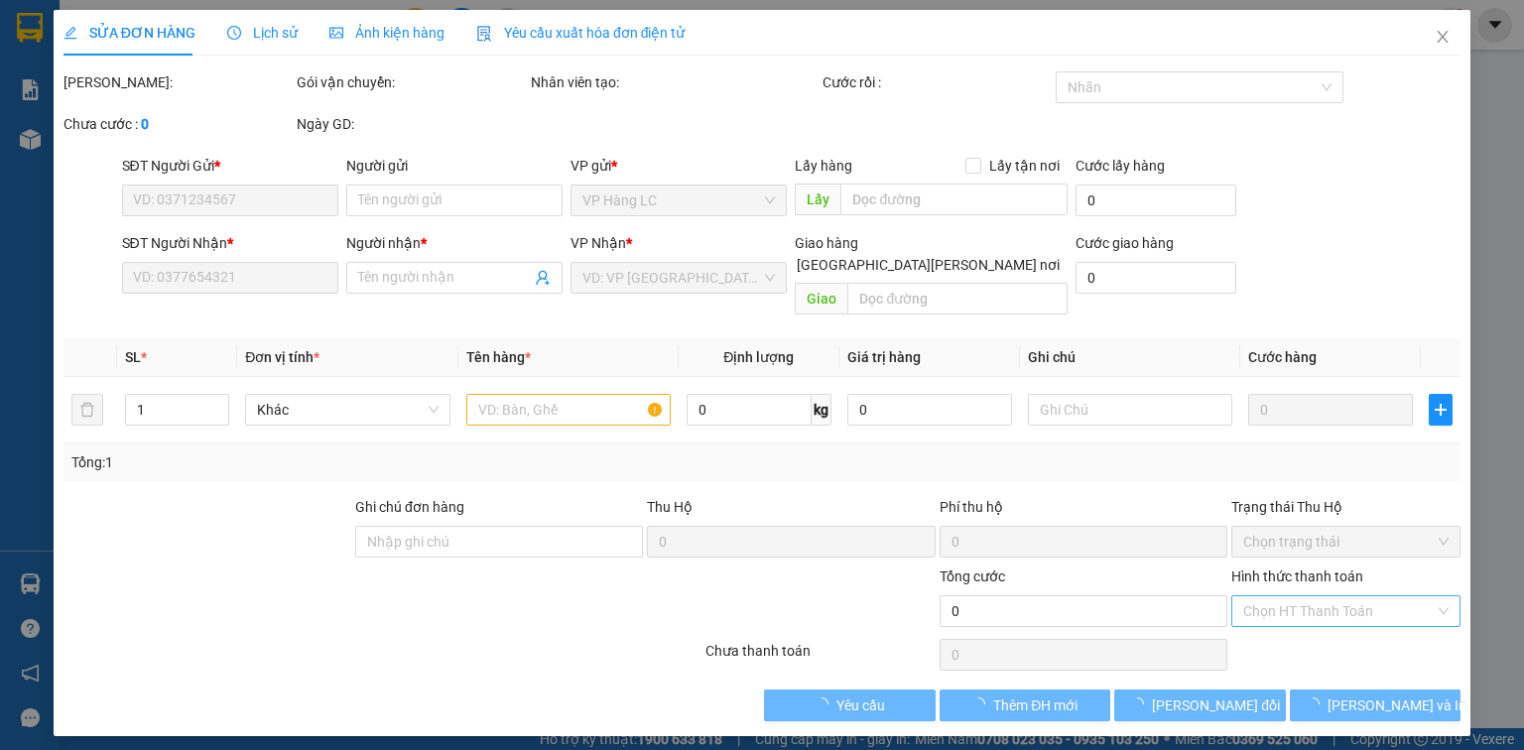
type input "0984725137"
type input "0975063192"
type input "Thu"
type input "250.000"
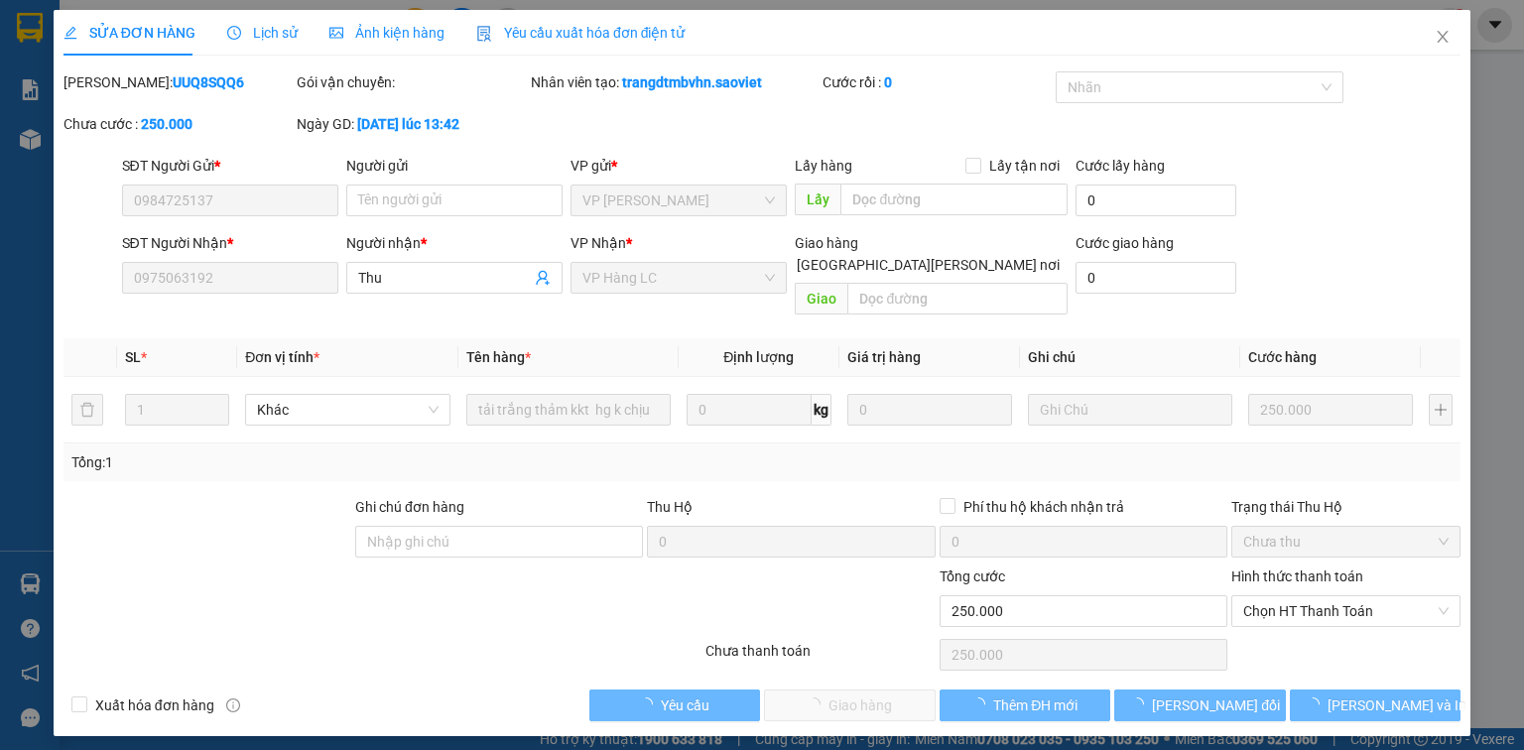
click at [1285, 596] on span "Chọn HT Thanh Toán" at bounding box center [1345, 611] width 205 height 30
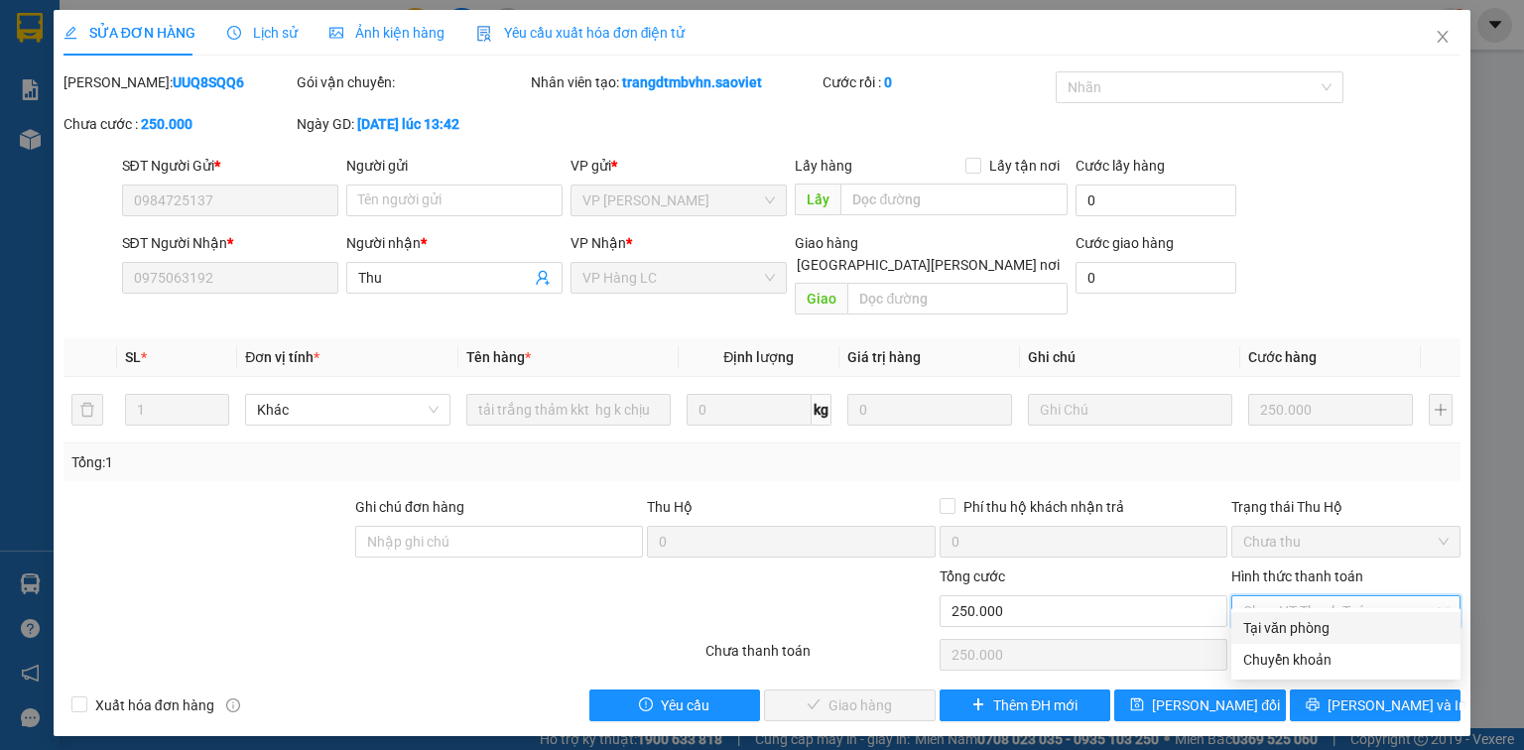
click at [1292, 638] on div "Tại văn phòng" at bounding box center [1345, 628] width 205 height 22
type input "0"
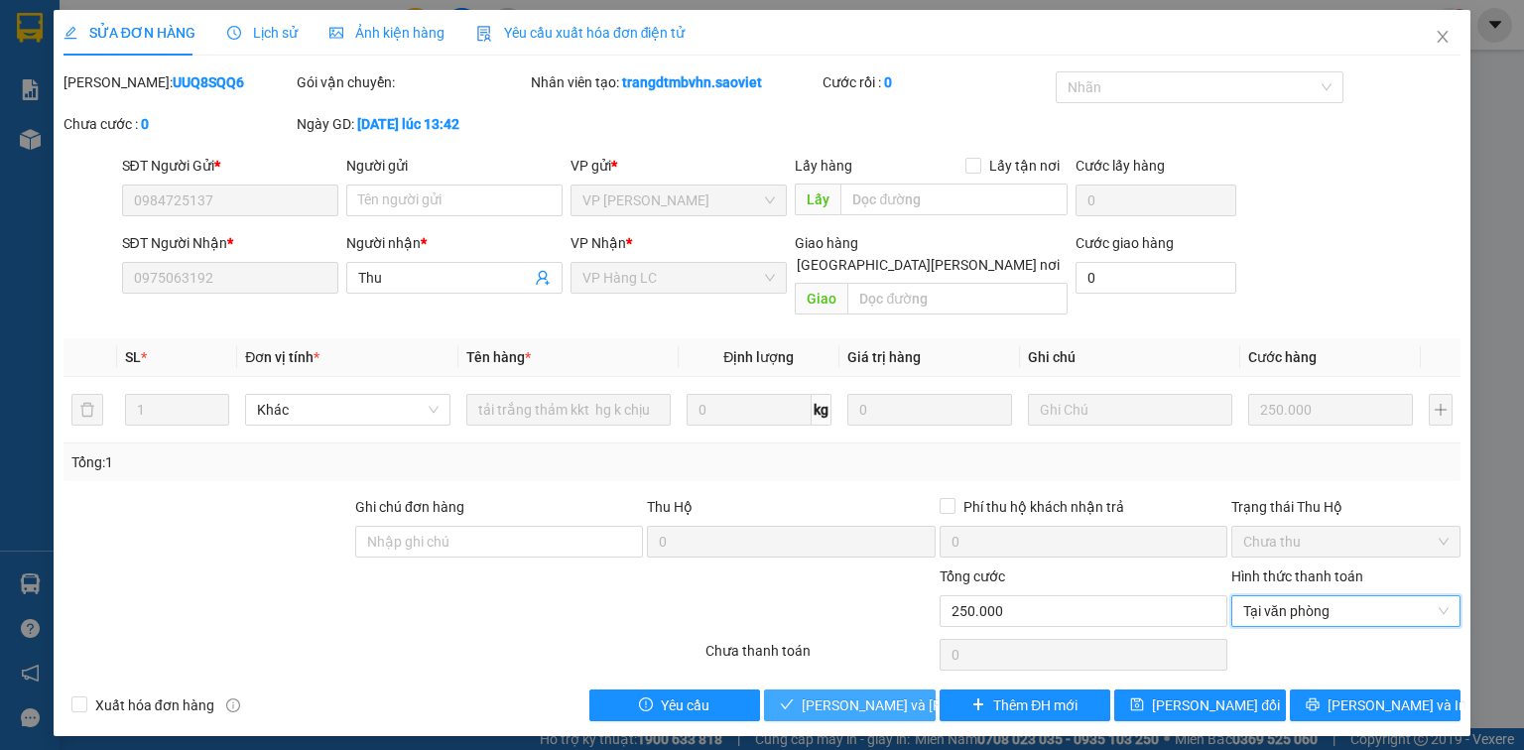
click at [896, 695] on span "[PERSON_NAME] và [PERSON_NAME] hàng" at bounding box center [936, 706] width 268 height 22
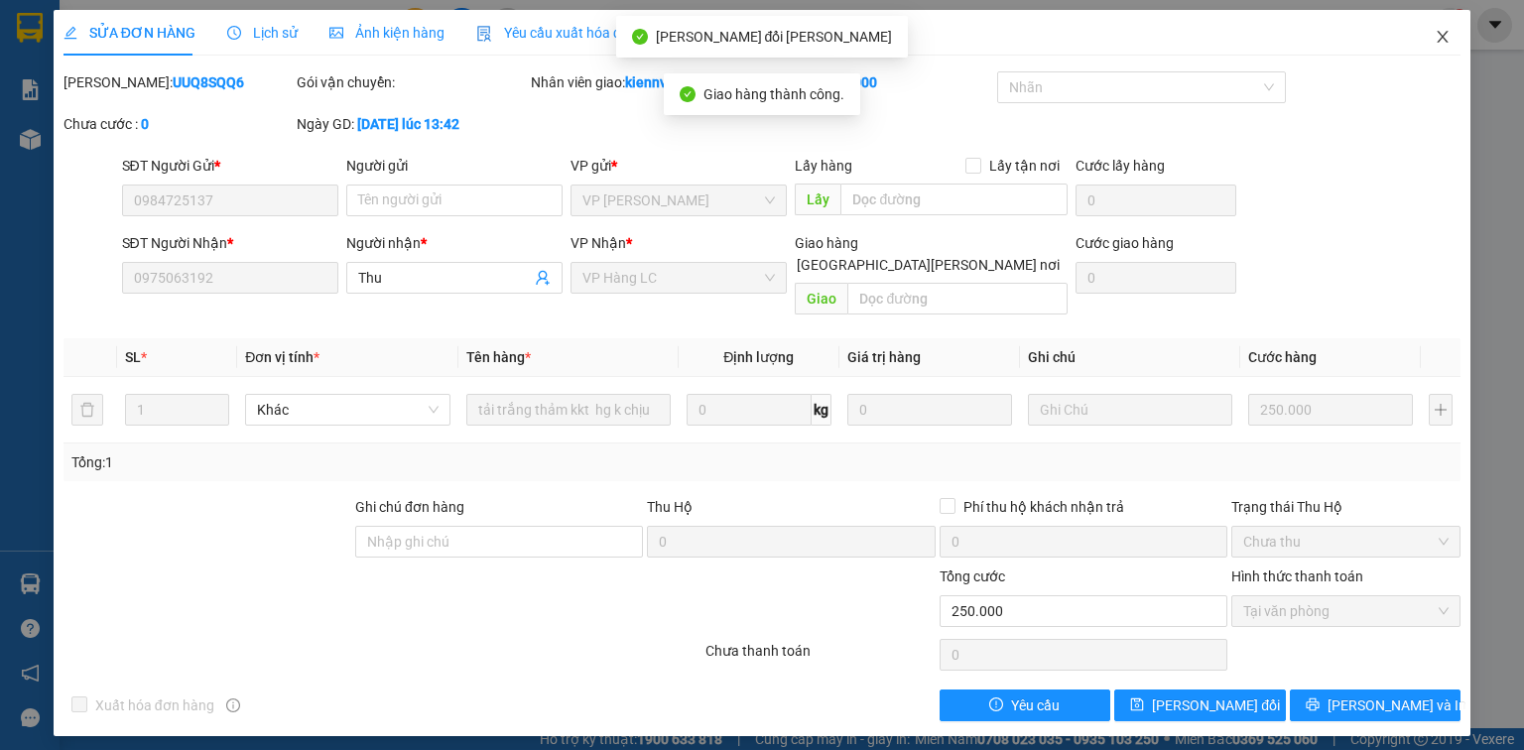
click at [1445, 36] on icon "close" at bounding box center [1443, 37] width 11 height 12
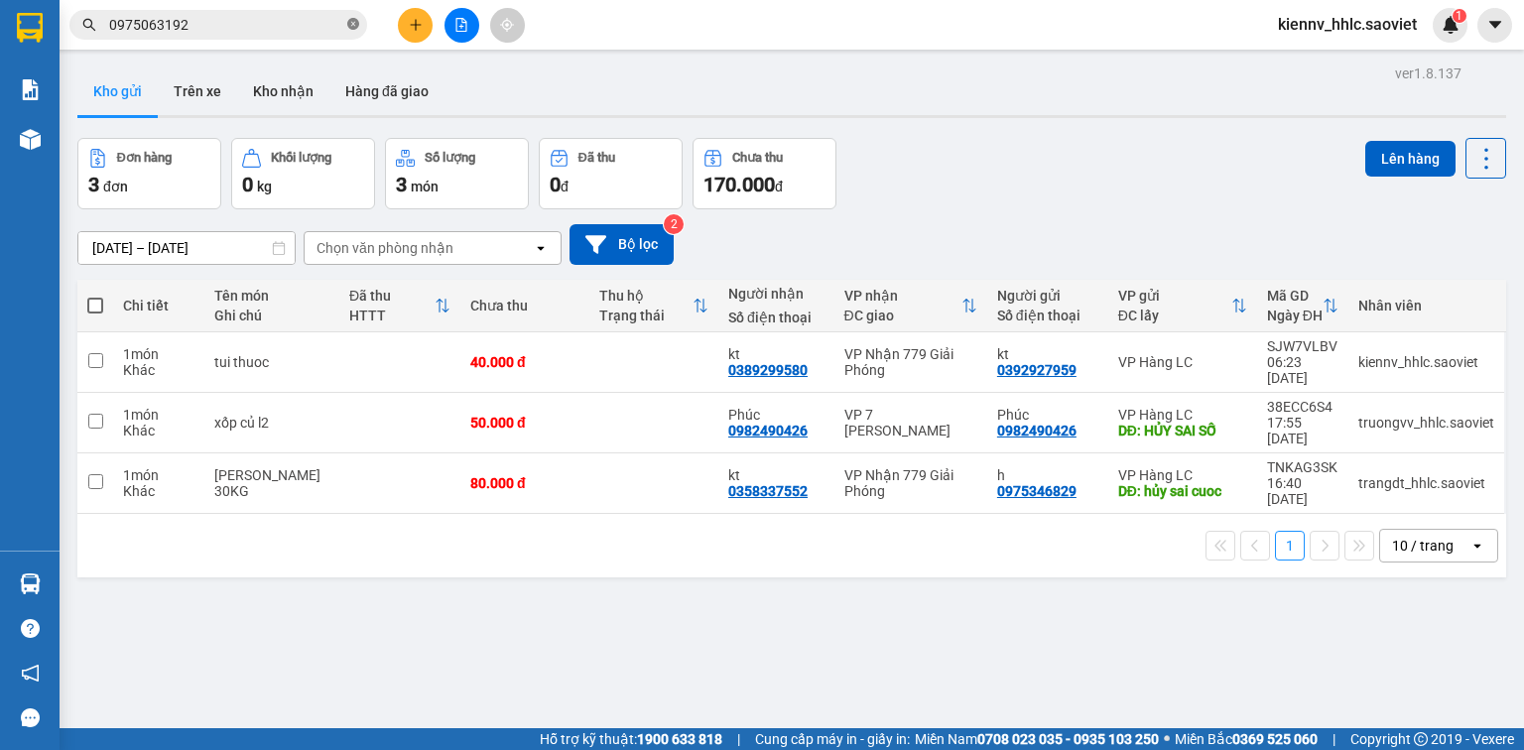
click at [353, 25] on icon "close-circle" at bounding box center [353, 24] width 12 height 12
click at [283, 30] on input "text" at bounding box center [226, 25] width 234 height 22
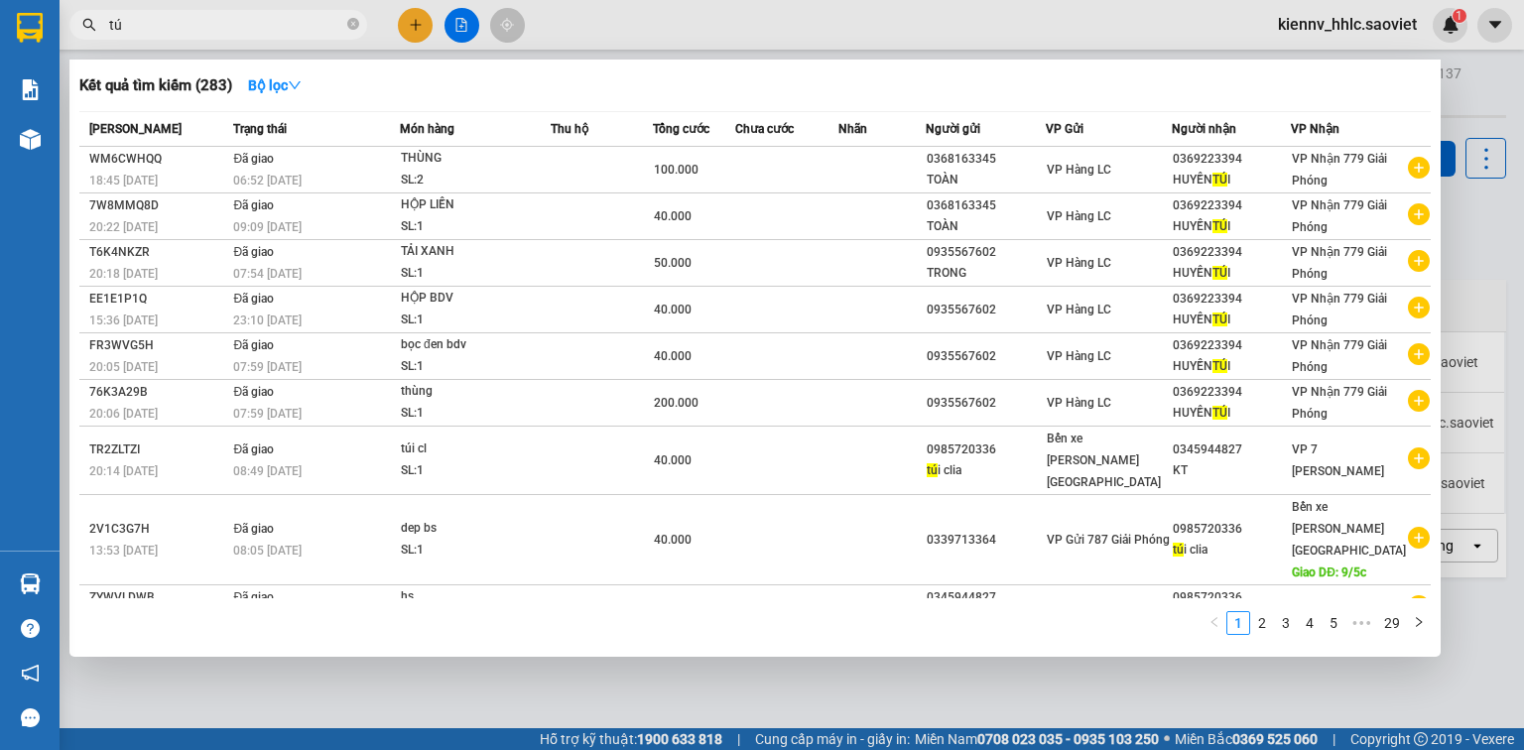
type input "t"
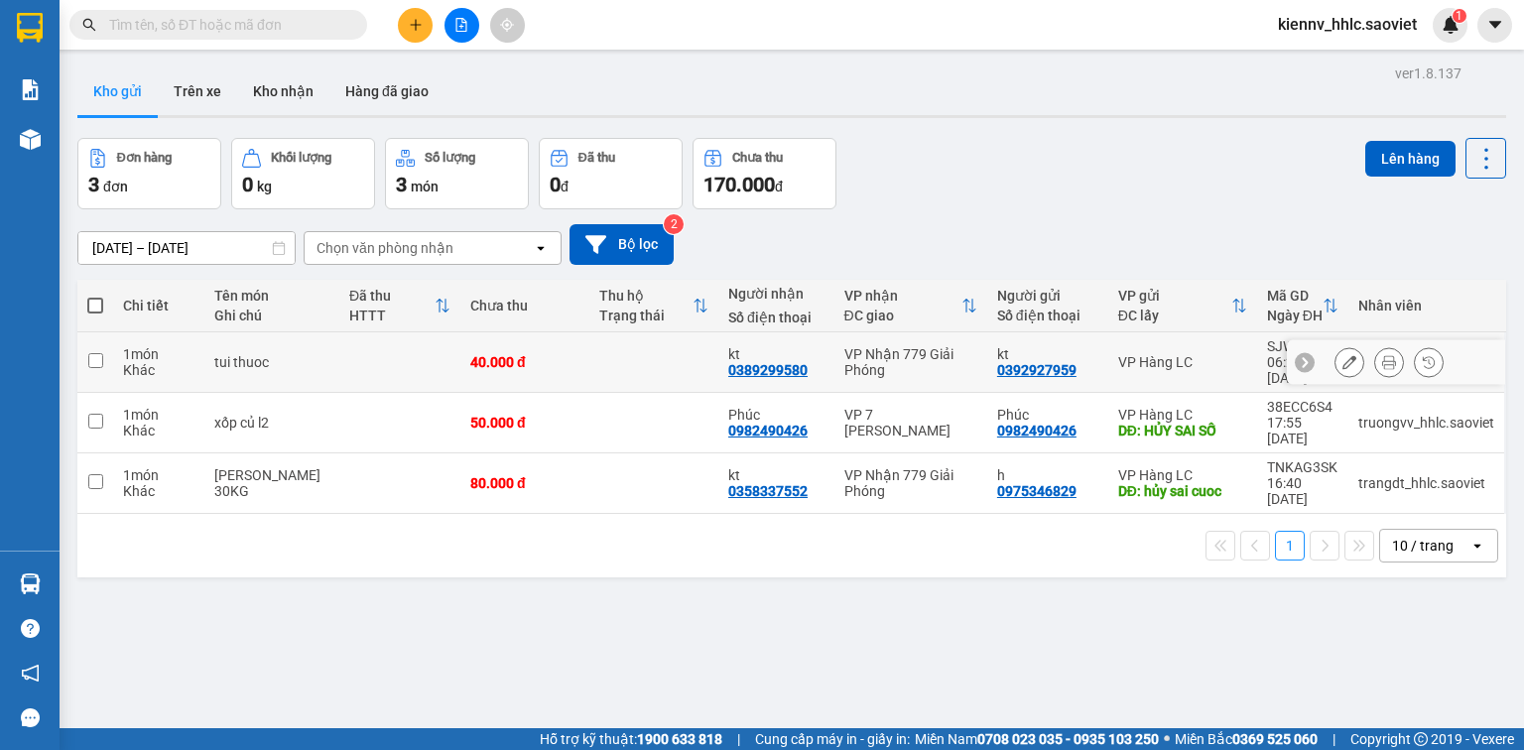
click at [1345, 353] on button at bounding box center [1350, 362] width 28 height 35
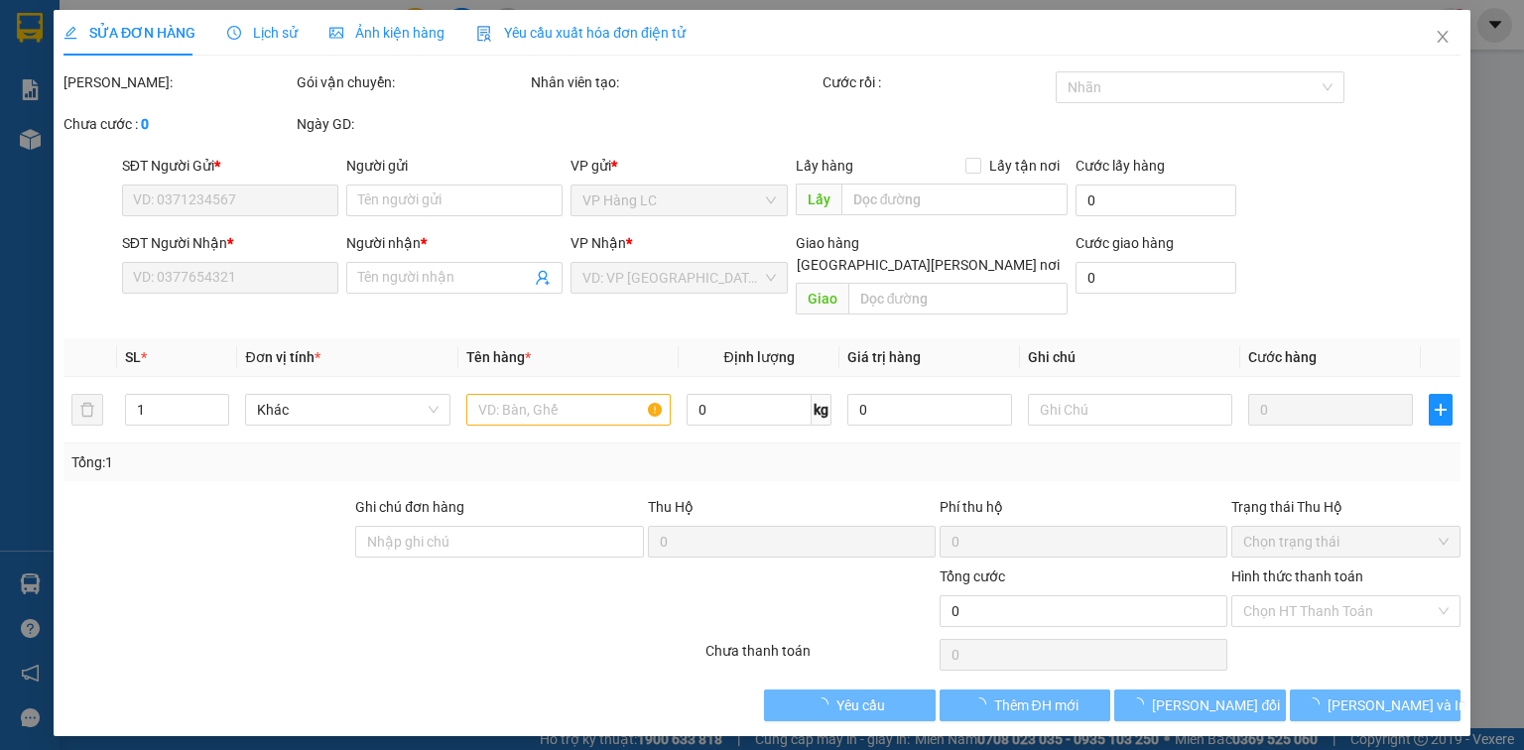
type input "0392927959"
type input "kt"
type input "0389299580"
type input "kt"
type input "40.000"
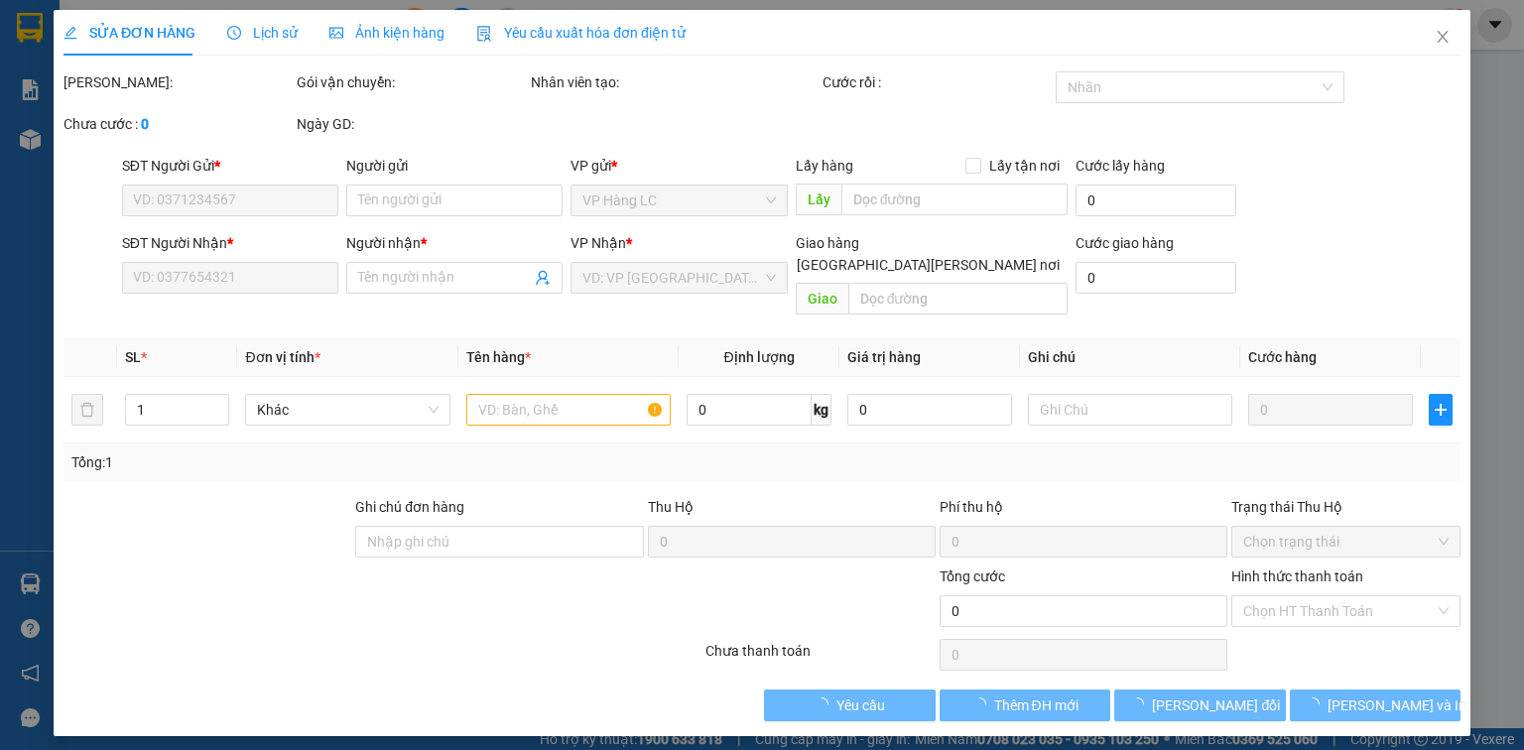
type input "40.000"
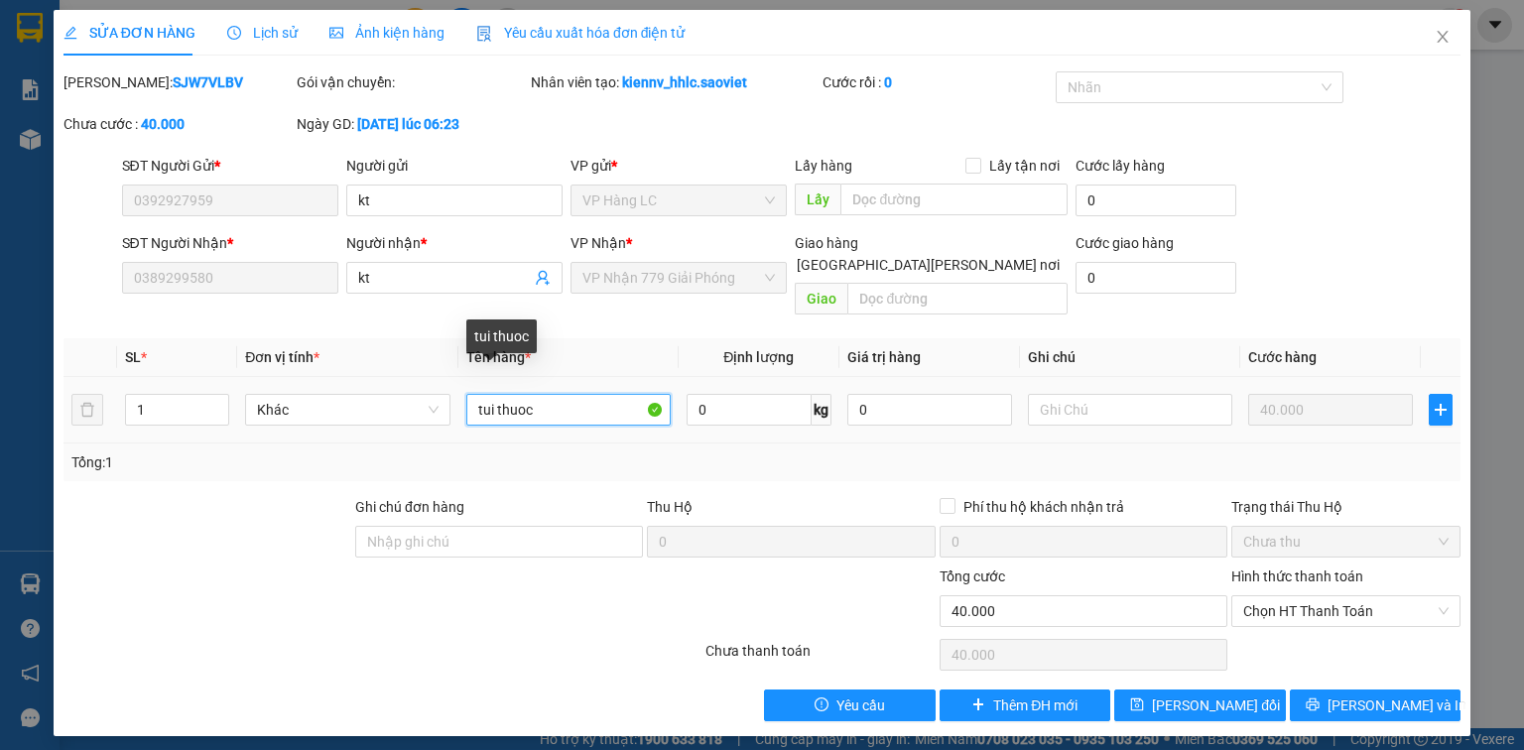
click at [493, 394] on input "tui thuoc" at bounding box center [568, 410] width 204 height 32
click at [528, 394] on input "túi thuoc" at bounding box center [568, 410] width 204 height 32
type input "túi thuôc"
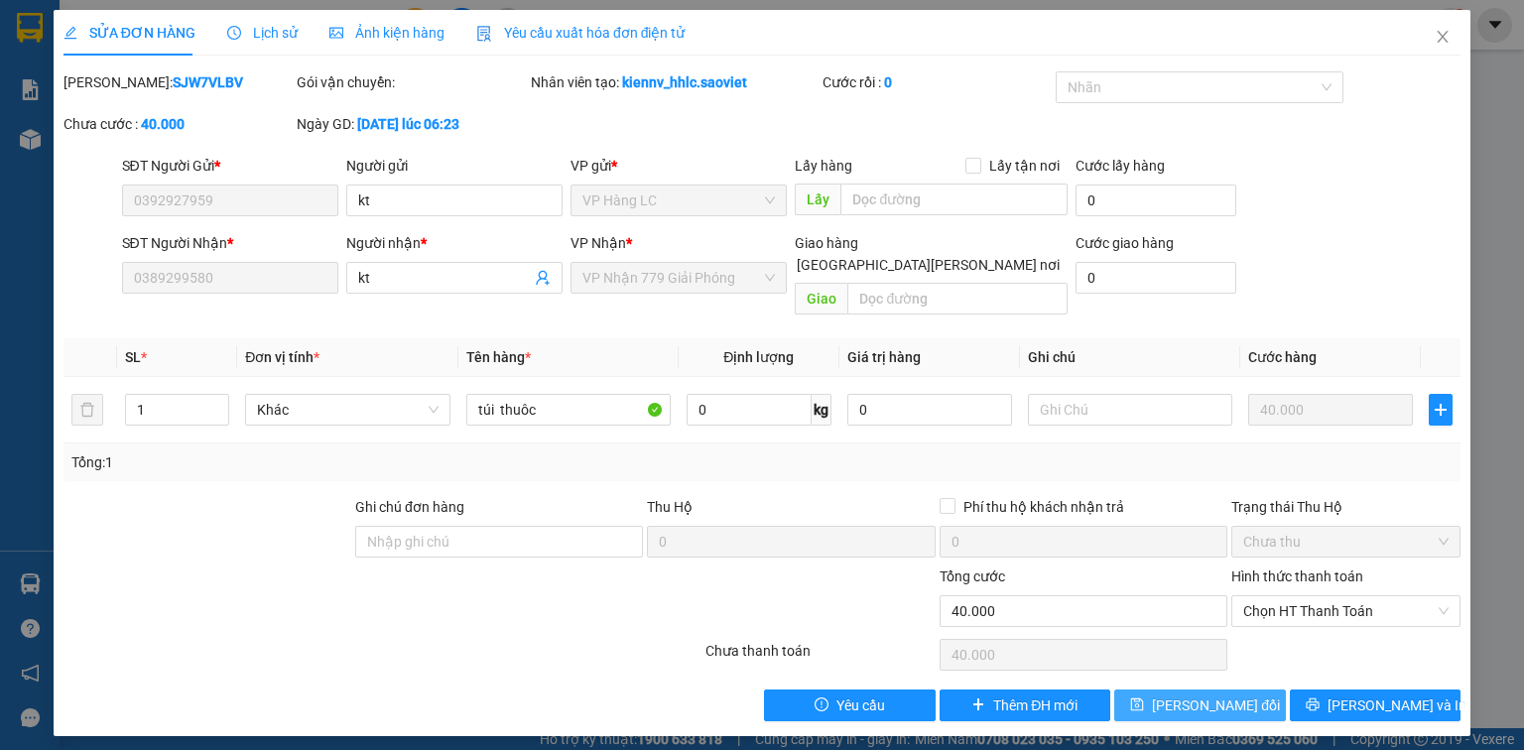
click at [1167, 690] on button "[PERSON_NAME] đổi" at bounding box center [1200, 706] width 172 height 32
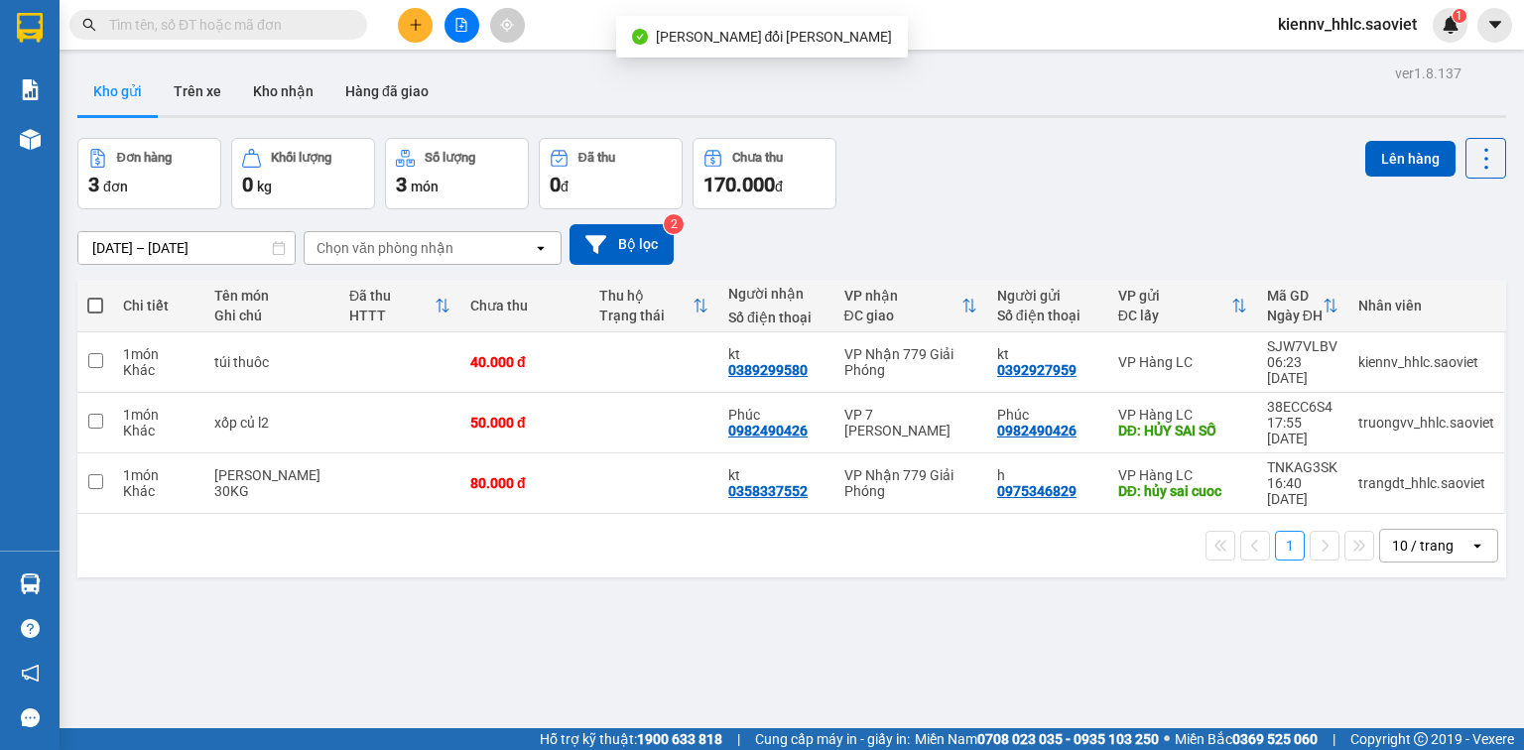
click at [193, 25] on input "text" at bounding box center [226, 25] width 234 height 22
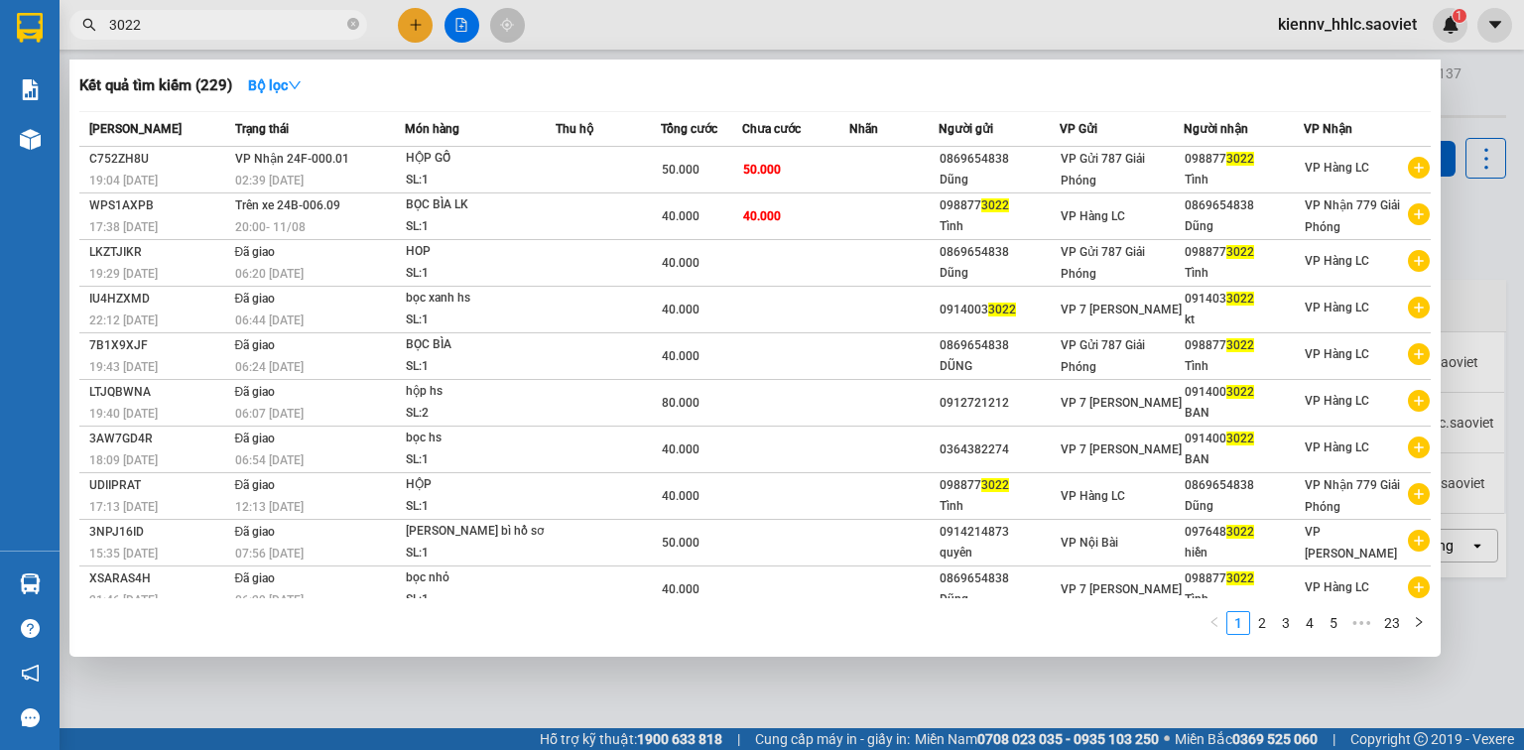
type input "3022"
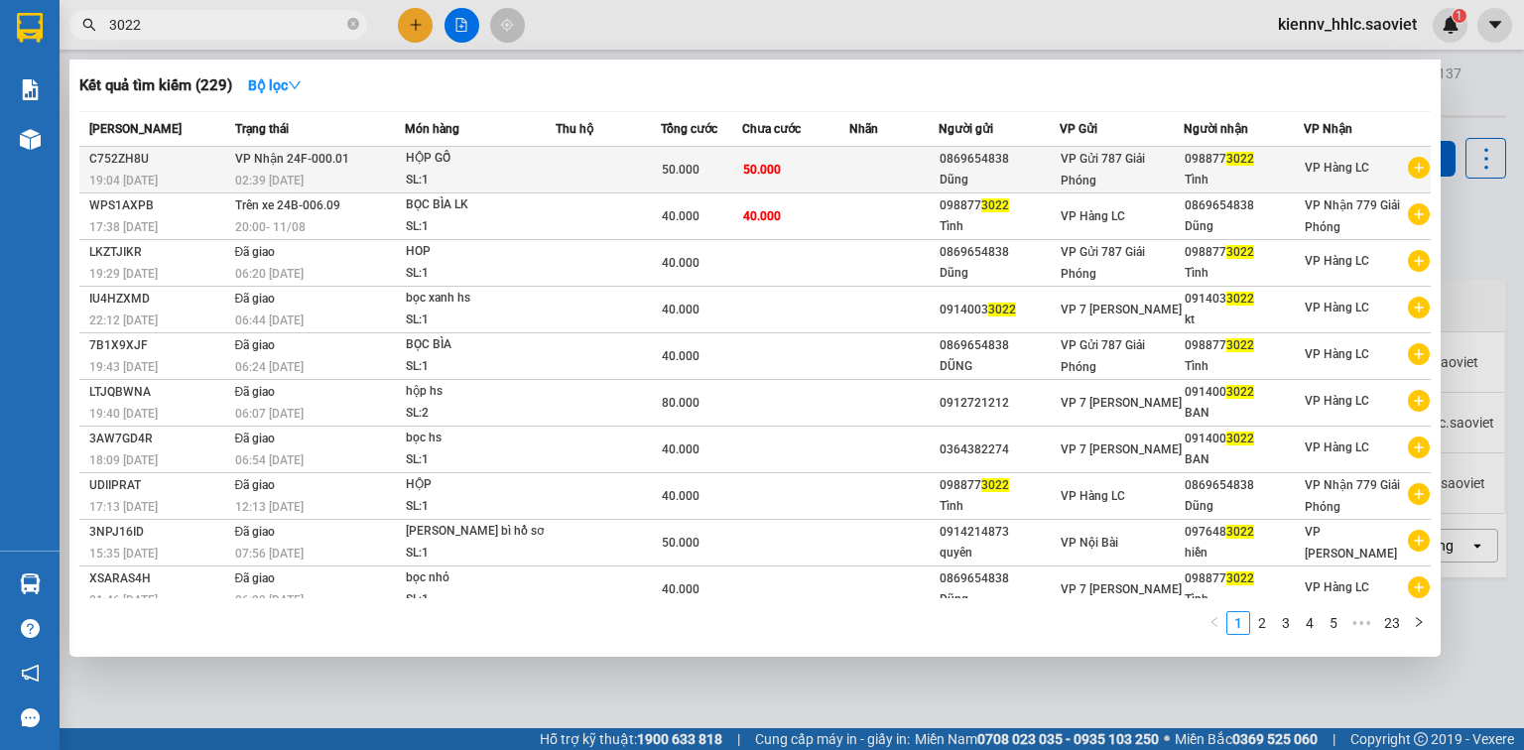
click at [560, 170] on td at bounding box center [608, 170] width 104 height 47
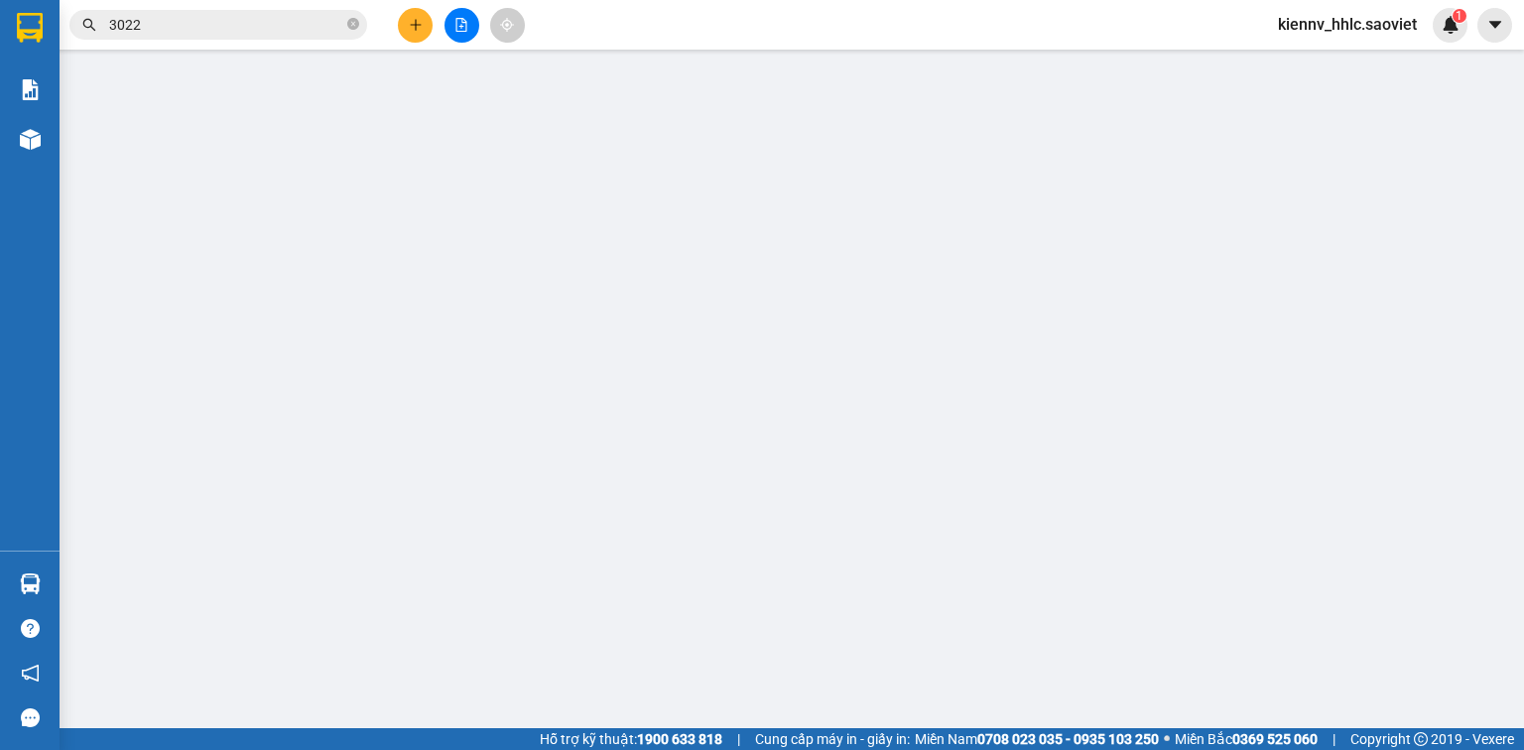
type input "0869654838"
type input "Dũng"
type input "0988773022"
type input "Tình"
type input "50.000"
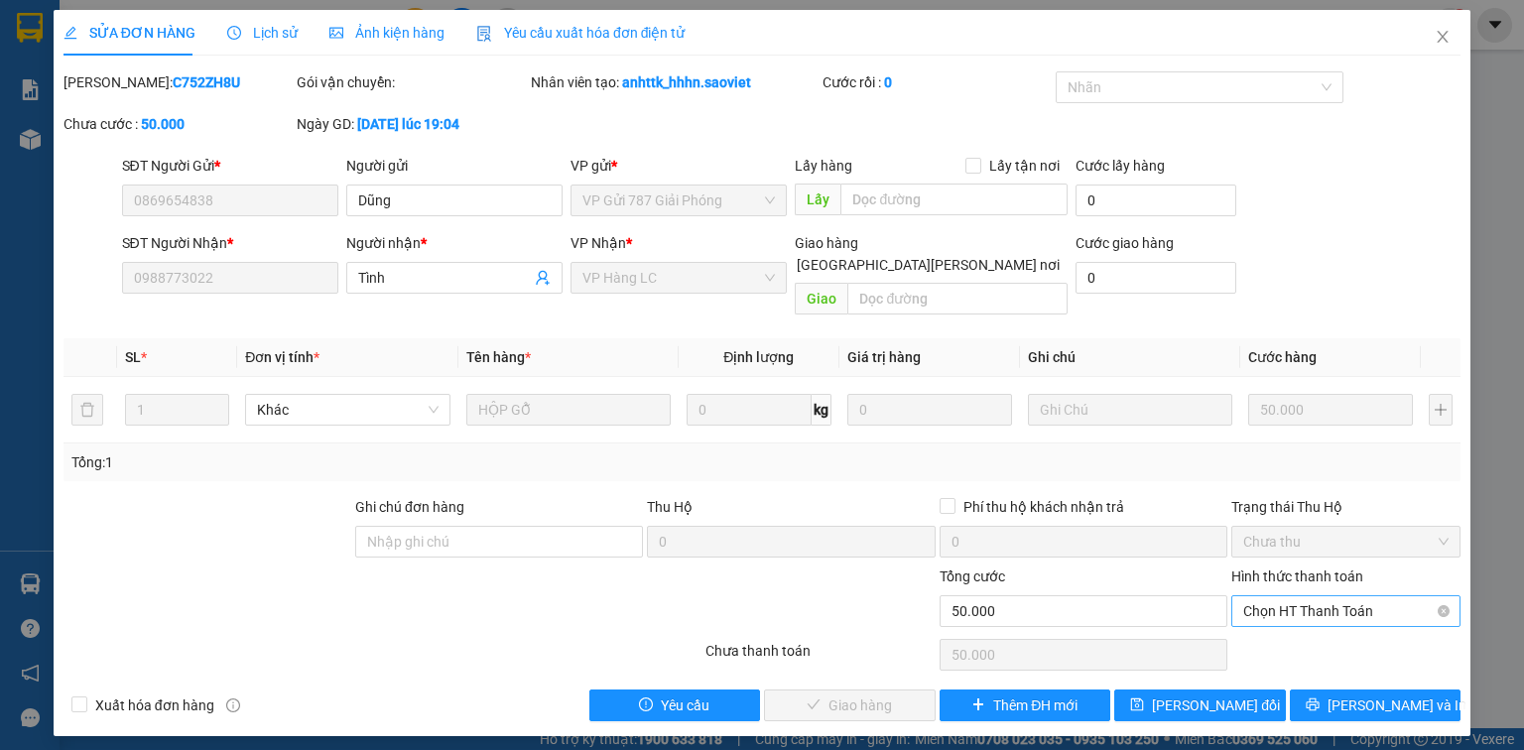
click at [1370, 596] on span "Chọn HT Thanh Toán" at bounding box center [1345, 611] width 205 height 30
click at [1320, 633] on div "Tại văn phòng" at bounding box center [1345, 628] width 205 height 22
type input "0"
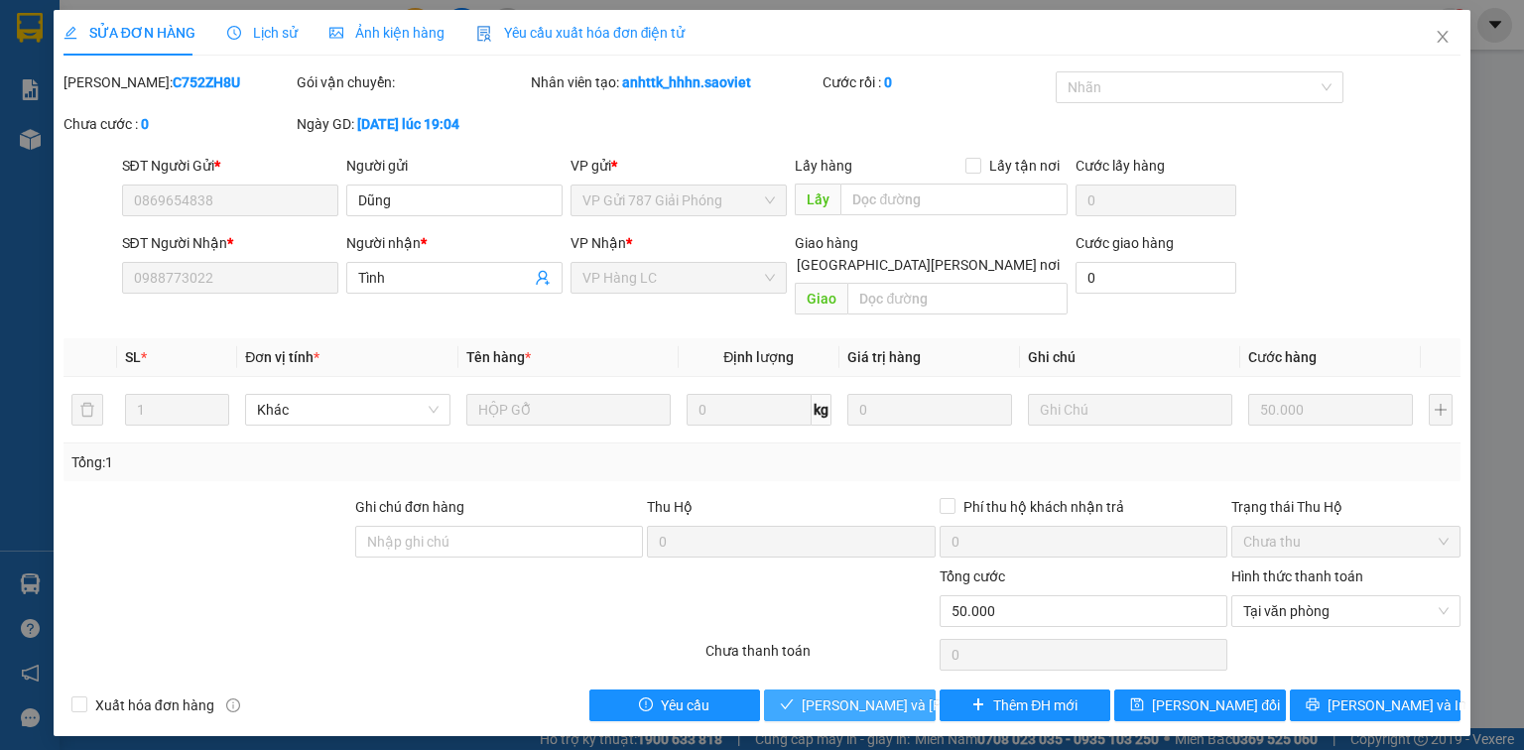
click at [823, 695] on span "[PERSON_NAME] và [PERSON_NAME] hàng" at bounding box center [936, 706] width 268 height 22
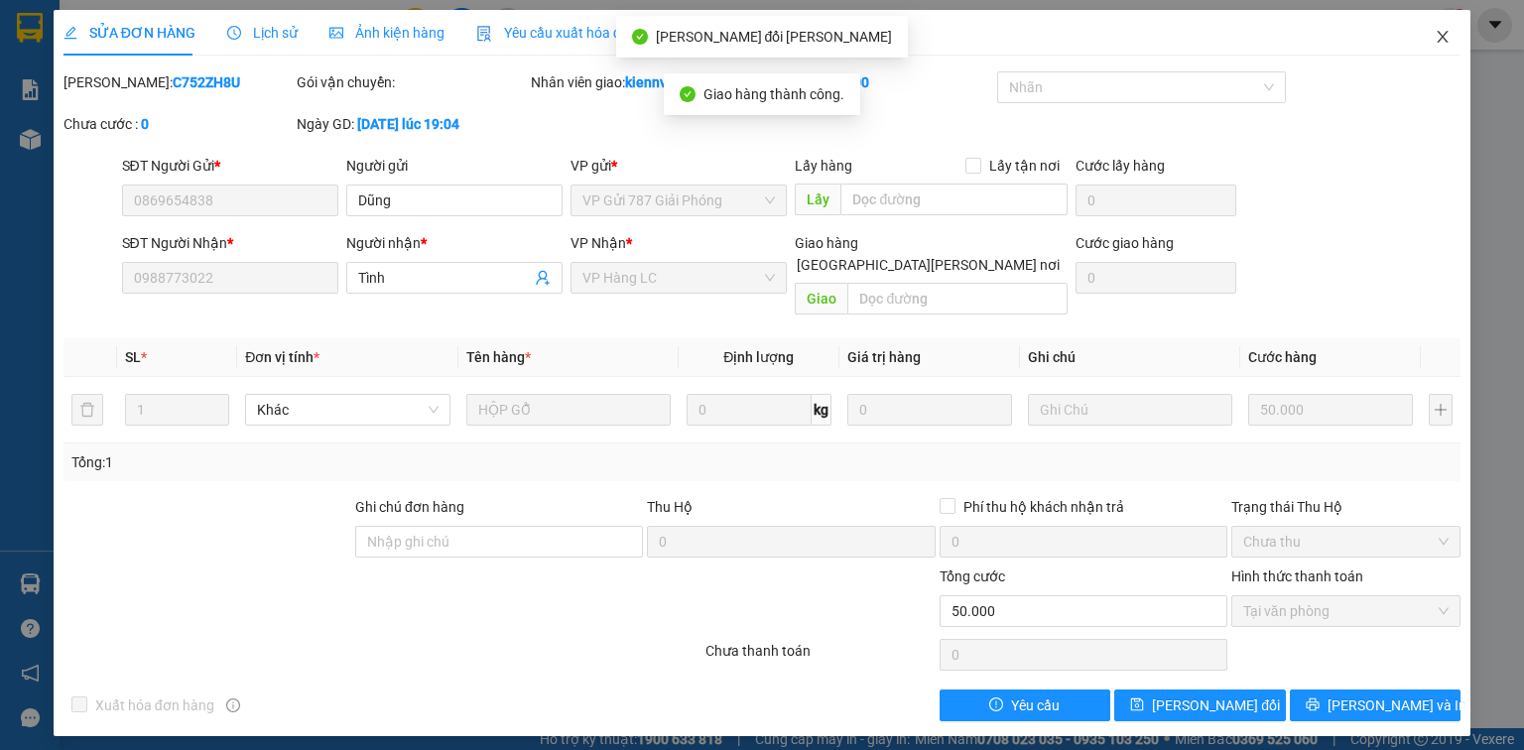
click at [1443, 38] on icon "close" at bounding box center [1443, 37] width 16 height 16
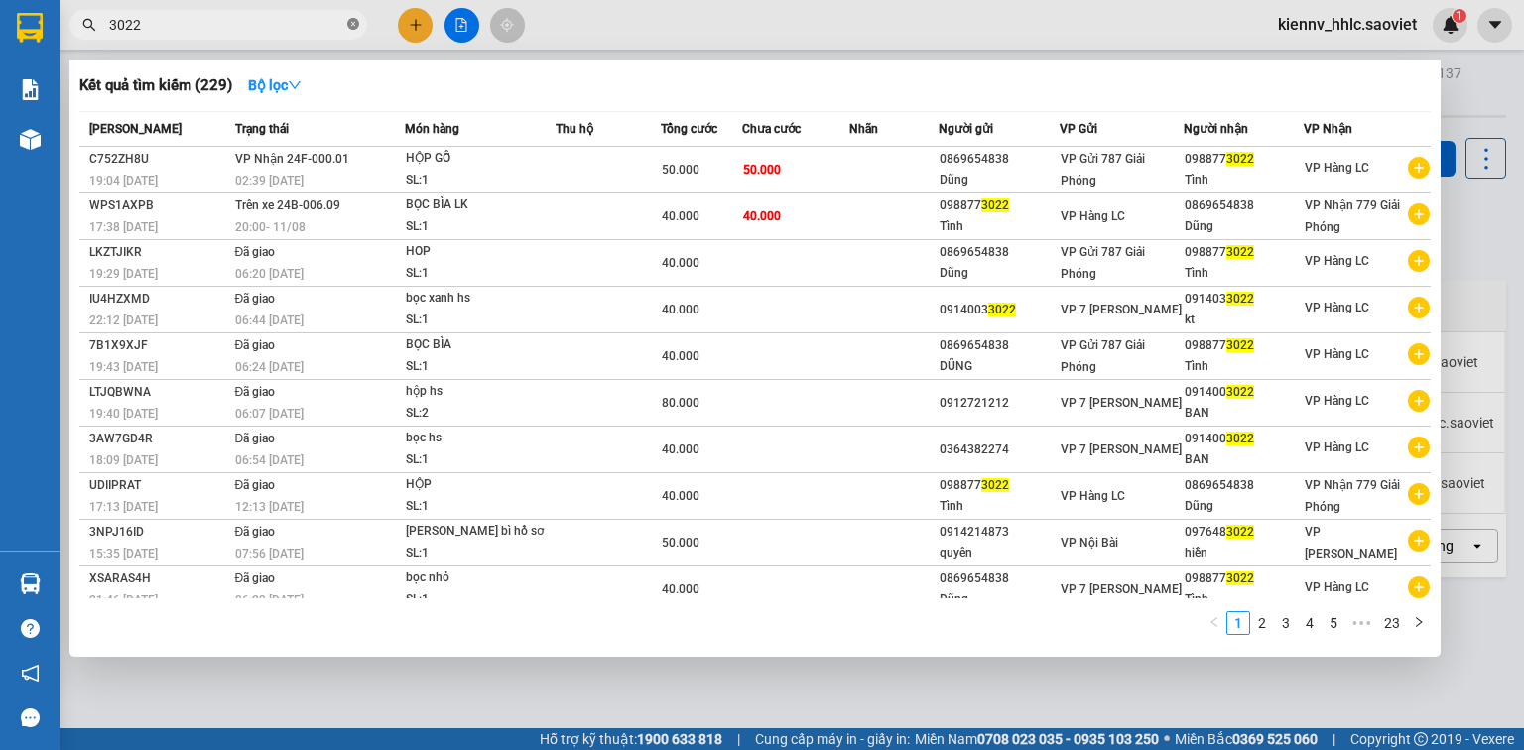
click at [353, 21] on icon "close-circle" at bounding box center [353, 24] width 12 height 12
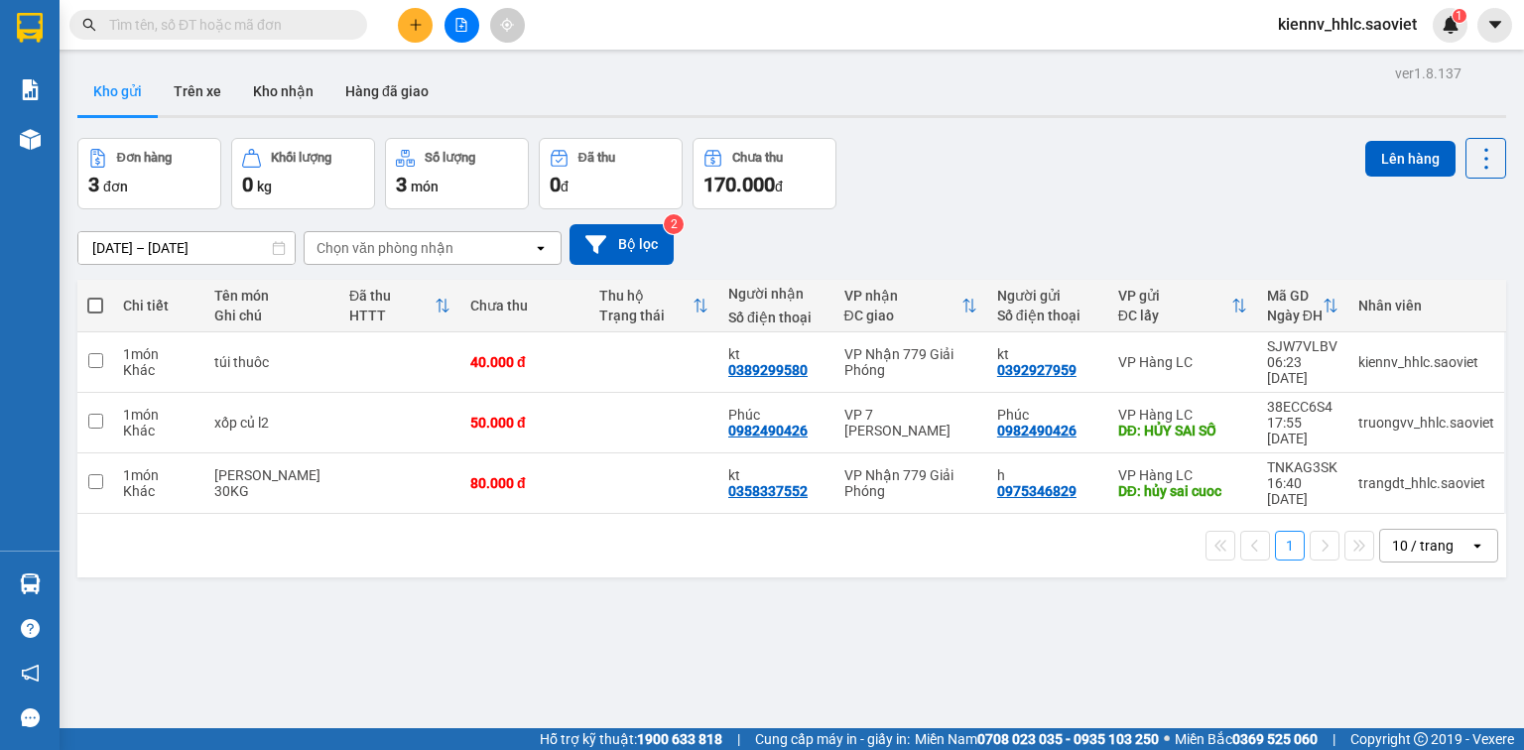
click at [291, 31] on input "text" at bounding box center [226, 25] width 234 height 22
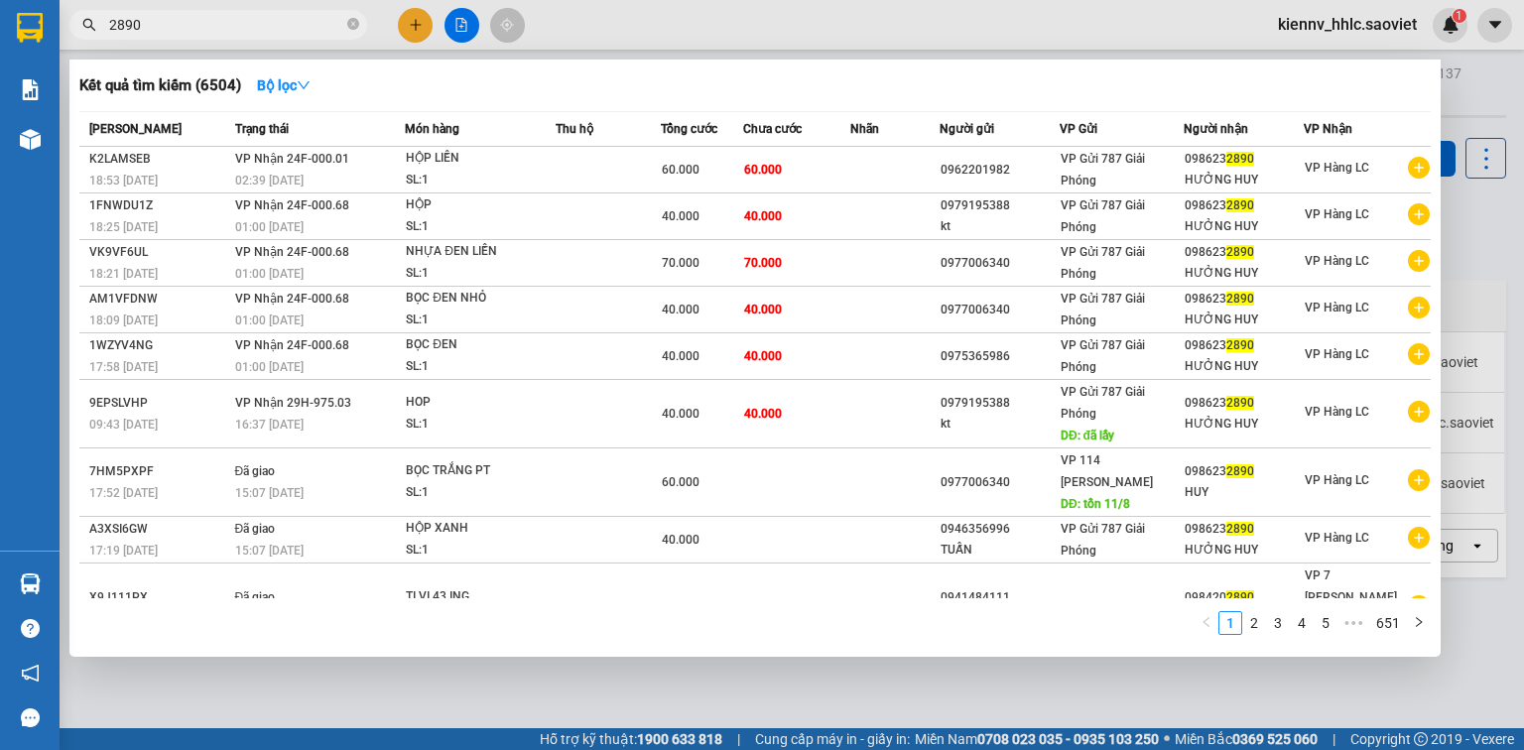
click at [324, 24] on input "2890" at bounding box center [226, 25] width 234 height 22
type input "8"
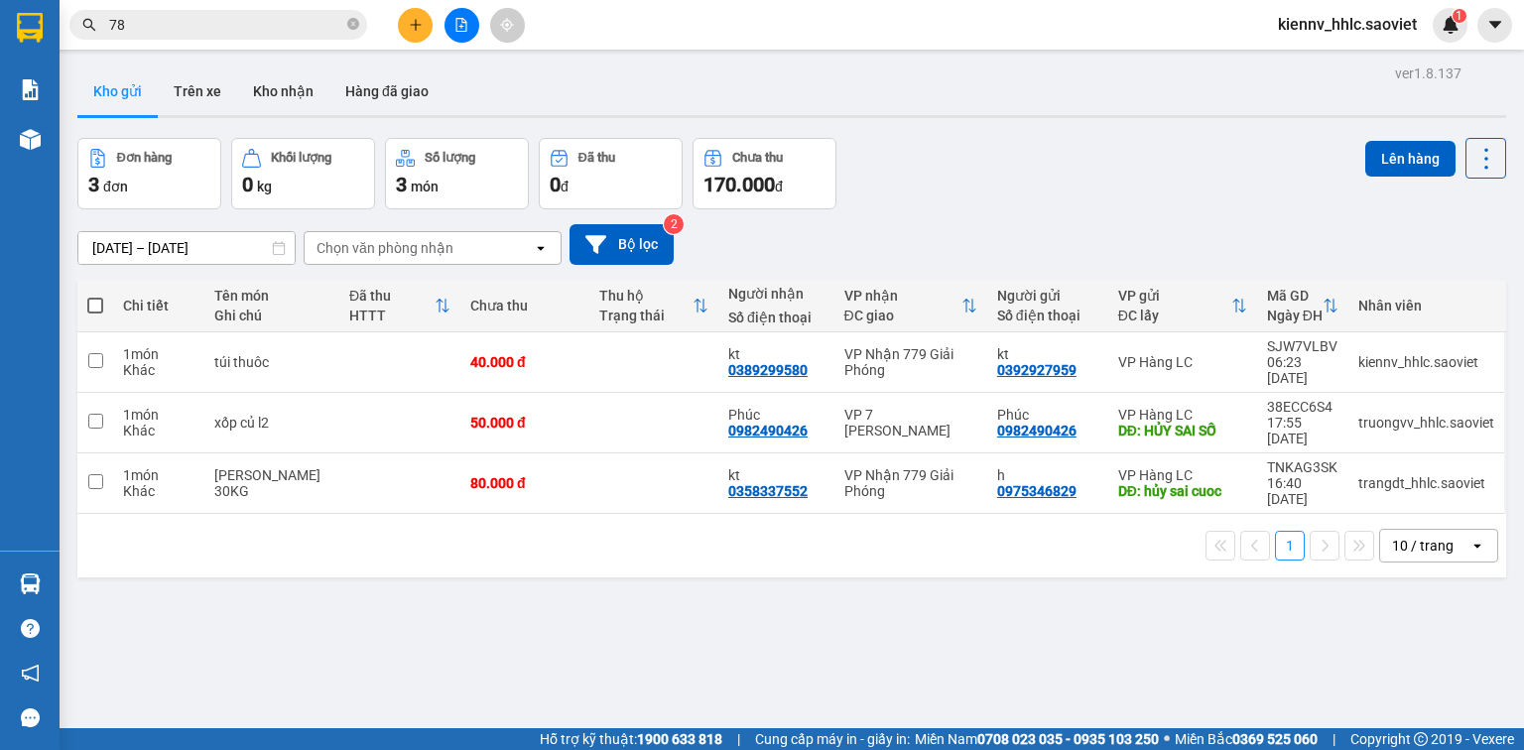
type input "786"
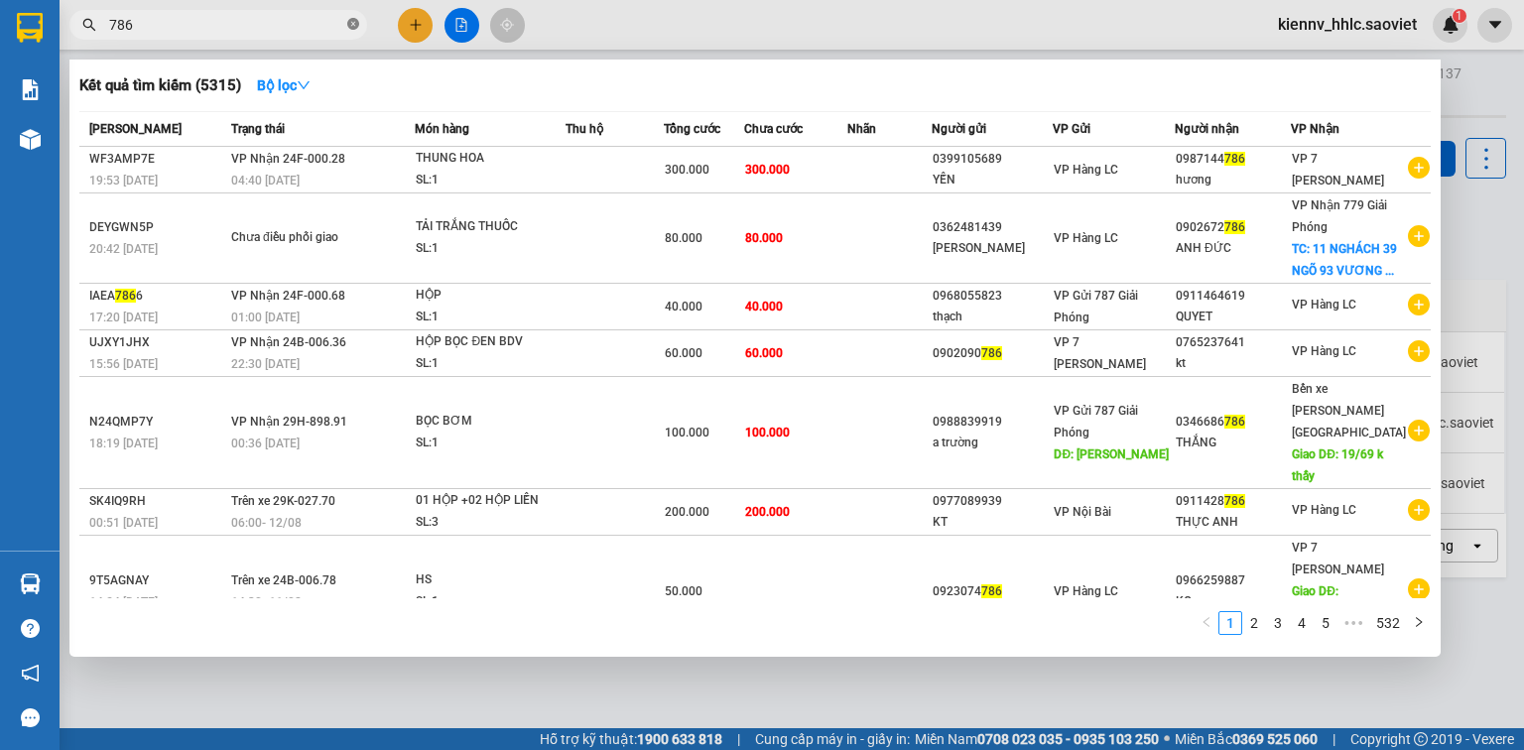
click at [355, 26] on icon "close-circle" at bounding box center [353, 24] width 12 height 12
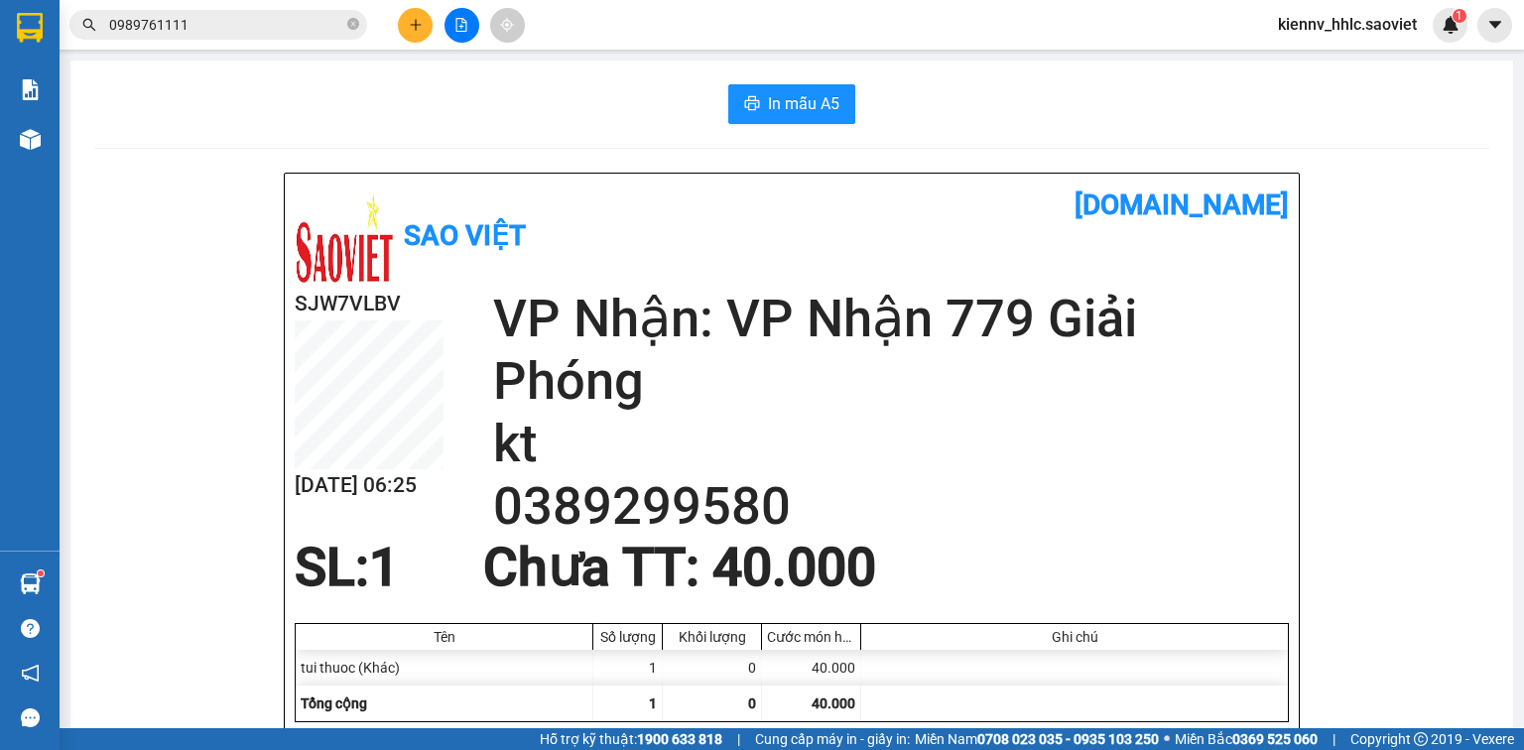
click at [291, 25] on input "0989761111" at bounding box center [226, 25] width 234 height 22
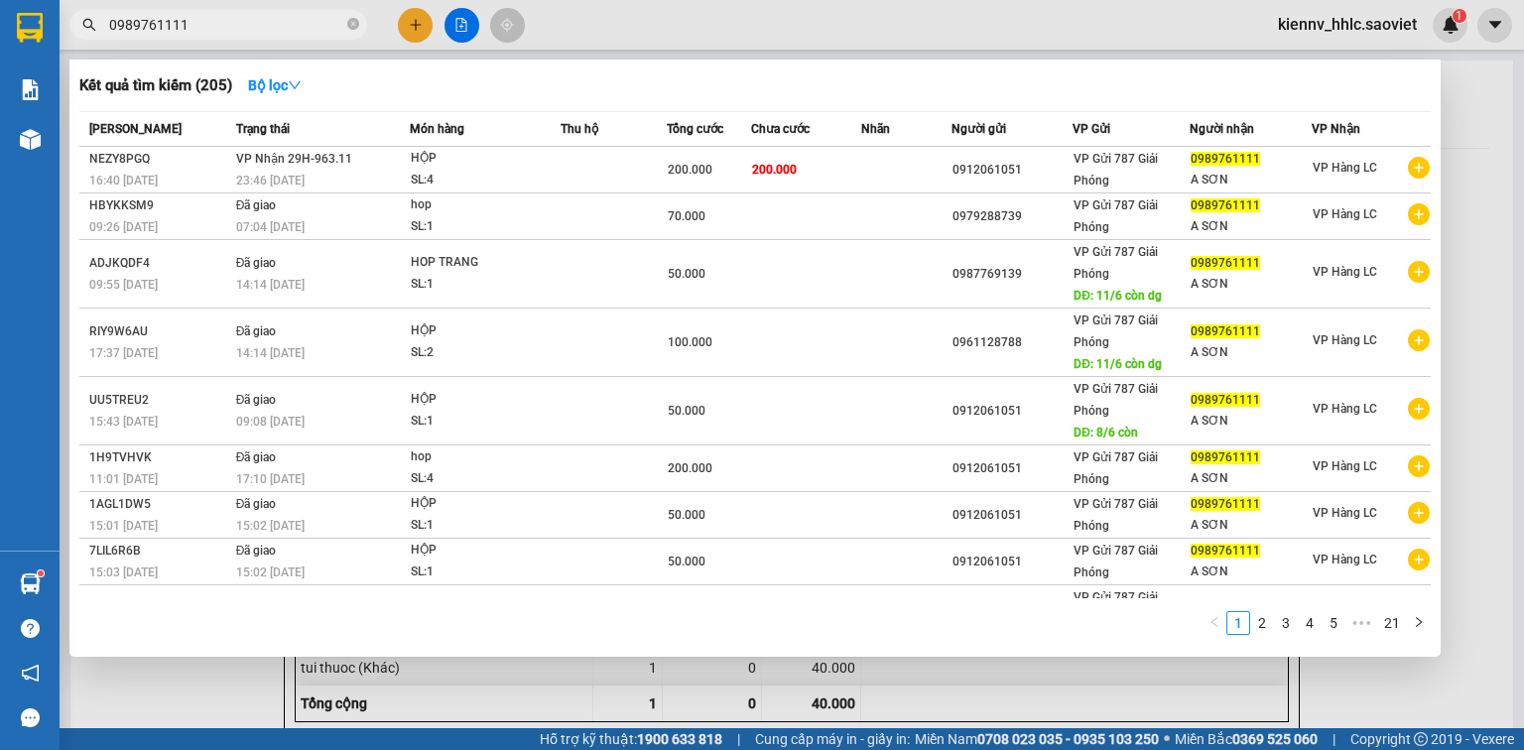
click at [350, 25] on icon "close-circle" at bounding box center [353, 24] width 12 height 12
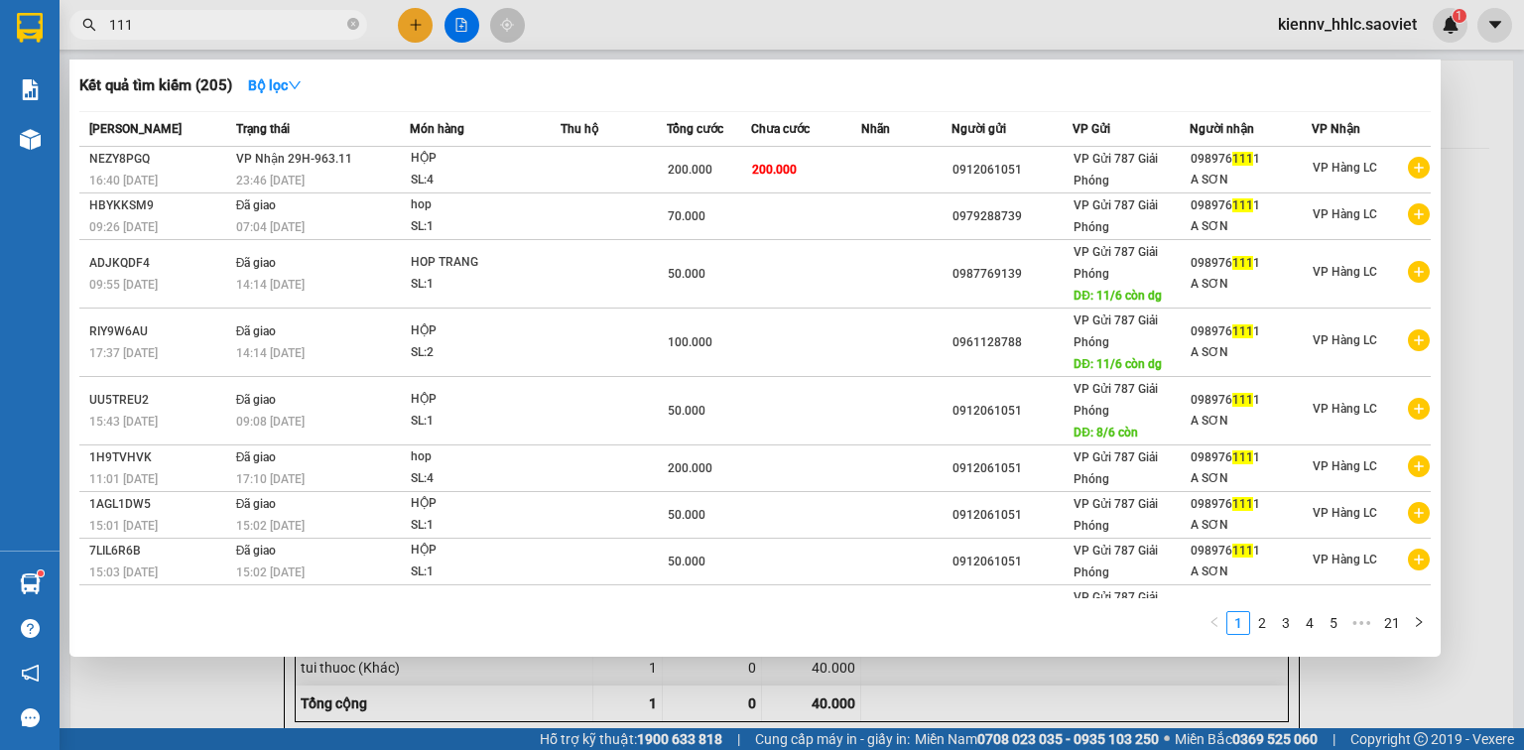
type input "1111"
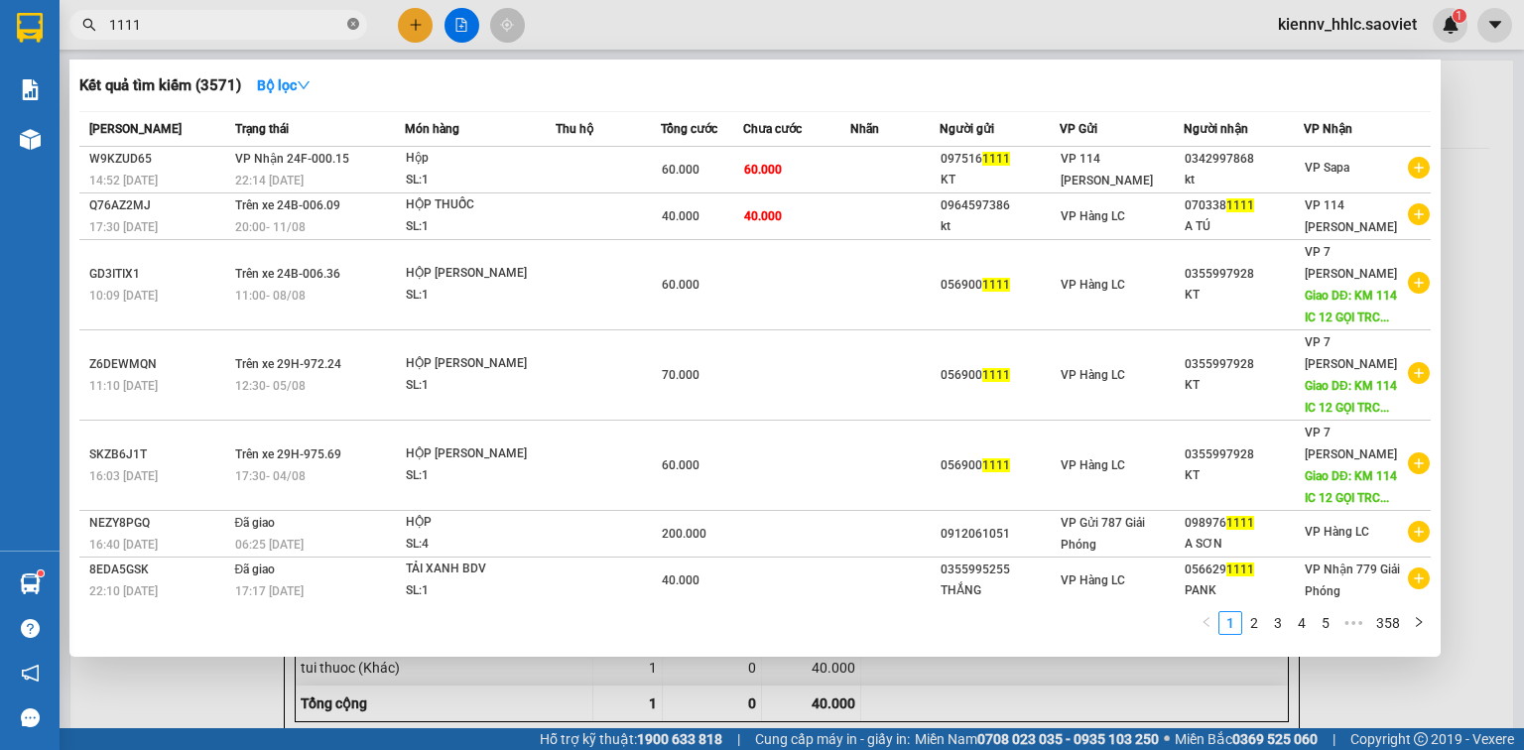
click at [348, 24] on icon "close-circle" at bounding box center [353, 24] width 12 height 12
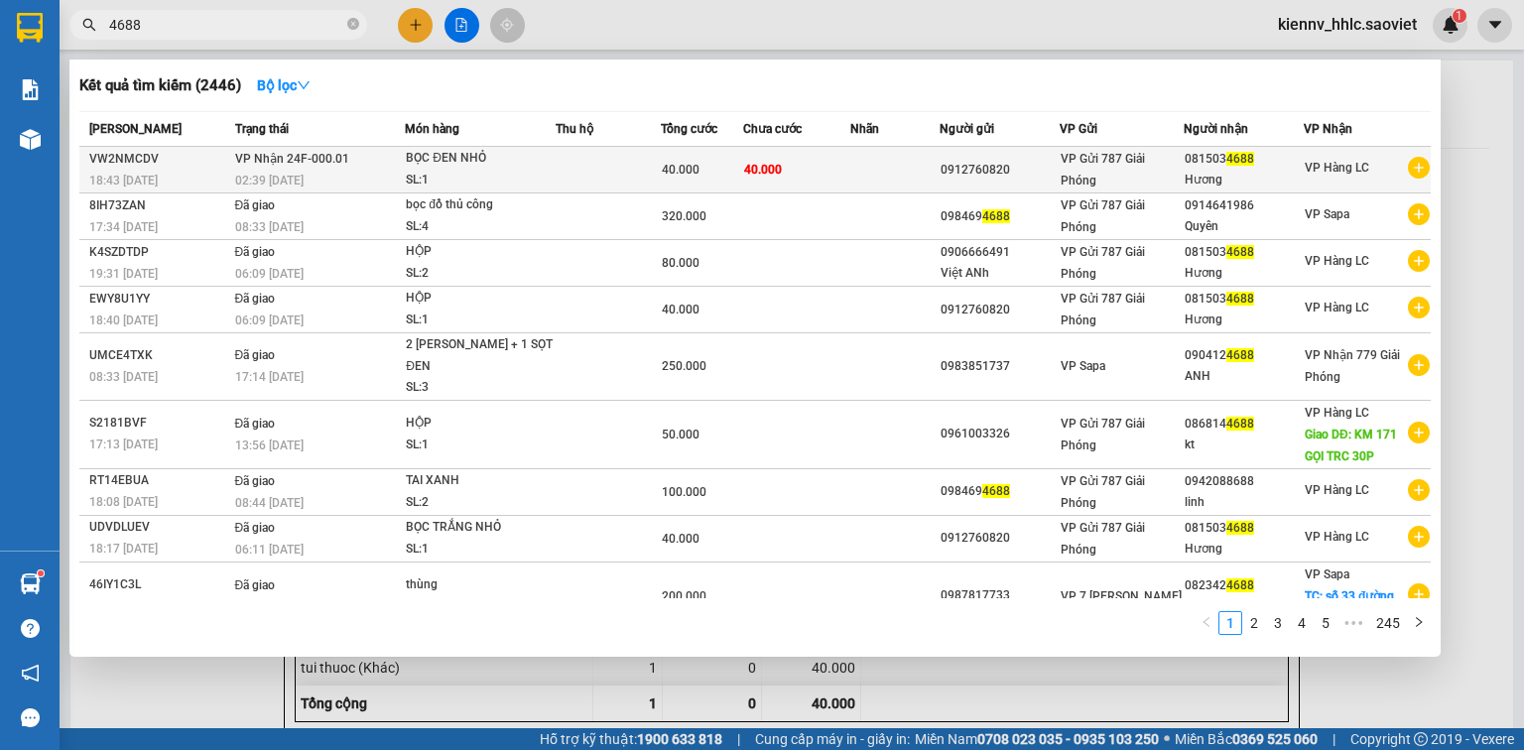
type input "4688"
click at [627, 177] on td at bounding box center [608, 170] width 104 height 47
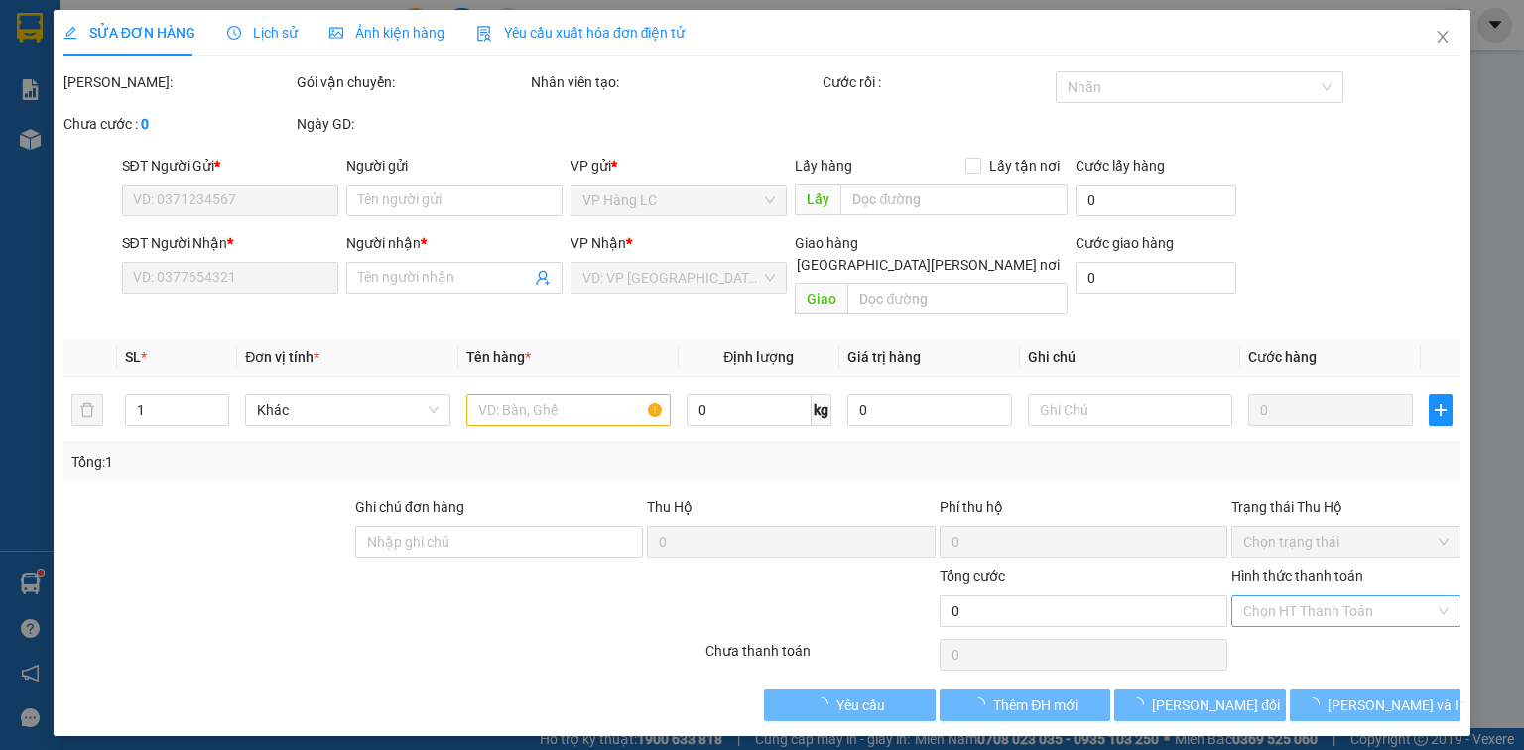
type input "0912760820"
type input "0815034688"
type input "Hương"
type input "40.000"
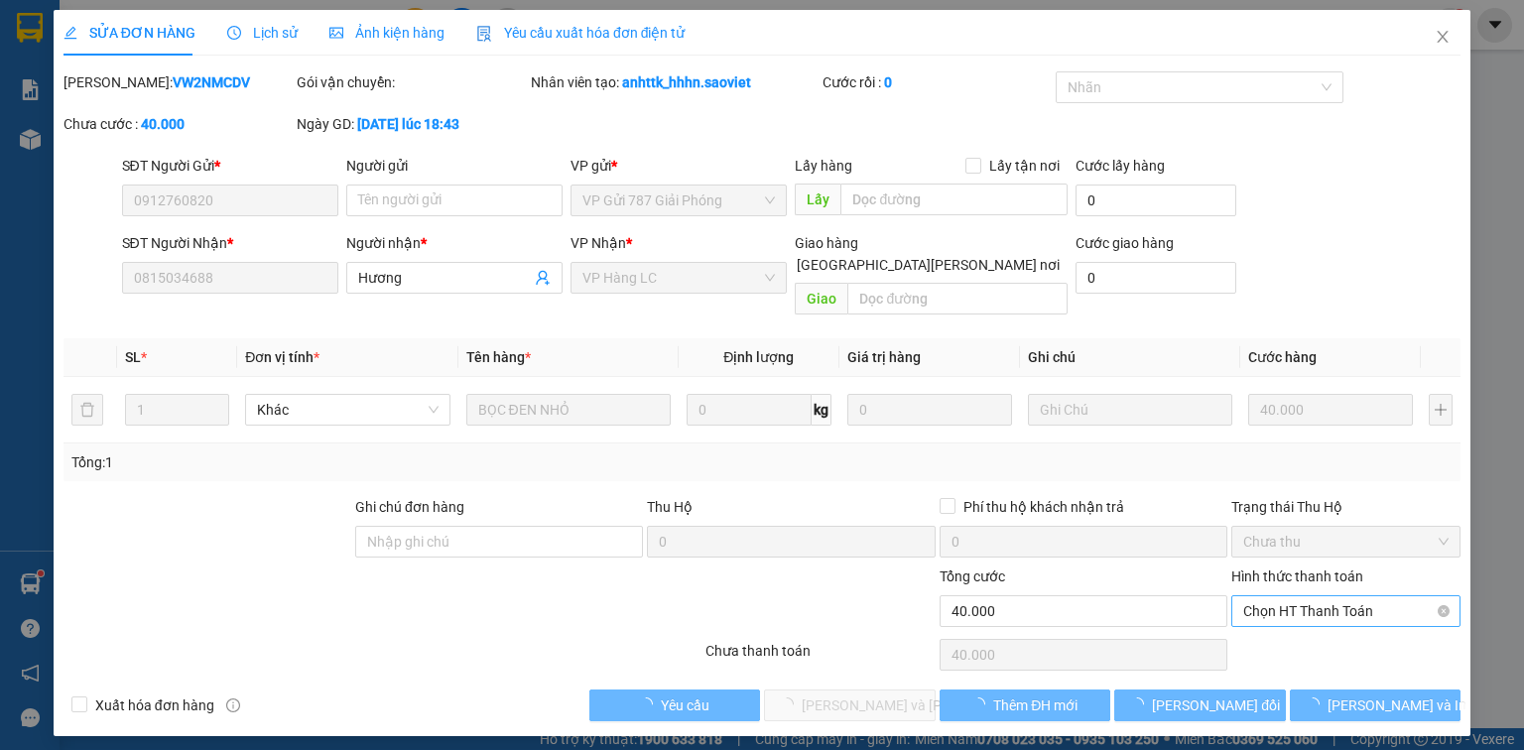
click at [1325, 596] on span "Chọn HT Thanh Toán" at bounding box center [1345, 611] width 205 height 30
click at [1335, 628] on div "Tại văn phòng" at bounding box center [1345, 628] width 205 height 22
type input "0"
click at [896, 695] on span "[PERSON_NAME] và [PERSON_NAME] hàng" at bounding box center [936, 706] width 268 height 22
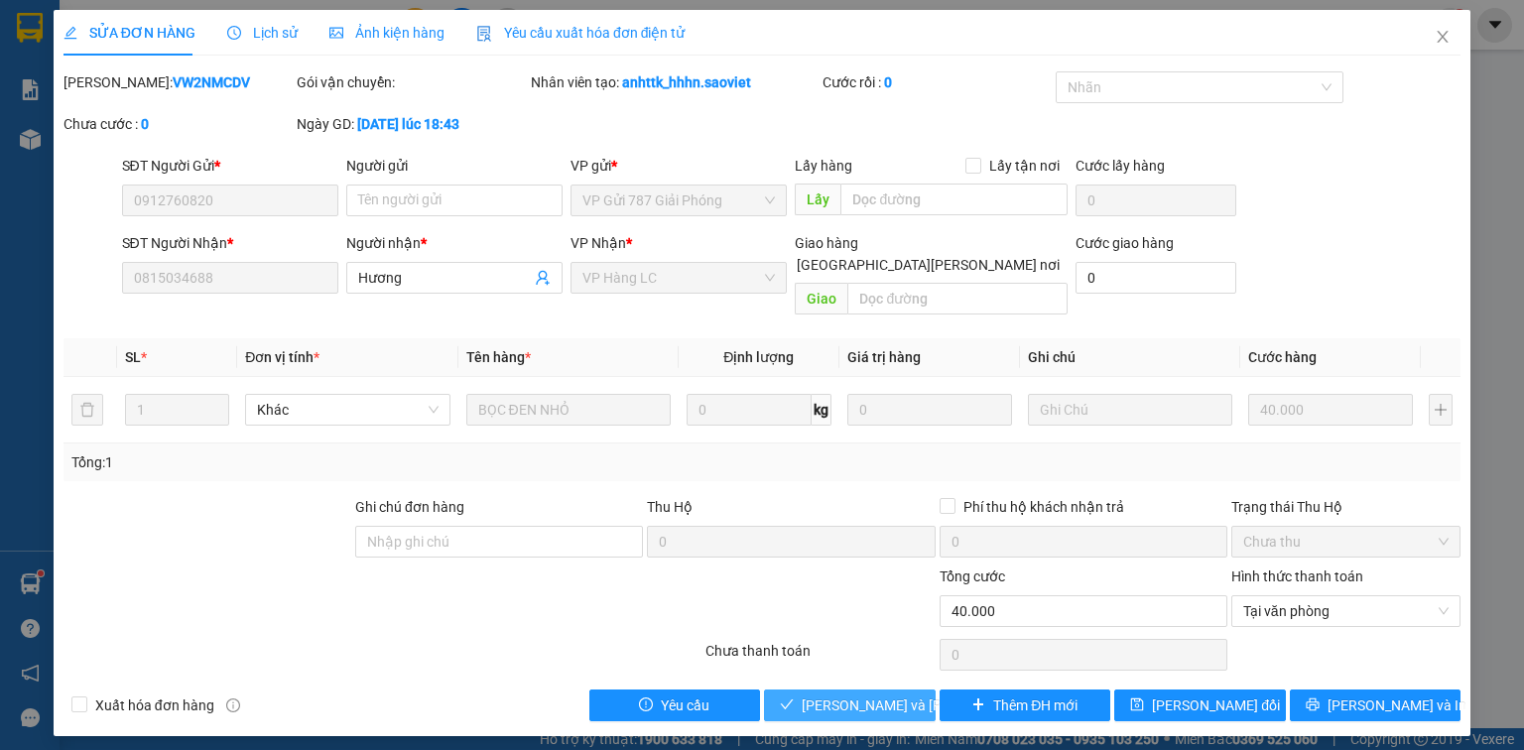
click at [856, 695] on span "[PERSON_NAME] và [PERSON_NAME] hàng" at bounding box center [936, 706] width 268 height 22
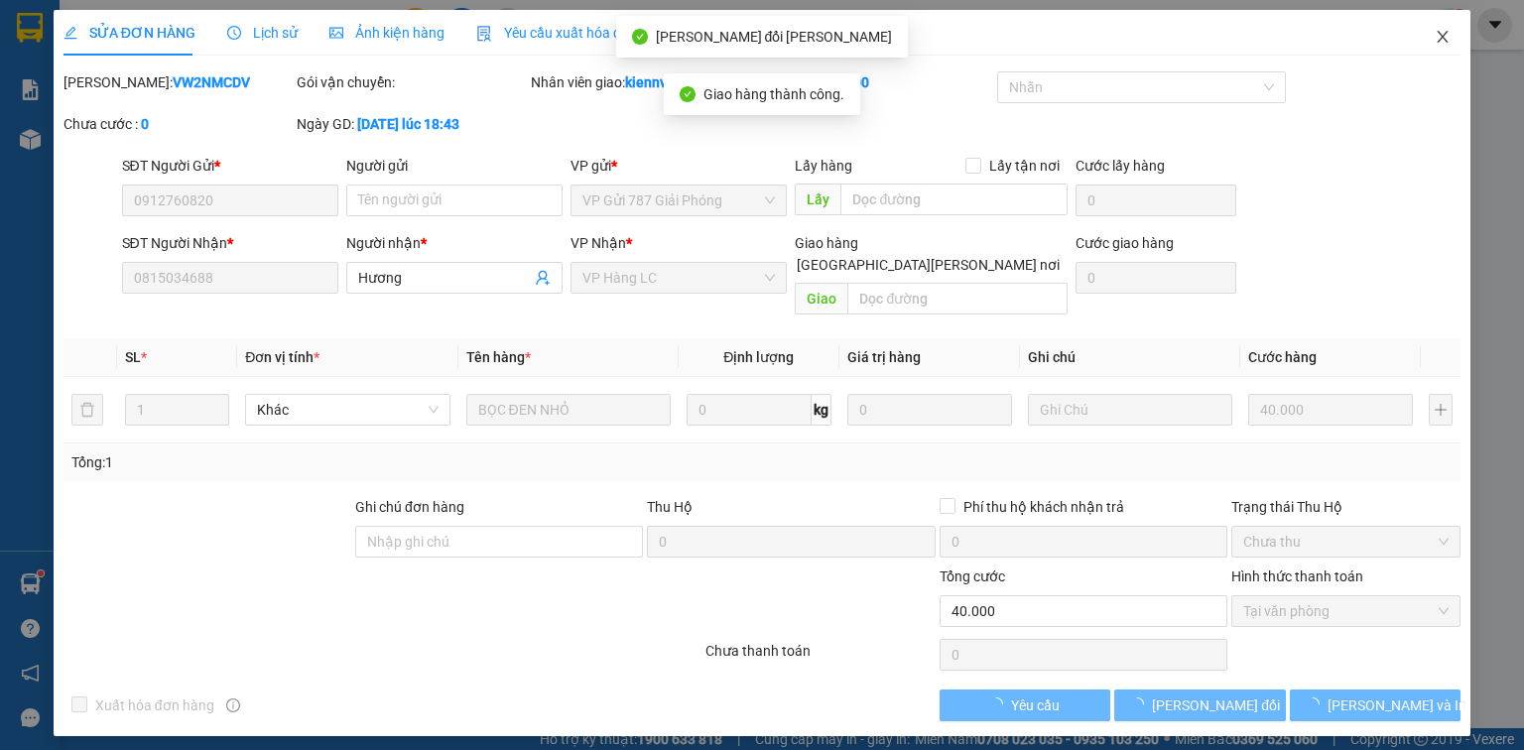
click at [1443, 38] on icon "close" at bounding box center [1443, 37] width 11 height 12
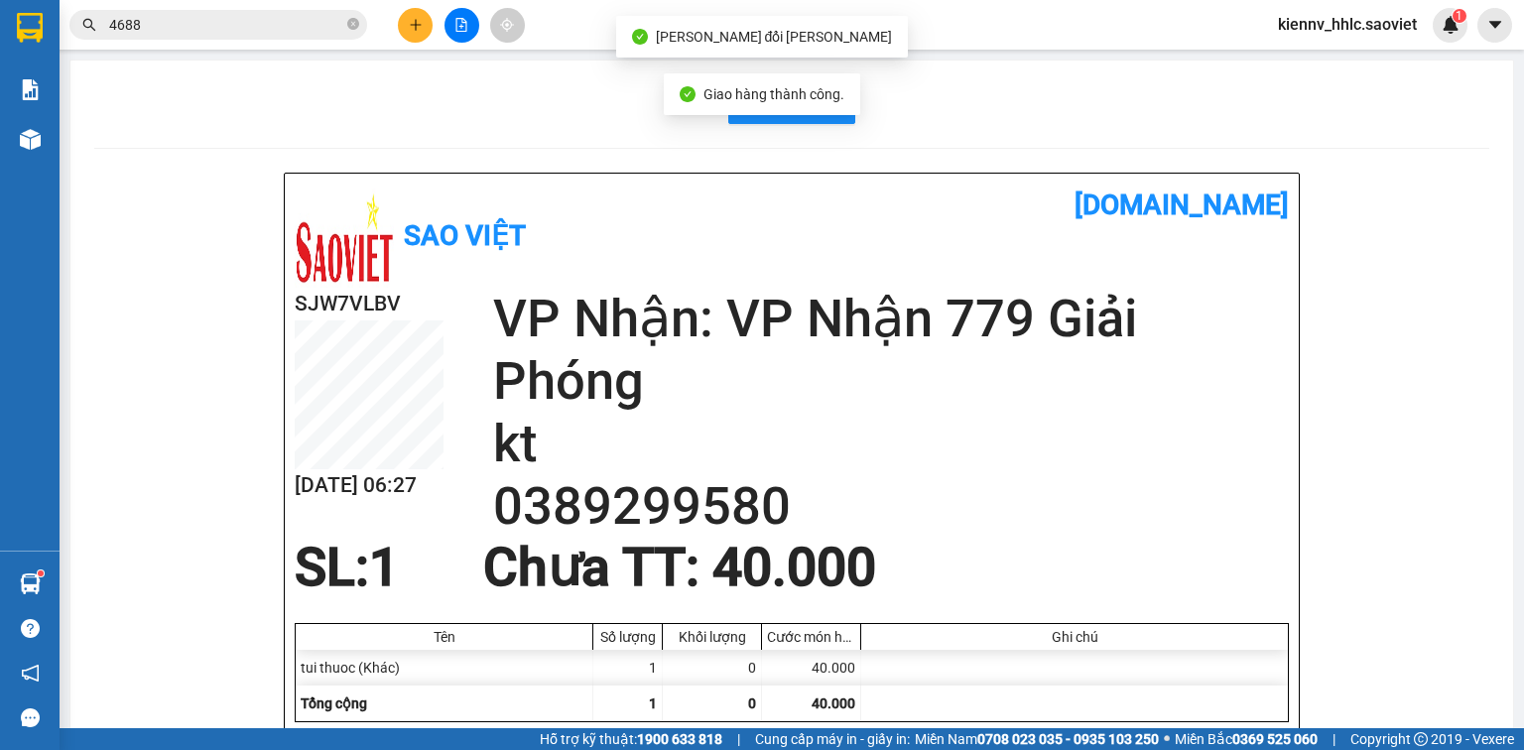
click at [328, 29] on input "4688" at bounding box center [226, 25] width 234 height 22
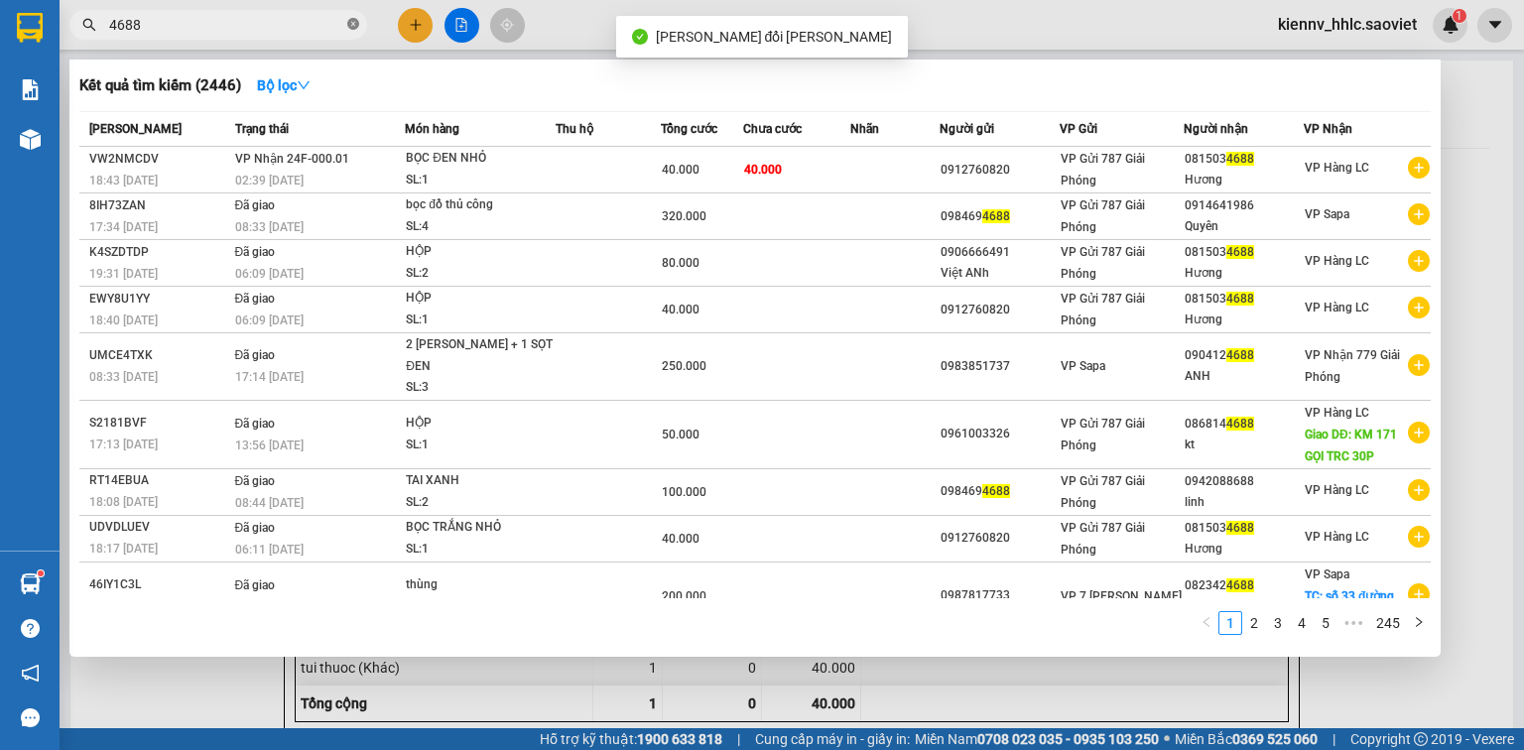
click at [350, 27] on icon "close-circle" at bounding box center [353, 24] width 12 height 12
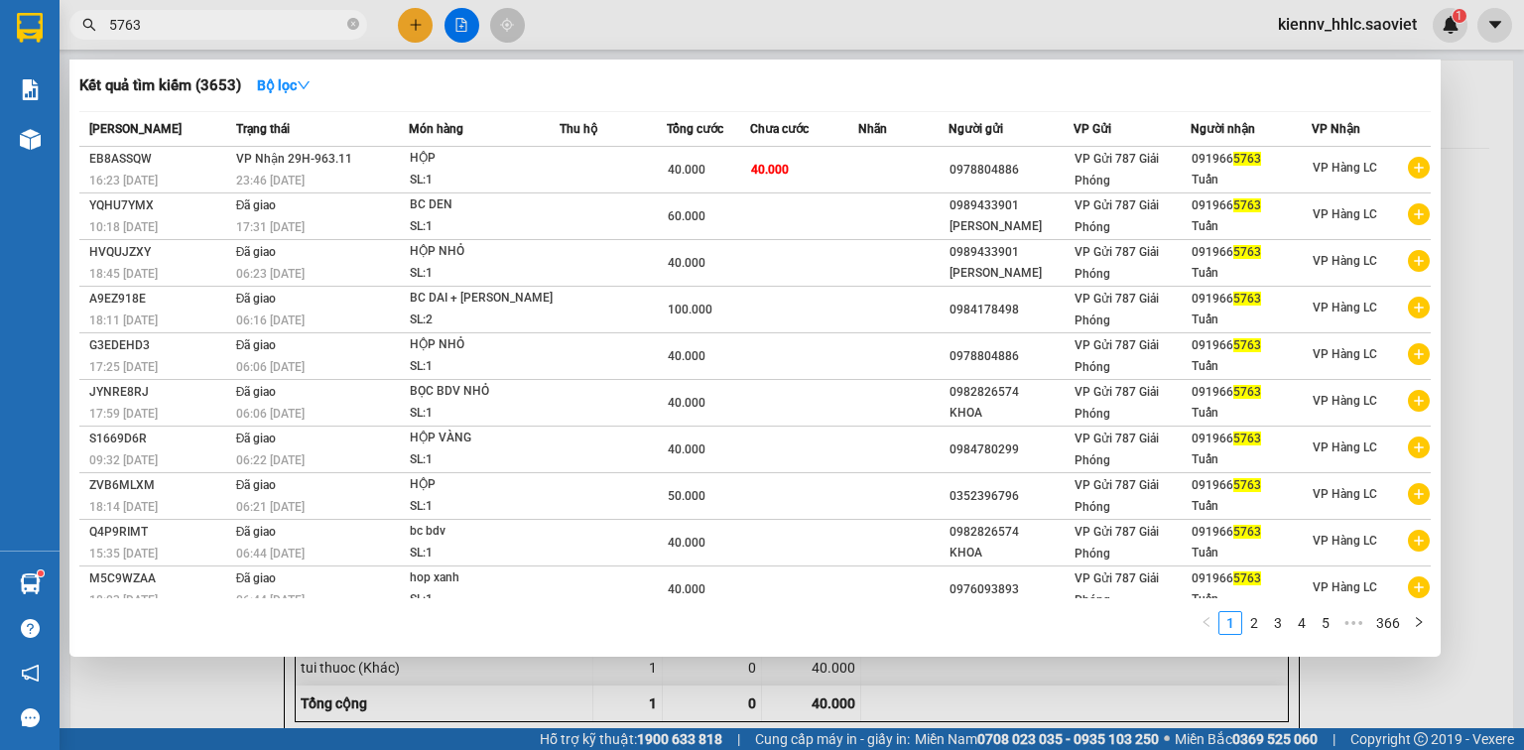
type input "5763"
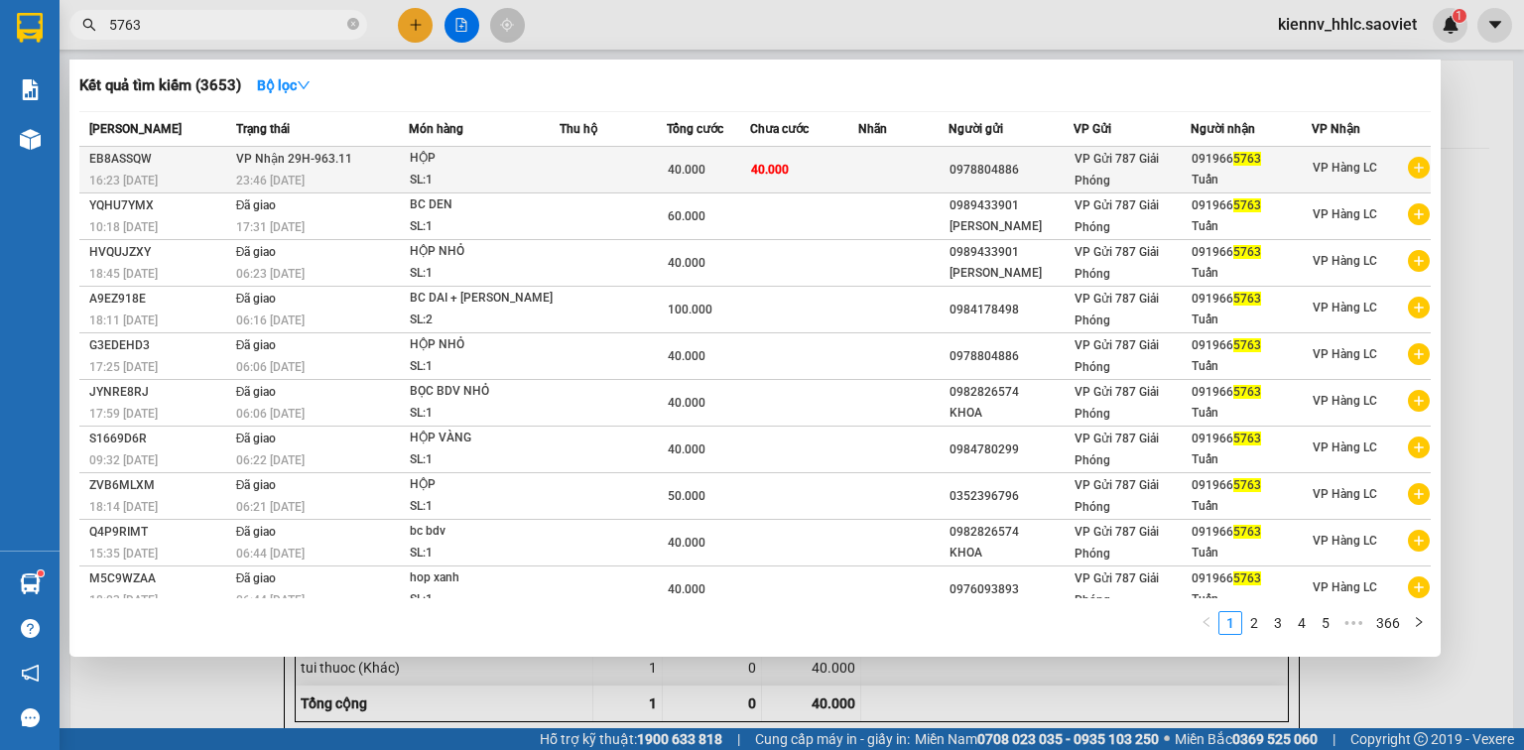
click at [382, 168] on td "[PERSON_NAME] 29H-963.11 23:46 [DATE]" at bounding box center [320, 170] width 179 height 47
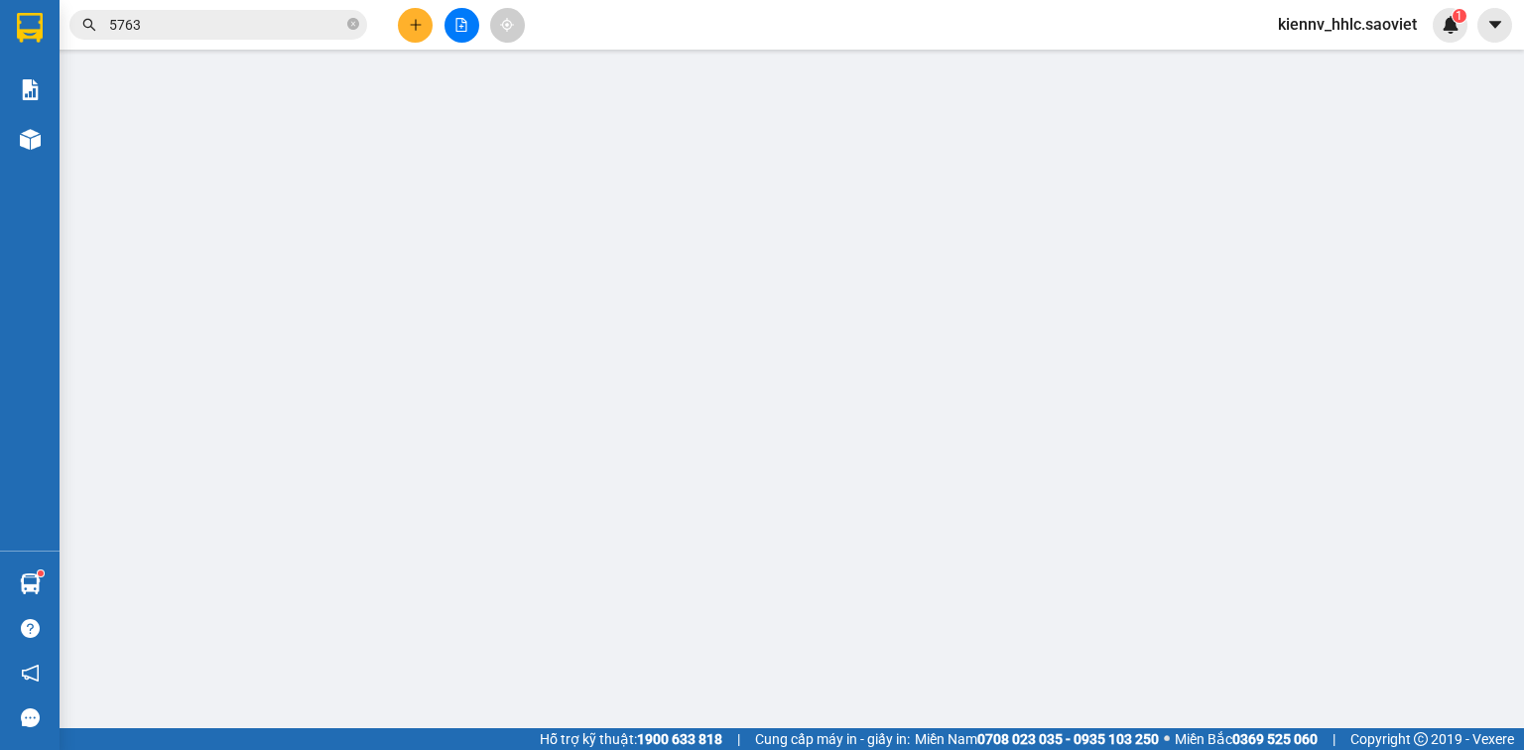
type input "0978804886"
type input "0919665763"
type input "Tuấn"
type input "40.000"
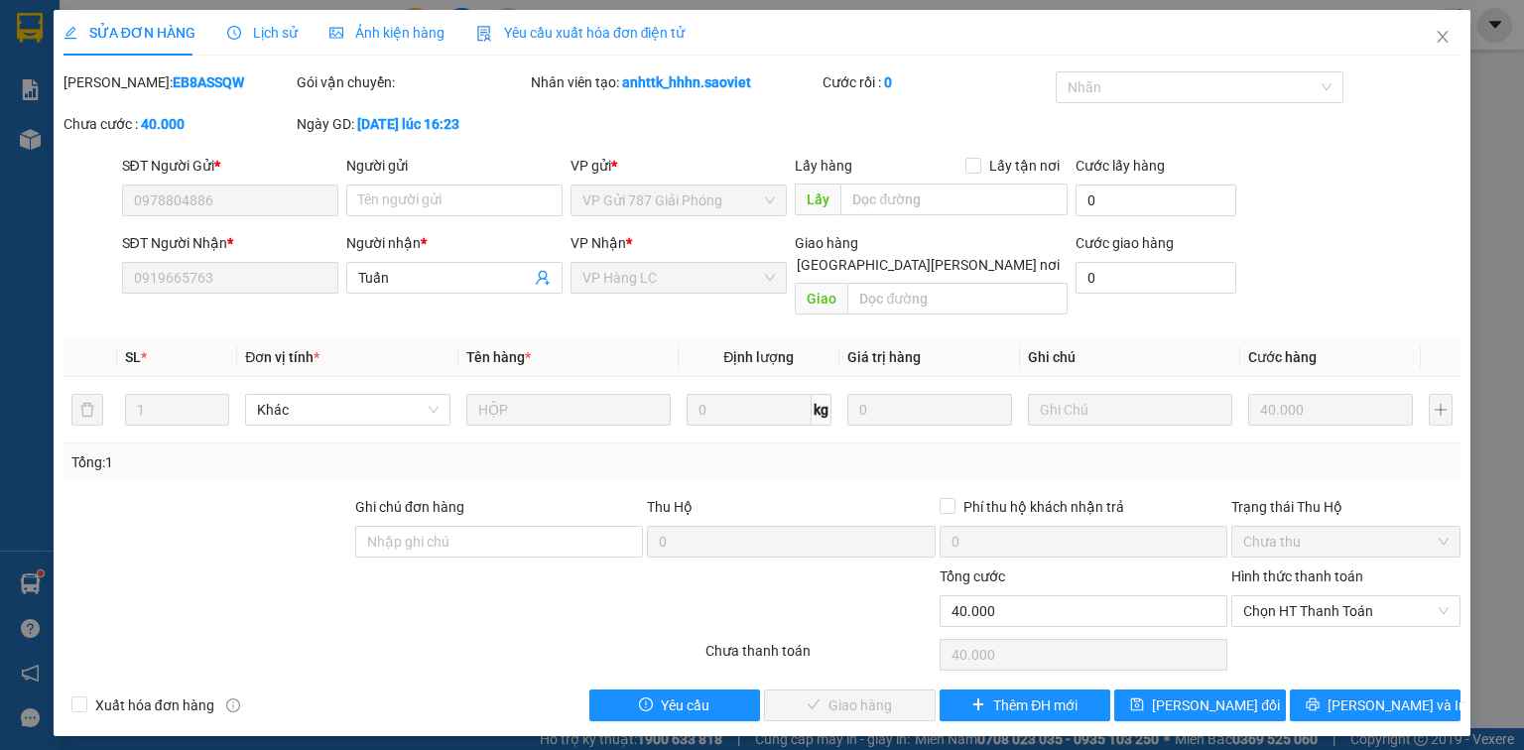
click at [267, 36] on span "Lịch sử" at bounding box center [262, 33] width 70 height 16
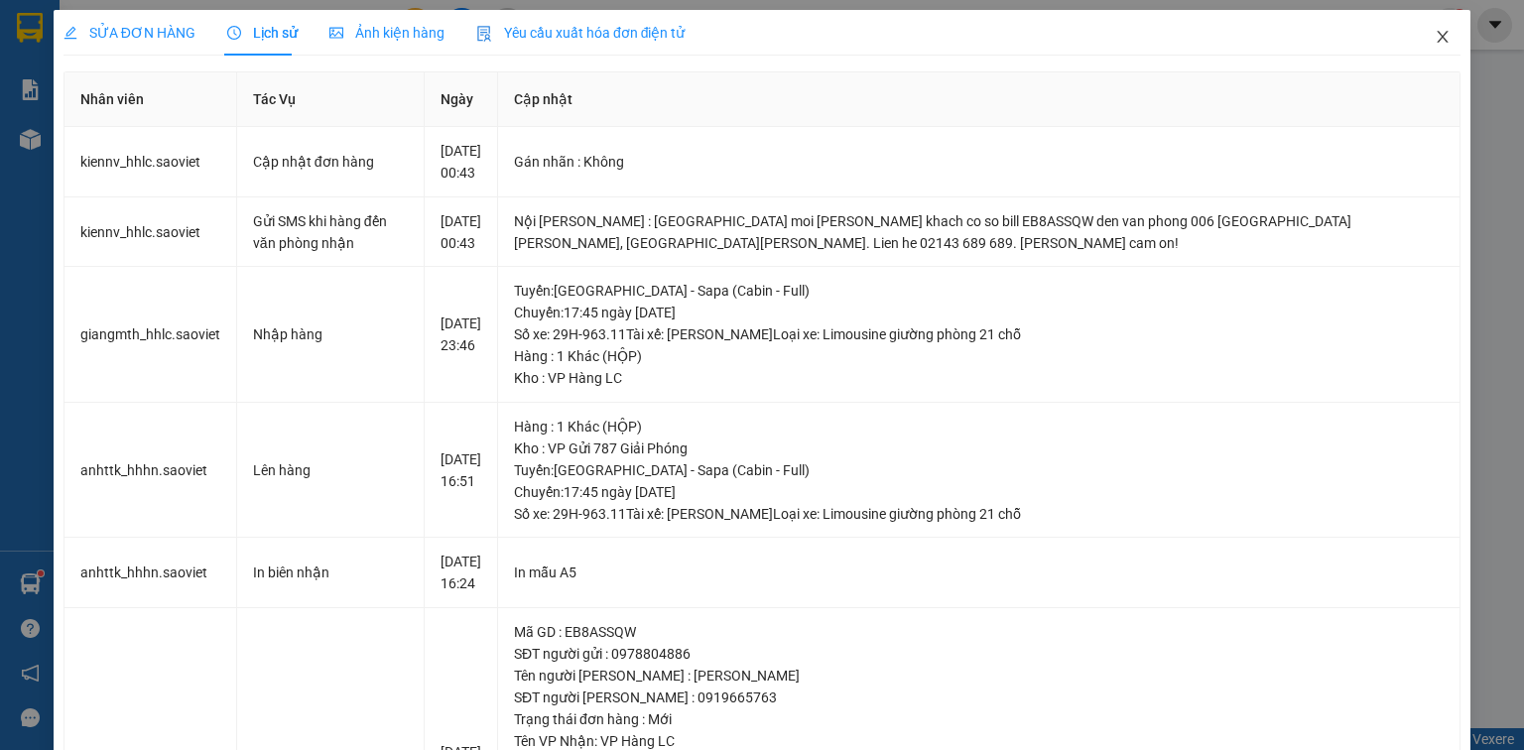
click at [1435, 36] on icon "close" at bounding box center [1443, 37] width 16 height 16
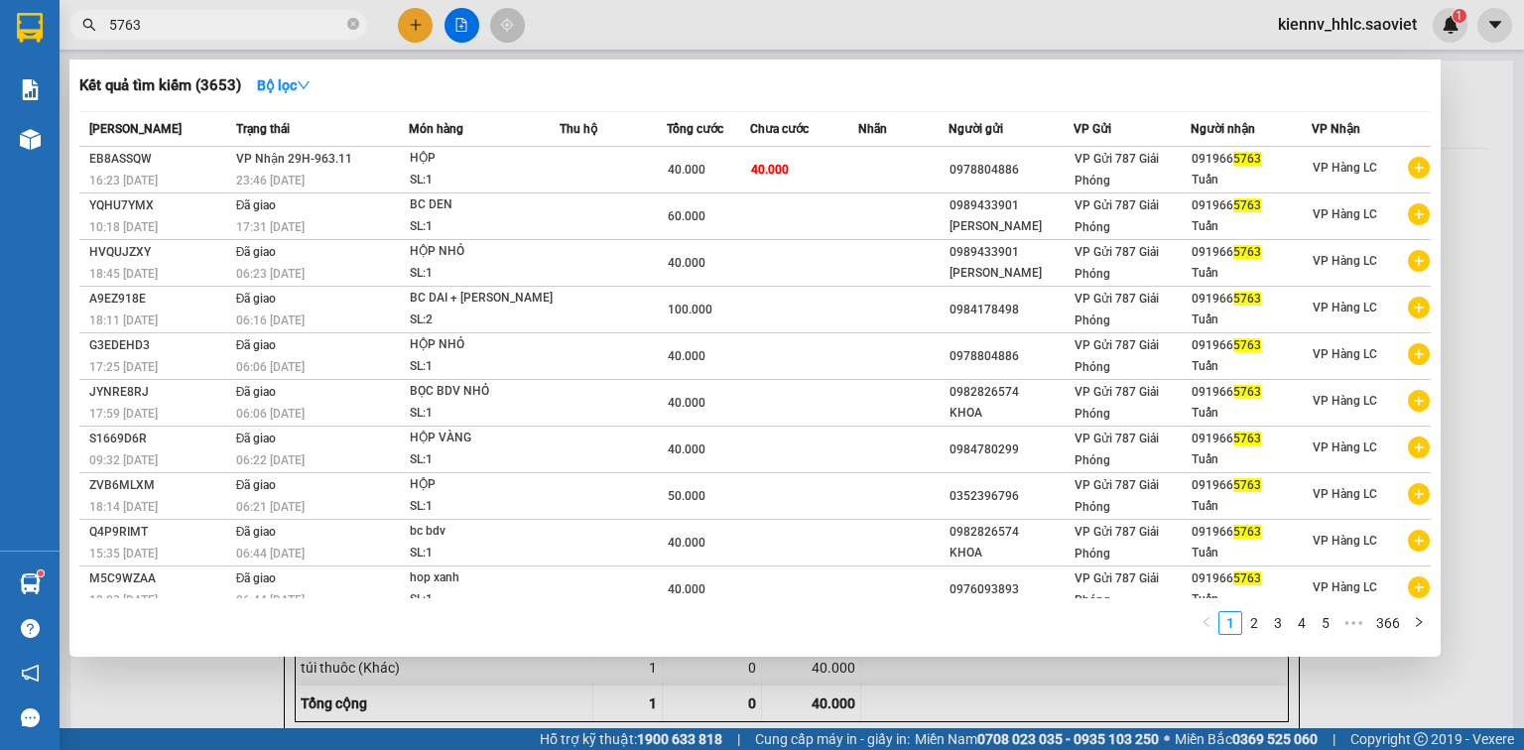
click at [278, 29] on input "5763" at bounding box center [226, 25] width 234 height 22
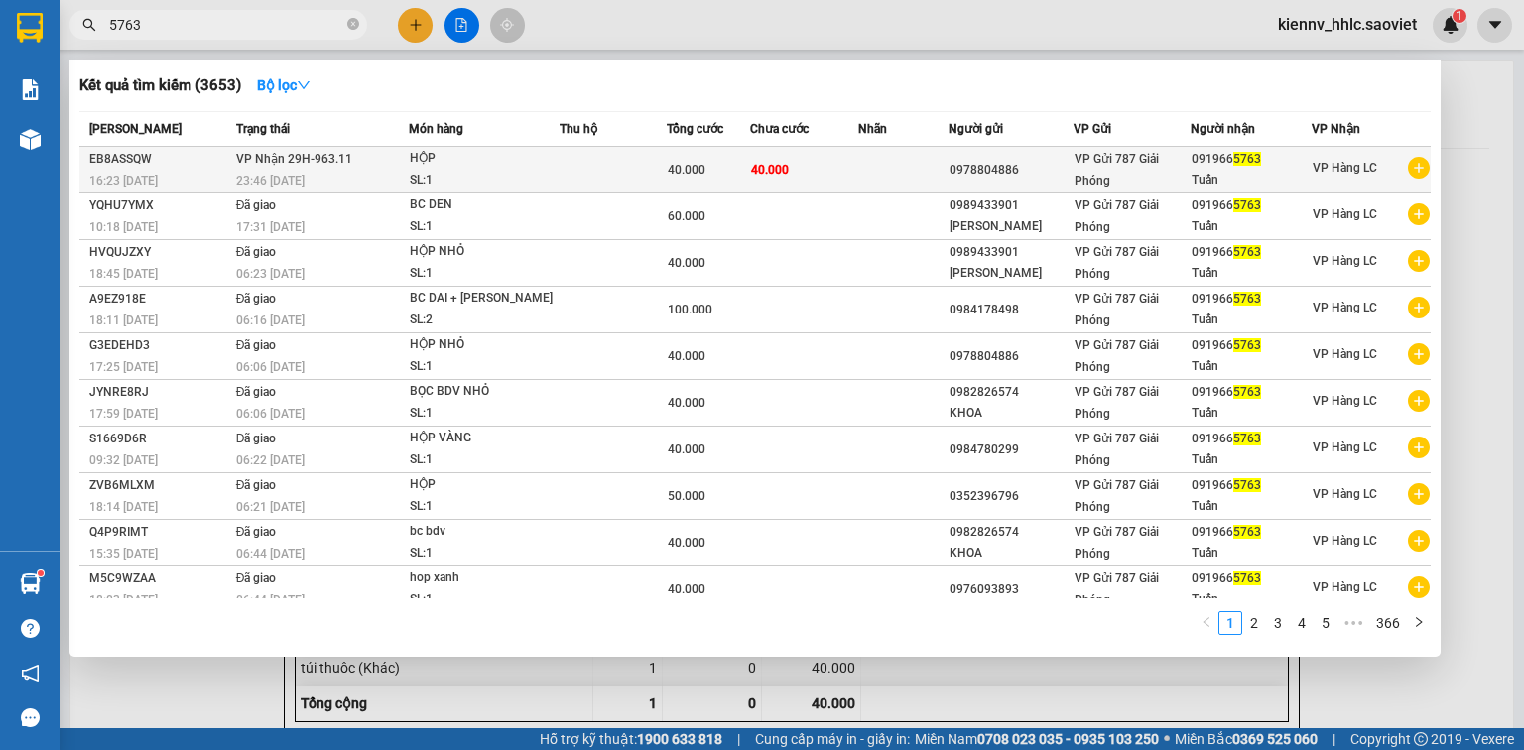
click at [580, 163] on td at bounding box center [613, 170] width 106 height 47
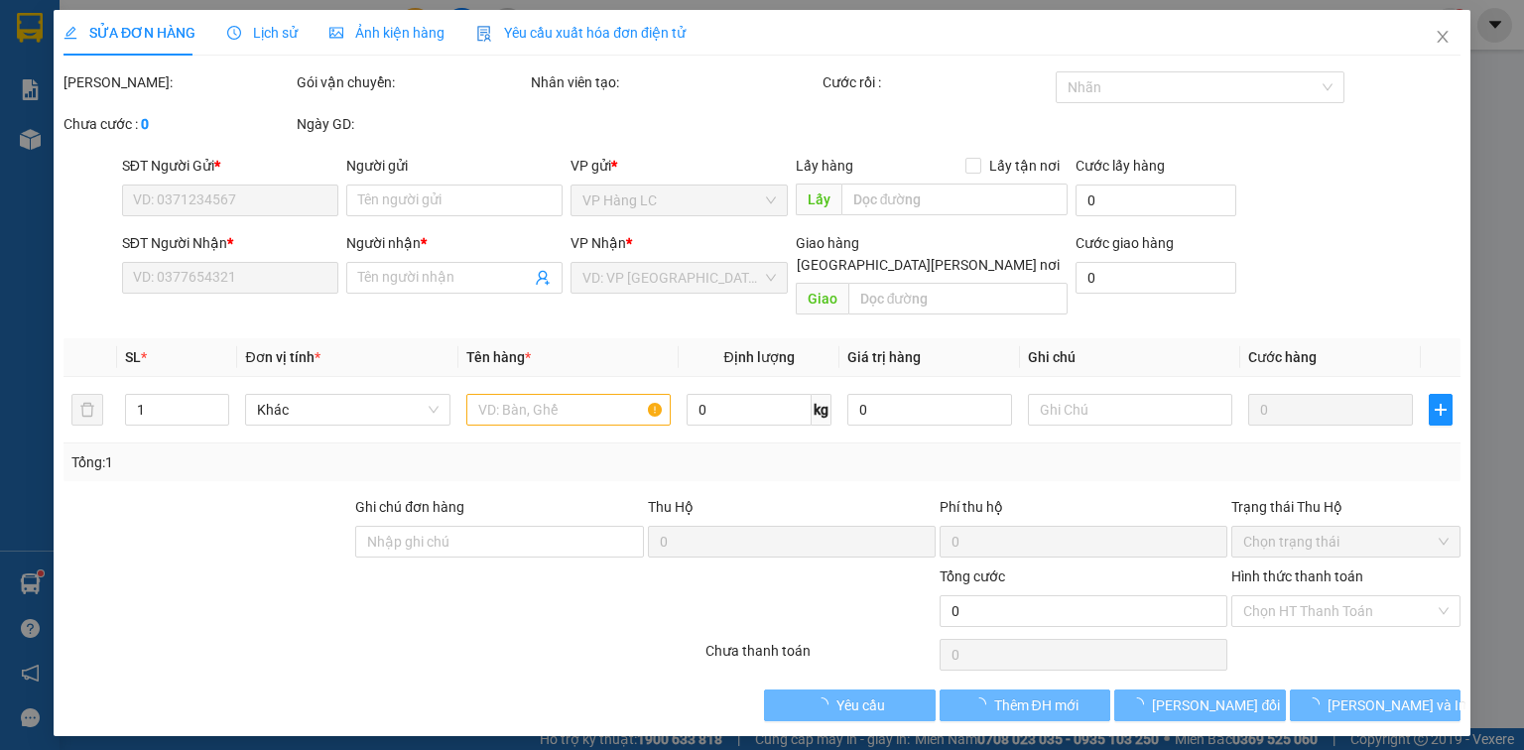
type input "0978804886"
type input "0919665763"
type input "Tuấn"
type input "40.000"
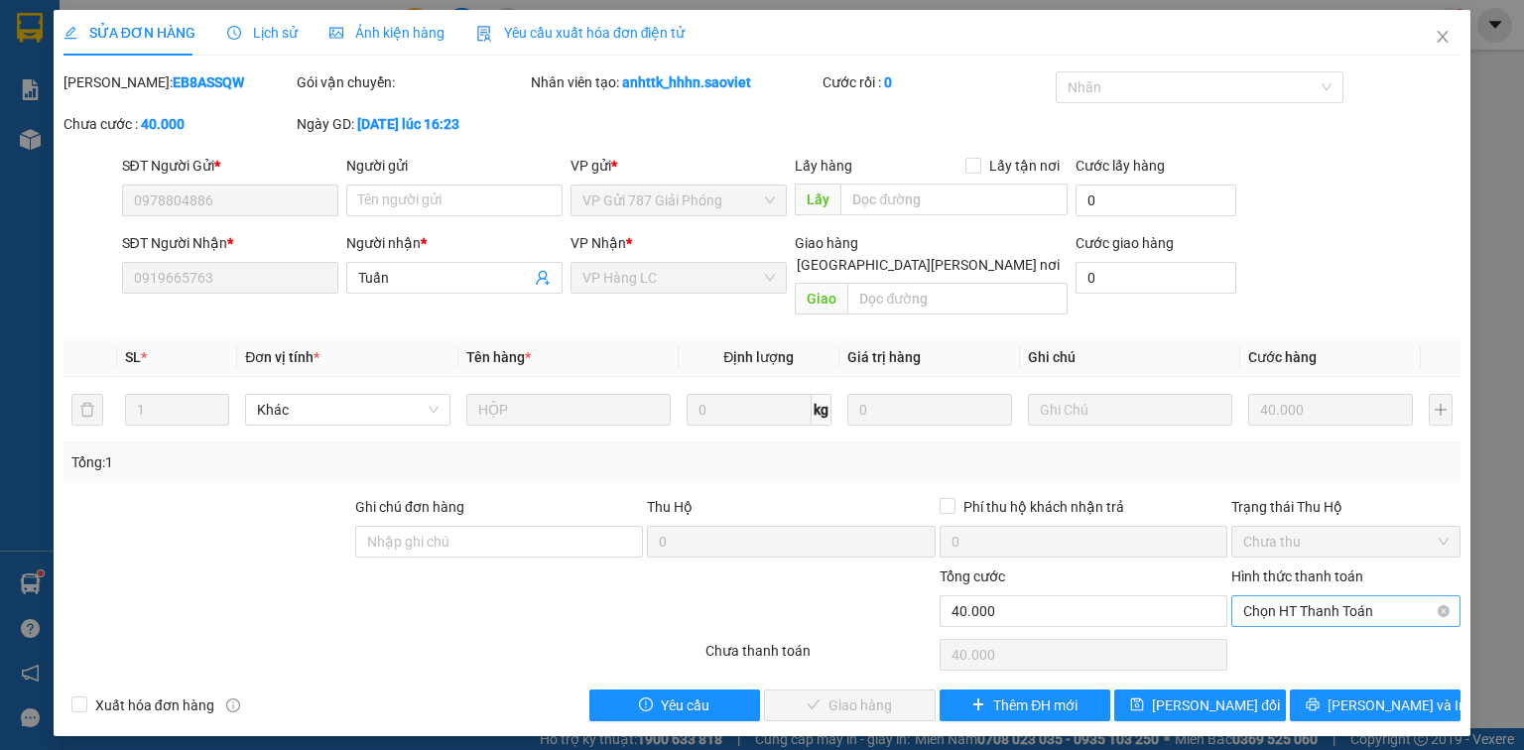
click at [1347, 596] on span "Chọn HT Thanh Toán" at bounding box center [1345, 611] width 205 height 30
click at [1334, 652] on div "Chuyển khoản" at bounding box center [1345, 660] width 205 height 22
type input "0"
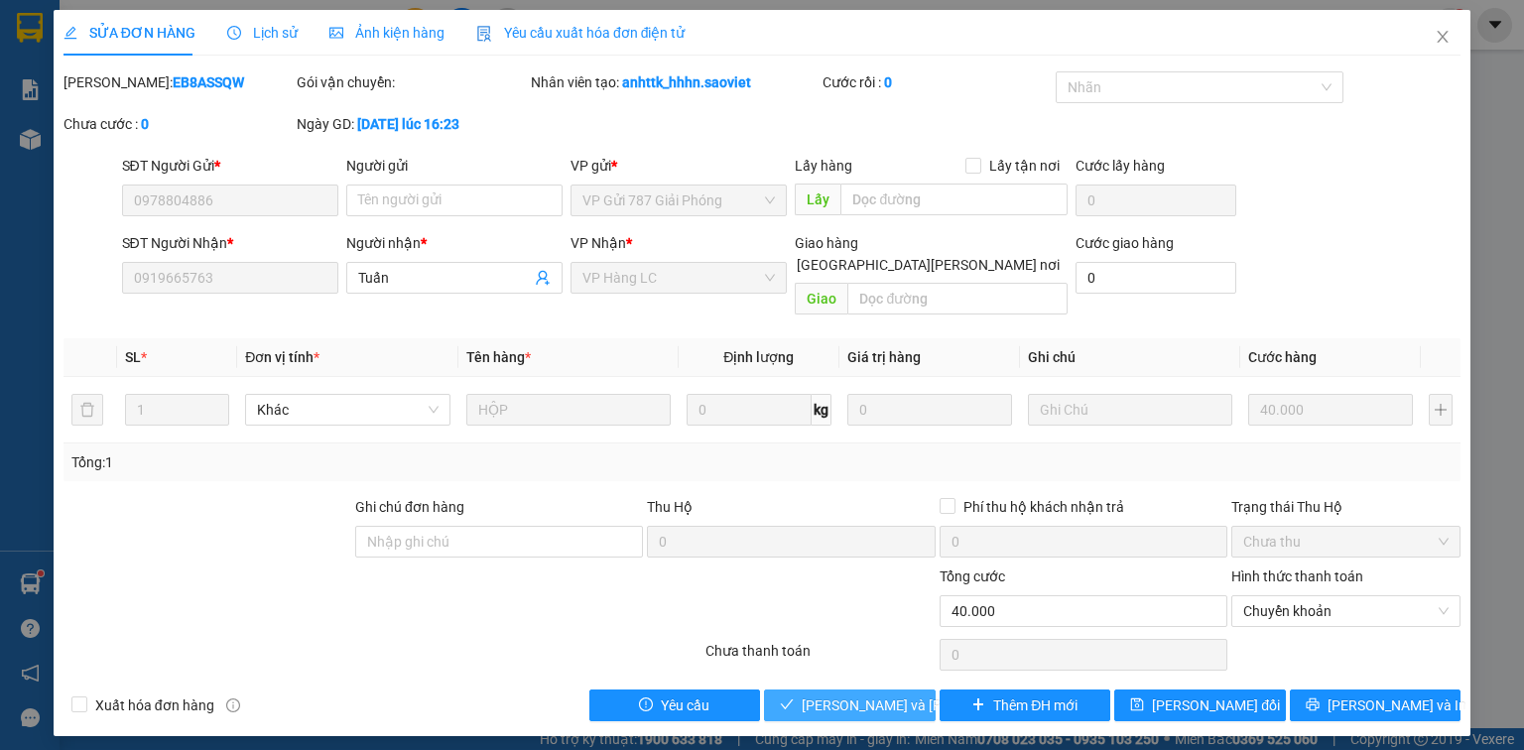
click at [914, 690] on button "[PERSON_NAME] và [PERSON_NAME] hàng" at bounding box center [850, 706] width 172 height 32
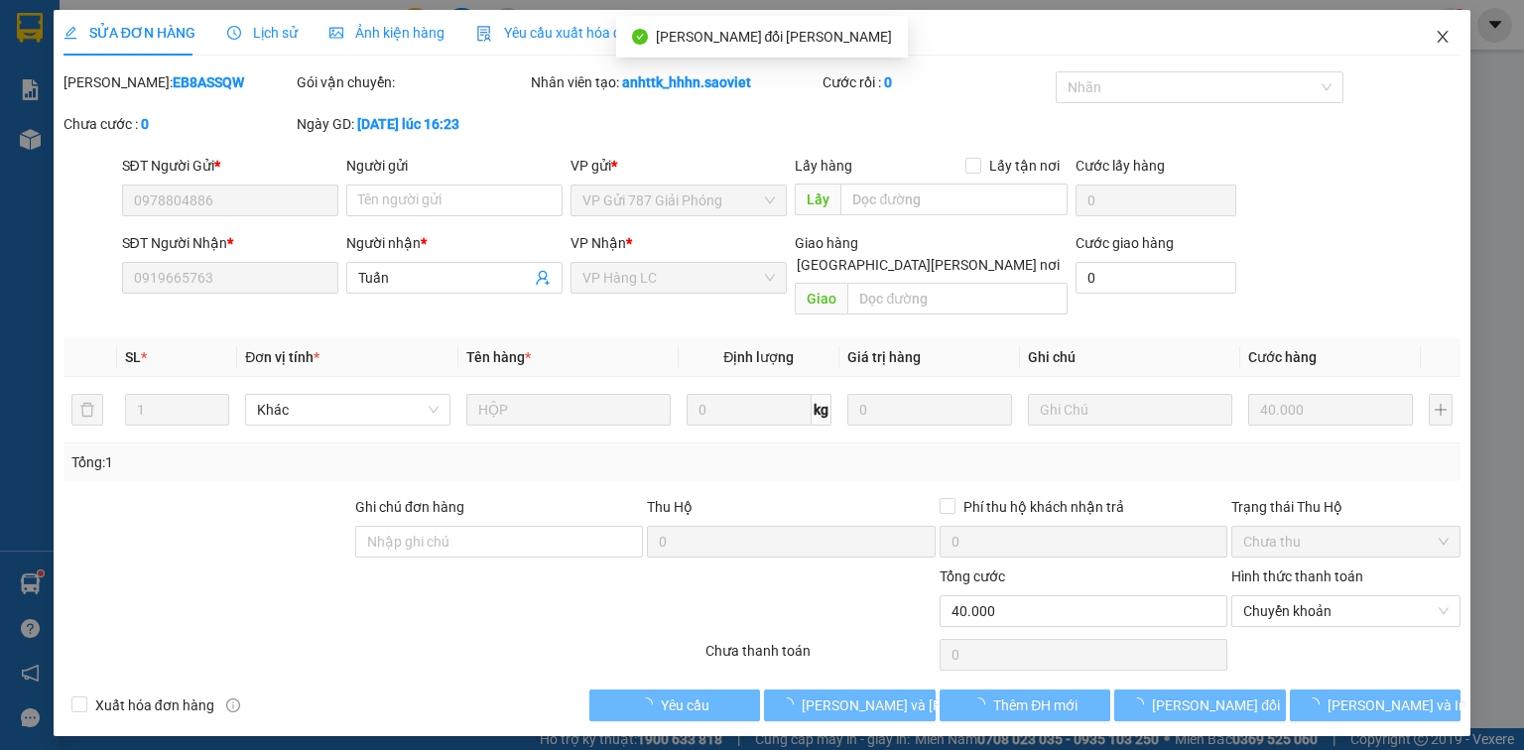
click at [1439, 40] on icon "close" at bounding box center [1443, 37] width 16 height 16
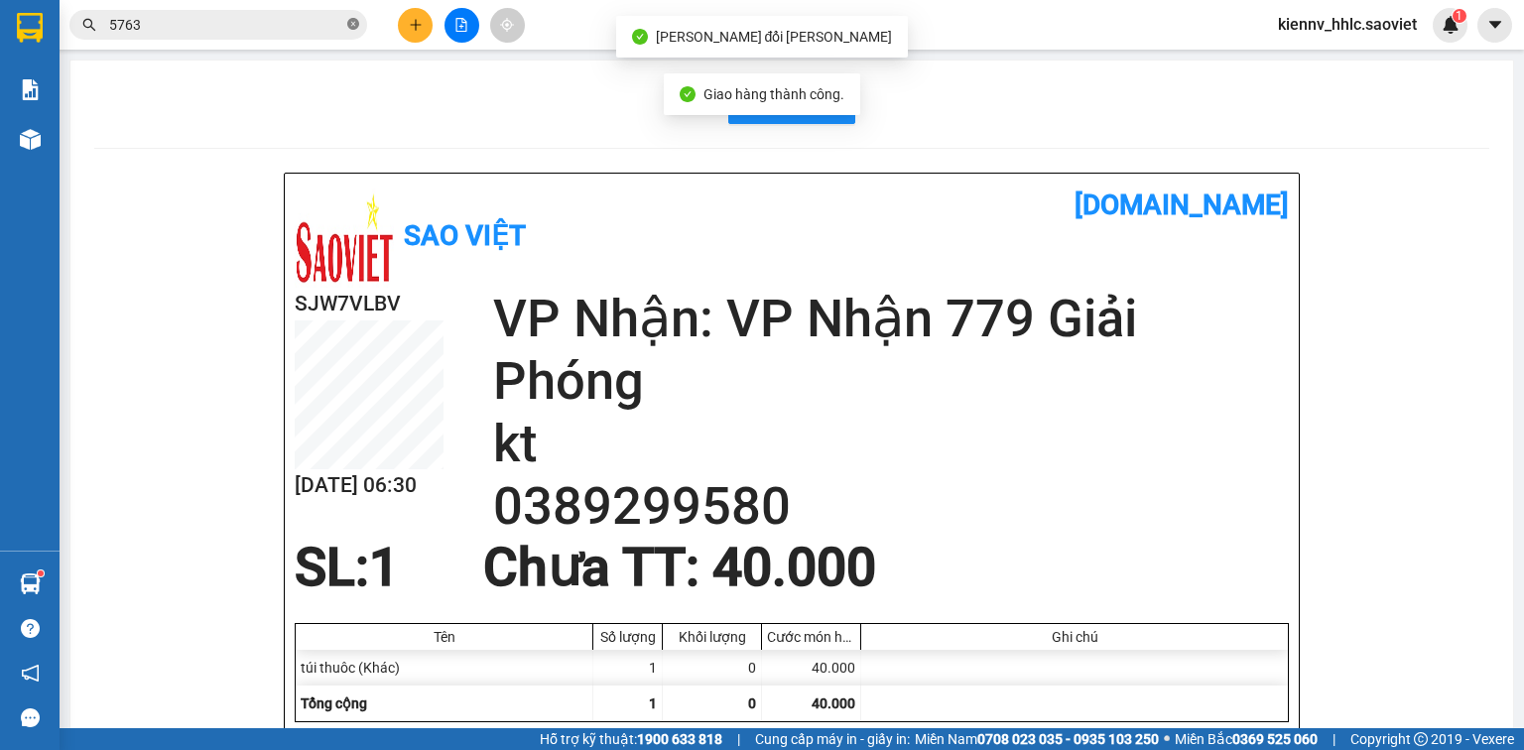
click at [353, 24] on icon "close-circle" at bounding box center [353, 24] width 12 height 12
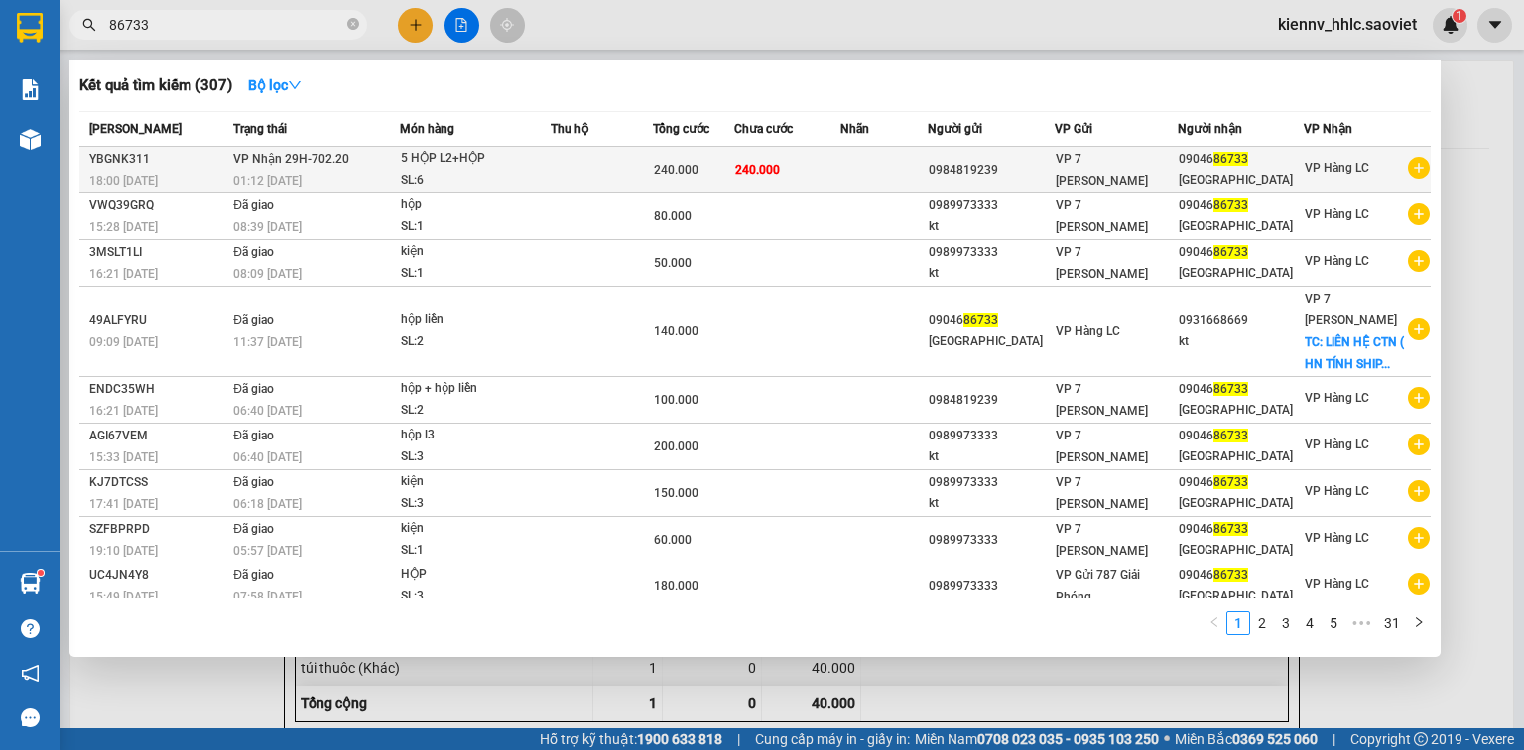
type input "86733"
click at [340, 164] on span "[PERSON_NAME] 29H-702.20" at bounding box center [291, 159] width 116 height 14
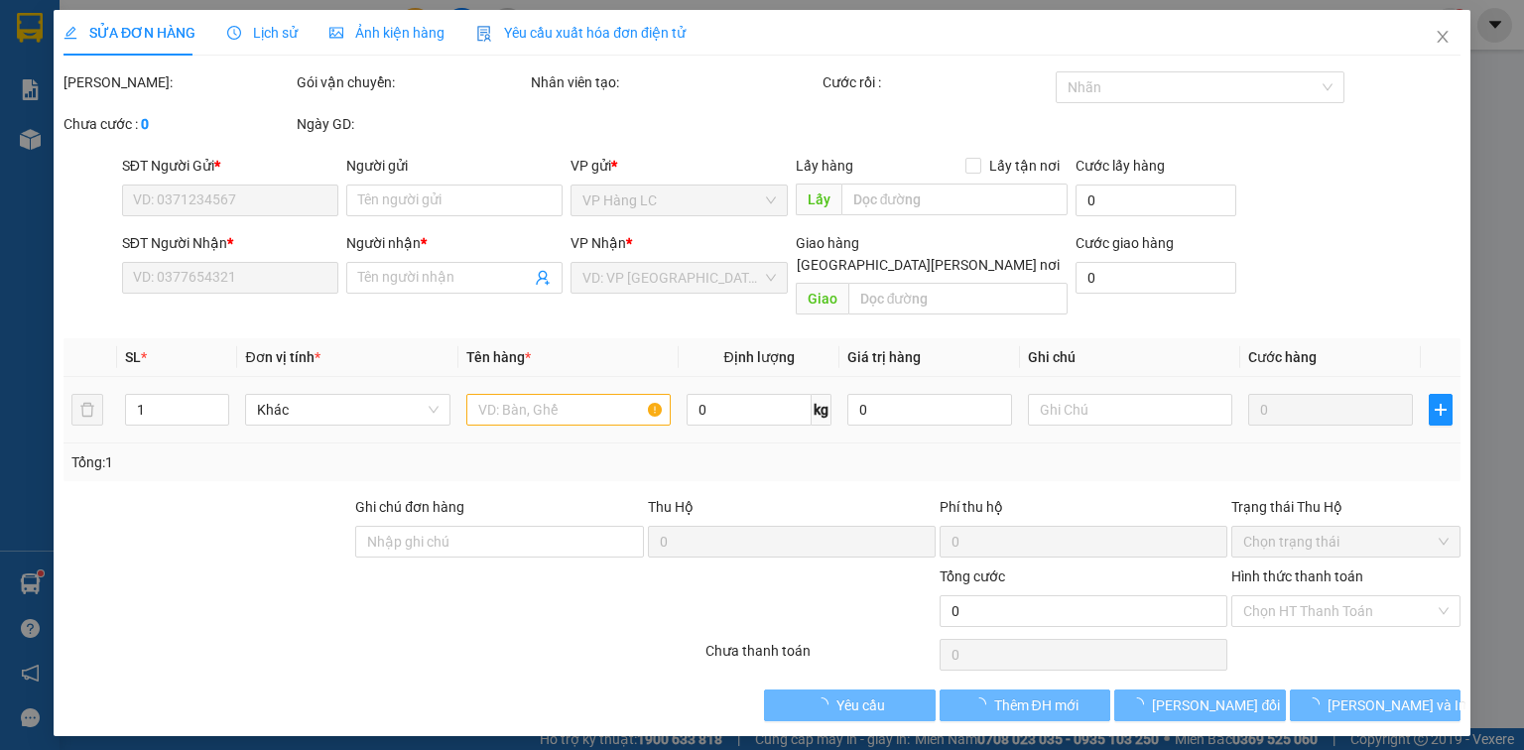
type input "0984819239"
type input "0904686733"
type input "[GEOGRAPHIC_DATA]"
type input "240.000"
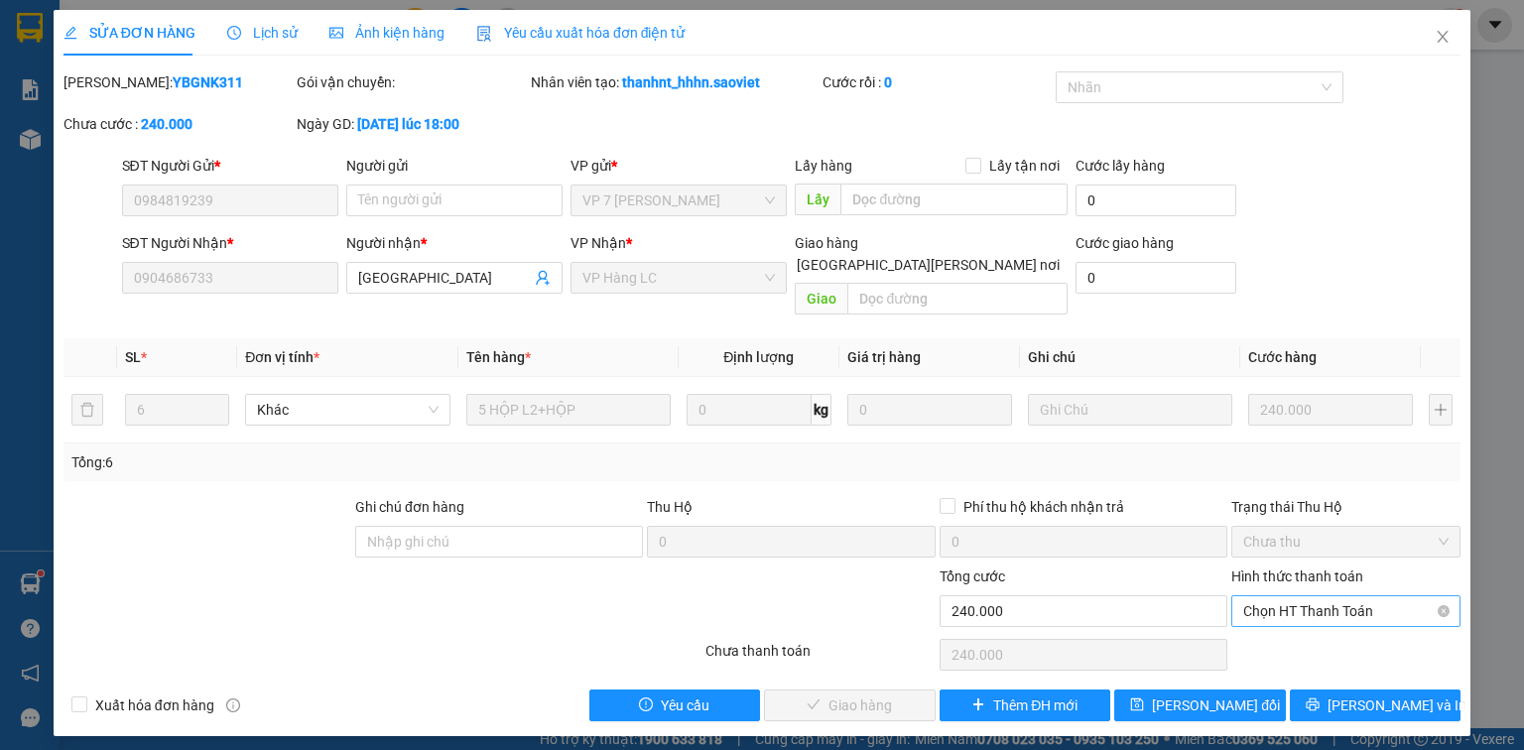
click at [1327, 596] on span "Chọn HT Thanh Toán" at bounding box center [1345, 611] width 205 height 30
click at [1310, 625] on div "Tại văn phòng" at bounding box center [1345, 628] width 205 height 22
type input "0"
click at [862, 695] on span "[PERSON_NAME] và [PERSON_NAME] hàng" at bounding box center [936, 706] width 268 height 22
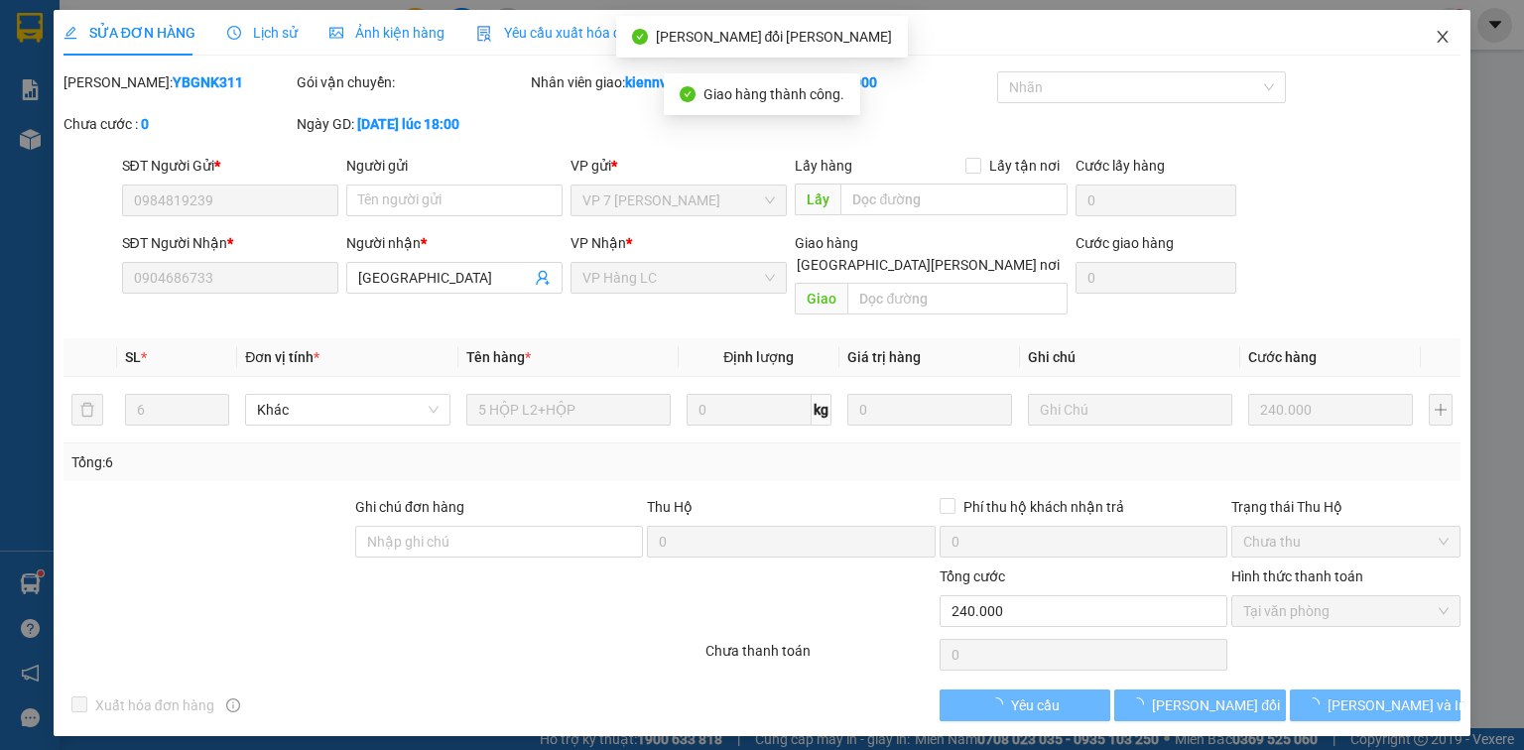
click at [1445, 40] on icon "close" at bounding box center [1443, 37] width 11 height 12
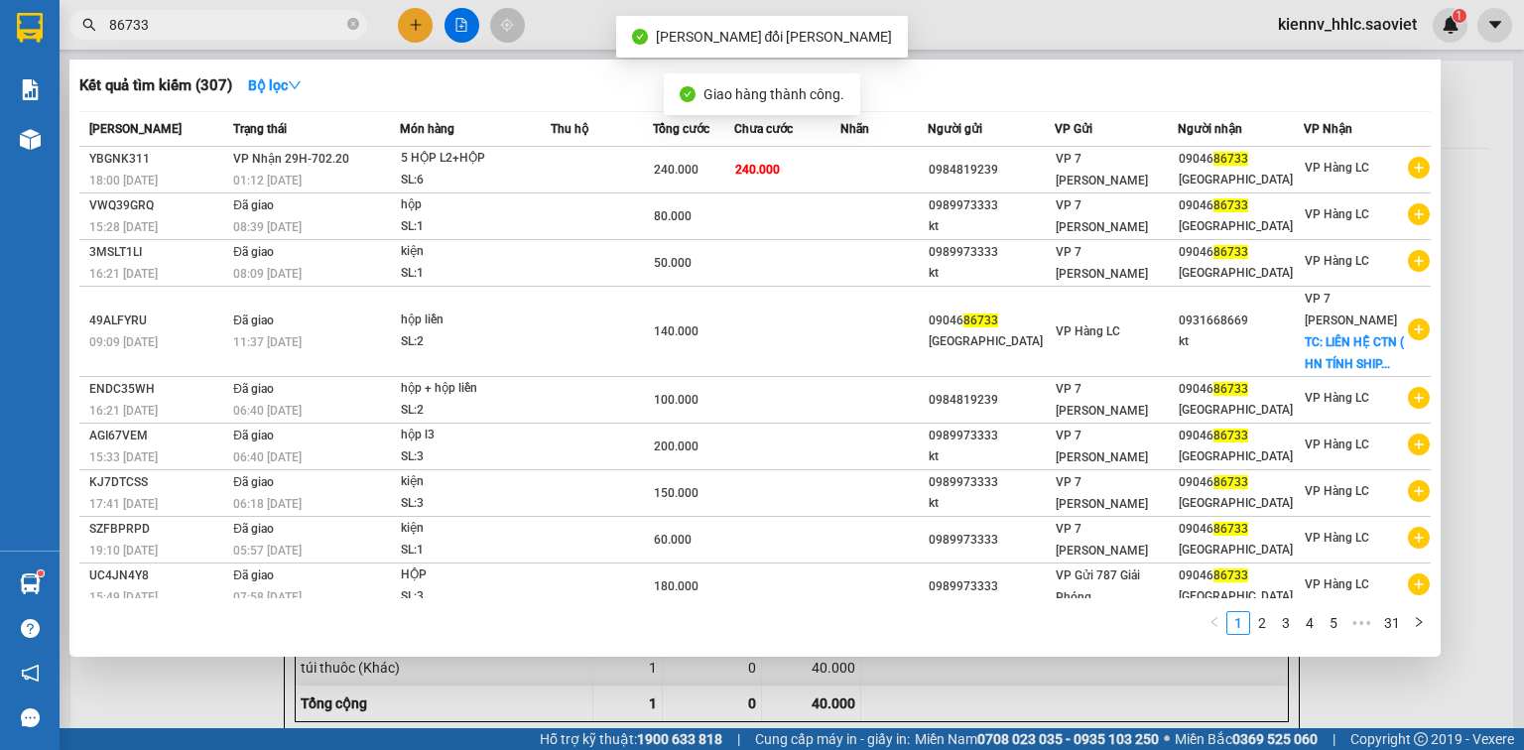
click at [344, 15] on span "86733" at bounding box center [218, 25] width 298 height 30
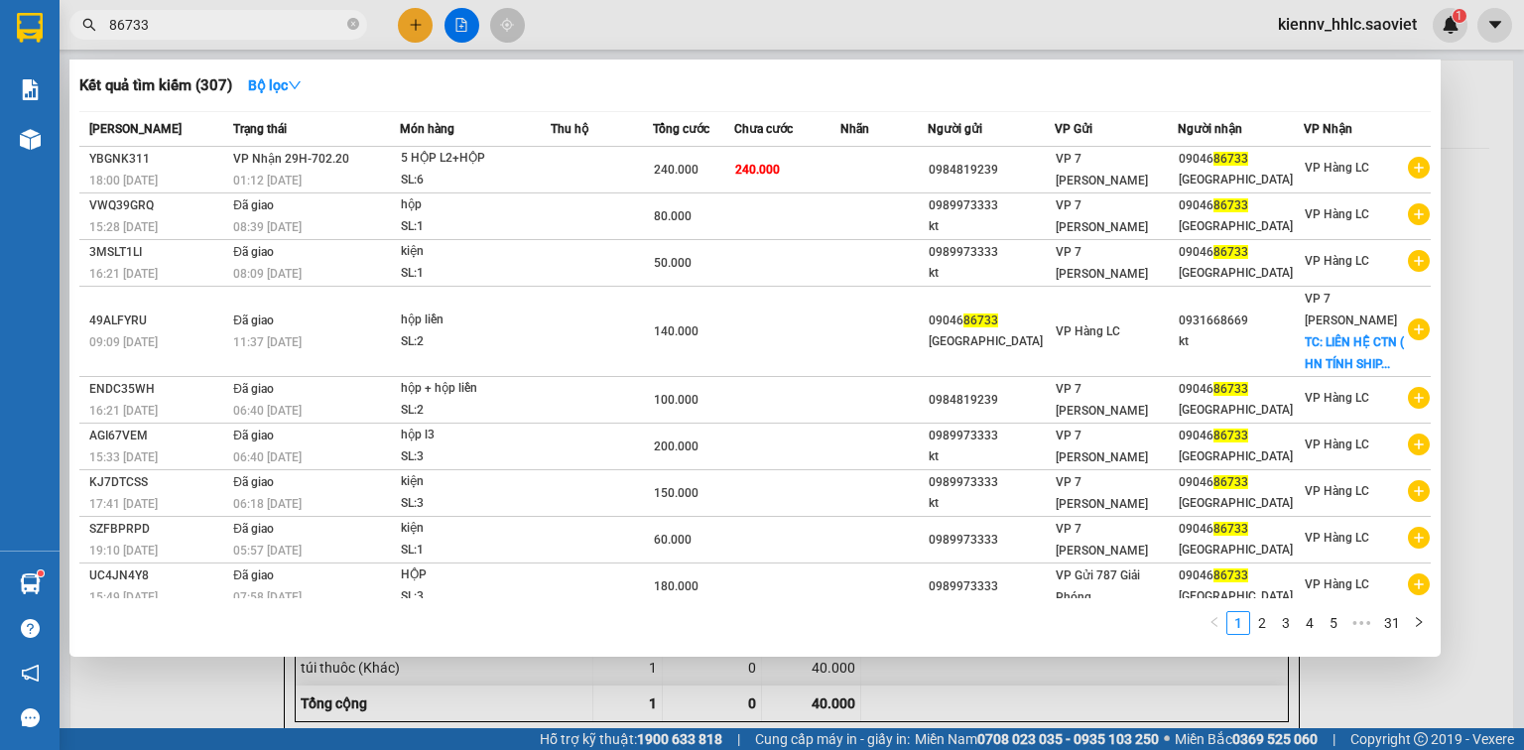
click at [318, 24] on input "86733" at bounding box center [226, 25] width 234 height 22
click at [317, 24] on input "86733" at bounding box center [226, 25] width 234 height 22
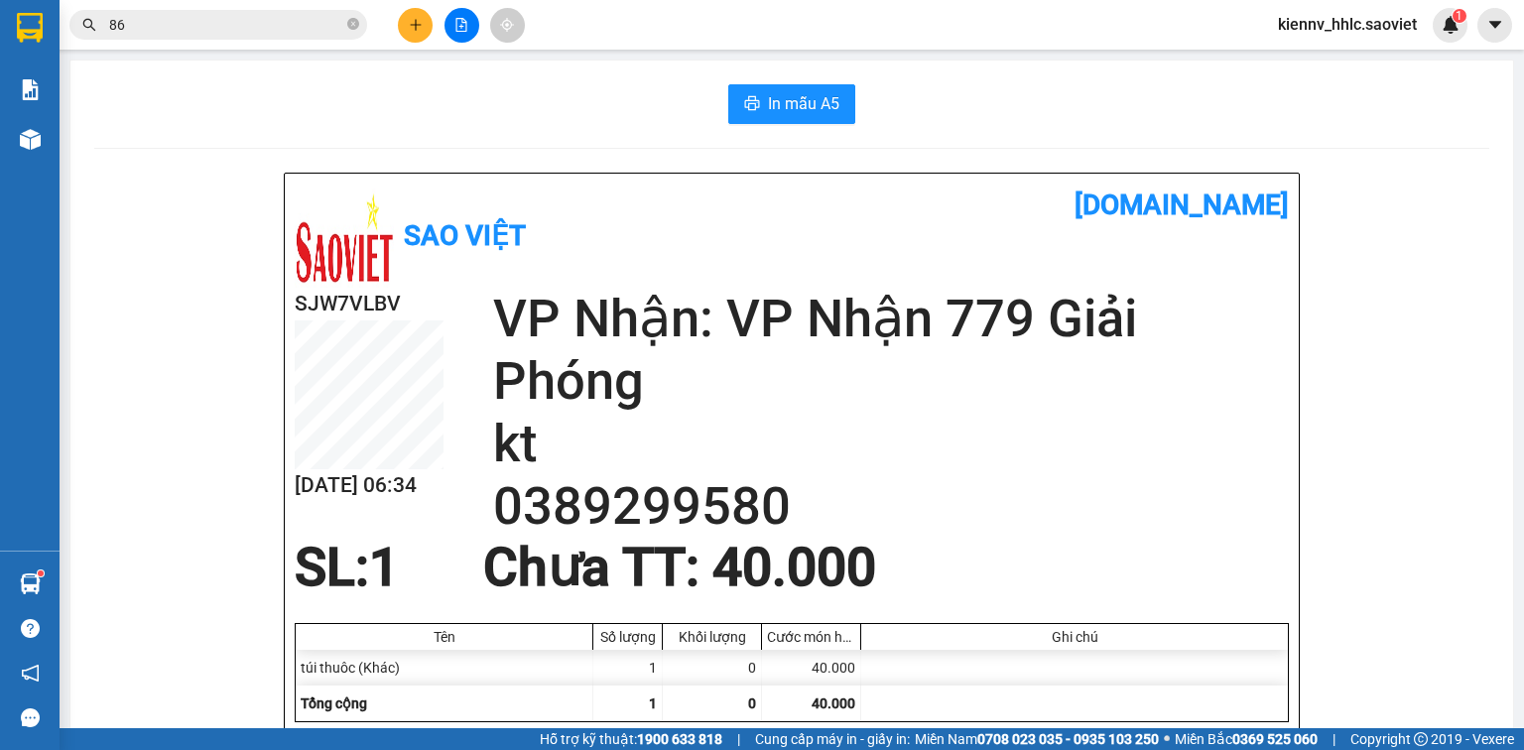
type input "8"
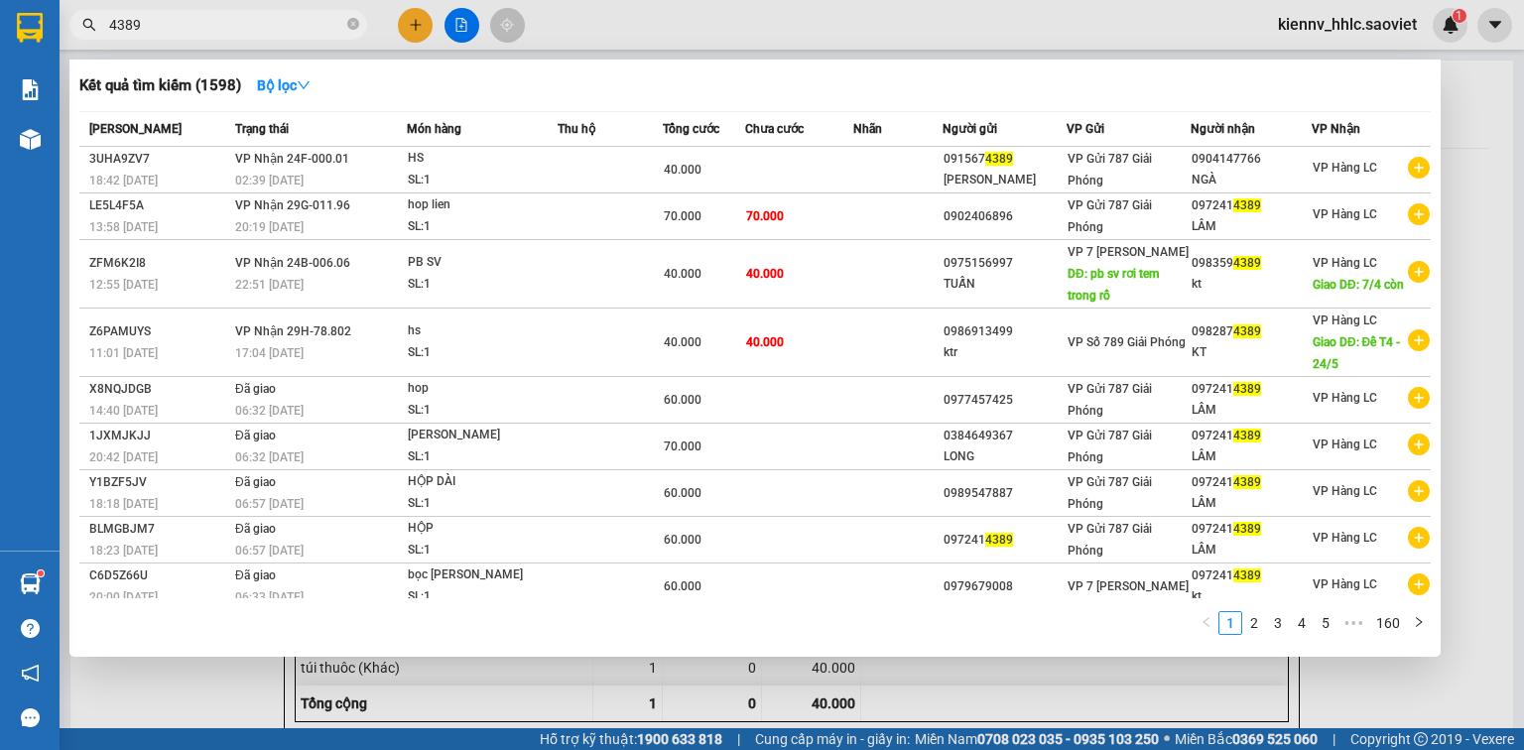
type input "4389"
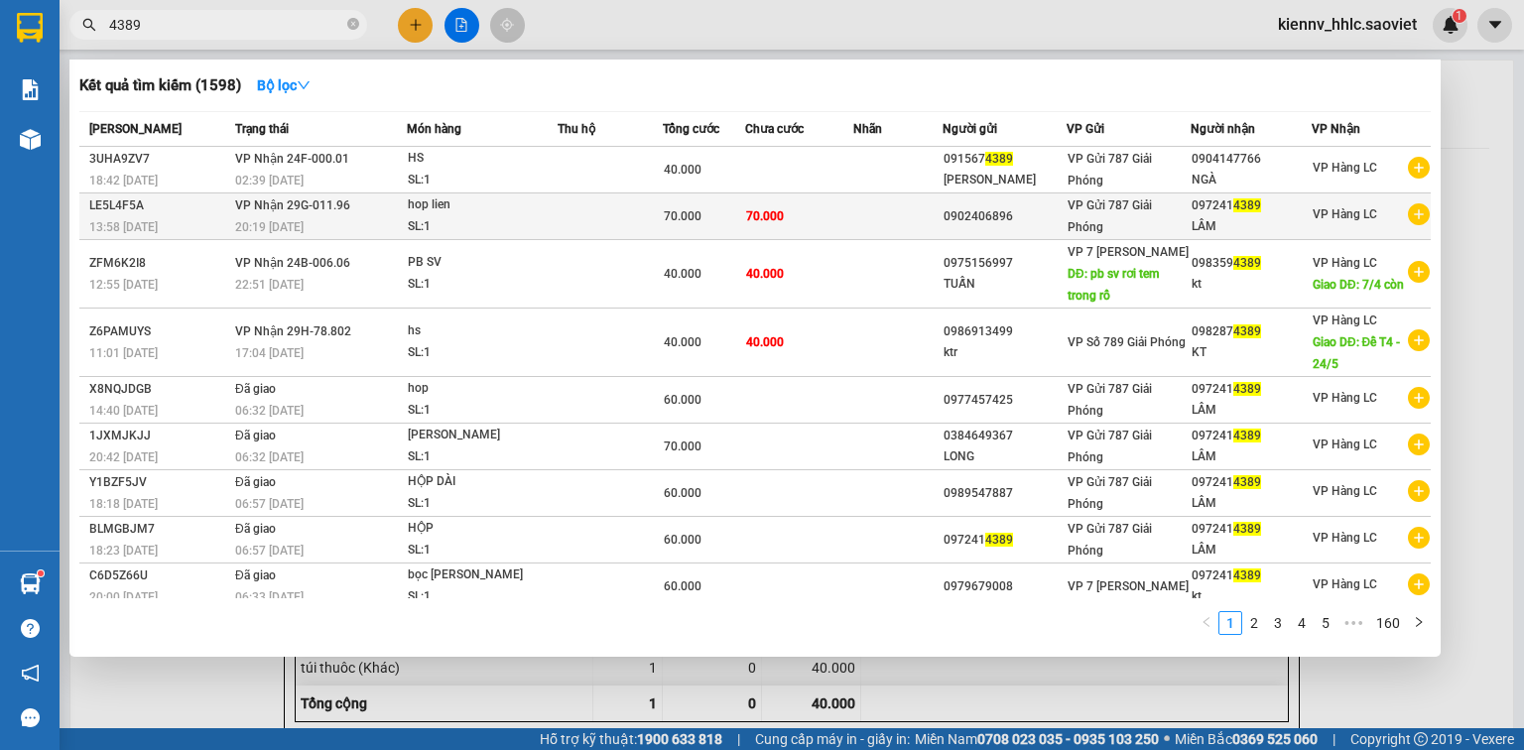
click at [597, 212] on td at bounding box center [610, 217] width 105 height 47
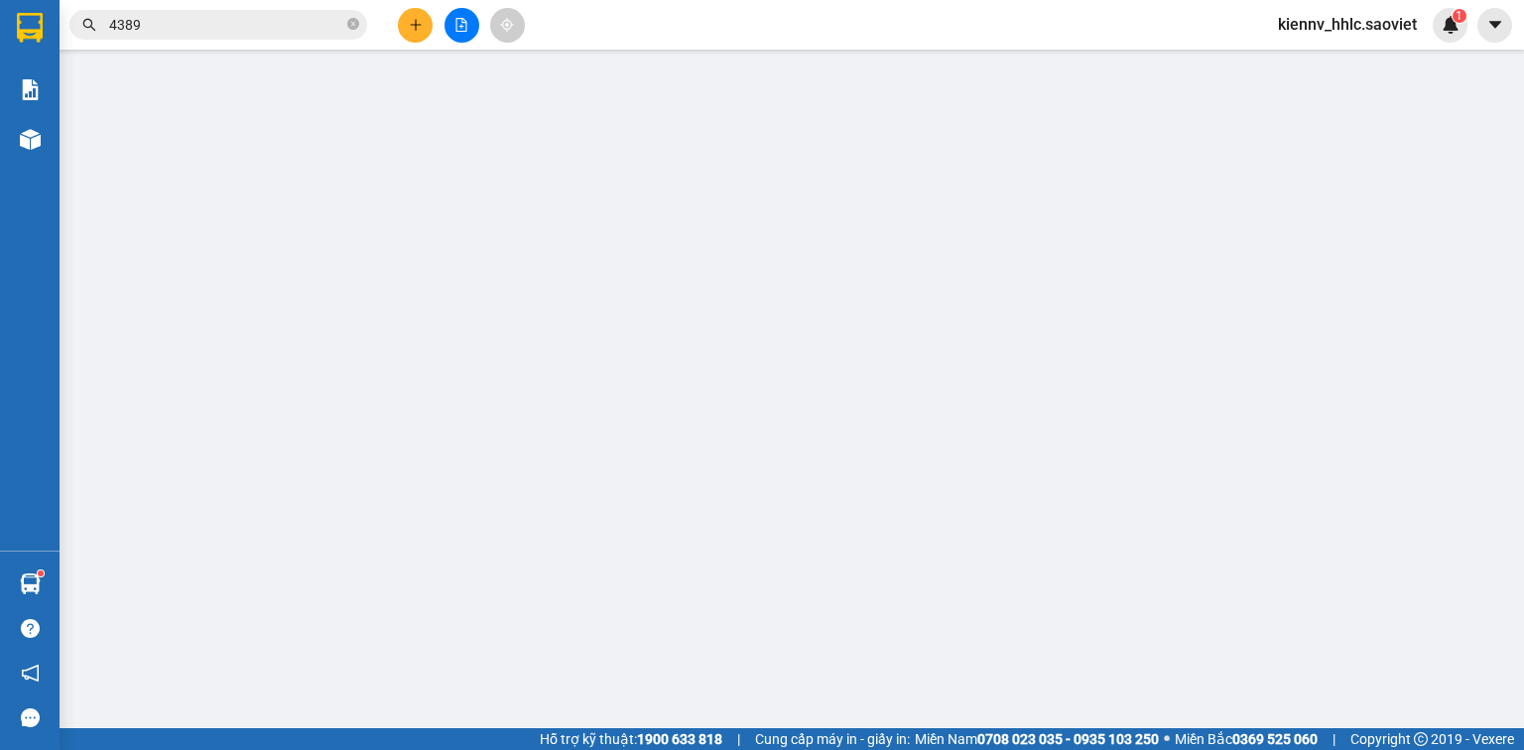
type input "0902406896"
type input "0972414389"
type input "LÂM"
type input "70.000"
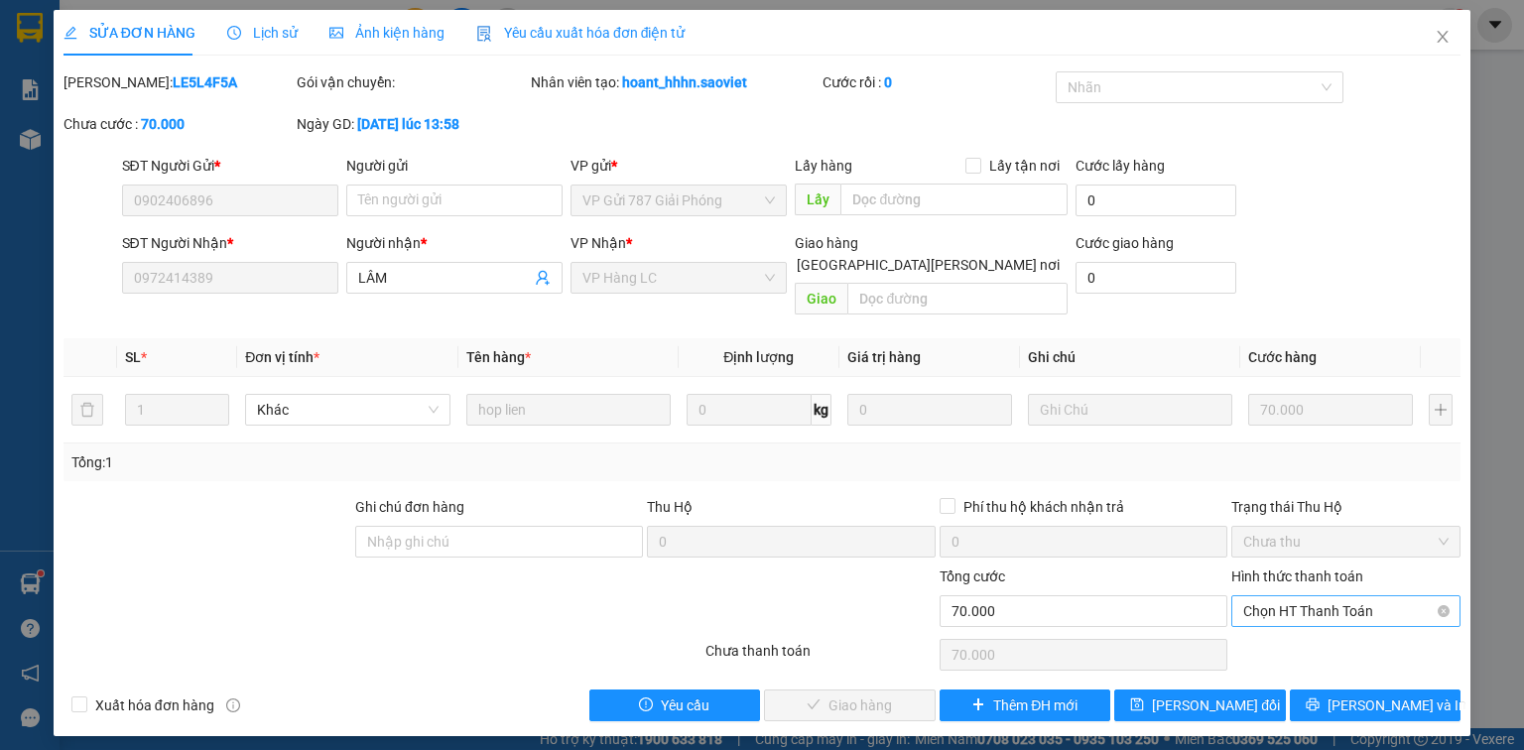
click at [1312, 596] on span "Chọn HT Thanh Toán" at bounding box center [1345, 611] width 205 height 30
click at [1324, 642] on div "Tại văn phòng" at bounding box center [1346, 628] width 229 height 32
type input "0"
click at [822, 695] on span "[PERSON_NAME] và [PERSON_NAME] hàng" at bounding box center [936, 706] width 268 height 22
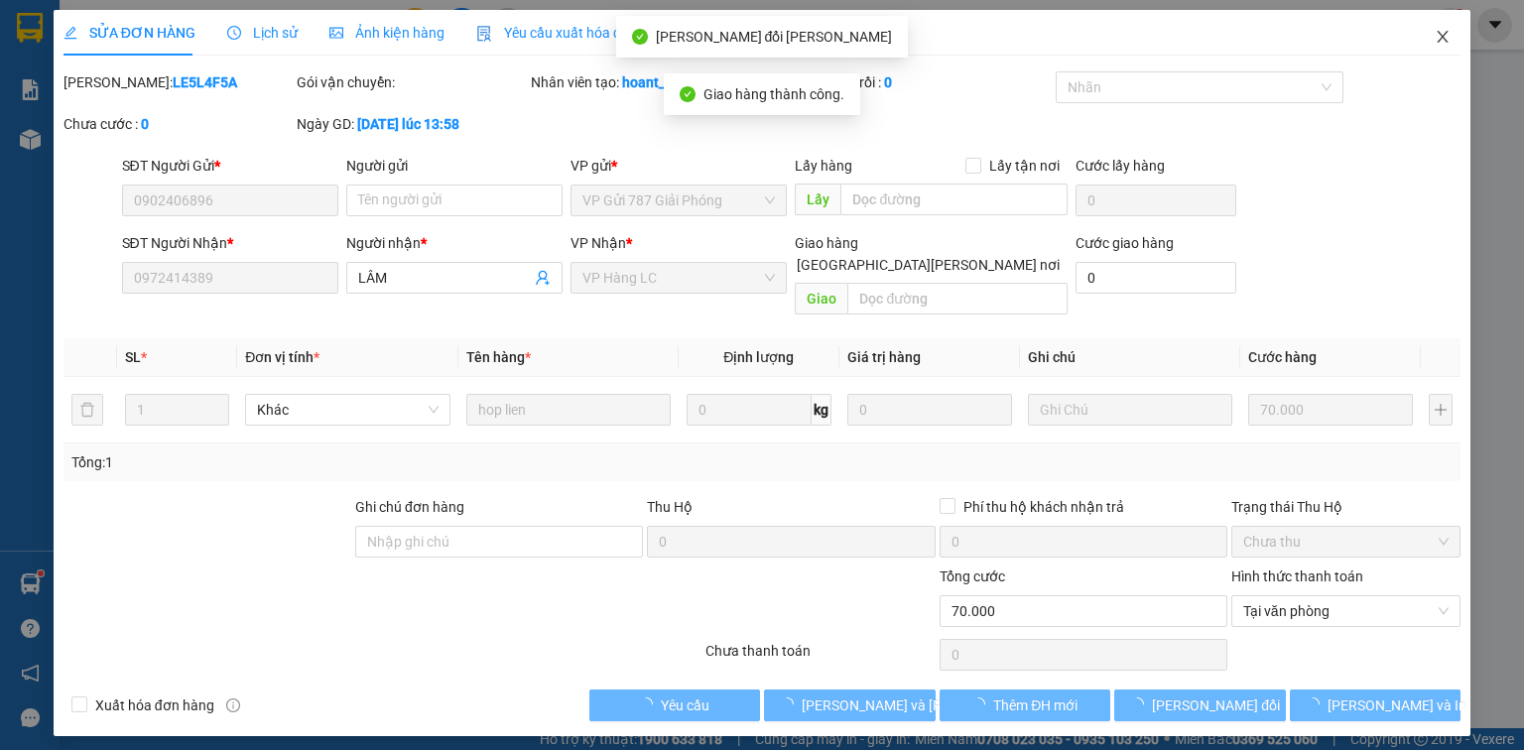
click at [1443, 36] on icon "close" at bounding box center [1443, 37] width 16 height 16
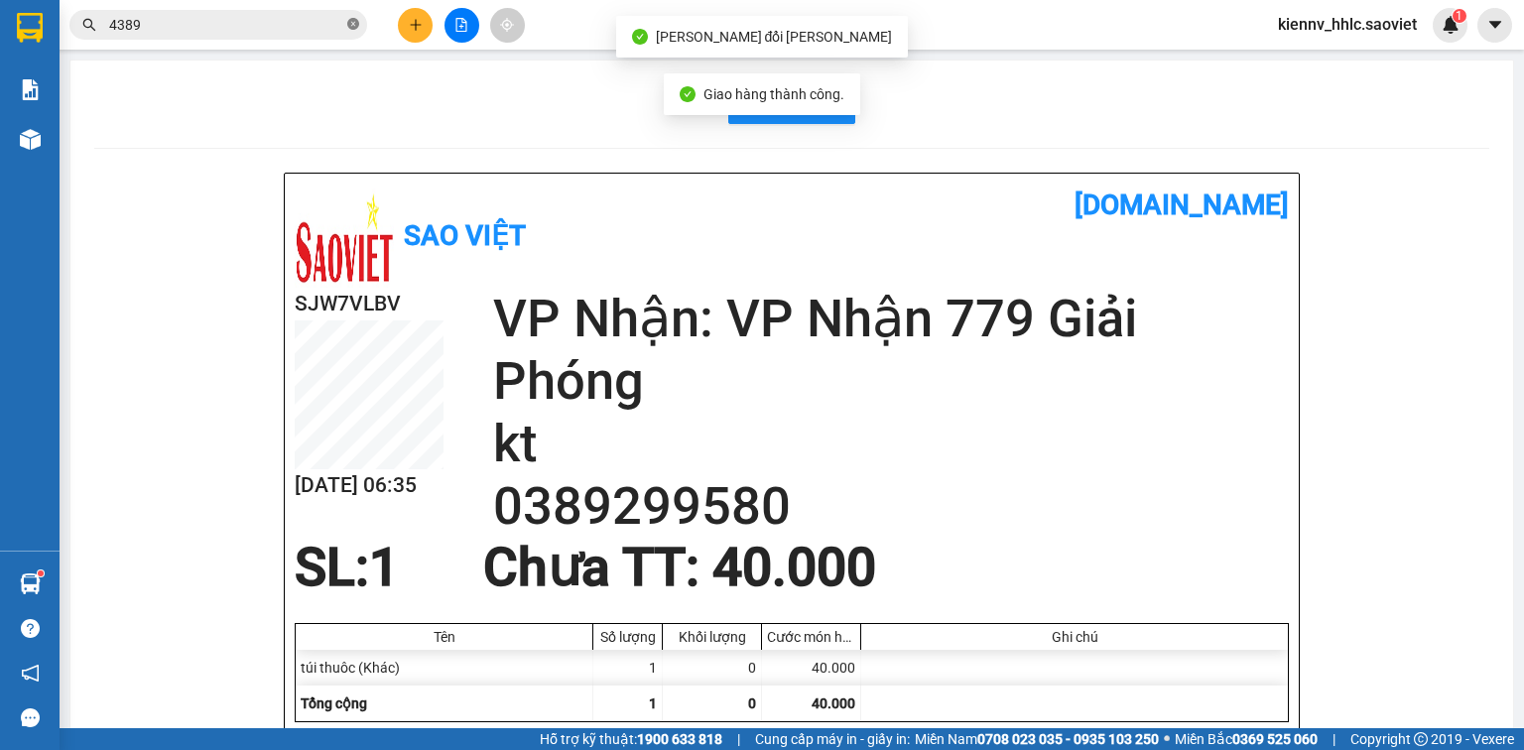
click at [352, 24] on icon "close-circle" at bounding box center [353, 24] width 12 height 12
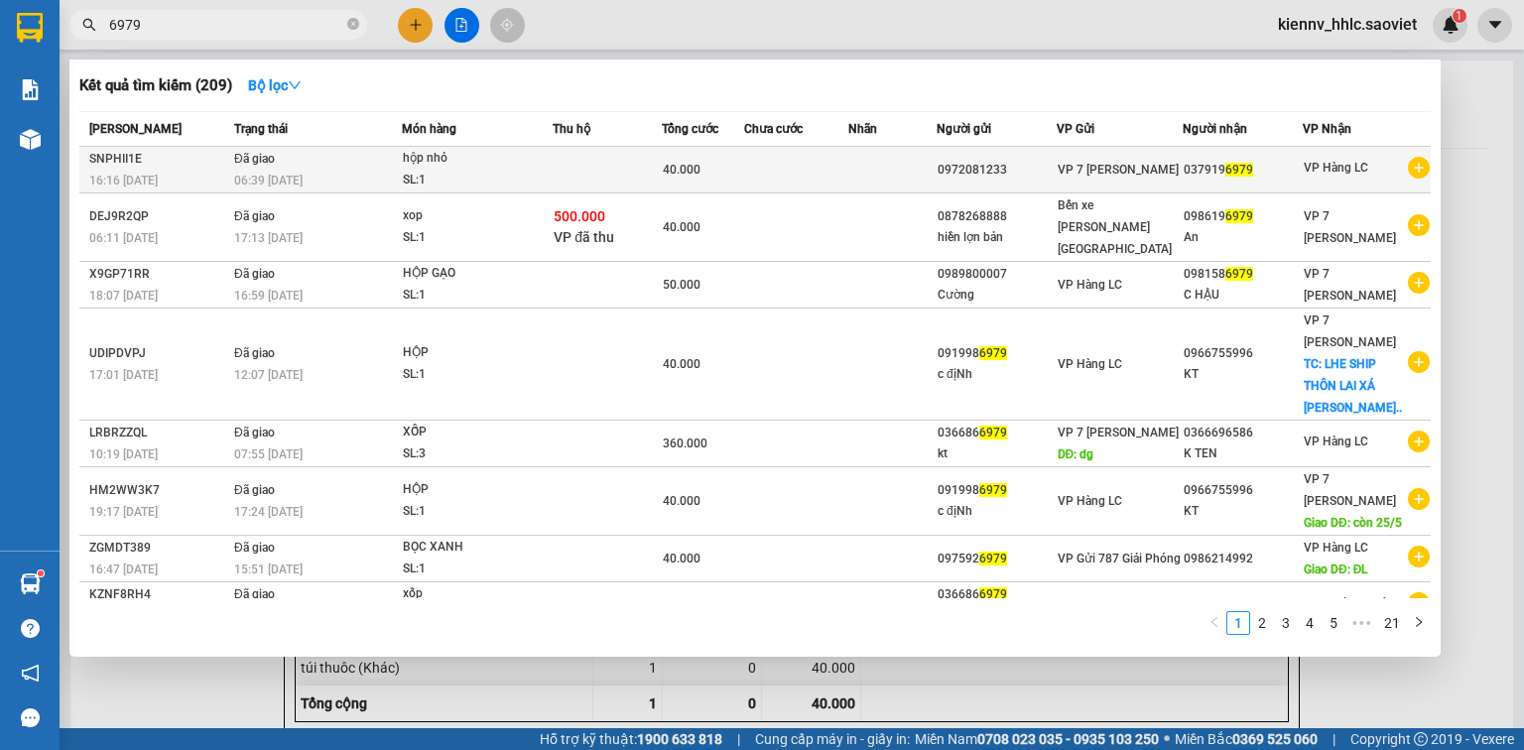
type input "6979"
click at [740, 159] on div "40.000" at bounding box center [703, 170] width 80 height 22
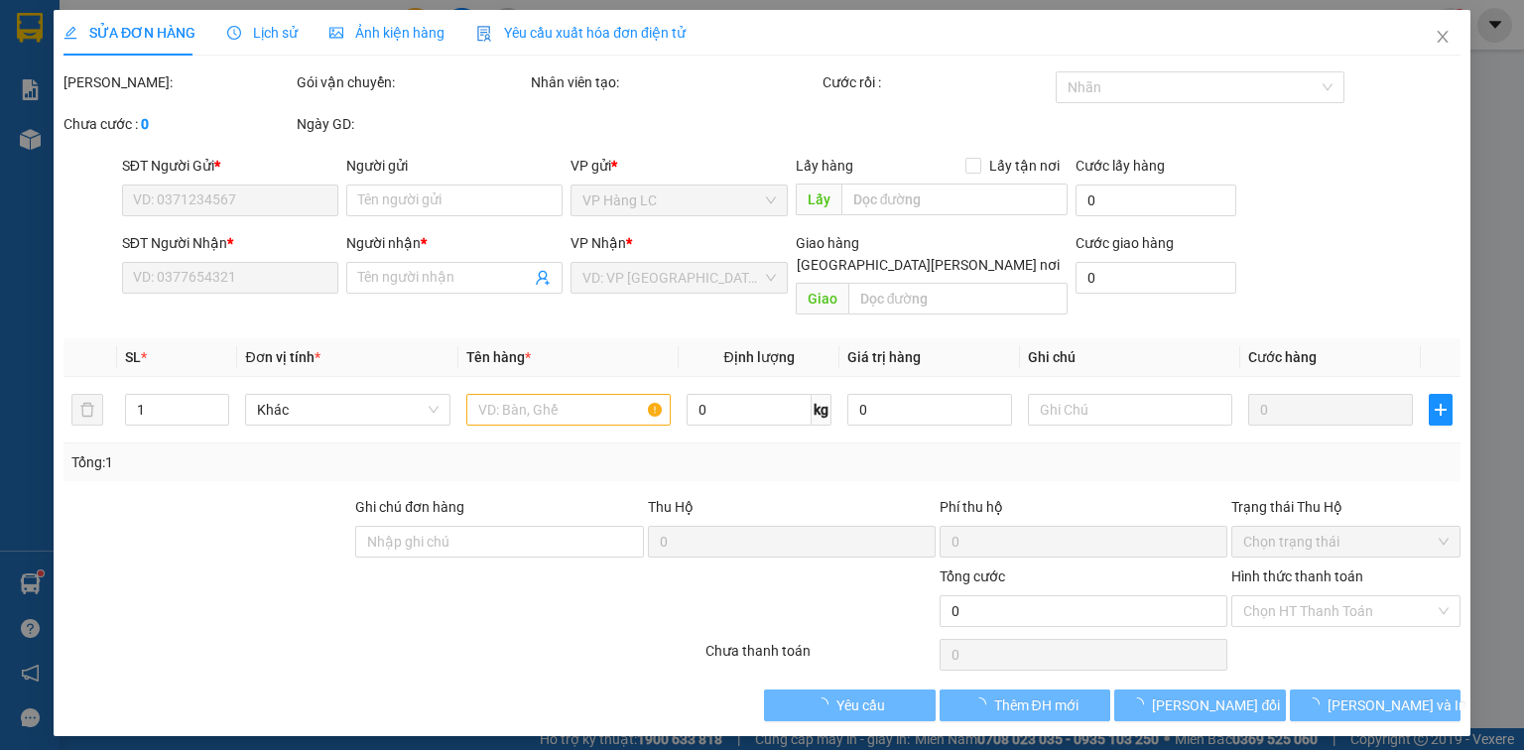
type input "0972081233"
type input "0379196979"
type input "40.000"
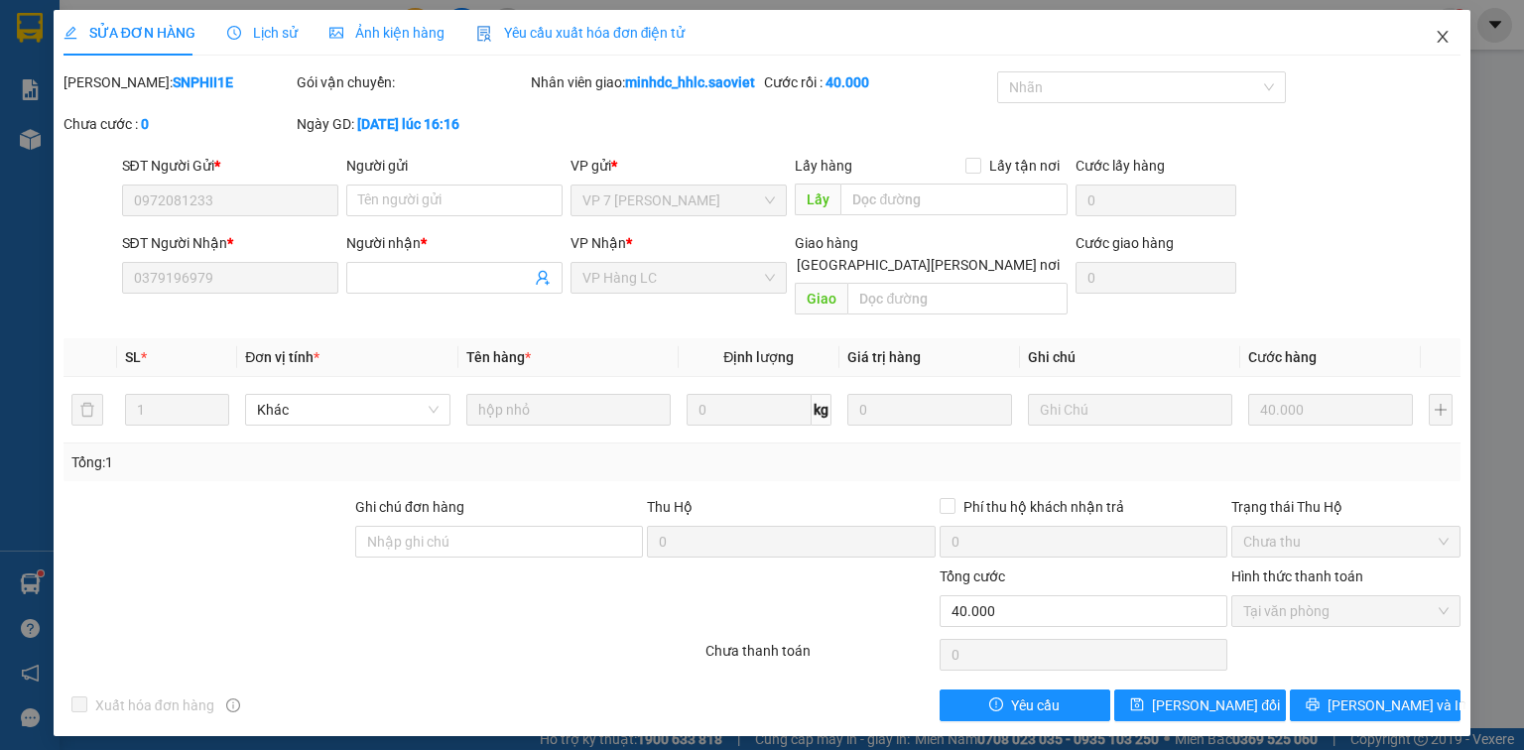
click at [1445, 37] on icon "close" at bounding box center [1443, 37] width 16 height 16
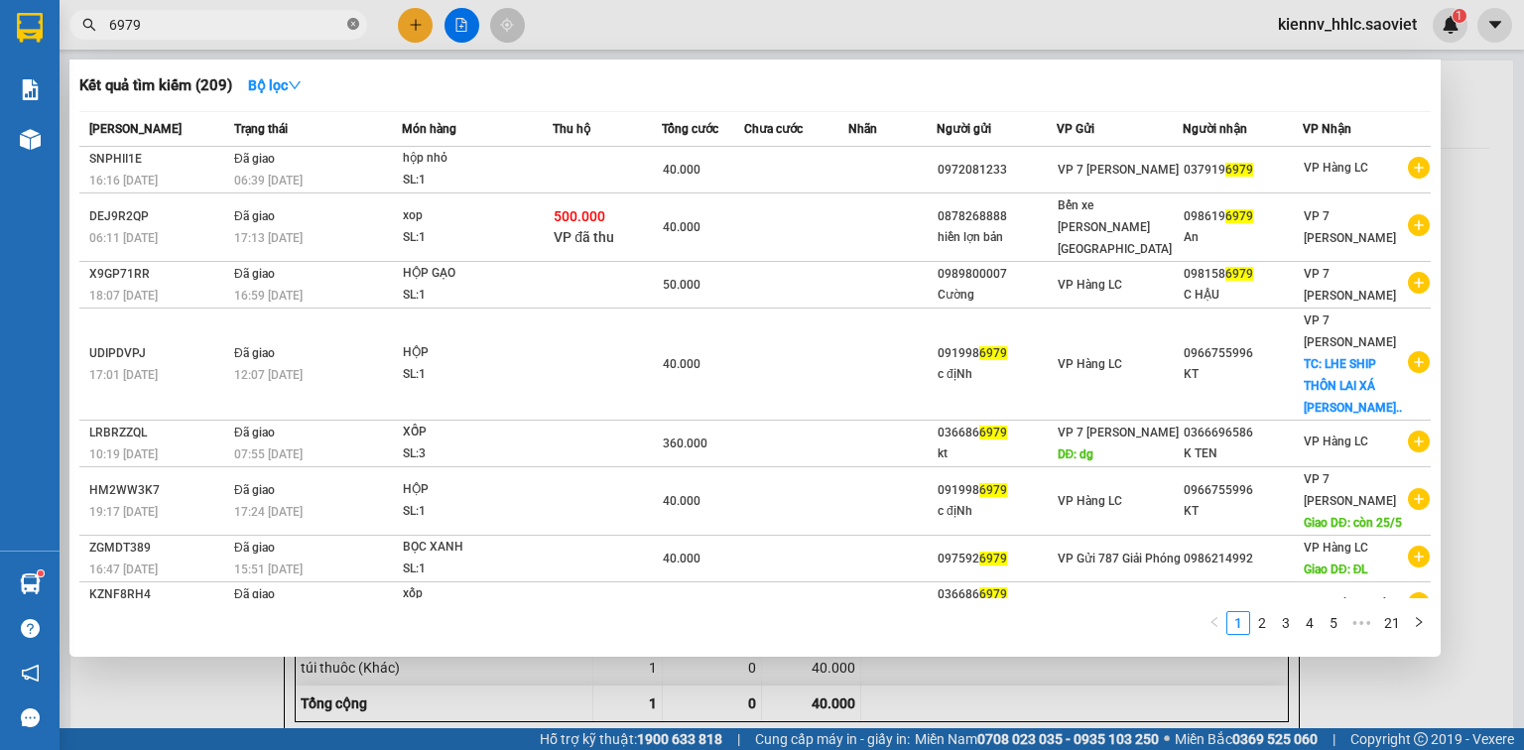
click at [358, 18] on icon "close-circle" at bounding box center [353, 24] width 12 height 12
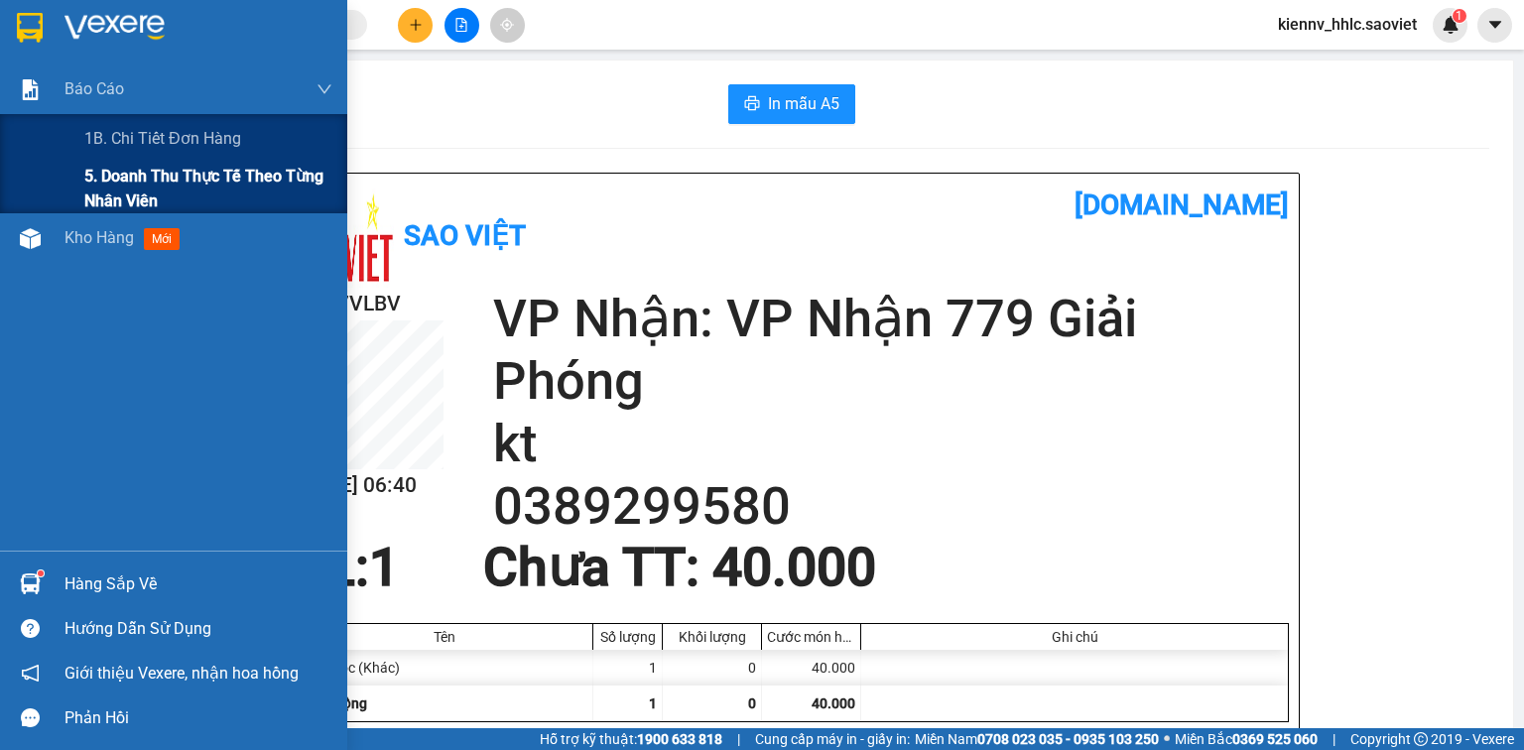
click at [103, 175] on span "5. Doanh thu thực tế theo từng nhân viên" at bounding box center [208, 189] width 248 height 50
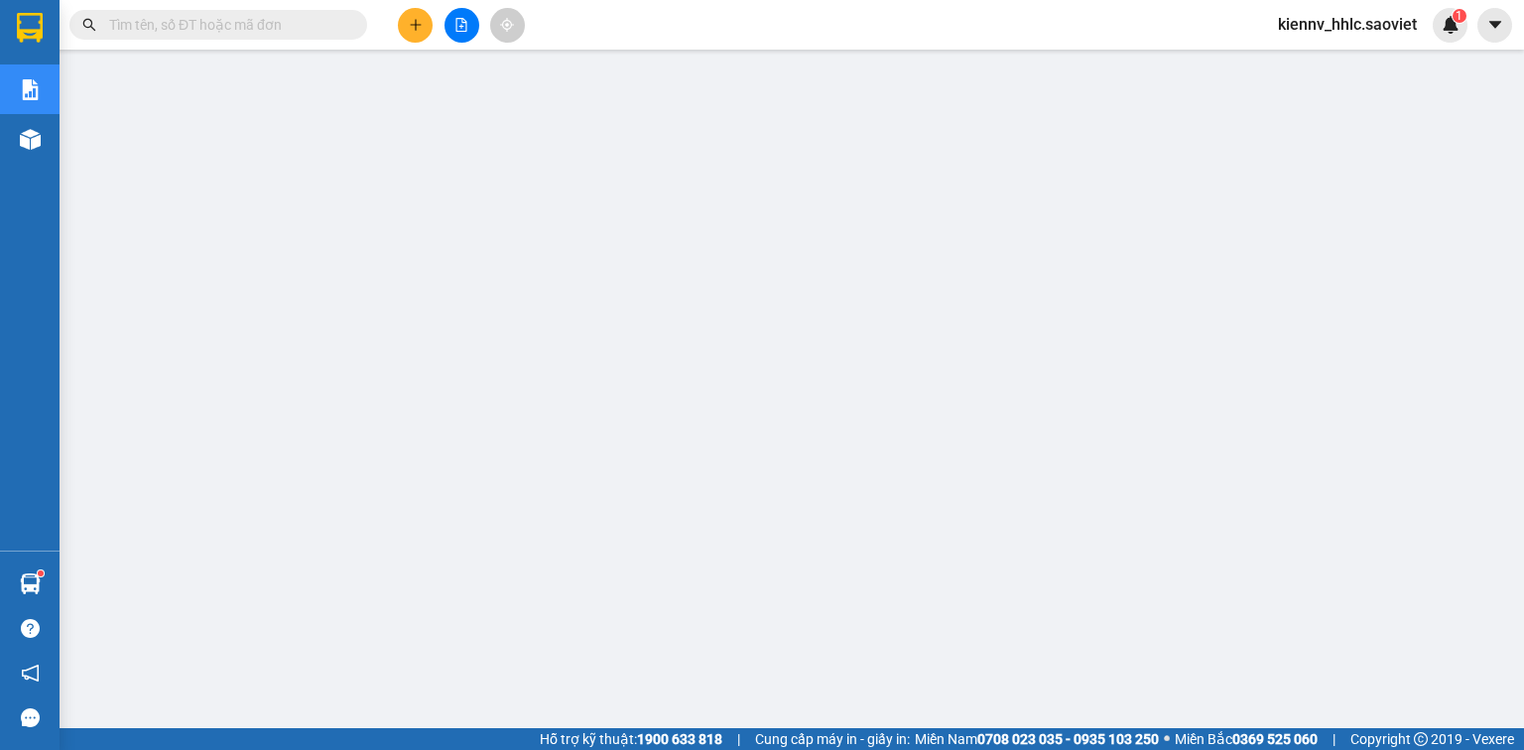
click at [266, 26] on input "text" at bounding box center [226, 25] width 234 height 22
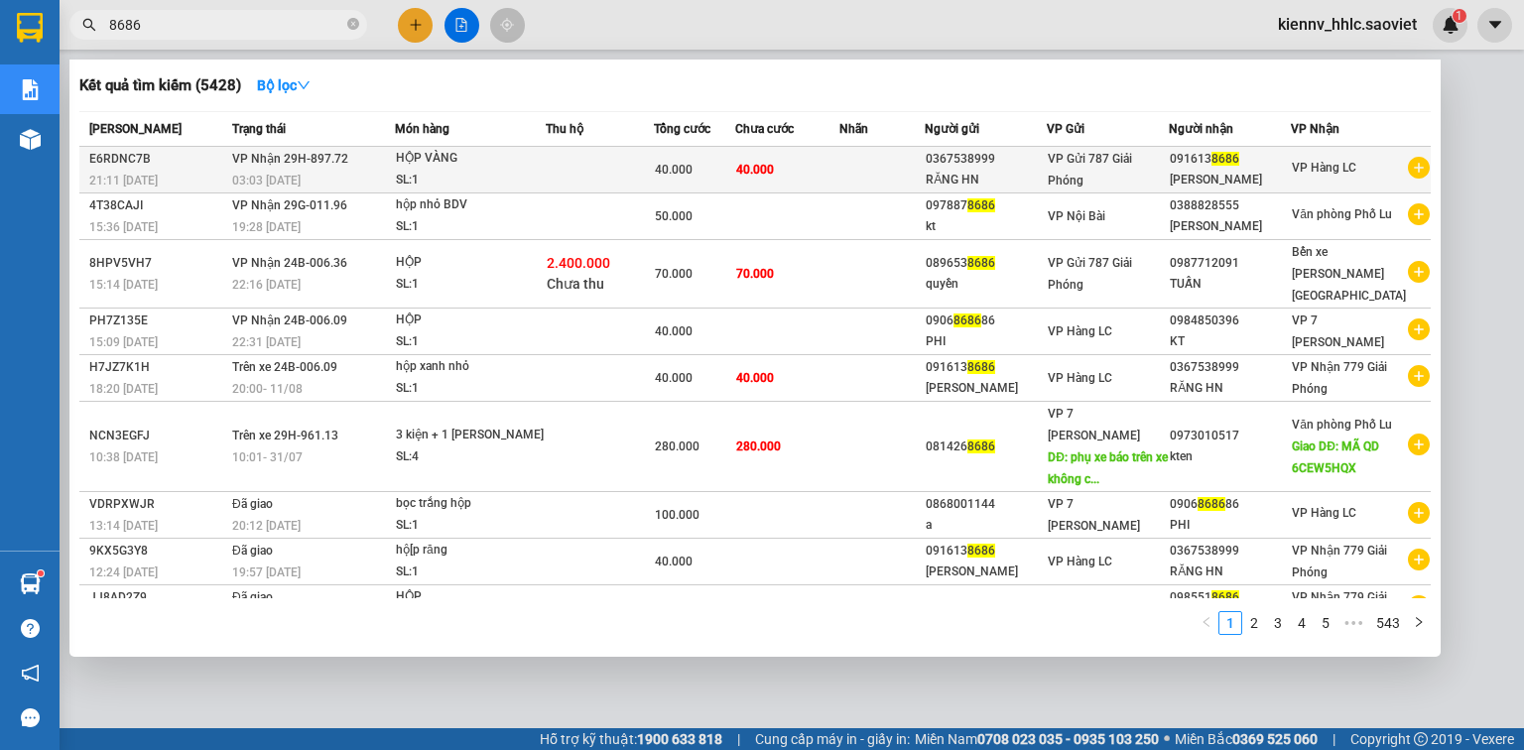
type input "8686"
click at [429, 158] on div "HỘP VÀNG" at bounding box center [470, 159] width 149 height 22
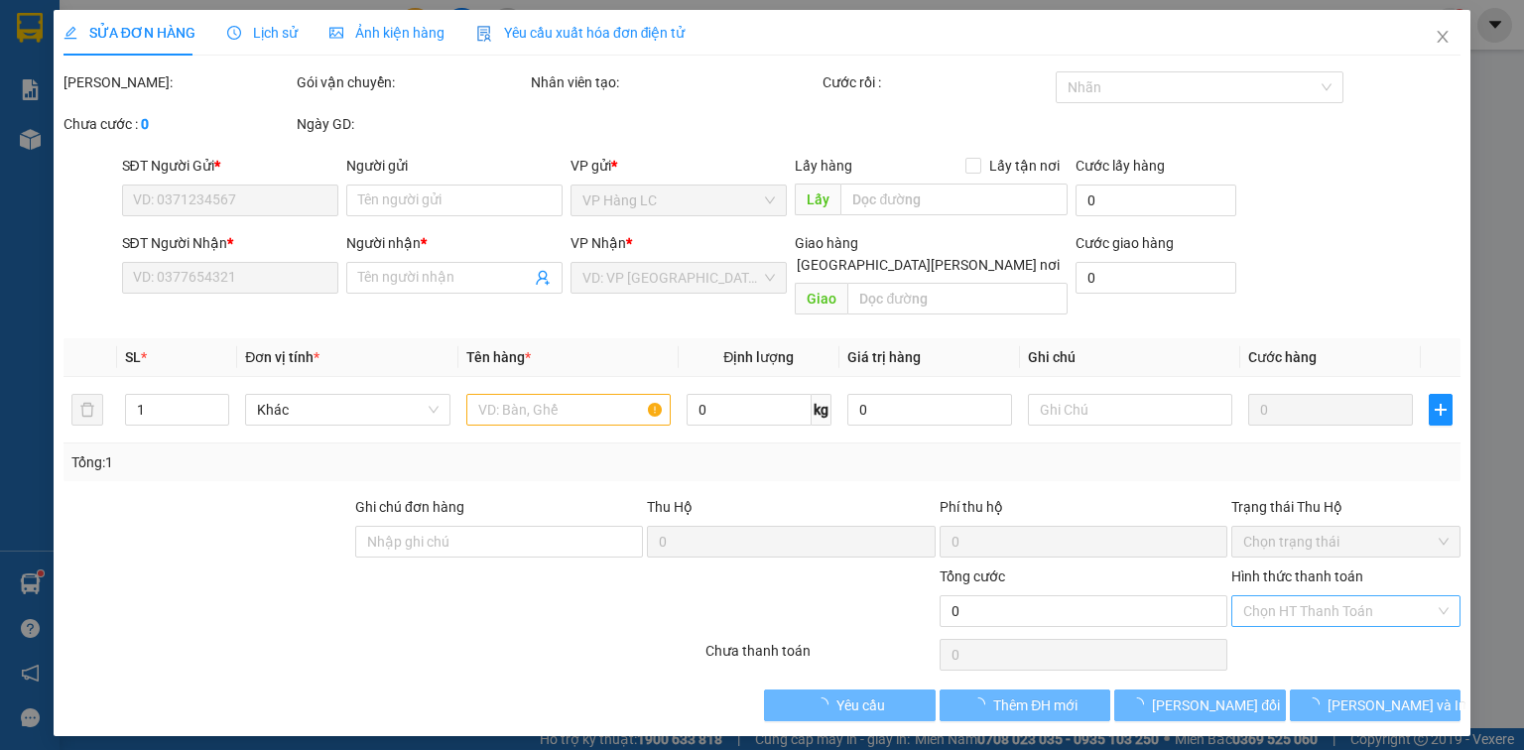
click at [1343, 595] on div "Chọn HT Thanh Toán" at bounding box center [1346, 611] width 229 height 32
type input "0367538999"
type input "RĂNG HN"
type input "0916138686"
type input "[PERSON_NAME]"
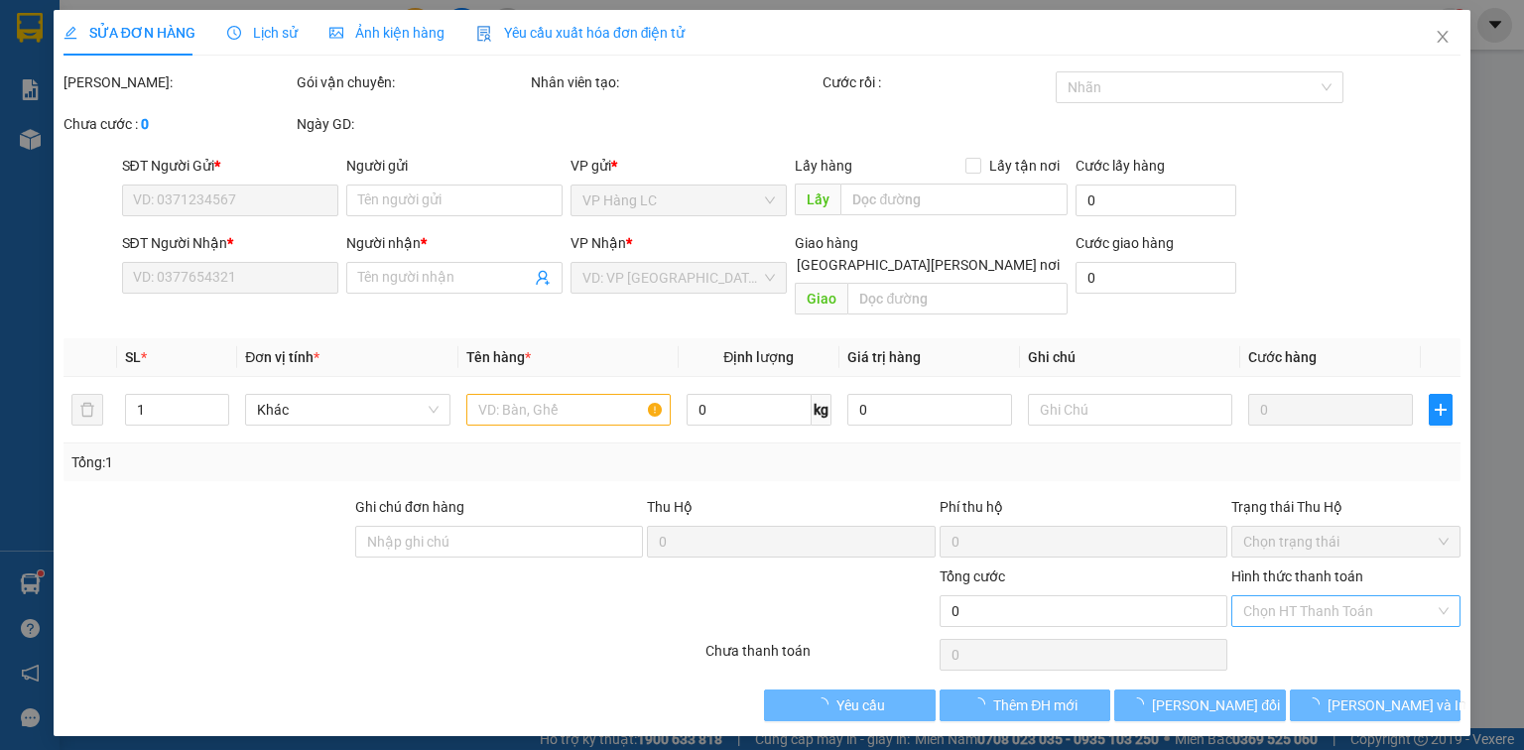
type input "40.000"
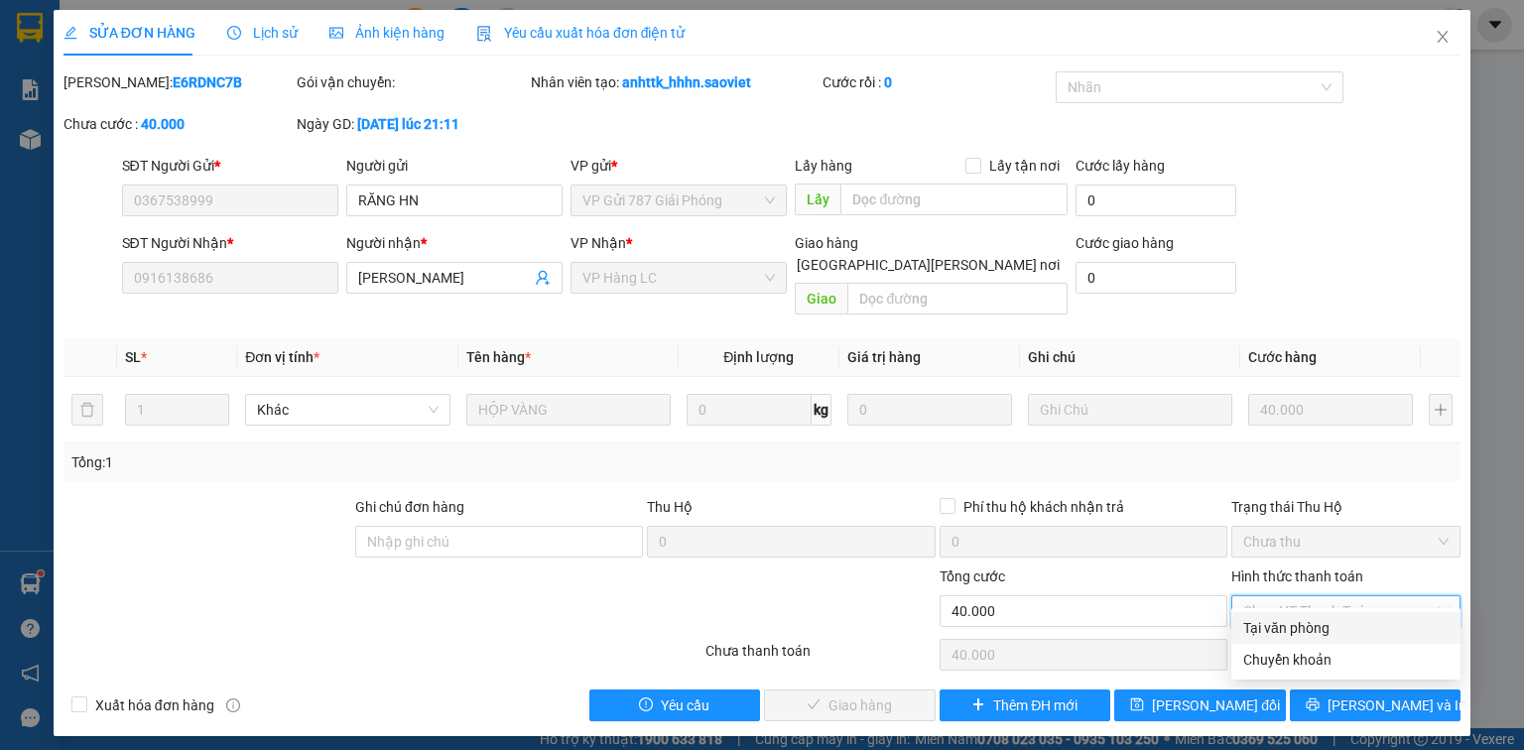
click at [1301, 635] on div "Tại văn phòng" at bounding box center [1345, 628] width 205 height 22
type input "0"
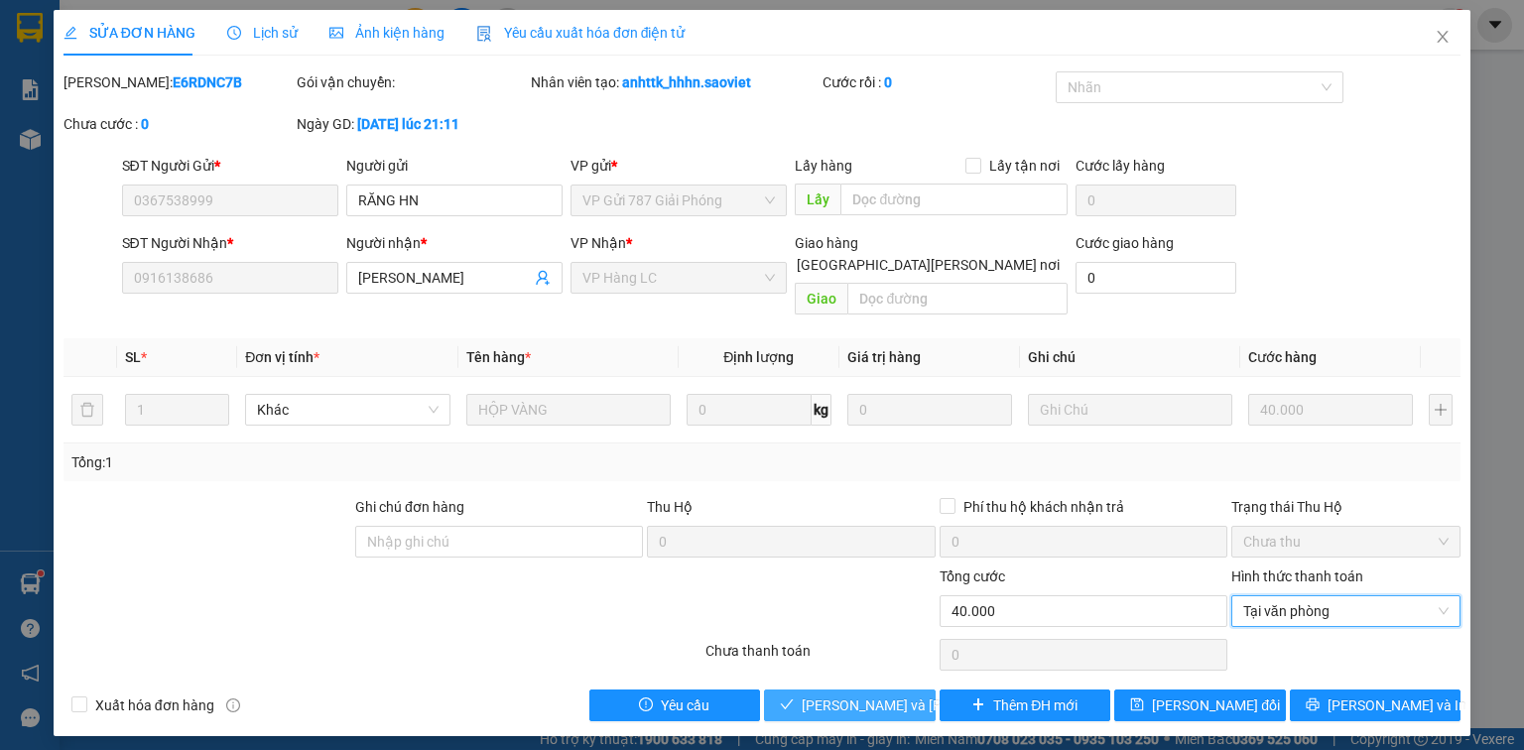
click at [883, 695] on span "[PERSON_NAME] và [PERSON_NAME] hàng" at bounding box center [936, 706] width 268 height 22
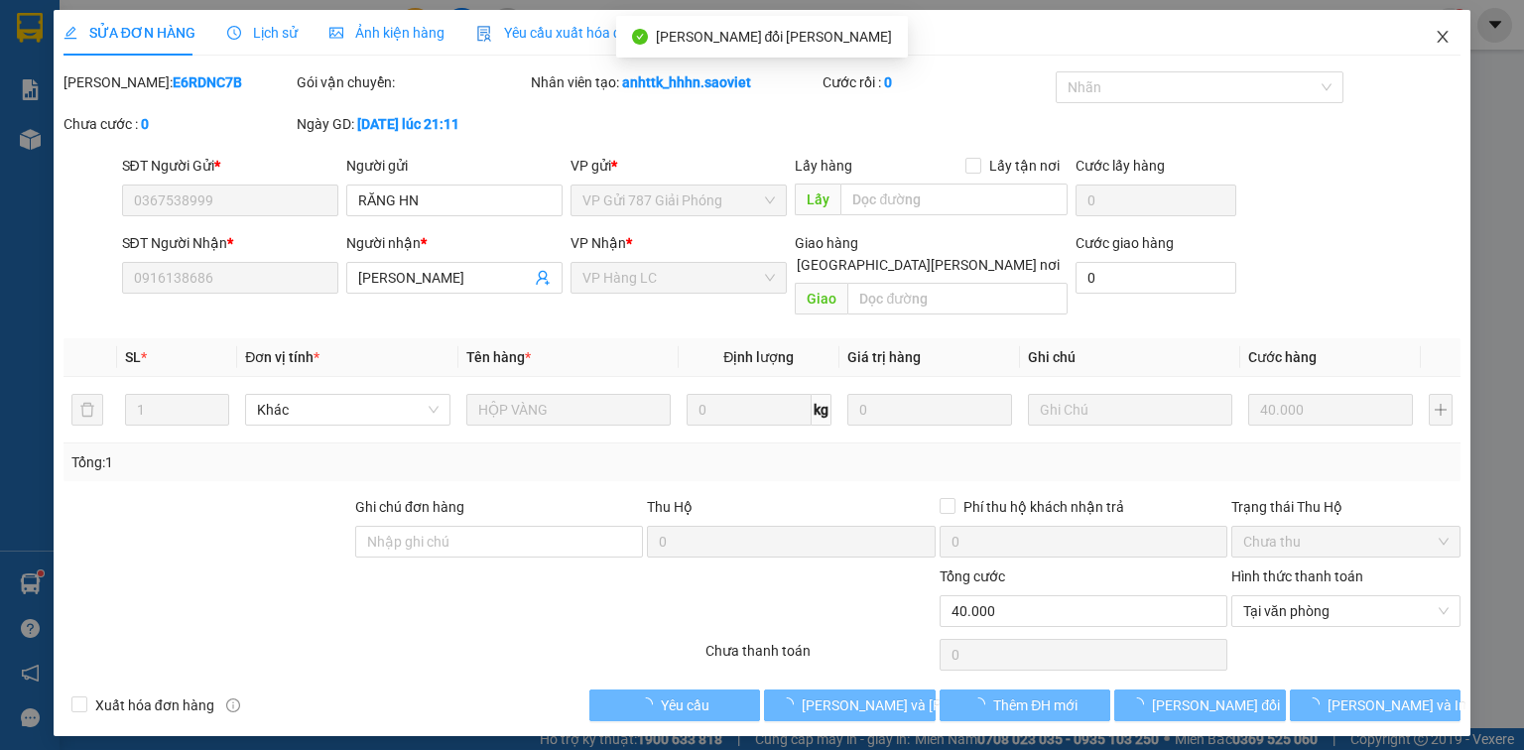
click at [1443, 36] on icon "close" at bounding box center [1443, 37] width 16 height 16
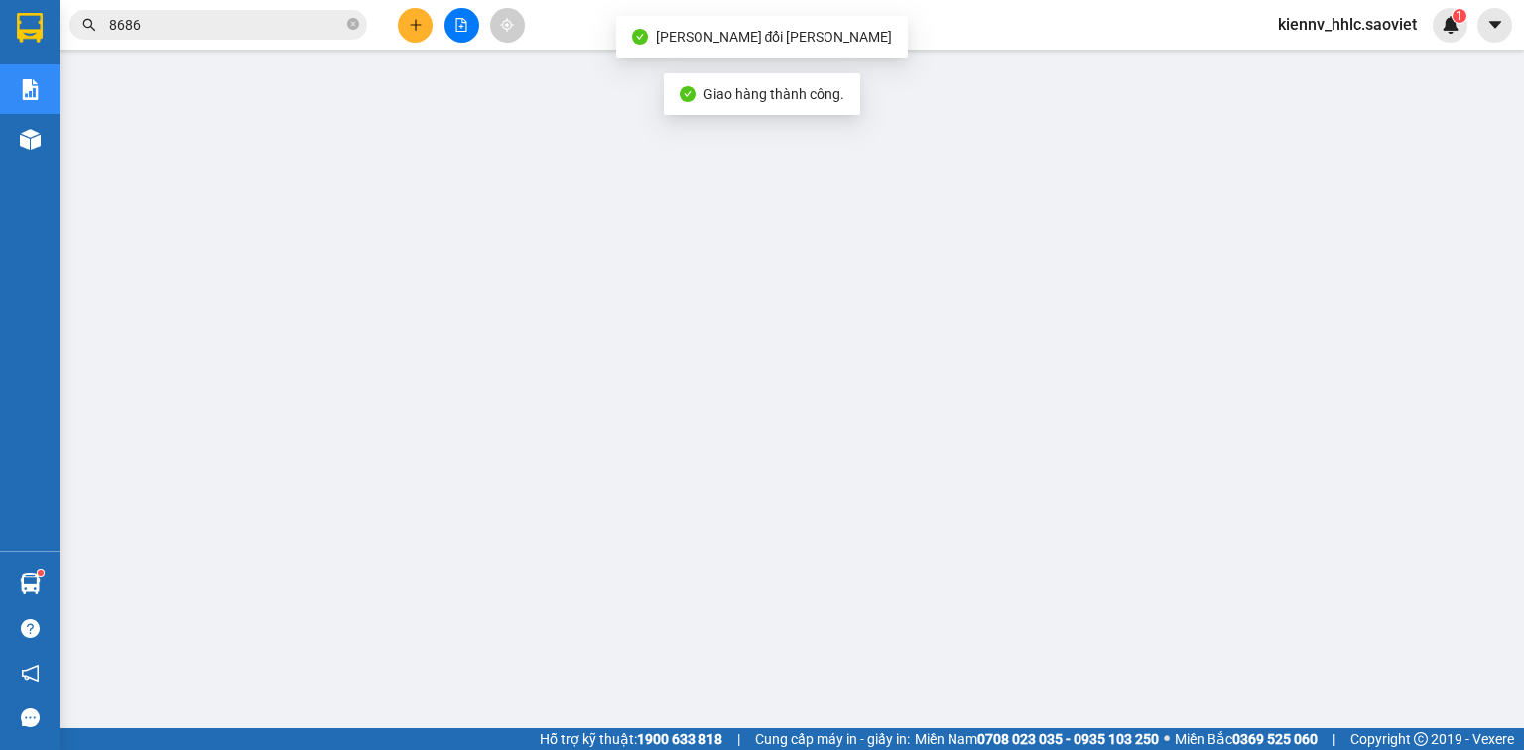
click at [353, 25] on icon "close-circle" at bounding box center [353, 24] width 12 height 12
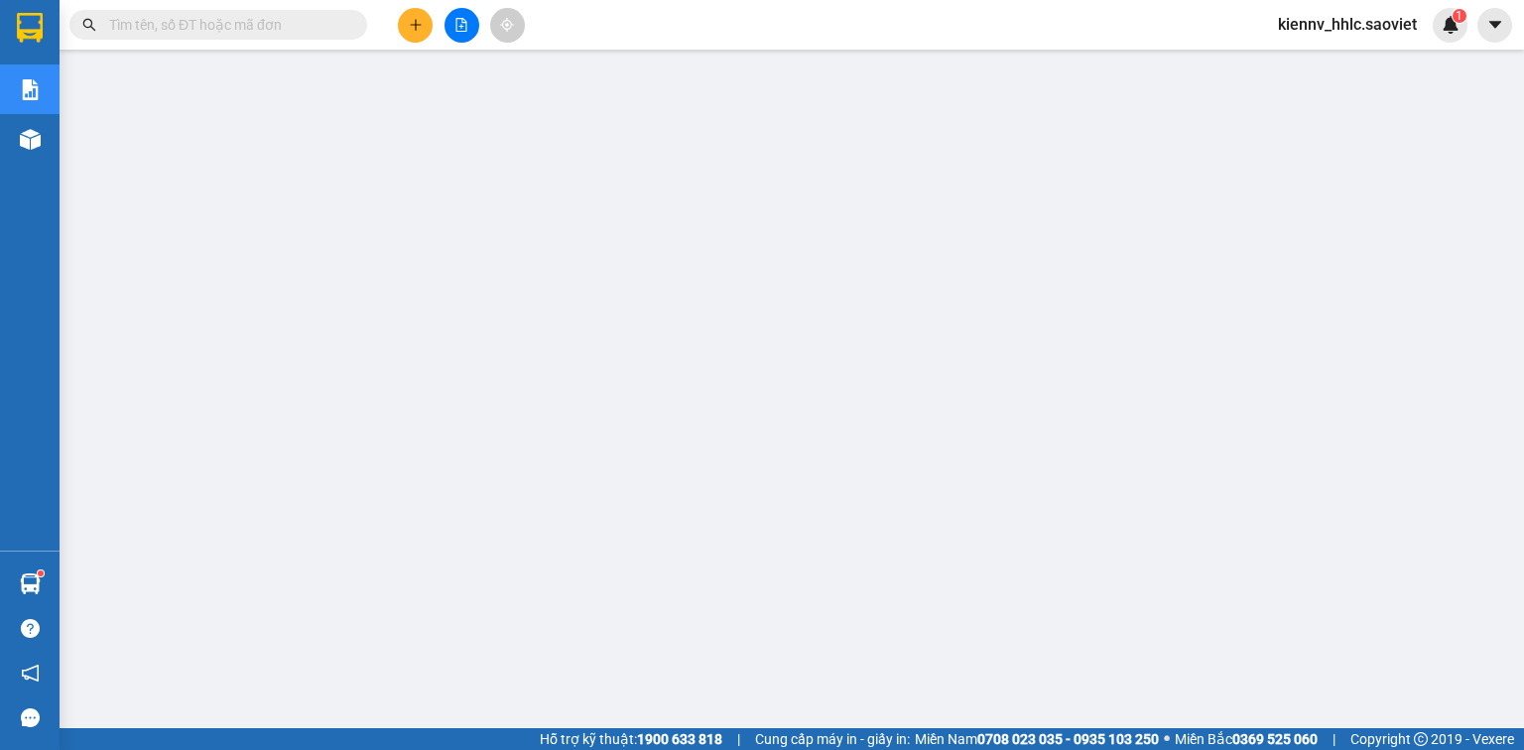
scroll to position [79, 0]
click at [1346, 24] on span "kiennv_hhlc.saoviet" at bounding box center [1347, 24] width 171 height 25
click at [1334, 58] on span "Đăng xuất" at bounding box center [1357, 62] width 127 height 22
